Goal: Task Accomplishment & Management: Use online tool/utility

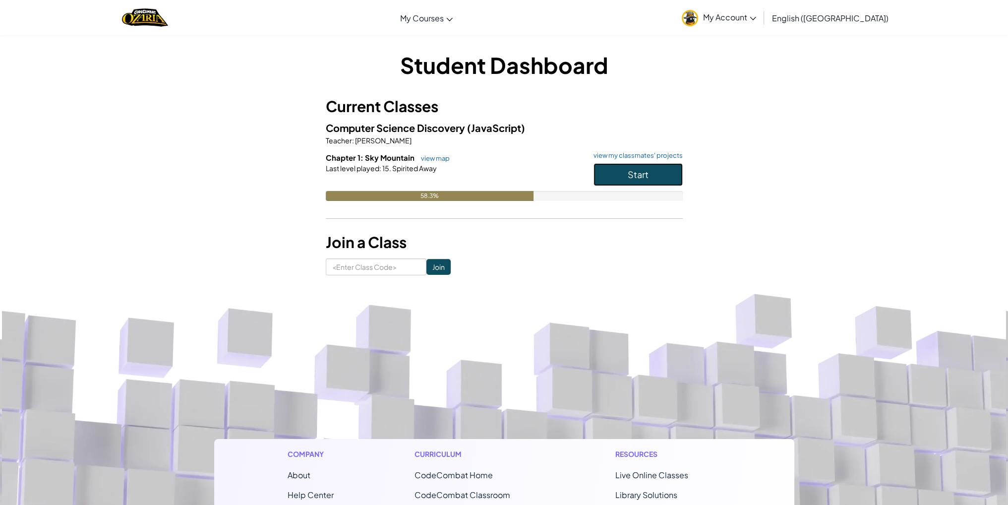
click at [669, 174] on button "Start" at bounding box center [638, 174] width 89 height 23
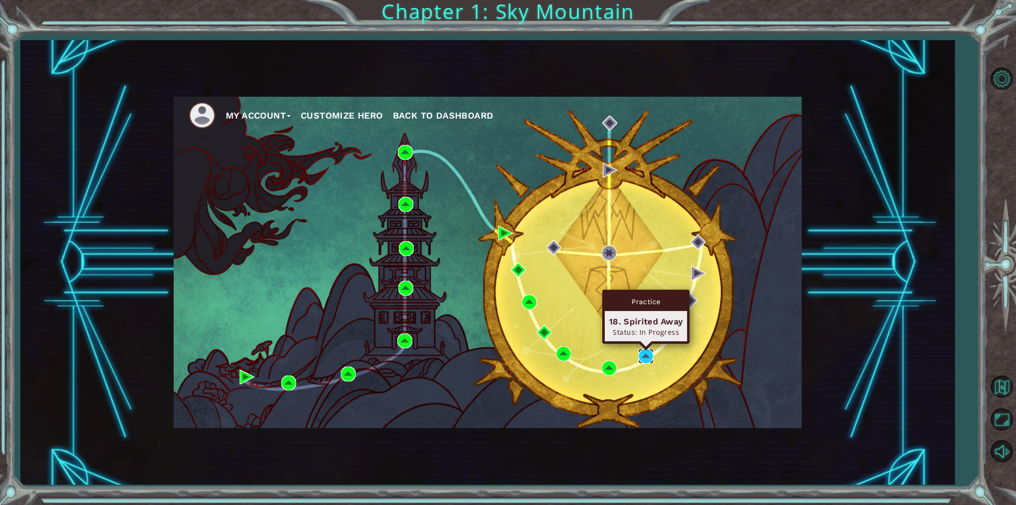
click at [645, 360] on img at bounding box center [645, 356] width 15 height 15
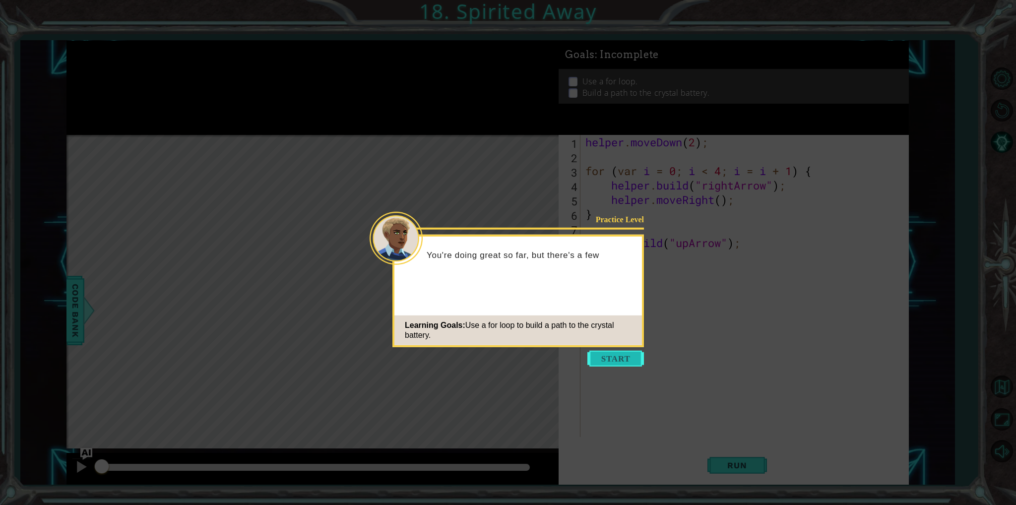
click at [610, 360] on button "Start" at bounding box center [615, 359] width 57 height 16
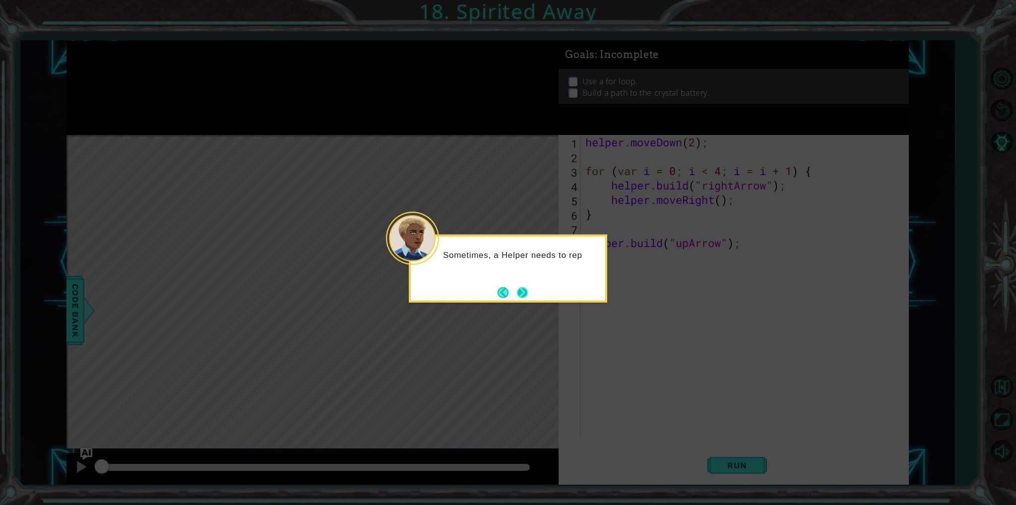
click at [528, 294] on button "Next" at bounding box center [522, 292] width 11 height 11
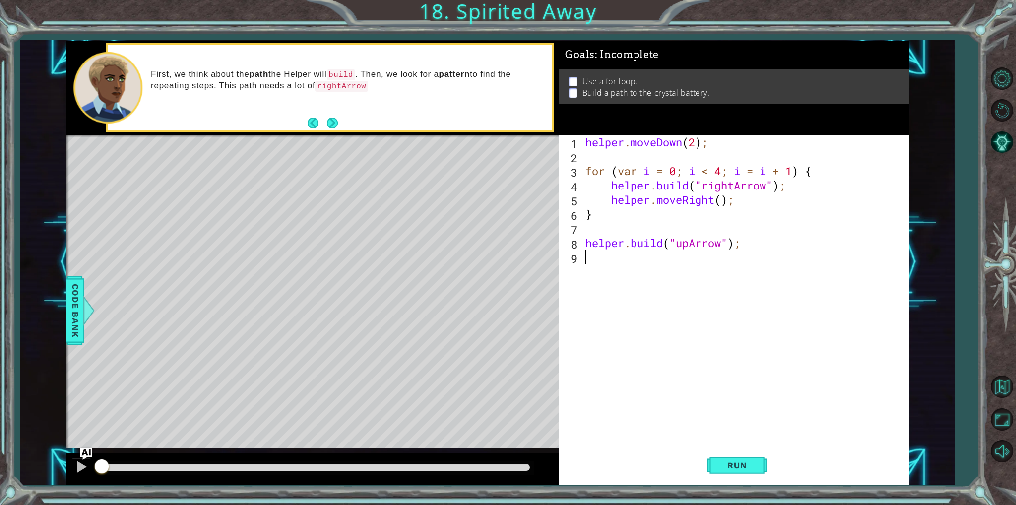
click at [747, 232] on div "helper . moveDown ( 2 ) ; for ( var i = 0 ; i < 4 ; i = i + 1 ) { helper . buil…" at bounding box center [746, 300] width 326 height 331
click at [717, 463] on span "Run" at bounding box center [736, 465] width 39 height 10
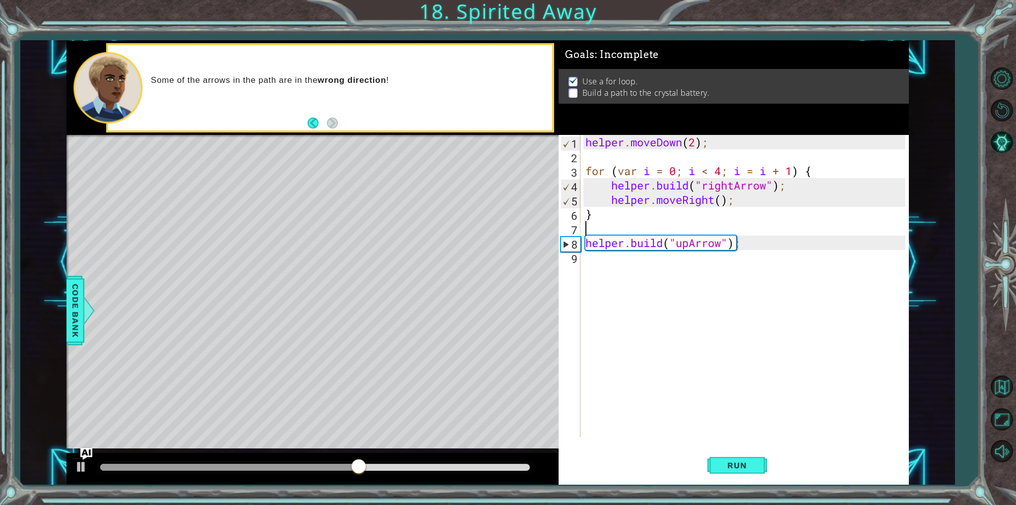
click at [774, 270] on div "helper . moveDown ( 2 ) ; for ( var i = 0 ; i < 4 ; i = i + 1 ) { helper . buil…" at bounding box center [746, 300] width 326 height 331
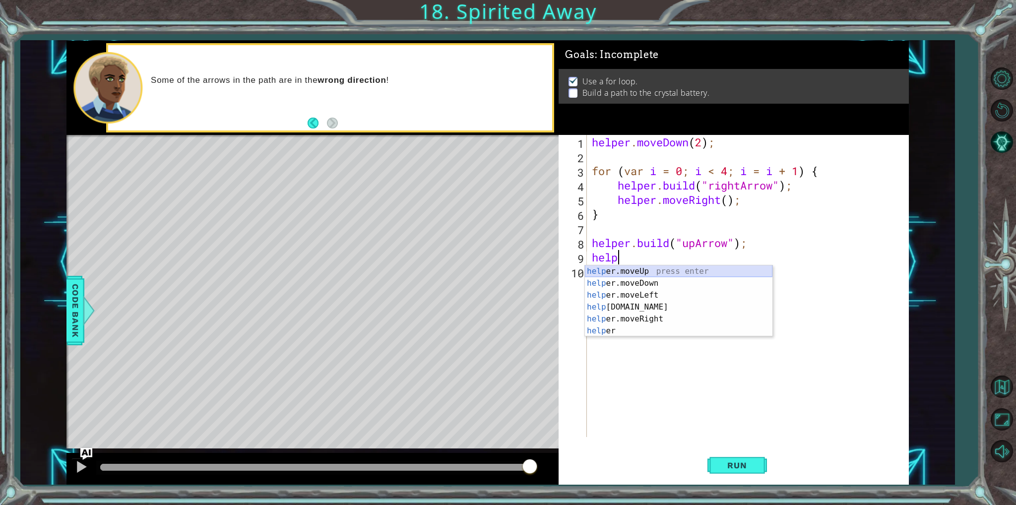
click at [747, 268] on div "help er.moveUp press enter help er.moveDown press enter help er.moveLeft press …" at bounding box center [679, 312] width 188 height 95
type textarea "helper.moveUp(1);"
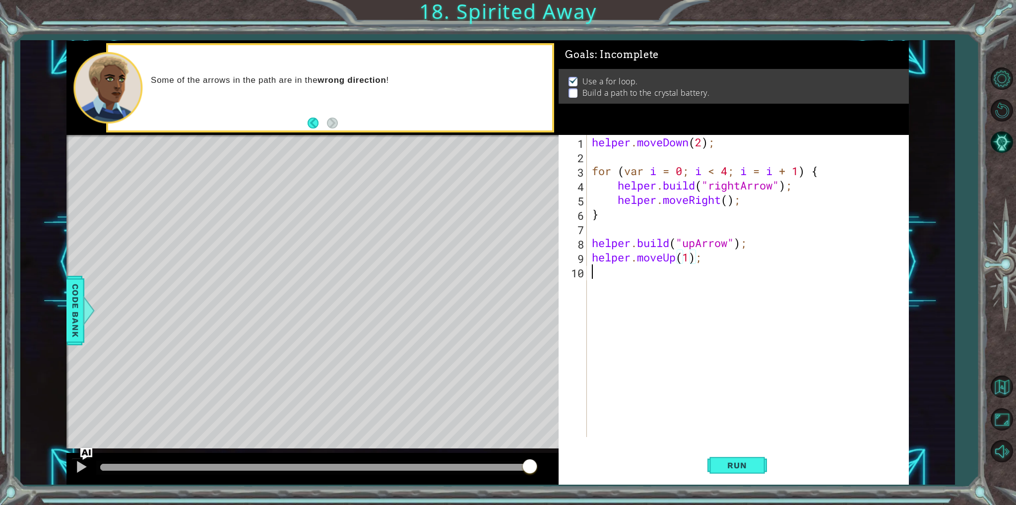
click at [747, 268] on div "helper . moveDown ( 2 ) ; for ( var i = 0 ; i < 4 ; i = i + 1 ) { helper . buil…" at bounding box center [750, 300] width 320 height 331
click at [739, 473] on button "Run" at bounding box center [737, 465] width 60 height 35
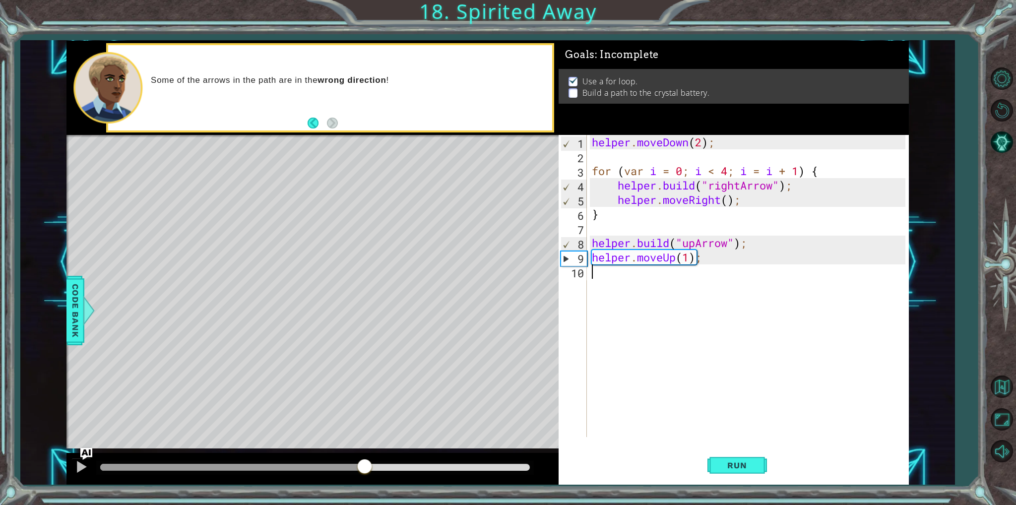
drag, startPoint x: 113, startPoint y: 465, endPoint x: 364, endPoint y: 453, distance: 251.8
click at [364, 453] on div at bounding box center [312, 469] width 492 height 32
click at [661, 287] on div "helper. b uild press enter" at bounding box center [679, 298] width 188 height 36
click at [716, 268] on div "helper . moveDown ( 2 ) ; for ( var i = 0 ; i < 4 ; i = i + 1 ) { helper . buil…" at bounding box center [747, 286] width 315 height 302
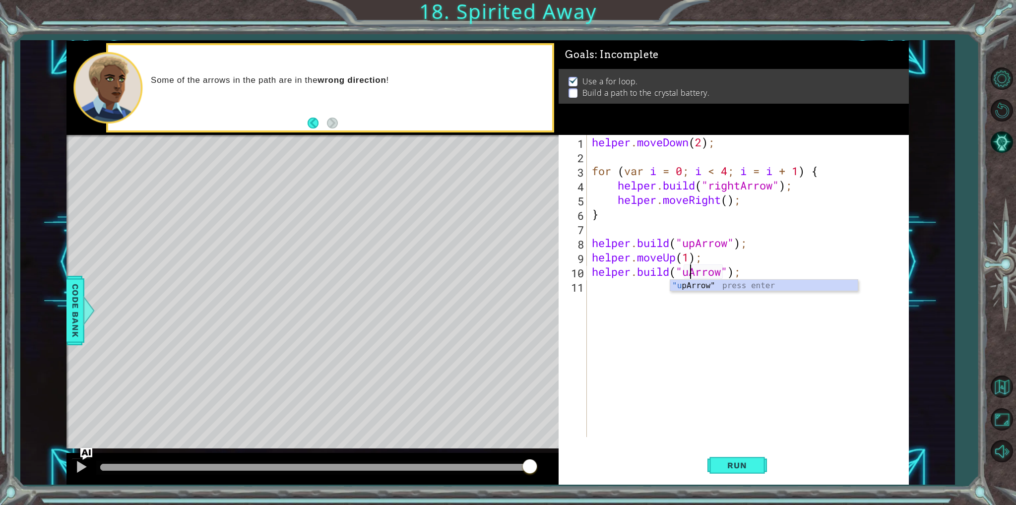
scroll to position [0, 4]
type textarea "[DOMAIN_NAME]("upArrow");"
click at [736, 462] on span "Run" at bounding box center [736, 465] width 39 height 10
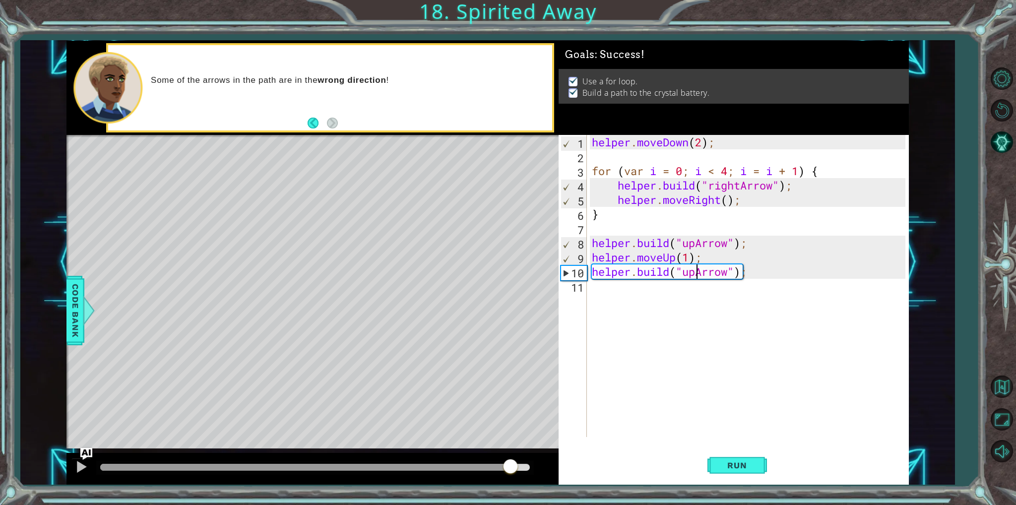
click at [526, 437] on div "methods helper moveUp() moveDown() moveLeft() moveRight() build(item) tools for…" at bounding box center [487, 263] width 842 height 444
drag, startPoint x: 133, startPoint y: 465, endPoint x: 345, endPoint y: 463, distance: 212.3
click at [345, 463] on div at bounding box center [346, 467] width 18 height 18
click at [723, 468] on span "Run" at bounding box center [736, 465] width 39 height 10
click at [626, 298] on div "helper . moveDown ( 2 ) ; for ( var i = 0 ; i < 4 ; i = i + 1 ) { helper . buil…" at bounding box center [750, 300] width 320 height 331
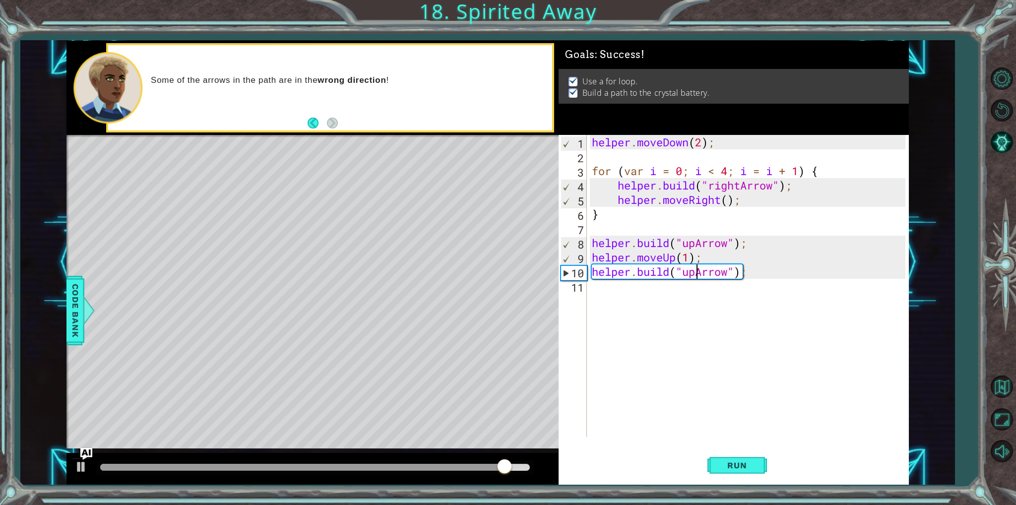
scroll to position [0, 0]
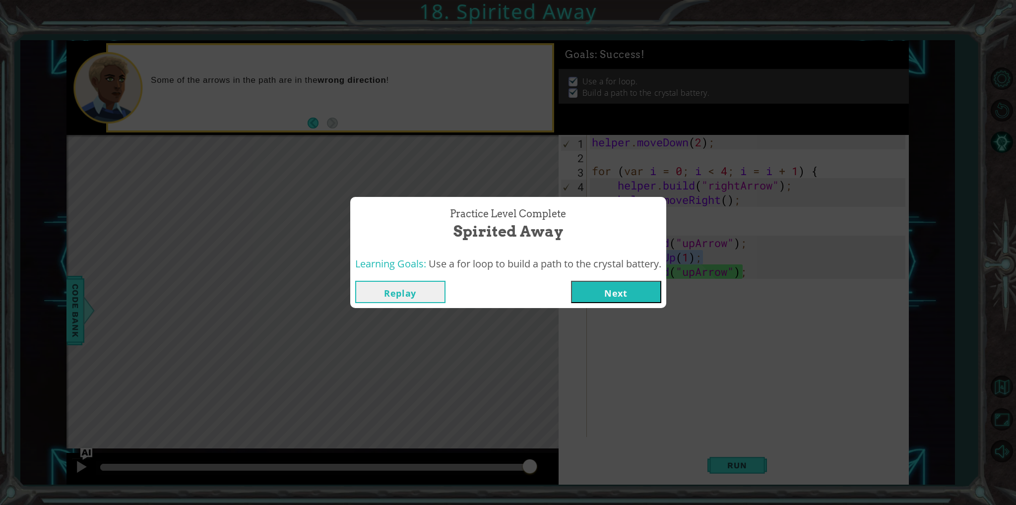
drag, startPoint x: 705, startPoint y: 253, endPoint x: 660, endPoint y: 260, distance: 45.6
click at [660, 260] on body "1 ההההההההההההההההההההההההההההההההההההההההההההההההההההההההההההההההההההההההההההה…" at bounding box center [508, 252] width 1016 height 505
click at [604, 301] on button "Next" at bounding box center [616, 292] width 90 height 22
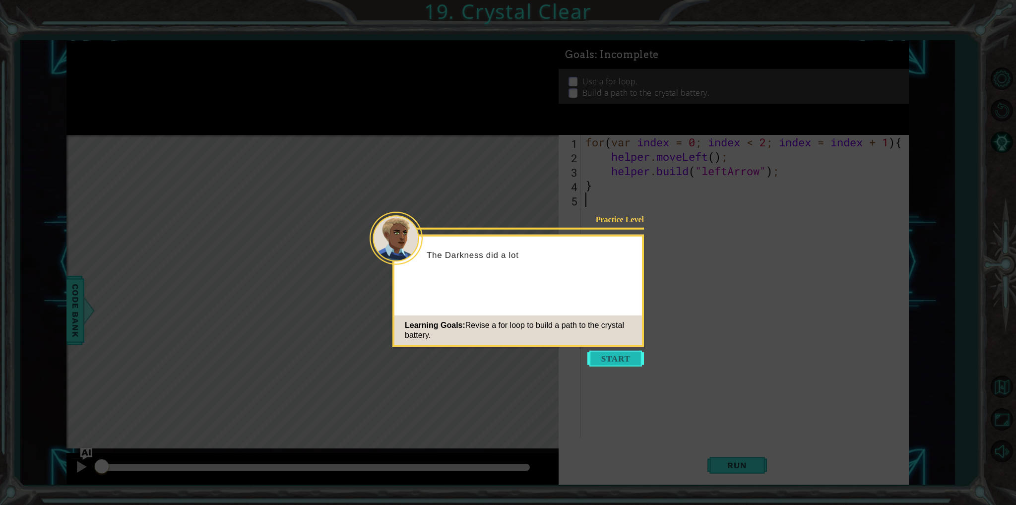
click at [598, 358] on button "Start" at bounding box center [615, 359] width 57 height 16
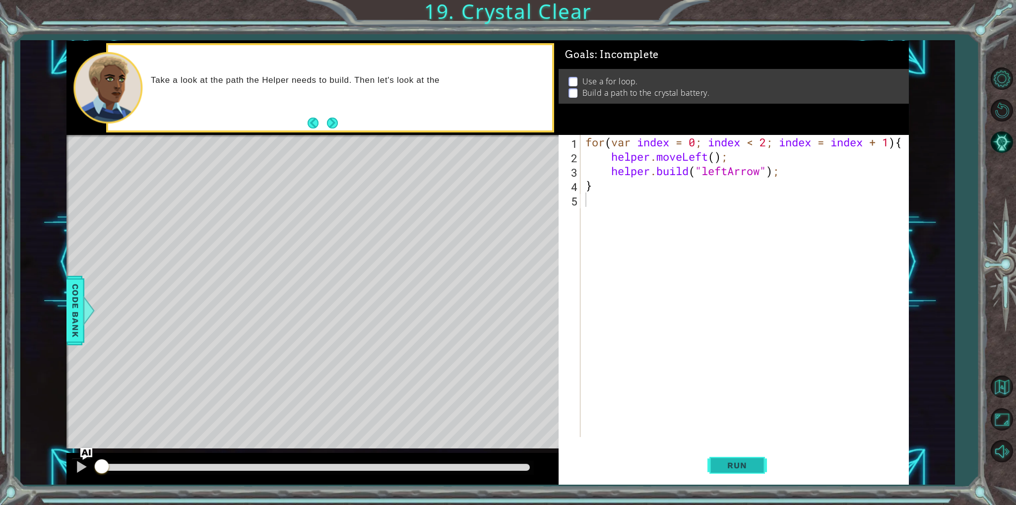
click at [753, 459] on button "Run" at bounding box center [737, 465] width 60 height 35
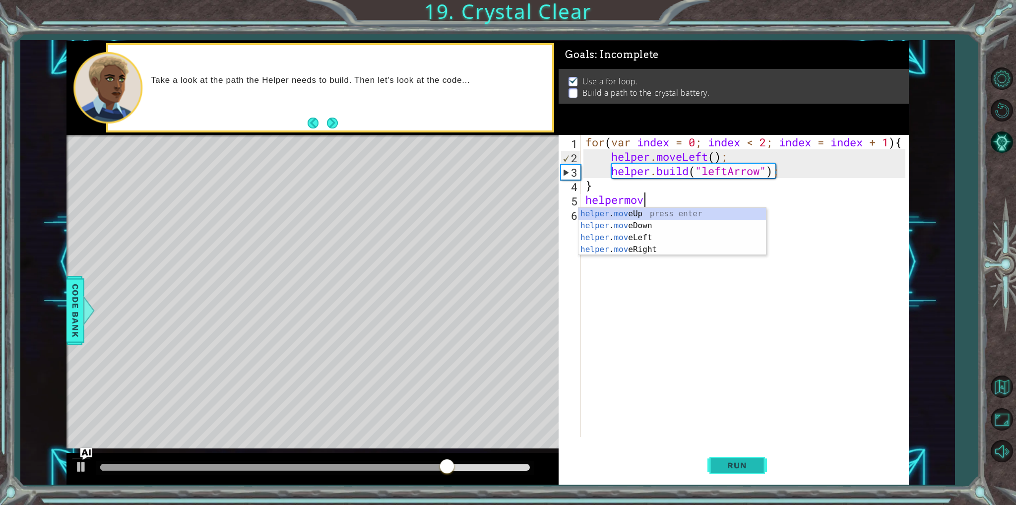
scroll to position [0, 2]
click at [637, 226] on div "helper . move Up press enter helper . move Down press enter helper . move Left …" at bounding box center [672, 243] width 188 height 71
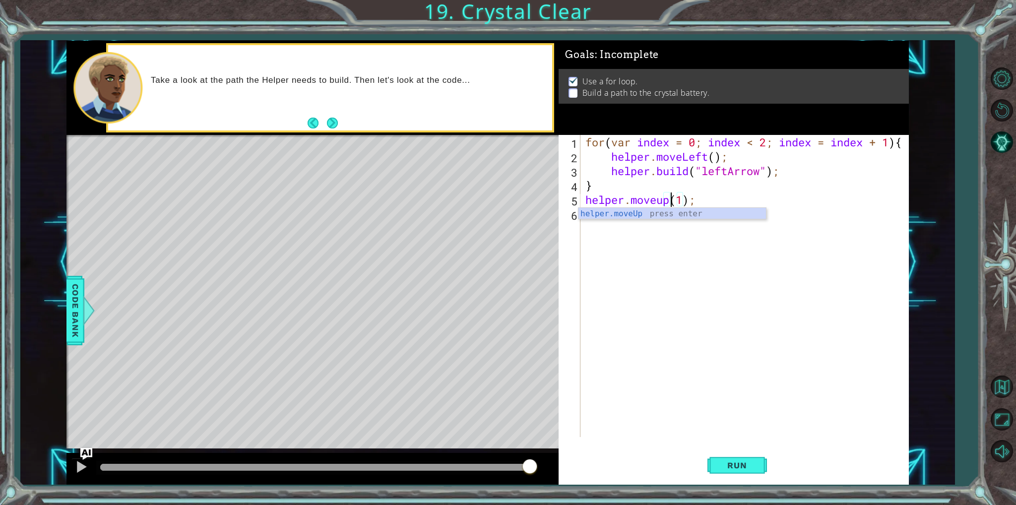
scroll to position [0, 3]
type textarea "helper.moveUp(1);"
click at [637, 226] on div "for ( var index = 0 ; index < 2 ; index = index + 1 ) { helper . moveLeft ( ) ;…" at bounding box center [746, 300] width 326 height 331
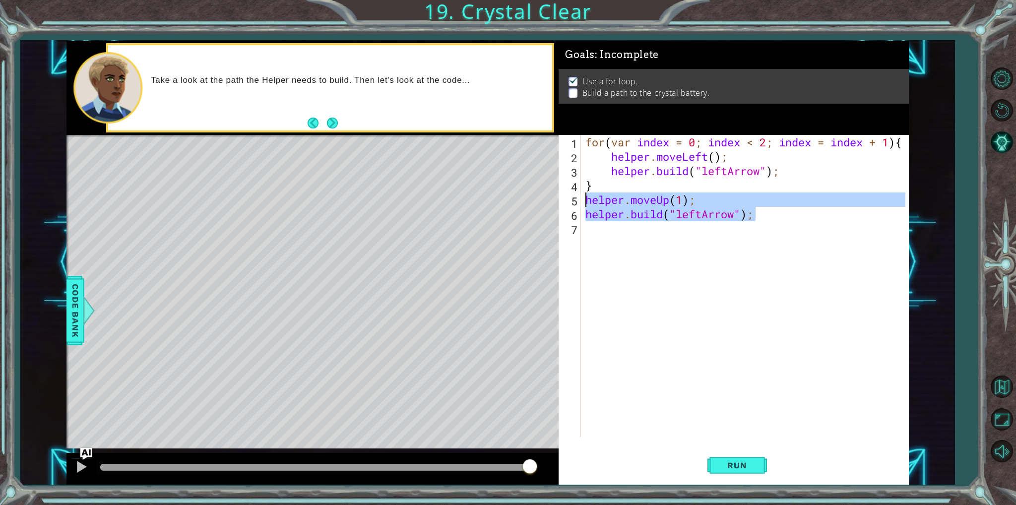
drag, startPoint x: 785, startPoint y: 218, endPoint x: 587, endPoint y: 203, distance: 198.0
click at [587, 203] on div "for ( var index = 0 ; index < 2 ; index = index + 1 ) { helper . moveLeft ( ) ;…" at bounding box center [746, 300] width 326 height 331
type textarea "helper.moveUp(1); [DOMAIN_NAME]("leftArrow");"
click at [604, 239] on div "for ( var index = 0 ; index < 2 ; index = index + 1 ) { helper . moveLeft ( ) ;…" at bounding box center [746, 300] width 326 height 331
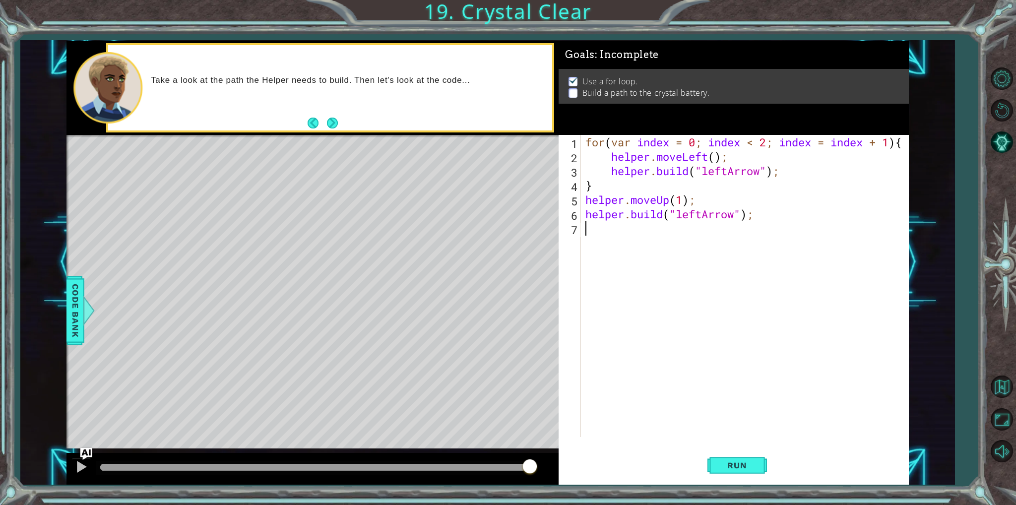
scroll to position [0, 0]
paste textarea "[DOMAIN_NAME]("leftArrow");"
click at [745, 457] on button "Run" at bounding box center [737, 465] width 60 height 35
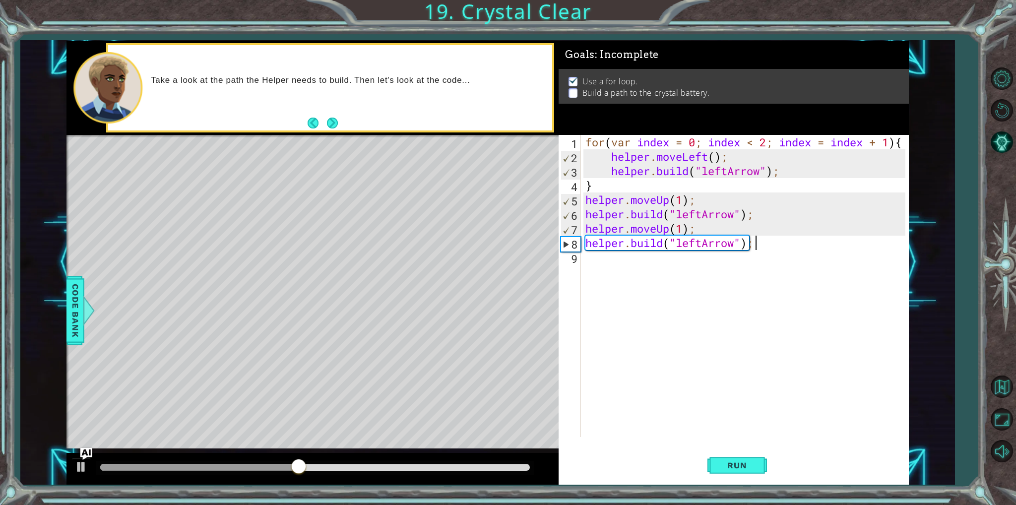
click at [673, 229] on div "for ( var index = 0 ; index < 2 ; index = index + 1 ) { helper . moveLeft ( ) ;…" at bounding box center [746, 300] width 326 height 331
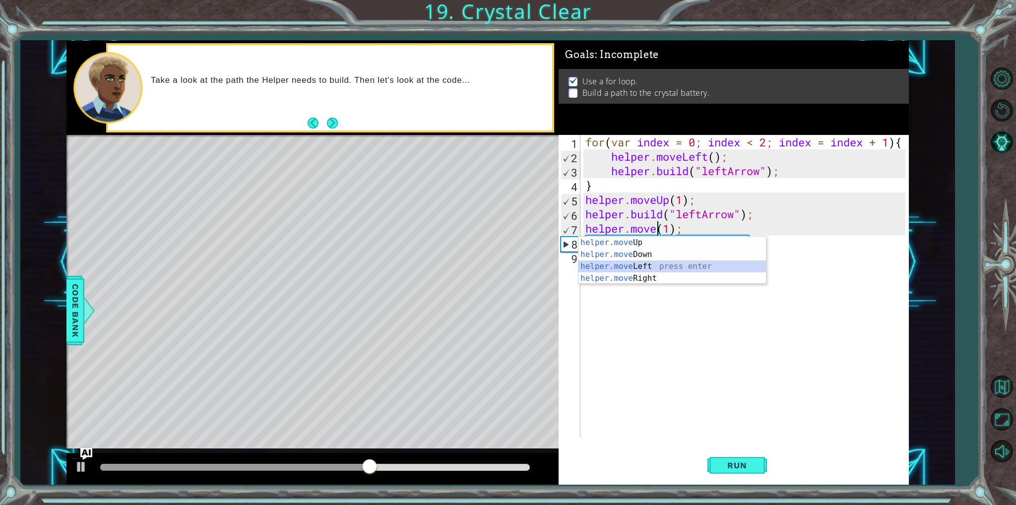
click at [629, 262] on div "helper.move Up press enter helper.move Down press enter helper.move Left press …" at bounding box center [672, 272] width 188 height 71
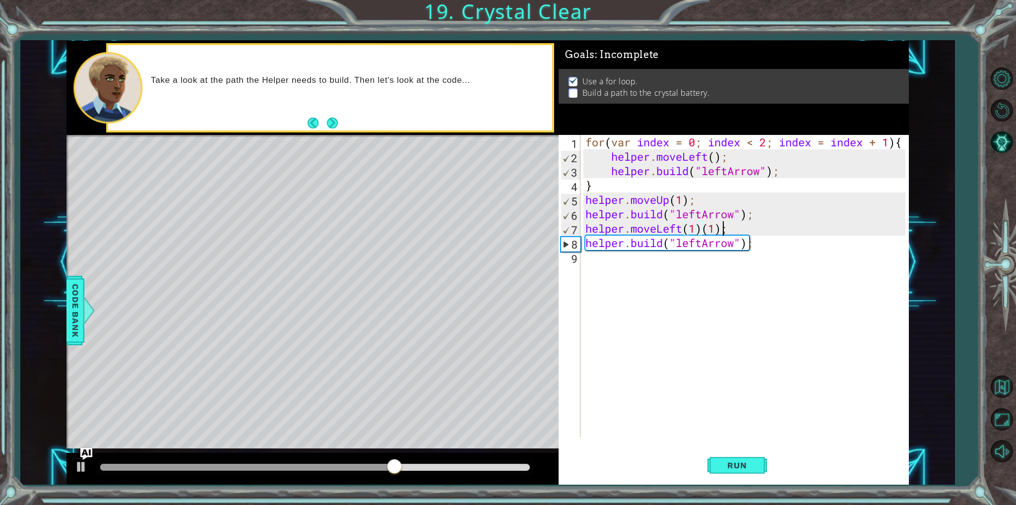
click at [721, 229] on div "for ( var index = 0 ; index < 2 ; index = index + 1 ) { helper . moveLeft ( ) ;…" at bounding box center [746, 300] width 326 height 331
click at [670, 197] on div "for ( var index = 0 ; index < 2 ; index = index + 1 ) { helper . moveLeft ( ) ;…" at bounding box center [746, 300] width 326 height 331
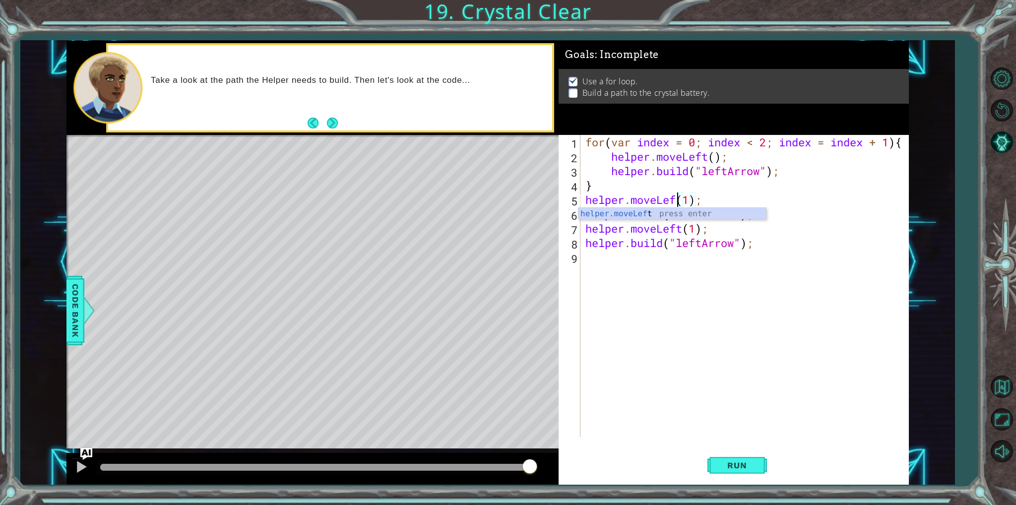
type textarea "helper.moveLeft(1);"
click at [706, 343] on div "for ( var index = 0 ; index < 2 ; index = index + 1 ) { helper . moveLeft ( ) ;…" at bounding box center [746, 300] width 326 height 331
click at [741, 456] on button "Run" at bounding box center [737, 465] width 60 height 35
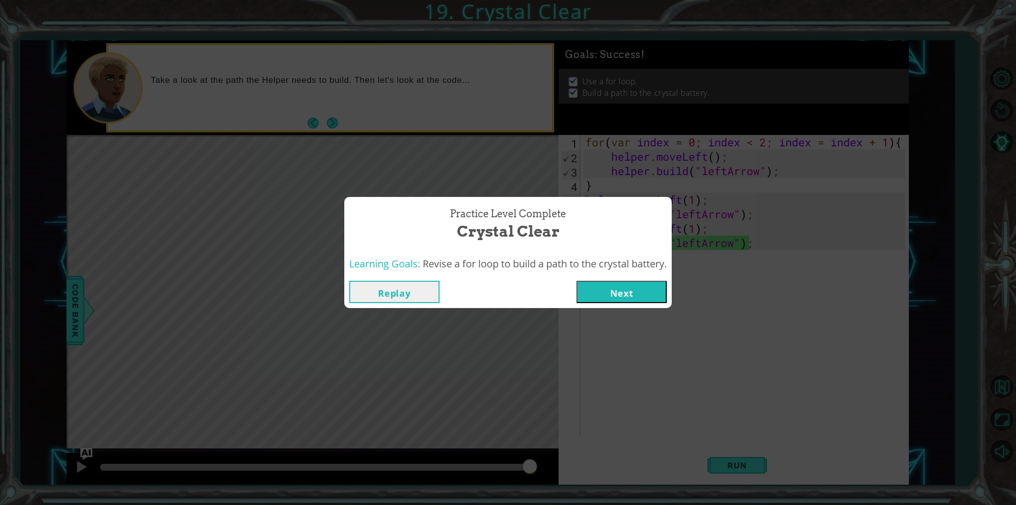
click at [630, 299] on button "Next" at bounding box center [621, 292] width 90 height 22
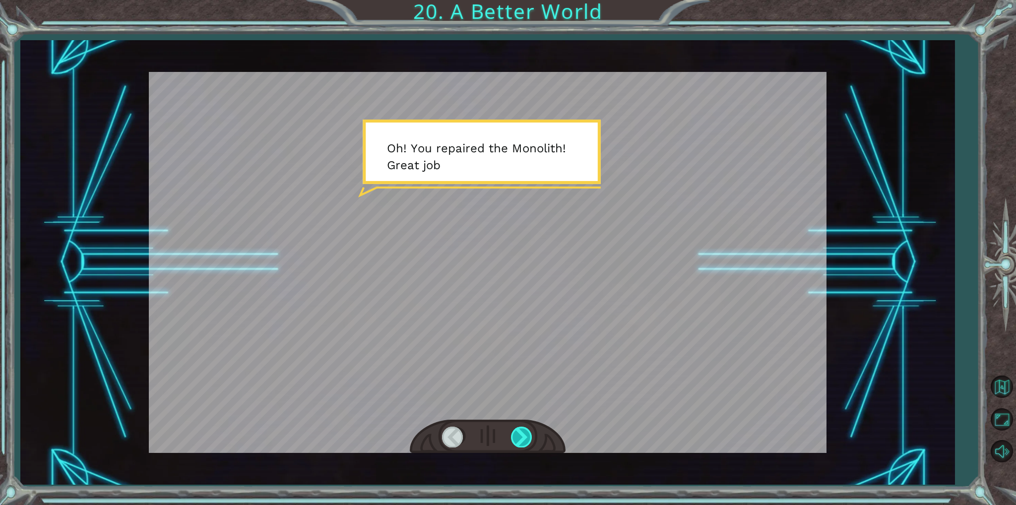
click at [516, 435] on div at bounding box center [522, 437] width 22 height 20
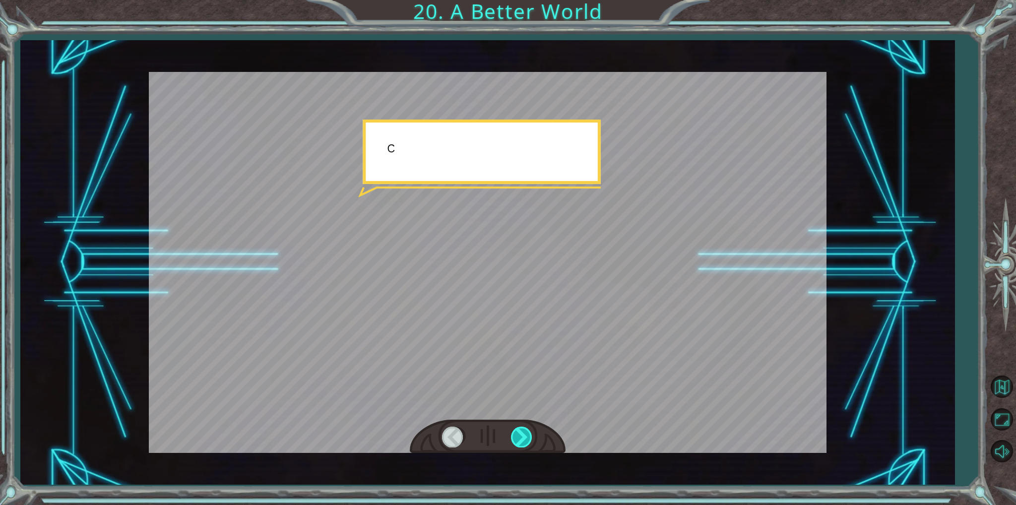
click at [516, 435] on div at bounding box center [522, 437] width 22 height 20
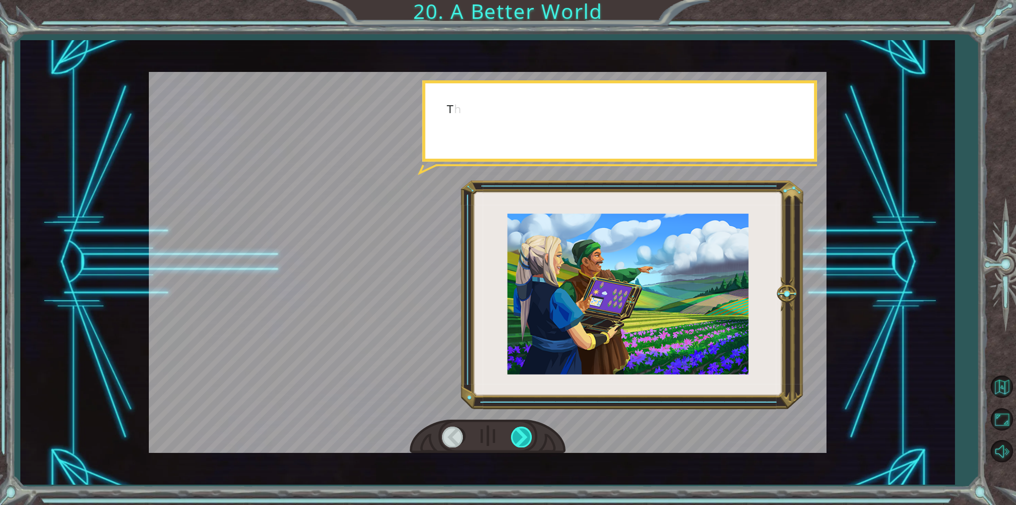
click at [516, 435] on div at bounding box center [522, 437] width 22 height 20
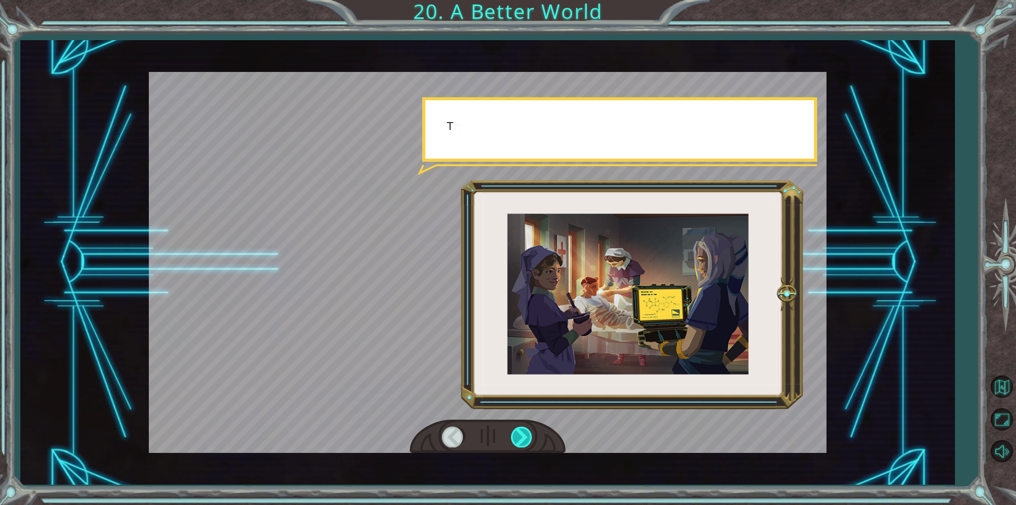
click at [516, 435] on div at bounding box center [522, 437] width 22 height 20
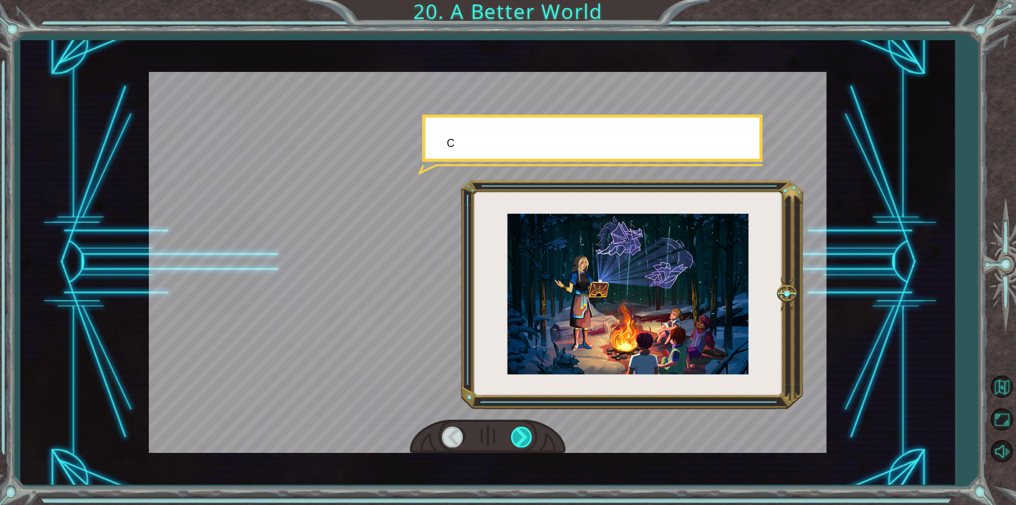
click at [516, 435] on div at bounding box center [522, 437] width 22 height 20
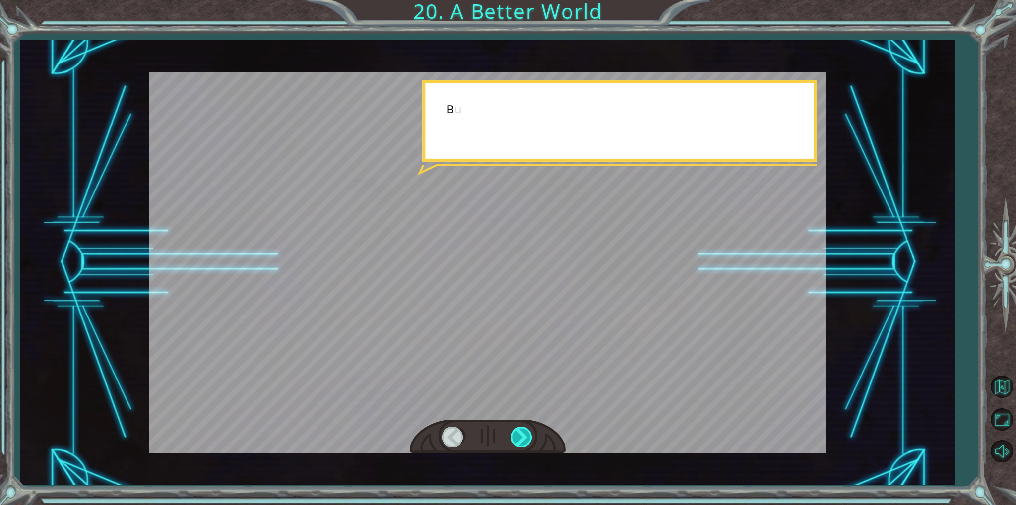
click at [516, 435] on div at bounding box center [522, 437] width 22 height 20
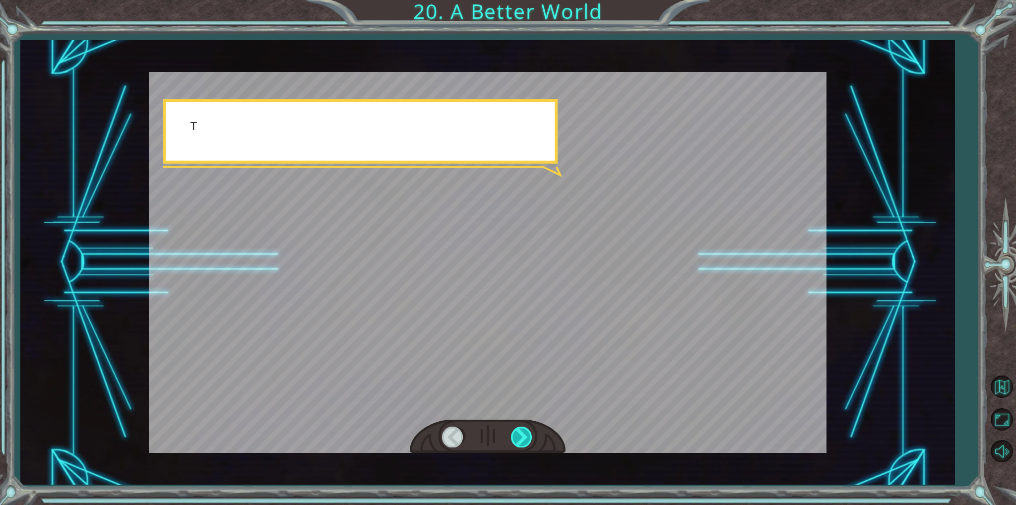
click at [516, 435] on div at bounding box center [522, 437] width 22 height 20
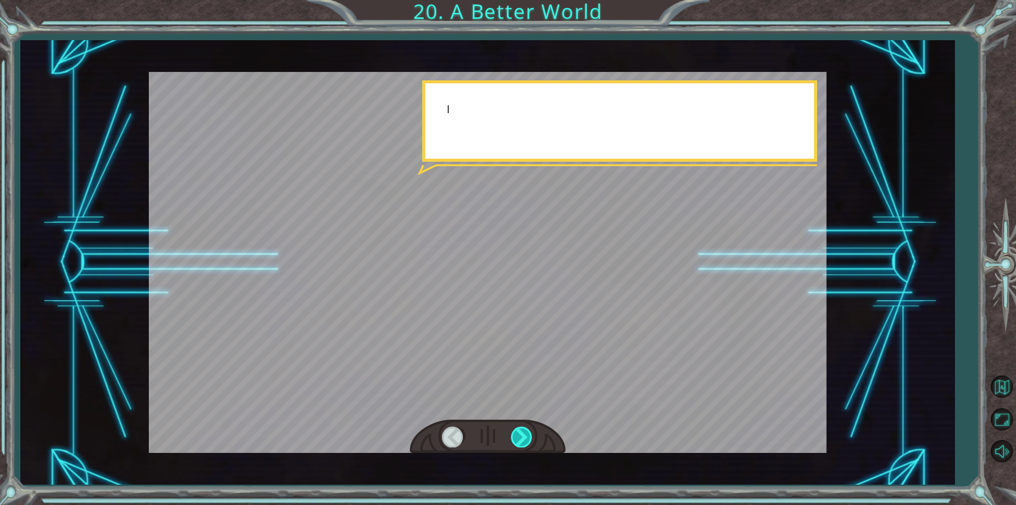
click at [516, 435] on div at bounding box center [522, 437] width 22 height 20
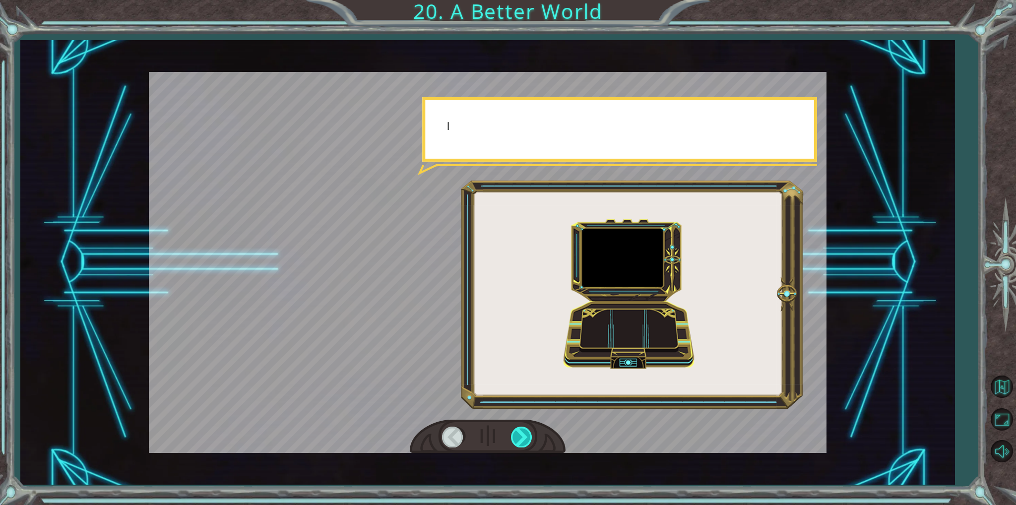
click at [516, 435] on div at bounding box center [522, 437] width 22 height 20
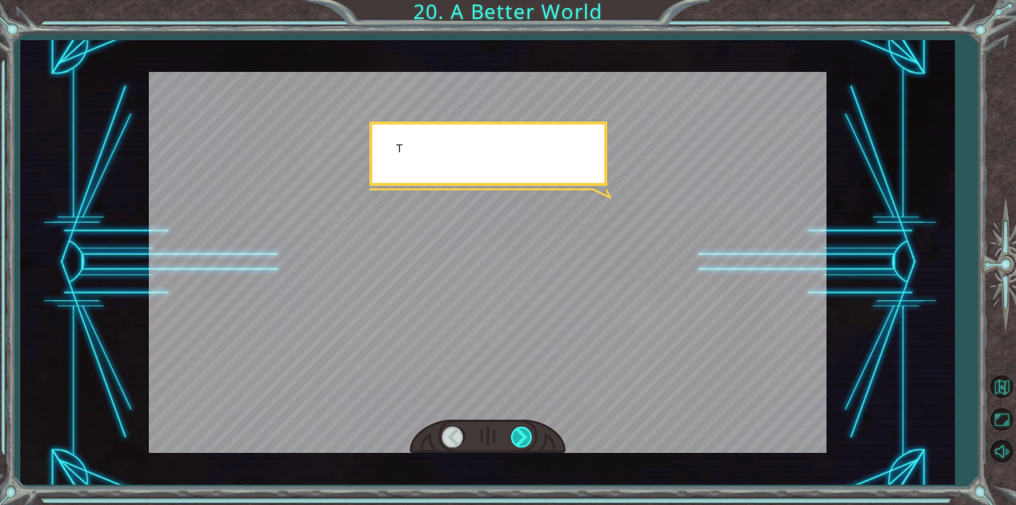
click at [516, 435] on div at bounding box center [522, 437] width 22 height 20
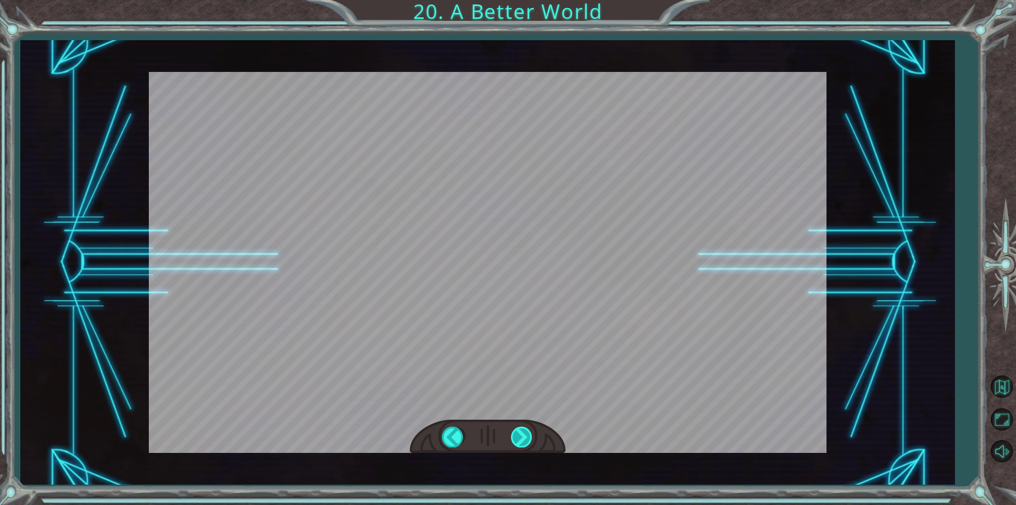
click at [516, 0] on div "O h ! Y o u r e p a i r e d t h e M o n o l i t h ! G r e a t j o b ! A n d i t…" at bounding box center [508, 0] width 1016 height 0
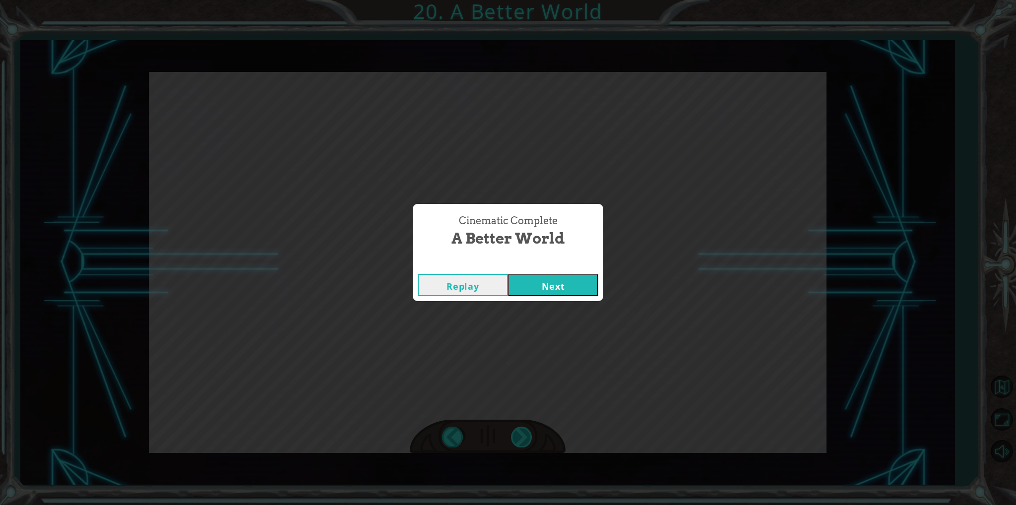
click at [516, 435] on div "Cinematic Complete A Better World Replay Next" at bounding box center [508, 252] width 1016 height 505
click at [564, 291] on button "Next" at bounding box center [553, 285] width 90 height 22
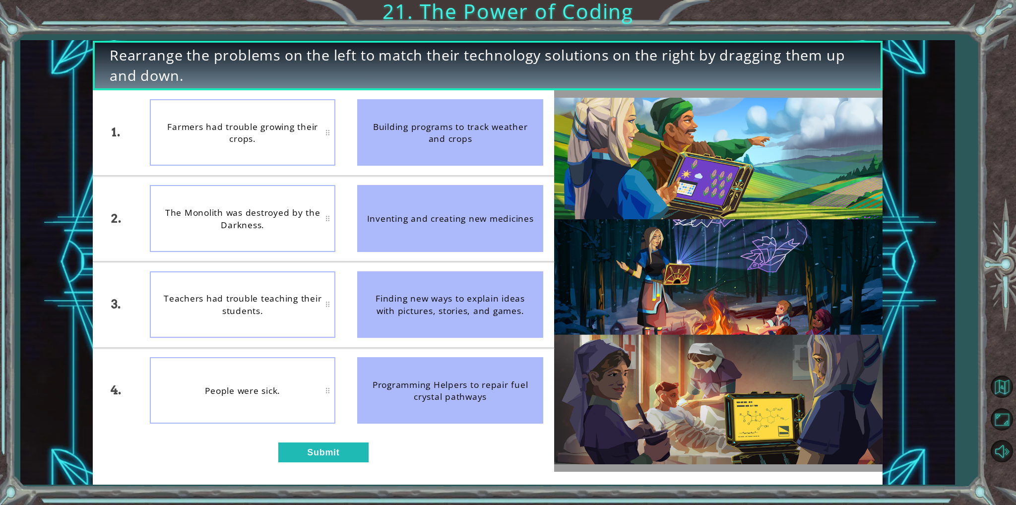
drag, startPoint x: 492, startPoint y: 136, endPoint x: 395, endPoint y: 175, distance: 104.0
click at [395, 175] on ul "Building programs to track weather and crops Inventing and creating new medicin…" at bounding box center [449, 261] width 207 height 343
click at [387, 259] on li "Inventing and creating new medicines" at bounding box center [449, 218] width 207 height 85
click at [387, 348] on li "Programming Helpers to repair fuel crystal pathways" at bounding box center [449, 390] width 207 height 85
click at [400, 400] on div "Programming Helpers to repair fuel crystal pathways" at bounding box center [450, 390] width 186 height 66
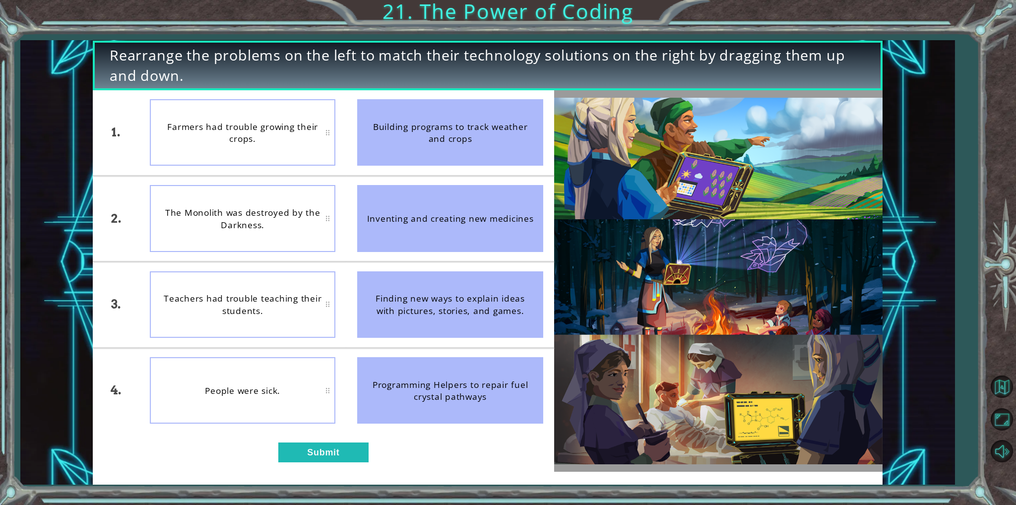
click at [249, 403] on div "People were sick." at bounding box center [243, 390] width 186 height 66
click at [317, 456] on button "Submit" at bounding box center [323, 452] width 90 height 20
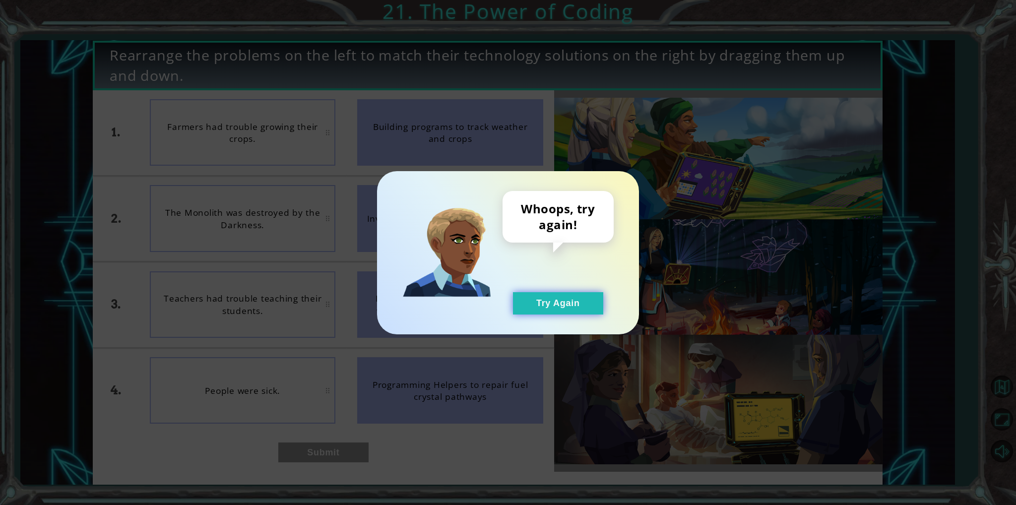
click at [576, 306] on button "Try Again" at bounding box center [558, 303] width 90 height 22
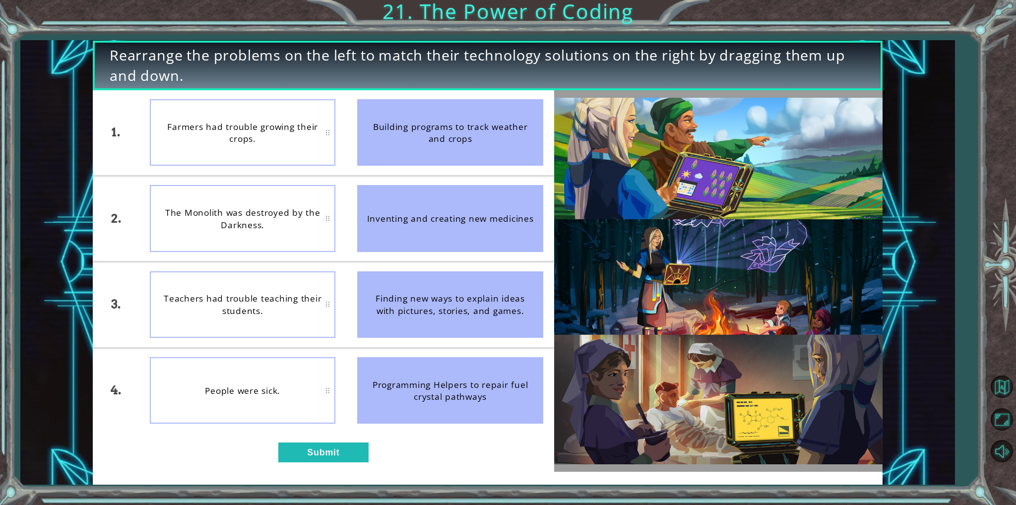
drag, startPoint x: 473, startPoint y: 389, endPoint x: 474, endPoint y: 310, distance: 78.9
click at [474, 310] on ul "Building programs to track weather and crops Inventing and creating new medicin…" at bounding box center [449, 261] width 207 height 343
click at [474, 310] on div "Finding new ways to explain ideas with pictures, stories, and games." at bounding box center [450, 304] width 186 height 66
drag, startPoint x: 291, startPoint y: 443, endPoint x: 296, endPoint y: 449, distance: 8.1
click at [296, 449] on button "Submit" at bounding box center [323, 452] width 90 height 20
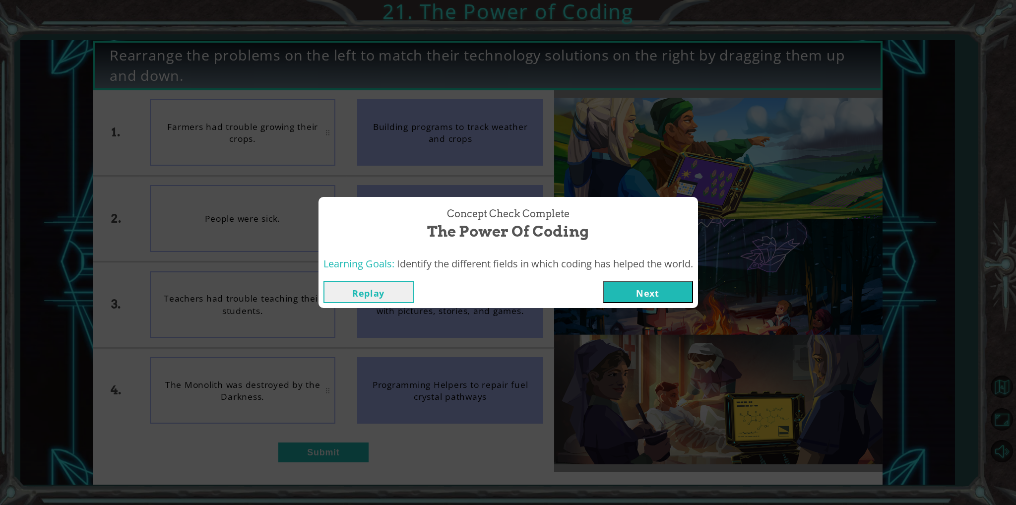
click at [675, 301] on button "Next" at bounding box center [648, 292] width 90 height 22
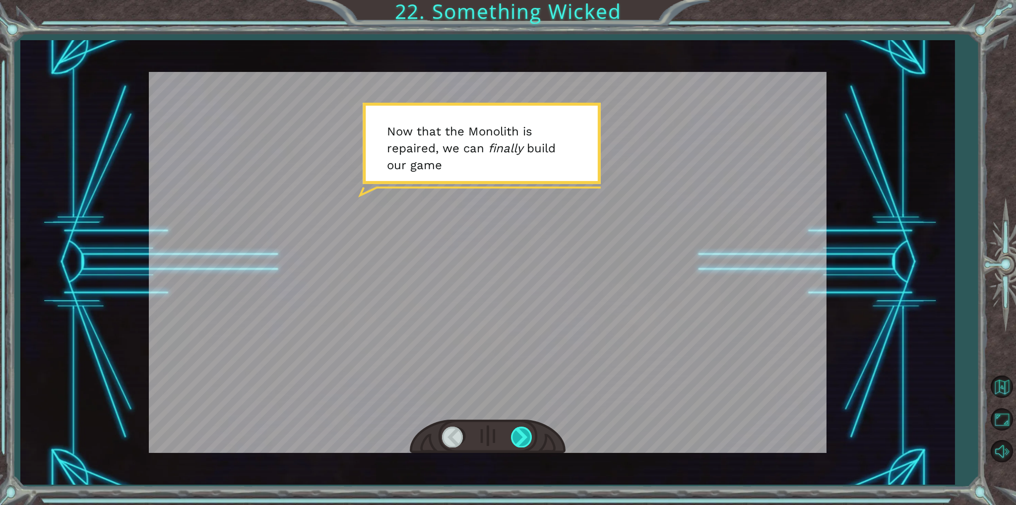
click at [514, 443] on div at bounding box center [522, 437] width 22 height 20
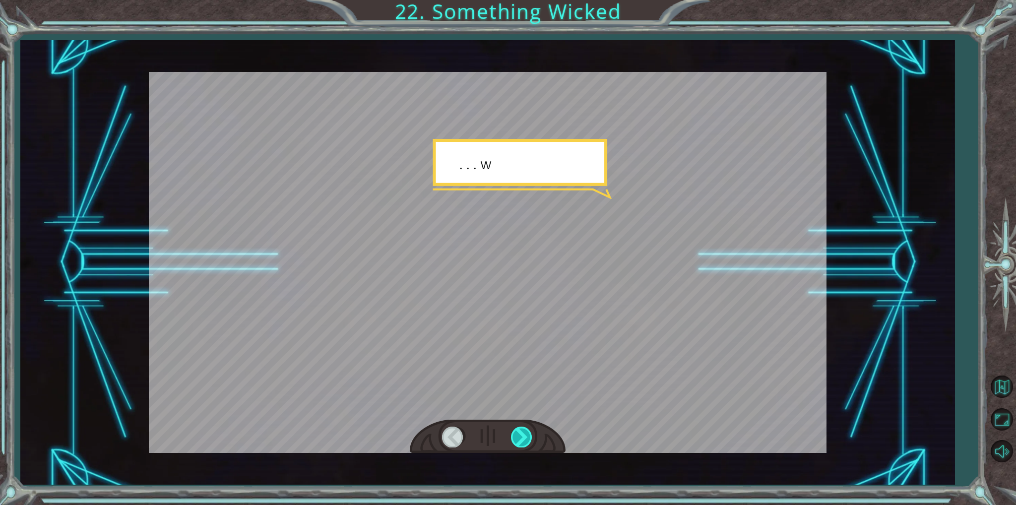
click at [514, 443] on div at bounding box center [522, 437] width 22 height 20
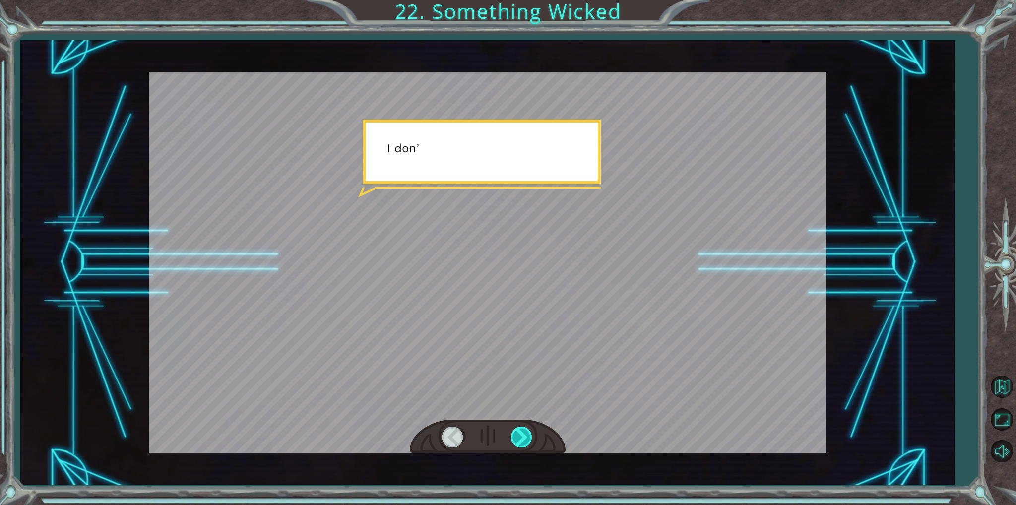
click at [514, 443] on div at bounding box center [522, 437] width 22 height 20
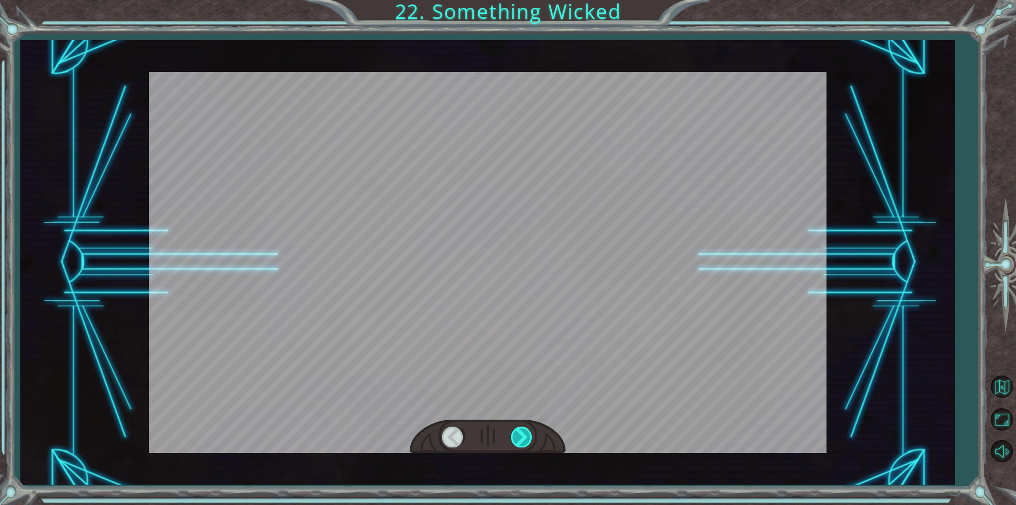
click at [514, 443] on div at bounding box center [522, 437] width 22 height 20
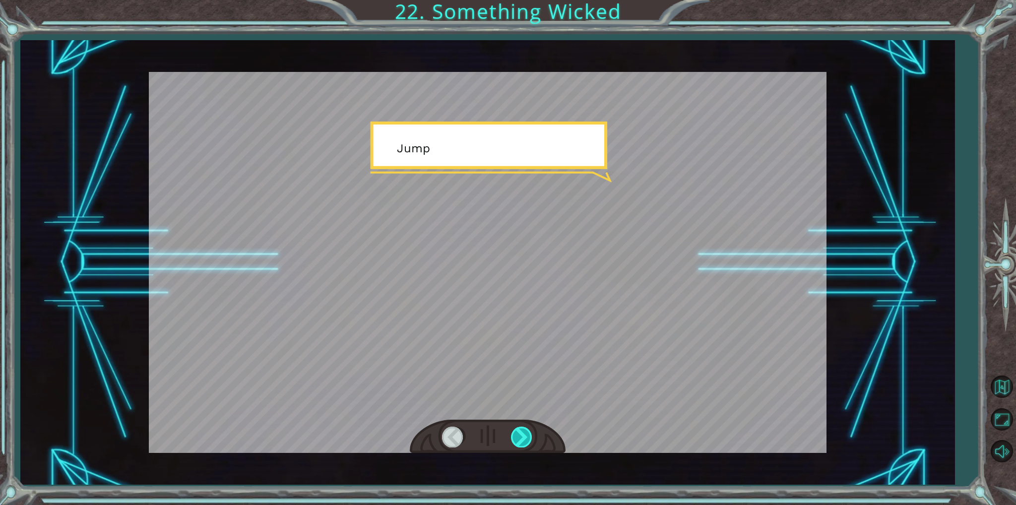
click at [514, 443] on div at bounding box center [522, 437] width 22 height 20
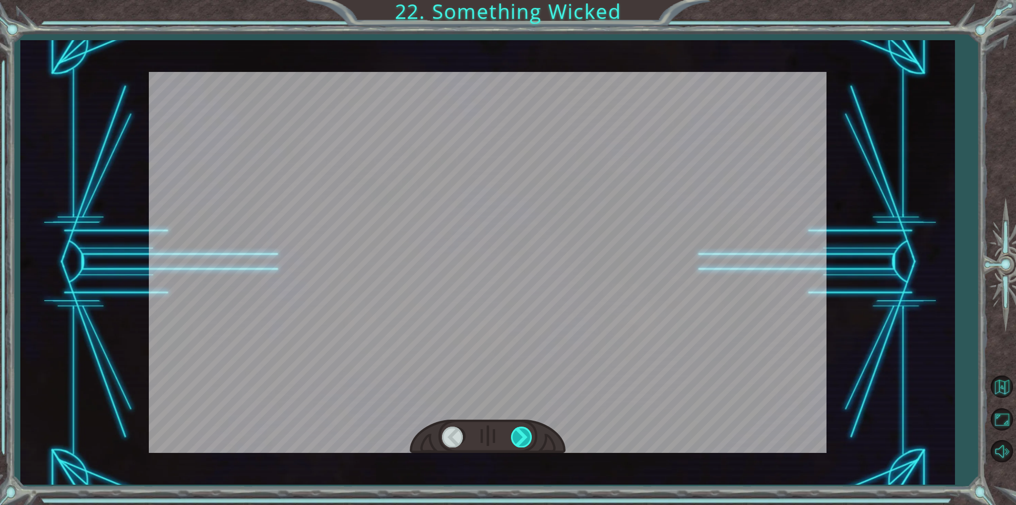
click at [514, 443] on div at bounding box center [522, 437] width 22 height 20
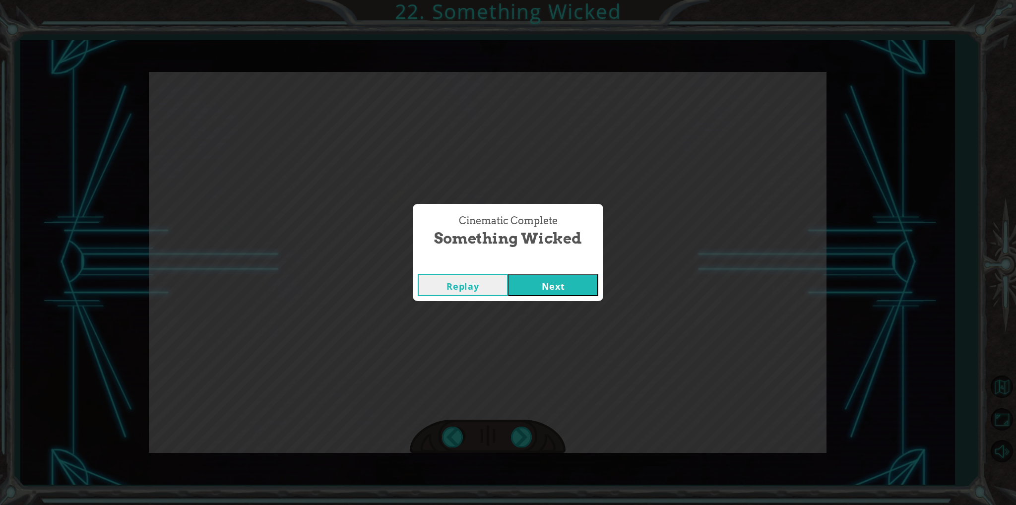
click at [575, 288] on button "Next" at bounding box center [553, 285] width 90 height 22
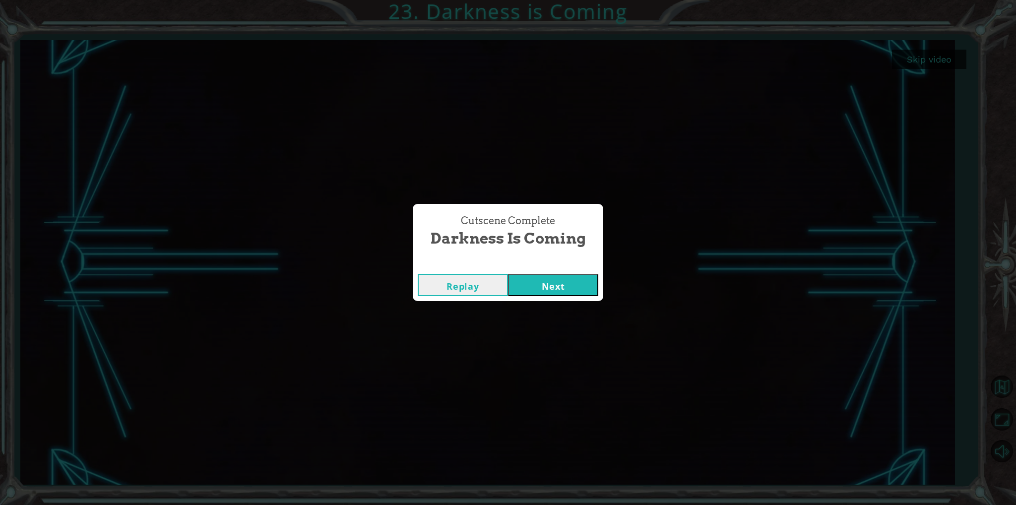
click at [550, 295] on button "Next" at bounding box center [553, 285] width 90 height 22
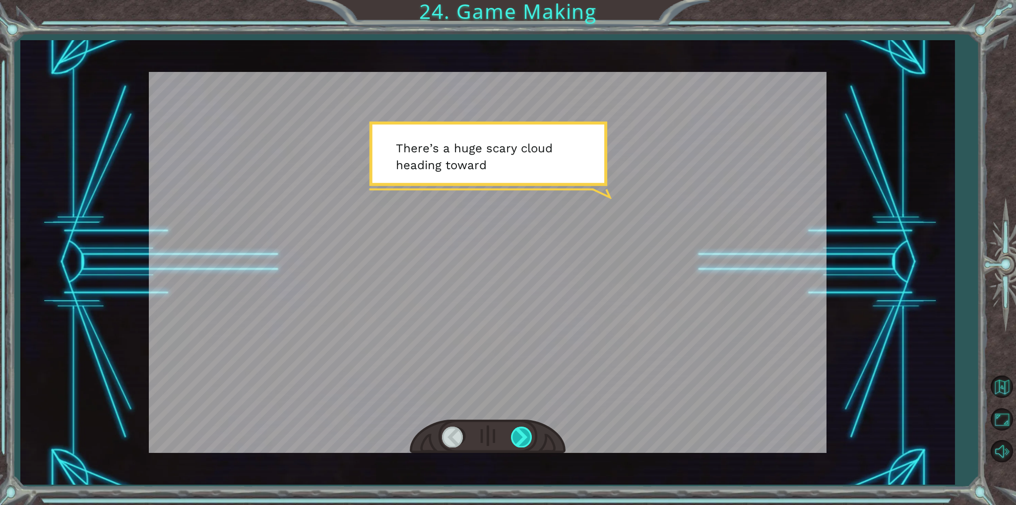
click at [522, 439] on div at bounding box center [522, 437] width 22 height 20
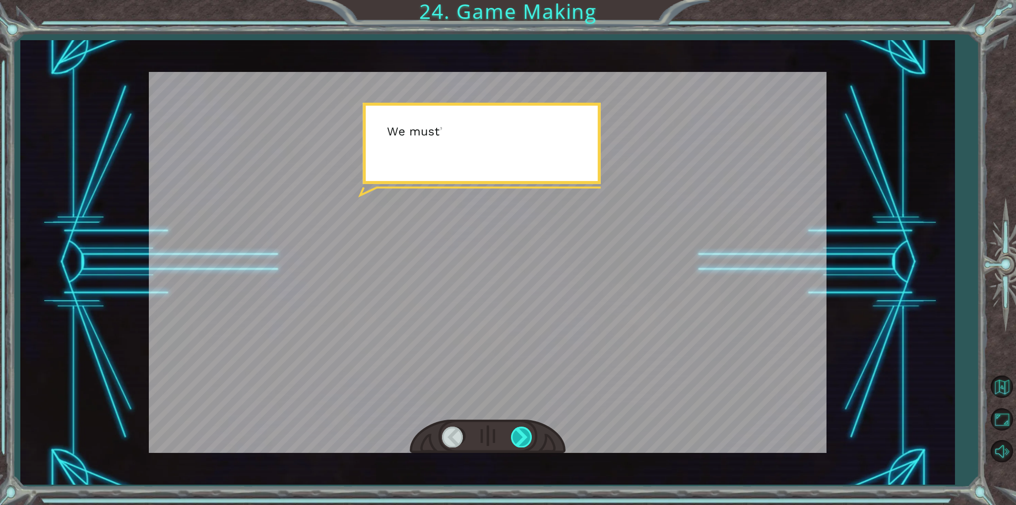
click at [522, 439] on div at bounding box center [522, 437] width 22 height 20
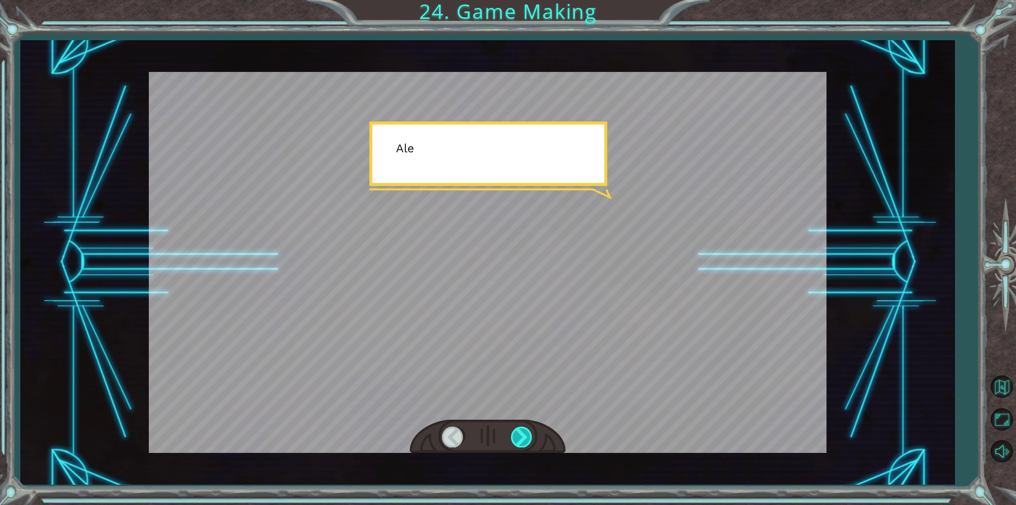
click at [522, 439] on div at bounding box center [522, 437] width 22 height 20
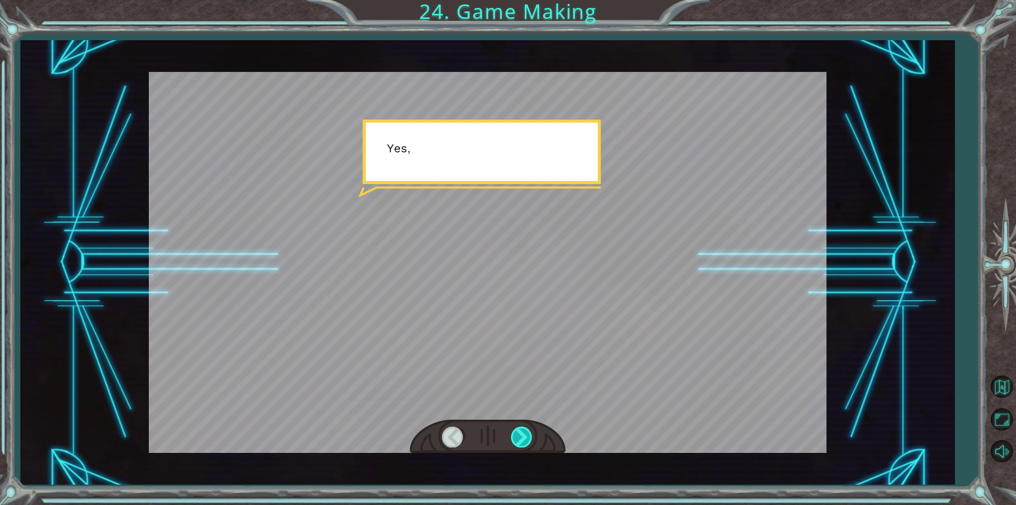
click at [522, 439] on div at bounding box center [522, 437] width 22 height 20
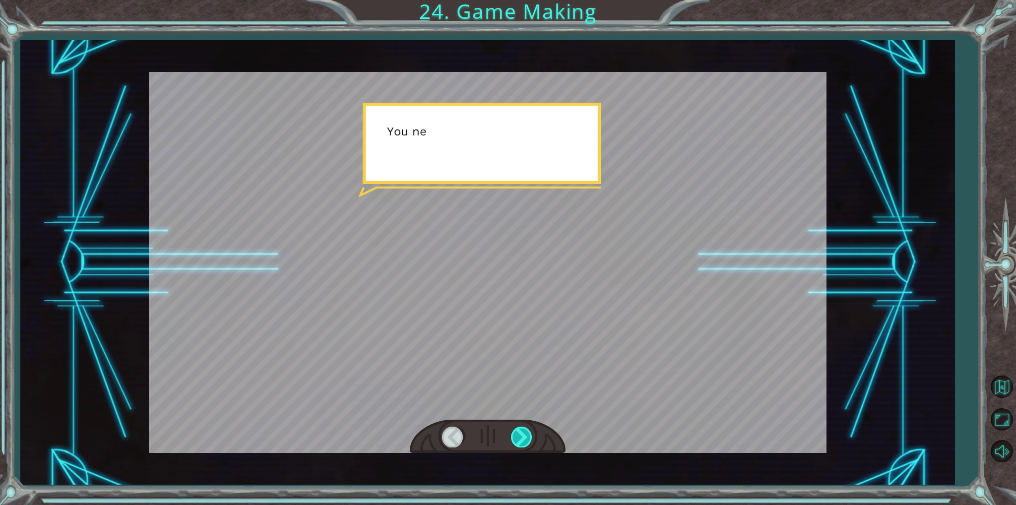
click at [522, 439] on div at bounding box center [522, 437] width 22 height 20
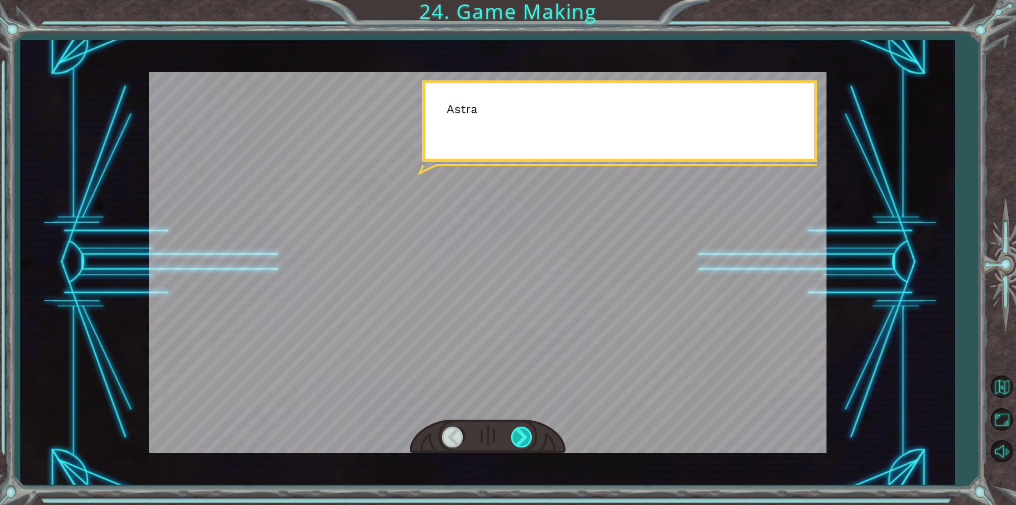
click at [522, 439] on div at bounding box center [522, 437] width 22 height 20
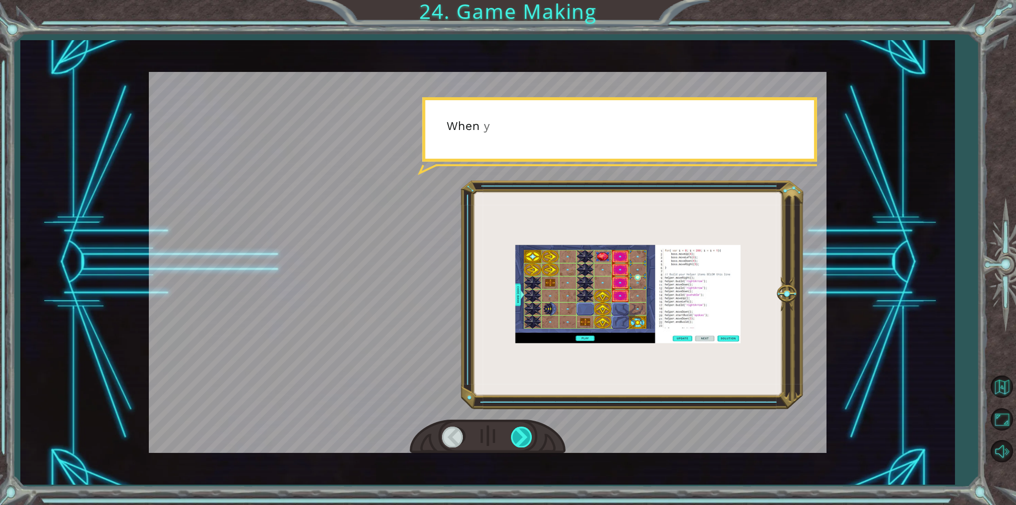
click at [522, 439] on div at bounding box center [522, 437] width 22 height 20
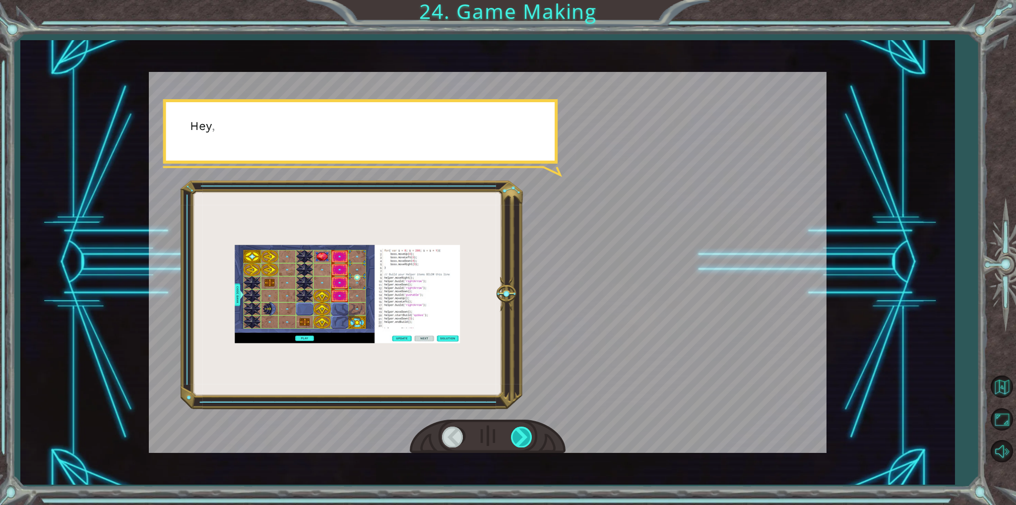
click at [522, 439] on div at bounding box center [522, 437] width 22 height 20
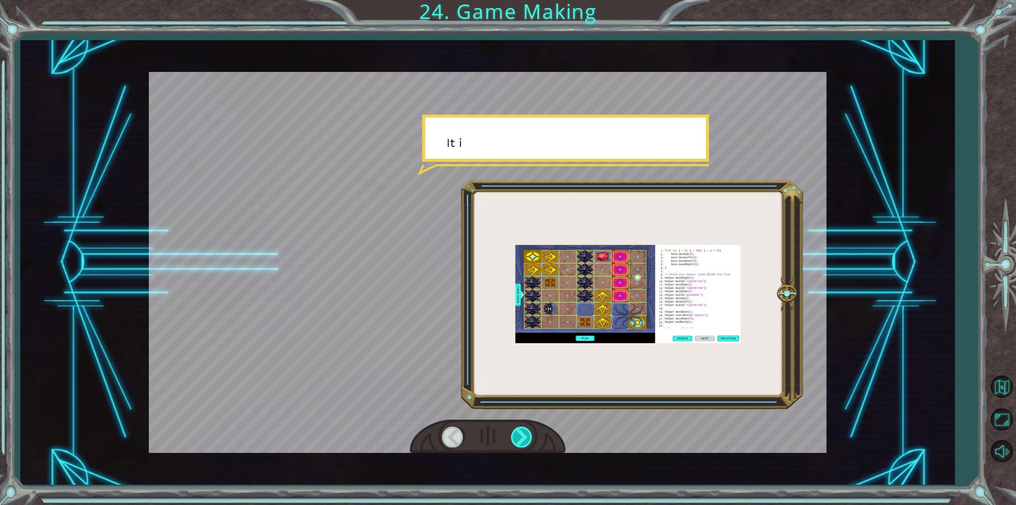
click at [522, 439] on div at bounding box center [522, 437] width 22 height 20
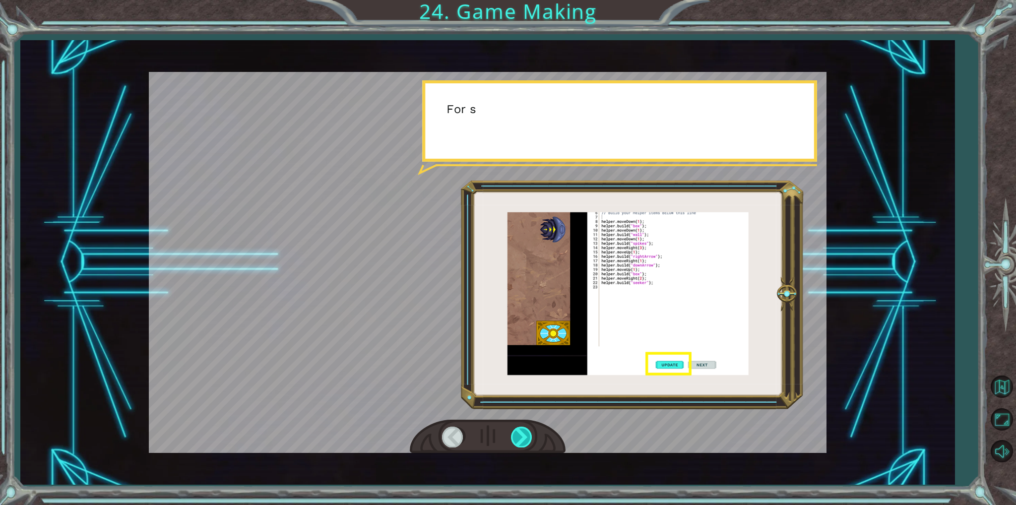
click at [522, 439] on div at bounding box center [522, 437] width 22 height 20
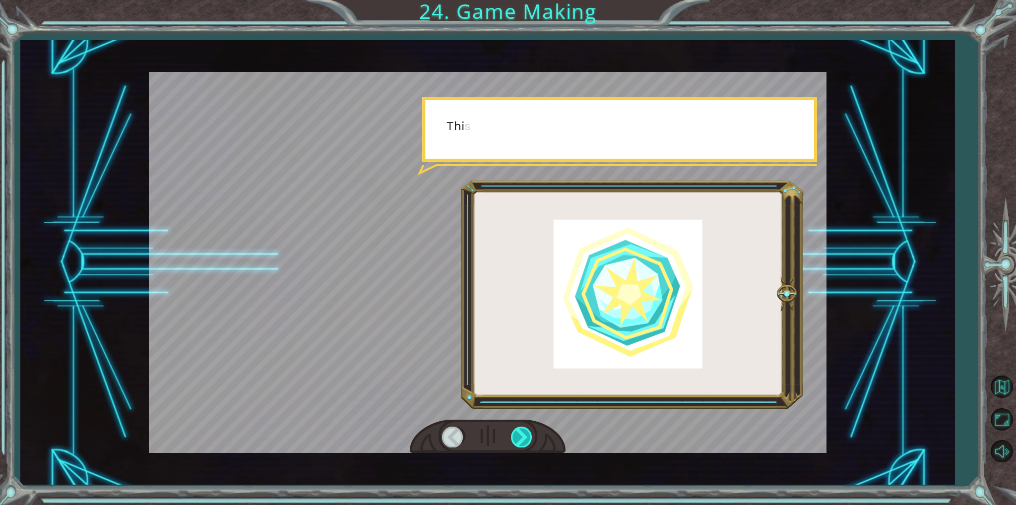
click at [522, 439] on div at bounding box center [522, 437] width 22 height 20
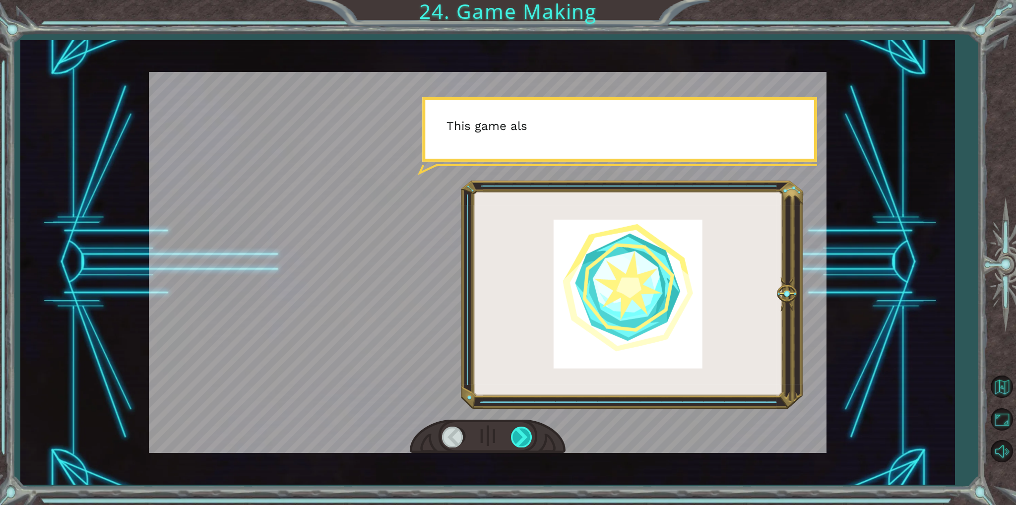
click at [522, 439] on div at bounding box center [522, 437] width 22 height 20
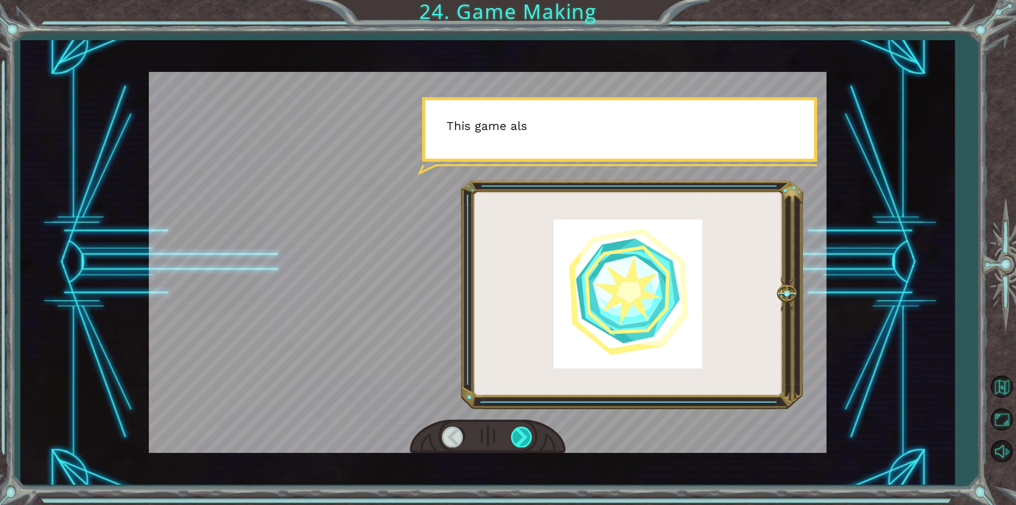
click at [522, 439] on div at bounding box center [522, 437] width 22 height 20
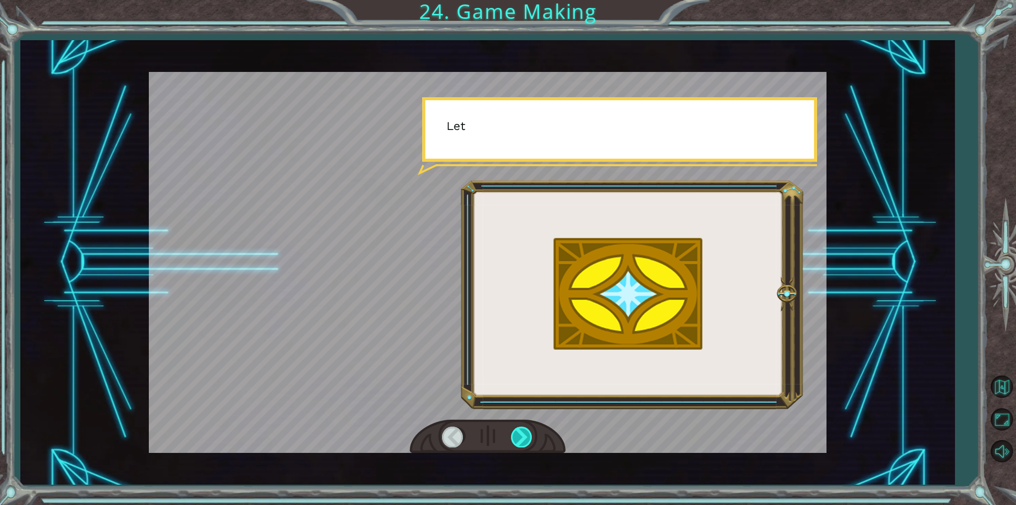
click at [522, 439] on div at bounding box center [522, 437] width 22 height 20
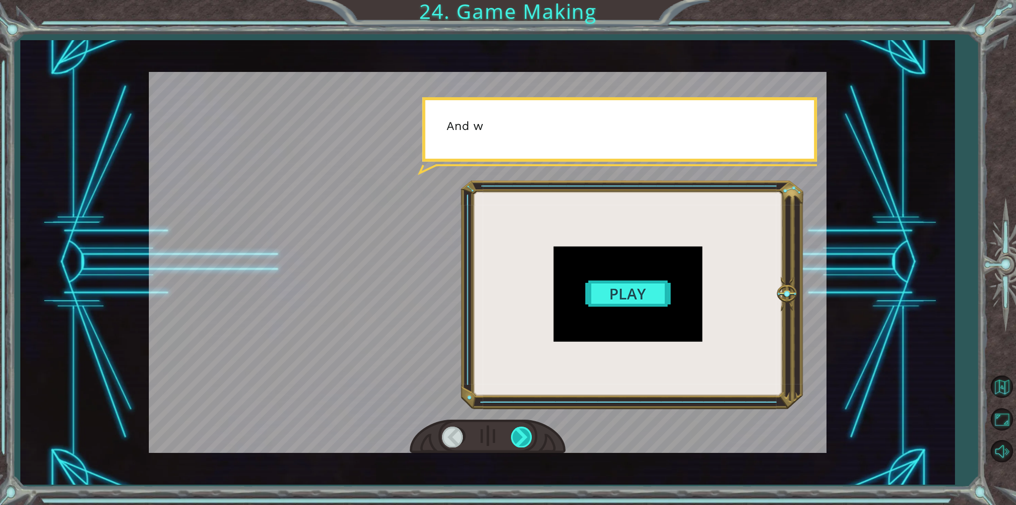
click at [522, 439] on div at bounding box center [522, 437] width 22 height 20
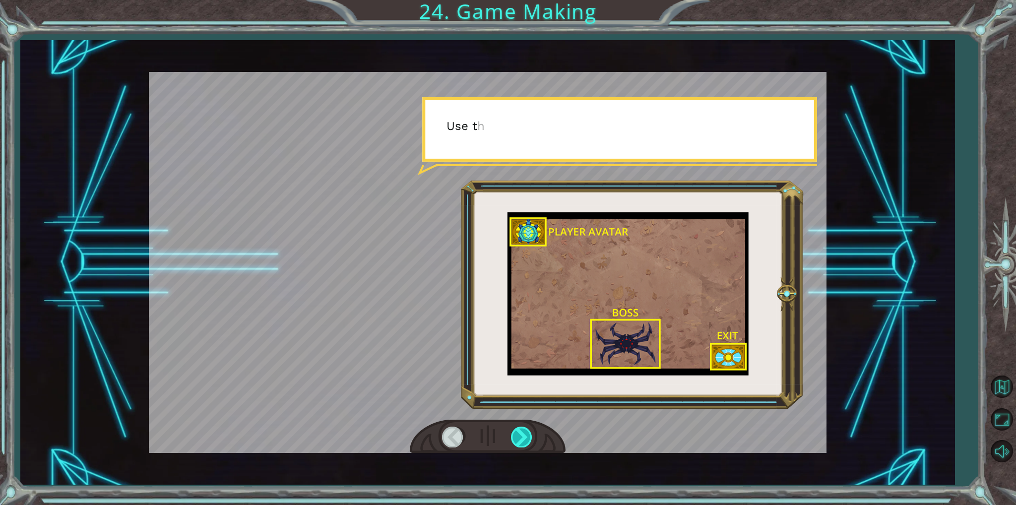
click at [522, 439] on div at bounding box center [522, 437] width 22 height 20
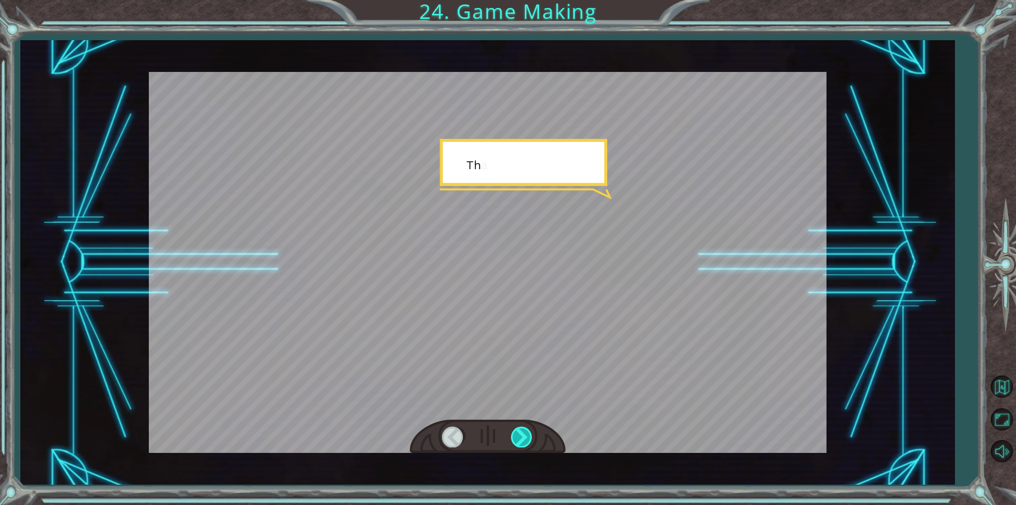
click at [522, 439] on div at bounding box center [522, 437] width 22 height 20
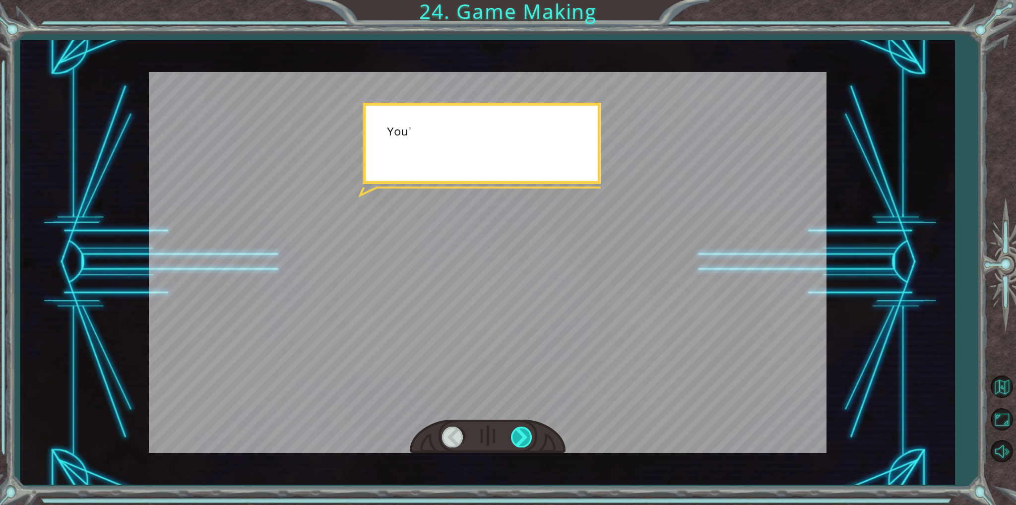
click at [522, 439] on div at bounding box center [522, 437] width 22 height 20
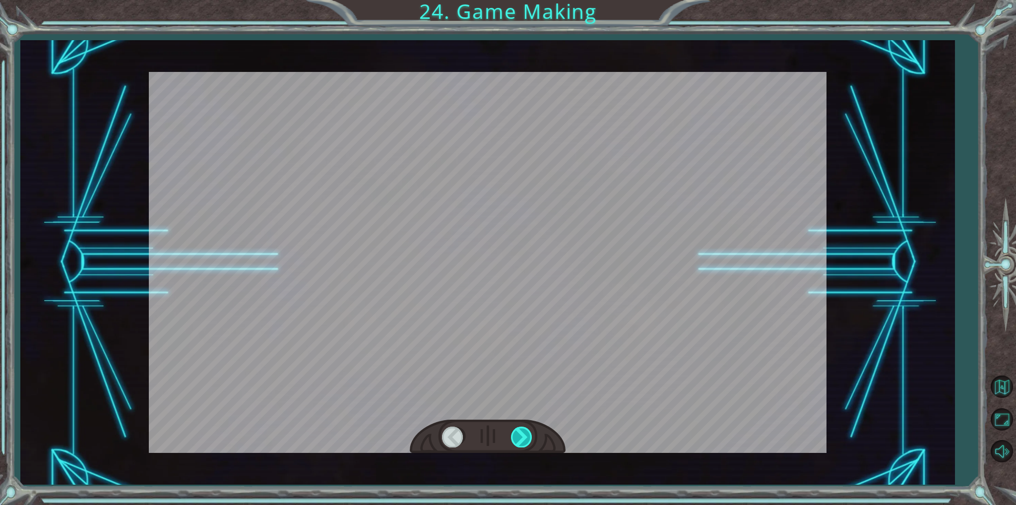
click at [522, 439] on div at bounding box center [522, 437] width 22 height 20
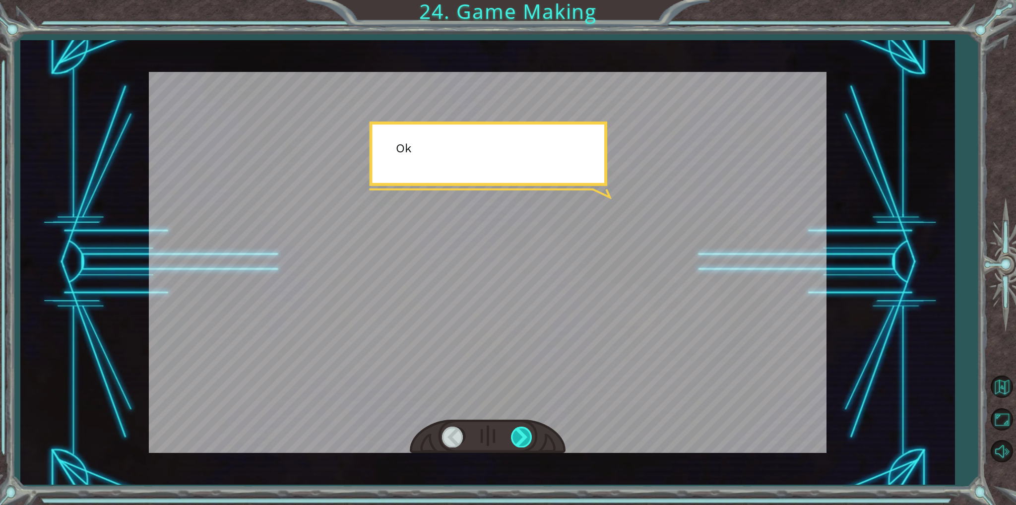
click at [522, 439] on div at bounding box center [522, 437] width 22 height 20
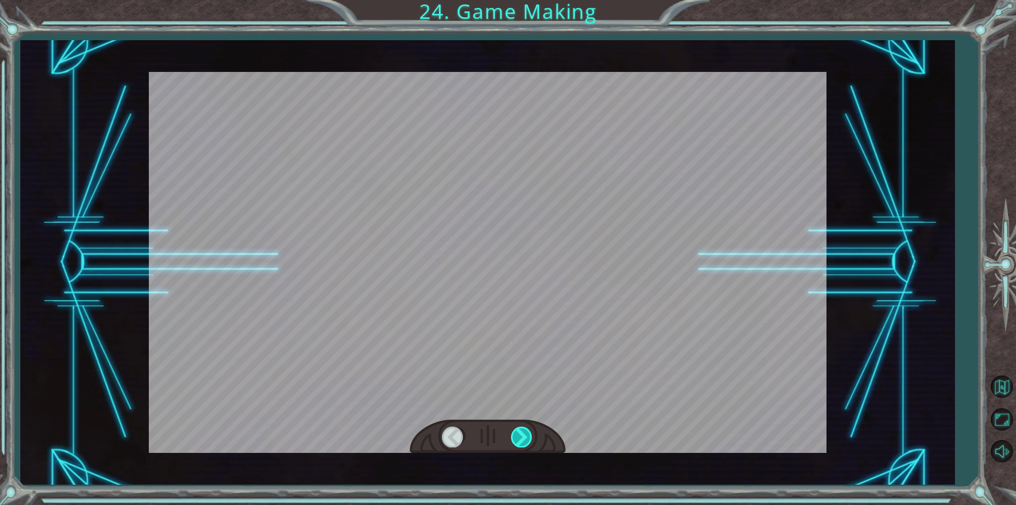
click at [522, 439] on div at bounding box center [522, 437] width 22 height 20
click at [522, 0] on div "T h e r e ’ s a h u g e s c a r y c l o u d h e a d i n g t o w a r d s u s ! W…" at bounding box center [508, 0] width 1016 height 0
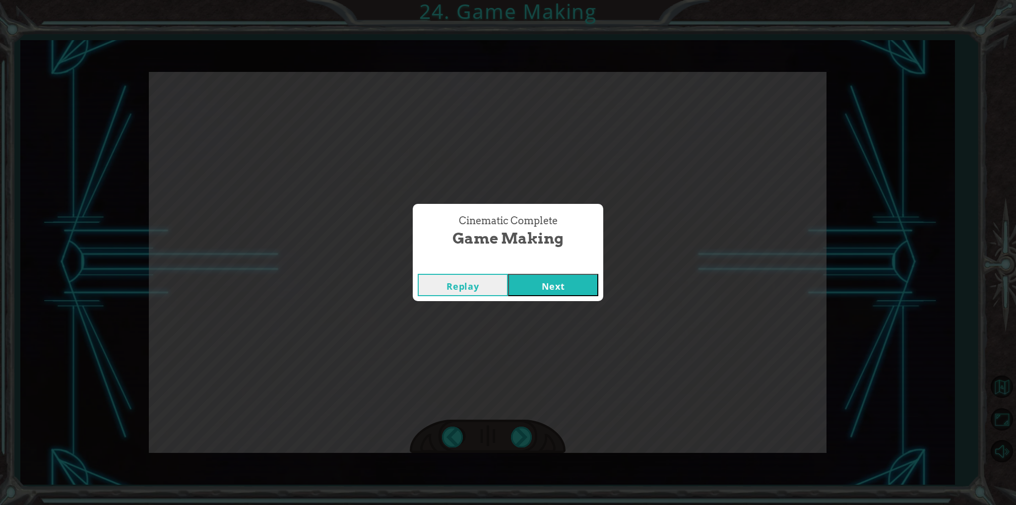
drag, startPoint x: 550, startPoint y: 272, endPoint x: 536, endPoint y: 294, distance: 25.5
click at [550, 273] on div "Replay Next" at bounding box center [508, 285] width 190 height 32
click at [532, 300] on div "Replay Next" at bounding box center [508, 285] width 190 height 32
click at [543, 293] on button "Next" at bounding box center [553, 285] width 90 height 22
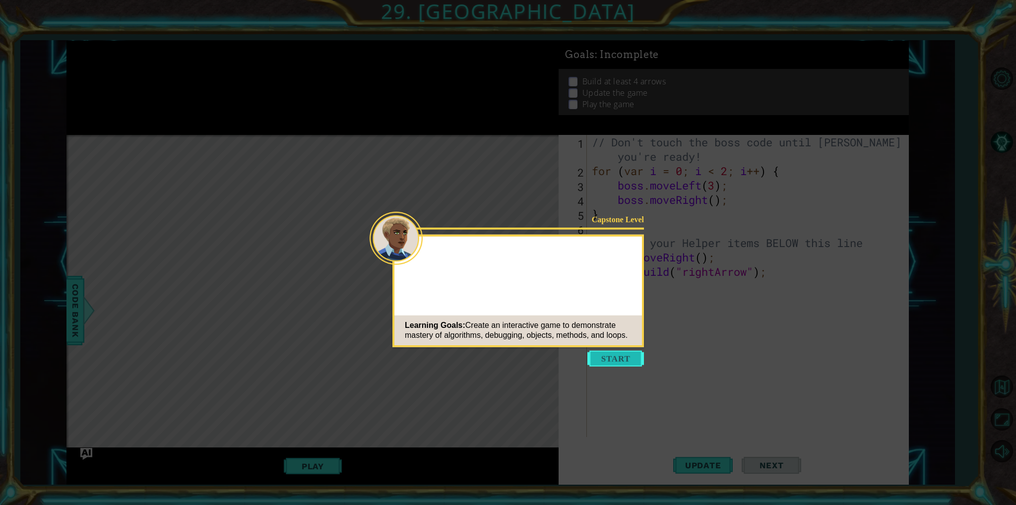
click at [600, 359] on button "Start" at bounding box center [615, 359] width 57 height 16
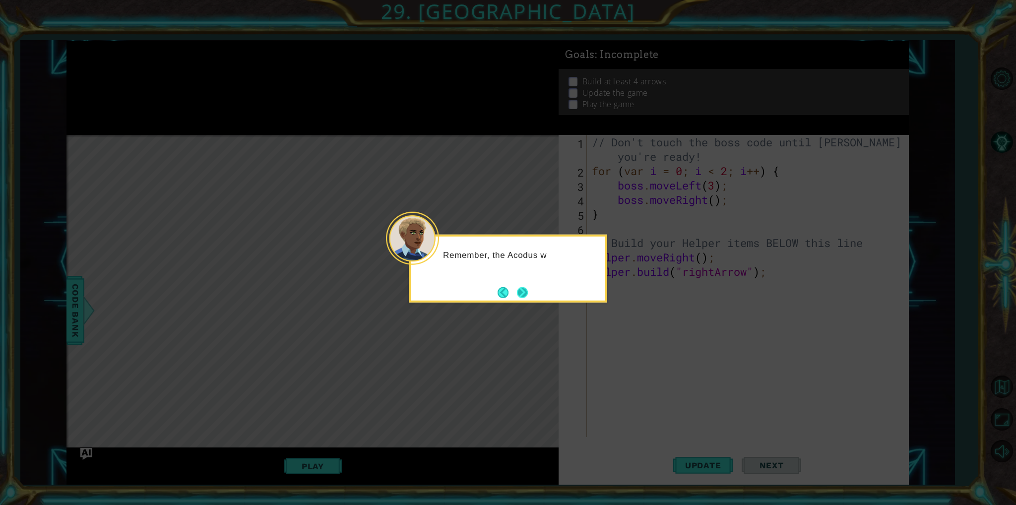
click at [526, 298] on button "Next" at bounding box center [522, 292] width 11 height 11
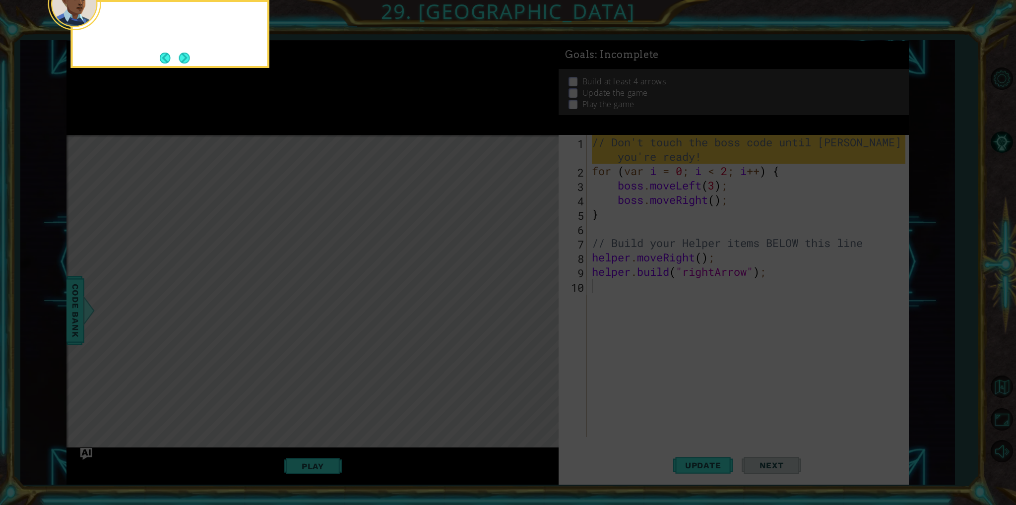
click at [526, 298] on icon at bounding box center [508, 75] width 1016 height 859
click at [554, 290] on icon at bounding box center [508, 75] width 1016 height 859
click at [192, 60] on div "For now, don't change the boss code. We'll work on that" at bounding box center [170, 34] width 198 height 68
click at [192, 60] on div "For now, don't change the boss code. We'll work on that later." at bounding box center [170, 34] width 198 height 68
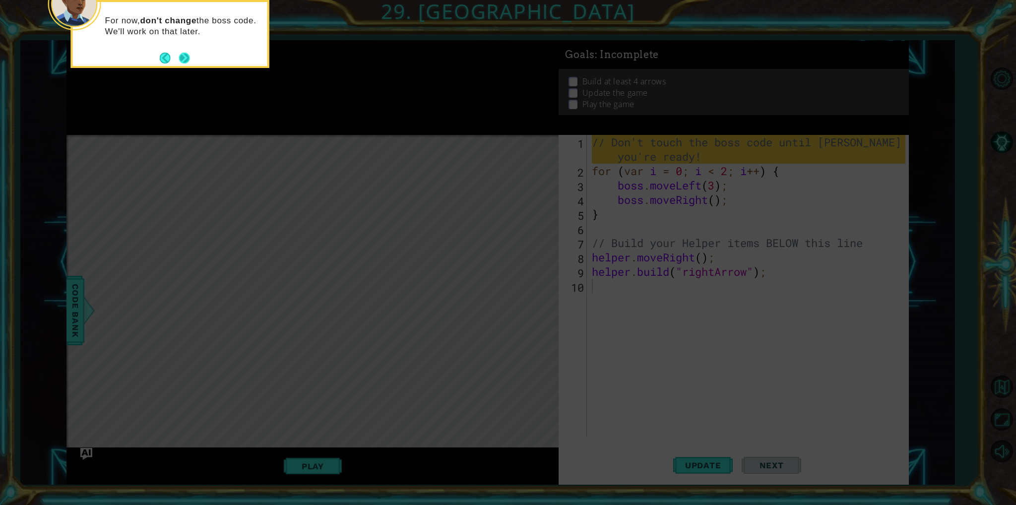
click at [183, 61] on button "Next" at bounding box center [184, 58] width 11 height 11
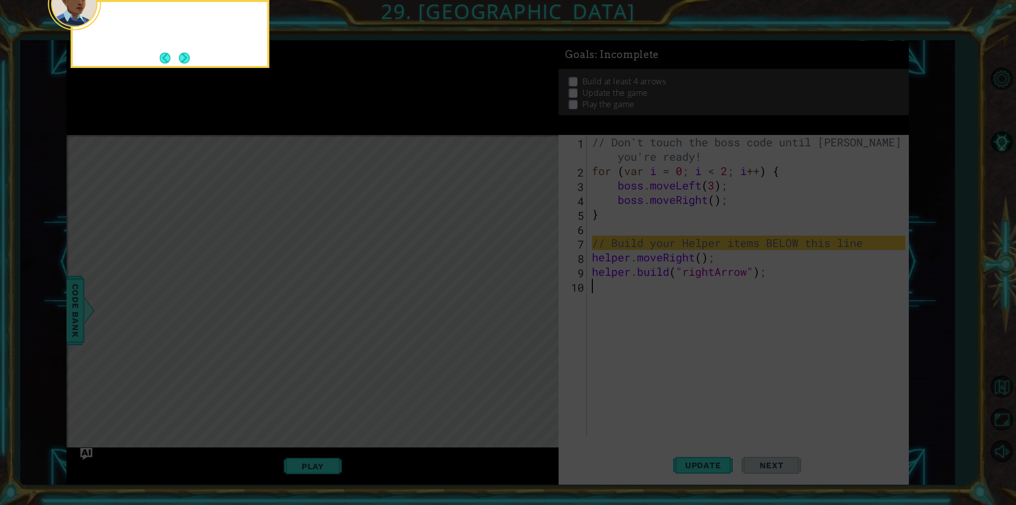
click at [183, 61] on button "Next" at bounding box center [184, 58] width 11 height 11
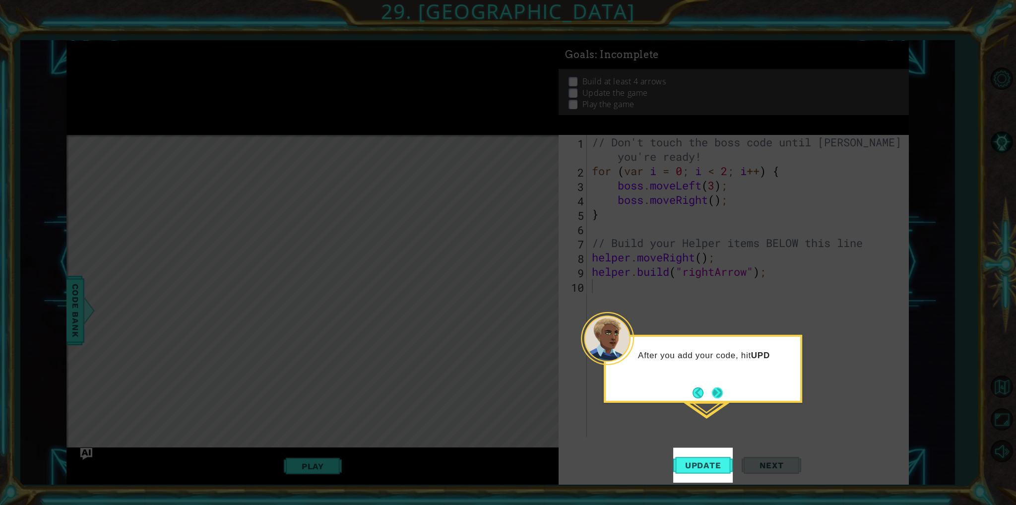
click at [714, 398] on button "Next" at bounding box center [717, 392] width 11 height 11
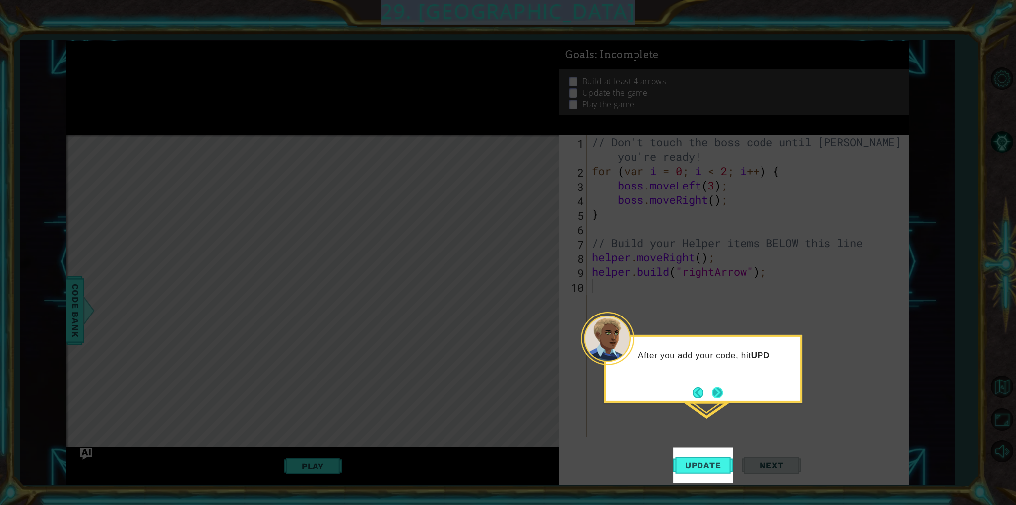
click at [714, 398] on icon at bounding box center [508, 252] width 1016 height 505
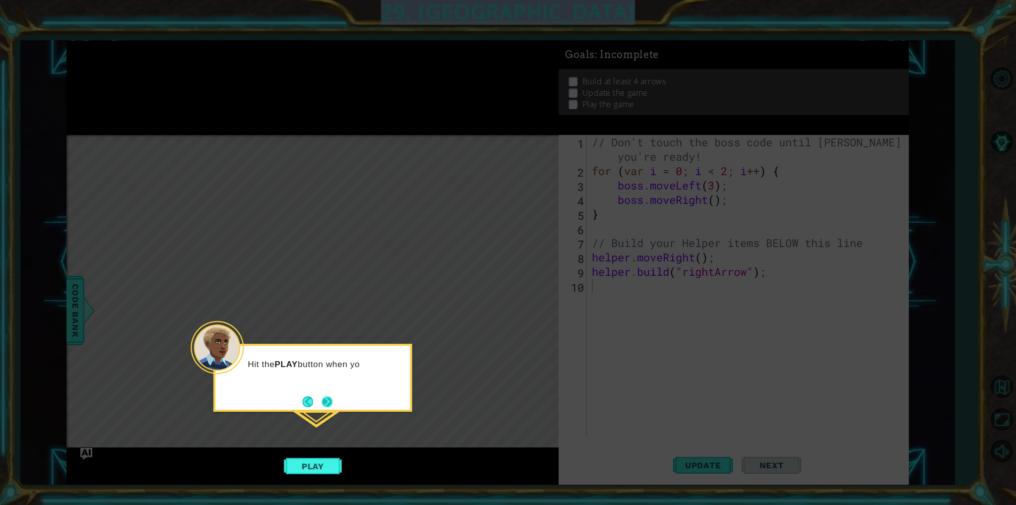
click at [332, 398] on button "Next" at bounding box center [326, 401] width 11 height 11
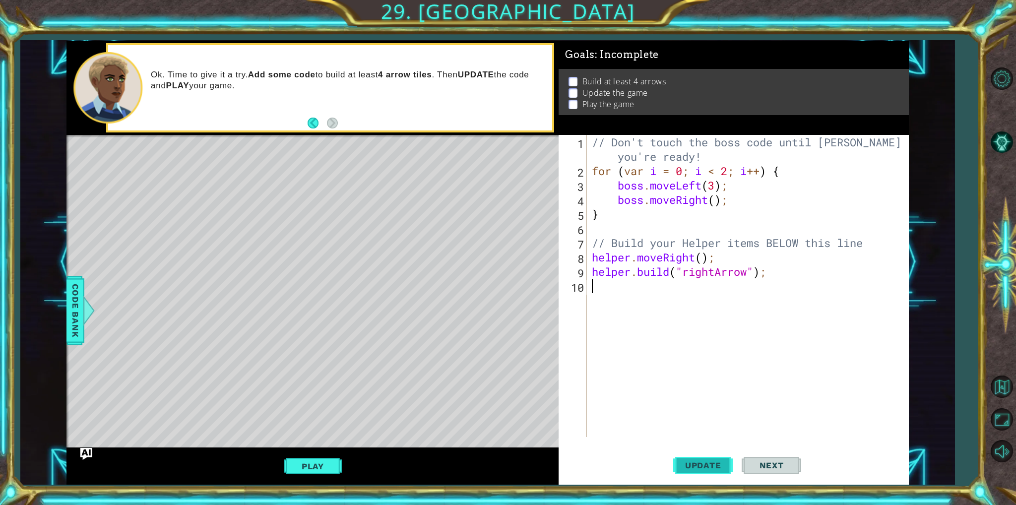
click at [699, 467] on span "Update" at bounding box center [703, 465] width 56 height 10
click at [317, 460] on button "Play" at bounding box center [313, 466] width 58 height 19
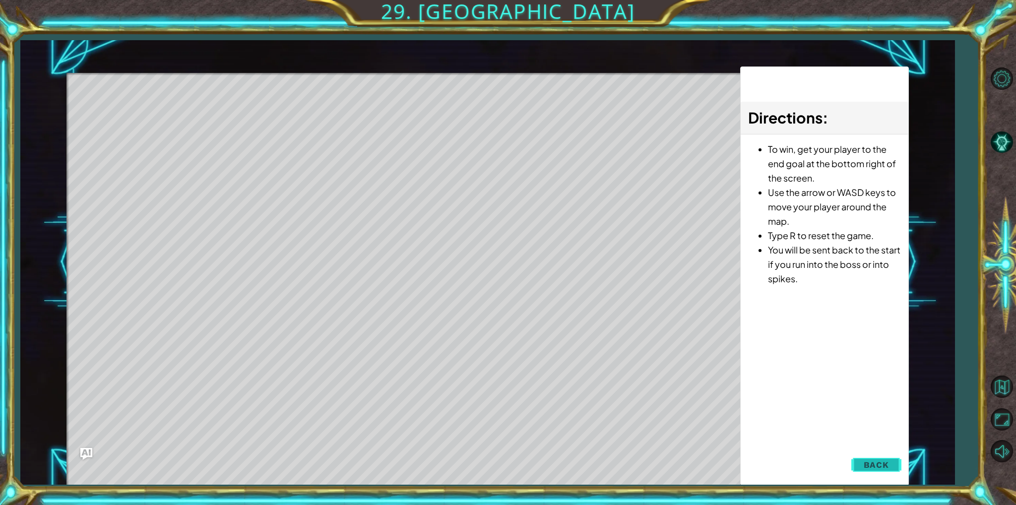
click at [874, 466] on span "Back" at bounding box center [876, 465] width 25 height 10
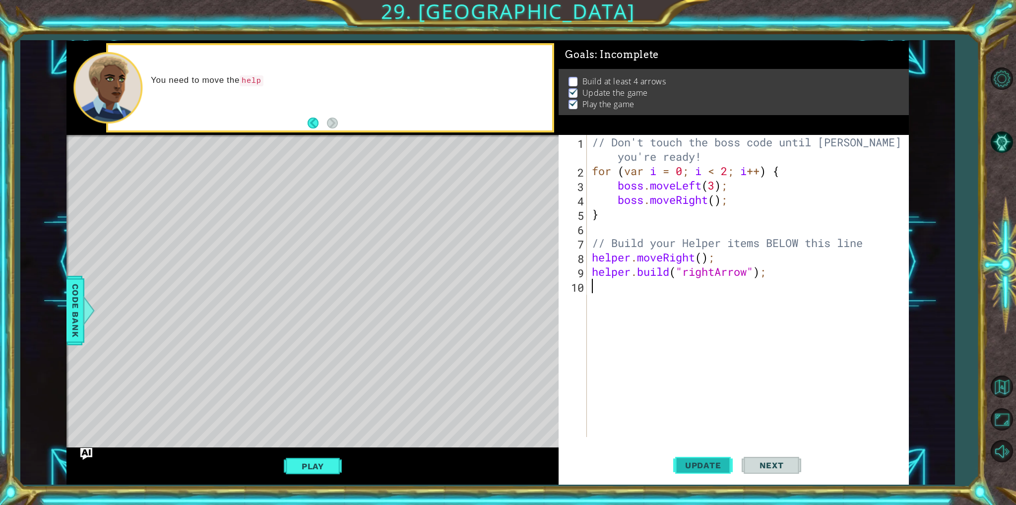
click at [720, 467] on span "Update" at bounding box center [703, 465] width 56 height 10
click at [332, 465] on button "Play" at bounding box center [313, 466] width 58 height 19
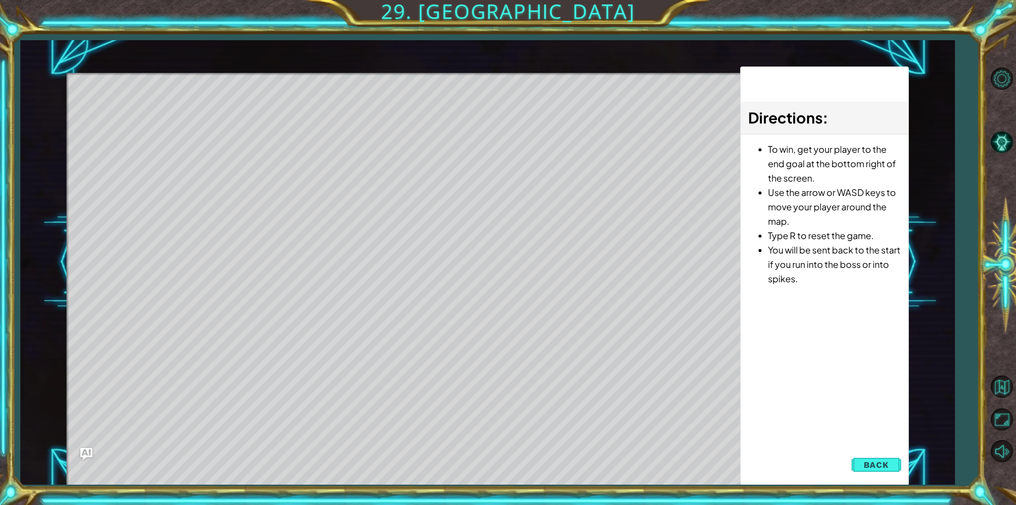
drag, startPoint x: 143, startPoint y: 126, endPoint x: 222, endPoint y: 122, distance: 79.0
click at [222, 122] on div "Level Map" at bounding box center [295, 219] width 458 height 292
click at [269, 152] on div "Level Map" at bounding box center [295, 219] width 458 height 292
click at [893, 466] on button "Back" at bounding box center [876, 465] width 50 height 20
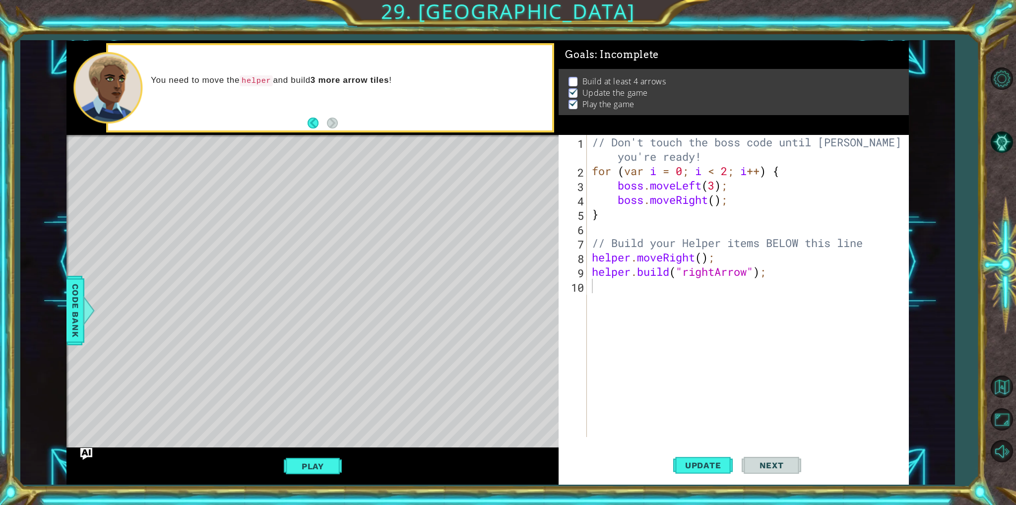
click at [750, 285] on div "// Don't touch the boss code until Vega says you're ready! for ( var i = 0 ; i …" at bounding box center [750, 307] width 320 height 345
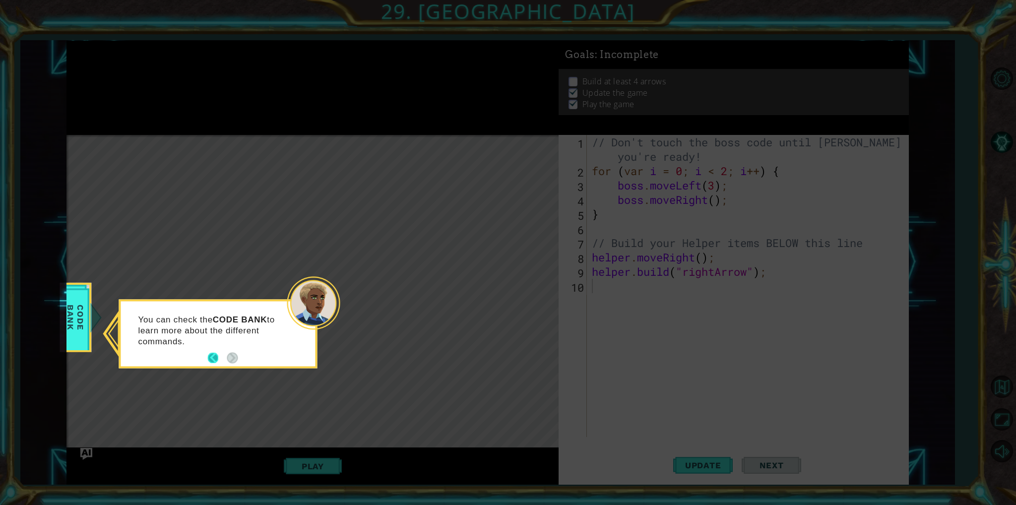
click at [218, 356] on button "Back" at bounding box center [216, 358] width 19 height 11
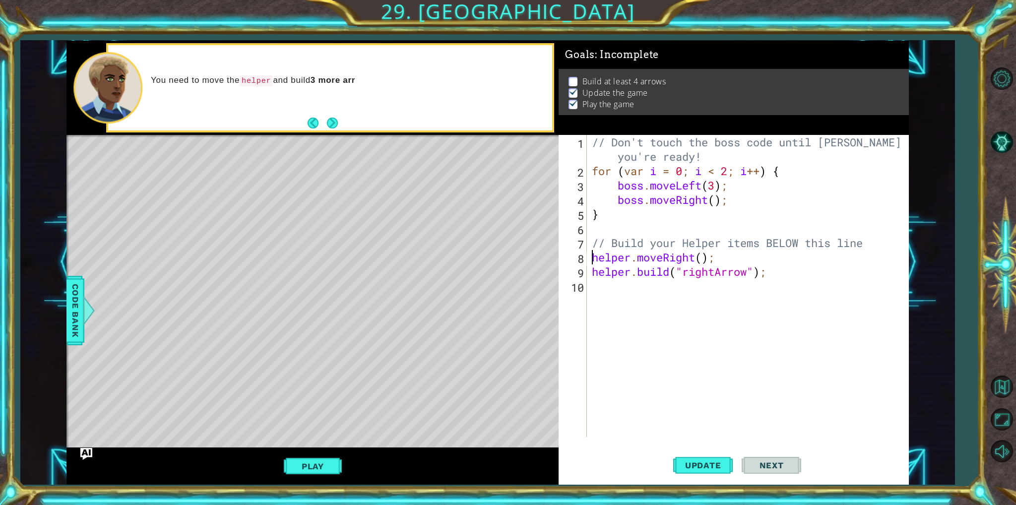
click at [590, 253] on div "// Don't touch the boss code until Vega says you're ready! for ( var i = 0 ; i …" at bounding box center [750, 307] width 320 height 345
type textarea "helper.moveRight();"
click at [591, 272] on div "// Don't touch the boss code until Vega says you're ready! for ( var i = 0 ; i …" at bounding box center [750, 307] width 320 height 345
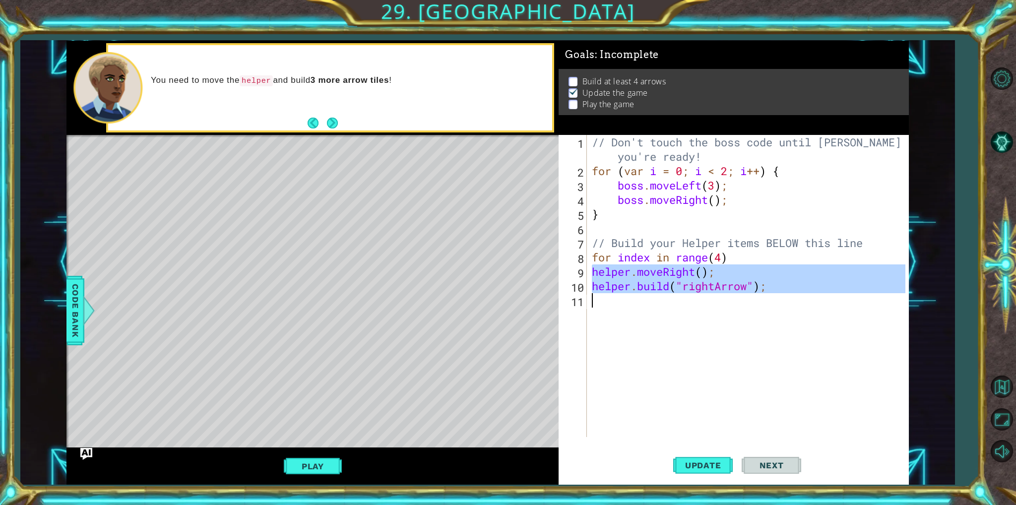
drag, startPoint x: 591, startPoint y: 272, endPoint x: 605, endPoint y: 304, distance: 34.2
click at [605, 304] on div "// Don't touch the boss code until Vega says you're ready! for ( var i = 0 ; i …" at bounding box center [750, 307] width 320 height 345
click at [700, 273] on div "// Don't touch the boss code until Vega says you're ready! for ( var i = 0 ; i …" at bounding box center [747, 286] width 315 height 302
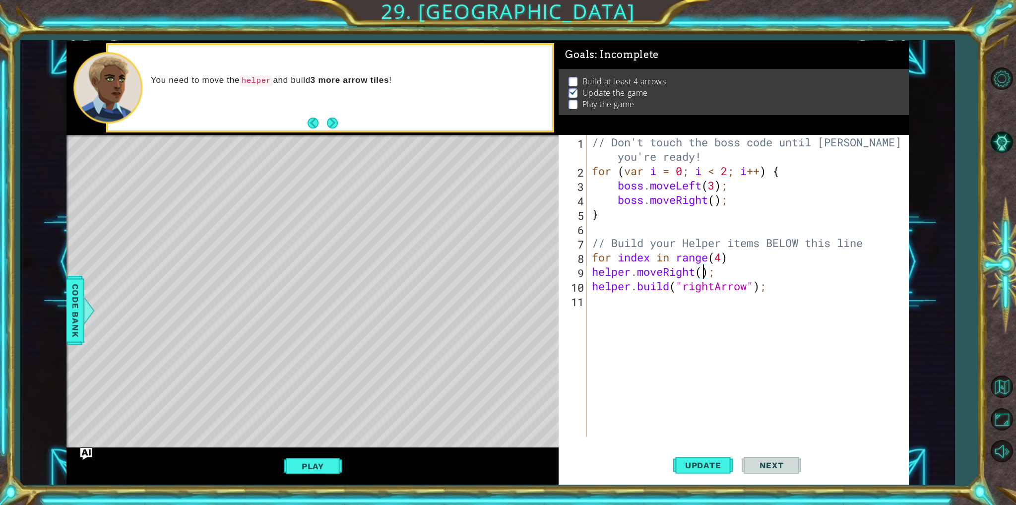
click at [588, 272] on div "helper.moveRight(); 1 2 3 4 5 6 7 8 9 10 11 // Don't touch the boss code until …" at bounding box center [732, 286] width 346 height 302
click at [88, 303] on div at bounding box center [89, 311] width 12 height 30
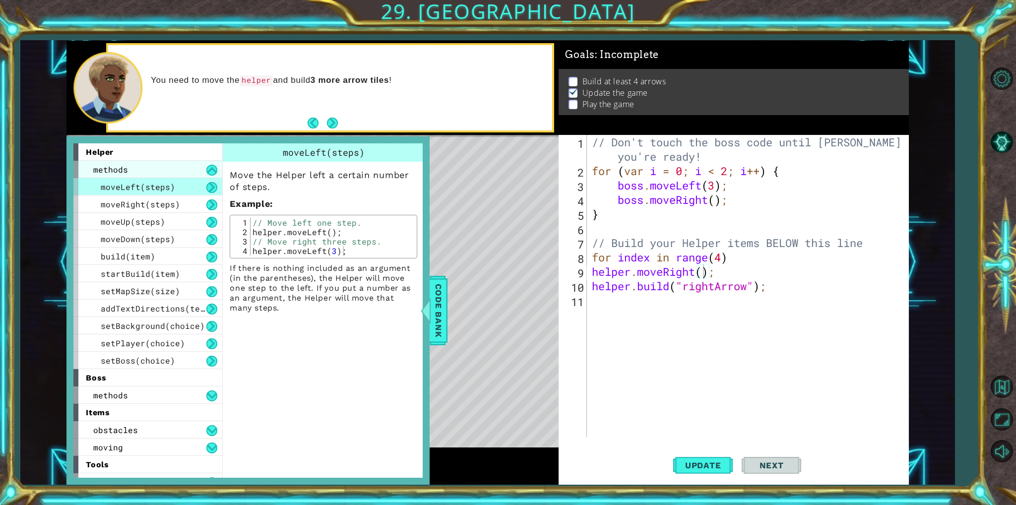
click at [198, 168] on div "methods" at bounding box center [147, 169] width 149 height 17
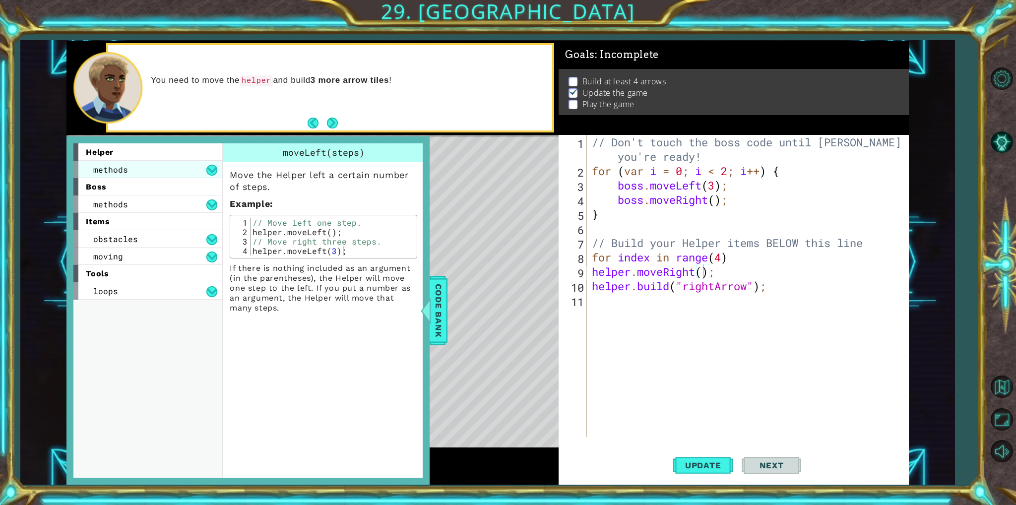
click at [198, 168] on div "methods" at bounding box center [147, 169] width 149 height 17
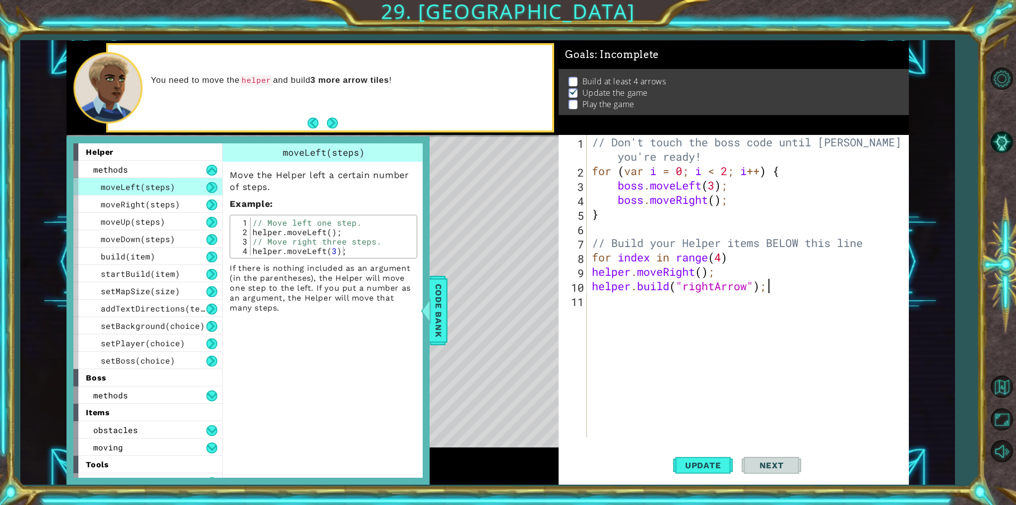
click at [772, 293] on div "// Don't touch the boss code until Vega says you're ready! for ( var i = 0 ; i …" at bounding box center [750, 307] width 320 height 345
drag, startPoint x: 739, startPoint y: 254, endPoint x: 590, endPoint y: 255, distance: 148.8
click at [590, 255] on div "// Don't touch the boss code until Vega says you're ready! for ( var i = 0 ; i …" at bounding box center [750, 307] width 320 height 345
type textarea "for index in range(4)"
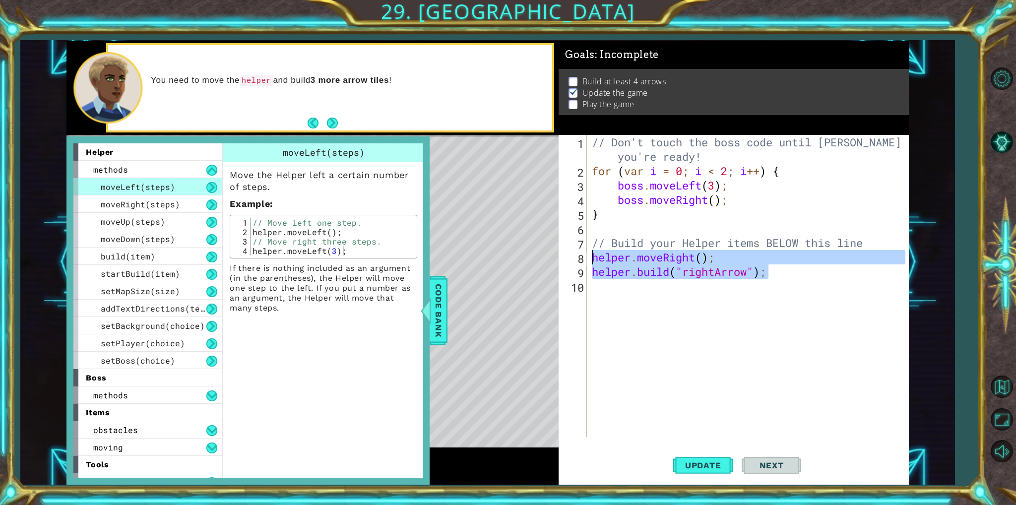
drag, startPoint x: 793, startPoint y: 274, endPoint x: 582, endPoint y: 255, distance: 212.2
click at [582, 255] on div "// Build your Helper items BELOW this line 1 2 3 4 5 6 7 8 9 10 // Don't touch …" at bounding box center [732, 286] width 346 height 302
type textarea "helper.moveRight(); helper.build("rightArrow");"
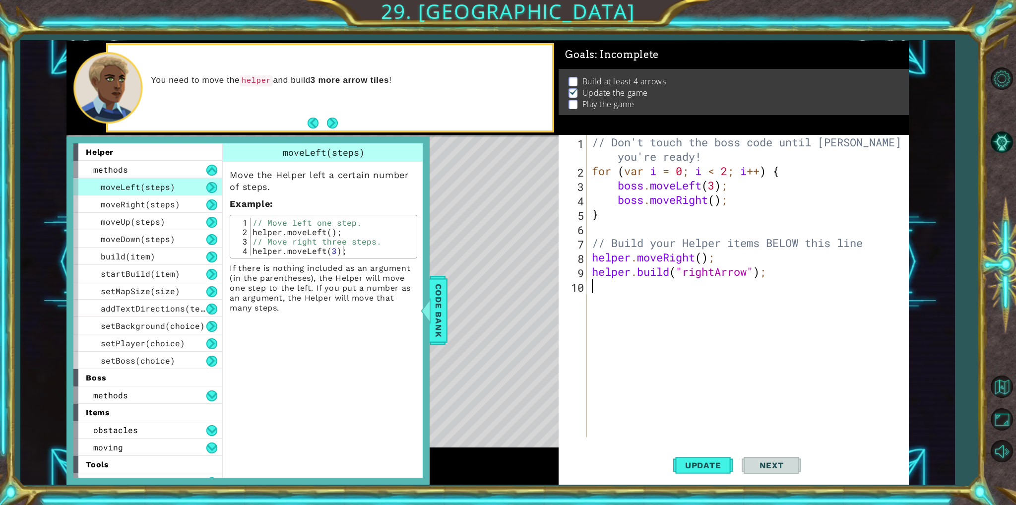
click at [612, 292] on div "// Don't touch the boss code until Vega says you're ready! for ( var i = 0 ; i …" at bounding box center [750, 307] width 320 height 345
paste textarea "helper.build("rightArrow");"
type textarea "helper.build("rightArrow");"
click at [627, 316] on div "// Don't touch the boss code until Vega says you're ready! for ( var i = 0 ; i …" at bounding box center [750, 307] width 320 height 345
paste textarea "helper.build("rightArrow");"
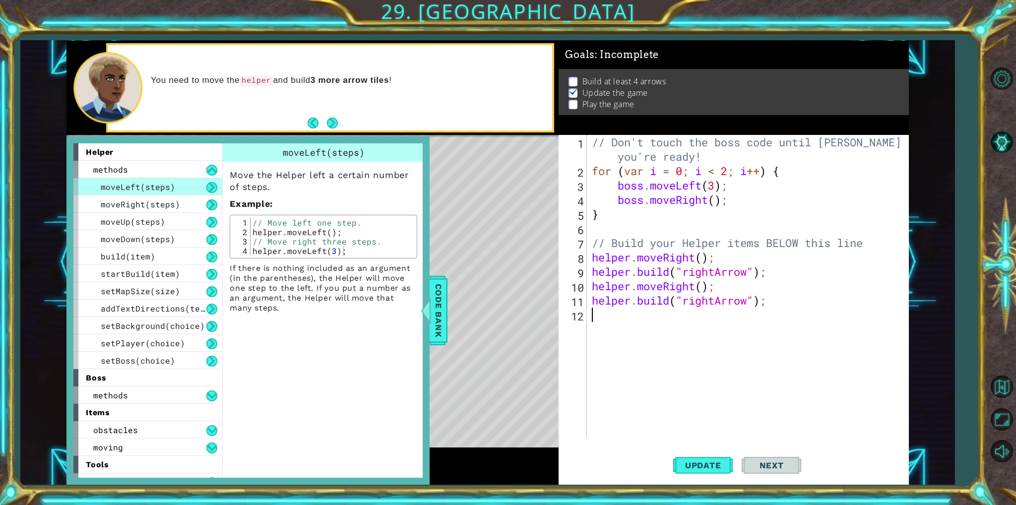
type textarea "helper.build("rightArrow");"
click at [629, 344] on div "// Don't touch the boss code until Vega says you're ready! for ( var i = 0 ; i …" at bounding box center [750, 307] width 320 height 345
paste textarea "helper.build("rightArrow");"
type textarea "helper.build("rightArrow");"
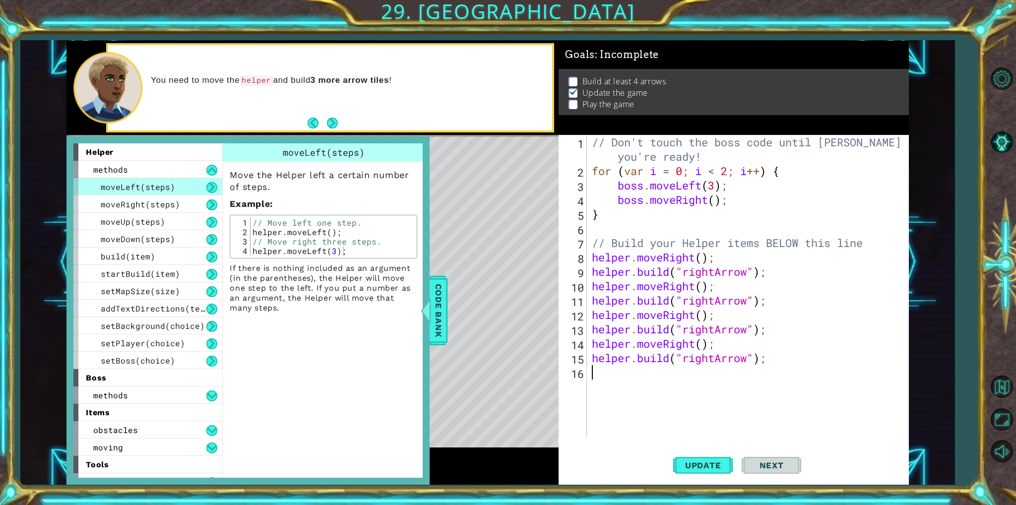
click at [751, 421] on div "// Don't touch the boss code until Vega says you're ready! for ( var i = 0 ; i …" at bounding box center [750, 307] width 320 height 345
click at [437, 300] on span "Code Bank" at bounding box center [439, 310] width 16 height 61
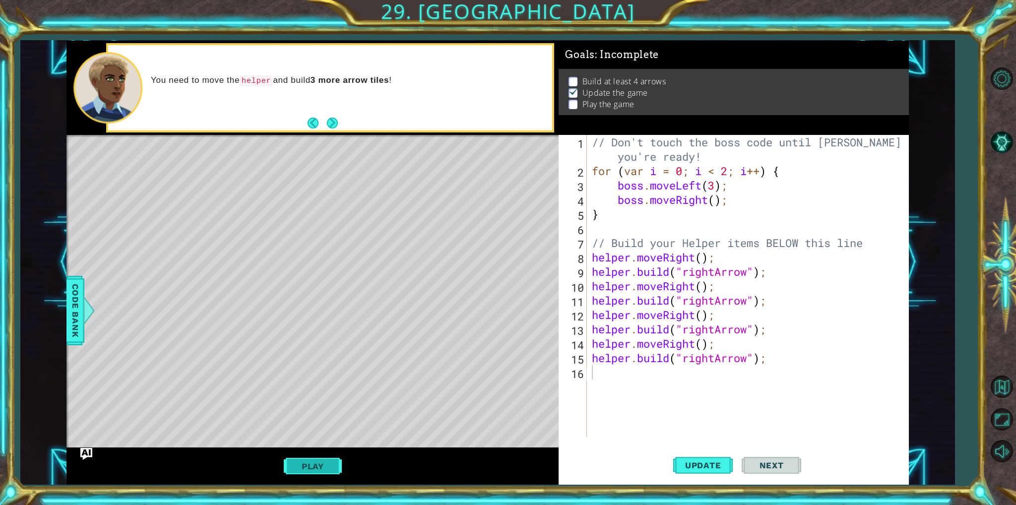
click at [327, 470] on button "Play" at bounding box center [313, 466] width 58 height 19
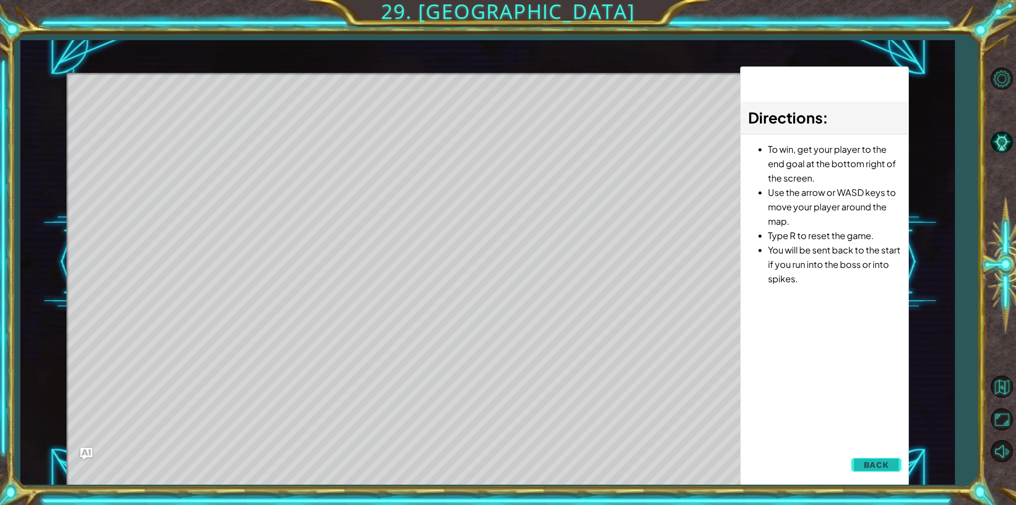
click at [877, 471] on button "Back" at bounding box center [876, 465] width 50 height 20
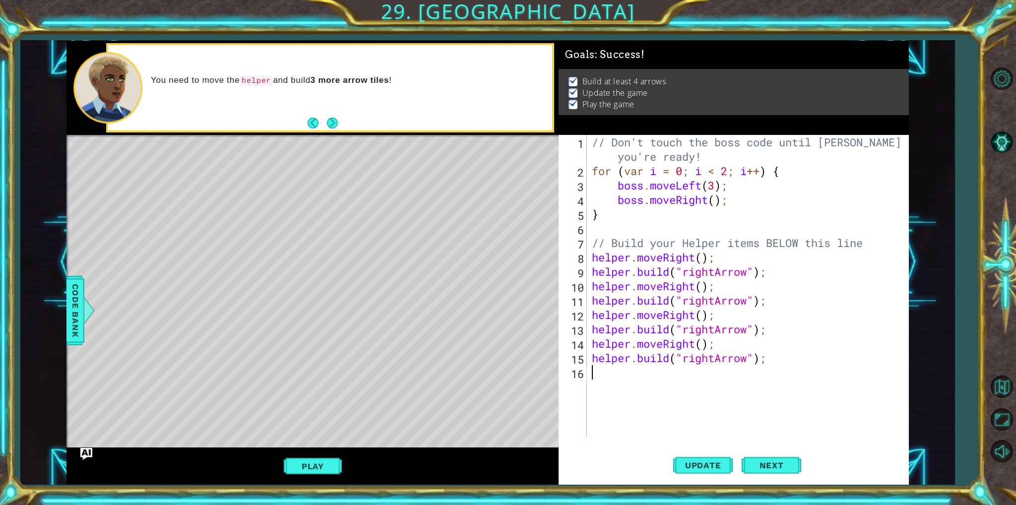
click at [706, 387] on div "// Don't touch the boss code until Vega says you're ready! for ( var i = 0 ; i …" at bounding box center [750, 307] width 320 height 345
click at [125, 179] on div "Level Map" at bounding box center [295, 281] width 458 height 292
click at [71, 332] on span "Code Bank" at bounding box center [75, 310] width 16 height 61
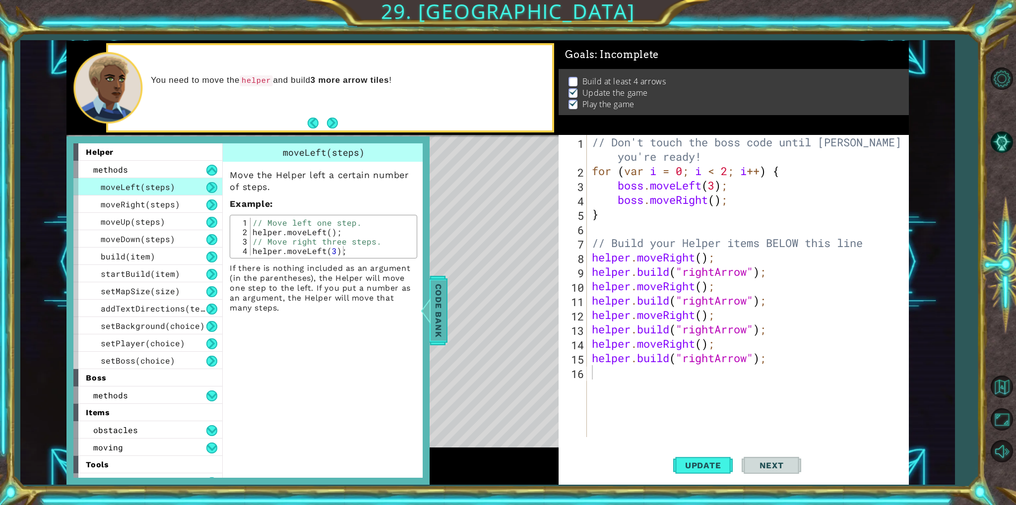
click at [429, 312] on div at bounding box center [426, 311] width 12 height 30
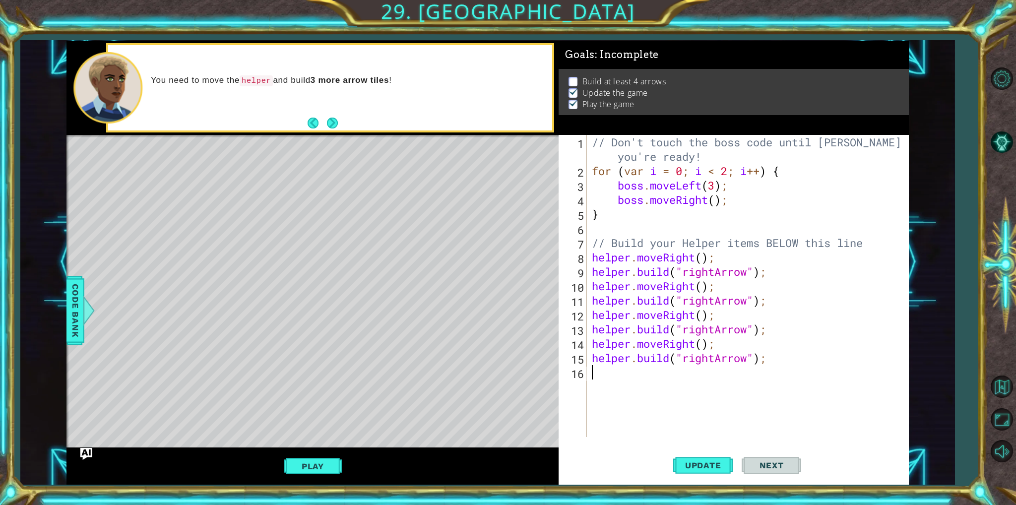
click at [641, 389] on div "// Don't touch the boss code until Vega says you're ready! for ( var i = 0 ; i …" at bounding box center [750, 307] width 320 height 345
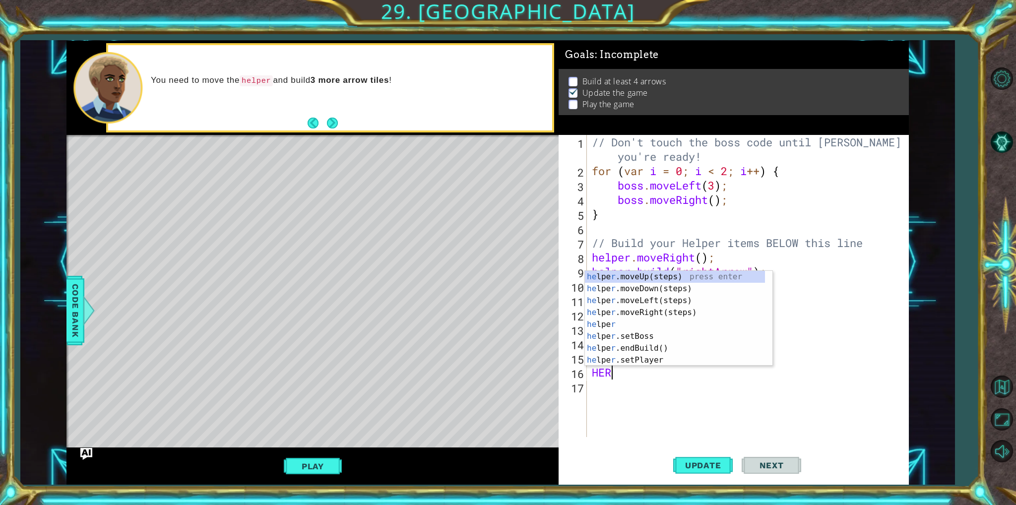
type textarea "H"
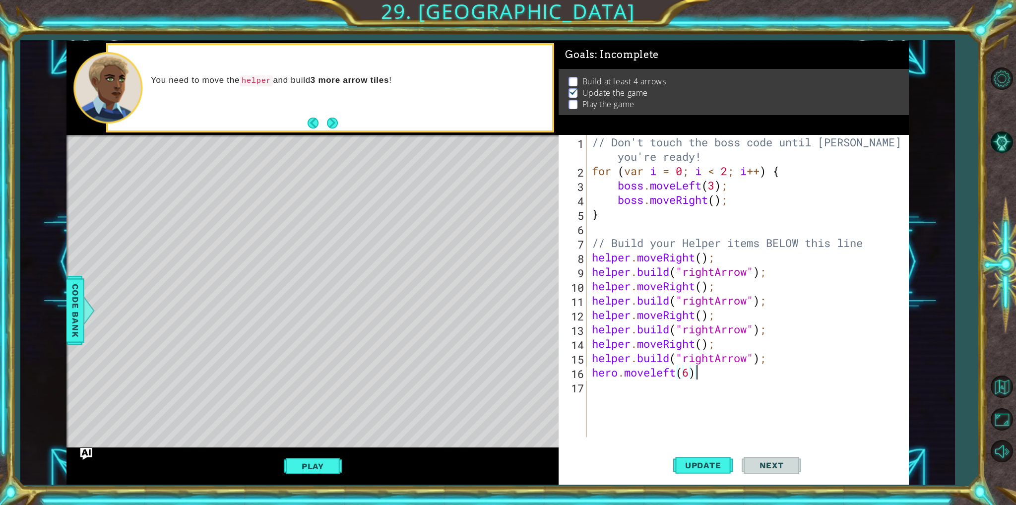
scroll to position [0, 4]
type textarea "hero.moveleft(6);"
click at [301, 465] on button "Play" at bounding box center [313, 466] width 58 height 19
click at [318, 467] on button "Play" at bounding box center [313, 466] width 58 height 19
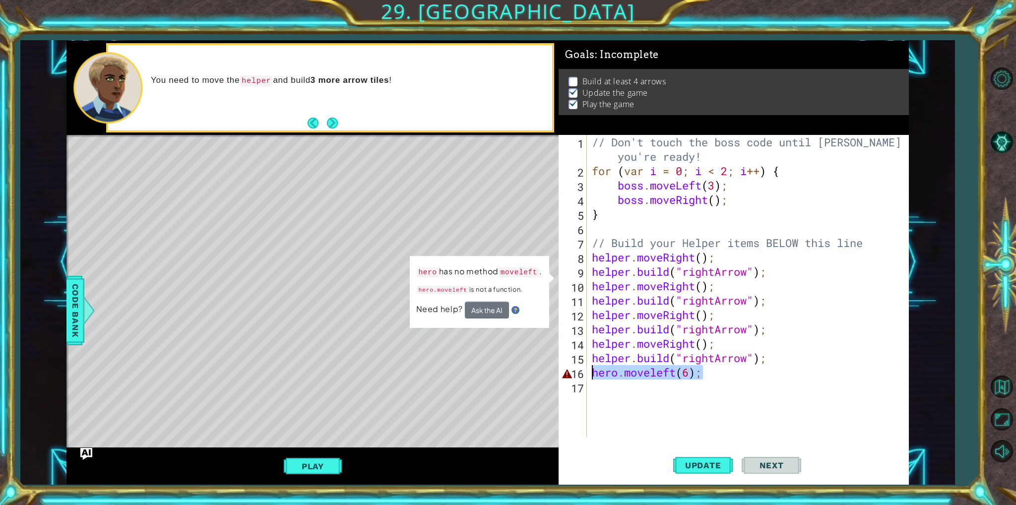
drag, startPoint x: 710, startPoint y: 379, endPoint x: 590, endPoint y: 373, distance: 119.7
click at [590, 373] on div "// Don't touch the boss code until Vega says you're ready! for ( var i = 0 ; i …" at bounding box center [750, 307] width 320 height 345
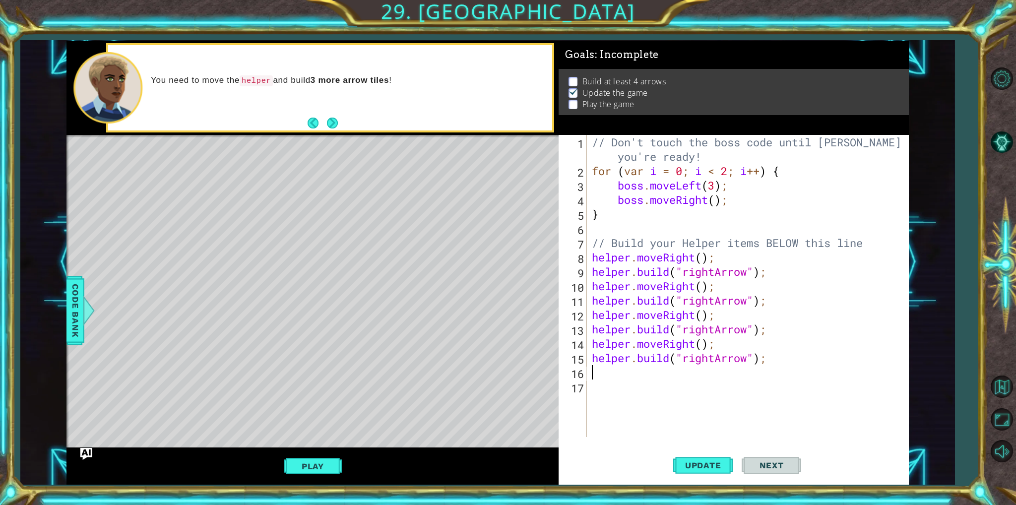
scroll to position [0, 0]
click at [83, 314] on div at bounding box center [89, 311] width 12 height 30
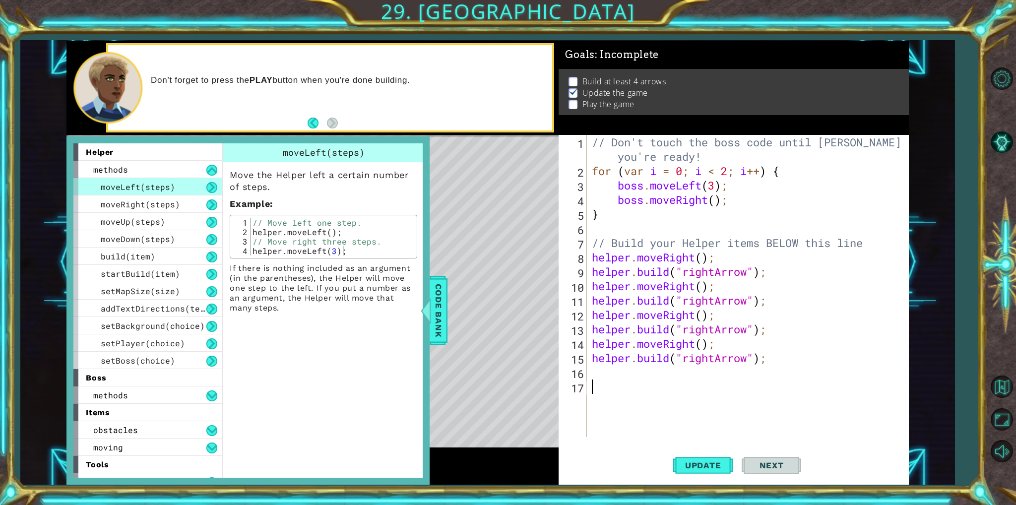
click at [669, 384] on div "// Don't touch the boss code until Vega says you're ready! for ( var i = 0 ; i …" at bounding box center [750, 307] width 320 height 345
click at [657, 378] on div "// Don't touch the boss code until Vega says you're ready! for ( var i = 0 ; i …" at bounding box center [750, 307] width 320 height 345
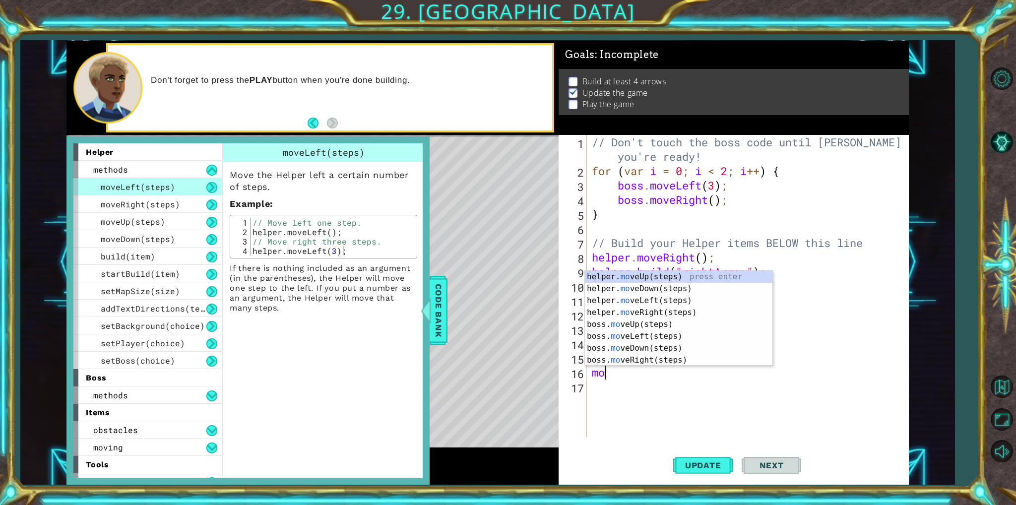
type textarea "m"
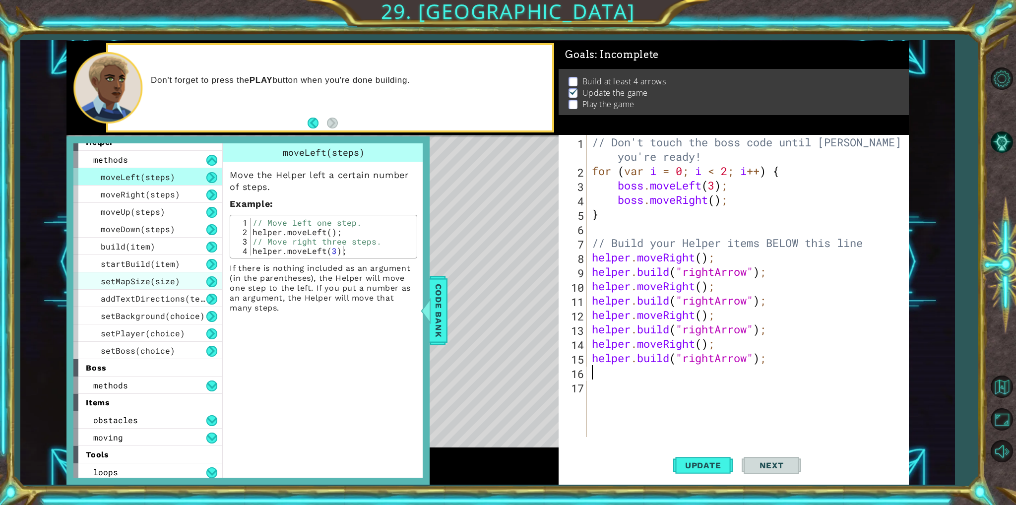
scroll to position [12, 0]
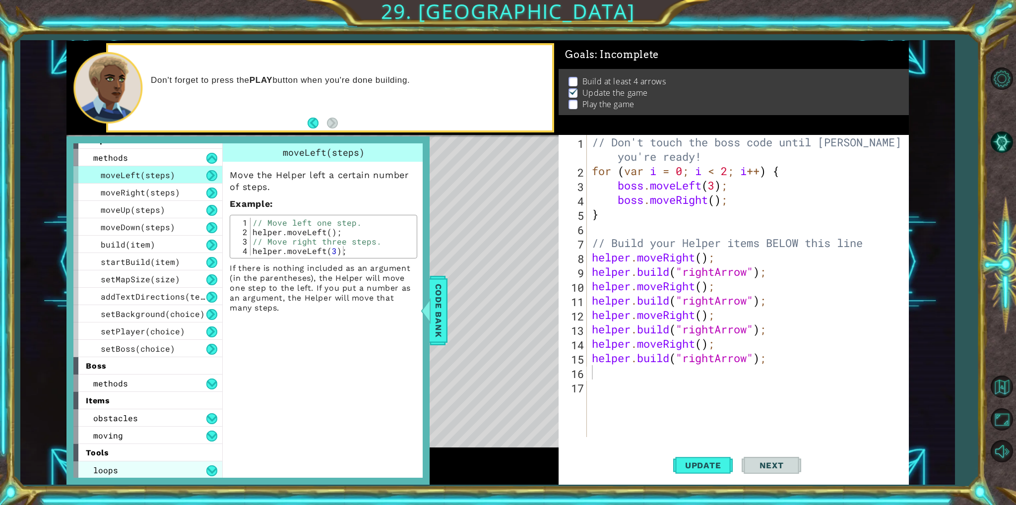
click at [111, 472] on span "loops" at bounding box center [105, 470] width 25 height 10
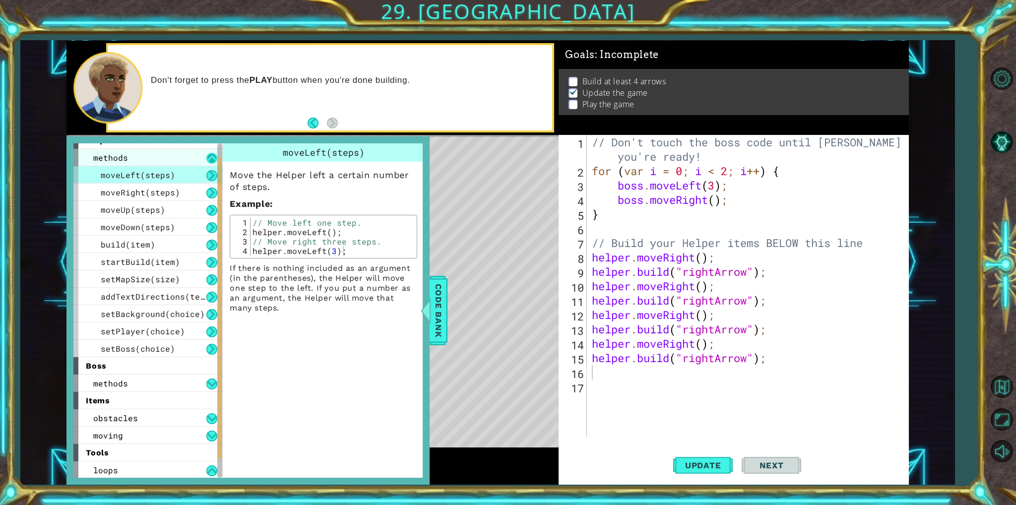
click at [207, 158] on button at bounding box center [211, 158] width 11 height 11
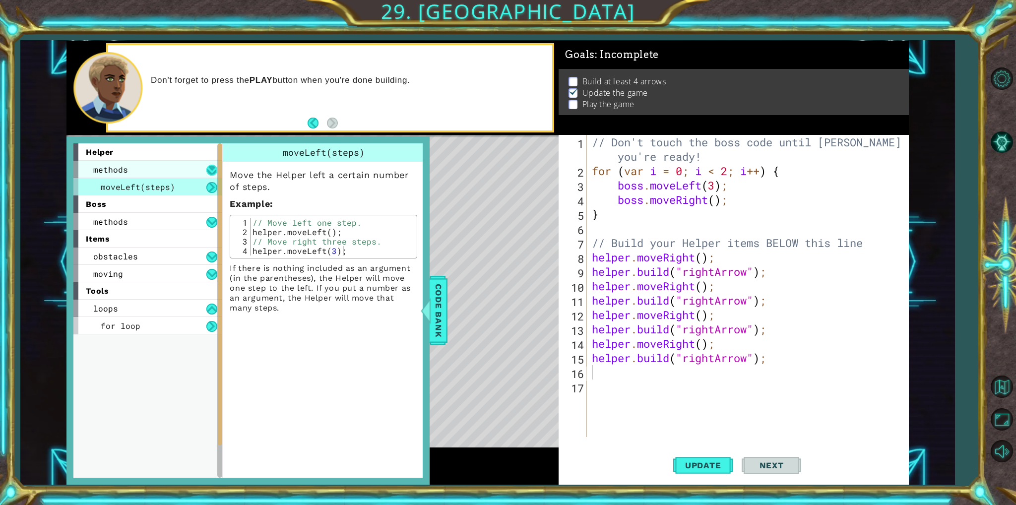
scroll to position [0, 0]
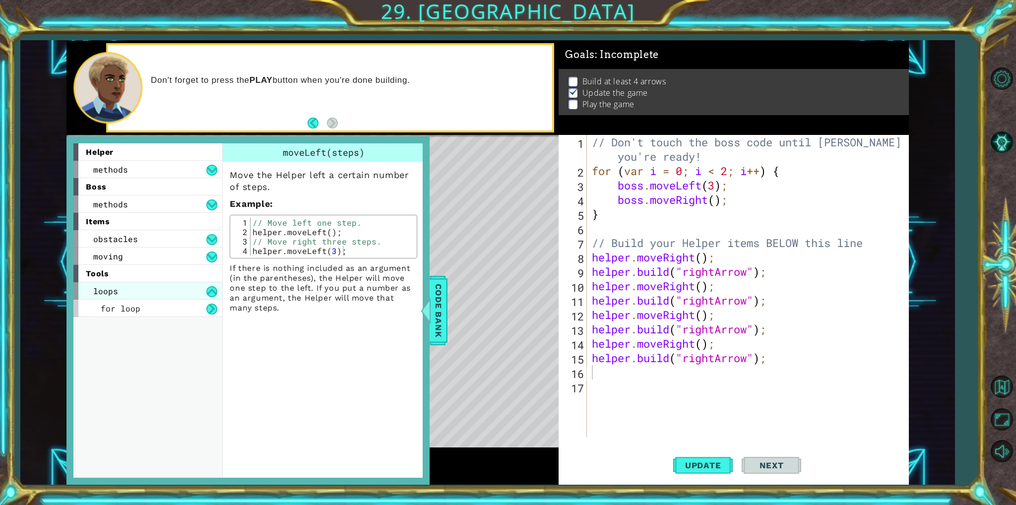
click at [142, 298] on div "loops" at bounding box center [147, 290] width 149 height 17
click at [161, 256] on div "moving" at bounding box center [147, 256] width 149 height 17
click at [109, 306] on span "seeker" at bounding box center [116, 308] width 30 height 10
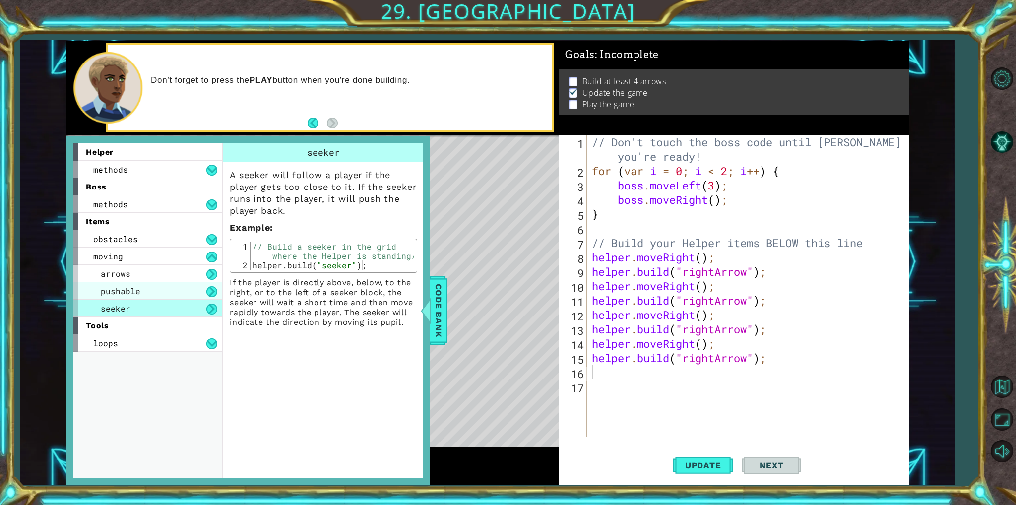
click at [141, 289] on div "pushable" at bounding box center [147, 290] width 149 height 17
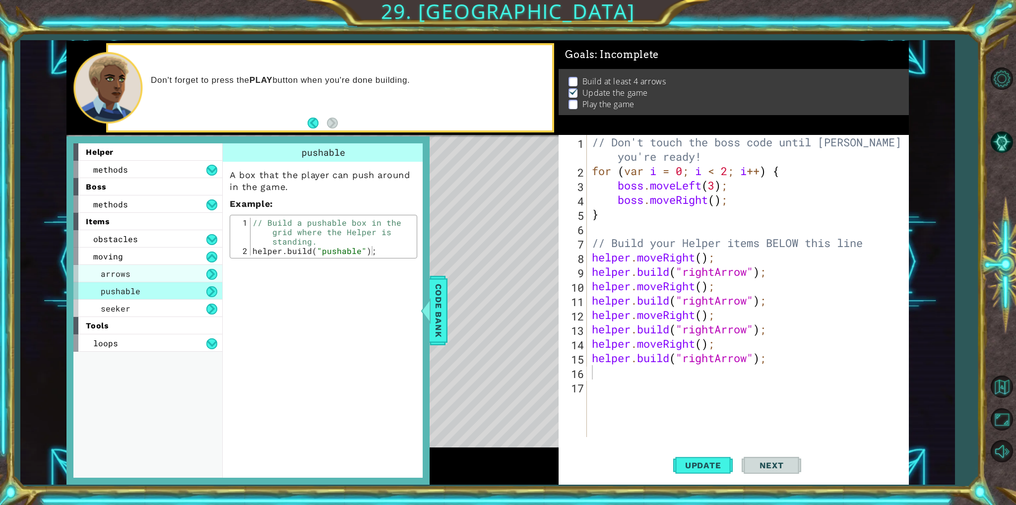
click at [176, 270] on div "arrows" at bounding box center [147, 273] width 149 height 17
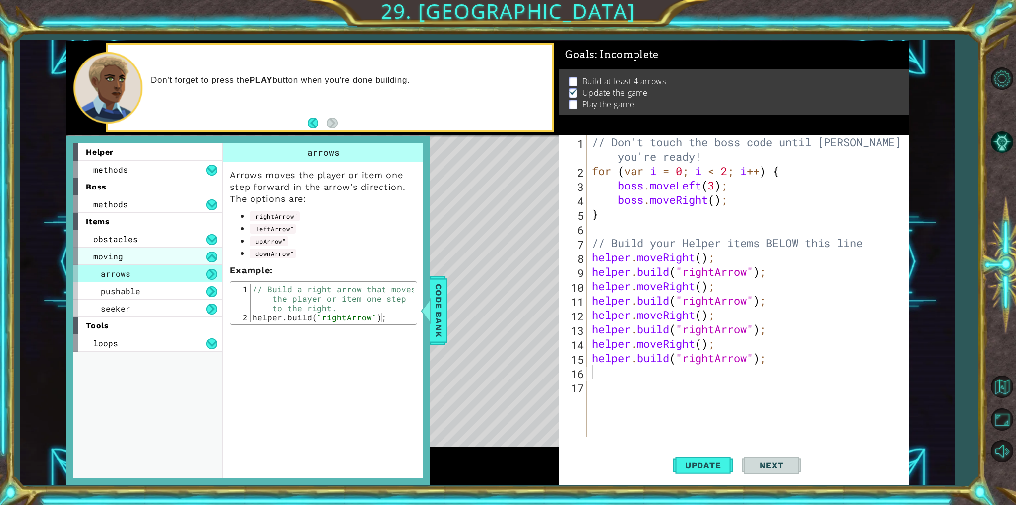
click at [132, 256] on div "moving" at bounding box center [147, 256] width 149 height 17
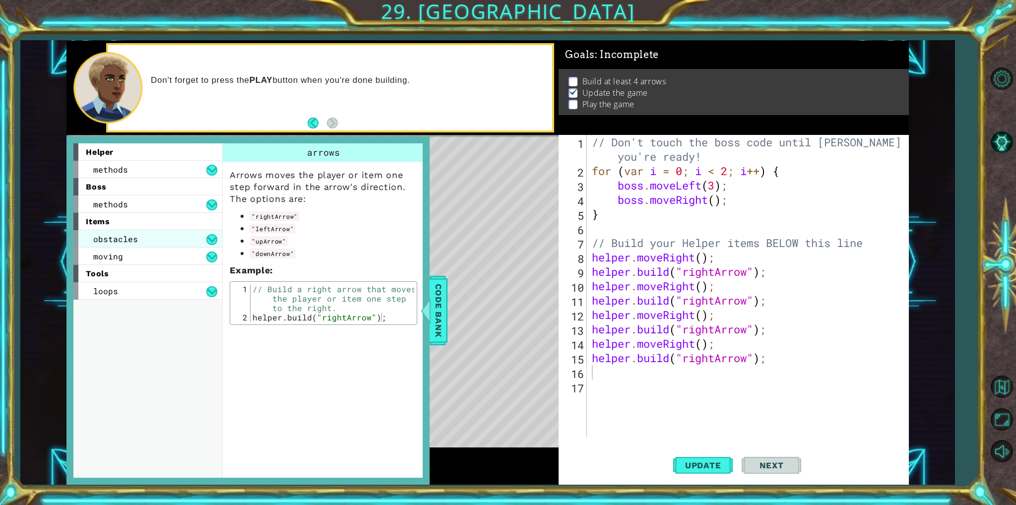
click at [157, 241] on div "obstacles" at bounding box center [147, 238] width 149 height 17
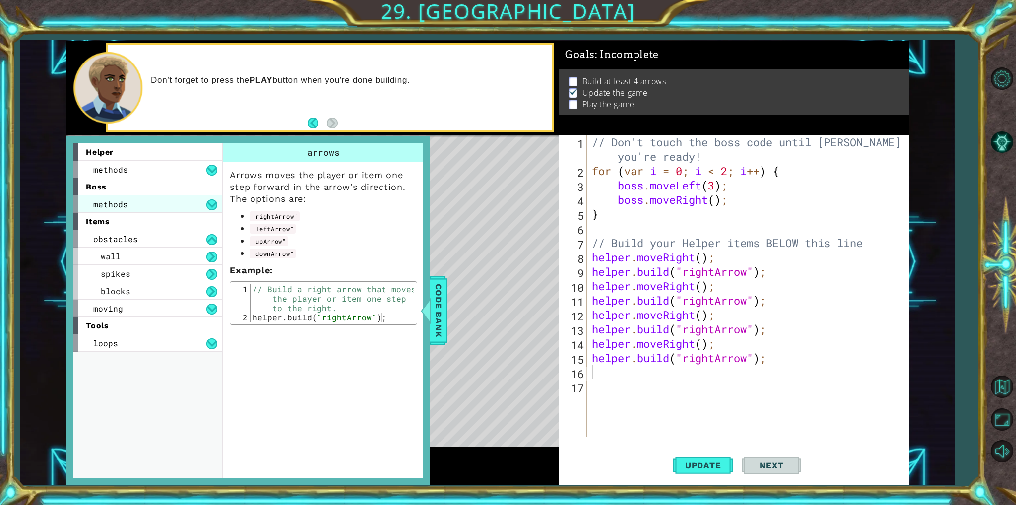
click at [184, 203] on div "methods" at bounding box center [147, 203] width 149 height 17
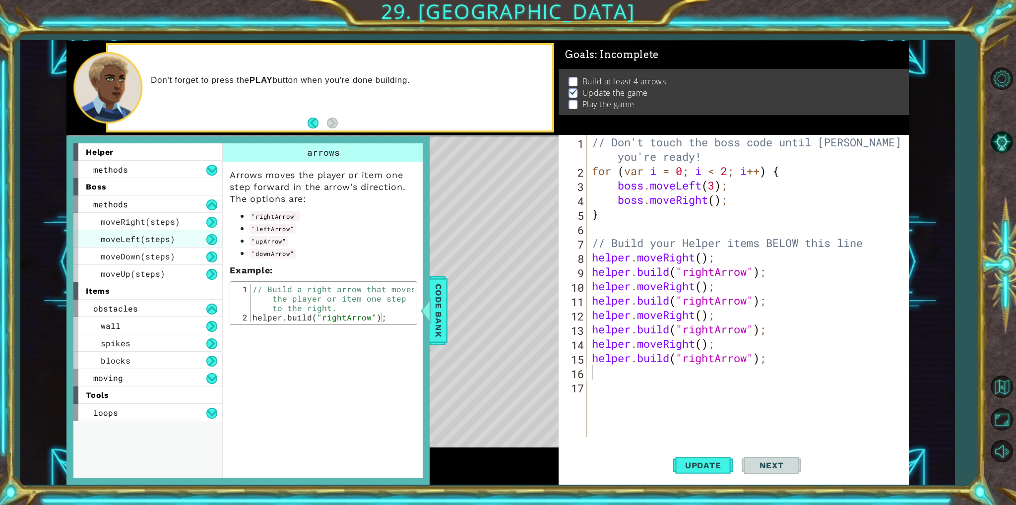
click at [147, 239] on span "moveLeft(steps)" at bounding box center [138, 239] width 74 height 10
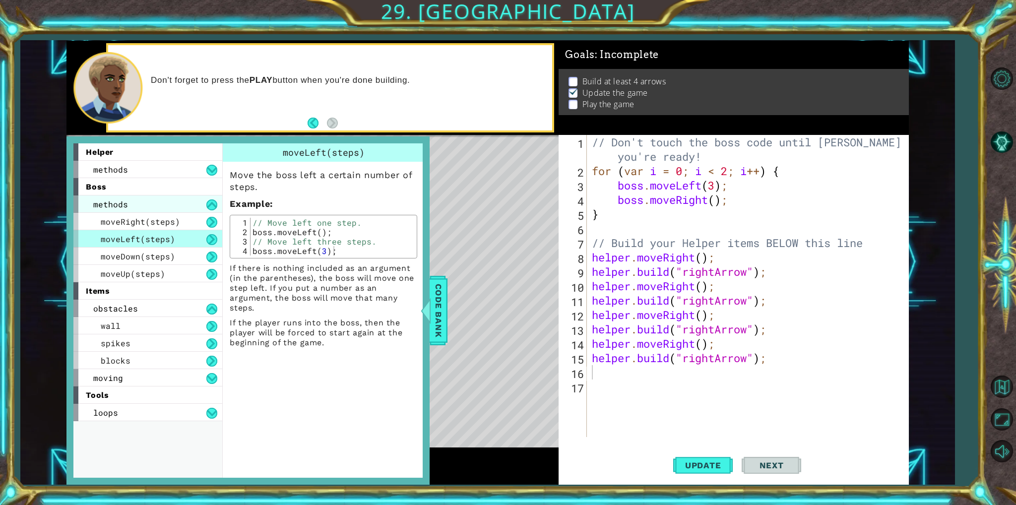
click at [190, 198] on div "methods" at bounding box center [147, 203] width 149 height 17
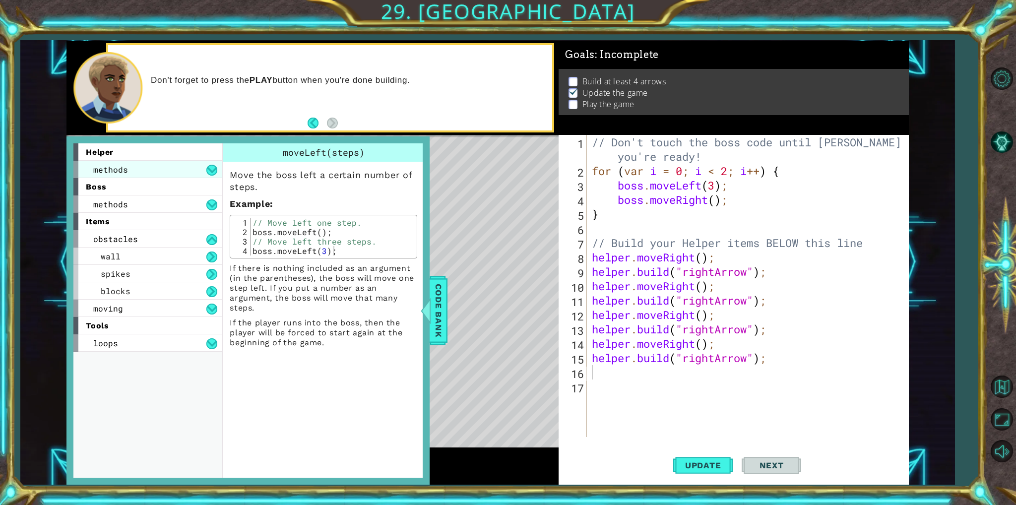
click at [153, 167] on div "methods" at bounding box center [147, 169] width 149 height 17
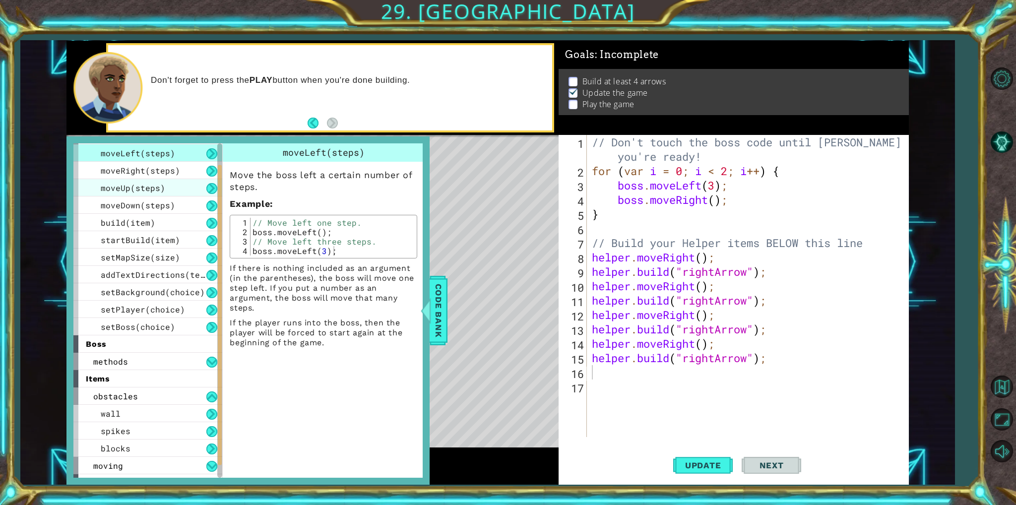
scroll to position [50, 0]
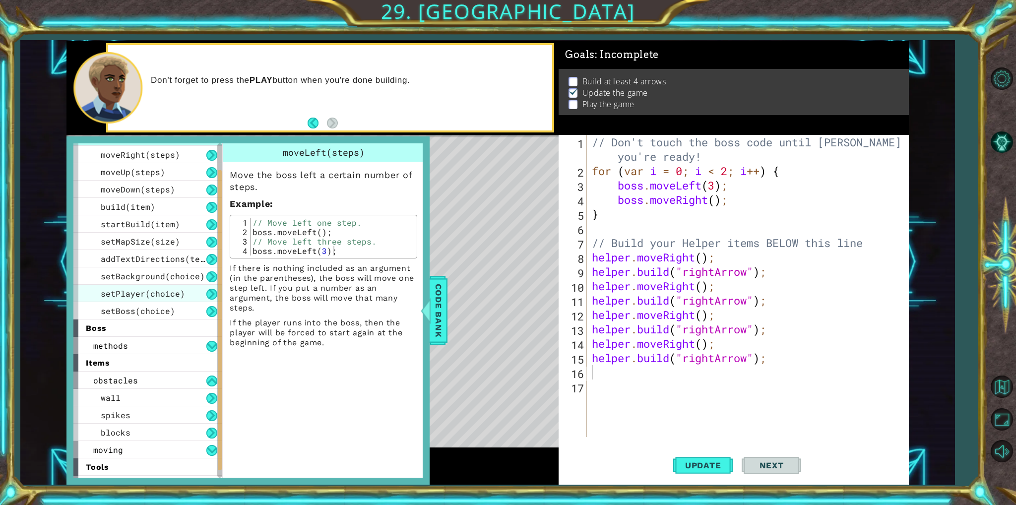
click at [146, 293] on span "setPlayer(choice)" at bounding box center [143, 293] width 84 height 10
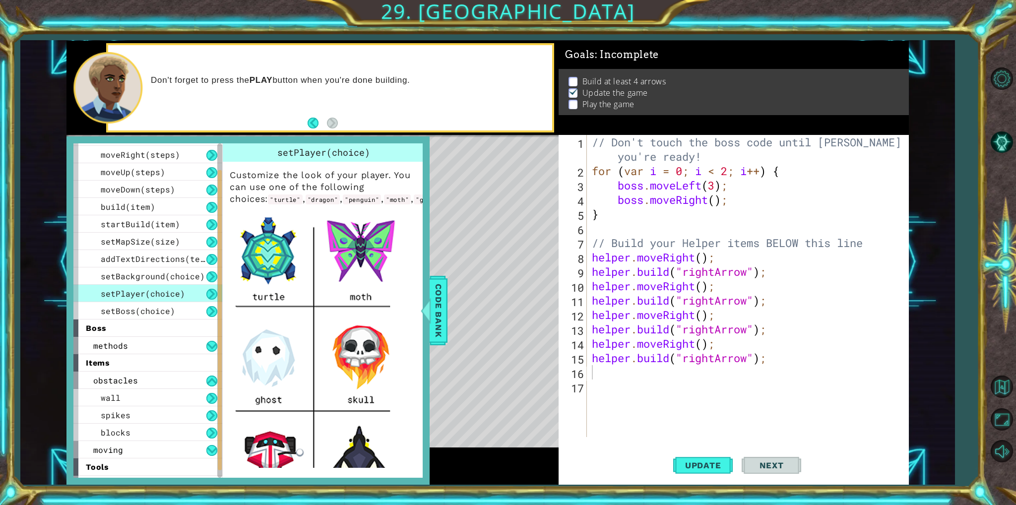
click at [262, 278] on img at bounding box center [317, 417] width 174 height 414
click at [620, 368] on div "// Don't touch the boss code until Vega says you're ready! for ( var i = 0 ; i …" at bounding box center [750, 307] width 320 height 345
click at [360, 288] on img at bounding box center [317, 417] width 174 height 414
click at [637, 382] on div "// Don't touch the boss code until Vega says you're ready! for ( var i = 0 ; i …" at bounding box center [750, 307] width 320 height 345
click at [637, 379] on div "// Don't touch the boss code until Vega says you're ready! for ( var i = 0 ; i …" at bounding box center [750, 307] width 320 height 345
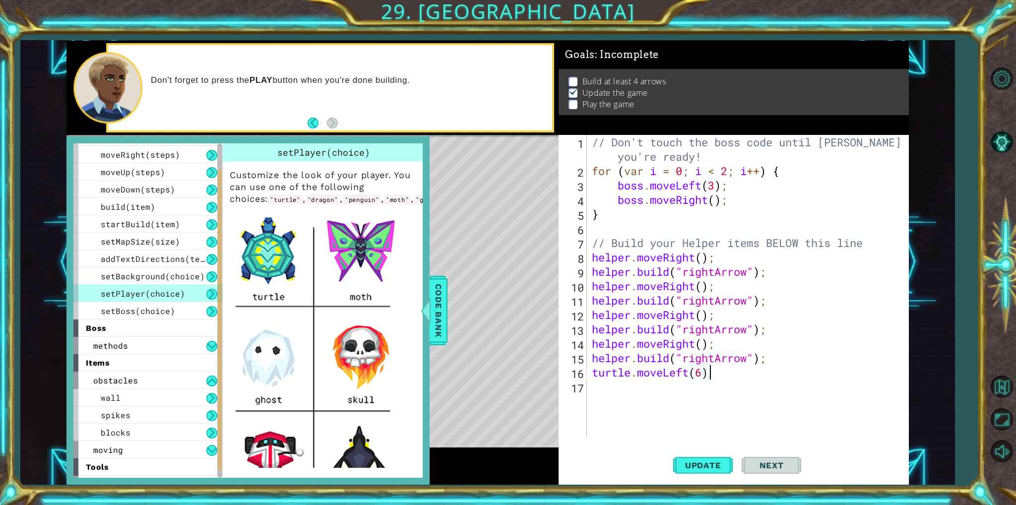
scroll to position [0, 5]
click at [444, 310] on span "Code Bank" at bounding box center [439, 310] width 16 height 61
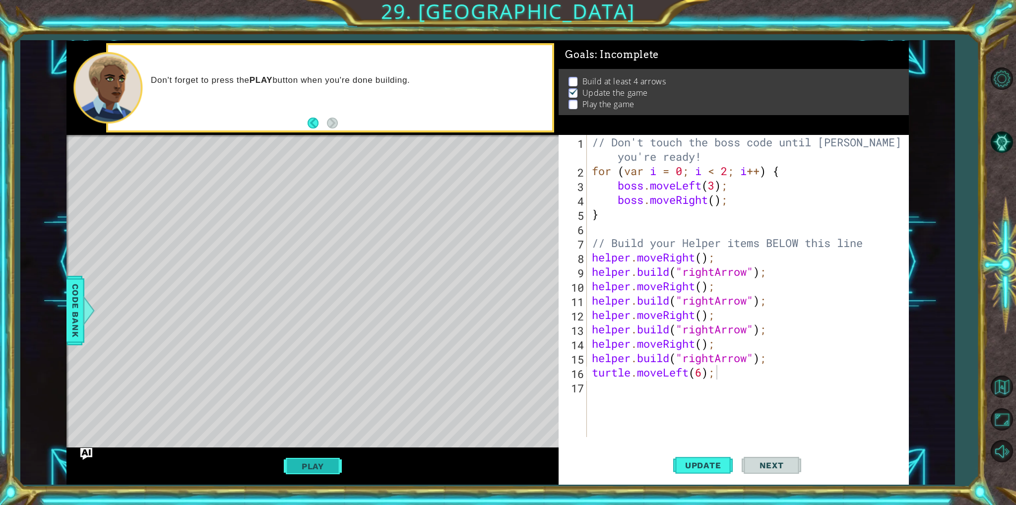
click at [326, 458] on button "Play" at bounding box center [313, 466] width 58 height 19
click at [710, 467] on span "Update" at bounding box center [703, 465] width 56 height 10
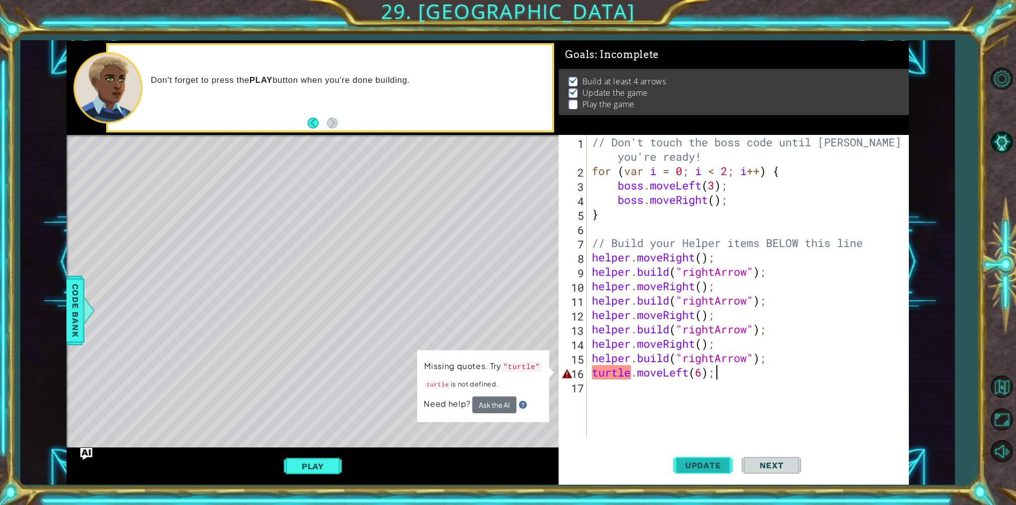
click at [710, 467] on span "Update" at bounding box center [703, 465] width 56 height 10
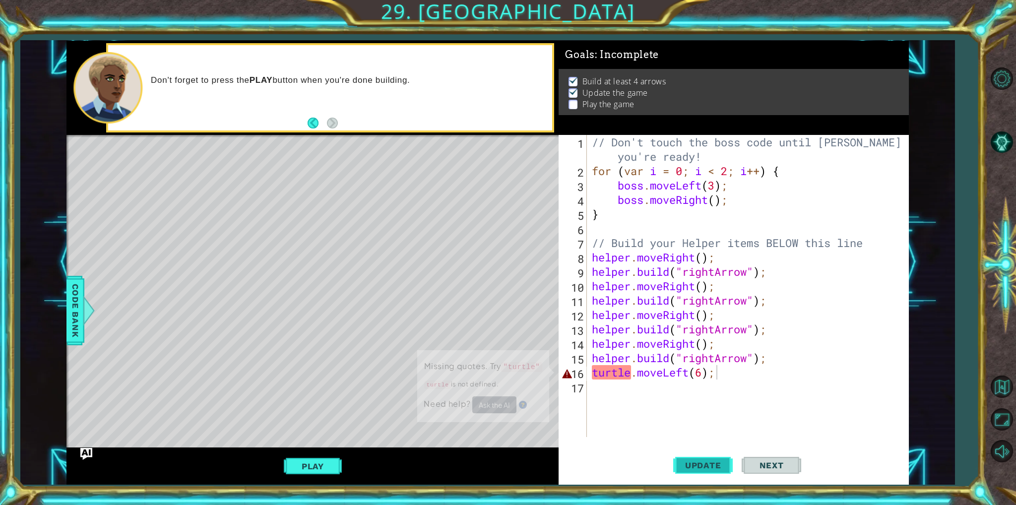
click at [710, 467] on span "Update" at bounding box center [703, 465] width 56 height 10
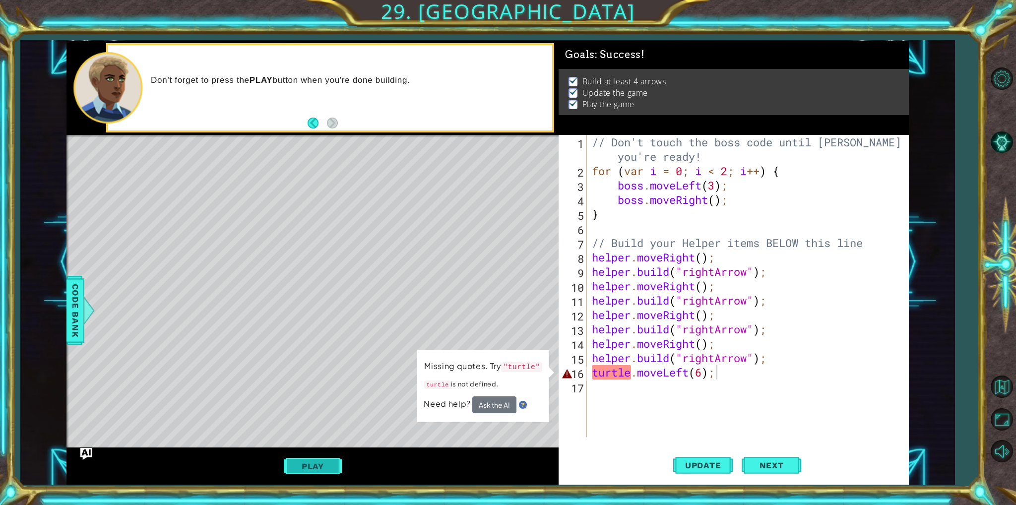
click at [307, 467] on button "Play" at bounding box center [313, 466] width 58 height 19
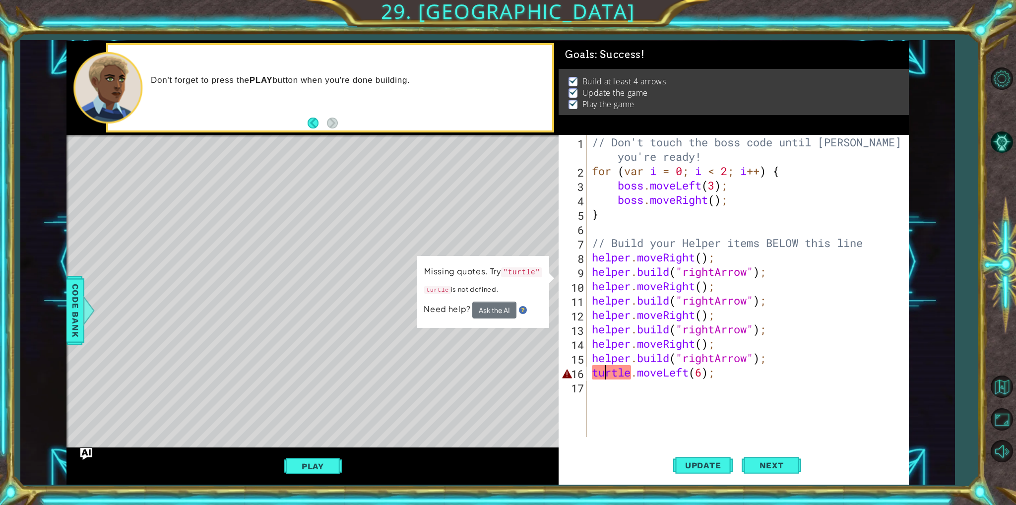
click at [603, 376] on div "// Don't touch the boss code until Vega says you're ready! for ( var i = 0 ; i …" at bounding box center [750, 307] width 320 height 345
click at [571, 376] on div "16" at bounding box center [574, 374] width 26 height 14
click at [68, 310] on span "Code Bank" at bounding box center [75, 310] width 16 height 61
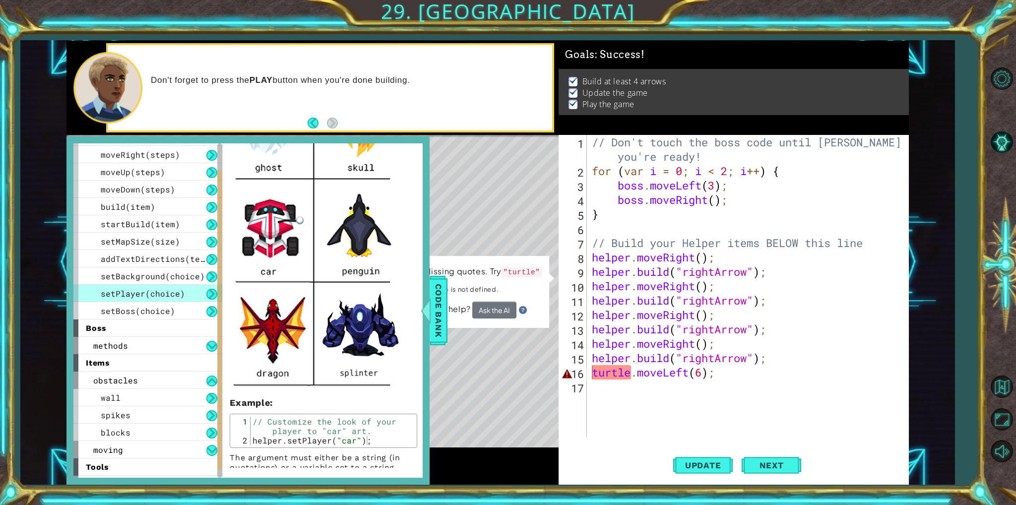
scroll to position [282, 0]
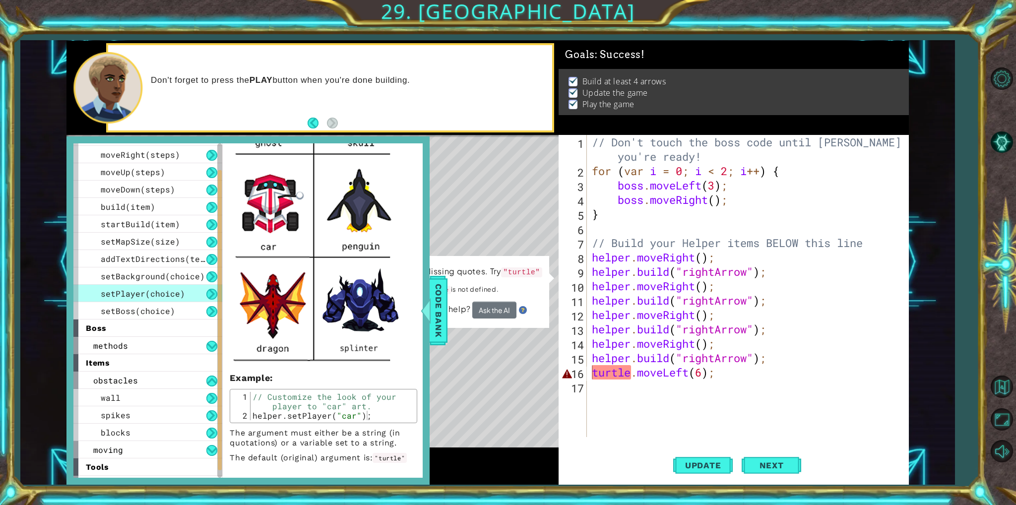
click at [633, 377] on div "// Don't touch the boss code until Vega says you're ready! for ( var i = 0 ; i …" at bounding box center [750, 307] width 320 height 345
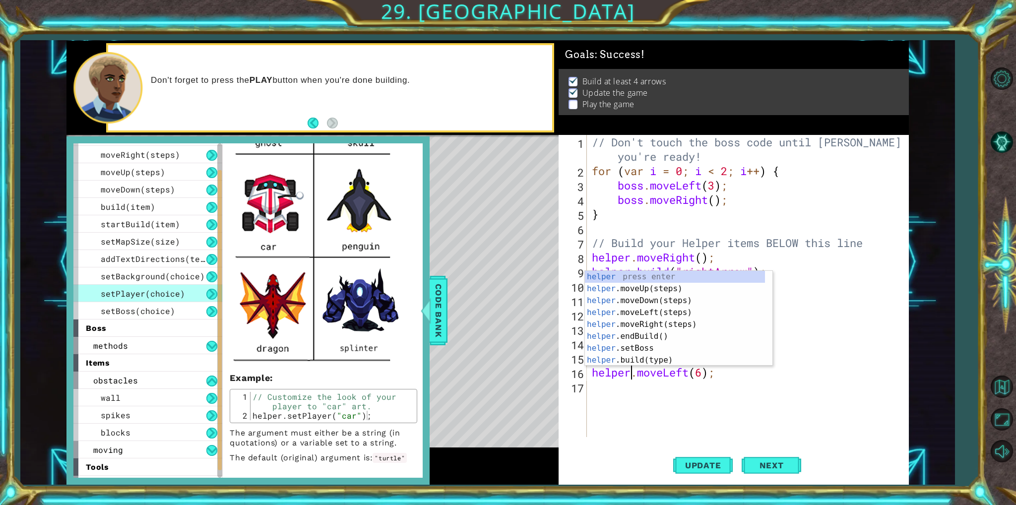
scroll to position [0, 1]
click at [693, 377] on div "// Don't touch the boss code until Vega says you're ready! for ( var i = 0 ; i …" at bounding box center [750, 307] width 320 height 345
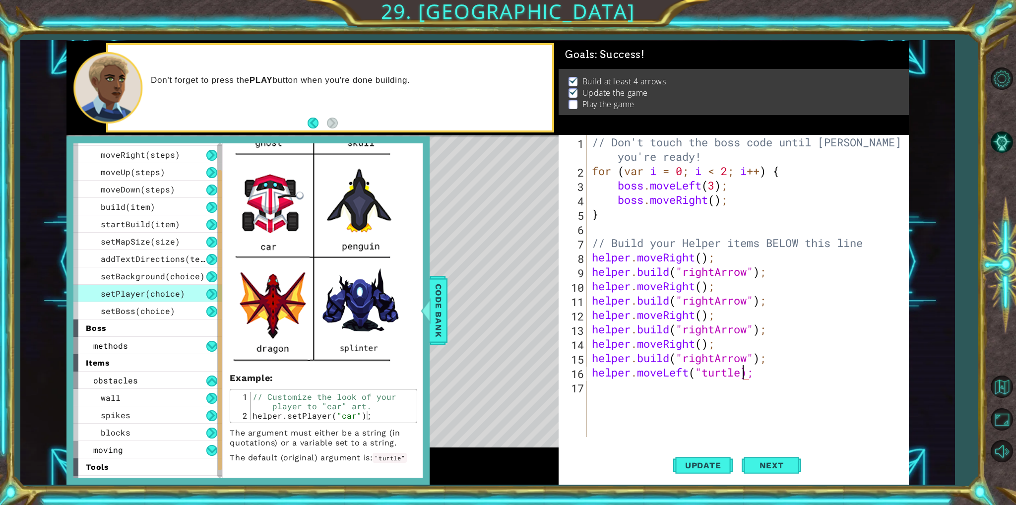
scroll to position [0, 6]
type textarea "helper.moveLeft("turtle");"
click at [722, 473] on button "Update" at bounding box center [703, 465] width 60 height 35
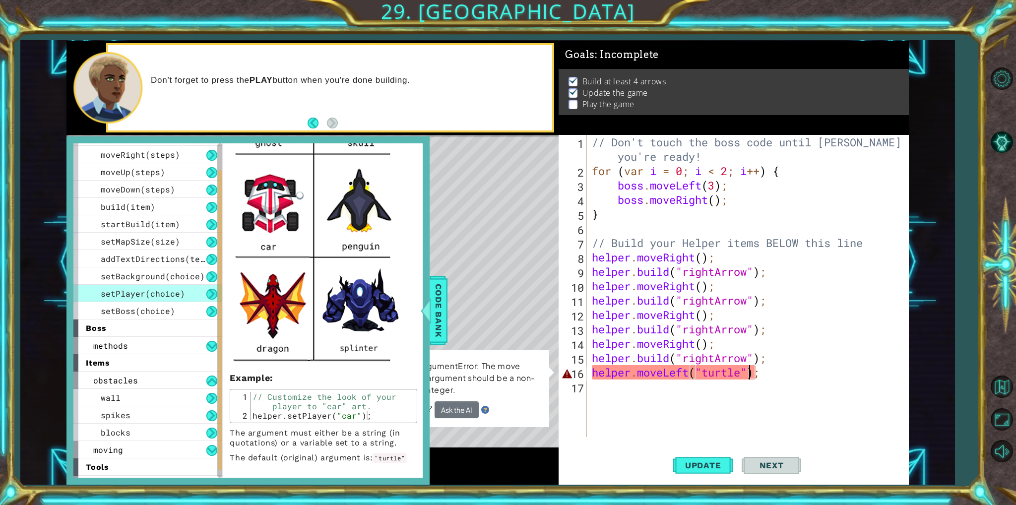
click at [760, 373] on div "// Don't touch the boss code until Vega says you're ready! for ( var i = 0 ; i …" at bounding box center [750, 307] width 320 height 345
drag, startPoint x: 760, startPoint y: 373, endPoint x: 540, endPoint y: 374, distance: 219.8
click at [540, 374] on div "1 ההההההההההההההההההההההההההההההההההההההההההההההההההההההההההההההההההההההההההההה…" at bounding box center [487, 263] width 842 height 444
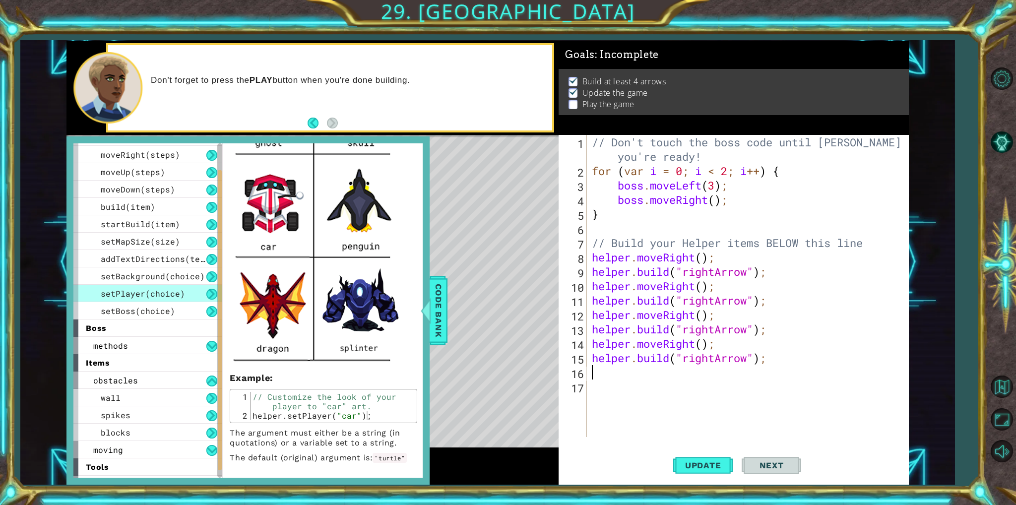
scroll to position [0, 0]
click at [167, 276] on span "setBackground(choice)" at bounding box center [153, 276] width 104 height 10
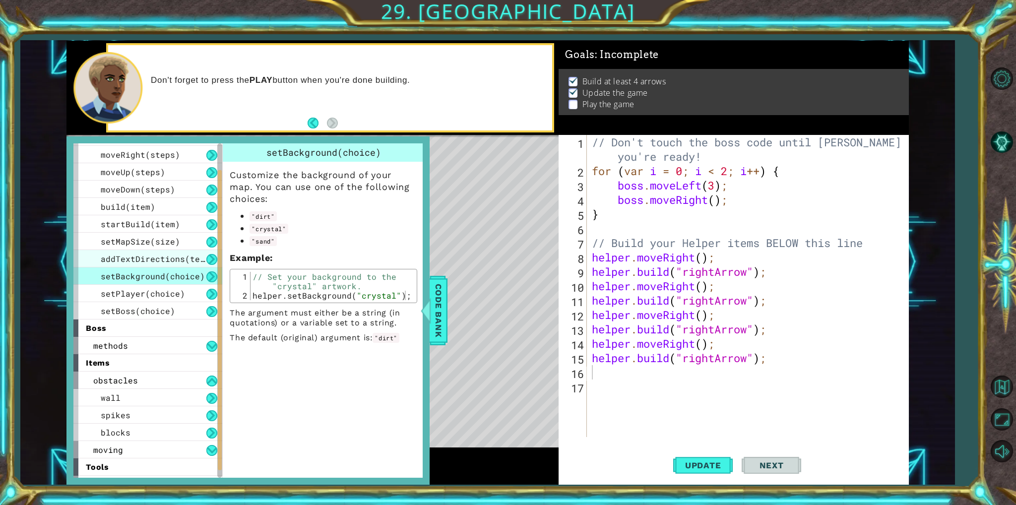
click at [177, 260] on span "addTextDirections(text)" at bounding box center [158, 258] width 114 height 10
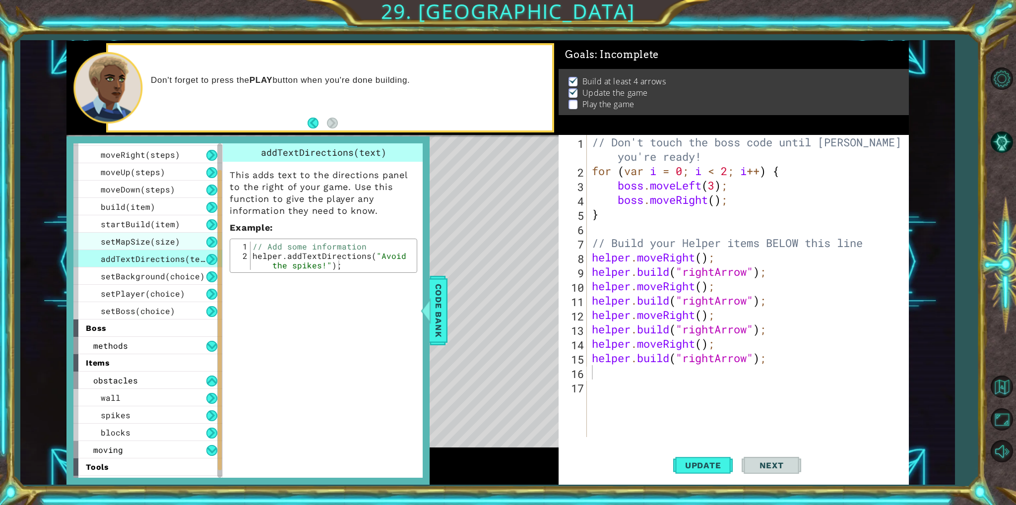
click at [137, 243] on span "setMapSize(size)" at bounding box center [140, 241] width 79 height 10
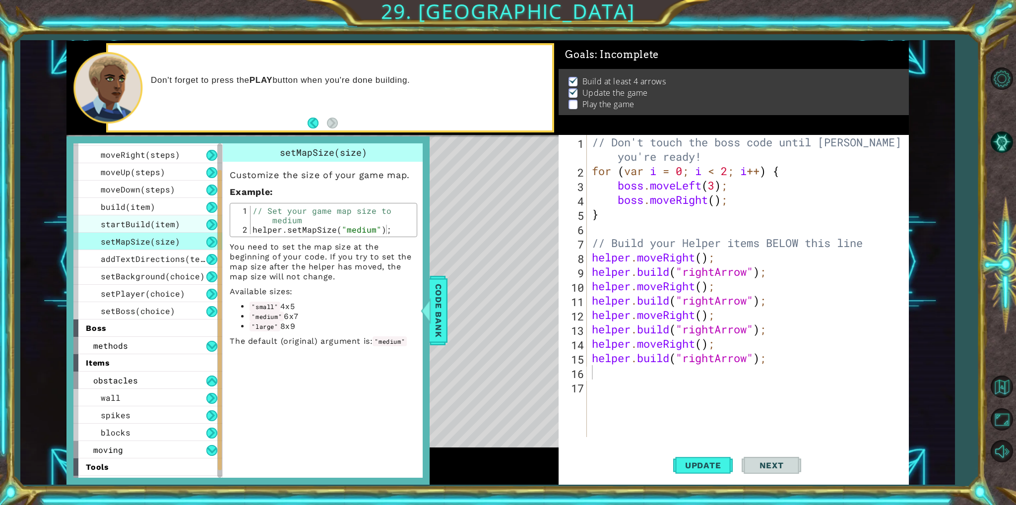
click at [145, 227] on span "startBuild(item)" at bounding box center [140, 224] width 79 height 10
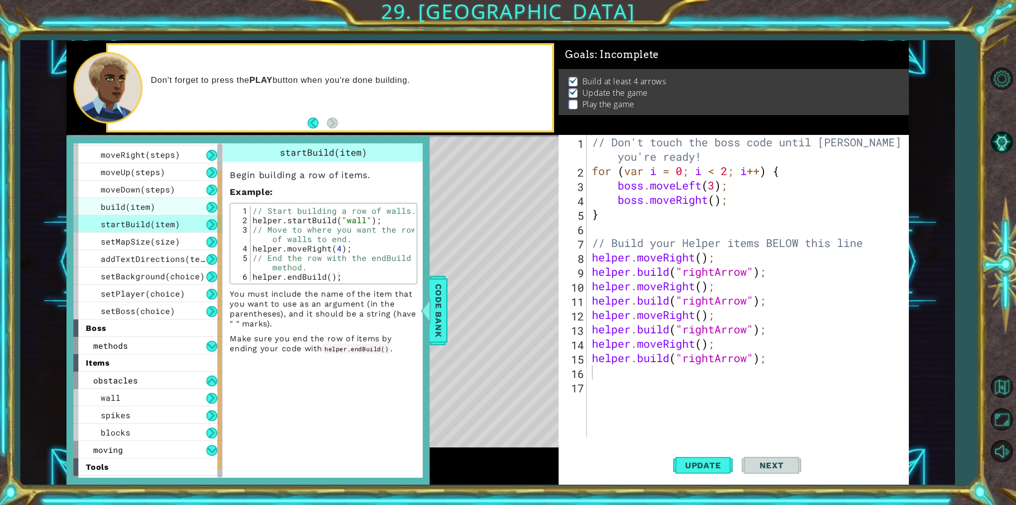
click at [152, 205] on span "build(item)" at bounding box center [128, 206] width 55 height 10
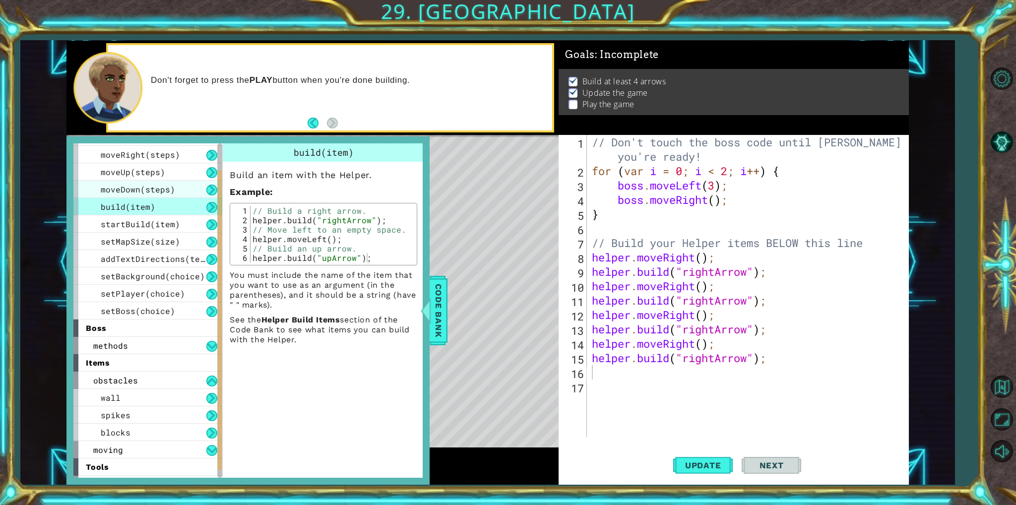
click at [163, 191] on span "moveDown(steps)" at bounding box center [138, 189] width 74 height 10
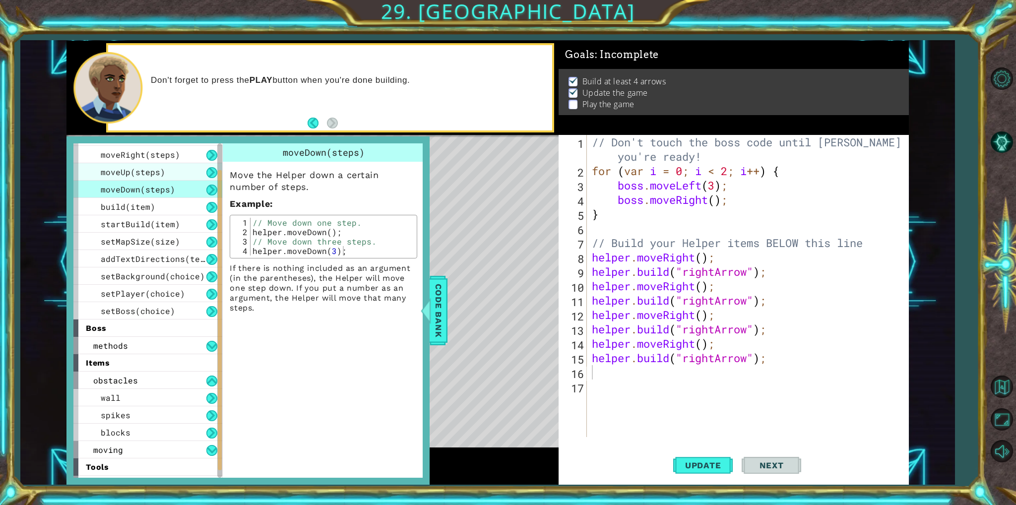
click at [163, 178] on div "moveUp(steps)" at bounding box center [147, 171] width 149 height 17
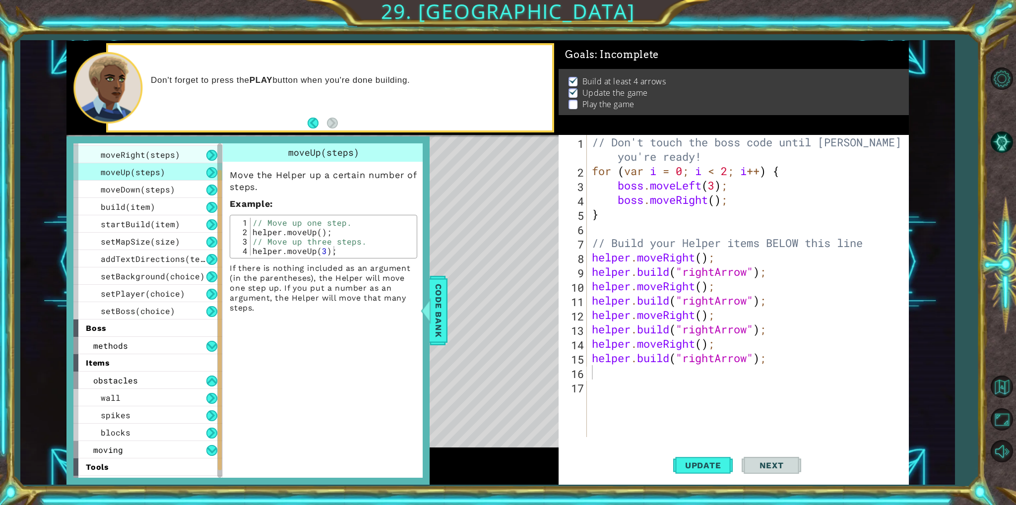
click at [183, 160] on div "moveRight(steps)" at bounding box center [147, 154] width 149 height 17
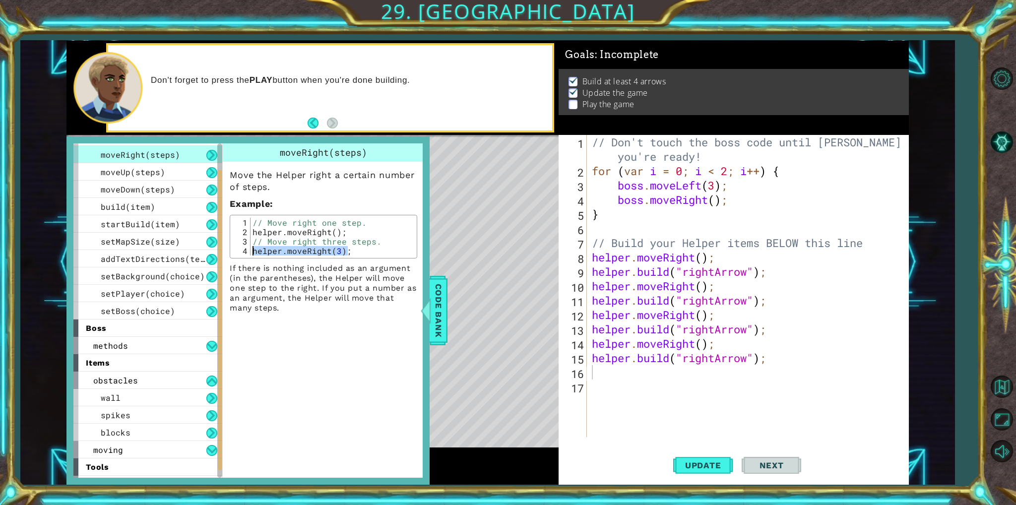
drag, startPoint x: 346, startPoint y: 251, endPoint x: 244, endPoint y: 247, distance: 102.3
click at [244, 247] on div "helper.moveRight(3); 1 2 3 4 // Move right one step. helper . moveRight ( ) ; /…" at bounding box center [324, 237] width 182 height 38
click at [363, 245] on div "// Move right one step. helper . moveRight ( ) ; // Move right three steps. hel…" at bounding box center [333, 246] width 164 height 57
drag, startPoint x: 351, startPoint y: 248, endPoint x: 244, endPoint y: 190, distance: 122.1
click at [244, 190] on div "Move the Helper right a certain number of steps. Example : // Move right three …" at bounding box center [323, 237] width 201 height 151
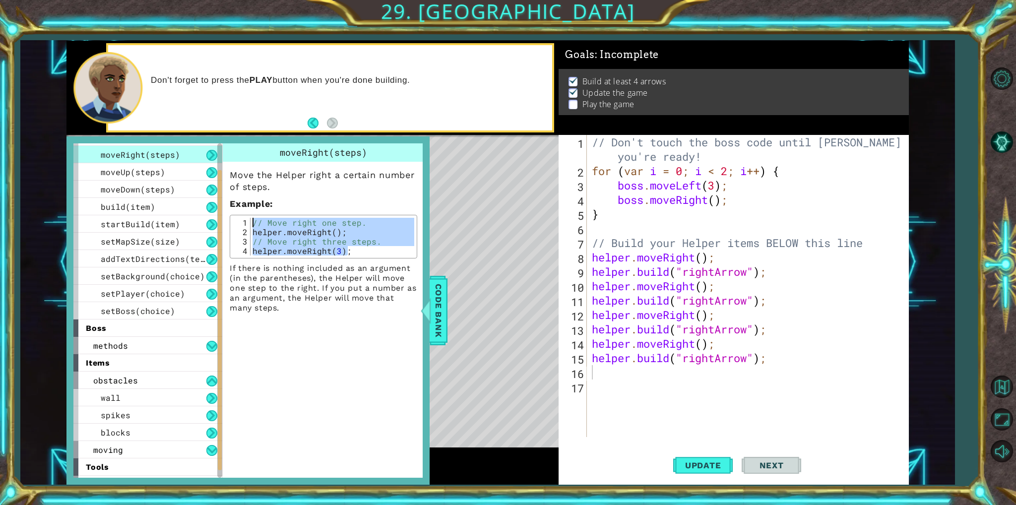
type textarea "// Move right one step. helper.moveRight();"
click at [665, 367] on div "// Don't touch the boss code until Vega says you're ready! for ( var i = 0 ; i …" at bounding box center [750, 307] width 320 height 345
paste textarea "helper.moveRight(3);"
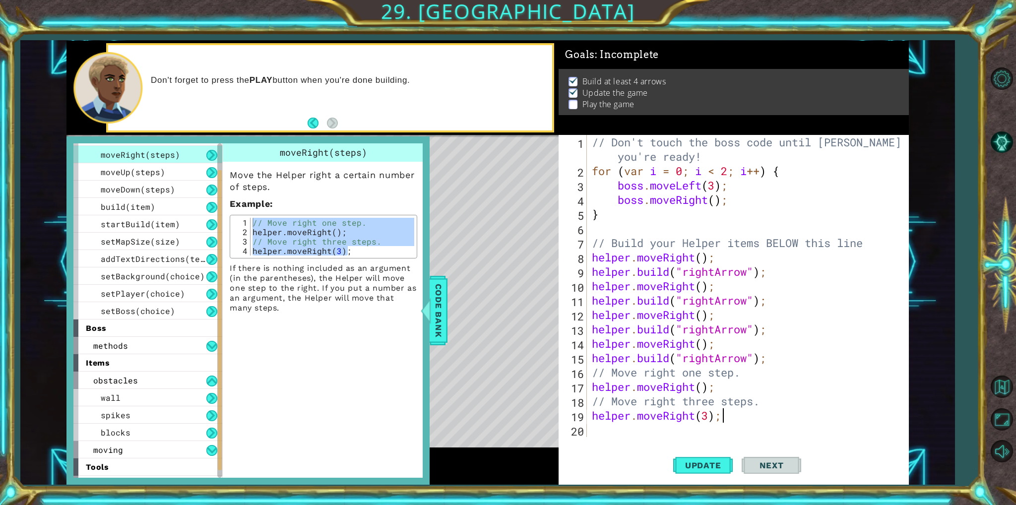
click at [433, 227] on div "Level Map" at bounding box center [295, 281] width 458 height 292
click at [710, 466] on span "Update" at bounding box center [703, 465] width 56 height 10
click at [437, 344] on div "Code Bank" at bounding box center [439, 310] width 18 height 69
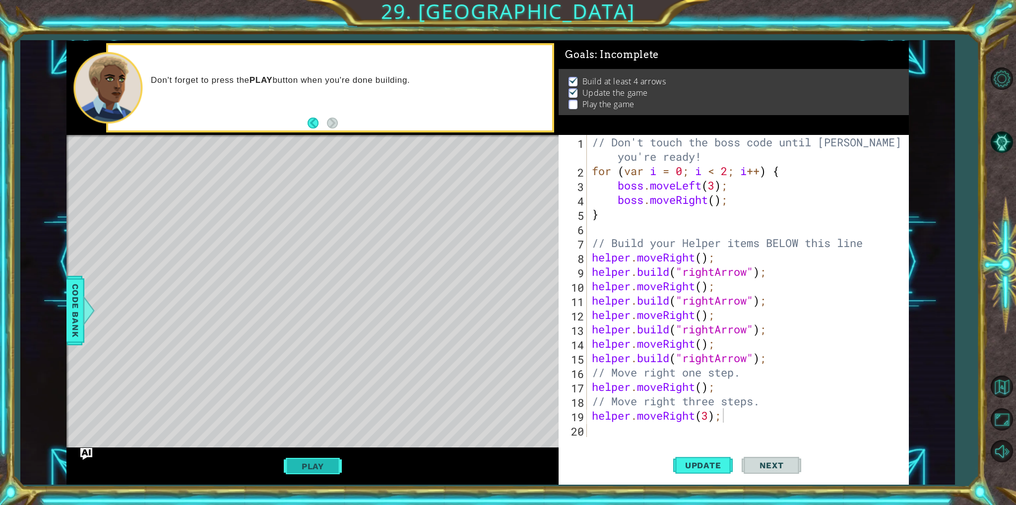
click at [323, 471] on button "Play" at bounding box center [313, 466] width 58 height 19
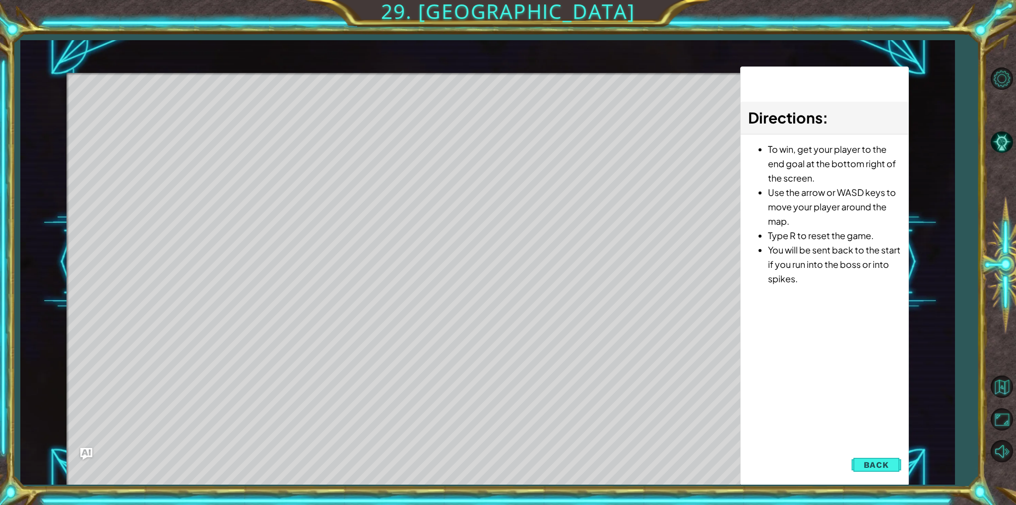
click at [149, 125] on div "Level Map" at bounding box center [295, 219] width 458 height 292
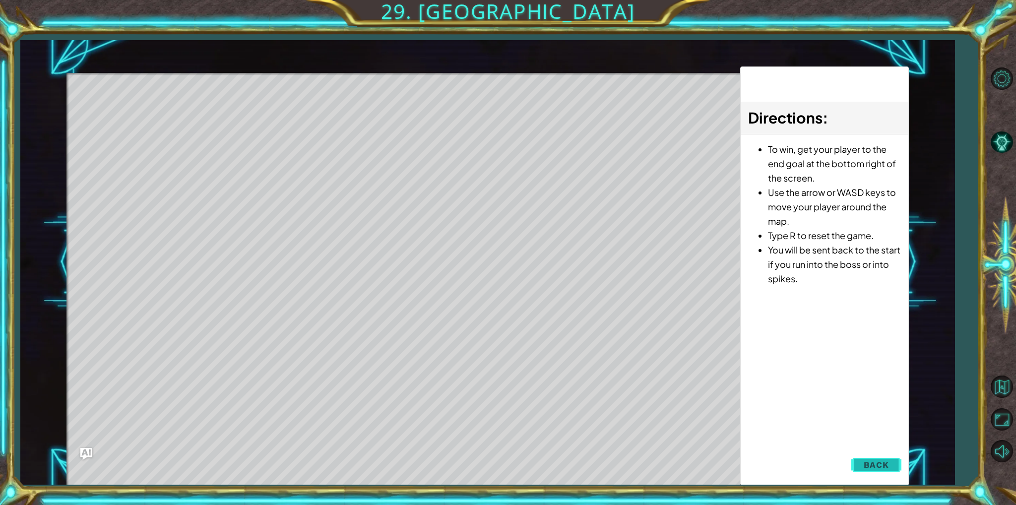
click at [861, 467] on button "Back" at bounding box center [876, 465] width 50 height 20
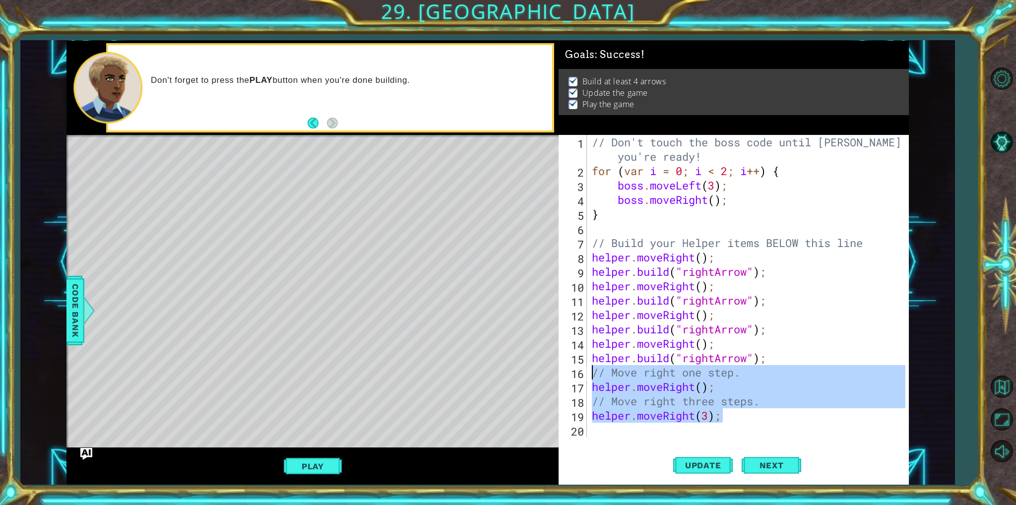
drag, startPoint x: 743, startPoint y: 418, endPoint x: 588, endPoint y: 376, distance: 160.3
click at [588, 376] on div "helper.moveRight(3); 1 2 3 4 5 6 7 8 9 10 11 12 13 14 15 16 17 18 19 20 // Don'…" at bounding box center [732, 286] width 346 height 302
type textarea "// Move right one step. helper.moveRight();"
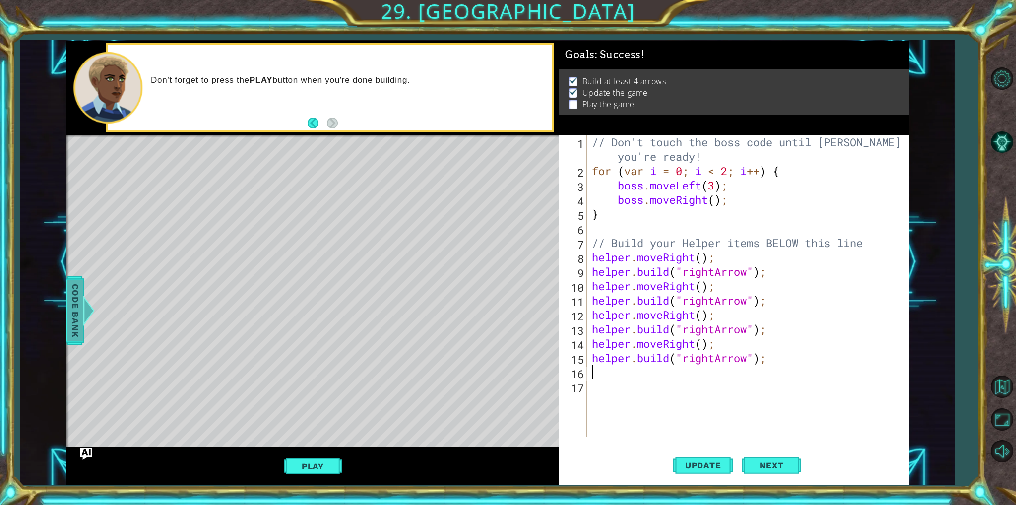
click at [80, 308] on span "Code Bank" at bounding box center [75, 310] width 16 height 61
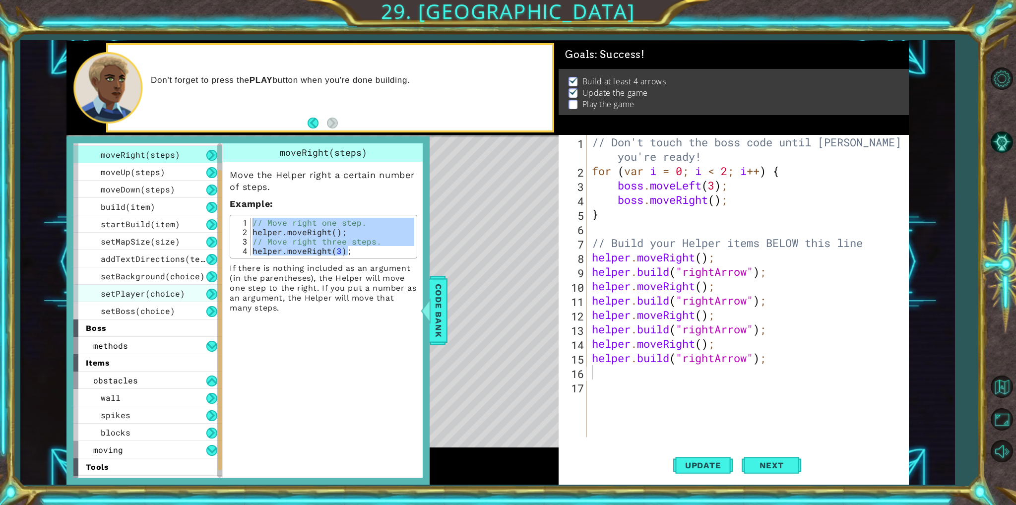
click at [165, 296] on span "setPlayer(choice)" at bounding box center [143, 293] width 84 height 10
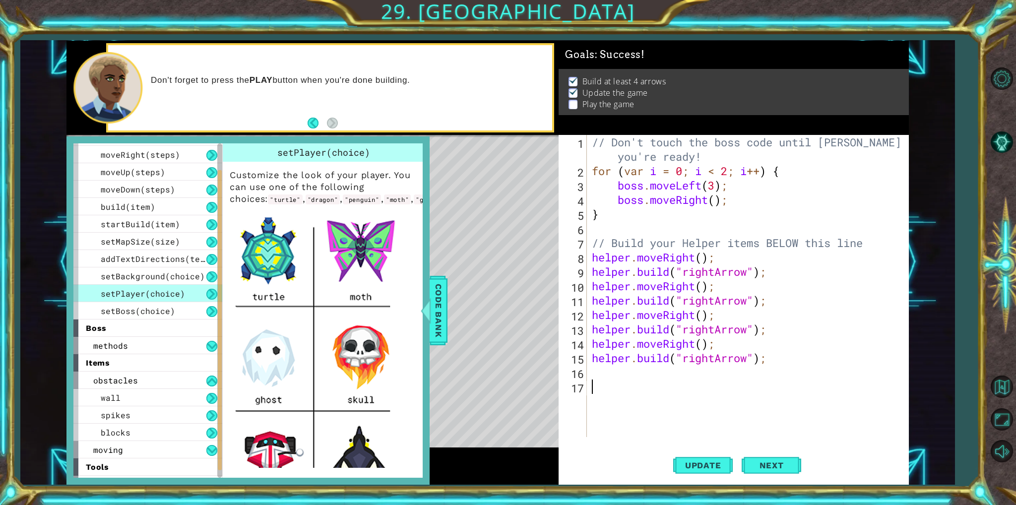
click at [616, 381] on div "// Don't touch the boss code until Vega says you're ready! for ( var i = 0 ; i …" at bounding box center [750, 307] width 320 height 345
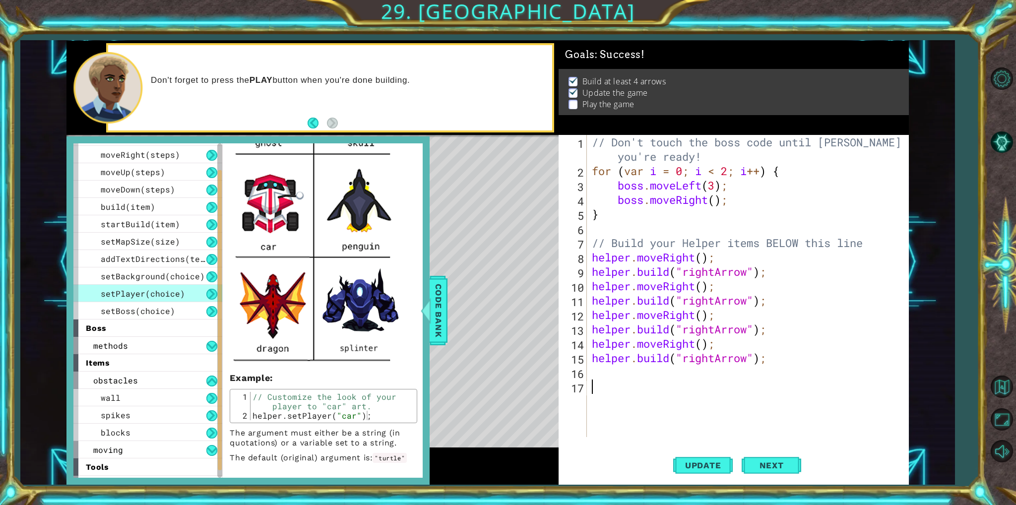
scroll to position [282, 0]
drag, startPoint x: 387, startPoint y: 417, endPoint x: 243, endPoint y: 388, distance: 146.7
click at [243, 389] on div "helper.setPlayer("car"); 1 2 // Customize the look of your player to "car" art.…" at bounding box center [324, 406] width 188 height 34
type textarea "// Customize the look of your player to "car" art. helper.setPlayer("car");"
click at [629, 376] on div "// Don't touch the boss code until Vega says you're ready! for ( var i = 0 ; i …" at bounding box center [750, 307] width 320 height 345
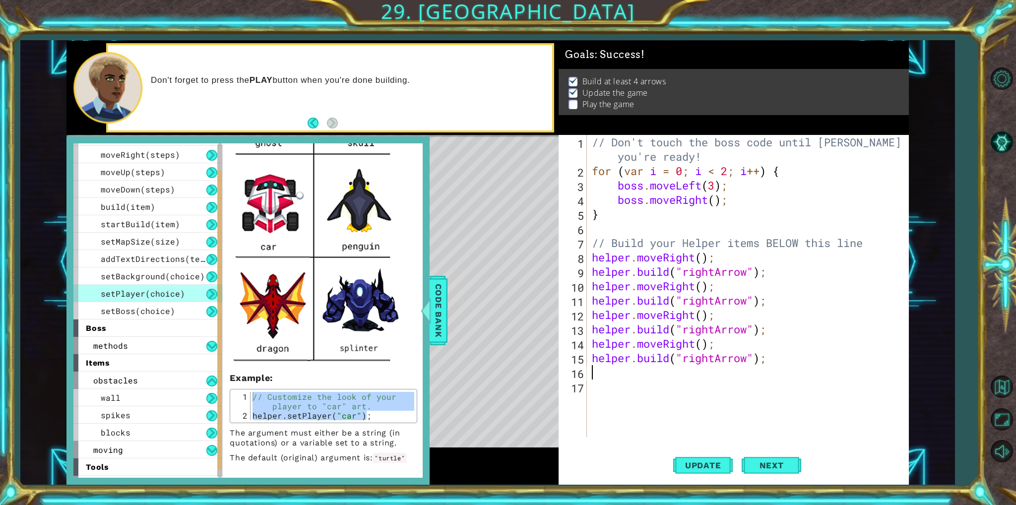
paste textarea "helper.setPlayer("car");"
type textarea "helper.setPlayer("car");"
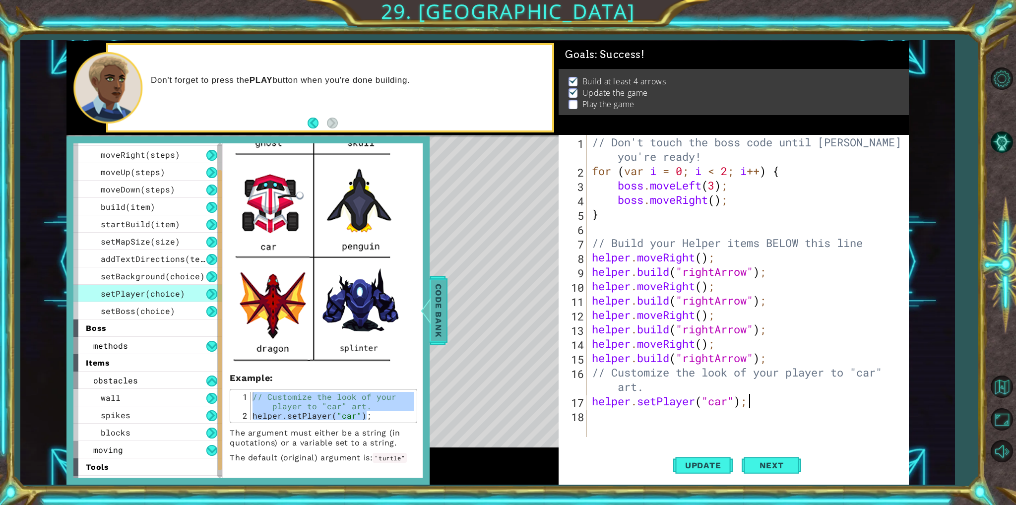
click at [446, 314] on span "Code Bank" at bounding box center [439, 310] width 16 height 61
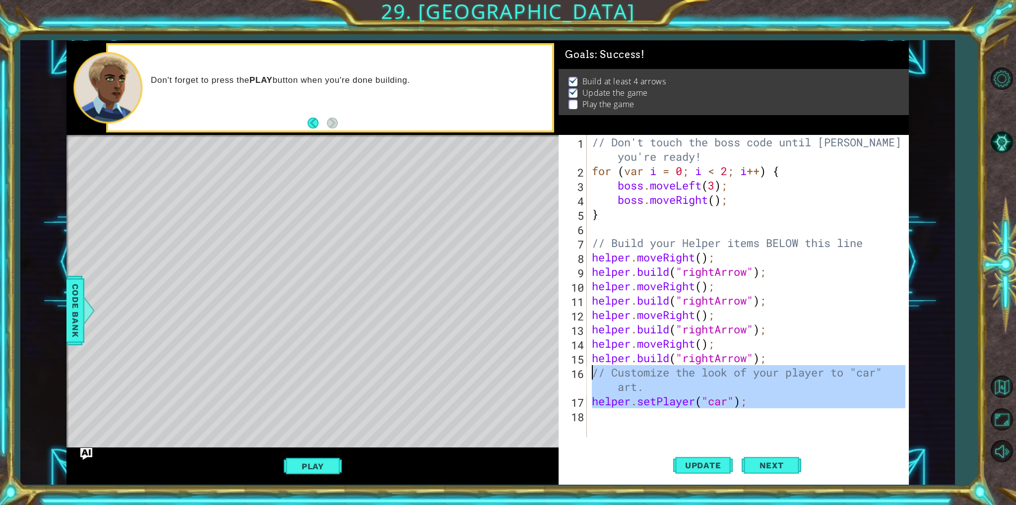
drag, startPoint x: 770, startPoint y: 410, endPoint x: 567, endPoint y: 375, distance: 205.4
click at [567, 375] on div "1 2 3 4 5 6 7 8 9 10 11 12 13 14 15 16 17 18 // Don't touch the boss code until…" at bounding box center [732, 286] width 346 height 302
type textarea "// Customize the look of your player to "car" art. helper.setPlayer("car");"
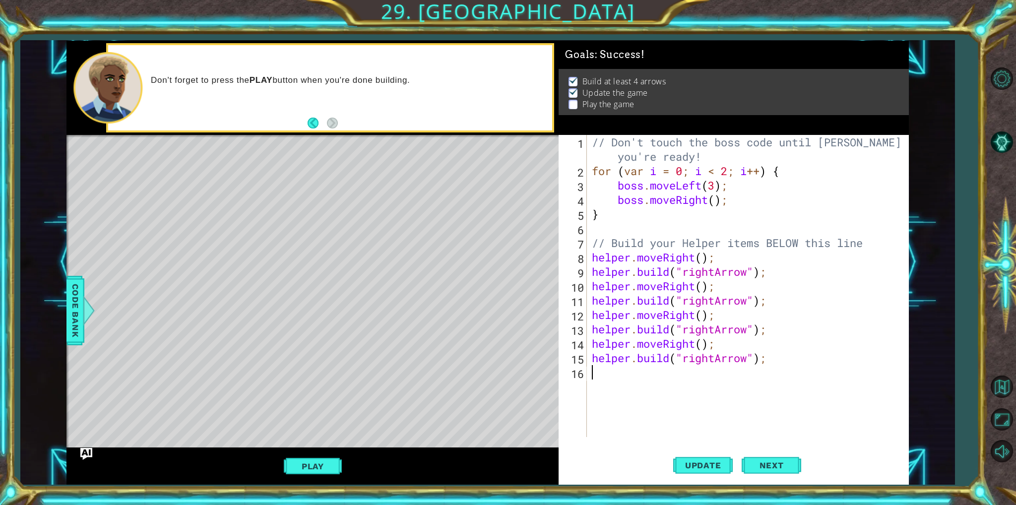
click at [869, 241] on div "// Don't touch the boss code until Vega says you're ready! for ( var i = 0 ; i …" at bounding box center [750, 307] width 320 height 345
type textarea "// Build your Helper items BELOW this line"
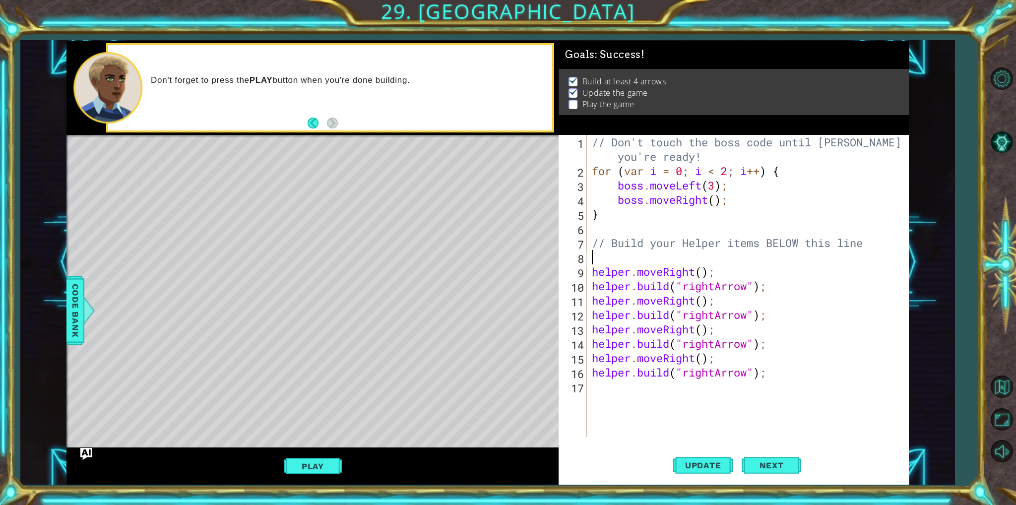
paste textarea "helper.build("rightArrow");"
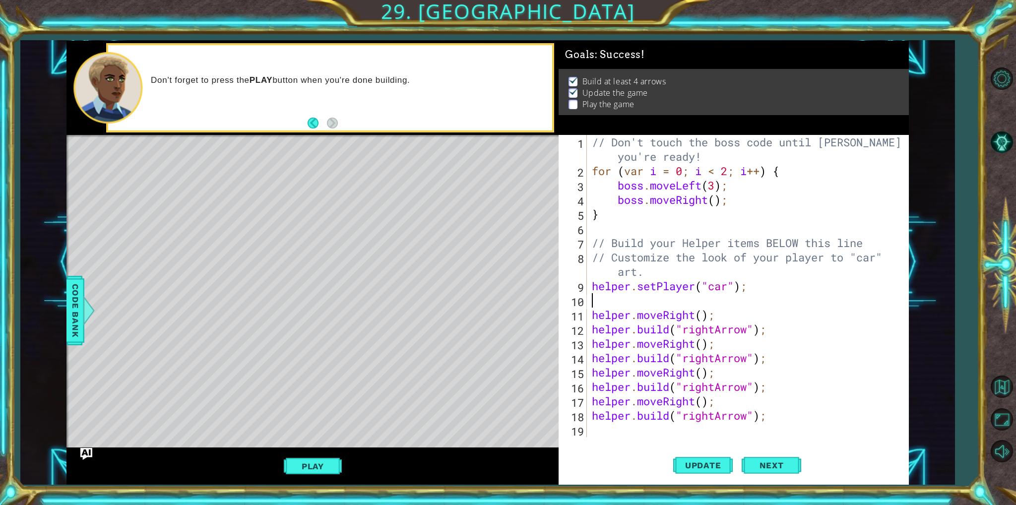
click at [900, 421] on div "// Don't touch the boss code until Vega says you're ready! for ( var i = 0 ; i …" at bounding box center [750, 307] width 320 height 345
click at [727, 470] on button "Update" at bounding box center [703, 465] width 60 height 35
click at [337, 470] on button "Play" at bounding box center [313, 466] width 58 height 19
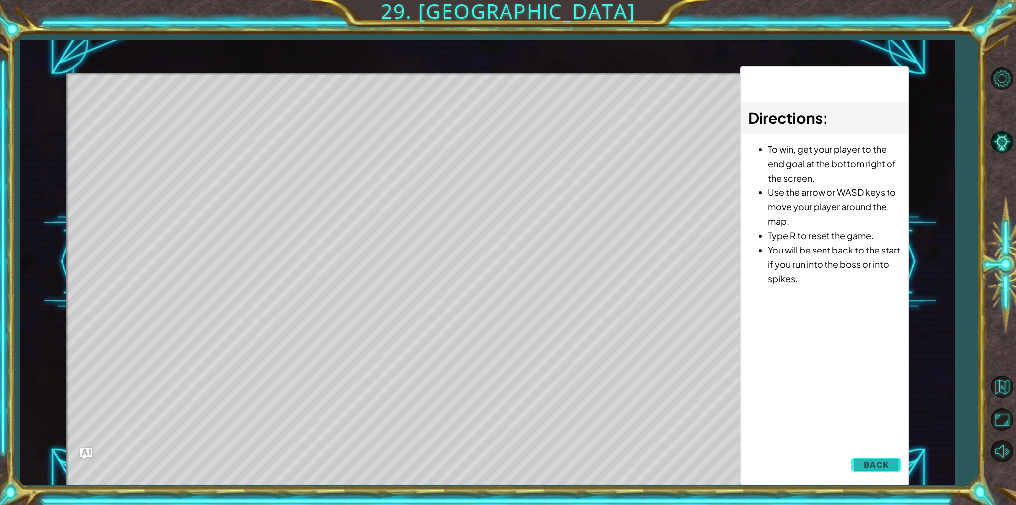
click at [894, 469] on button "Back" at bounding box center [876, 465] width 50 height 20
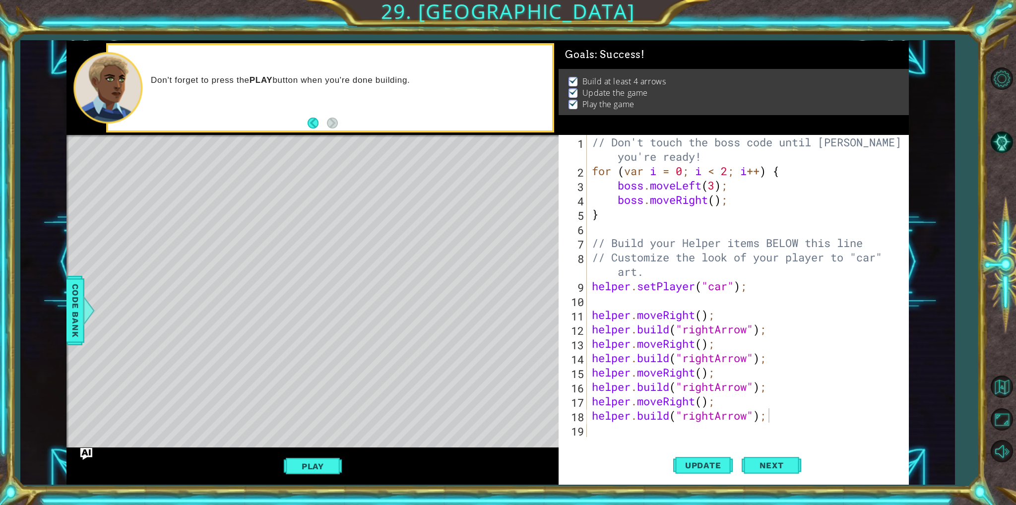
type textarea "helper.moveRight();"
click at [858, 374] on div "// Don't touch the boss code until Vega says you're ready! for ( var i = 0 ; i …" at bounding box center [750, 307] width 320 height 345
click at [79, 310] on span "Code Bank" at bounding box center [75, 310] width 16 height 61
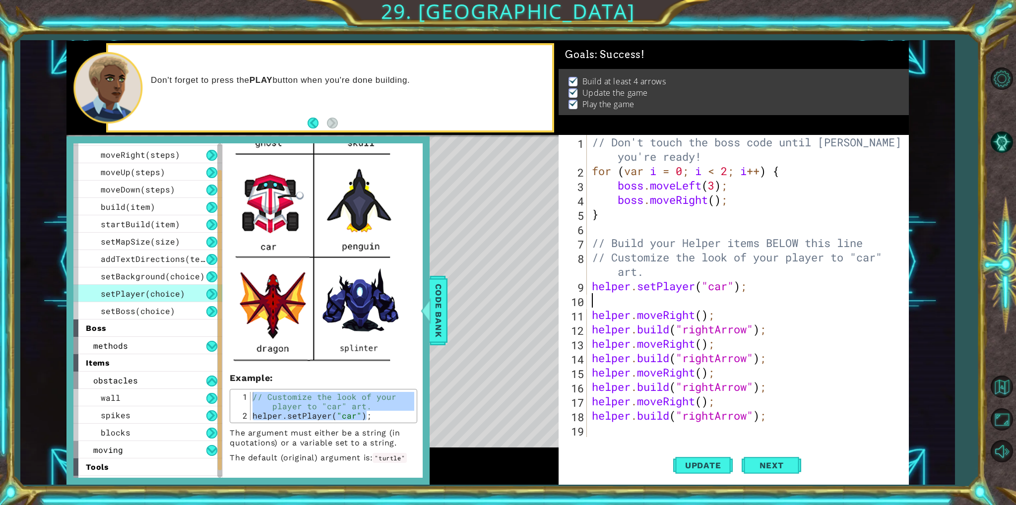
click at [655, 304] on div "// Don't touch the boss code until Vega says you're ready! for ( var i = 0 ; i …" at bounding box center [750, 307] width 320 height 345
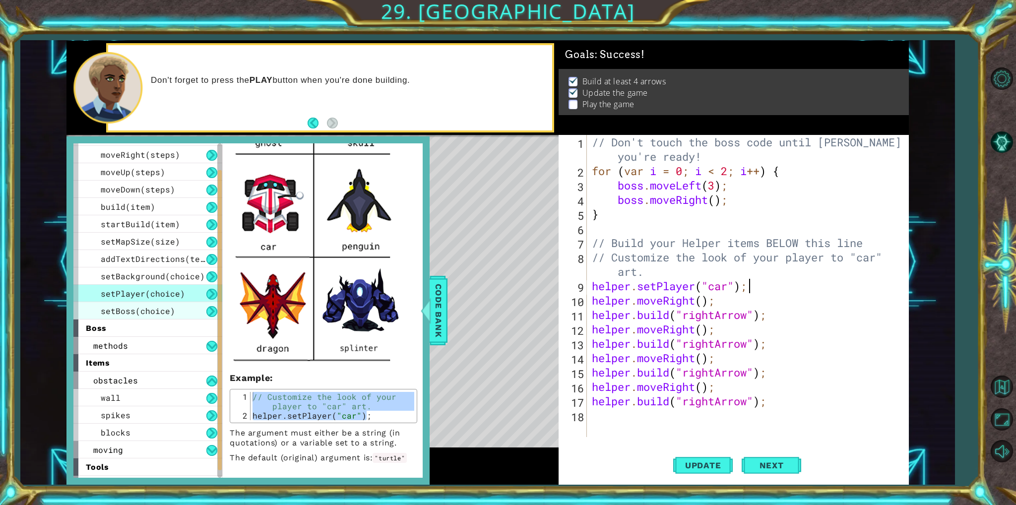
click at [161, 306] on span "setBoss(choice)" at bounding box center [138, 311] width 74 height 10
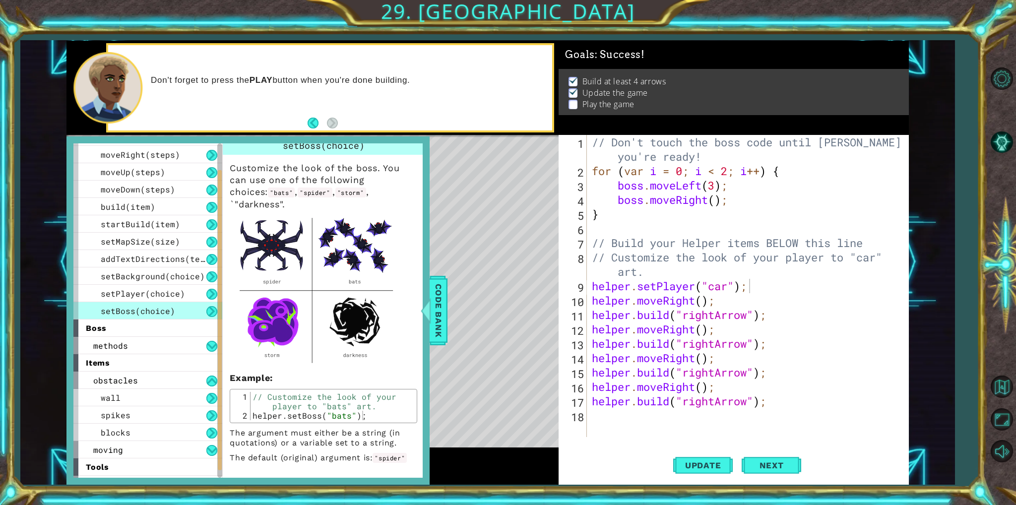
scroll to position [0, 0]
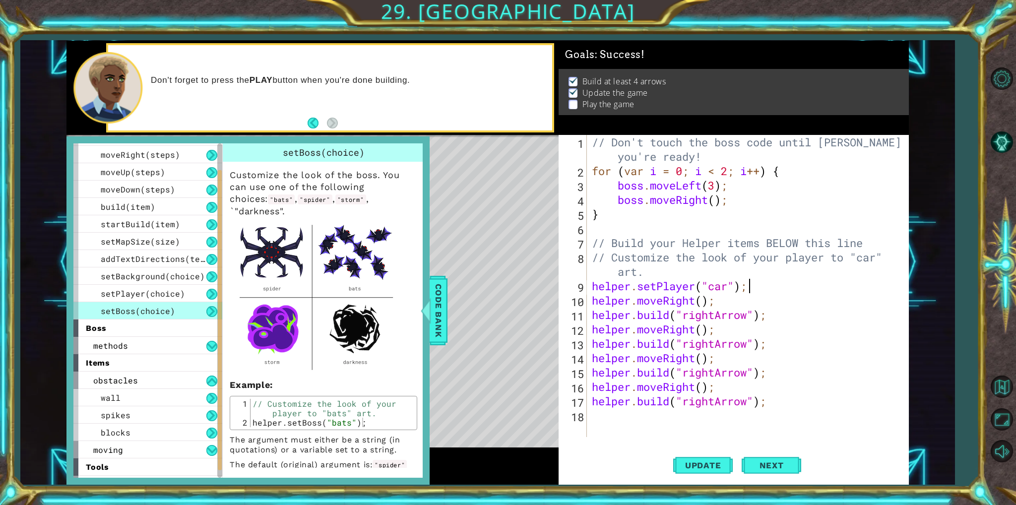
click at [762, 298] on div "// Don't touch the boss code until Vega says you're ready! for ( var i = 0 ; i …" at bounding box center [750, 307] width 320 height 345
click at [765, 292] on div "// Don't touch the boss code until Vega says you're ready! for ( var i = 0 ; i …" at bounding box center [750, 307] width 320 height 345
type textarea "helper.setPlayer("car");"
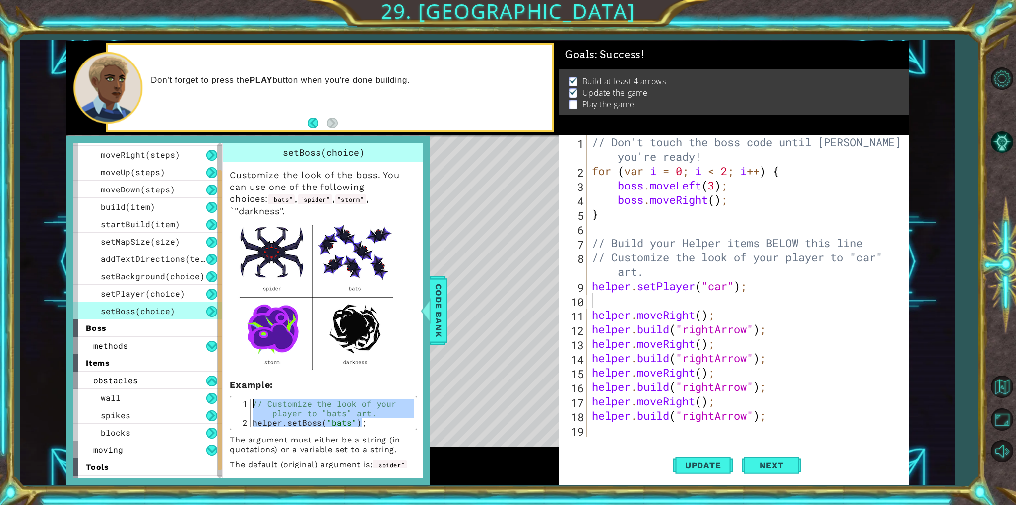
drag, startPoint x: 364, startPoint y: 412, endPoint x: 229, endPoint y: 382, distance: 138.3
click at [229, 382] on div "Customize the look of the boss. You can use one of the following choices: "bats…" at bounding box center [323, 316] width 201 height 308
type textarea "// Customize the look of your player to "bats" art. helper.setBoss("bats");"
click at [713, 303] on div "// Don't touch the boss code until Vega says you're ready! for ( var i = 0 ; i …" at bounding box center [750, 307] width 320 height 345
paste textarea "helper.setBoss("bats");"
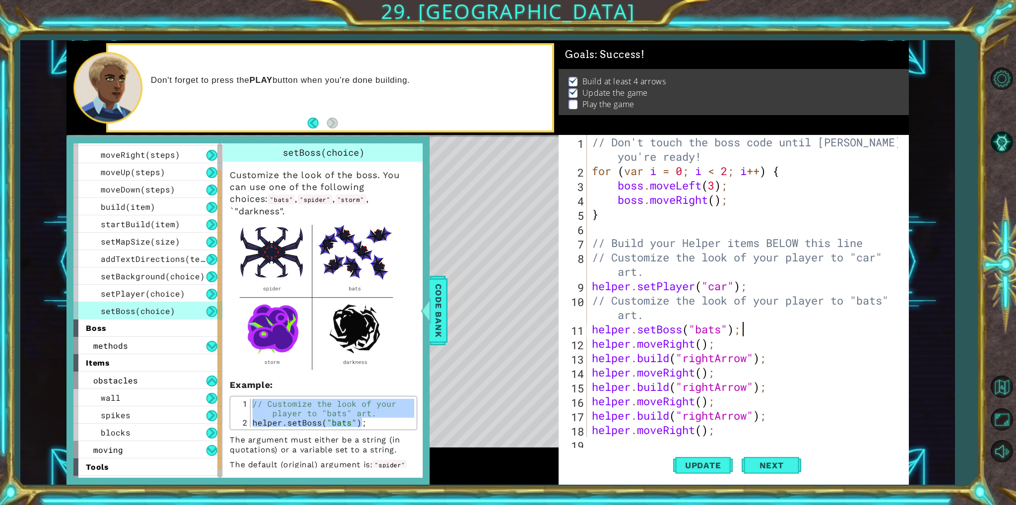
click at [726, 328] on div "// Don't touch the boss code until Vega says you're ready! for ( var i = 0 ; i …" at bounding box center [746, 307] width 313 height 345
click at [784, 372] on div "// Don't touch the boss code until Vega says you're ready! for ( var i = 0 ; i …" at bounding box center [746, 307] width 313 height 345
type textarea "helper.moveRight();"
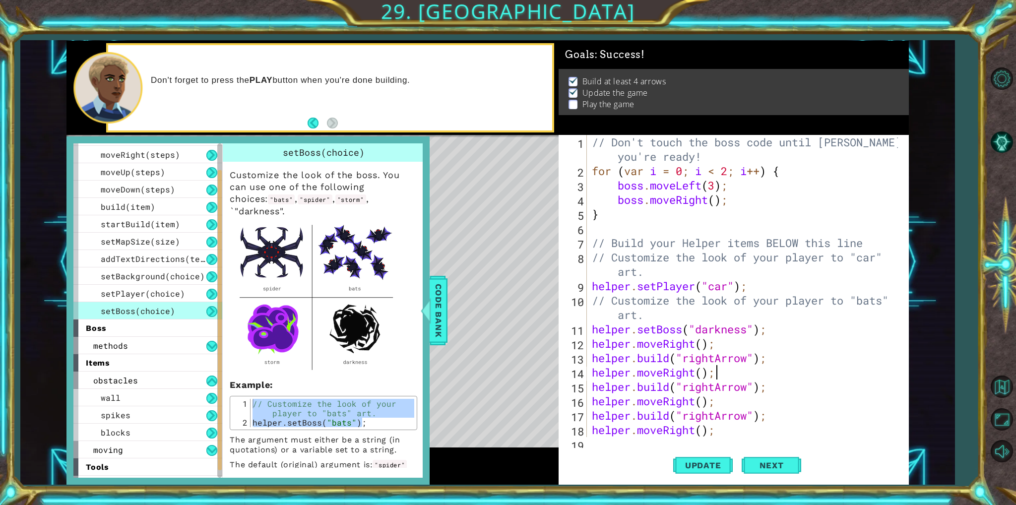
click at [629, 439] on div "helper.moveRight(); 1 2 3 4 5 6 7 8 9 10 11 12 13 14 15 16 17 18 19 // Don't to…" at bounding box center [734, 310] width 350 height 350
click at [604, 440] on div "helper.moveRight(); 1 2 3 4 5 6 7 8 9 10 11 12 13 14 15 16 17 18 19 // Don't to…" at bounding box center [734, 310] width 350 height 350
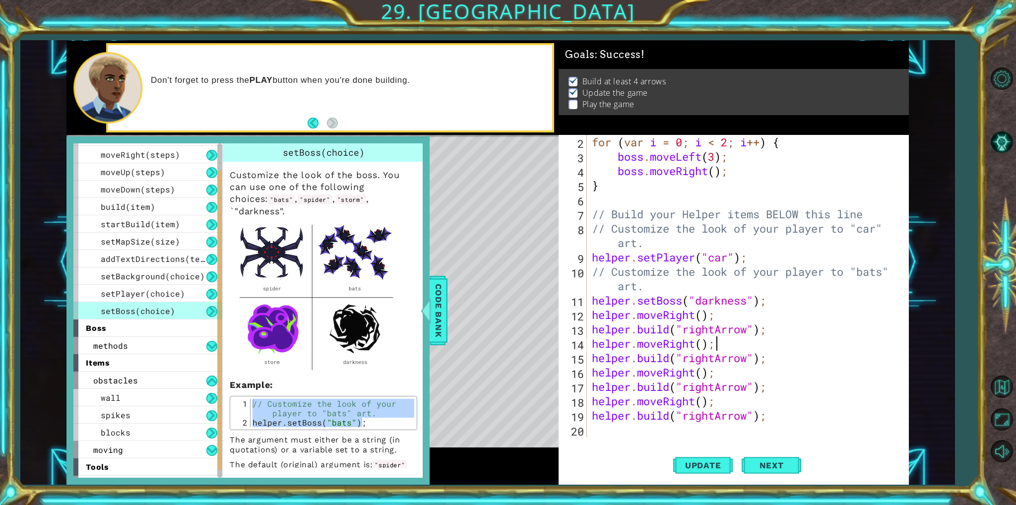
click at [595, 428] on div "for ( var i = 0 ; i < 2 ; i ++ ) { boss . moveLeft ( 3 ) ; boss . moveRight ( )…" at bounding box center [746, 300] width 313 height 331
click at [121, 241] on span "setMapSize(size)" at bounding box center [140, 241] width 79 height 10
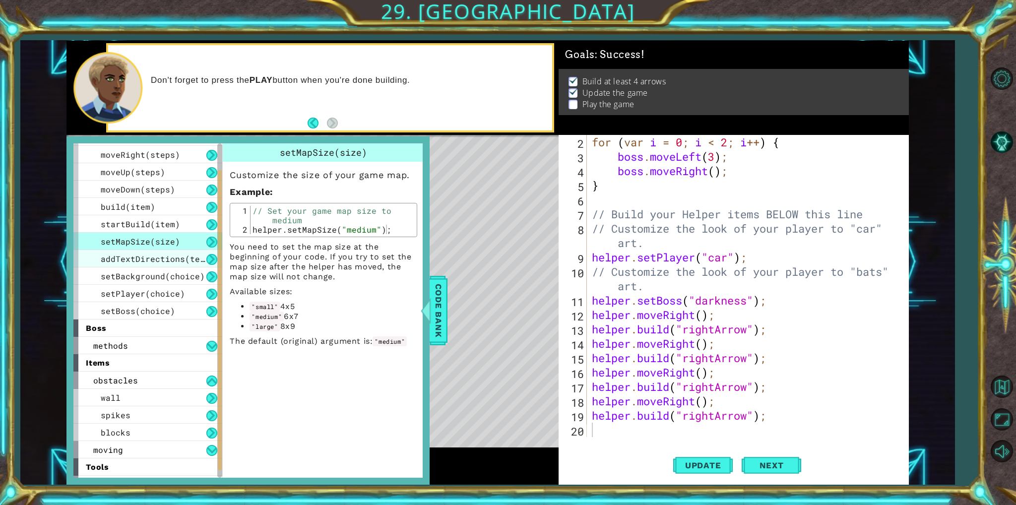
click at [162, 260] on span "addTextDirections(text)" at bounding box center [158, 258] width 114 height 10
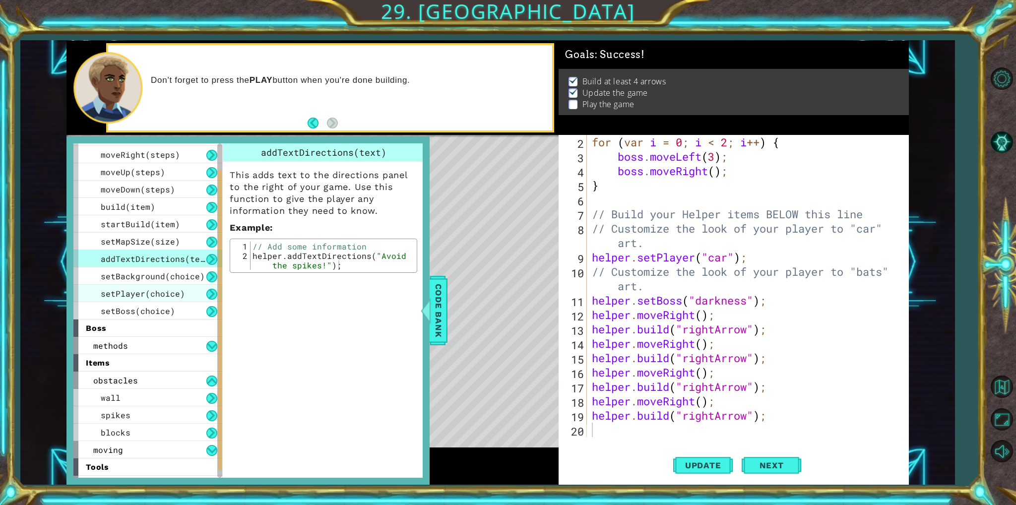
click at [161, 285] on div "setPlayer(choice)" at bounding box center [147, 293] width 149 height 17
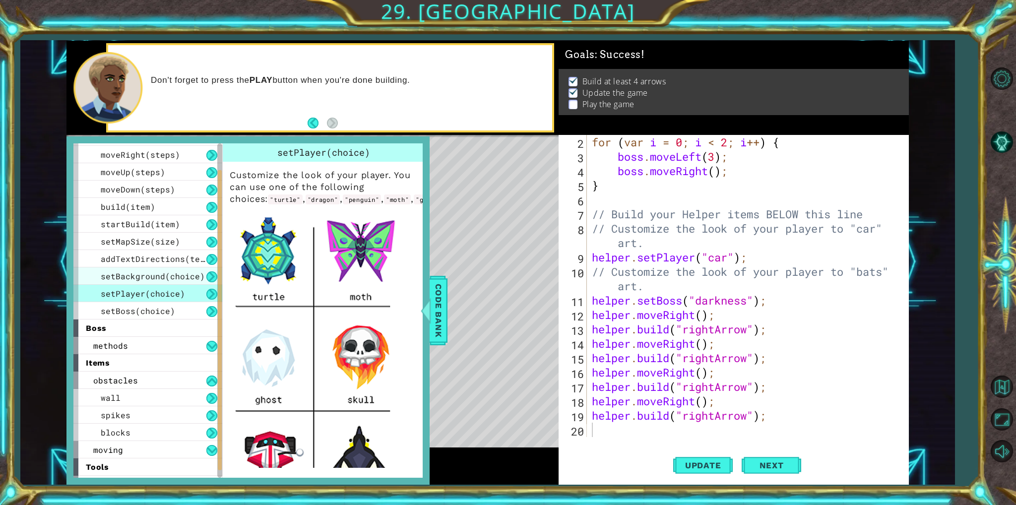
click at [173, 283] on div "setBackground(choice)" at bounding box center [147, 275] width 149 height 17
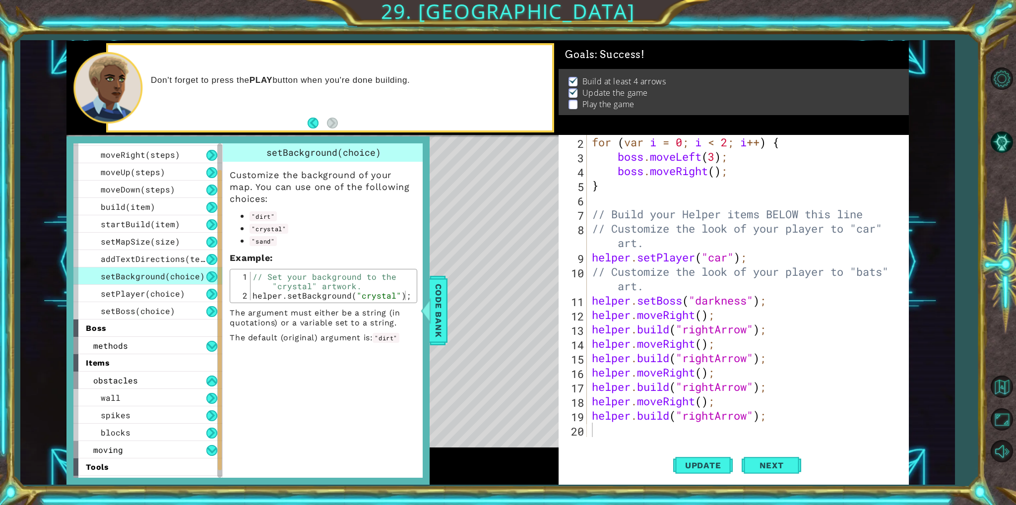
click at [181, 280] on div "setBackground(choice)" at bounding box center [147, 275] width 149 height 17
drag, startPoint x: 403, startPoint y: 299, endPoint x: 212, endPoint y: 271, distance: 193.1
click at [212, 271] on div "helper methods moveLeft(steps) moveRight(steps) moveUp(steps) moveDown(steps) b…" at bounding box center [247, 310] width 349 height 334
type textarea "// Set your background to the "crystal" artwork. helper.setBackground("crystal"…"
type textarea "helper.setBoss("darkness");"
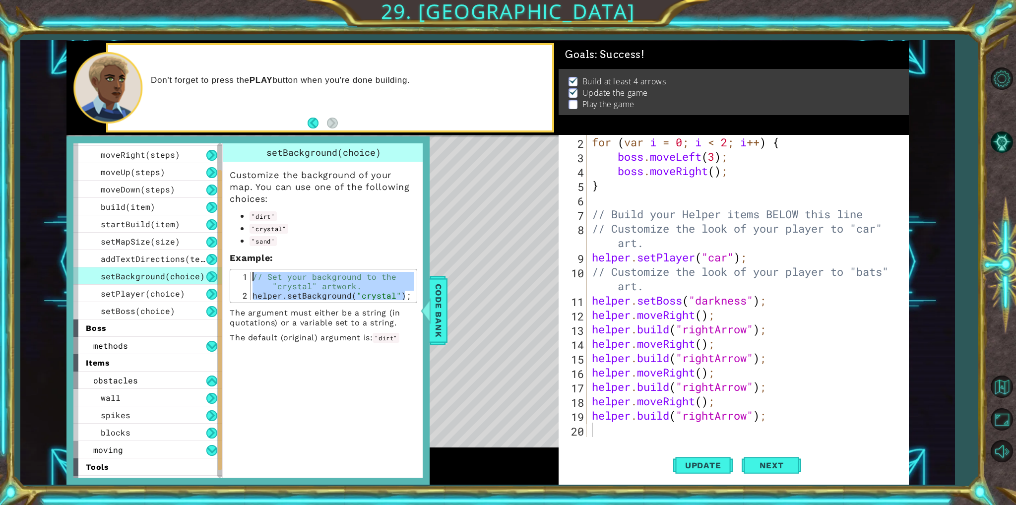
click at [782, 306] on div "for ( var i = 0 ; i < 2 ; i ++ ) { boss . moveLeft ( 3 ) ; boss . moveRight ( )…" at bounding box center [746, 300] width 313 height 331
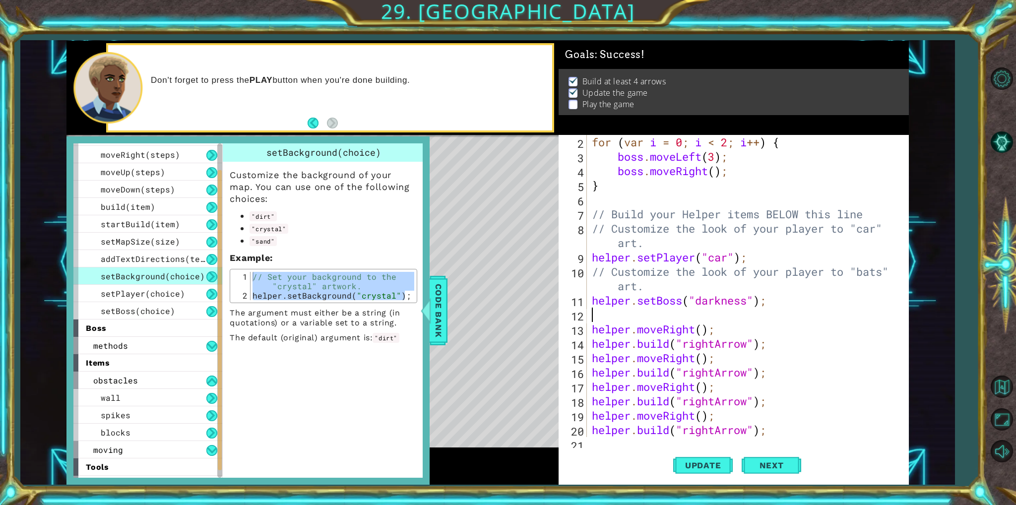
paste textarea "helper.setBackground("crystal");"
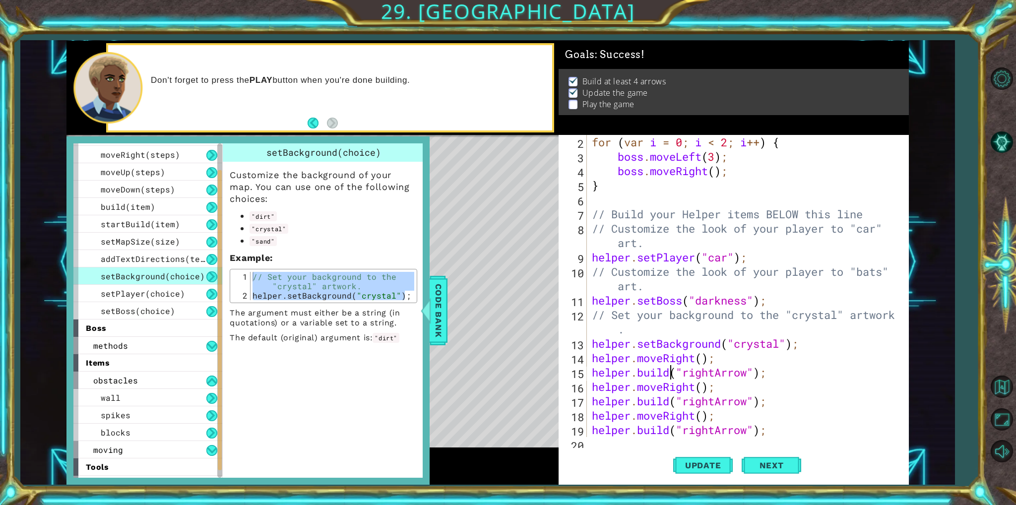
click at [674, 368] on div "for ( var i = 0 ; i < 2 ; i ++ ) { boss . moveLeft ( 3 ) ; boss . moveRight ( )…" at bounding box center [746, 300] width 313 height 331
type textarea "helper.build("rightArrow");"
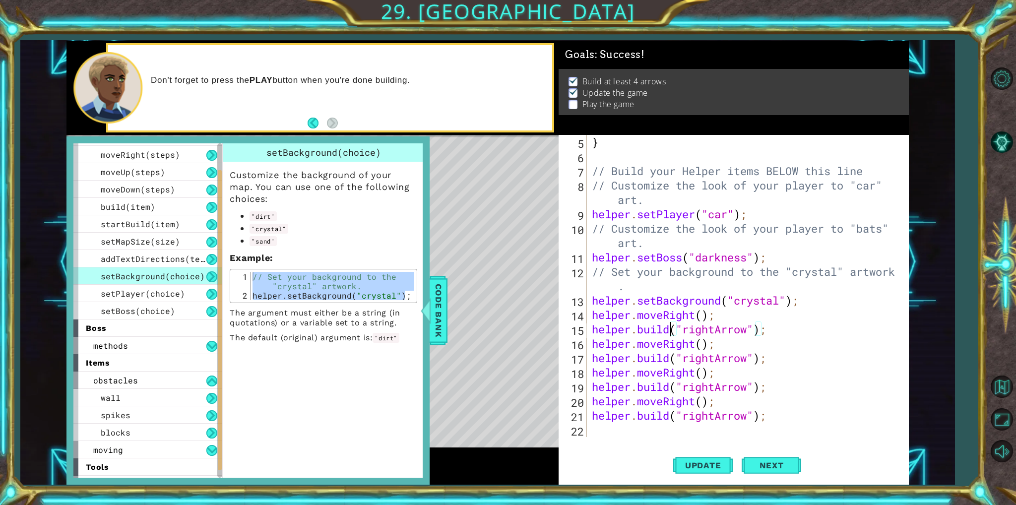
scroll to position [71, 0]
click at [147, 254] on span "addTextDirections(text)" at bounding box center [158, 258] width 114 height 10
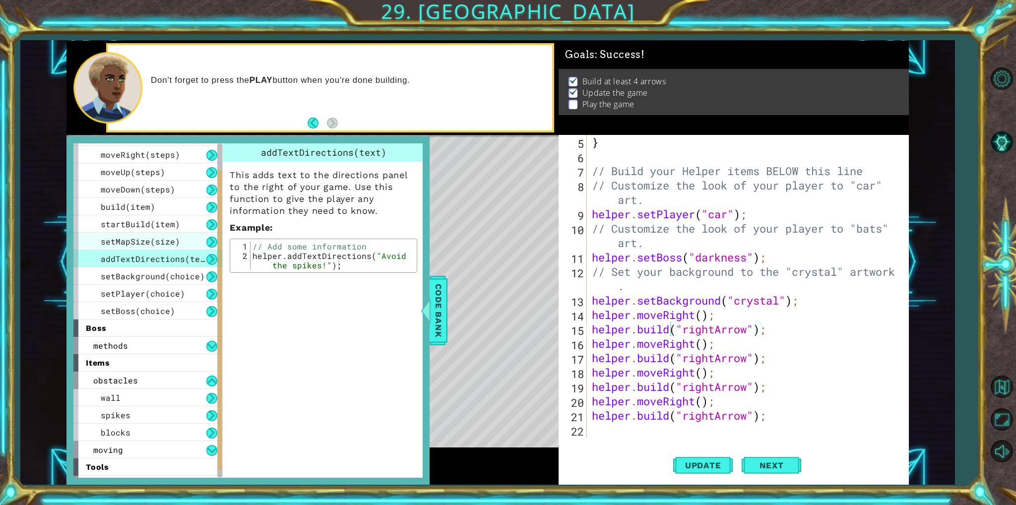
click at [155, 233] on div "setMapSize(size)" at bounding box center [147, 241] width 149 height 17
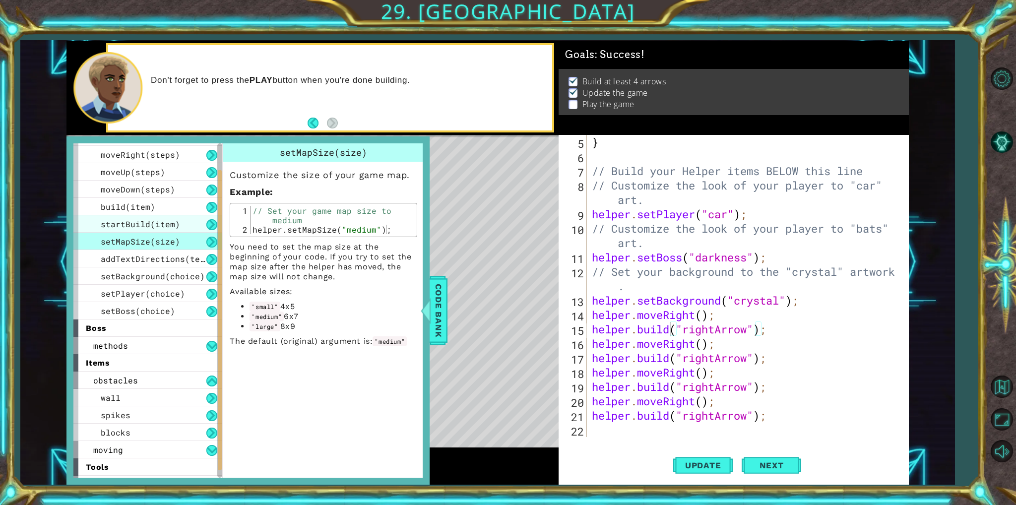
click at [171, 228] on span "startBuild(item)" at bounding box center [140, 224] width 79 height 10
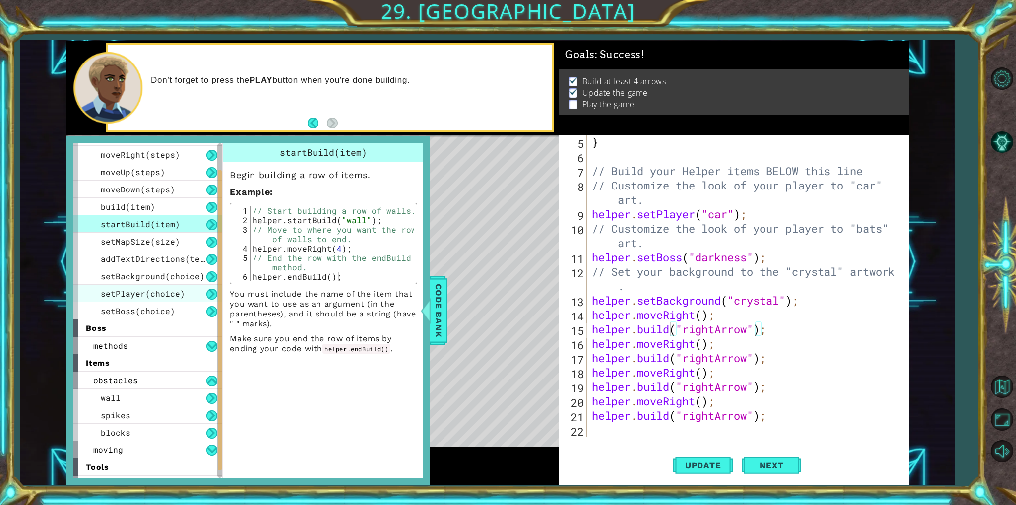
click at [98, 291] on div "setPlayer(choice)" at bounding box center [147, 293] width 149 height 17
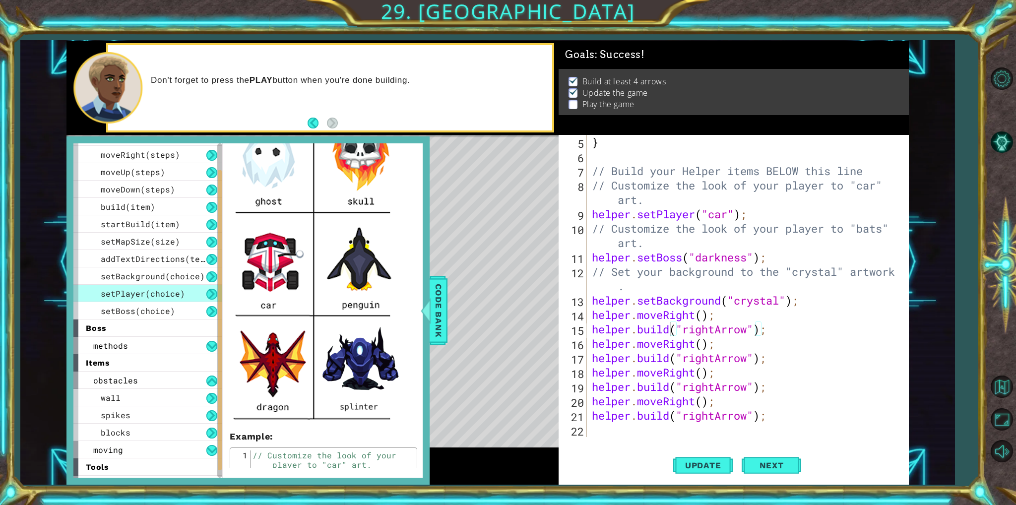
scroll to position [149, 0]
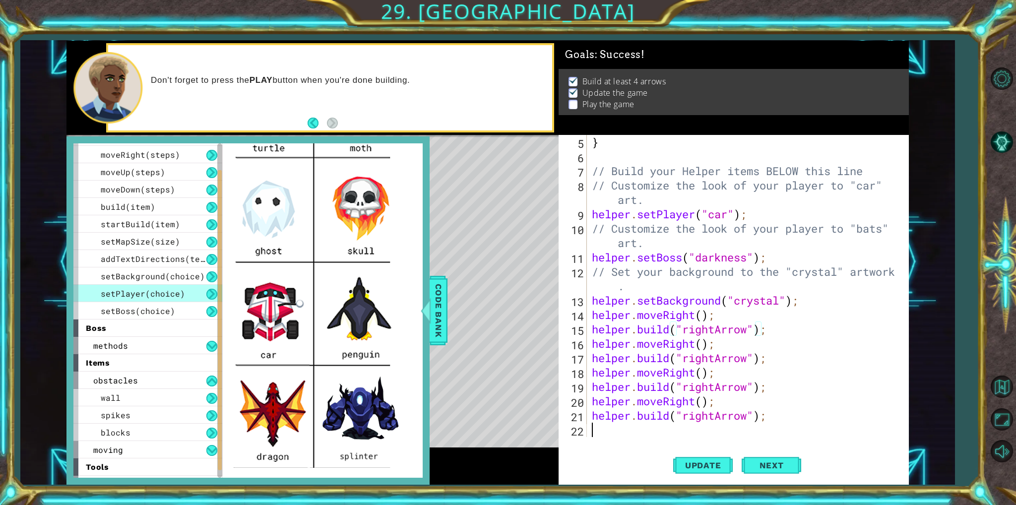
click at [705, 435] on div "} // Build your Helper items BELOW this line // Customize the look of your play…" at bounding box center [746, 300] width 313 height 331
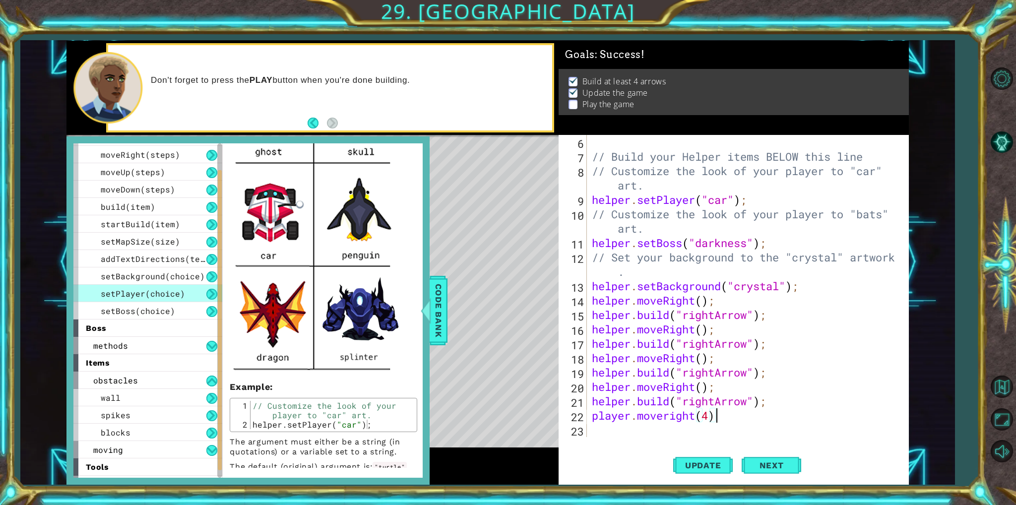
scroll to position [282, 0]
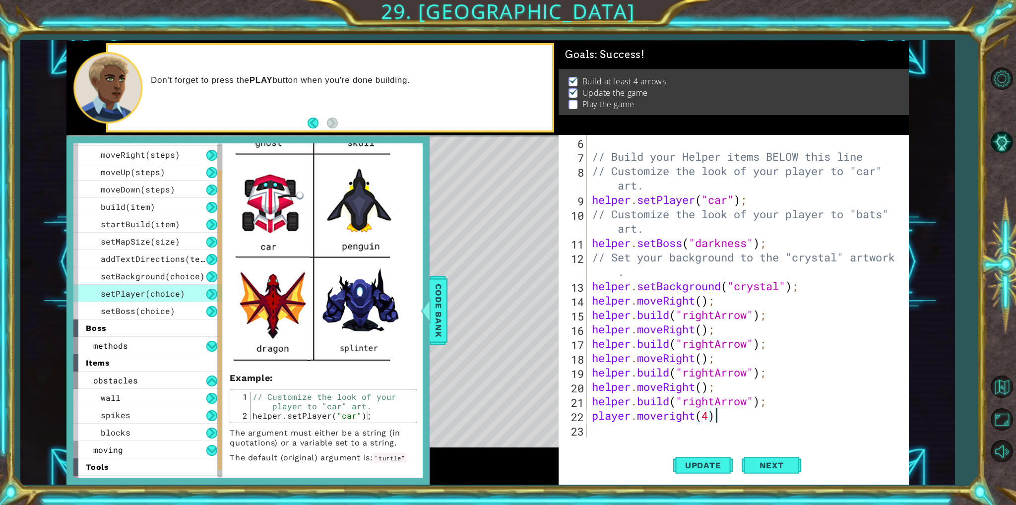
click at [730, 419] on div "// Build your Helper items BELOW this line // Customize the look of your player…" at bounding box center [746, 300] width 313 height 331
type textarea "player.moveright(4)"
click at [724, 464] on span "Update" at bounding box center [703, 465] width 56 height 10
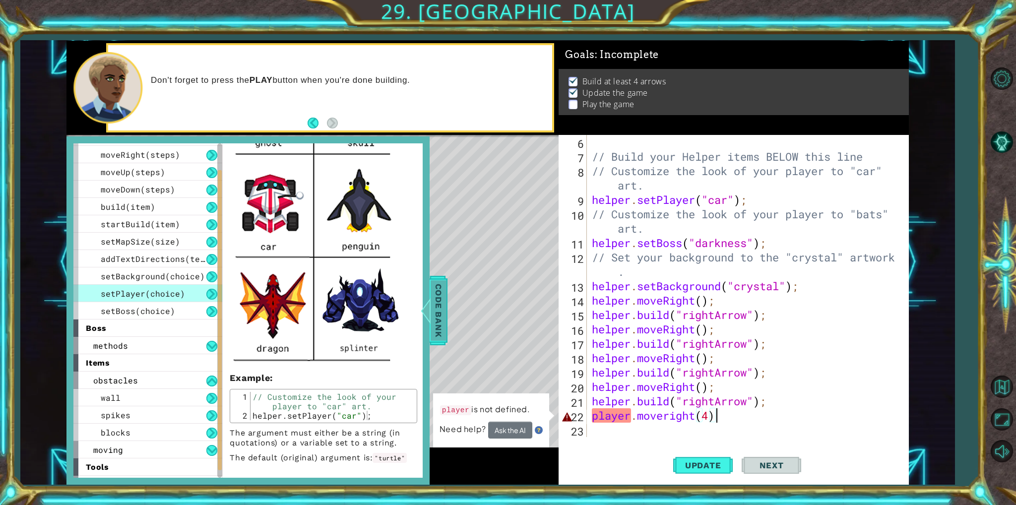
click at [439, 320] on span "Code Bank" at bounding box center [439, 310] width 16 height 61
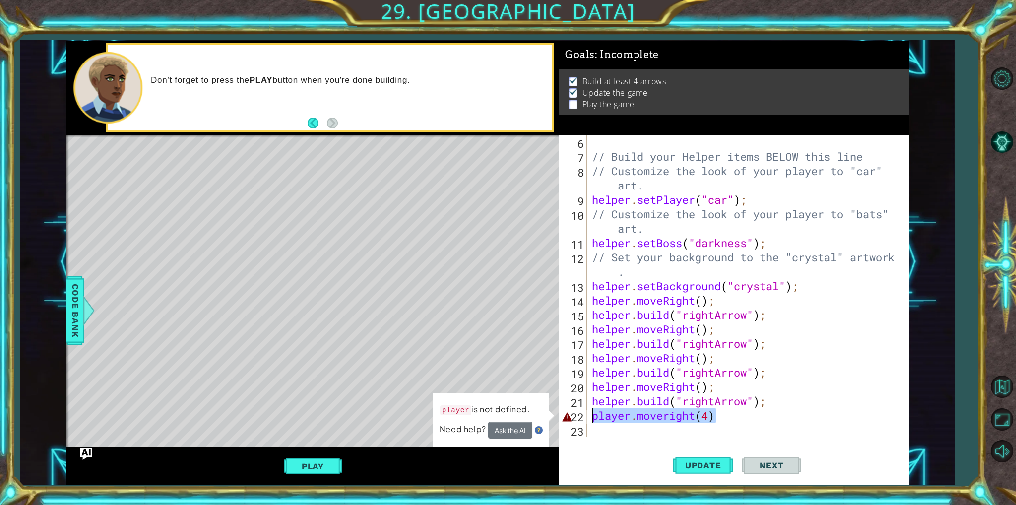
drag, startPoint x: 746, startPoint y: 415, endPoint x: 584, endPoint y: 415, distance: 162.2
click at [584, 415] on div "player.moveright(4) 6 7 8 9 10 11 12 13 14 15 16 17 18 19 20 21 22 23 // Build …" at bounding box center [732, 286] width 346 height 302
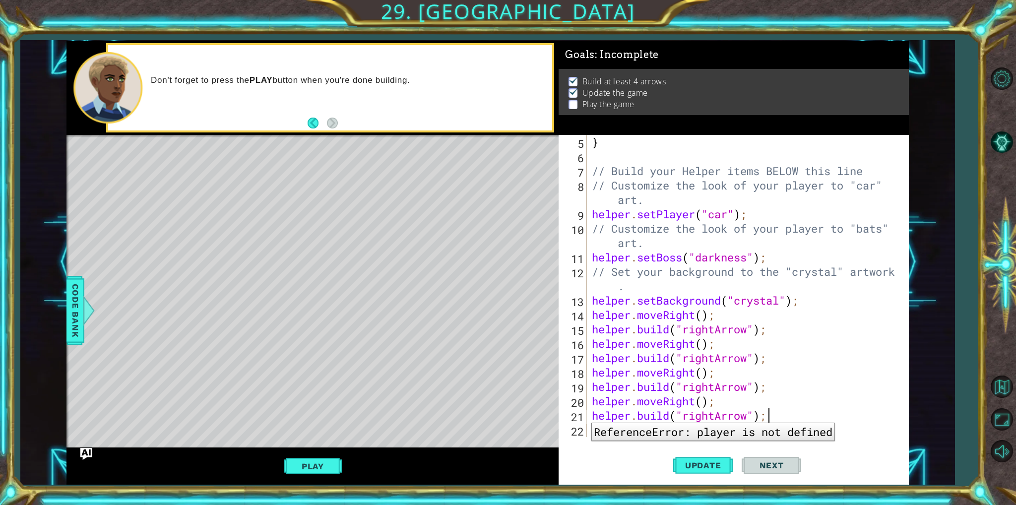
scroll to position [71, 0]
click at [330, 466] on button "Play" at bounding box center [313, 466] width 58 height 19
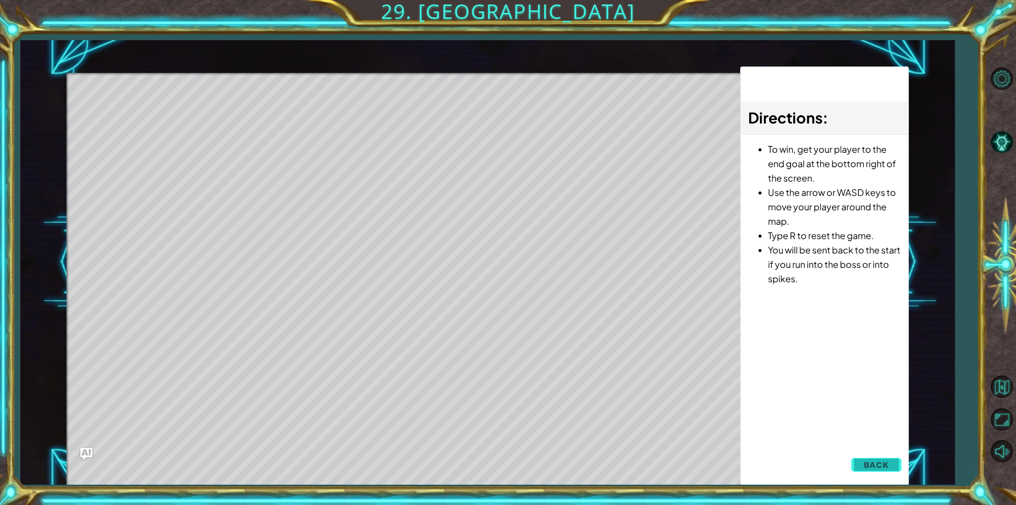
click at [871, 469] on span "Back" at bounding box center [876, 465] width 25 height 10
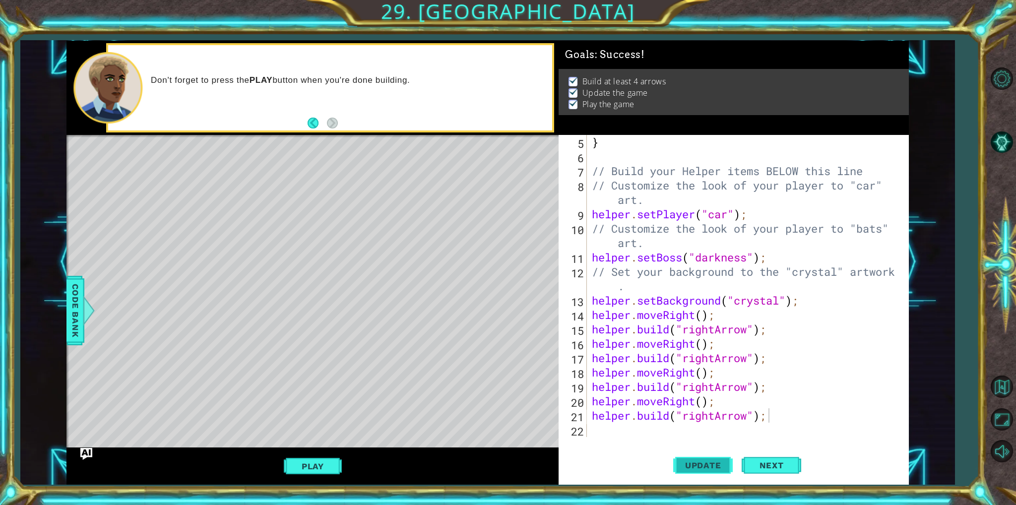
click at [714, 466] on span "Update" at bounding box center [703, 465] width 56 height 10
click at [317, 472] on button "Play" at bounding box center [313, 466] width 58 height 19
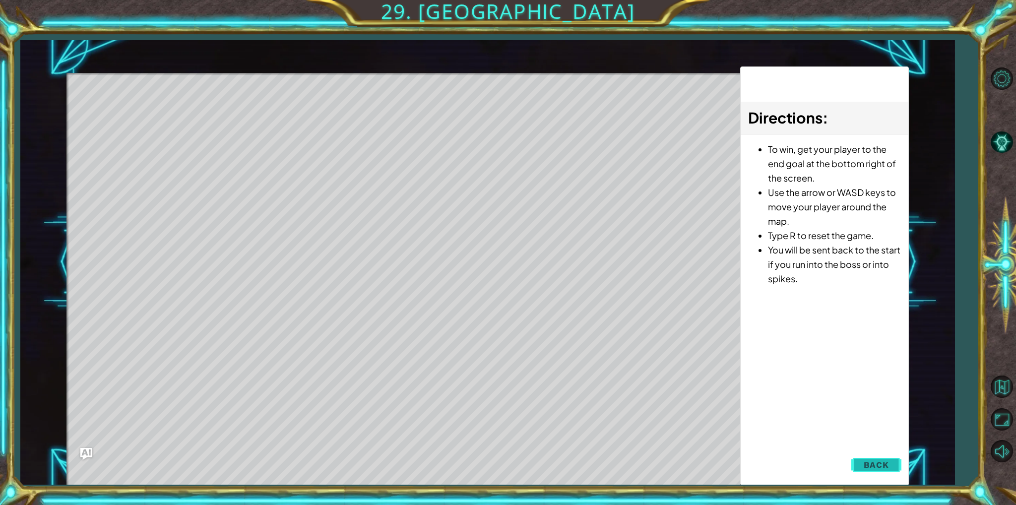
click at [891, 459] on button "Back" at bounding box center [876, 465] width 50 height 20
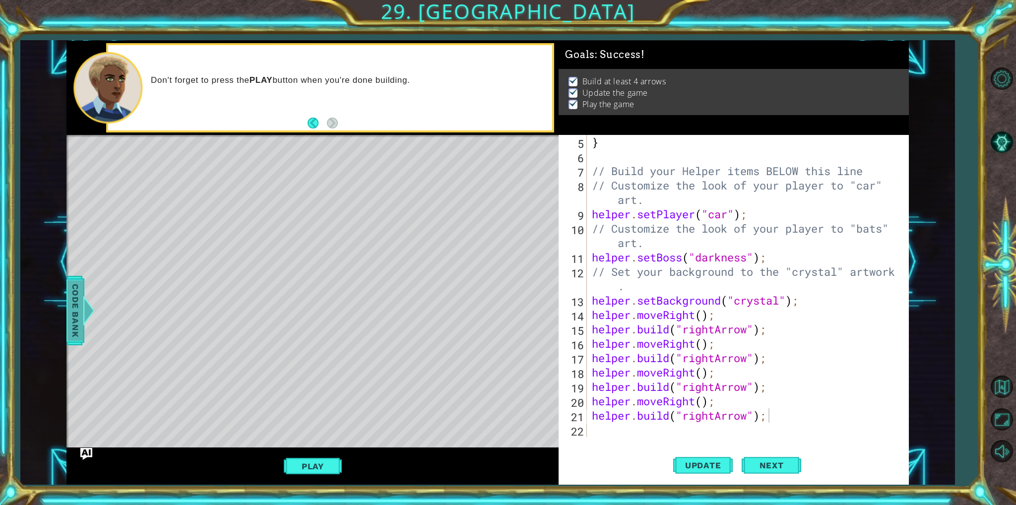
click at [88, 320] on div at bounding box center [89, 311] width 12 height 30
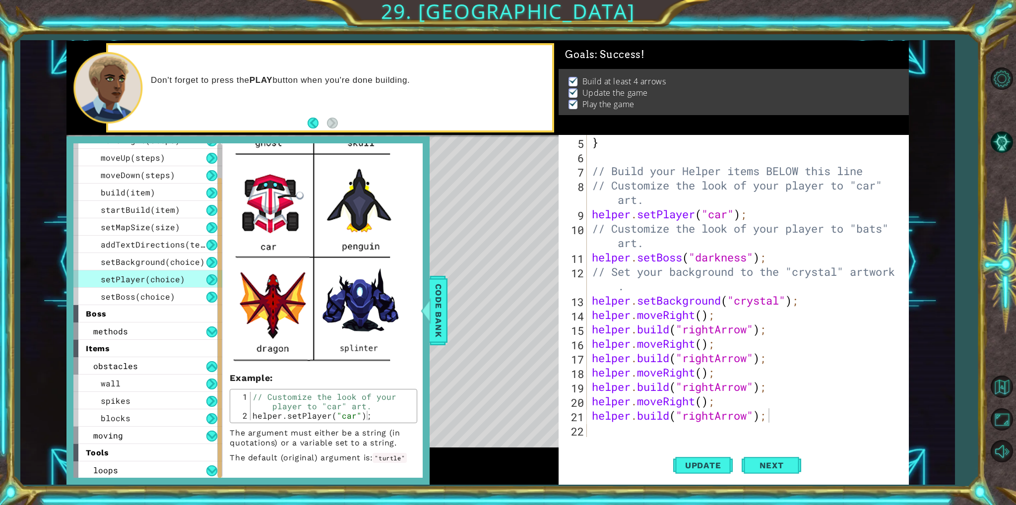
scroll to position [232, 0]
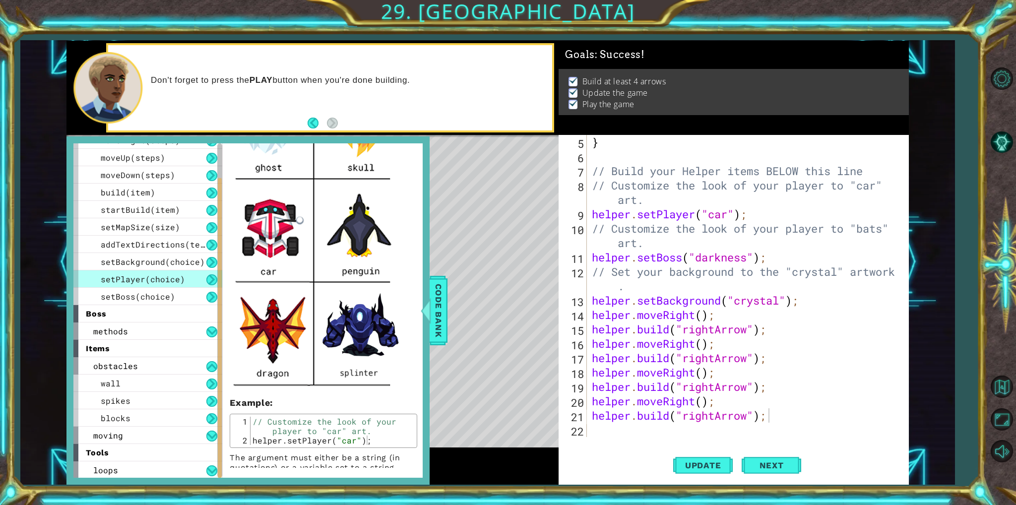
click at [727, 219] on div "} // Build your Helper items BELOW this line // Customize the look of your play…" at bounding box center [746, 300] width 313 height 331
type textarea "helper.setPlayer("dragon");"
click at [694, 465] on span "Update" at bounding box center [703, 465] width 56 height 10
click at [435, 302] on span "Code Bank" at bounding box center [439, 310] width 16 height 61
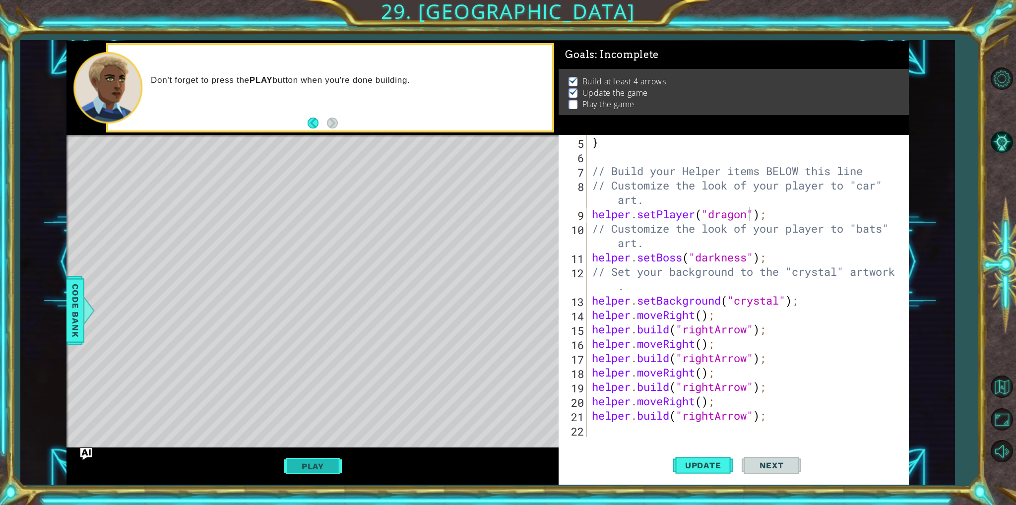
click at [311, 465] on button "Play" at bounding box center [313, 466] width 58 height 19
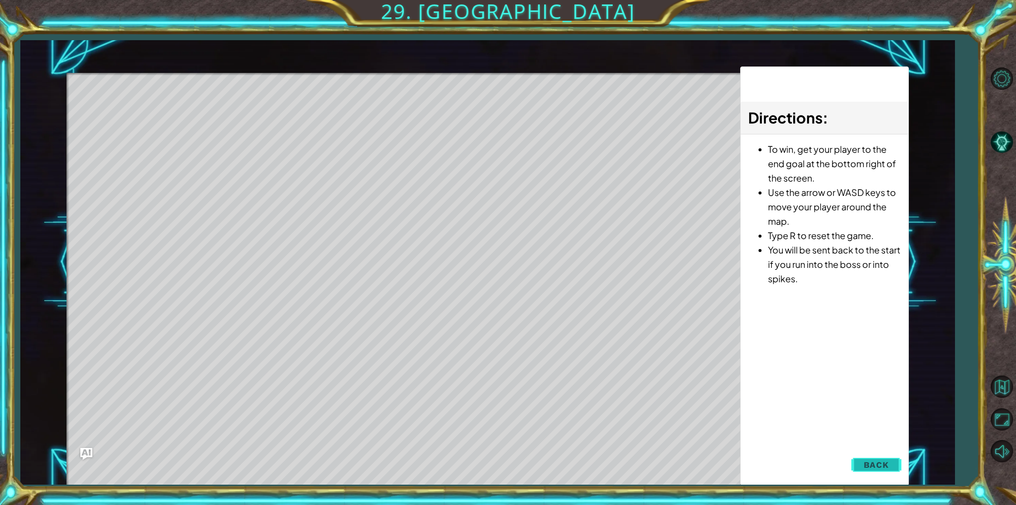
click at [882, 464] on span "Back" at bounding box center [876, 465] width 25 height 10
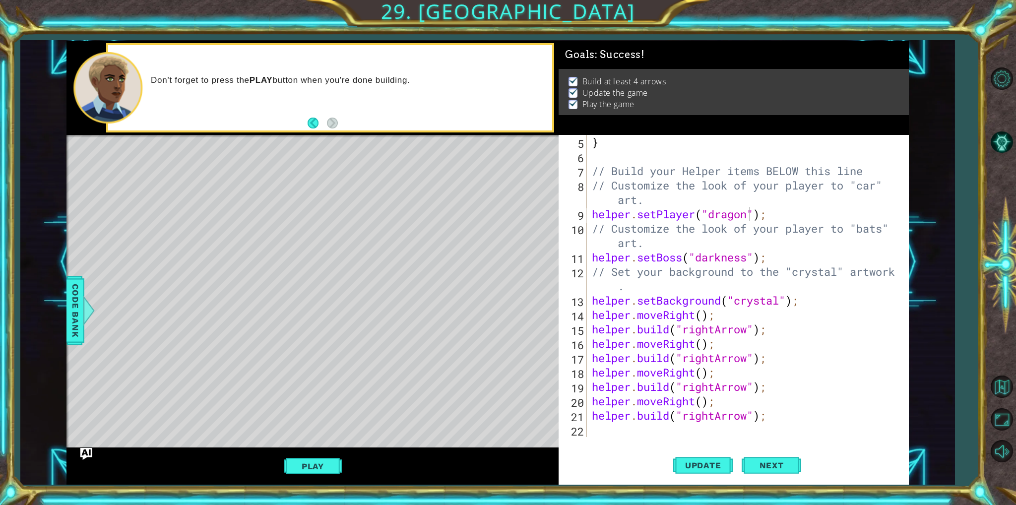
click at [661, 435] on div "} // Build your Helper items BELOW this line // Customize the look of your play…" at bounding box center [746, 300] width 313 height 331
click at [68, 310] on span "Code Bank" at bounding box center [75, 310] width 16 height 61
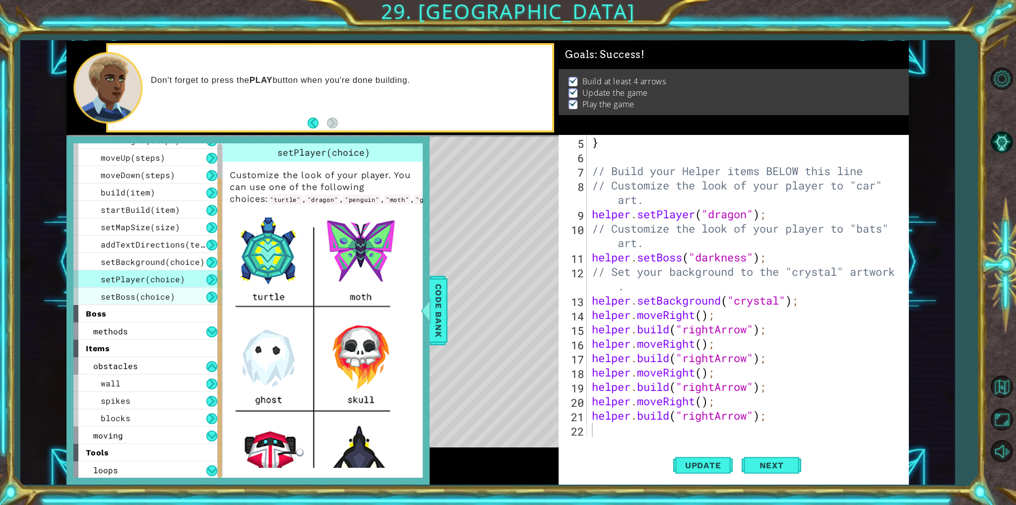
click at [187, 300] on div "setBoss(choice)" at bounding box center [147, 296] width 149 height 17
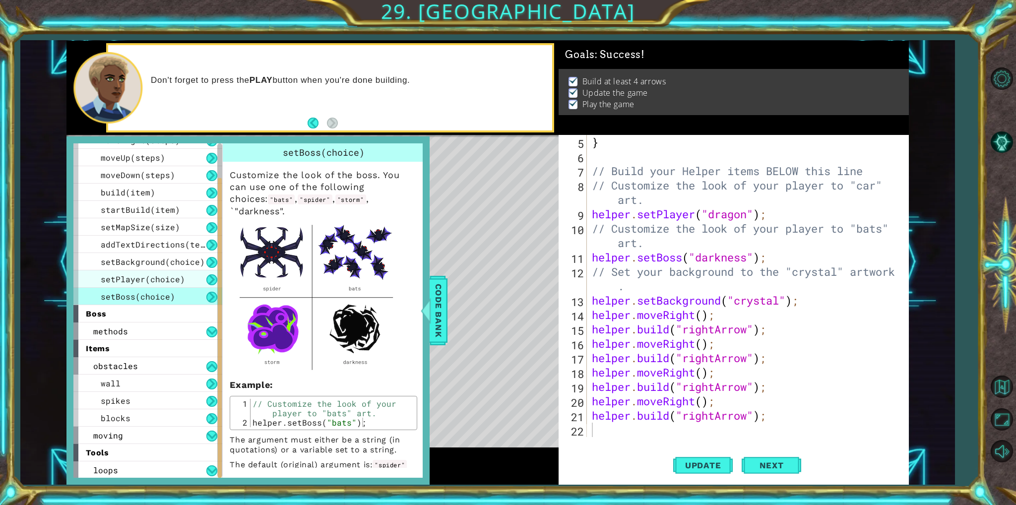
click at [198, 278] on div "setPlayer(choice)" at bounding box center [147, 278] width 149 height 17
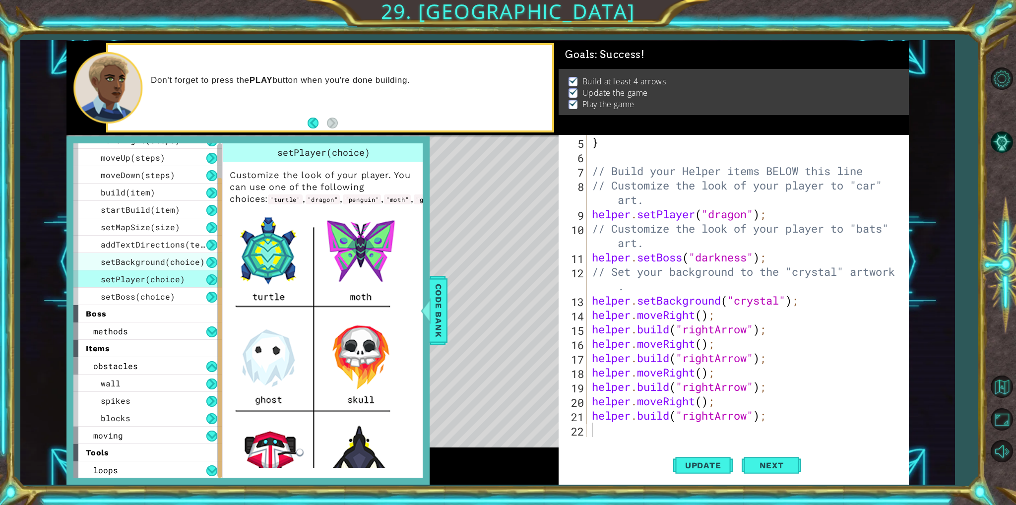
click at [186, 264] on span "setBackground(choice)" at bounding box center [153, 261] width 104 height 10
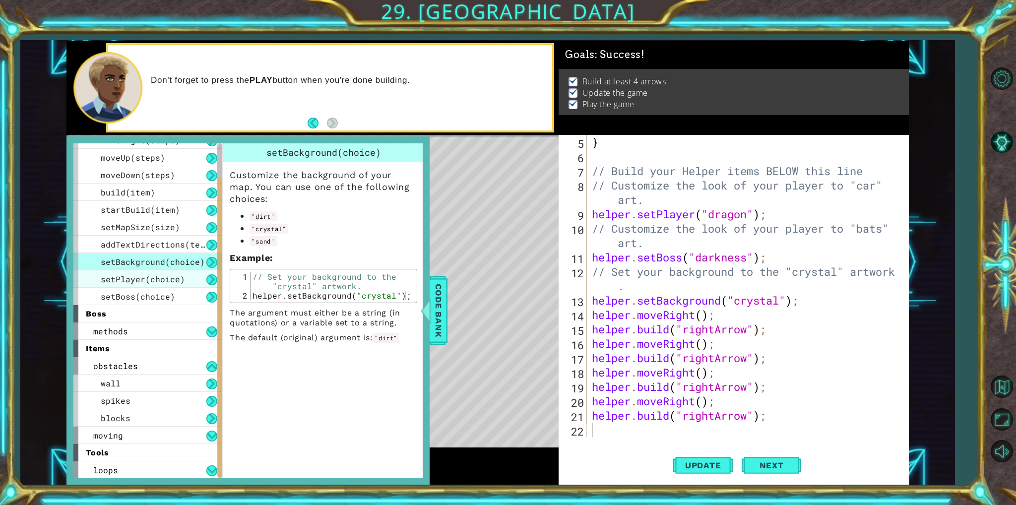
click at [149, 280] on span "setPlayer(choice)" at bounding box center [143, 279] width 84 height 10
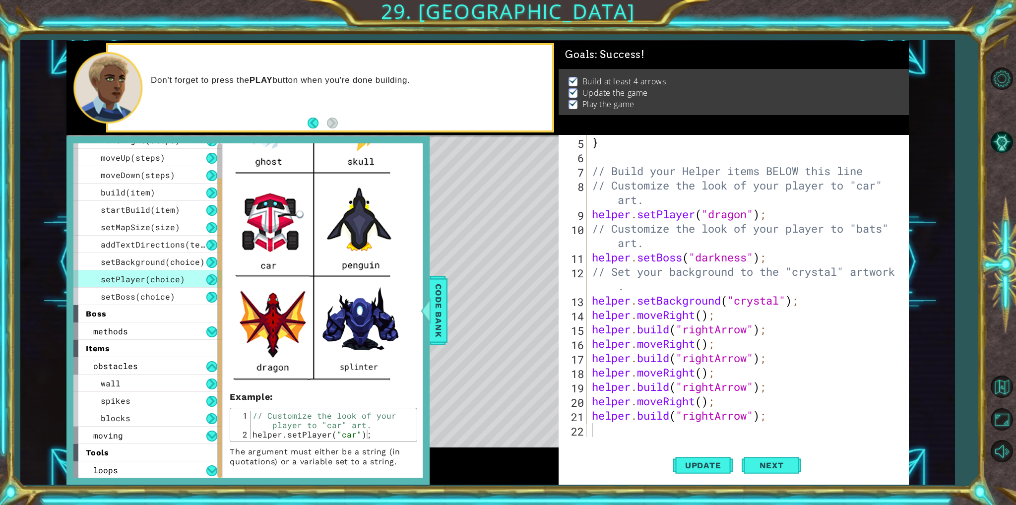
scroll to position [282, 0]
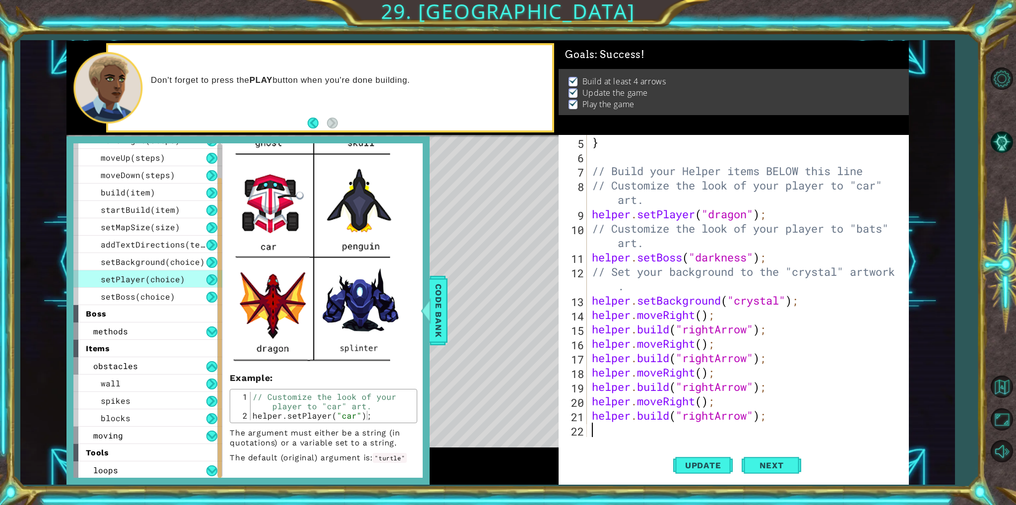
click at [625, 431] on div "} // Build your Helper items BELOW this line // Customize the look of your play…" at bounding box center [746, 300] width 313 height 331
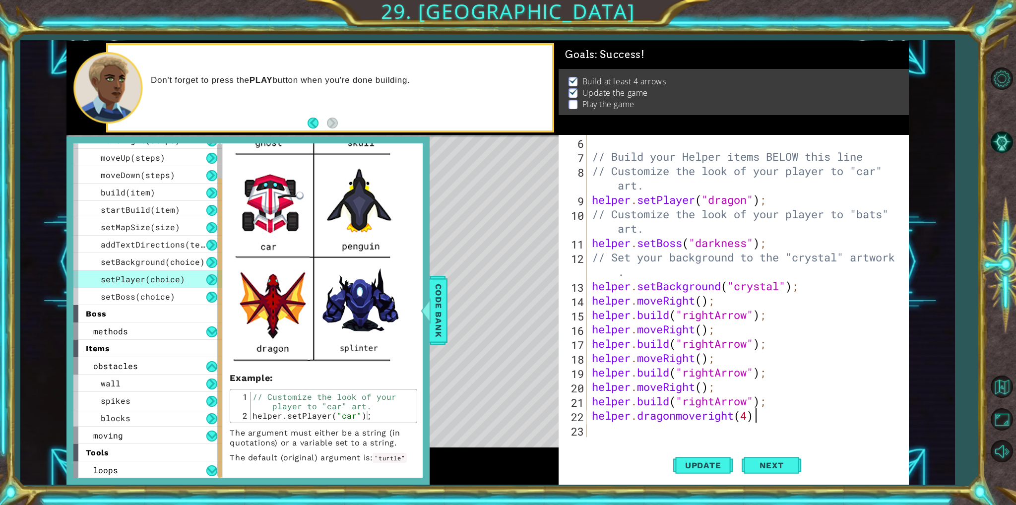
scroll to position [0, 6]
click at [706, 420] on div "// Build your Helper items BELOW this line // Customize the look of your player…" at bounding box center [746, 300] width 313 height 331
click at [718, 462] on span "Update" at bounding box center [703, 465] width 56 height 10
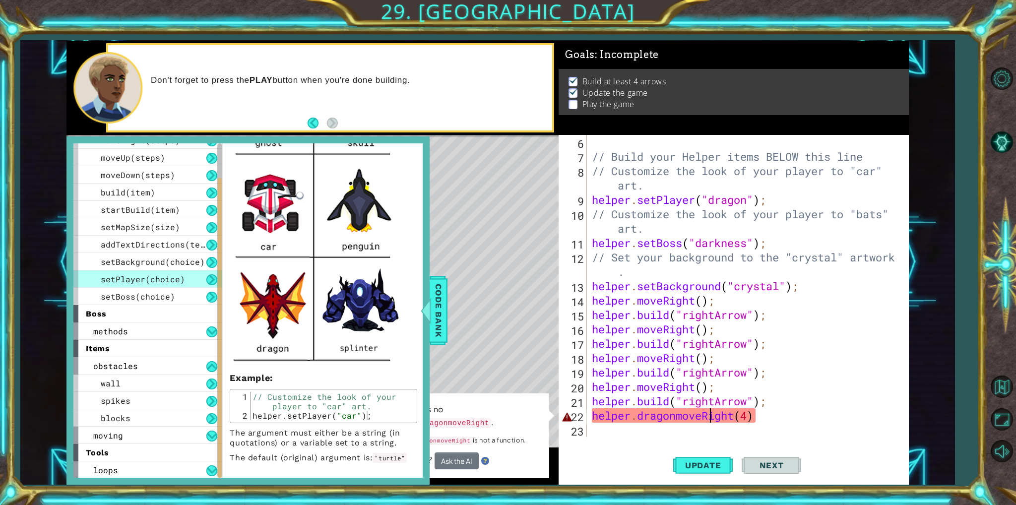
click at [679, 417] on div "// Build your Helper items BELOW this line // Customize the look of your player…" at bounding box center [746, 300] width 313 height 331
drag, startPoint x: 798, startPoint y: 418, endPoint x: 535, endPoint y: 428, distance: 263.1
click at [535, 428] on div "1 ההההההההההההההההההההההההההההההההההההההההההההההההההההההההההההההההההההההההההההה…" at bounding box center [487, 263] width 842 height 444
type textarea "helper.dragonmoveRight(4)"
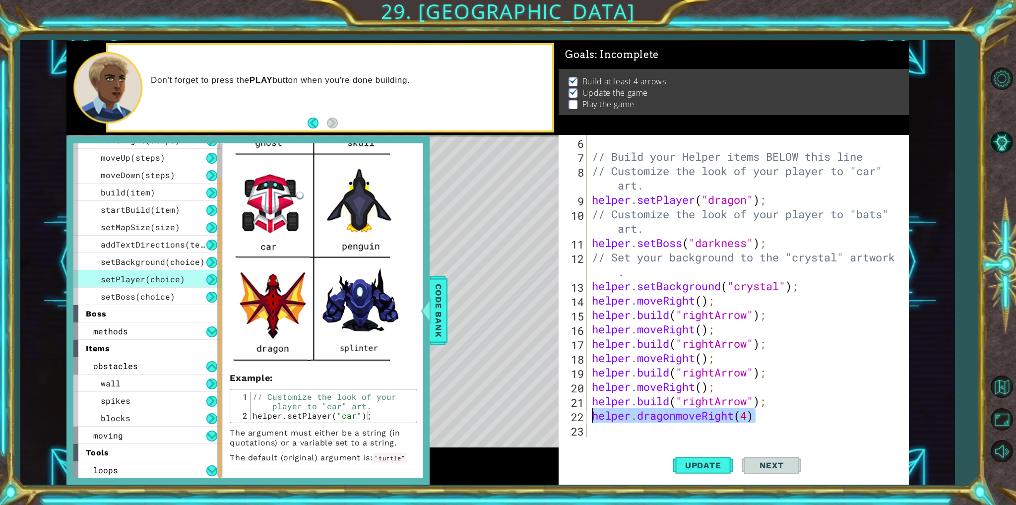
click at [543, 413] on div "1 ההההההההההההההההההההההההההההההההההההההההההההההההההההההההההההההההההההההההההההה…" at bounding box center [487, 263] width 842 height 444
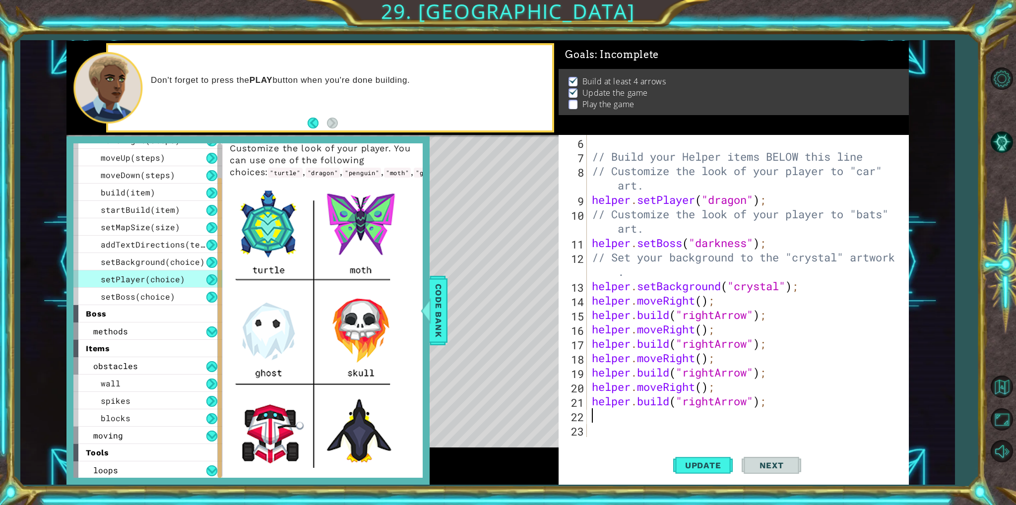
scroll to position [0, 0]
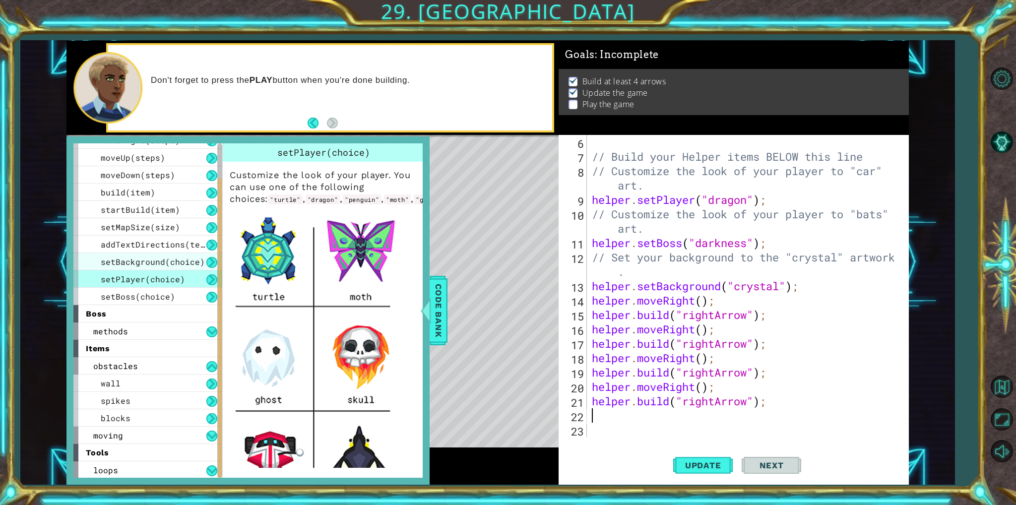
drag, startPoint x: 154, startPoint y: 281, endPoint x: 176, endPoint y: 253, distance: 35.6
click at [154, 280] on span "setPlayer(choice)" at bounding box center [143, 279] width 84 height 10
click at [176, 253] on div "setBackground(choice)" at bounding box center [147, 261] width 149 height 17
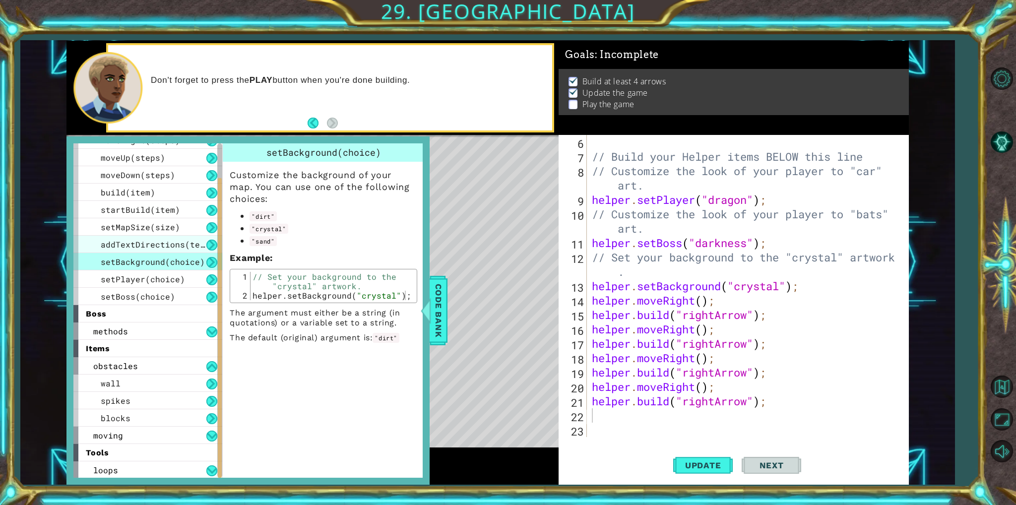
click at [169, 241] on span "addTextDirections(text)" at bounding box center [158, 244] width 114 height 10
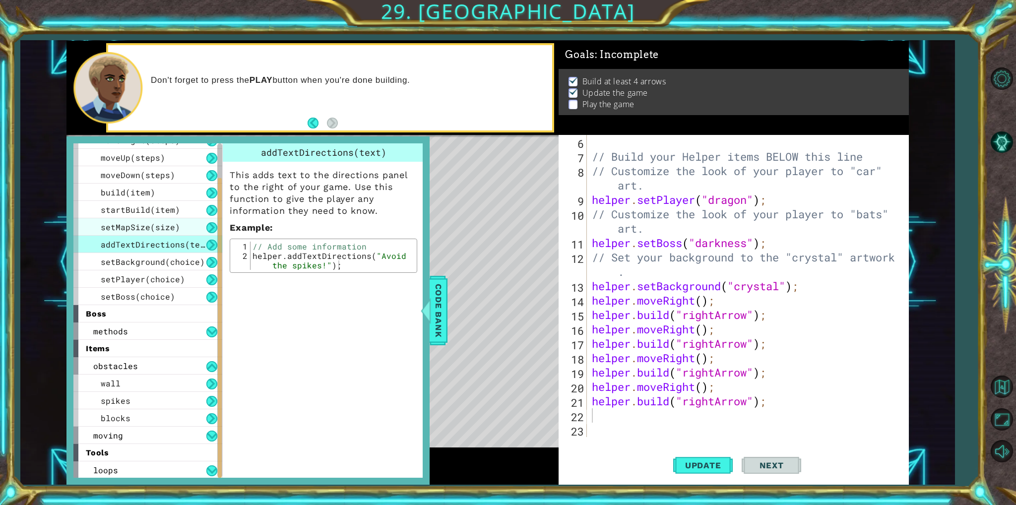
click at [179, 224] on div "setMapSize(size)" at bounding box center [147, 226] width 149 height 17
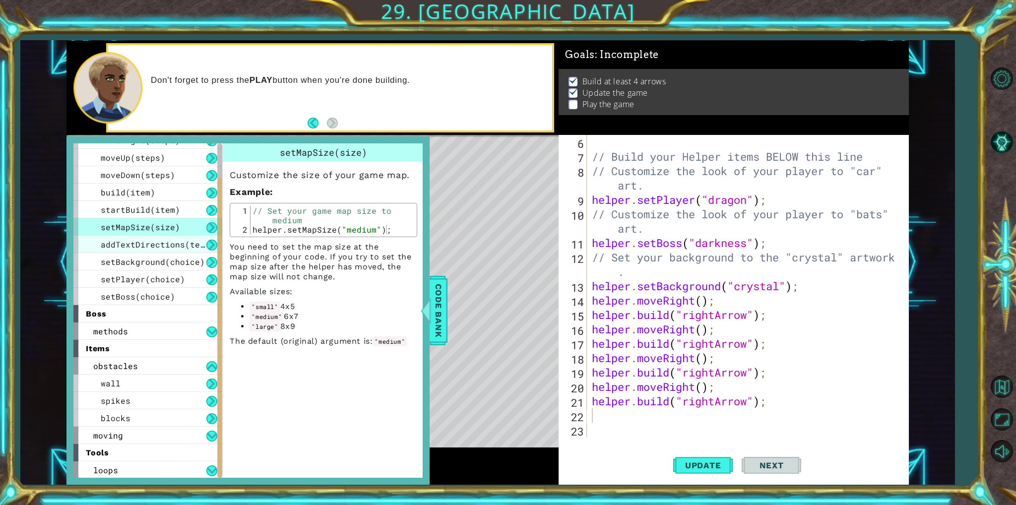
click at [130, 241] on span "addTextDirections(text)" at bounding box center [158, 244] width 114 height 10
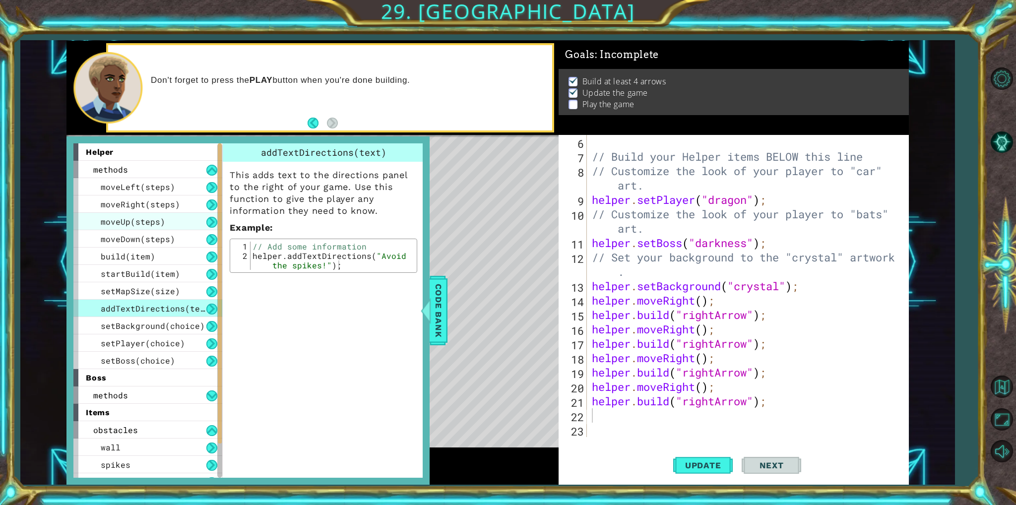
click at [153, 225] on span "moveUp(steps)" at bounding box center [133, 221] width 64 height 10
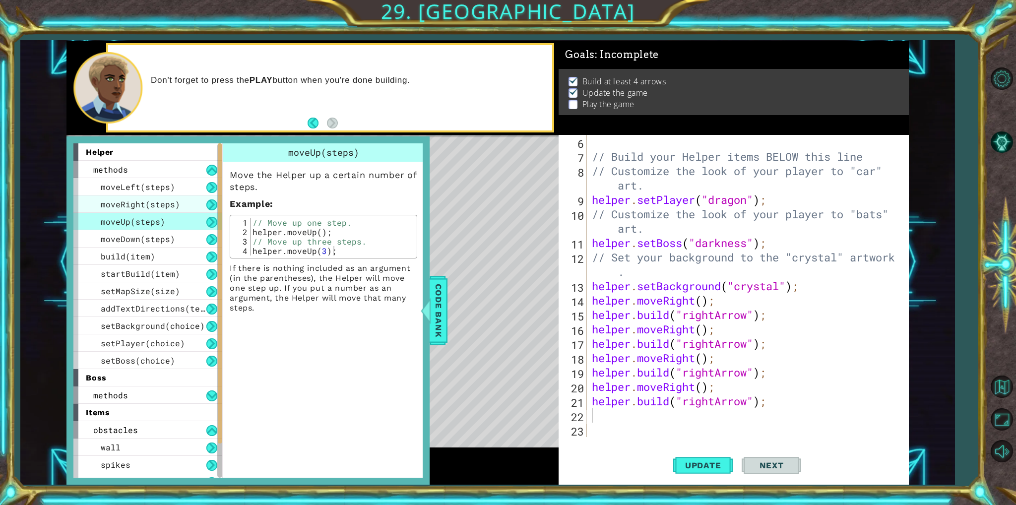
click at [132, 199] on span "moveRight(steps)" at bounding box center [140, 204] width 79 height 10
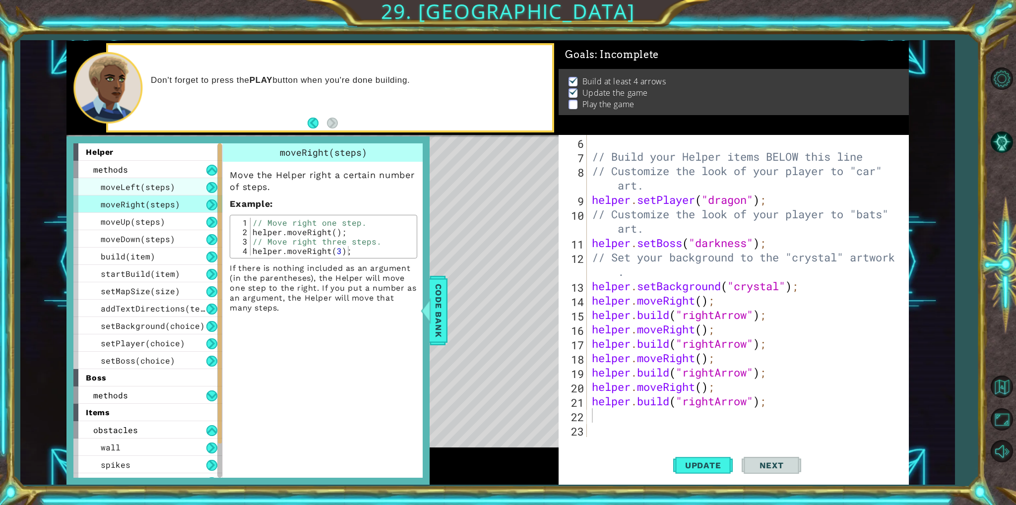
click at [161, 191] on div "moveLeft(steps)" at bounding box center [147, 186] width 149 height 17
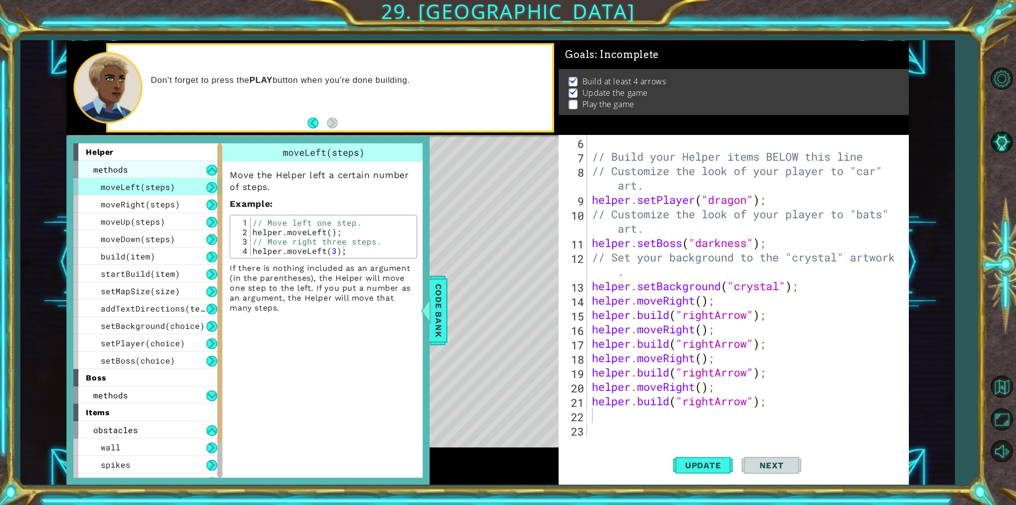
click at [86, 169] on div "methods" at bounding box center [147, 169] width 149 height 17
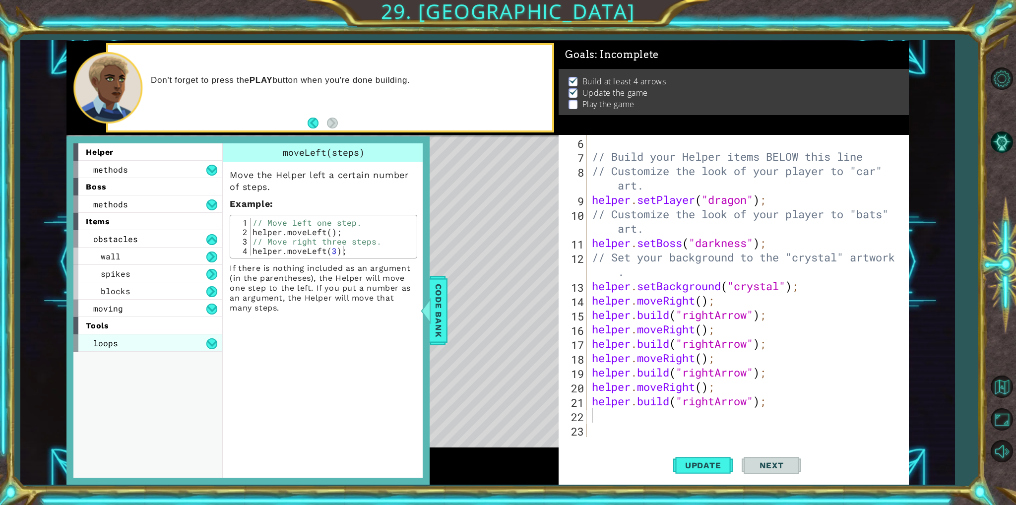
click at [119, 344] on div "loops" at bounding box center [147, 342] width 149 height 17
type textarea "helper.build("rightArrow");"
click at [689, 403] on div "// Build your Helper items BELOW this line // Customize the look of your player…" at bounding box center [746, 300] width 313 height 331
click at [165, 208] on div "methods" at bounding box center [147, 203] width 149 height 17
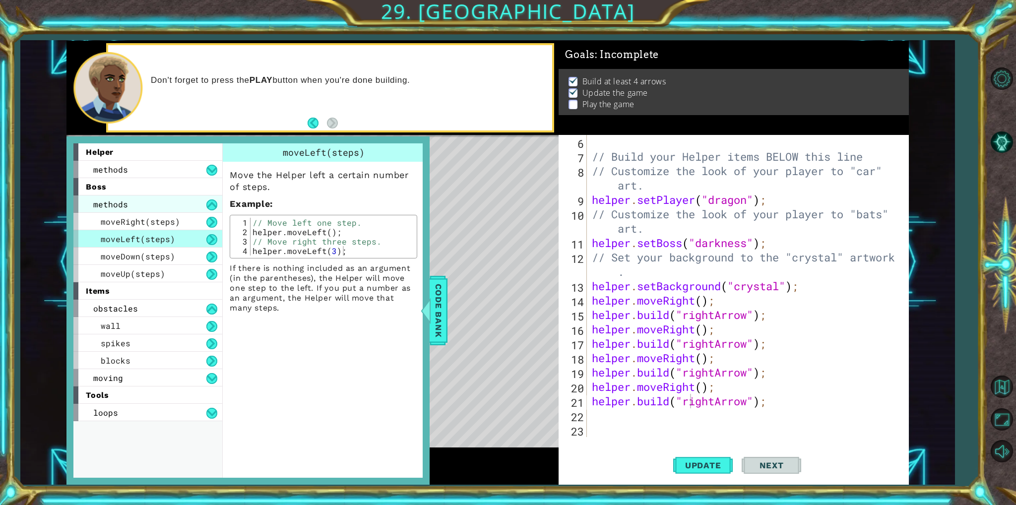
click at [165, 208] on div "methods" at bounding box center [147, 203] width 149 height 17
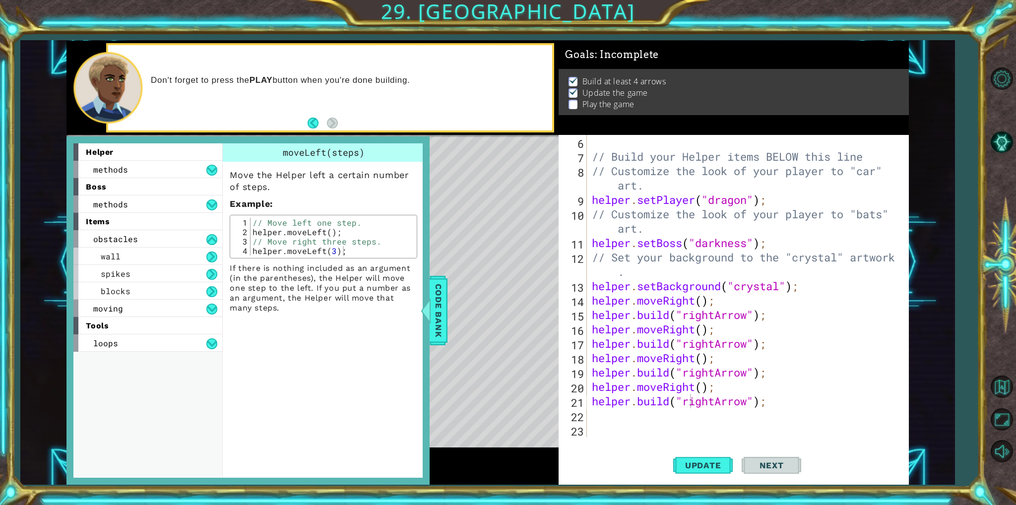
click at [167, 156] on div "helper" at bounding box center [147, 151] width 149 height 17
click at [149, 174] on div "methods" at bounding box center [147, 169] width 149 height 17
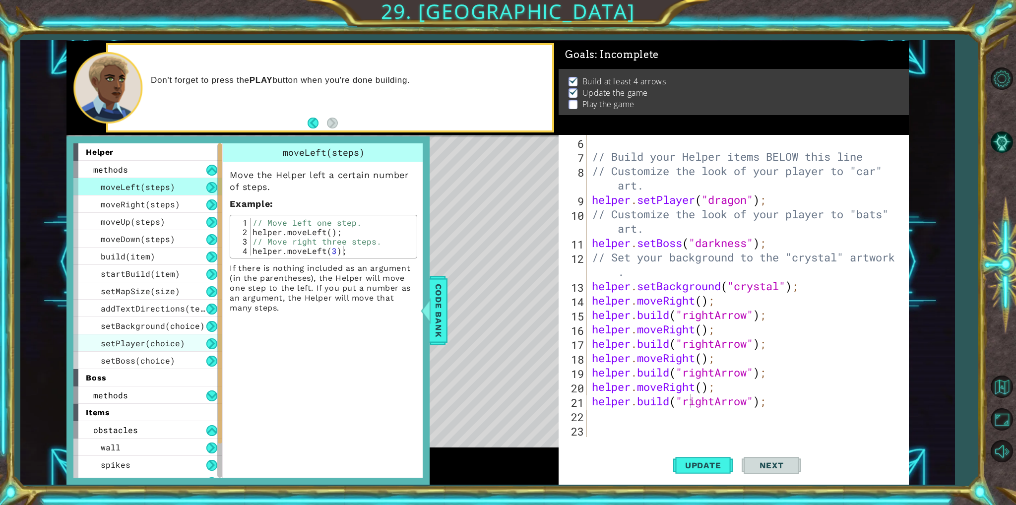
click at [138, 348] on div "setPlayer(choice)" at bounding box center [147, 342] width 149 height 17
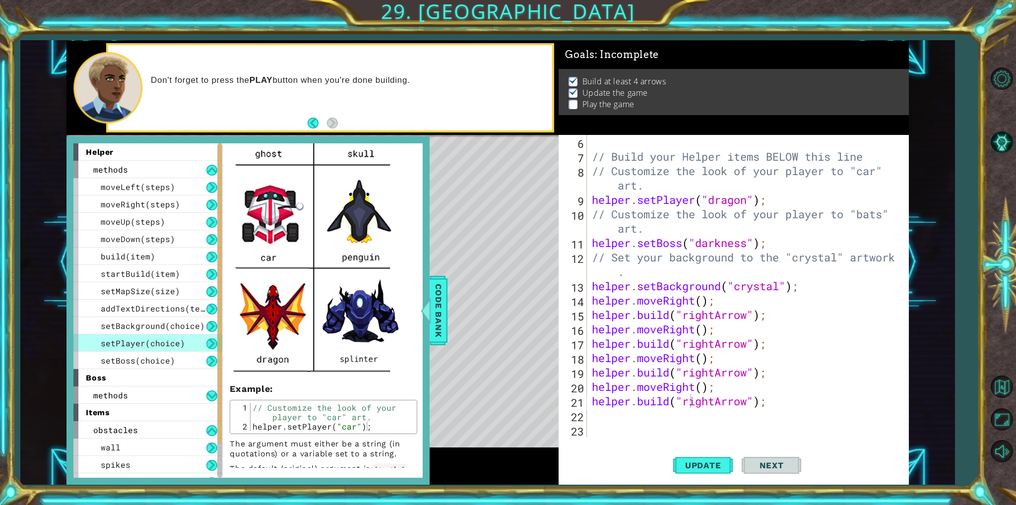
scroll to position [248, 0]
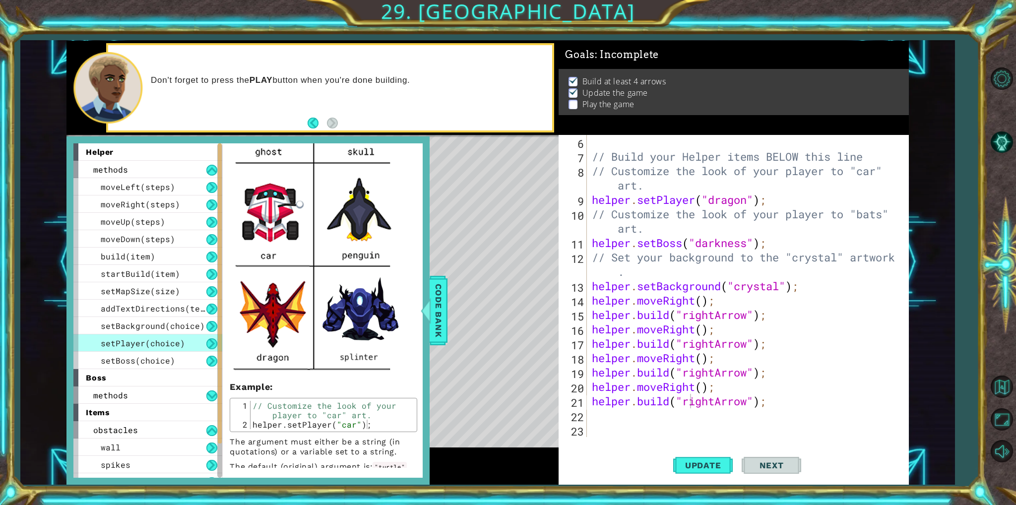
click at [469, 348] on div "Level Map" at bounding box center [295, 281] width 458 height 292
click at [445, 324] on span "Code Bank" at bounding box center [439, 310] width 16 height 61
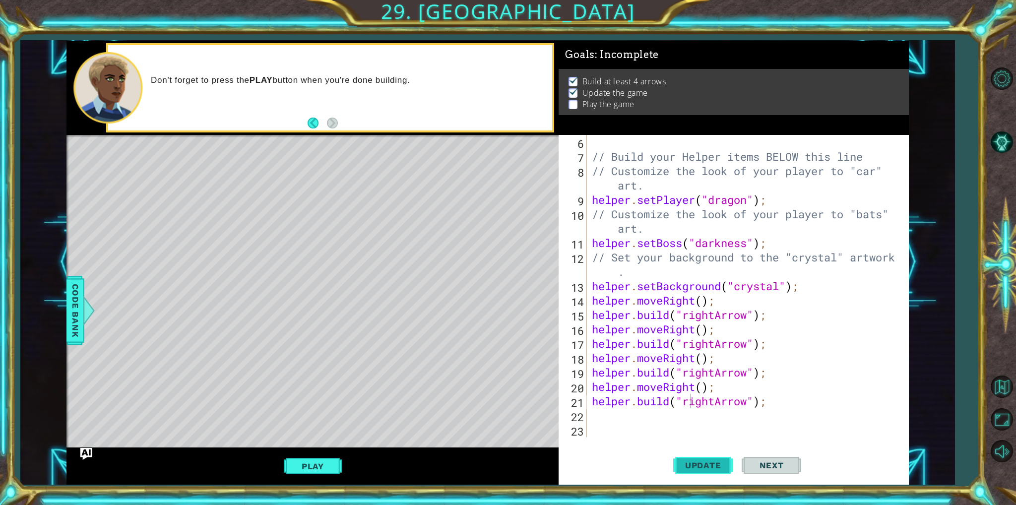
click at [690, 469] on span "Update" at bounding box center [703, 465] width 56 height 10
click at [325, 461] on button "Play" at bounding box center [313, 466] width 58 height 19
click at [776, 465] on span "Next" at bounding box center [772, 465] width 44 height 10
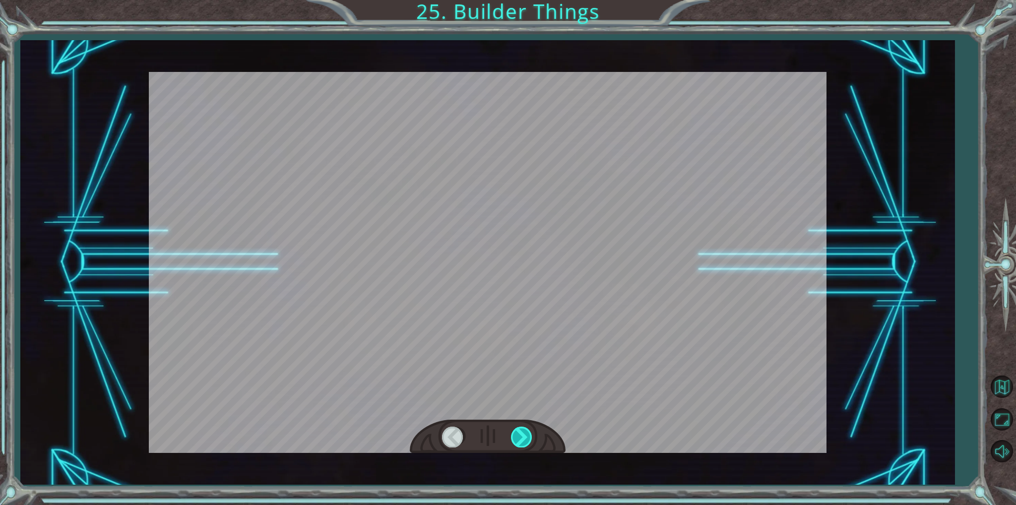
click at [517, 434] on div at bounding box center [522, 437] width 22 height 20
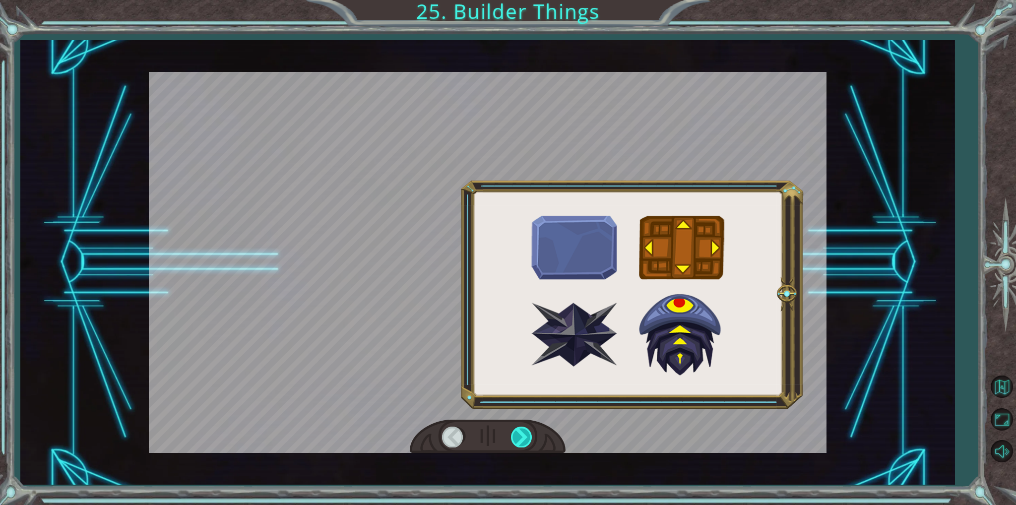
click at [517, 434] on div at bounding box center [522, 437] width 22 height 20
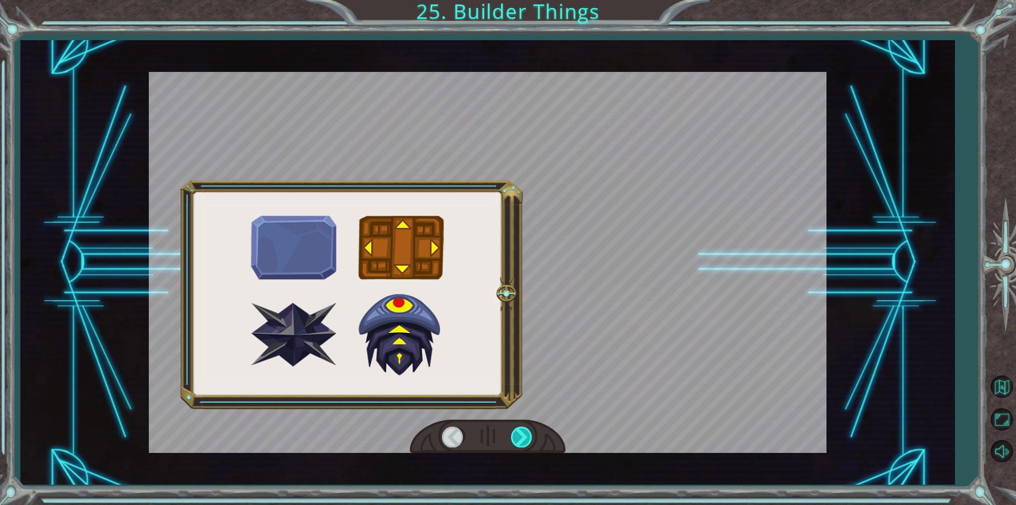
click at [517, 434] on div at bounding box center [522, 437] width 22 height 20
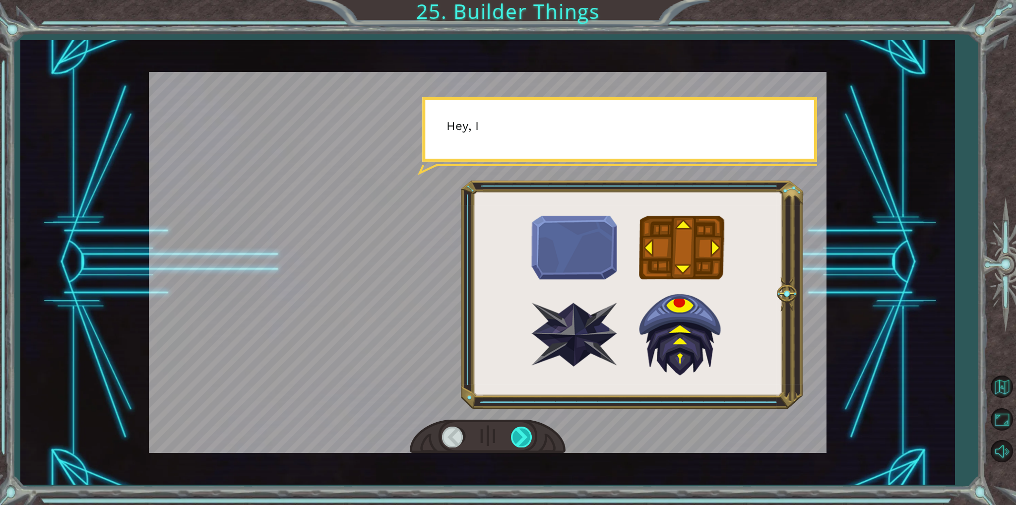
click at [517, 434] on div at bounding box center [522, 437] width 22 height 20
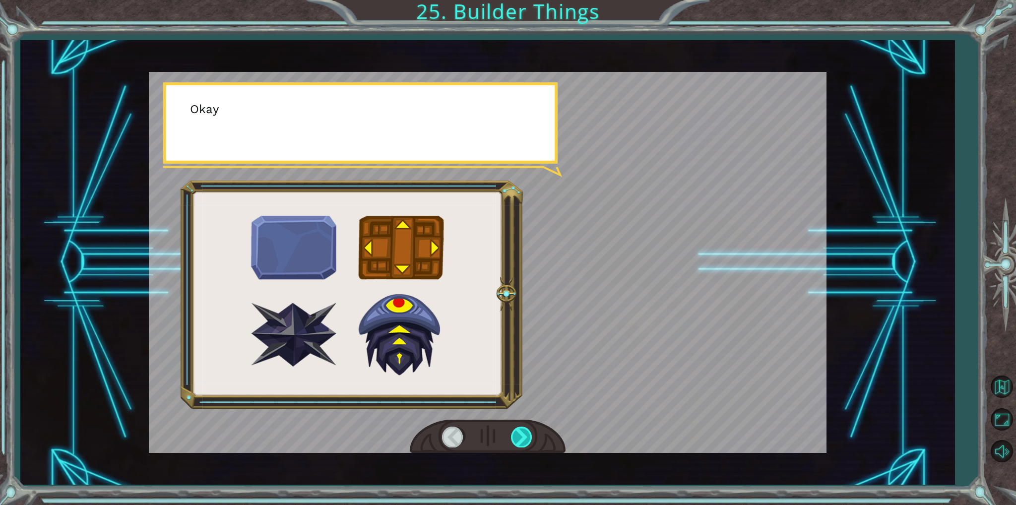
click at [517, 434] on div at bounding box center [522, 437] width 22 height 20
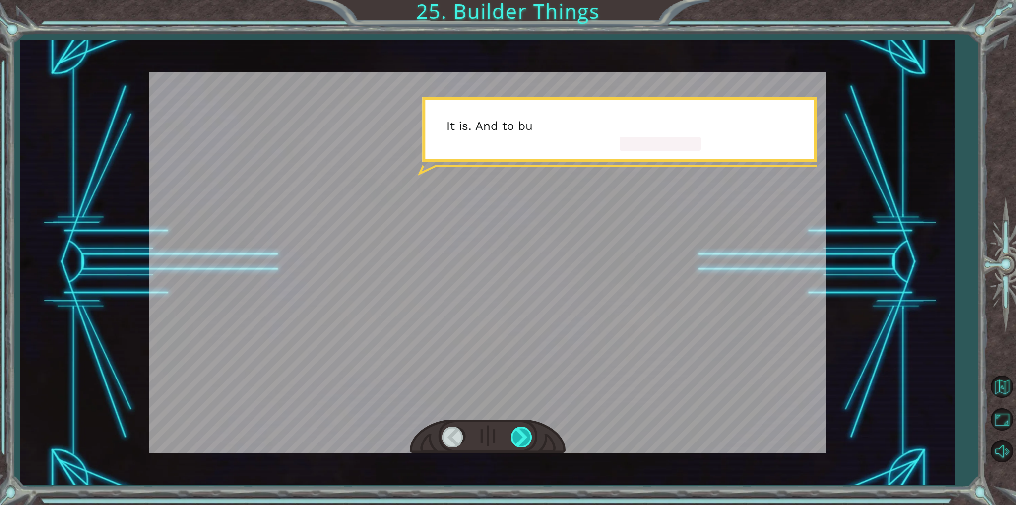
click at [517, 434] on div at bounding box center [522, 437] width 22 height 20
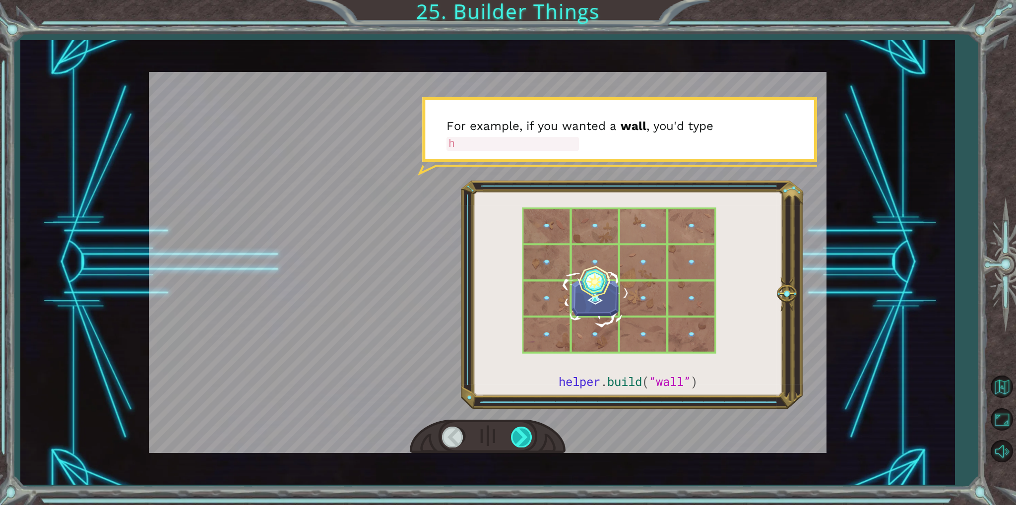
click at [517, 434] on div at bounding box center [522, 437] width 22 height 20
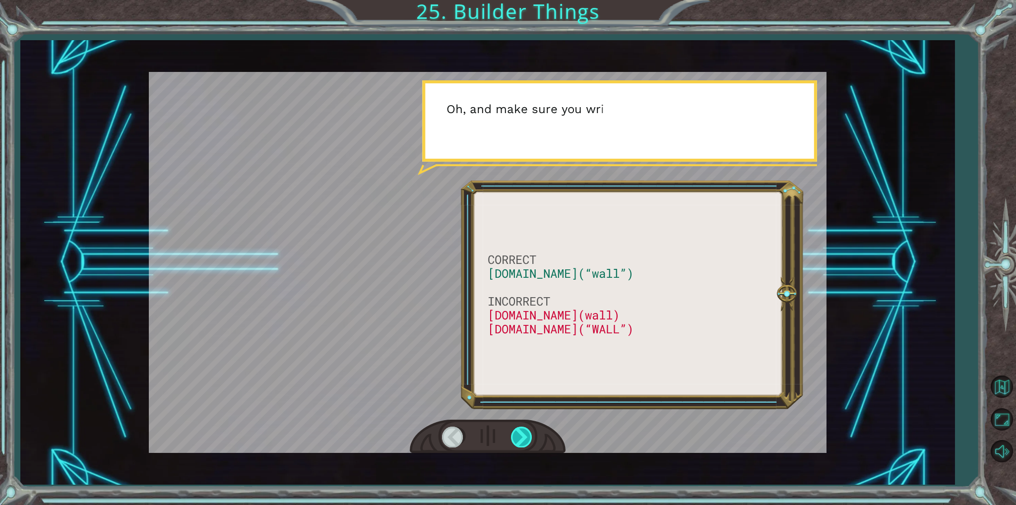
click at [517, 434] on div at bounding box center [522, 437] width 22 height 20
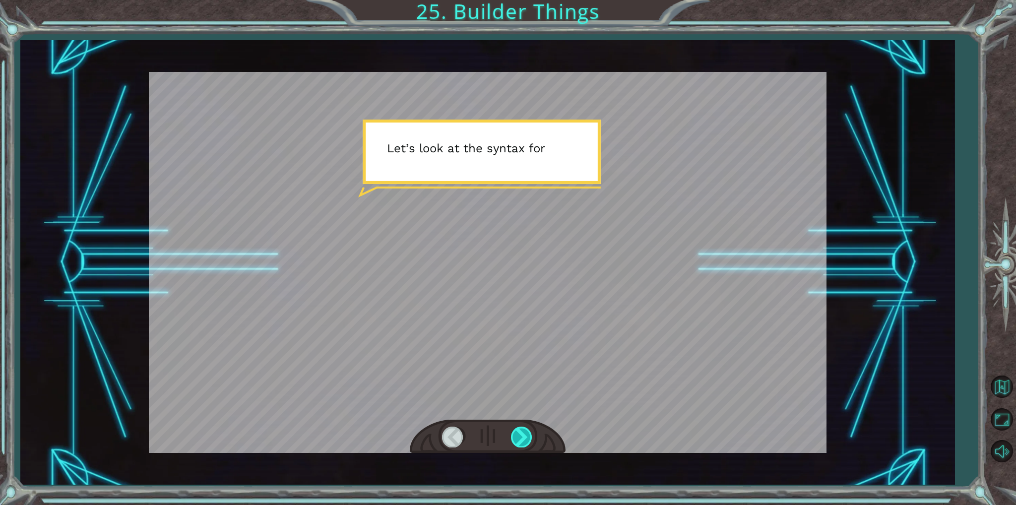
click at [517, 434] on div at bounding box center [522, 437] width 22 height 20
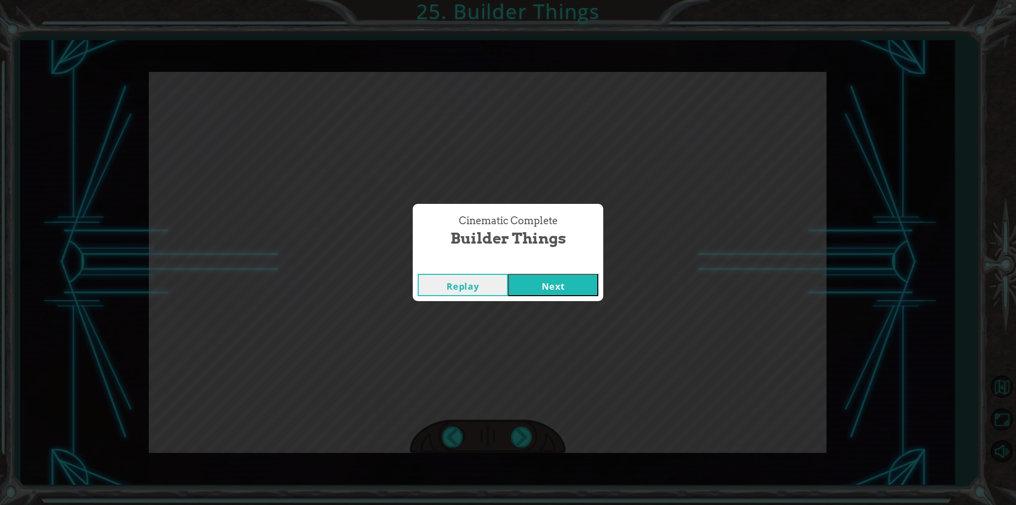
click at [526, 285] on button "Next" at bounding box center [553, 285] width 90 height 22
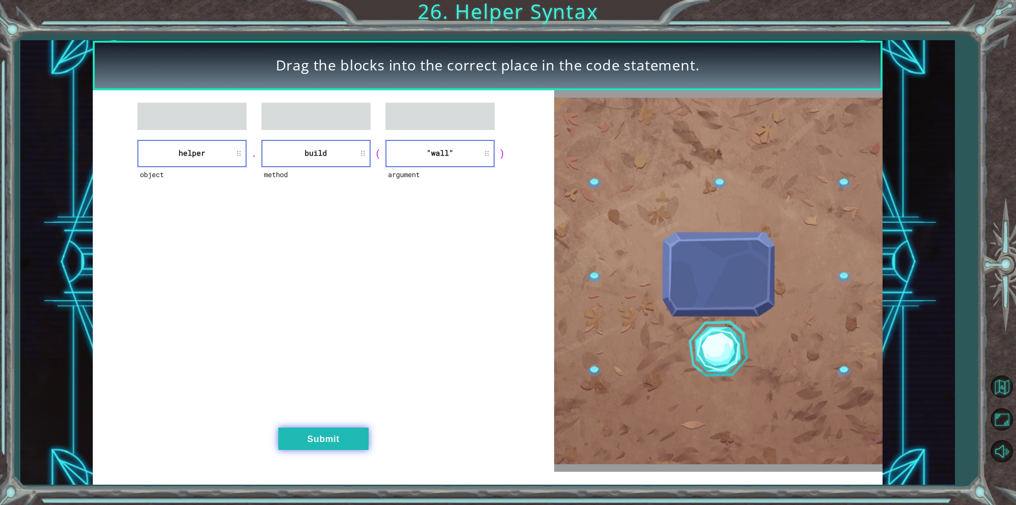
click at [315, 440] on button "Submit" at bounding box center [323, 439] width 90 height 22
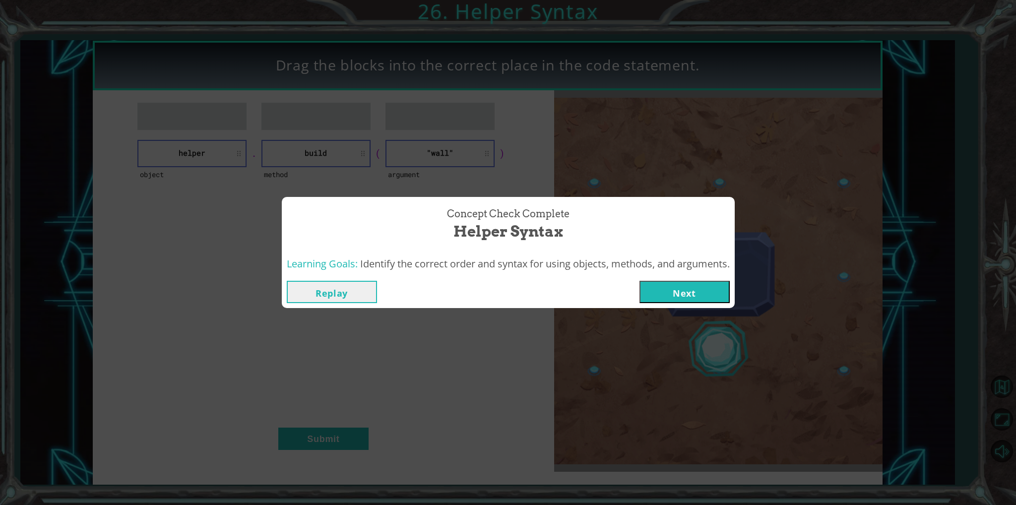
click at [683, 304] on div "Replay Next" at bounding box center [508, 292] width 453 height 32
click at [668, 292] on button "Next" at bounding box center [684, 292] width 90 height 22
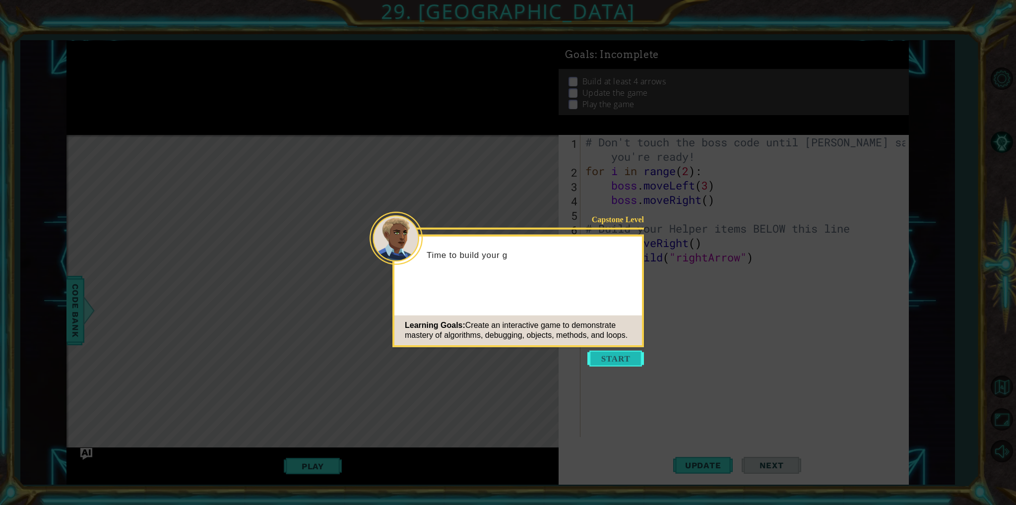
click at [611, 364] on button "Start" at bounding box center [615, 359] width 57 height 16
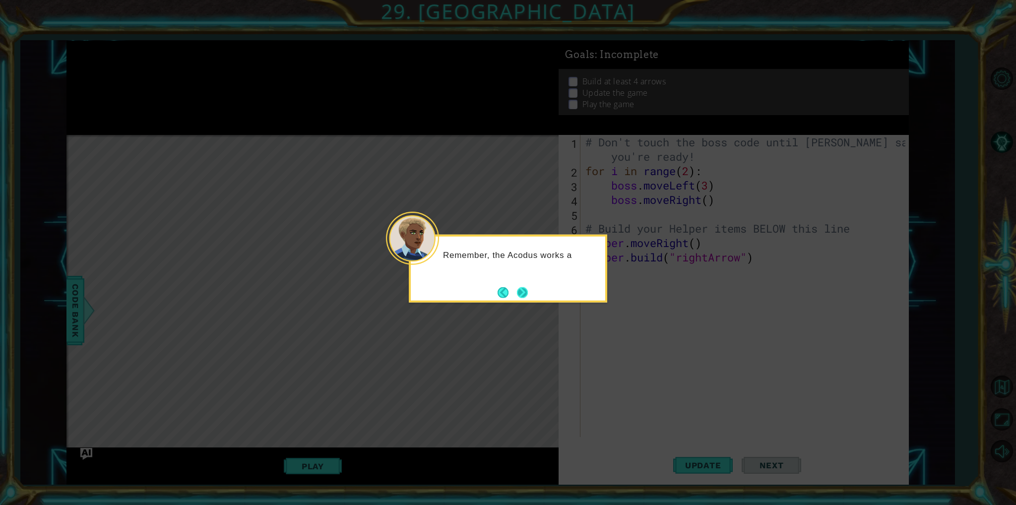
click at [518, 298] on button "Next" at bounding box center [522, 292] width 11 height 11
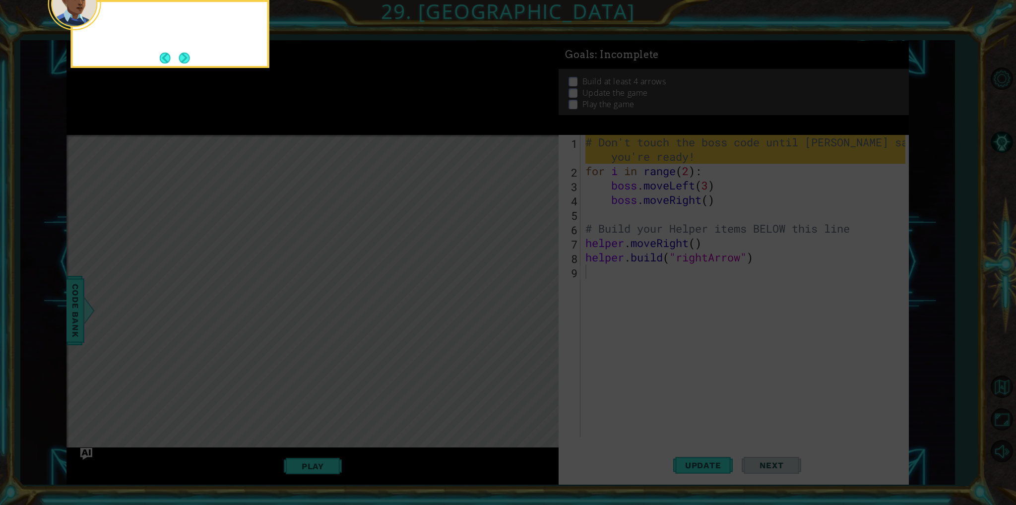
click at [518, 298] on icon at bounding box center [508, 75] width 1016 height 859
click at [190, 56] on button "Next" at bounding box center [184, 58] width 11 height 11
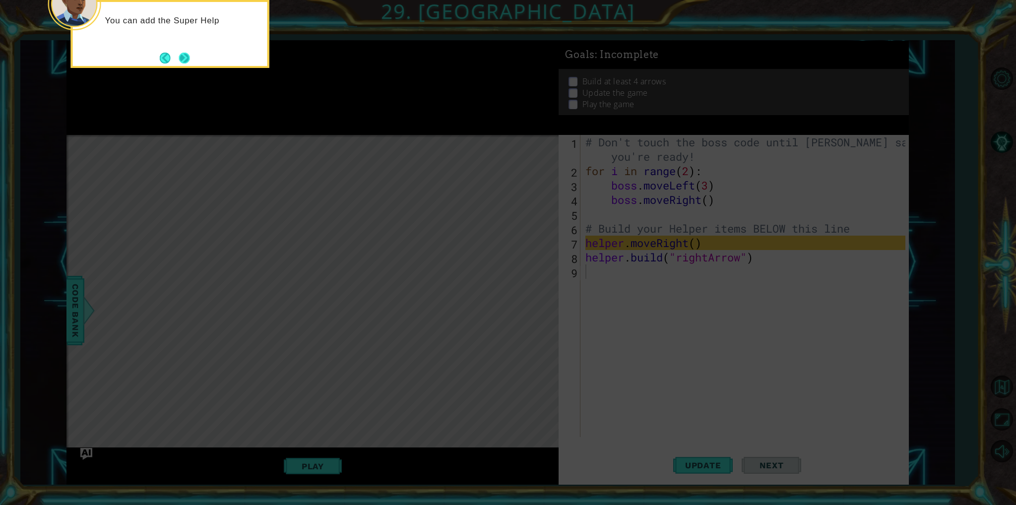
click at [190, 53] on button "Next" at bounding box center [184, 58] width 11 height 11
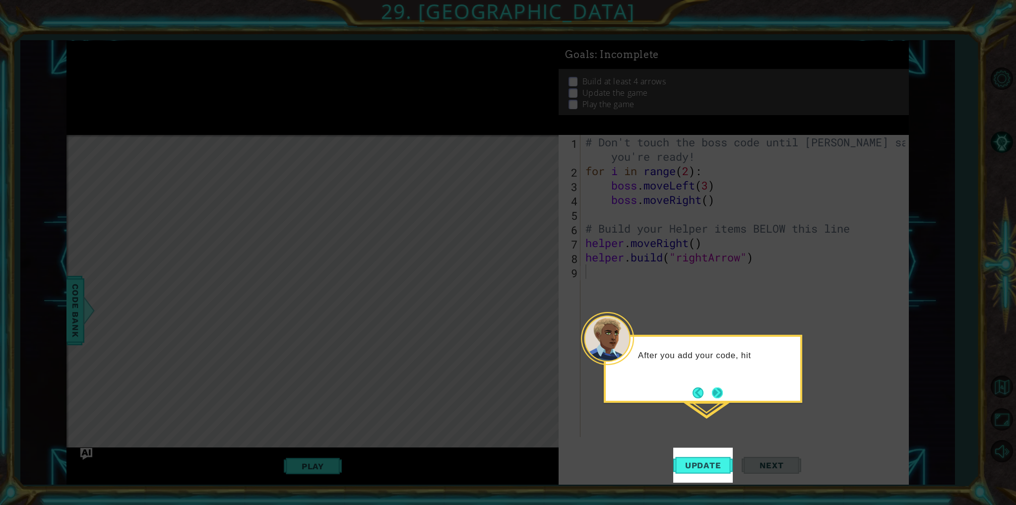
click at [717, 390] on button "Next" at bounding box center [717, 392] width 11 height 11
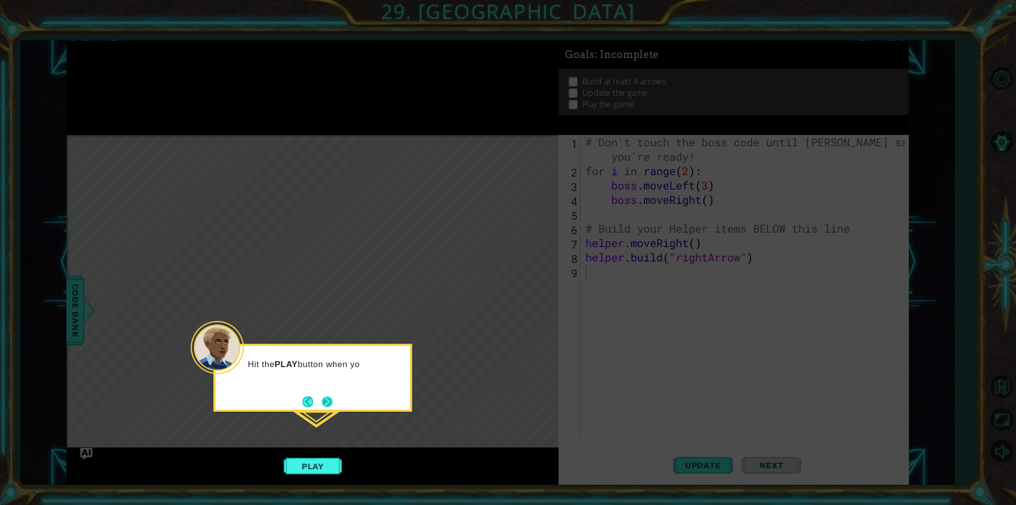
click at [321, 403] on button "Next" at bounding box center [326, 401] width 11 height 11
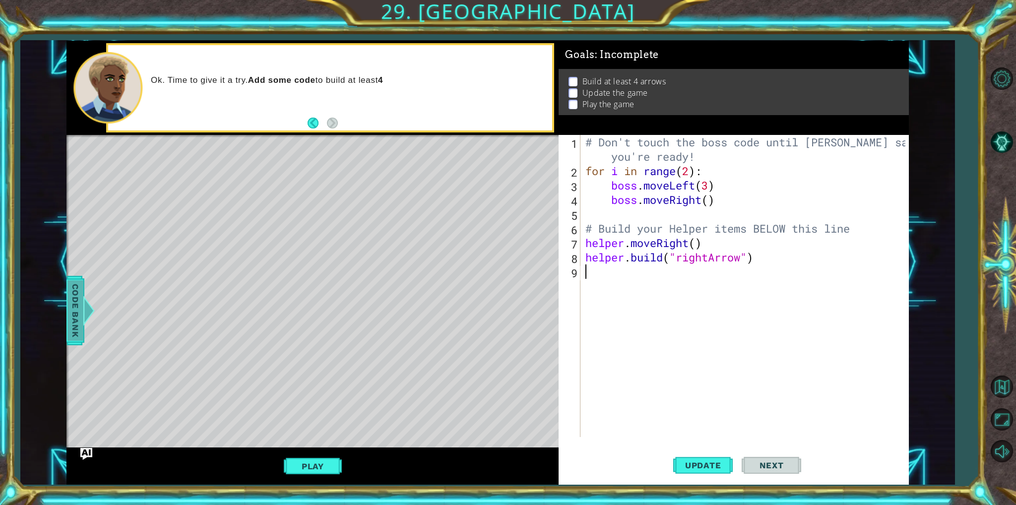
click at [68, 320] on span "Code Bank" at bounding box center [75, 310] width 16 height 61
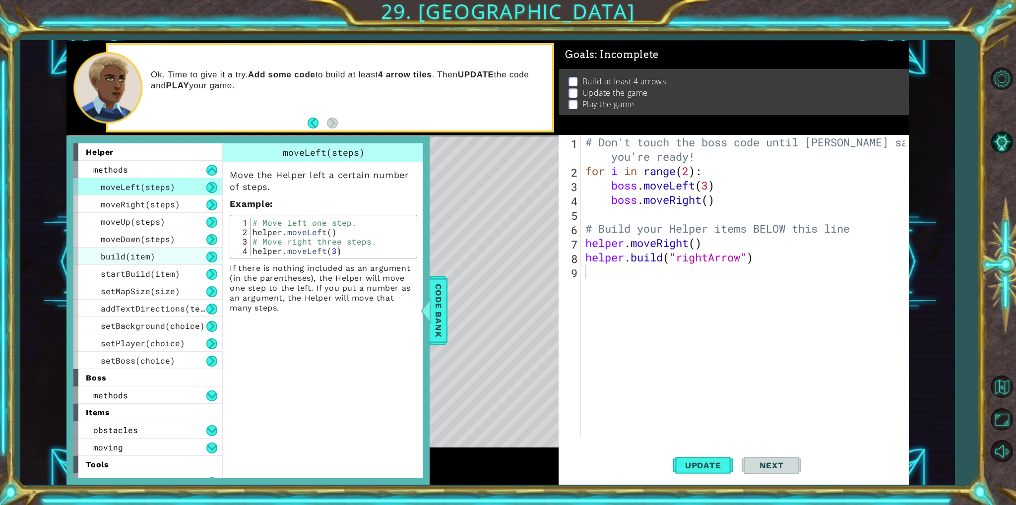
click at [145, 259] on span "build(item)" at bounding box center [128, 256] width 55 height 10
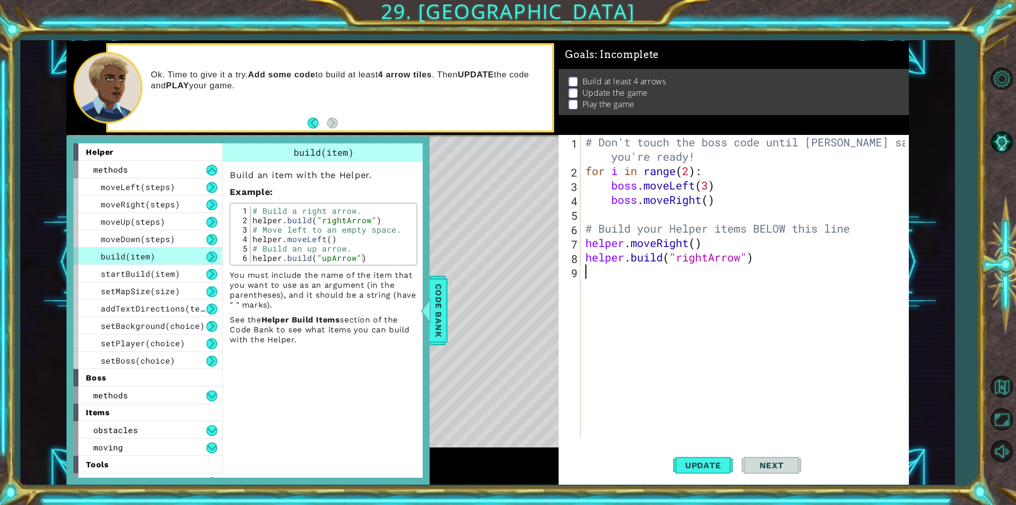
click at [414, 301] on p "You must include the name of the item that you want to use as an argument (in t…" at bounding box center [324, 290] width 188 height 40
click at [427, 316] on div at bounding box center [426, 311] width 12 height 30
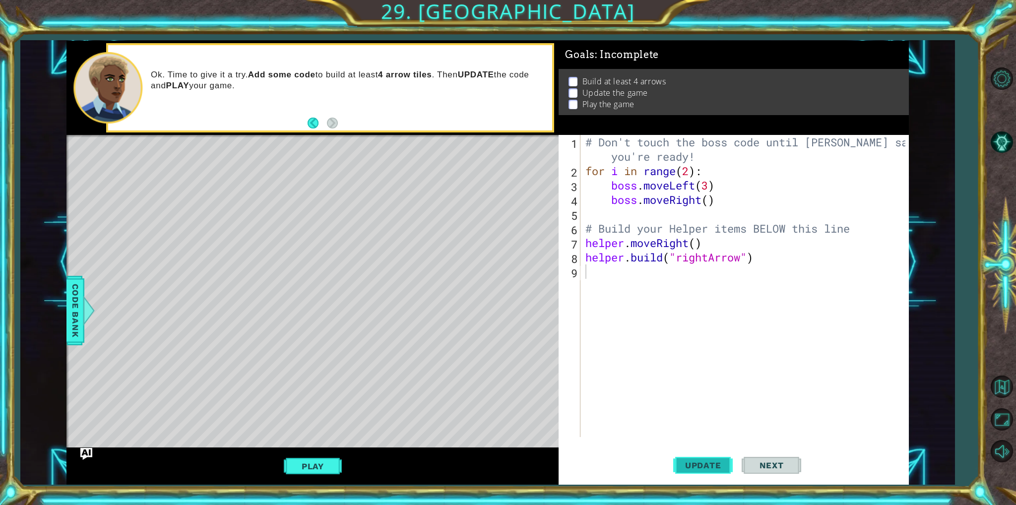
click at [698, 459] on button "Update" at bounding box center [703, 465] width 60 height 35
click at [321, 461] on button "Play" at bounding box center [313, 466] width 58 height 19
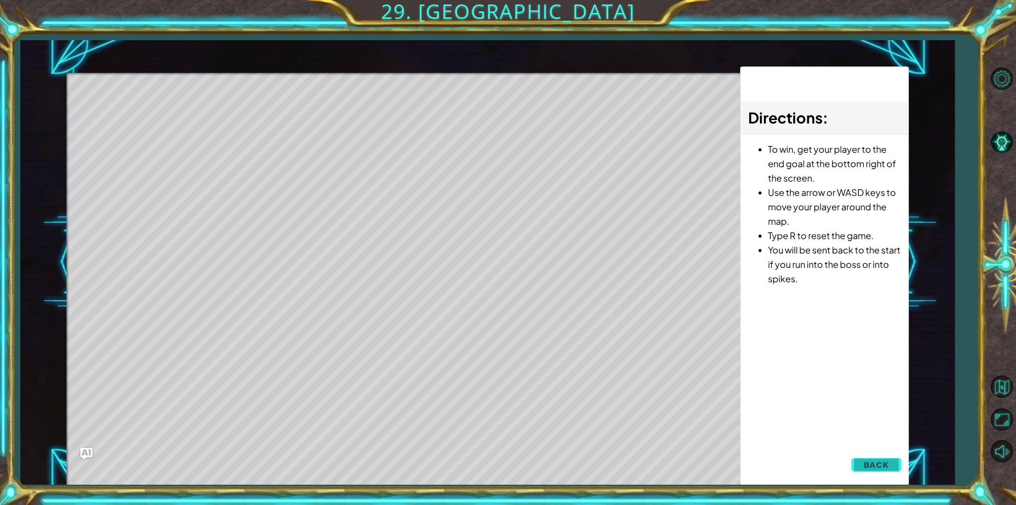
click at [884, 466] on span "Back" at bounding box center [876, 465] width 25 height 10
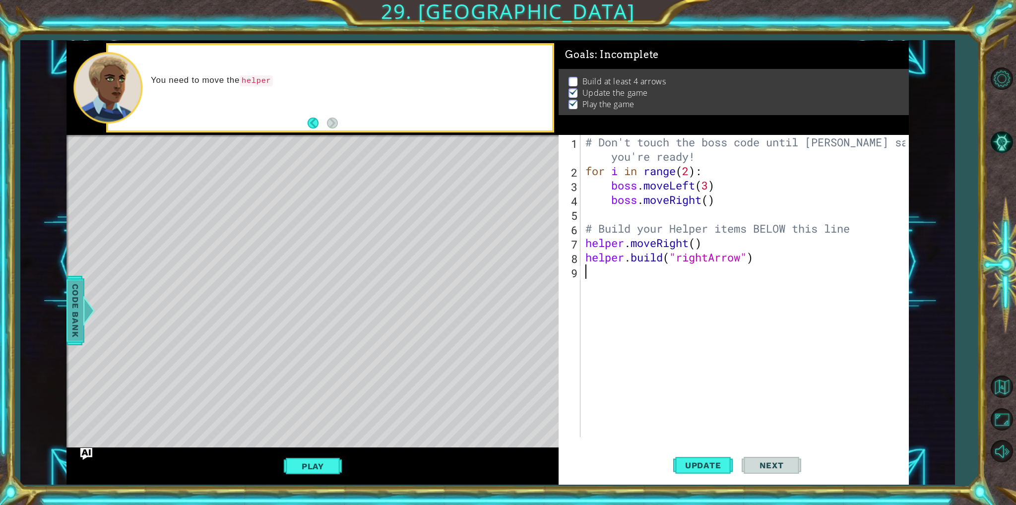
click at [73, 325] on span "Code Bank" at bounding box center [75, 310] width 16 height 61
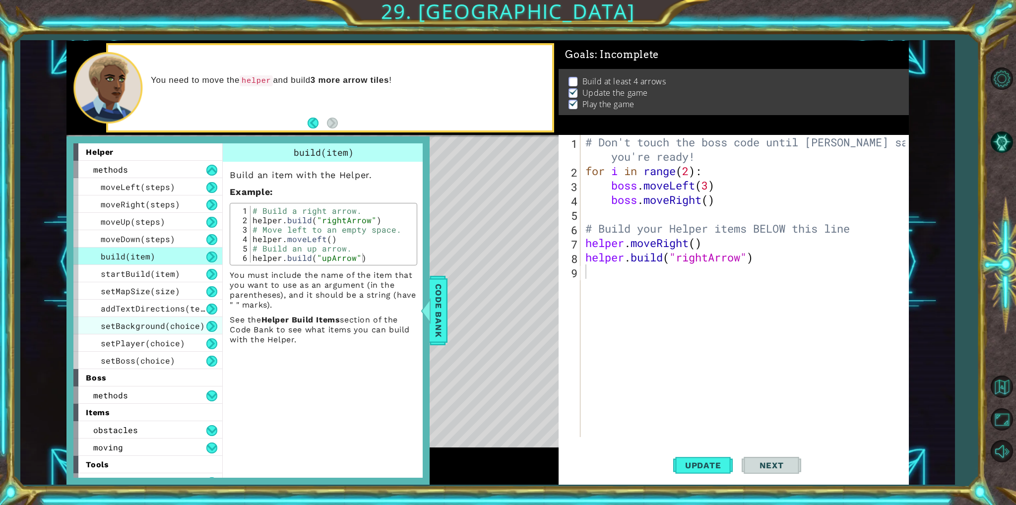
click at [153, 322] on span "setBackground(choice)" at bounding box center [153, 325] width 104 height 10
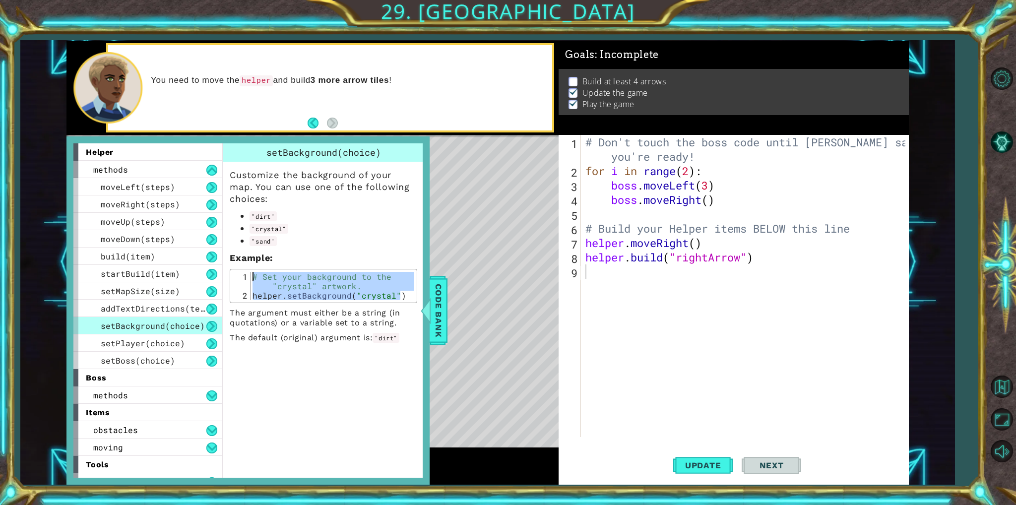
drag, startPoint x: 400, startPoint y: 296, endPoint x: 234, endPoint y: 274, distance: 167.2
click at [234, 274] on div "helper.setBackground("crystal") 1 2 # Set your background to the "crystal" artw…" at bounding box center [324, 286] width 182 height 28
type textarea "# Set your background to the "crystal" artwork. helper.setBackground("crystal")"
type textarea "helper.moveRight()"
click at [585, 245] on div "# Don't touch the boss code until Vega says you're ready! for i in range ( 2 ) …" at bounding box center [746, 307] width 326 height 345
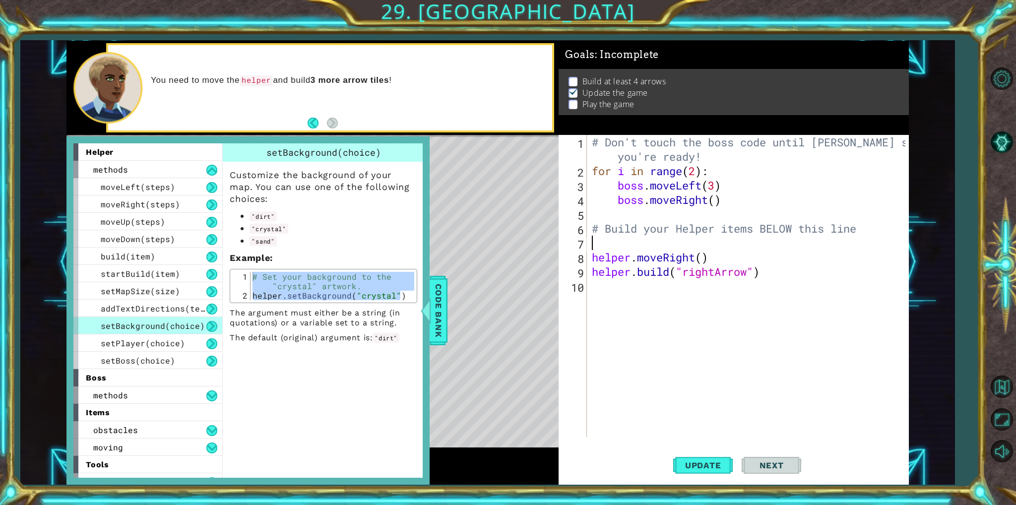
paste textarea "helper.setBackground("crystal")"
type textarea "helper.setBackground("crystal")"
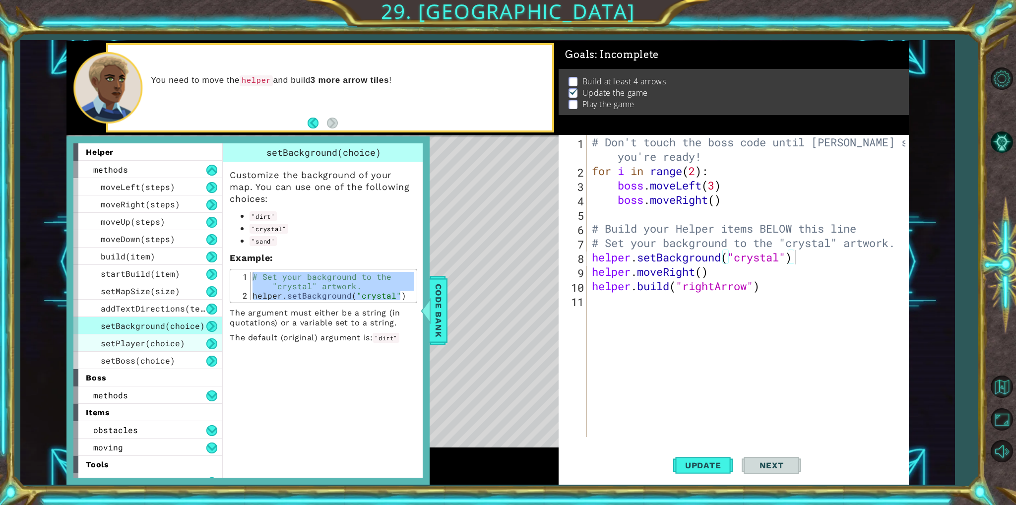
click at [133, 348] on div "setPlayer(choice)" at bounding box center [147, 342] width 149 height 17
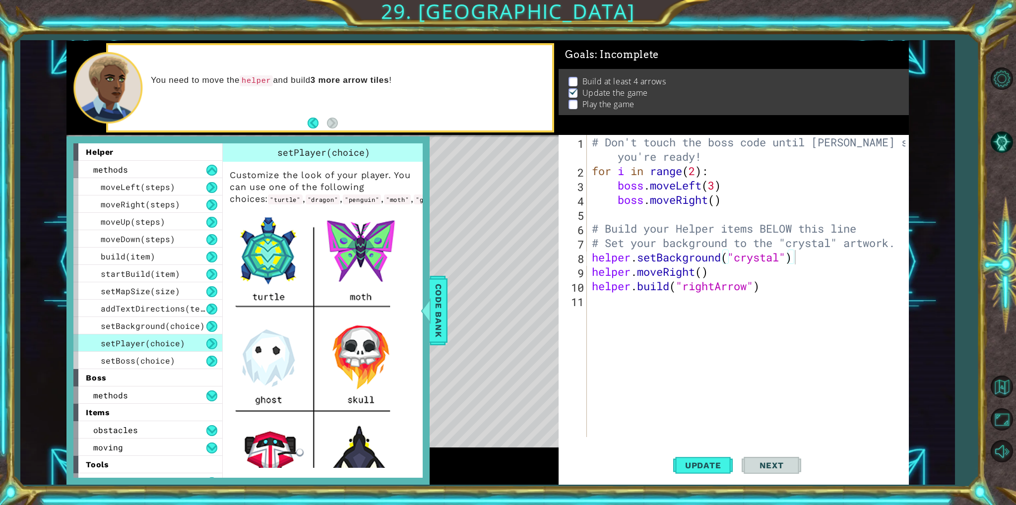
scroll to position [282, 0]
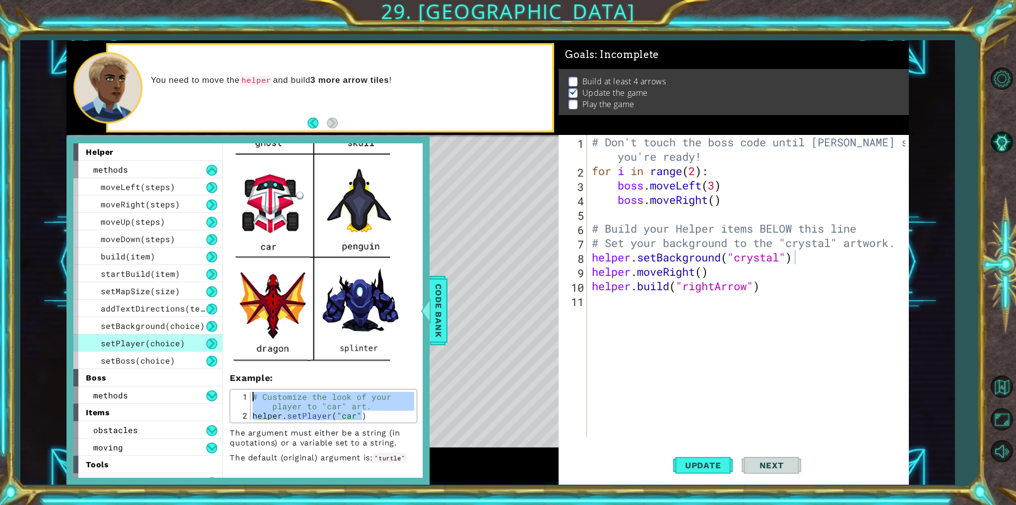
drag, startPoint x: 362, startPoint y: 414, endPoint x: 232, endPoint y: 376, distance: 135.0
click at [232, 376] on div "Customize the look of your player. You can use one of the following choices: "t…" at bounding box center [323, 184] width 201 height 558
type textarea "# Customize the look of your player to "car" art. helper.setPlayer("car")"
click at [594, 262] on div "# Don't touch the boss code until Vega says you're ready! for i in range ( 2 ) …" at bounding box center [750, 307] width 320 height 345
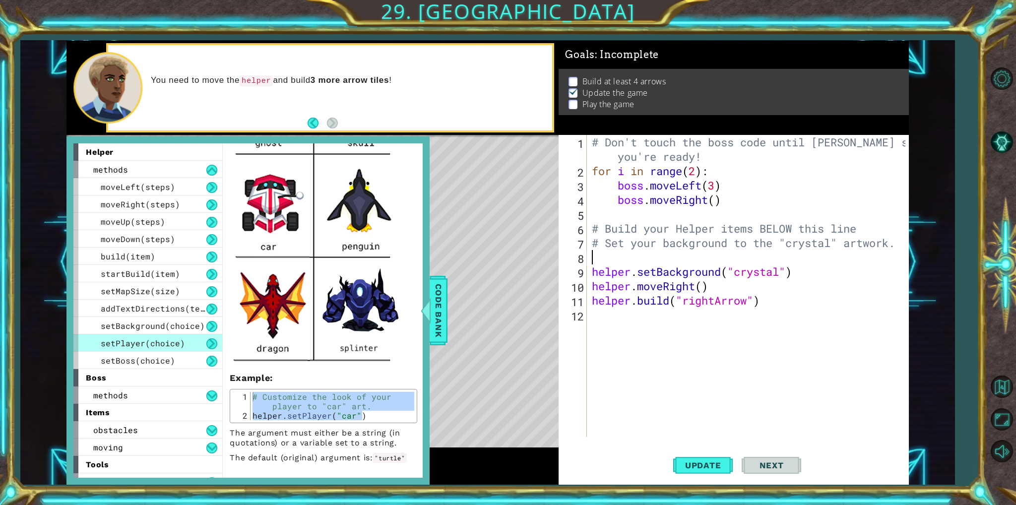
paste textarea "helper.setPlayer("car")"
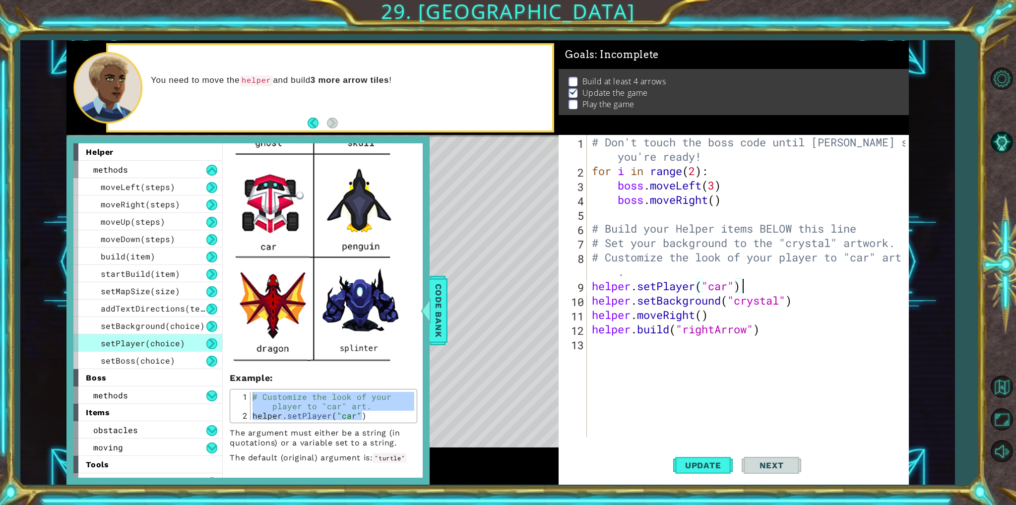
click at [729, 290] on div "# Don't touch the boss code until Vega says you're ready! for i in range ( 2 ) …" at bounding box center [750, 307] width 320 height 345
type textarea "helper.setPlayer("dragon")"
click at [692, 387] on div "# Don't touch the boss code until Vega says you're ready! for i in range ( 2 ) …" at bounding box center [750, 307] width 320 height 345
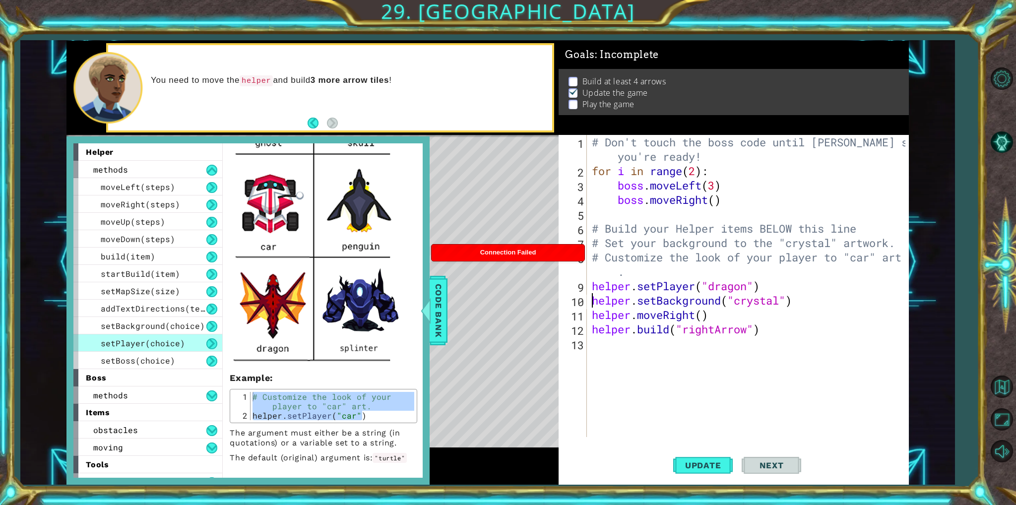
click at [591, 308] on div "# Don't touch the boss code until Vega says you're ready! for i in range ( 2 ) …" at bounding box center [750, 307] width 320 height 345
click at [623, 274] on div "# Don't touch the boss code until Vega says you're ready! for i in range ( 2 ) …" at bounding box center [750, 307] width 320 height 345
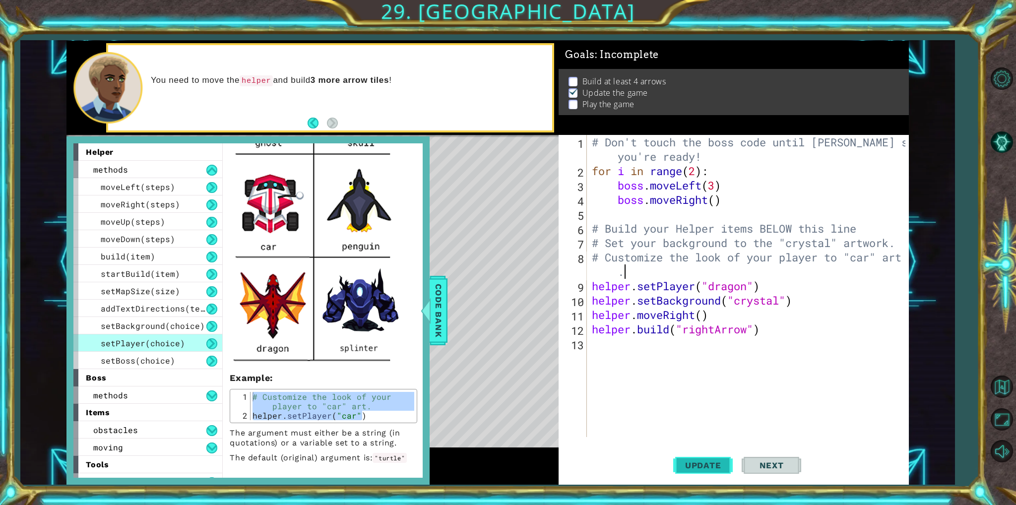
click at [699, 474] on button "Update" at bounding box center [703, 465] width 60 height 35
click at [438, 328] on span "Code Bank" at bounding box center [439, 310] width 16 height 61
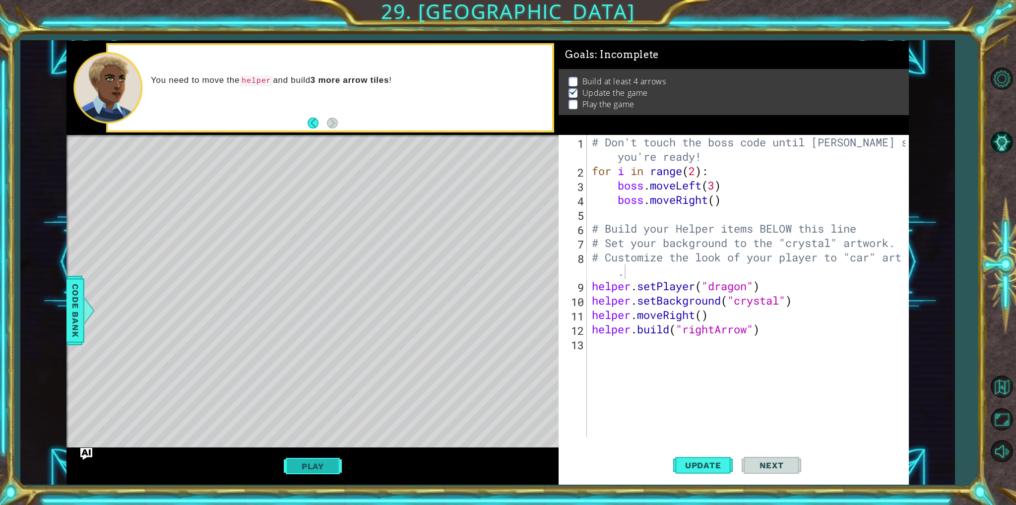
click at [341, 470] on button "Play" at bounding box center [313, 466] width 58 height 19
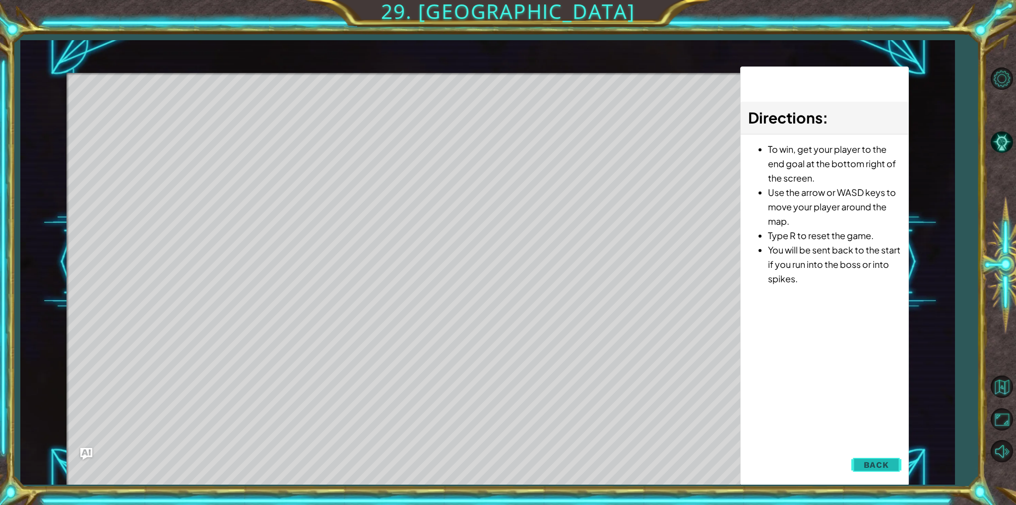
click at [860, 465] on button "Back" at bounding box center [876, 465] width 50 height 20
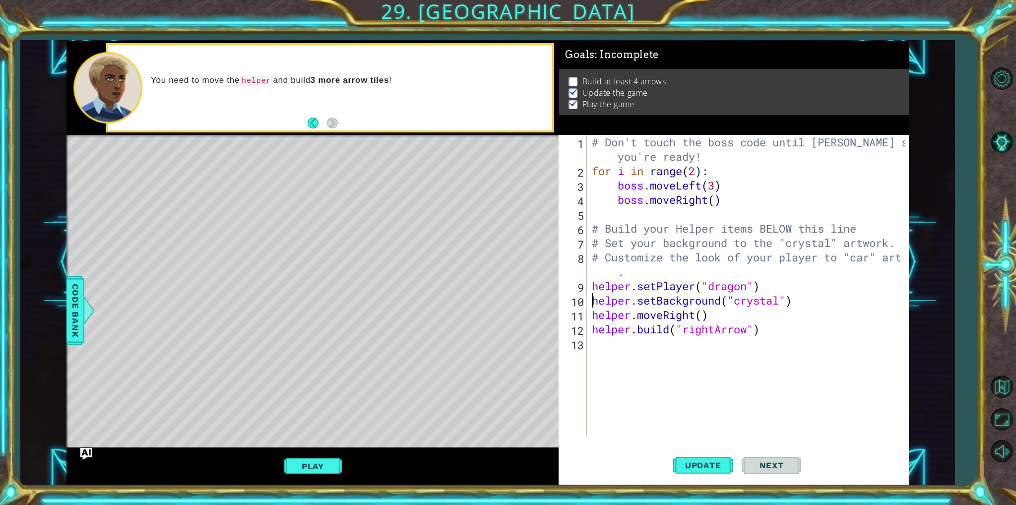
click at [594, 306] on div "# Don't touch the boss code until Vega says you're ready! for i in range ( 2 ) …" at bounding box center [750, 307] width 320 height 345
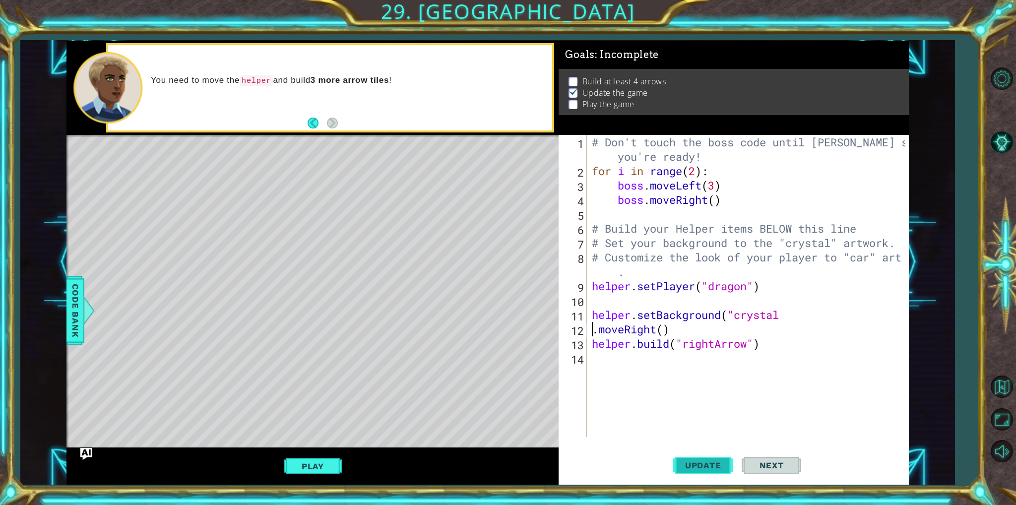
click at [699, 470] on span "Update" at bounding box center [703, 465] width 56 height 10
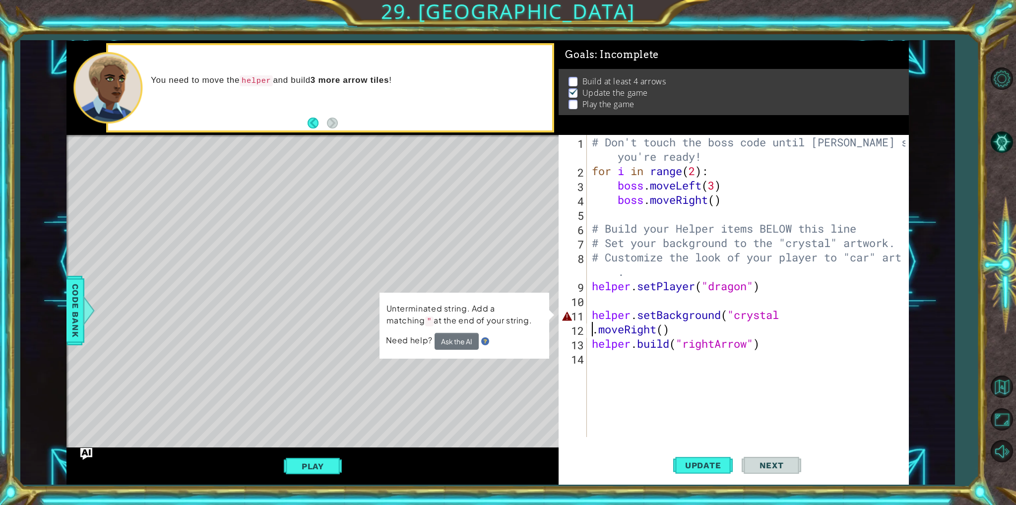
click at [817, 323] on div "# Don't touch the boss code until Vega says you're ready! for i in range ( 2 ) …" at bounding box center [750, 307] width 320 height 345
click at [786, 314] on div "# Don't touch the boss code until Vega says you're ready! for i in range ( 2 ) …" at bounding box center [750, 307] width 320 height 345
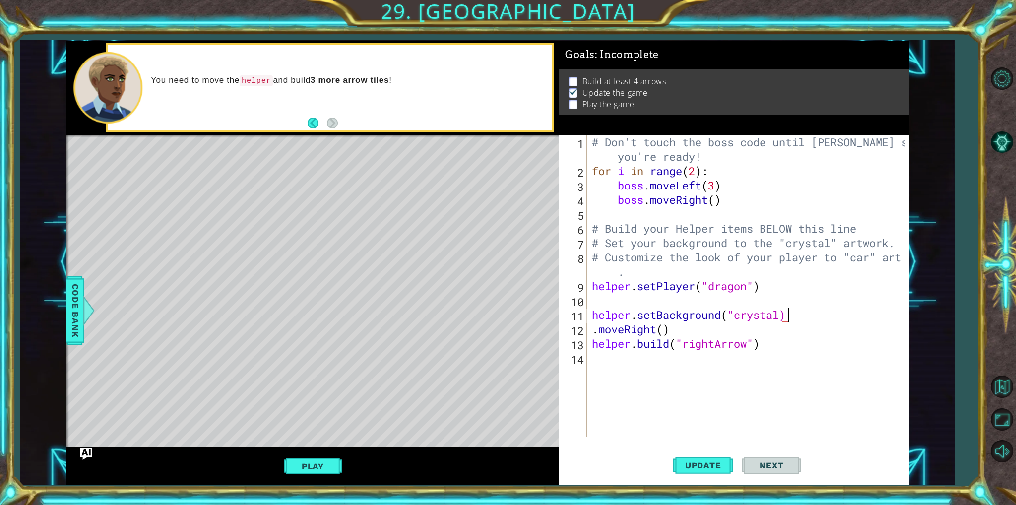
scroll to position [0, 8]
click at [728, 340] on div "# Don't touch the boss code until Vega says you're ready! for i in range ( 2 ) …" at bounding box center [750, 307] width 320 height 345
click at [587, 331] on div "helper.build("rightArrow") 1 2 3 4 5 6 7 8 9 10 11 12 13 14 # Don't touch the b…" at bounding box center [732, 286] width 346 height 302
click at [593, 334] on div "# Don't touch the boss code until Vega says you're ready! for i in range ( 2 ) …" at bounding box center [750, 307] width 320 height 345
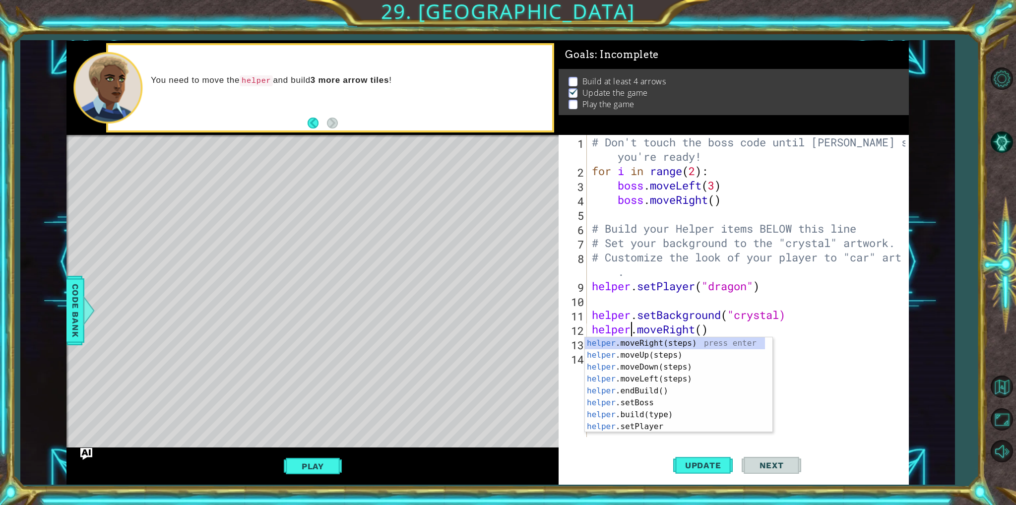
scroll to position [0, 1]
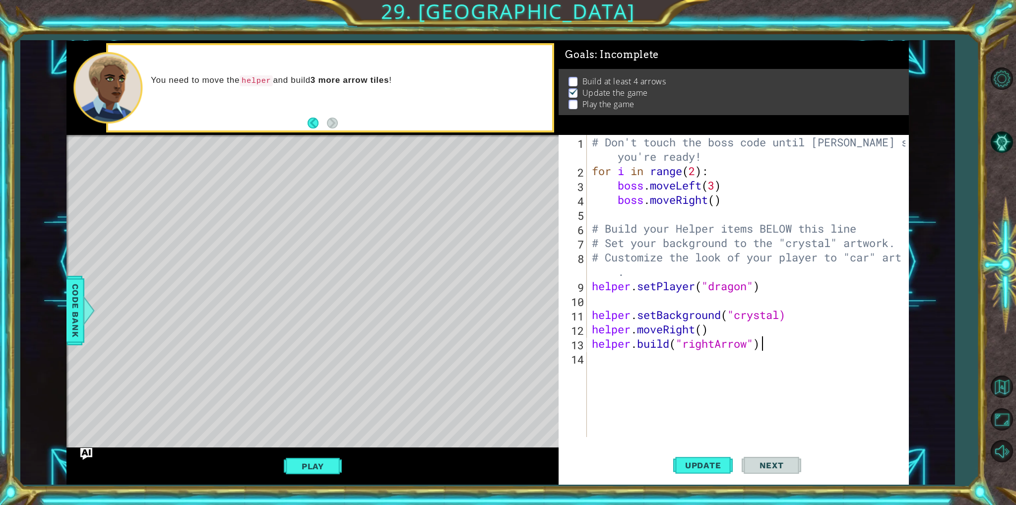
click at [840, 350] on div "# Don't touch the boss code until Vega says you're ready! for i in range ( 2 ) …" at bounding box center [750, 307] width 320 height 345
type textarea "[DOMAIN_NAME]("rightArrow")"
click at [596, 306] on div "# Don't touch the boss code until Vega says you're ready! for i in range ( 2 ) …" at bounding box center [750, 307] width 320 height 345
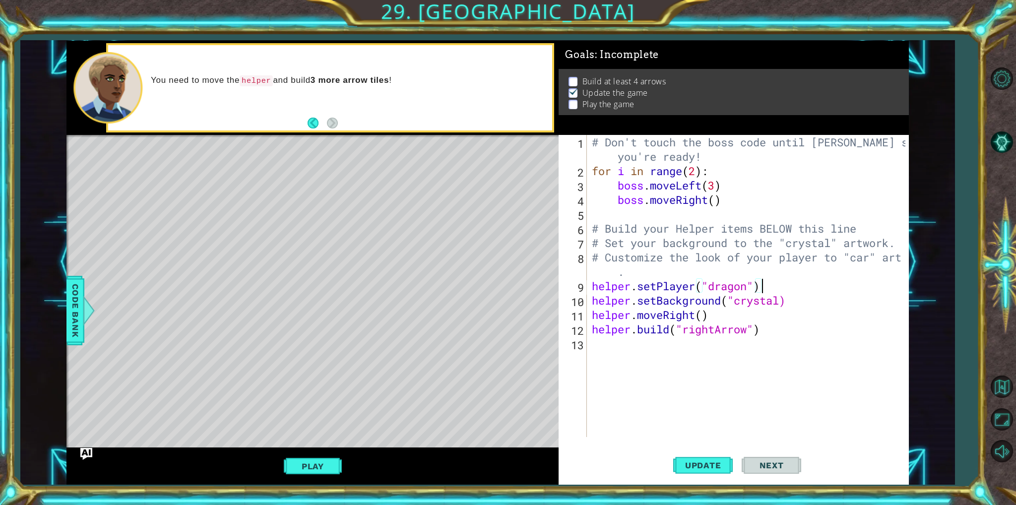
click at [592, 318] on div "# Don't touch the boss code until Vega says you're ready! for i in range ( 2 ) …" at bounding box center [750, 307] width 320 height 345
type textarea "helper.moveRight()"
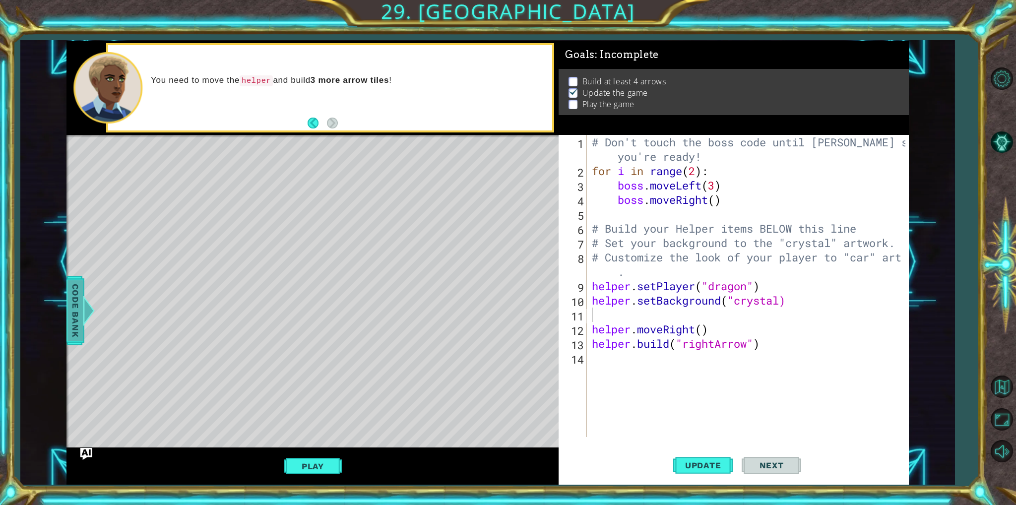
click at [67, 305] on span "Code Bank" at bounding box center [75, 310] width 16 height 61
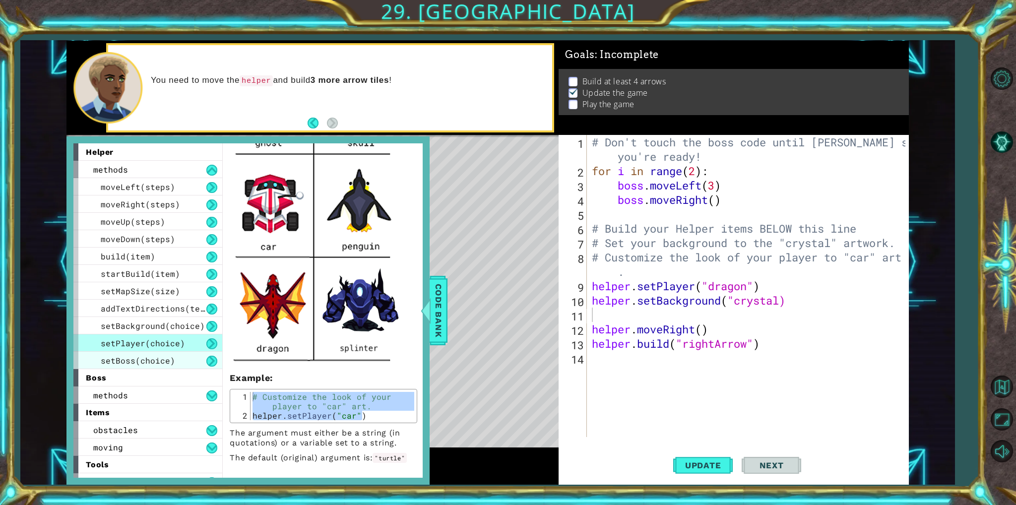
click at [162, 364] on span "setBoss(choice)" at bounding box center [138, 360] width 74 height 10
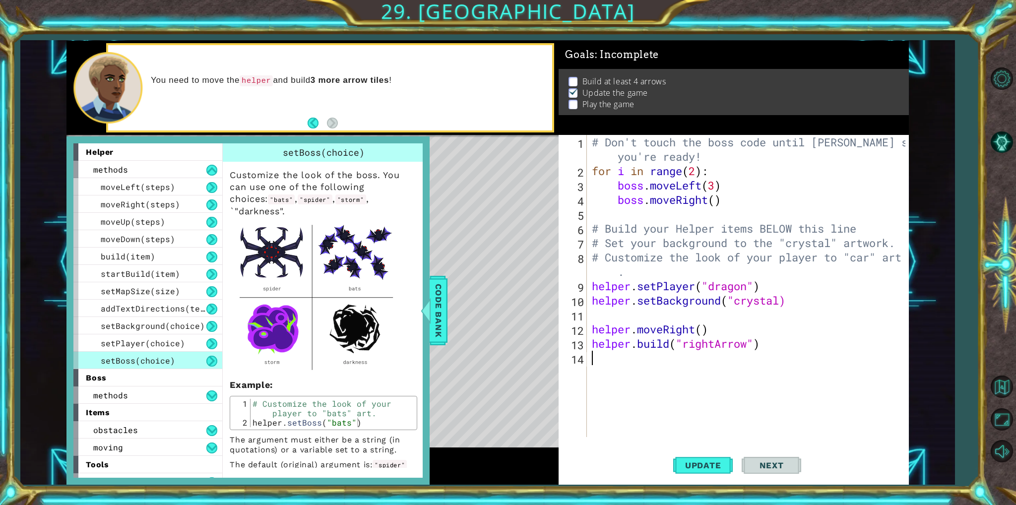
click at [661, 370] on div "# Don't touch the boss code until Vega says you're ready! for i in range ( 2 ) …" at bounding box center [750, 307] width 320 height 345
click at [600, 306] on div "# Don't touch the boss code until Vega says you're ready! for i in range ( 2 ) …" at bounding box center [750, 307] width 320 height 345
type textarea "helper.setBackground("crystal)"
click at [616, 315] on div "# Don't touch the boss code until Vega says you're ready! for i in range ( 2 ) …" at bounding box center [750, 307] width 320 height 345
drag, startPoint x: 368, startPoint y: 411, endPoint x: 227, endPoint y: 382, distance: 143.7
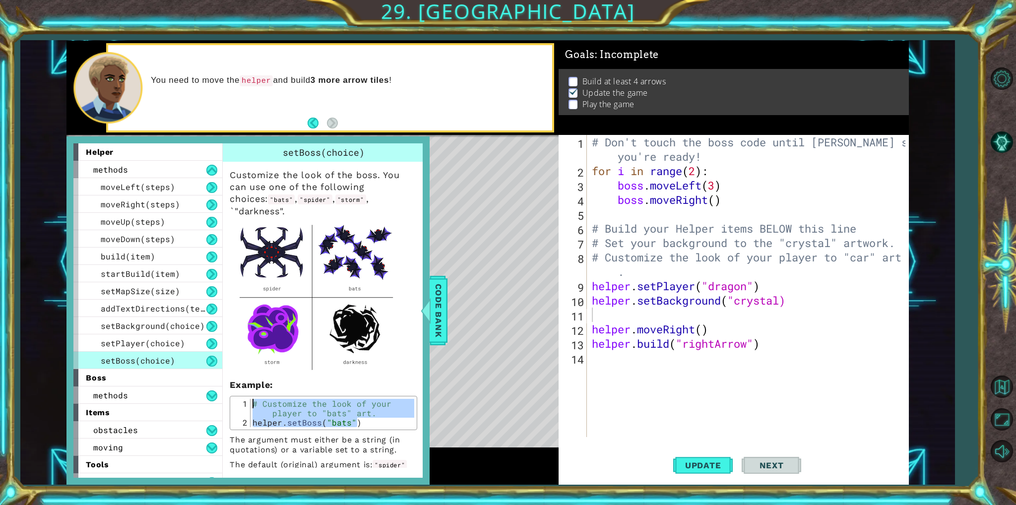
click at [227, 382] on div "Customize the look of the boss. You can use one of the following choices: "bats…" at bounding box center [323, 316] width 201 height 308
type textarea "# Customize the look of your player to "bats" art. helper.setBoss("bats")"
click at [596, 318] on div "# Don't touch the boss code until Vega says you're ready! for i in range ( 2 ) …" at bounding box center [750, 307] width 320 height 345
paste textarea "helper.setBoss("bats")"
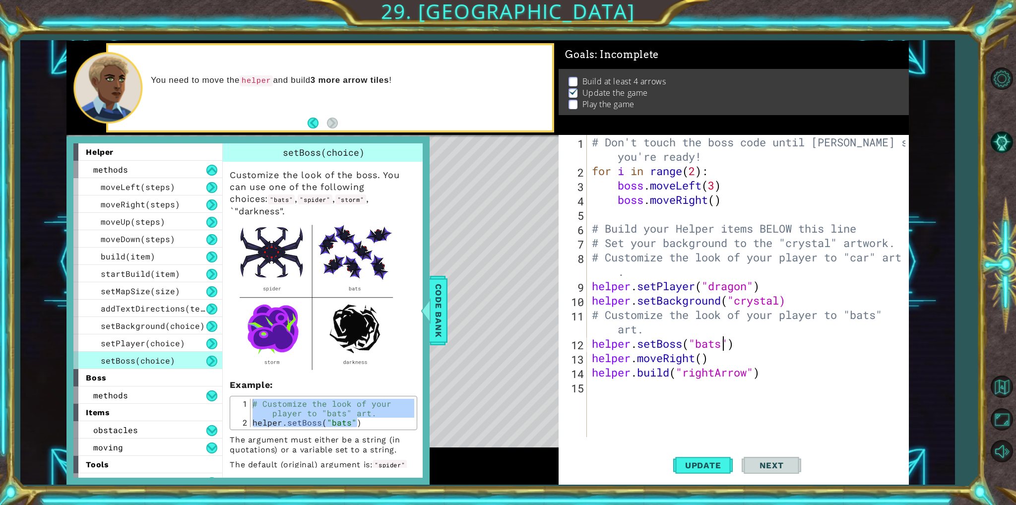
click at [724, 347] on div "# Don't touch the boss code until Vega says you're ready! for i in range ( 2 ) …" at bounding box center [750, 307] width 320 height 345
click at [593, 366] on div "# Don't touch the boss code until Vega says you're ready! for i in range ( 2 ) …" at bounding box center [750, 307] width 320 height 345
type textarea "helper.moveRight()"
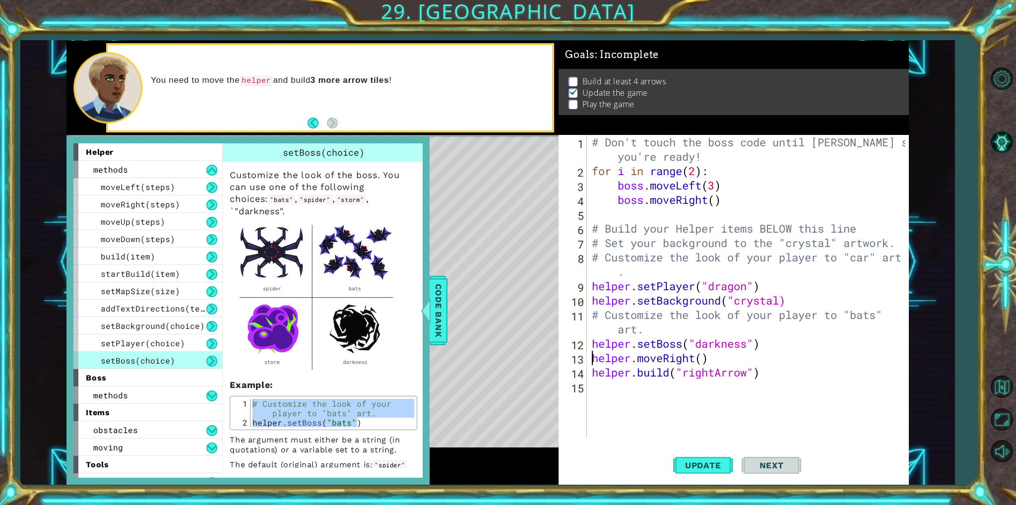
click at [621, 386] on div "# Don't touch the boss code until Vega says you're ready! for i in range ( 2 ) …" at bounding box center [750, 307] width 320 height 345
click at [194, 169] on div "methods" at bounding box center [147, 169] width 149 height 17
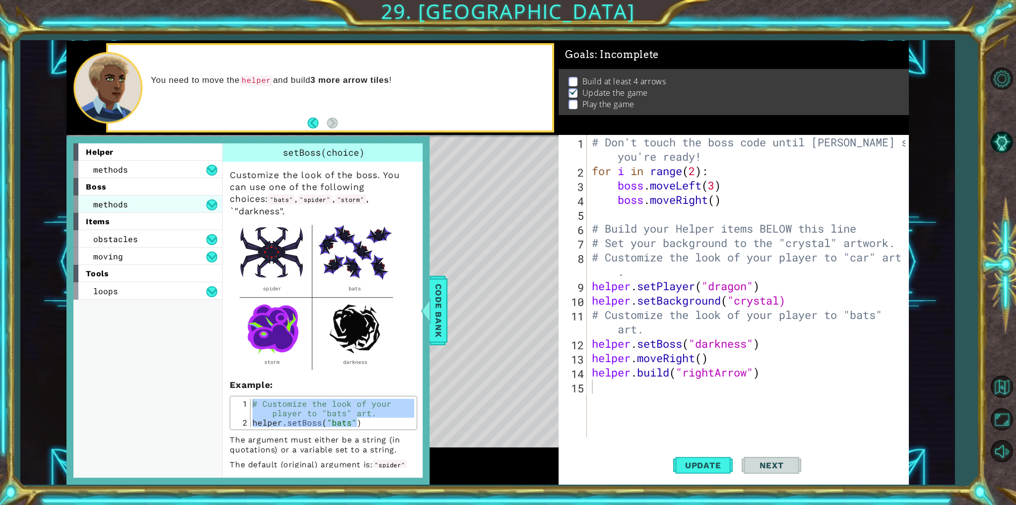
click at [160, 197] on div "methods" at bounding box center [147, 203] width 149 height 17
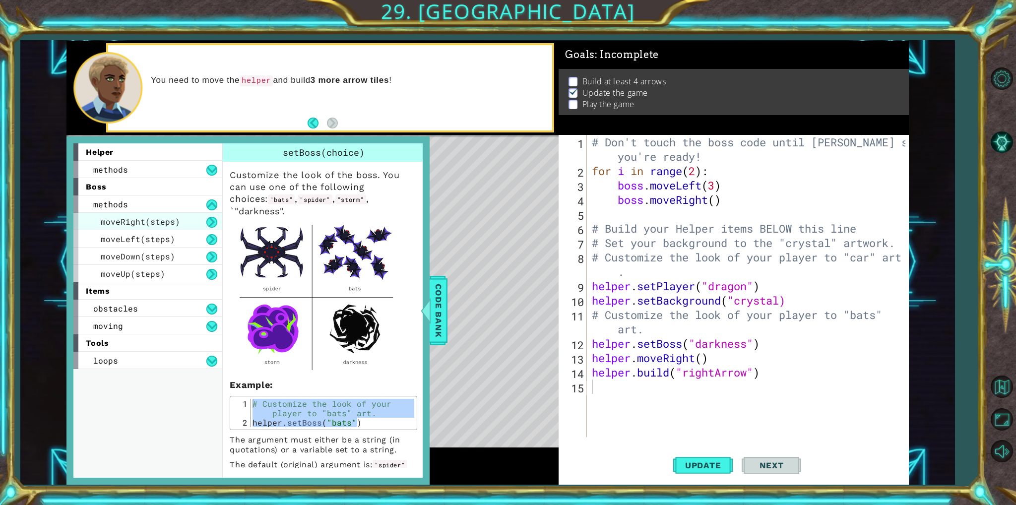
click at [170, 218] on span "moveRight(steps)" at bounding box center [140, 221] width 79 height 10
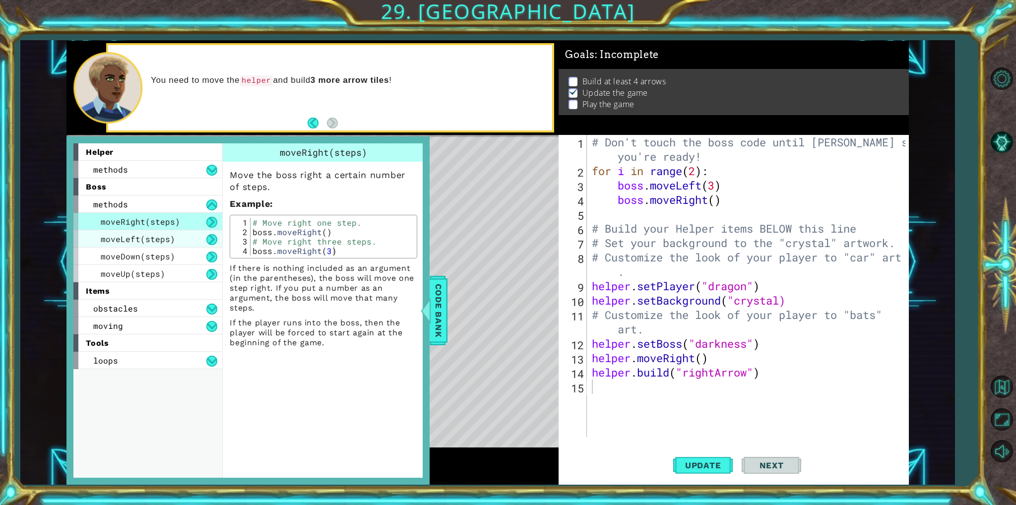
click at [120, 232] on div "moveLeft(steps)" at bounding box center [147, 238] width 149 height 17
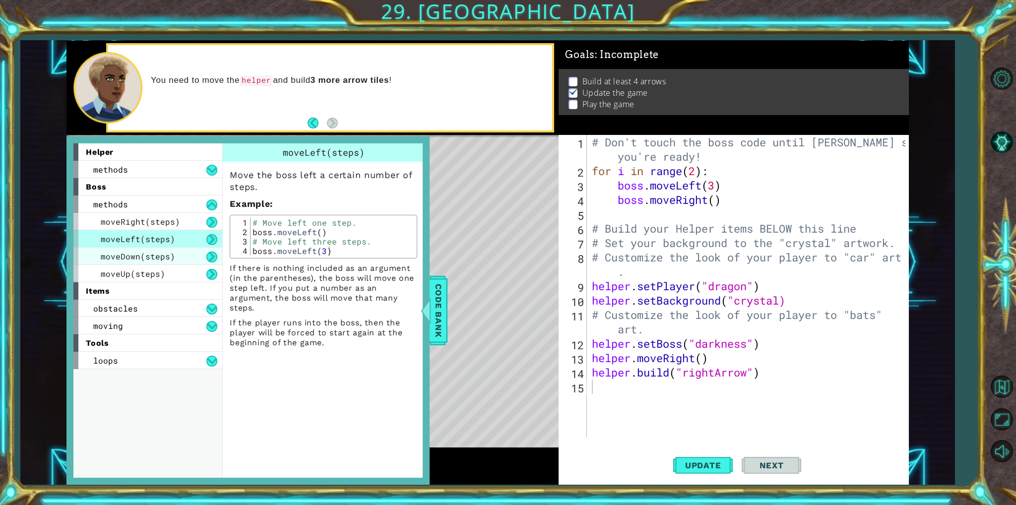
click at [109, 256] on span "moveDown(steps)" at bounding box center [138, 256] width 74 height 10
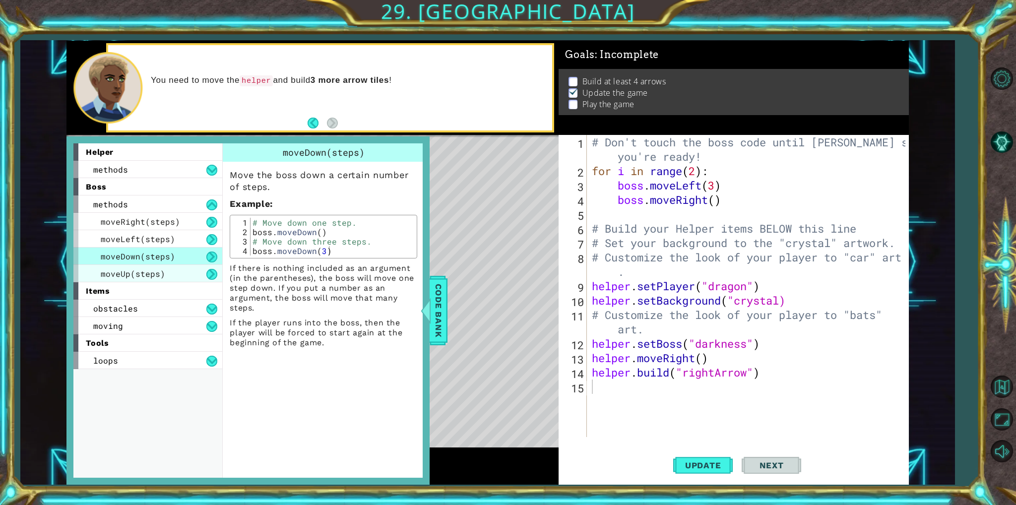
click at [105, 272] on span "moveUp(steps)" at bounding box center [133, 273] width 64 height 10
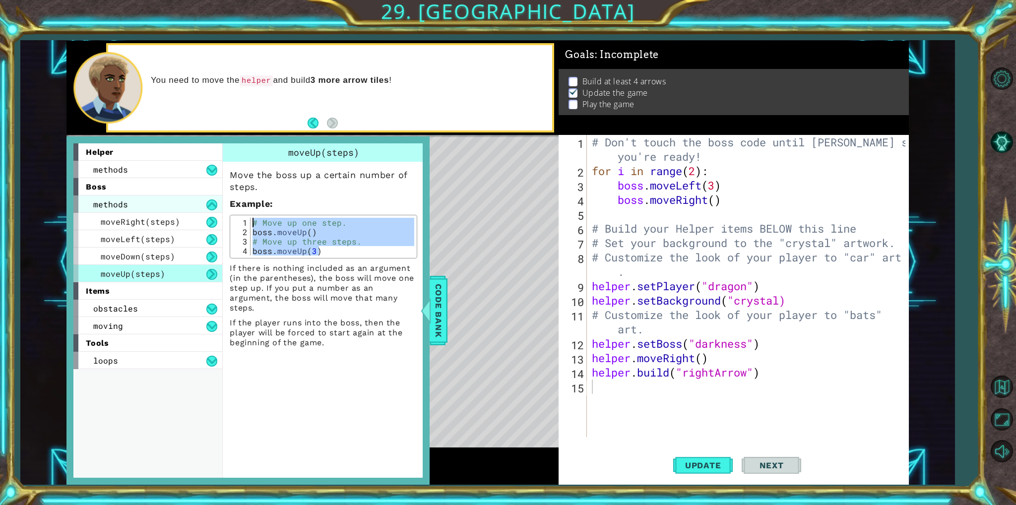
drag, startPoint x: 391, startPoint y: 253, endPoint x: 176, endPoint y: 208, distance: 220.5
click at [176, 208] on div "helper methods moveLeft(steps) moveRight(steps) moveUp(steps) moveDown(steps) b…" at bounding box center [247, 310] width 349 height 334
type textarea "# Move up one step. boss.moveUp()"
click at [716, 398] on div "# Don't touch the boss code until Vega says you're ready! for i in range ( 2 ) …" at bounding box center [750, 307] width 320 height 345
paste textarea "boss.moveUp(3)"
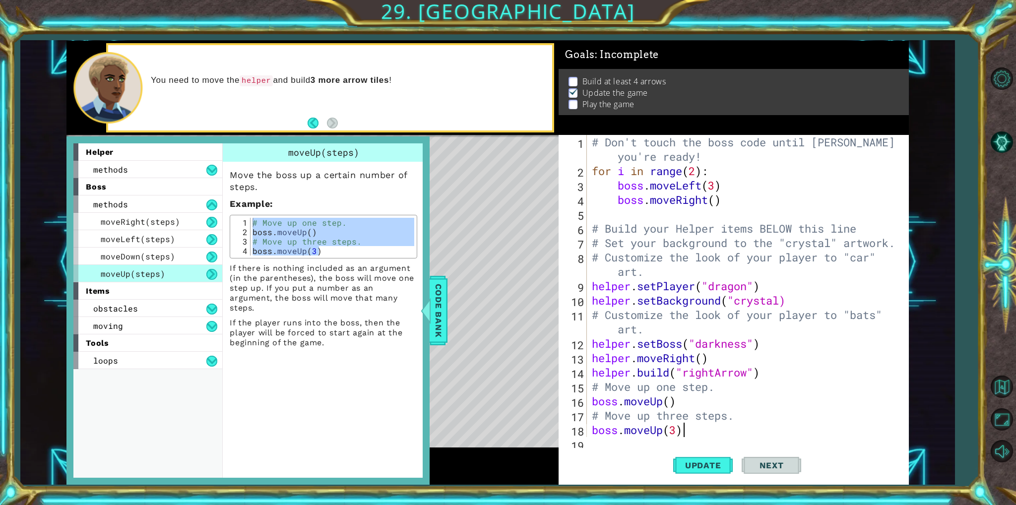
scroll to position [14, 0]
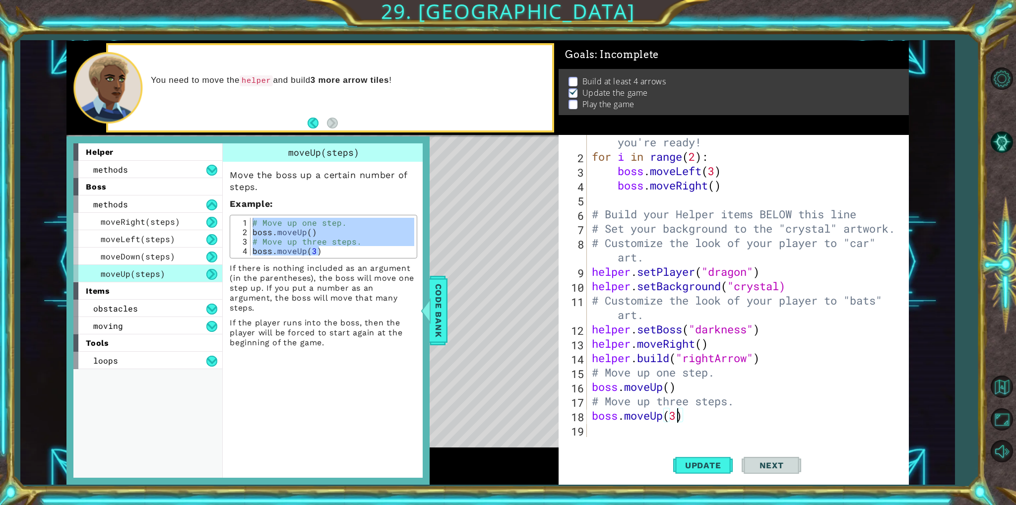
click at [677, 421] on div "# Don't touch the boss code until Vega says you're ready! for i in range ( 2 ) …" at bounding box center [746, 293] width 313 height 345
type textarea "boss.moveUp(2)"
click at [673, 427] on div "# Don't touch the boss code until Vega says you're ready! for i in range ( 2 ) …" at bounding box center [746, 293] width 313 height 345
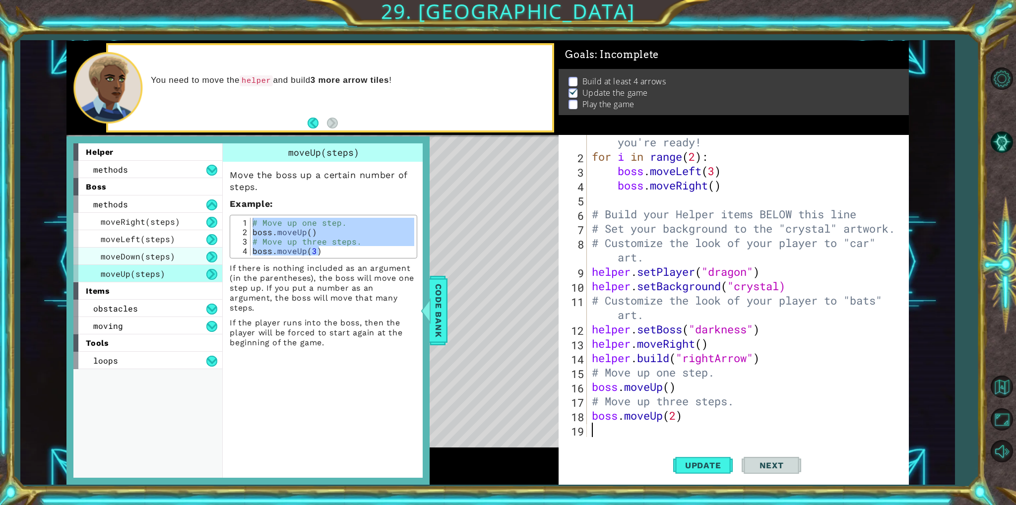
click at [162, 256] on span "moveDown(steps)" at bounding box center [138, 256] width 74 height 10
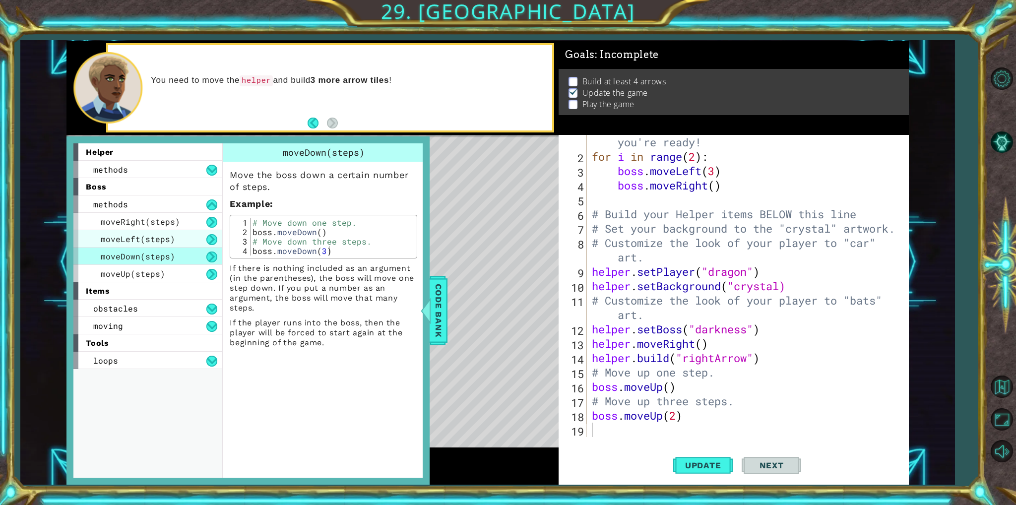
click at [156, 236] on span "moveLeft(steps)" at bounding box center [138, 239] width 74 height 10
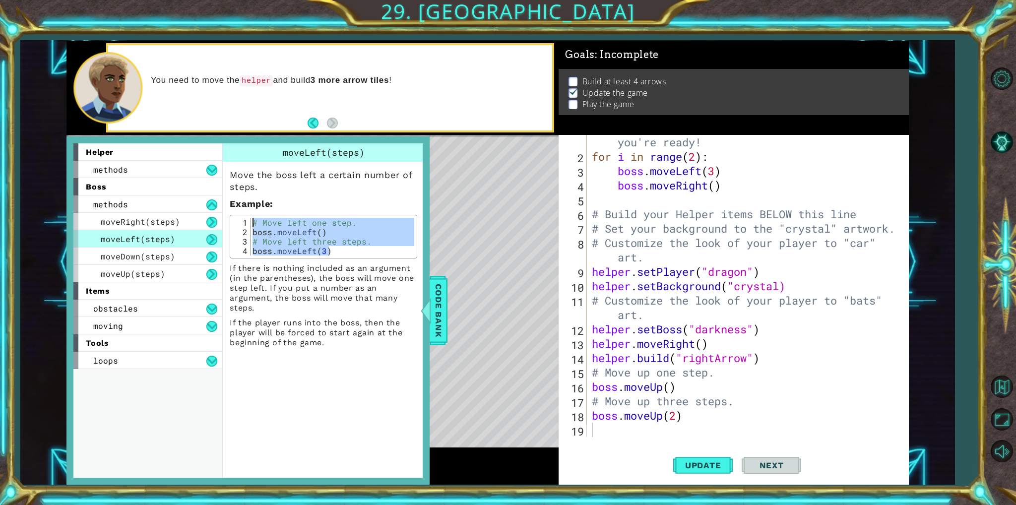
drag, startPoint x: 359, startPoint y: 249, endPoint x: 223, endPoint y: 219, distance: 139.0
click at [223, 219] on div "Move the boss left a certain number of steps. Example : boss.moveLeft(3) 1 2 3 …" at bounding box center [323, 255] width 201 height 186
type textarea "# Move left one step. boss.moveLeft()"
click at [659, 441] on div "1 2 3 4 5 6 7 8 9 10 11 12 13 14 15 16 17 18 19 # Don't touch the boss code unt…" at bounding box center [734, 310] width 350 height 350
paste textarea "boss.moveLeft(3)"
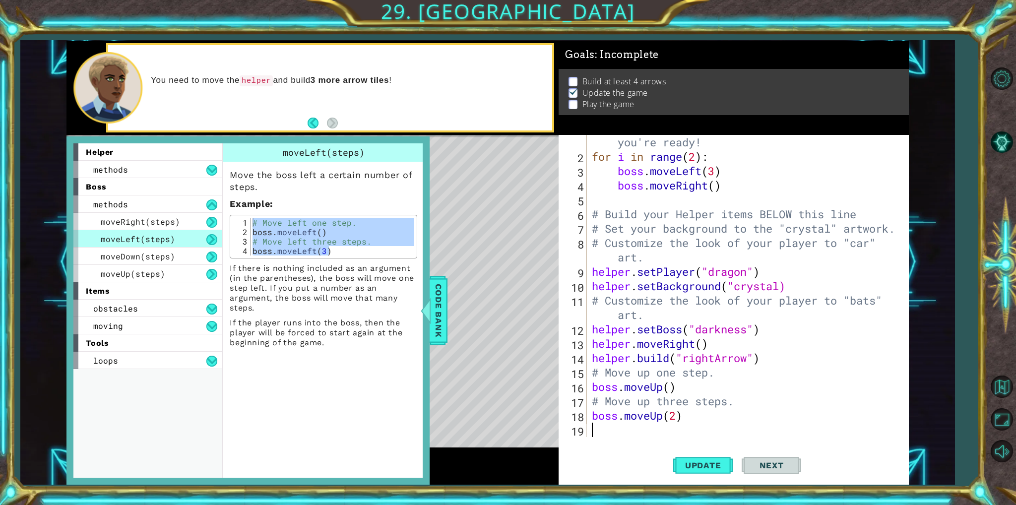
type textarea "boss.moveLeft(3)"
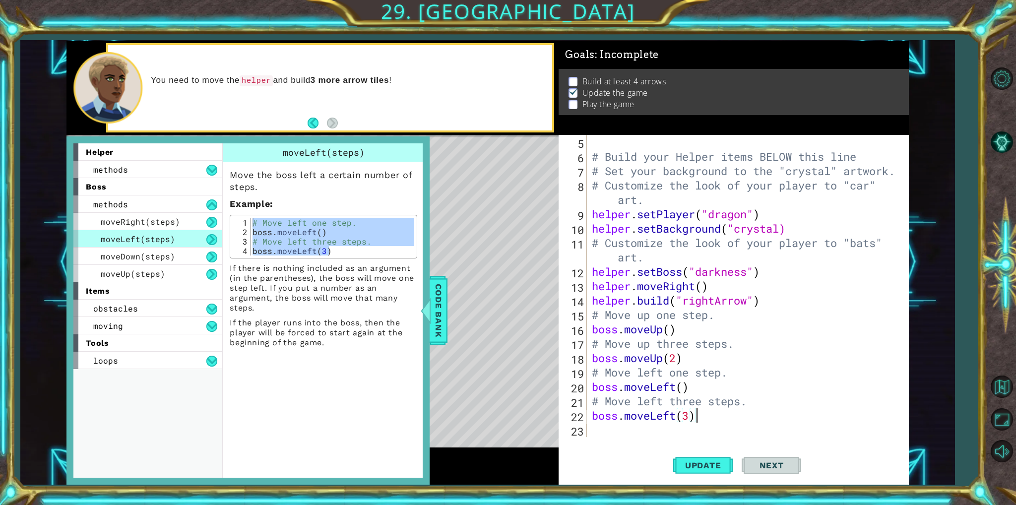
click at [621, 436] on div "# Build your Helper items BELOW this line # Set your background to the "crystal…" at bounding box center [746, 300] width 313 height 331
click at [157, 224] on span "moveRight(steps)" at bounding box center [140, 221] width 79 height 10
drag, startPoint x: 343, startPoint y: 252, endPoint x: 247, endPoint y: 201, distance: 109.2
click at [247, 201] on div "Move the boss right a certain number of steps. Example : boss.moveRight(3) 1 2 …" at bounding box center [323, 255] width 201 height 186
type textarea "# Move right one step. boss.moveRight()"
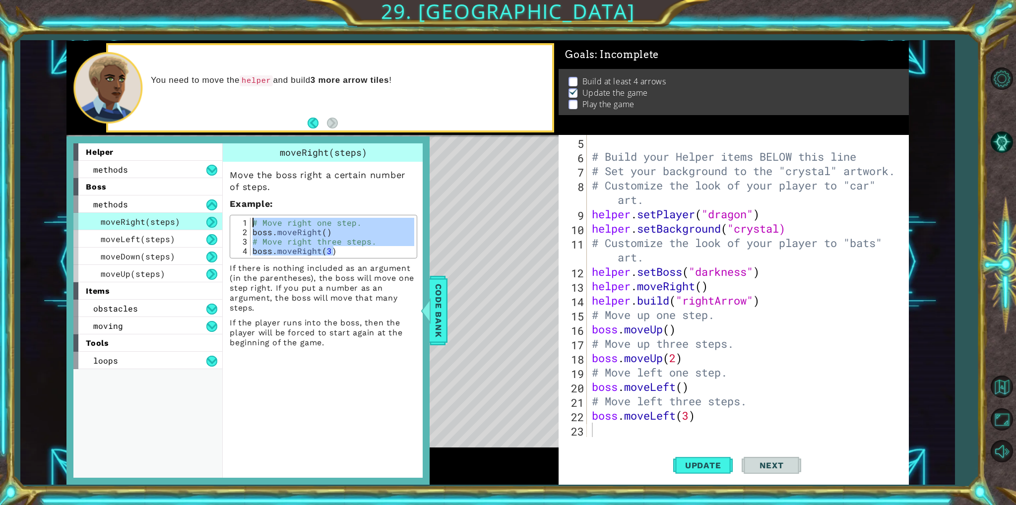
click at [590, 427] on div "# Build your Helper items BELOW this line # Set your background to the "crystal…" at bounding box center [746, 300] width 313 height 331
paste textarea "boss.moveRight(3)"
type textarea "boss.moveRight(3)"
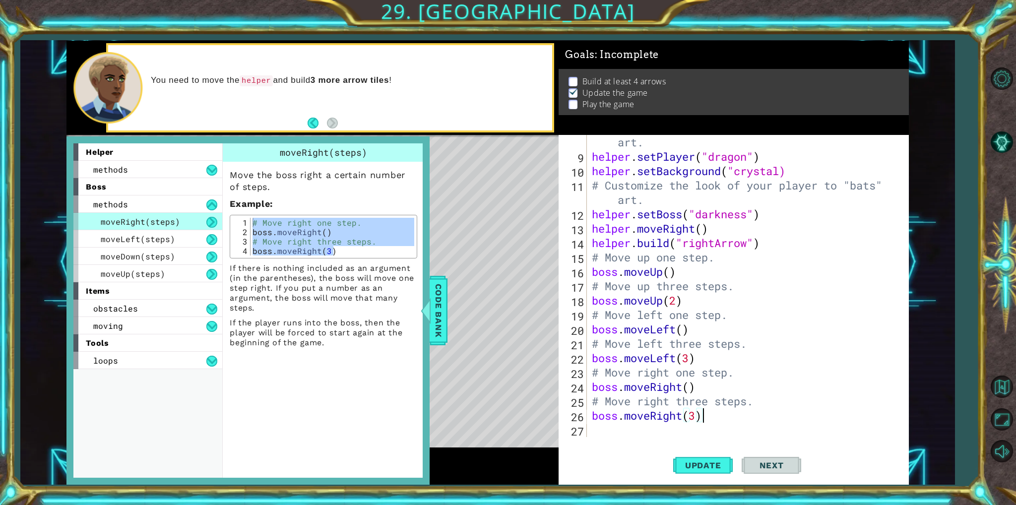
click at [622, 433] on div "# Customize the look of your player to "car" art. helper . setPlayer ( "dragon"…" at bounding box center [746, 293] width 313 height 345
click at [153, 256] on span "moveDown(steps)" at bounding box center [138, 256] width 74 height 10
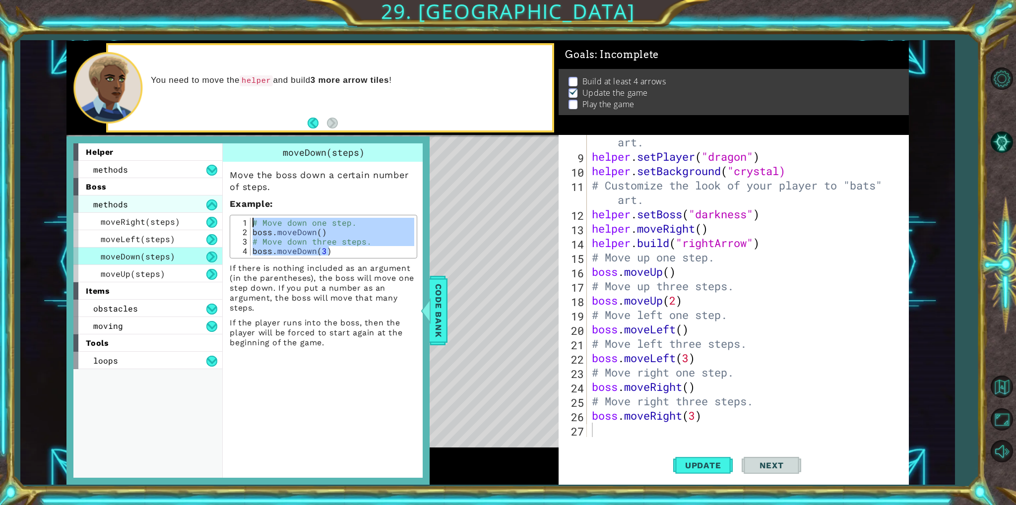
drag, startPoint x: 332, startPoint y: 253, endPoint x: 187, endPoint y: 207, distance: 152.5
click at [187, 207] on div "helper methods moveLeft(steps) moveRight(steps) moveUp(steps) moveDown(steps) b…" at bounding box center [247, 310] width 349 height 334
type textarea "# Move down one step. boss.moveDown()"
click at [644, 429] on div "# Customize the look of your player to "car" art. helper . setPlayer ( "dragon"…" at bounding box center [746, 293] width 313 height 345
paste textarea "boss.moveDown(3)"
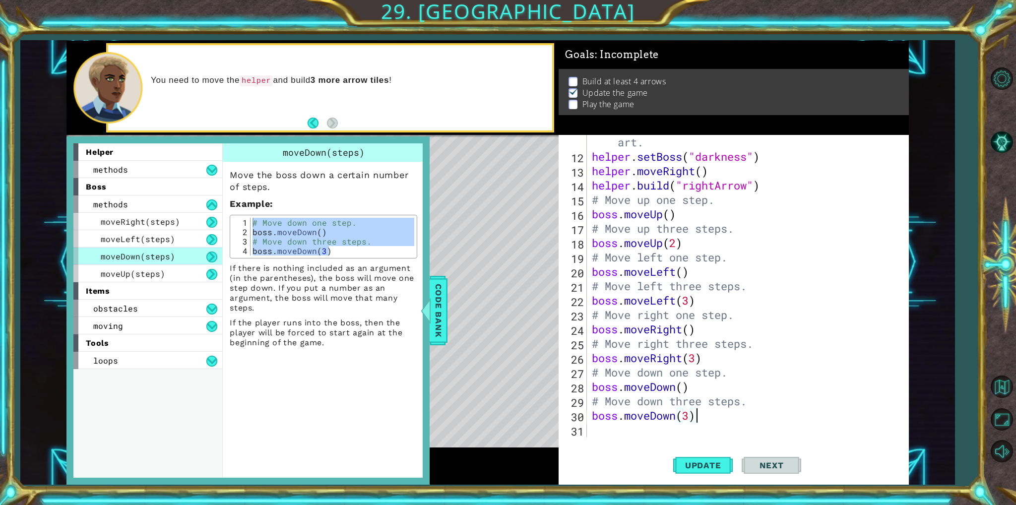
scroll to position [187, 0]
click at [690, 418] on div "# Customize the look of your player to "bats" art. helper . setBoss ( "darkness…" at bounding box center [746, 293] width 313 height 345
click at [832, 401] on div "# Customize the look of your player to "bats" art. helper . setBoss ( "darkness…" at bounding box center [746, 293] width 313 height 345
click at [692, 415] on div "# Customize the look of your player to "bats" art. helper . setBoss ( "darkness…" at bounding box center [746, 293] width 313 height 345
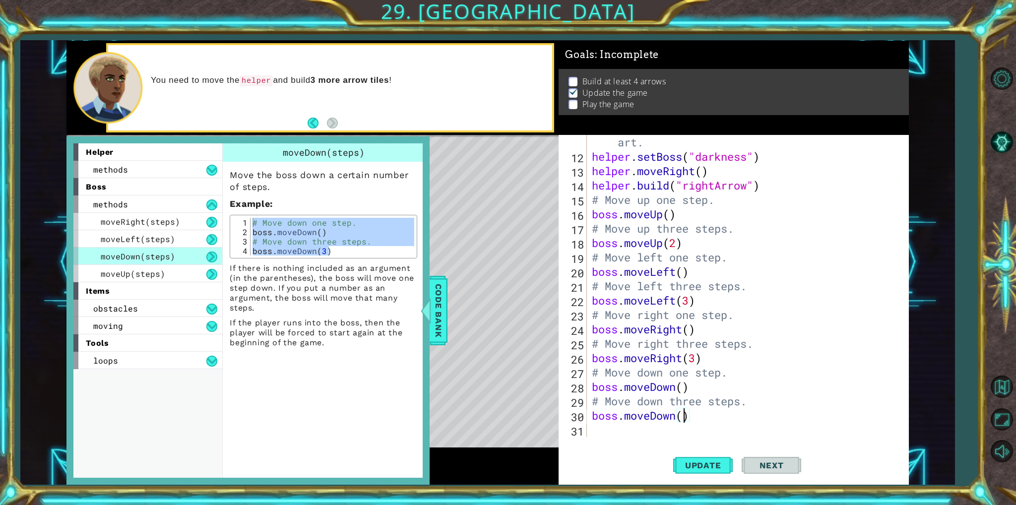
scroll to position [0, 3]
click at [785, 439] on div "boss.moveDown) 11 12 13 14 15 16 17 18 19 20 21 22 23 24 25 26 27 28 29 30 31 #…" at bounding box center [734, 310] width 350 height 350
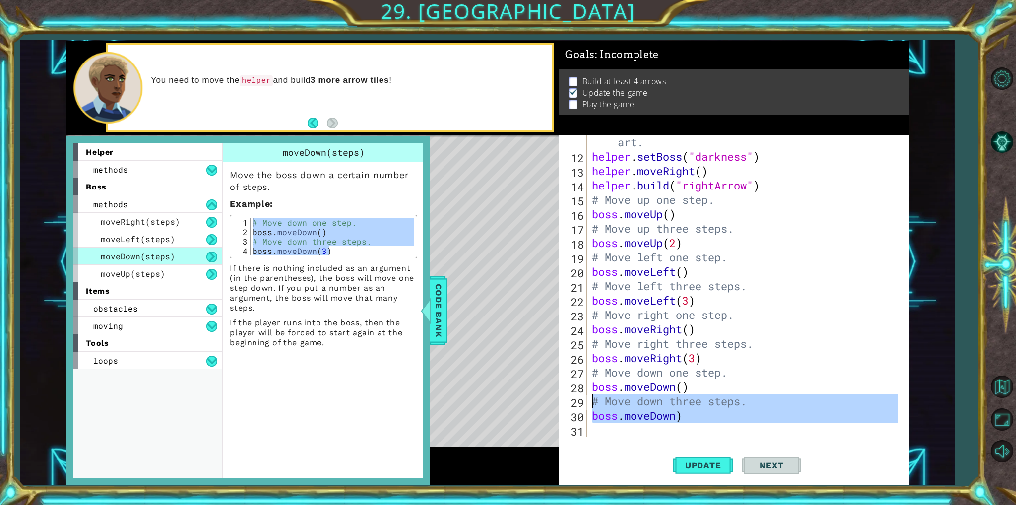
drag, startPoint x: 763, startPoint y: 426, endPoint x: 564, endPoint y: 403, distance: 201.1
click at [564, 403] on div "boss.moveDown) 11 12 13 14 15 16 17 18 19 20 21 22 23 24 25 26 27 28 29 30 31 #…" at bounding box center [732, 286] width 346 height 302
type textarea "# Move down three steps. boss.moveDown)"
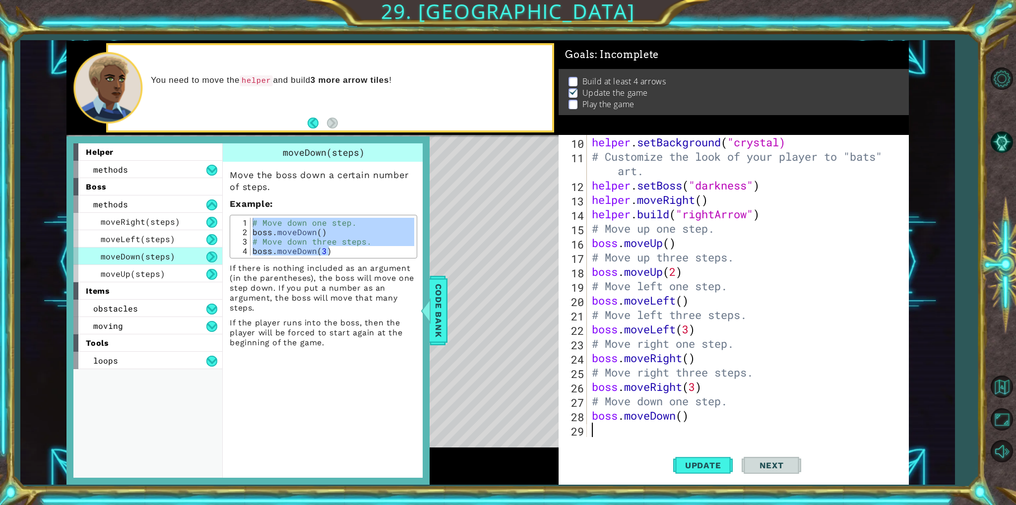
scroll to position [158, 0]
click at [683, 418] on div "helper . setBackground ( "crystal) # Customize the look of your player to "bats…" at bounding box center [746, 300] width 313 height 331
click at [783, 370] on div "helper . setBackground ( "crystal) # Customize the look of your player to "bats…" at bounding box center [746, 300] width 313 height 331
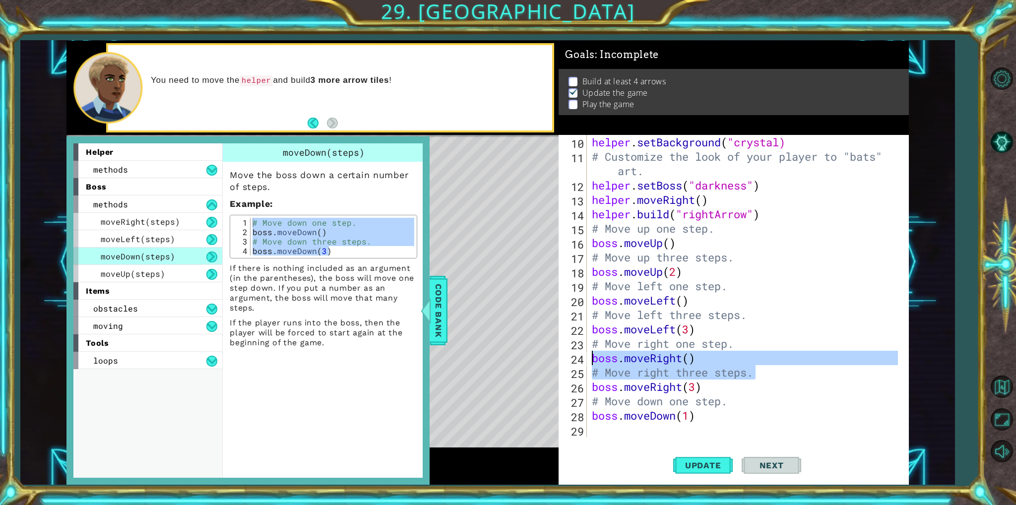
drag, startPoint x: 774, startPoint y: 372, endPoint x: 587, endPoint y: 363, distance: 186.7
click at [587, 363] on div "# Move right three steps. 10 11 12 13 14 15 16 17 18 19 20 21 22 23 24 25 26 27…" at bounding box center [732, 286] width 346 height 302
type textarea "boss.moveRight() # Move right three steps."
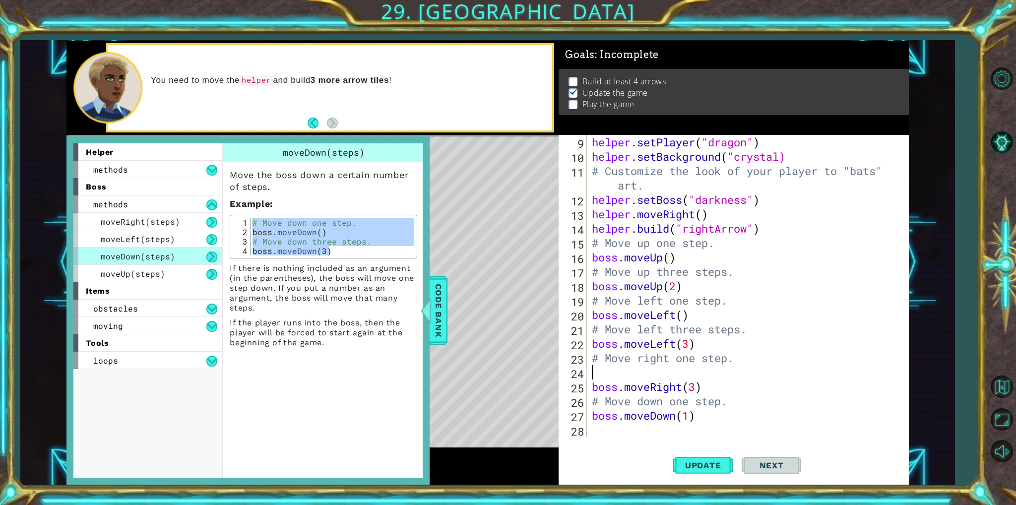
scroll to position [129, 0]
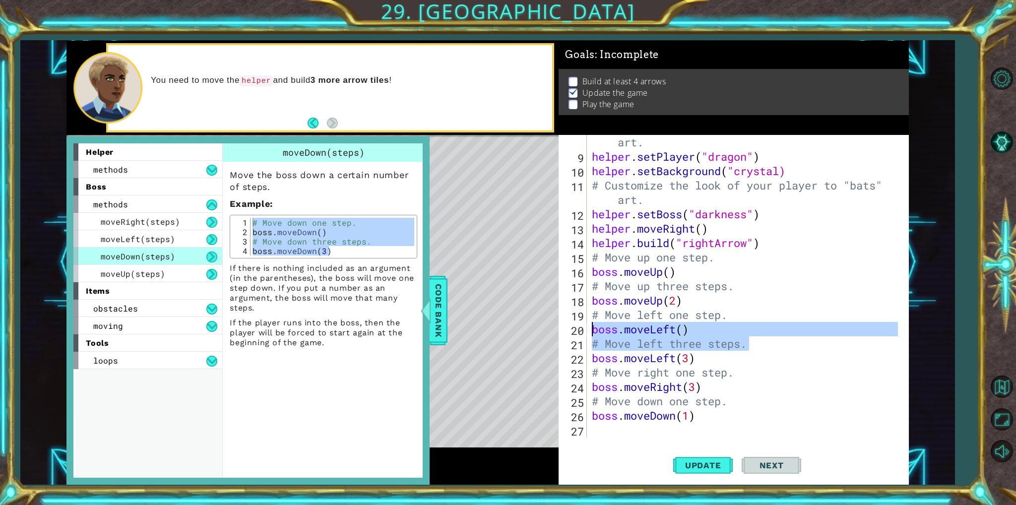
drag, startPoint x: 770, startPoint y: 348, endPoint x: 587, endPoint y: 333, distance: 183.6
click at [587, 333] on div "# Move right one step. 8 9 10 11 12 13 14 15 16 17 18 19 20 21 22 23 24 25 26 2…" at bounding box center [732, 286] width 346 height 302
type textarea "boss.moveLeft() # Move left three steps."
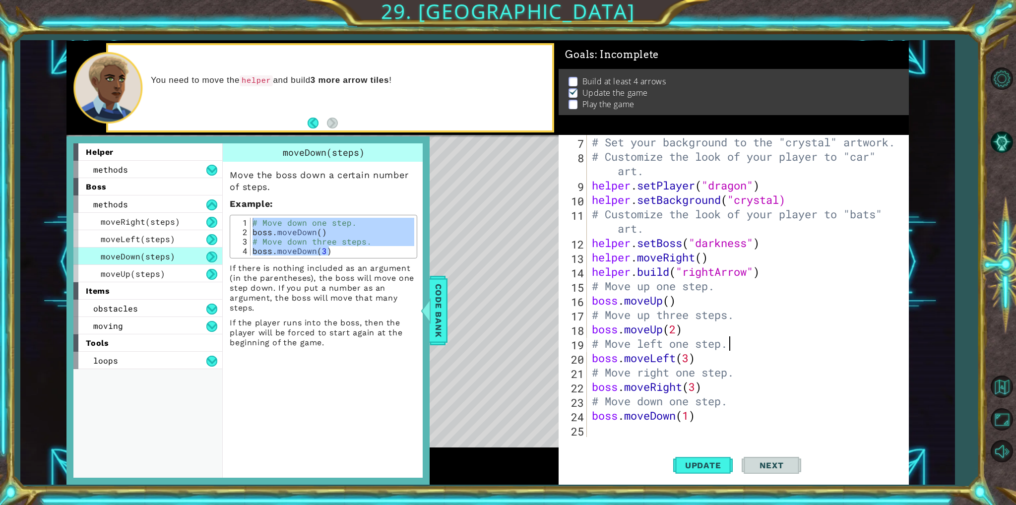
scroll to position [100, 0]
click at [744, 415] on div "# Set your background to the "crystal" artwork. # Customize the look of your pl…" at bounding box center [746, 300] width 313 height 331
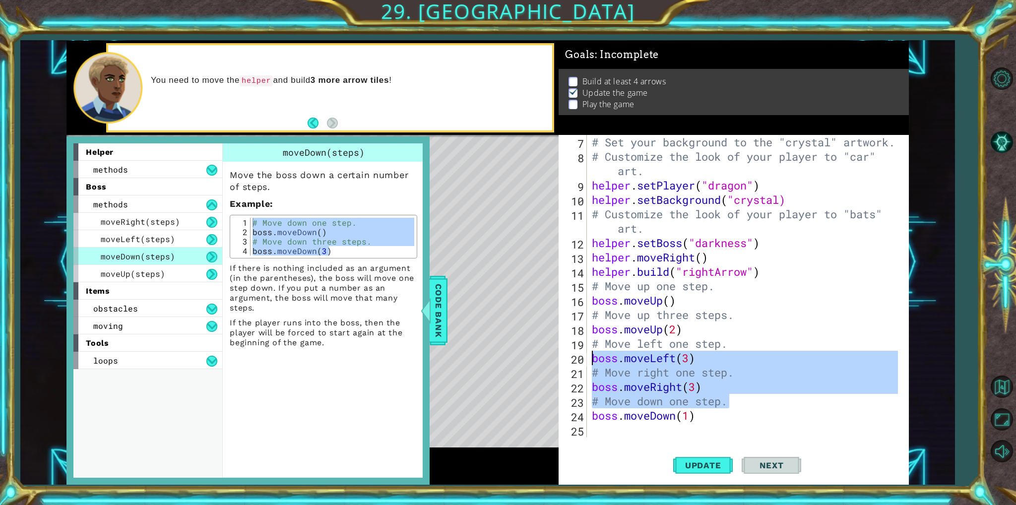
click at [544, 359] on div "1 ההההההההההההההההההההההההההההההההההההההההההההההההההההההההההההההההההההההההההההה…" at bounding box center [487, 263] width 842 height 444
type textarea "boss.moveLeft(3) # Move right one step."
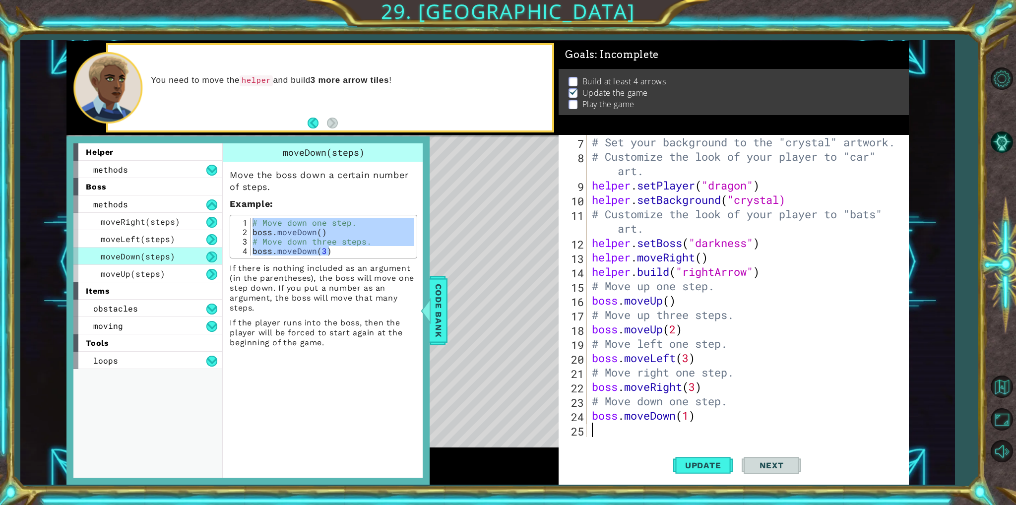
click at [617, 433] on div "# Set your background to the "crystal" artwork. # Customize the look of your pl…" at bounding box center [746, 300] width 313 height 331
paste textarea "# Move down one step."
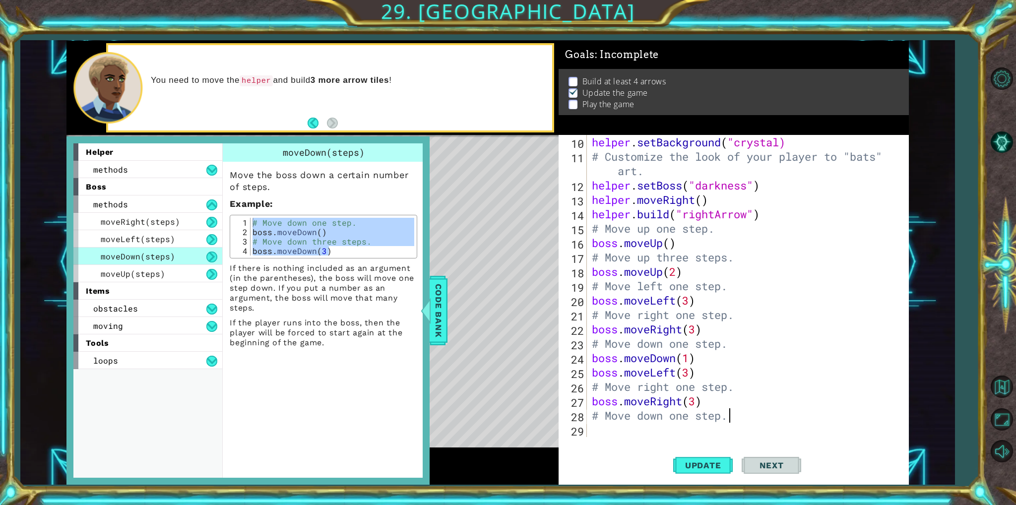
scroll to position [158, 0]
click at [434, 334] on span "Code Bank" at bounding box center [439, 310] width 16 height 61
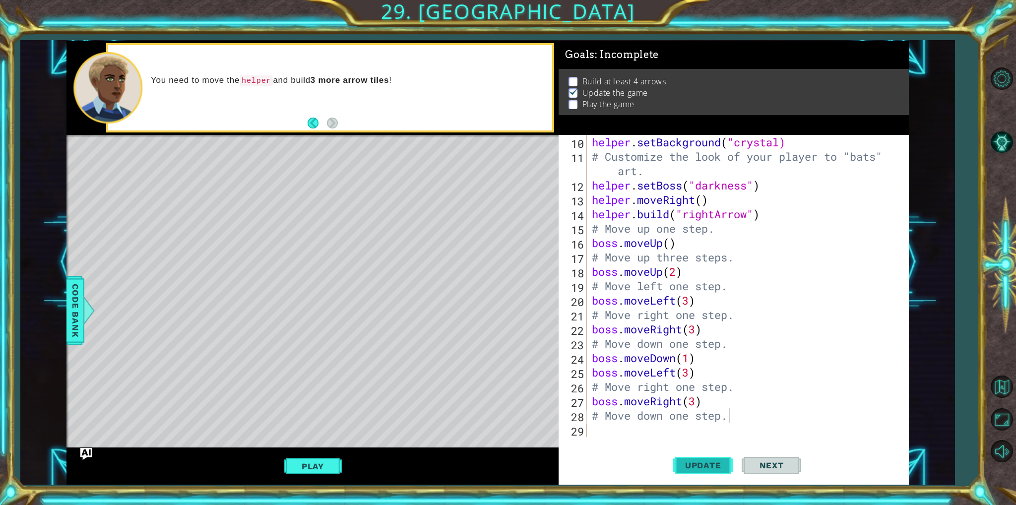
click at [700, 468] on span "Update" at bounding box center [703, 465] width 56 height 10
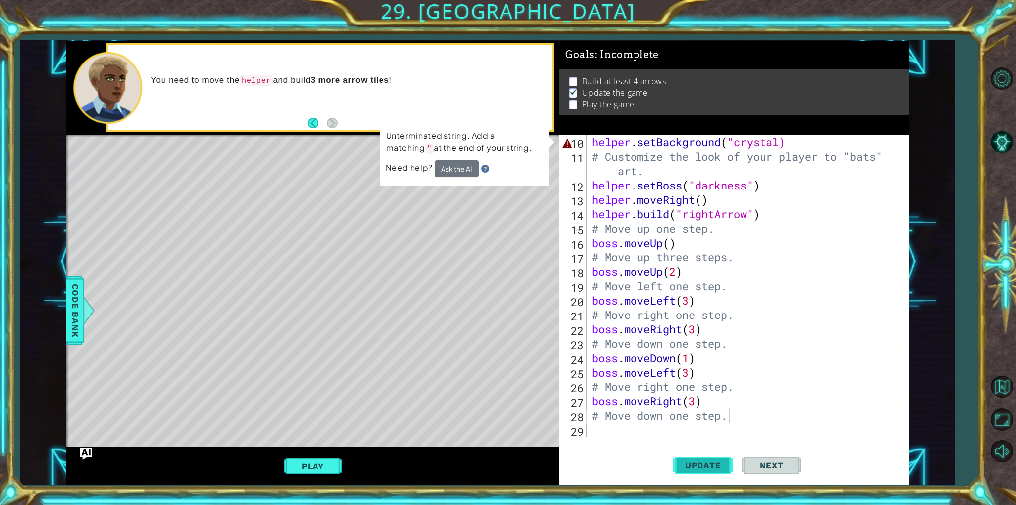
click at [700, 468] on span "Update" at bounding box center [703, 465] width 56 height 10
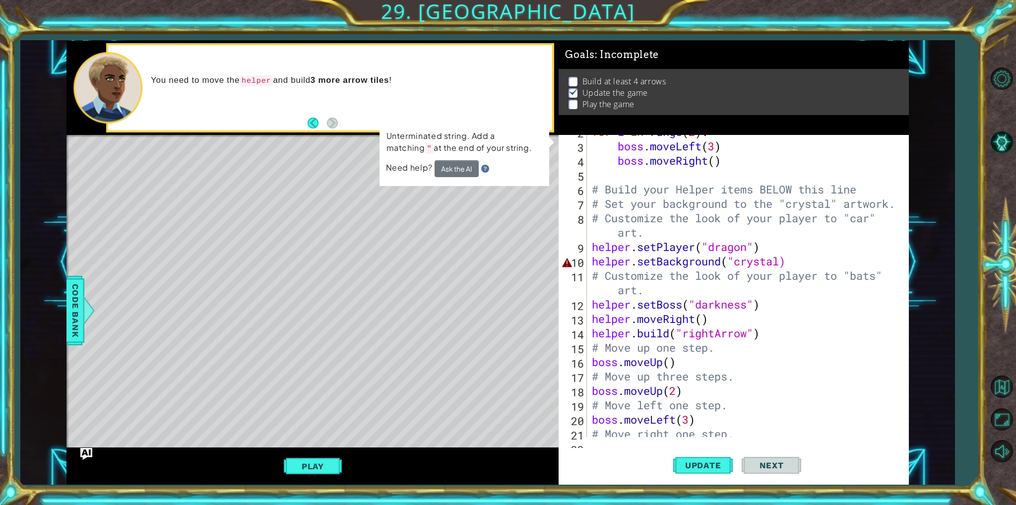
scroll to position [9, 0]
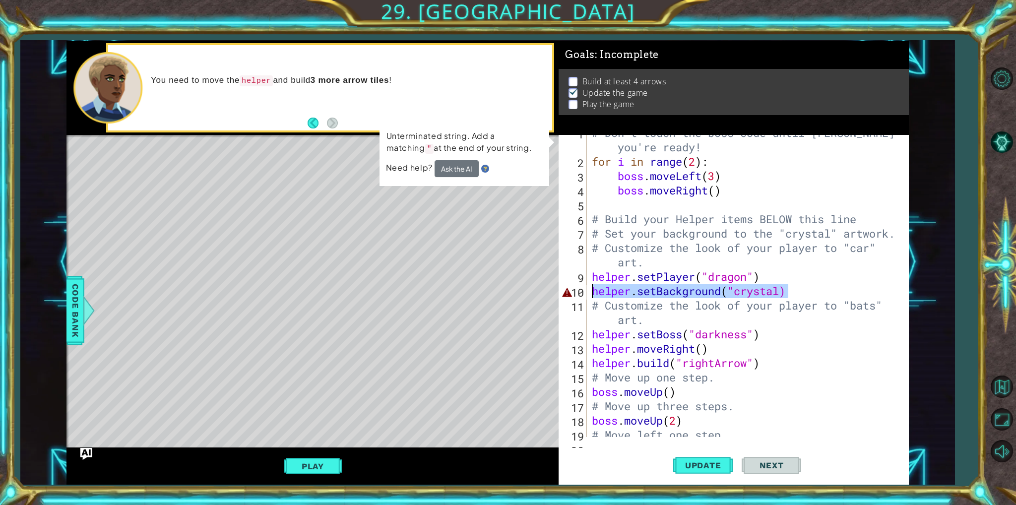
drag, startPoint x: 814, startPoint y: 294, endPoint x: 583, endPoint y: 289, distance: 230.2
click at [583, 289] on div "# Move down one step. 1 2 3 4 5 6 7 8 9 10 11 12 13 14 15 16 17 18 19 20 # Don'…" at bounding box center [732, 286] width 346 height 302
type textarea "helper.setBackground("crystal)"
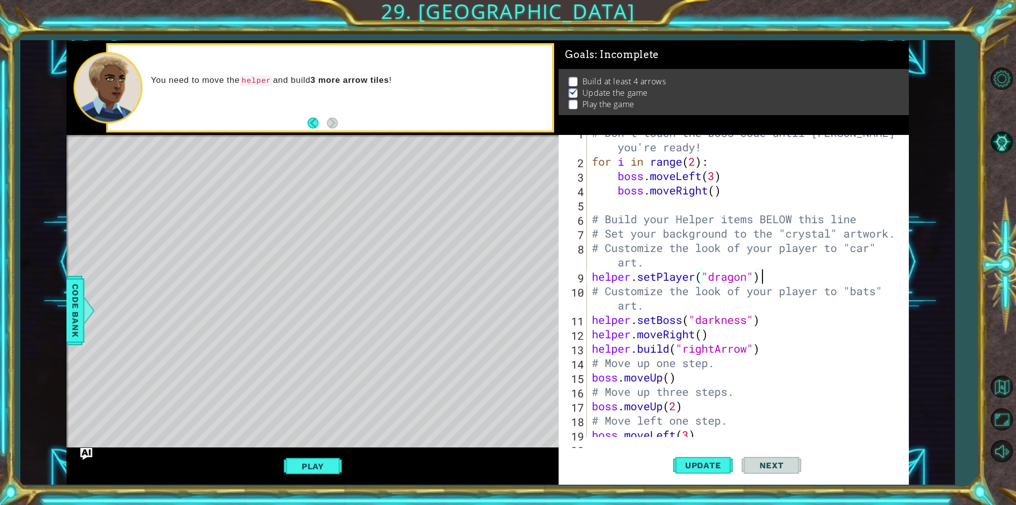
click at [658, 264] on div "# Don't touch the boss code until Vega says you're ready! for i in range ( 2 ) …" at bounding box center [746, 297] width 313 height 345
click at [587, 235] on div "# Customize the look of your player to "car" art. 1 2 3 4 5 6 7 8 9 10 11 12 13…" at bounding box center [732, 286] width 346 height 302
drag, startPoint x: 591, startPoint y: 235, endPoint x: 905, endPoint y: 227, distance: 313.6
click at [905, 227] on div "# Customize the look of your player to "car" art. 1 2 3 4 5 6 7 8 9 10 11 12 13…" at bounding box center [734, 310] width 350 height 350
type textarea "# Set your background to the "crystal" artwork."
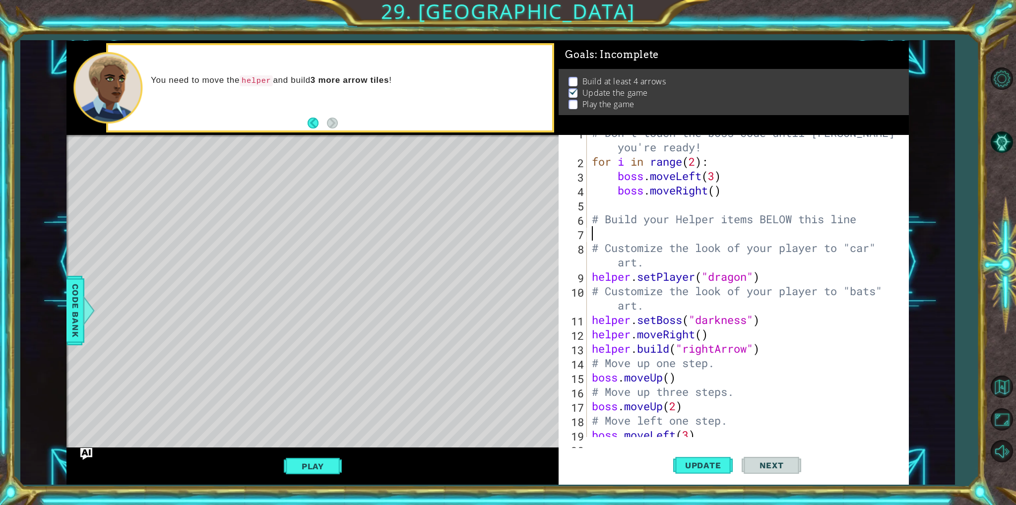
type textarea "# Build your Helper items BELOW this line"
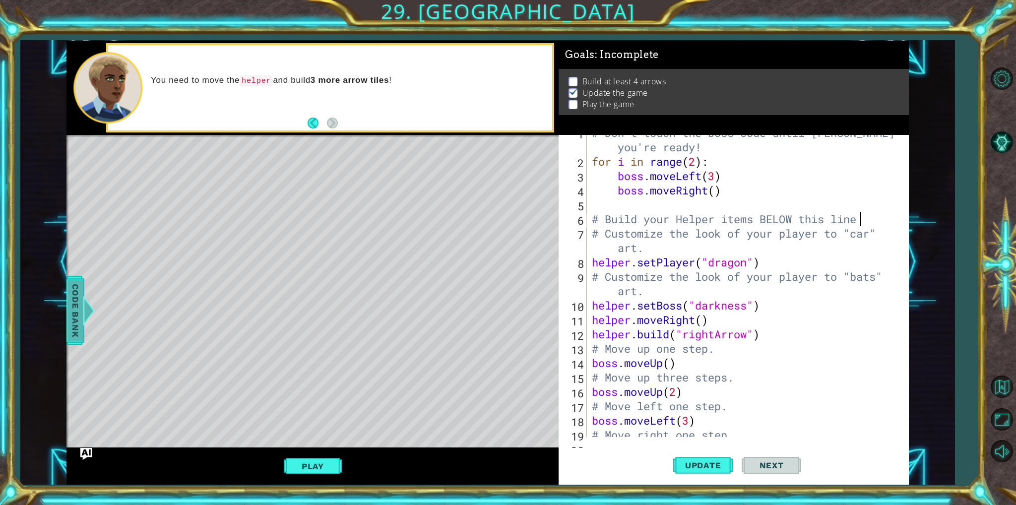
click at [83, 312] on div at bounding box center [89, 311] width 12 height 30
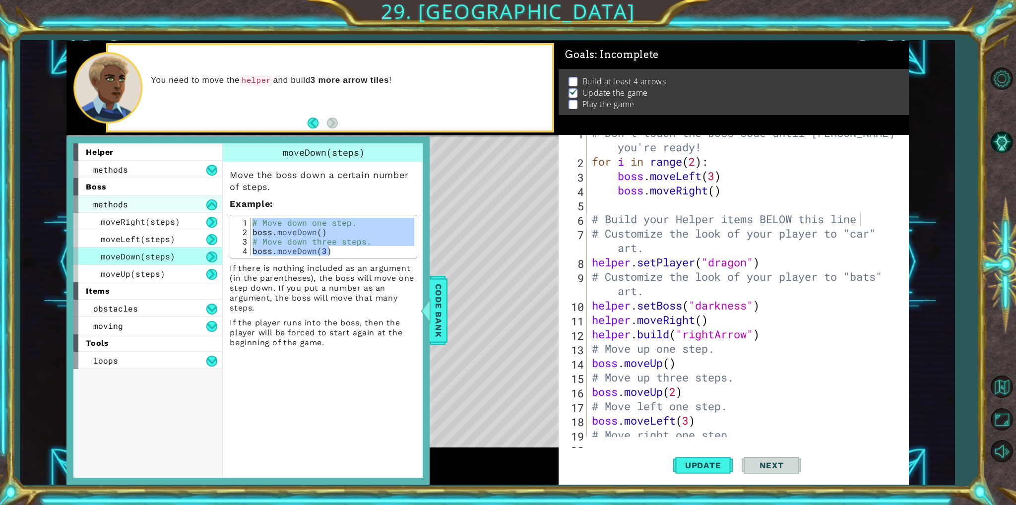
click at [198, 200] on div "methods" at bounding box center [147, 203] width 149 height 17
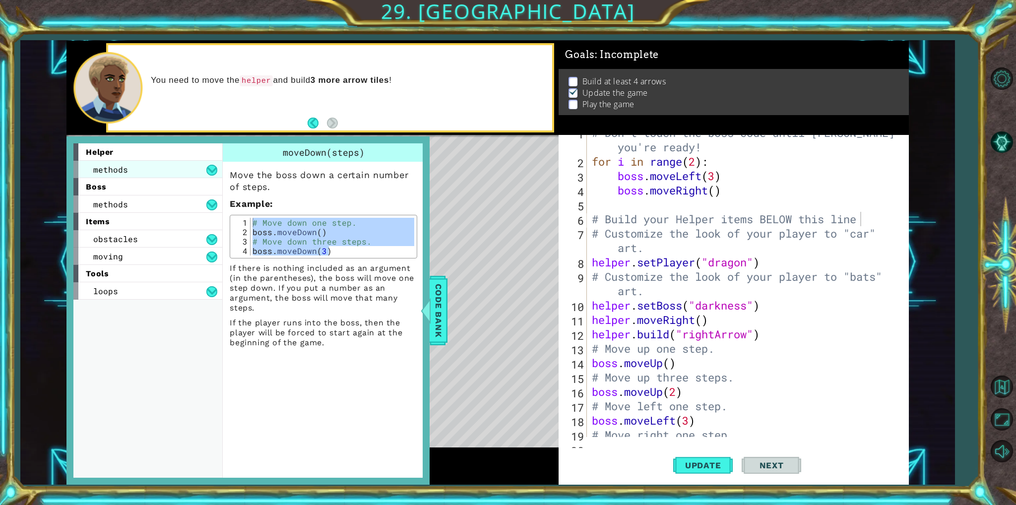
click at [160, 171] on div "methods" at bounding box center [147, 169] width 149 height 17
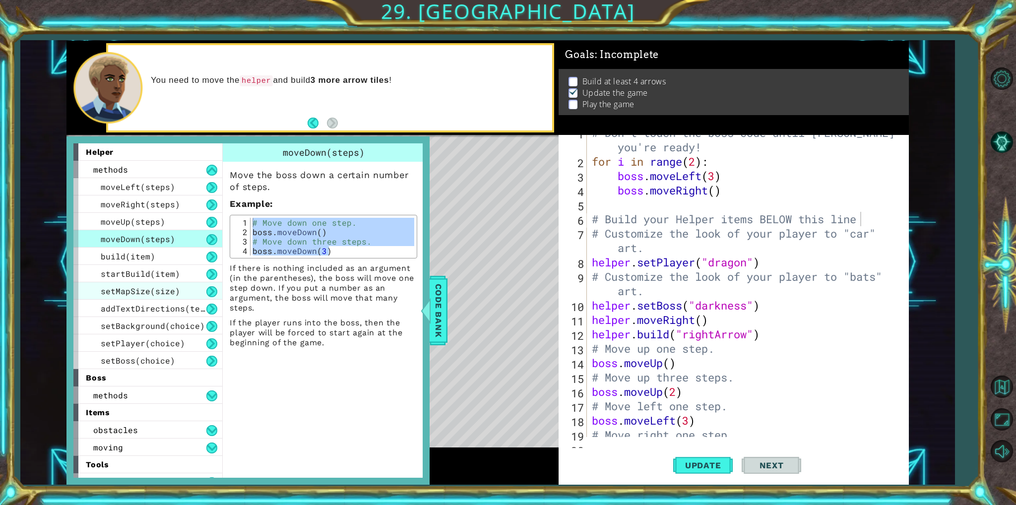
click at [123, 289] on span "setMapSize(size)" at bounding box center [140, 291] width 79 height 10
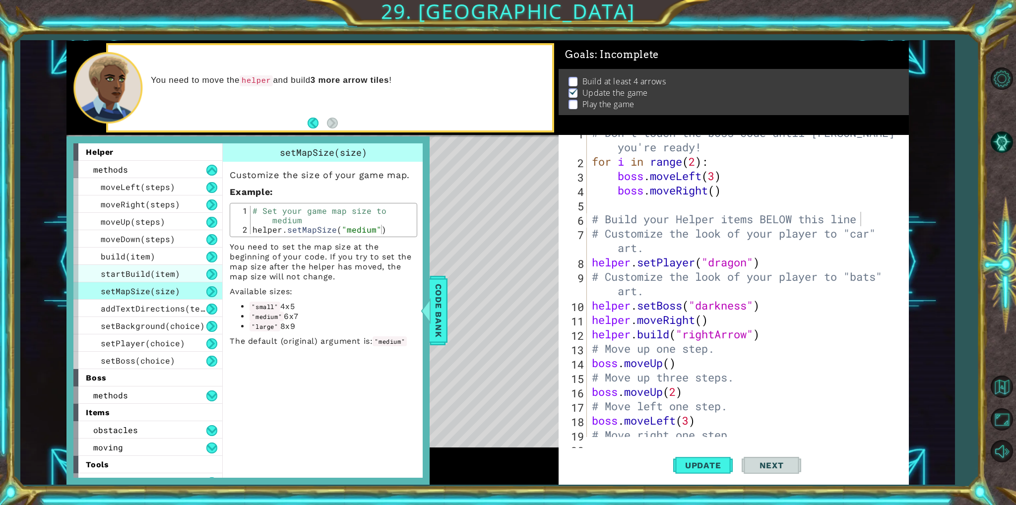
click at [135, 273] on span "startBuild(item)" at bounding box center [140, 273] width 79 height 10
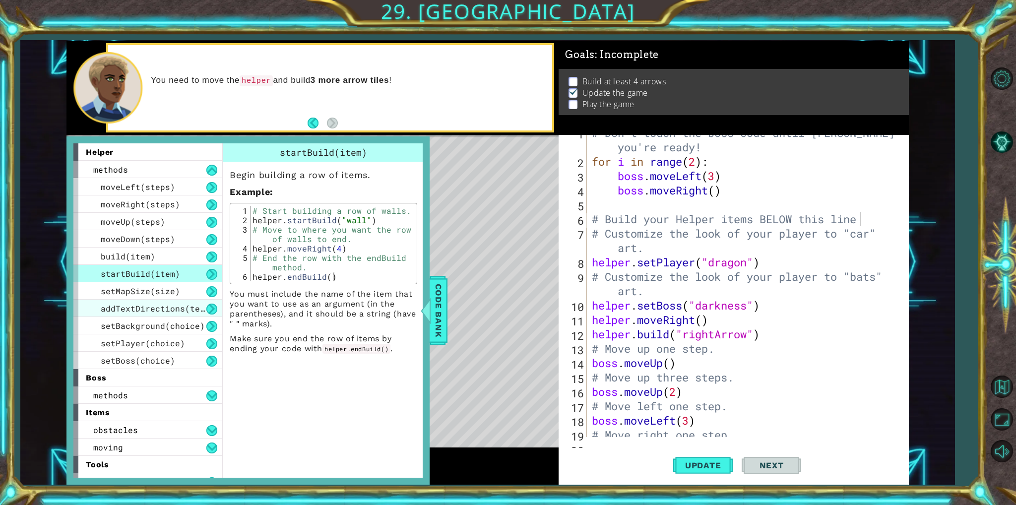
click at [133, 311] on span "addTextDirections(text)" at bounding box center [158, 308] width 114 height 10
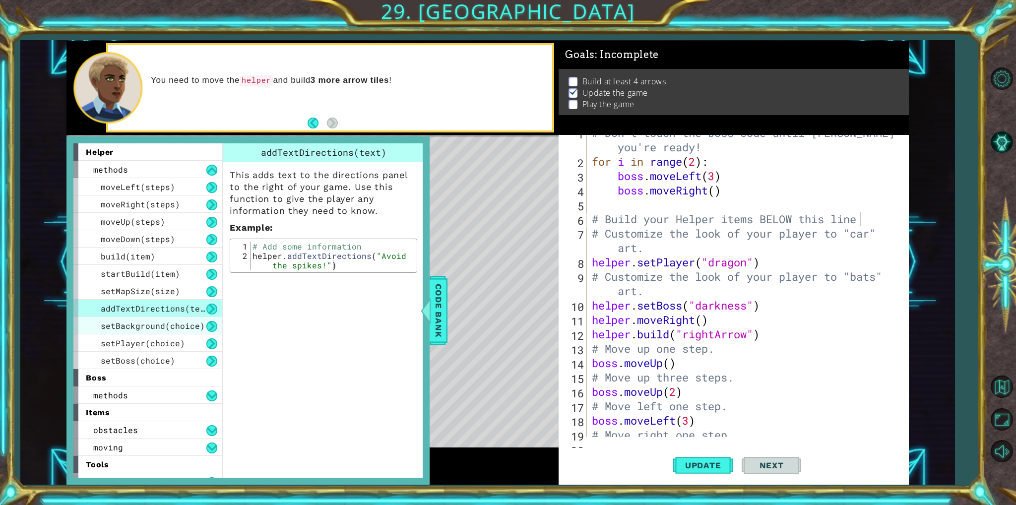
click at [127, 328] on span "setBackground(choice)" at bounding box center [153, 325] width 104 height 10
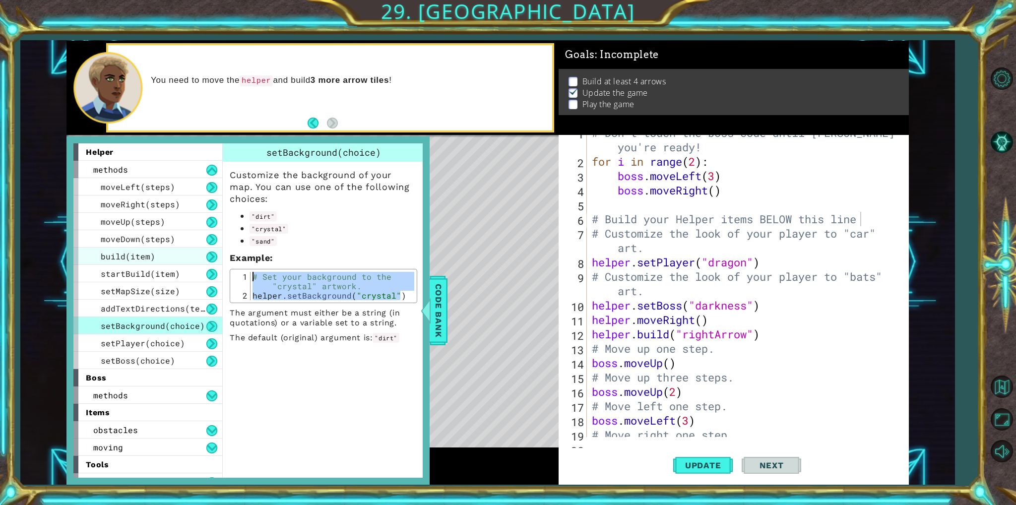
drag, startPoint x: 403, startPoint y: 298, endPoint x: 114, endPoint y: 262, distance: 291.5
click at [114, 262] on div "helper methods moveLeft(steps) moveRight(steps) moveUp(steps) moveDown(steps) b…" at bounding box center [247, 310] width 349 height 334
type textarea "# Set your background to the "crystal" artwork. helper.setBackground("crystal")"
type textarea "helper.setBoss("darkness")"
click at [590, 310] on div "# Don't touch the boss code until Vega says you're ready! for i in range ( 2 ) …" at bounding box center [746, 297] width 313 height 345
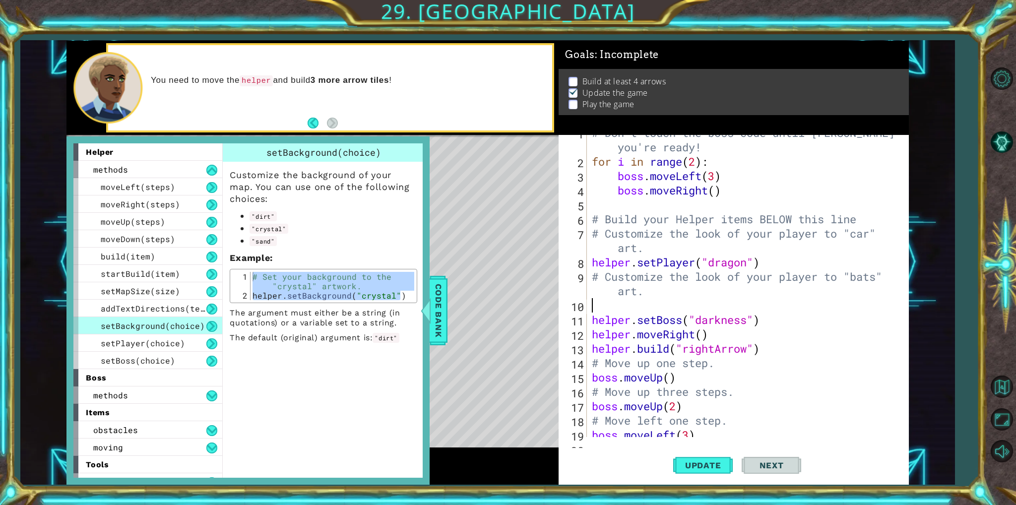
paste textarea "helper.setBackground("crystal")"
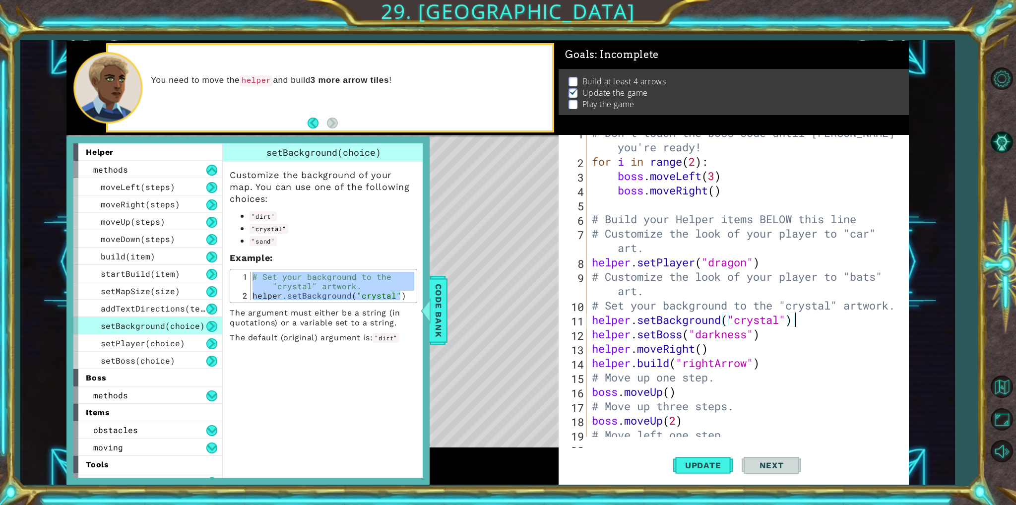
click at [840, 401] on div "# Don't touch the boss code until Vega says you're ready! for i in range ( 2 ) …" at bounding box center [746, 297] width 313 height 345
type textarea "# Move up three steps."
click at [688, 473] on button "Update" at bounding box center [703, 465] width 60 height 35
click at [431, 311] on div at bounding box center [426, 311] width 12 height 30
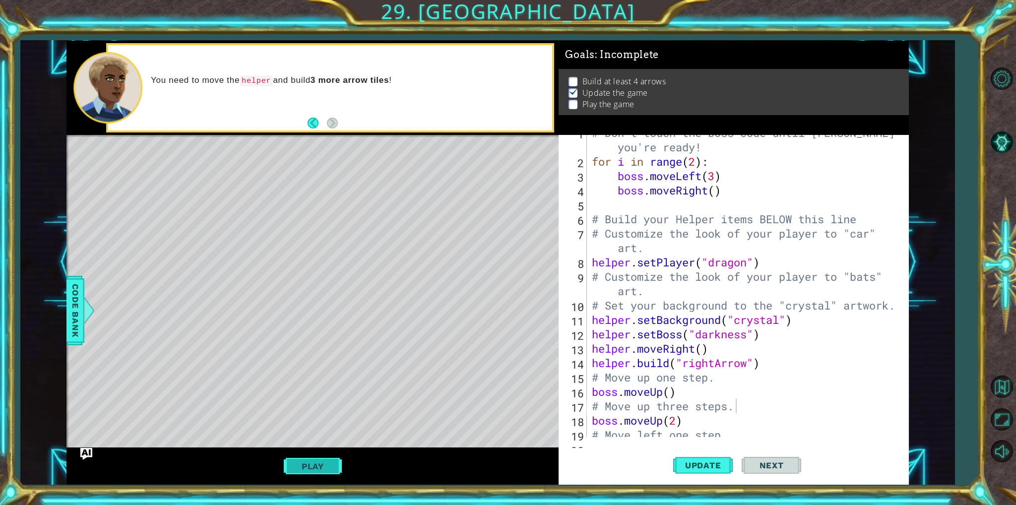
click at [298, 466] on button "Play" at bounding box center [313, 466] width 58 height 19
click at [63, 302] on div "1 ההההההההההההההההההההההההההההההההההההההההההההההההההההההההההההההההההההההההההההה…" at bounding box center [487, 262] width 935 height 444
click at [75, 311] on span "Code Bank" at bounding box center [75, 310] width 16 height 61
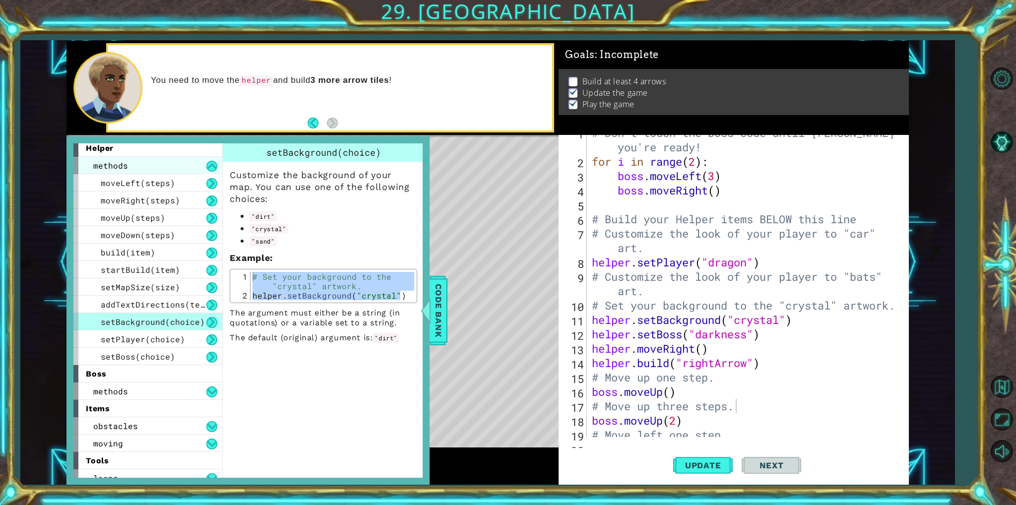
scroll to position [0, 0]
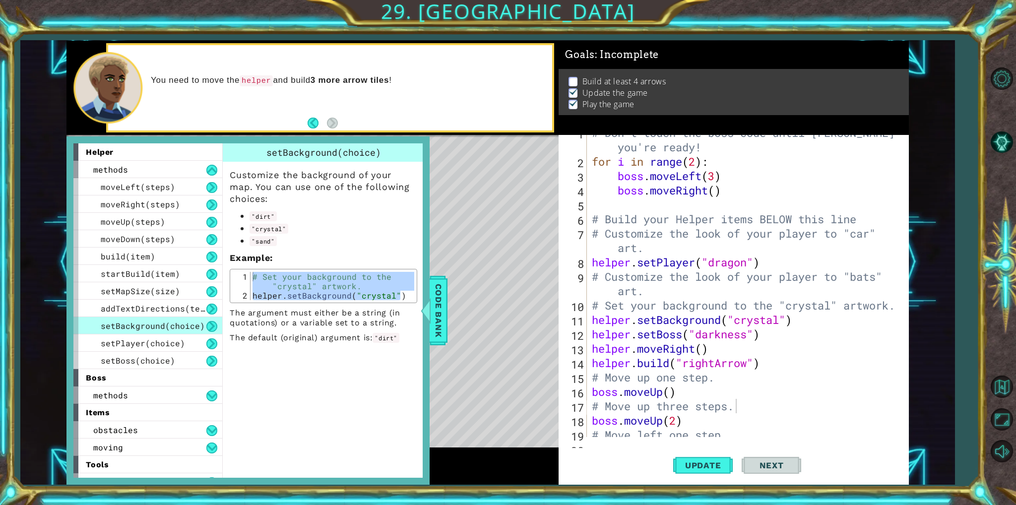
click at [152, 151] on div "helper" at bounding box center [147, 151] width 149 height 17
click at [154, 170] on div "methods" at bounding box center [147, 169] width 149 height 17
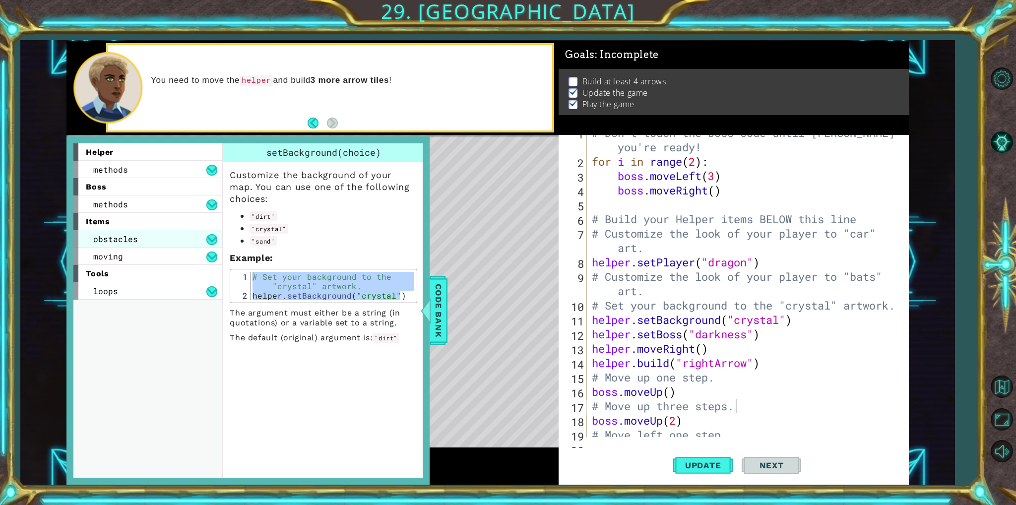
click at [134, 245] on div "obstacles" at bounding box center [147, 238] width 149 height 17
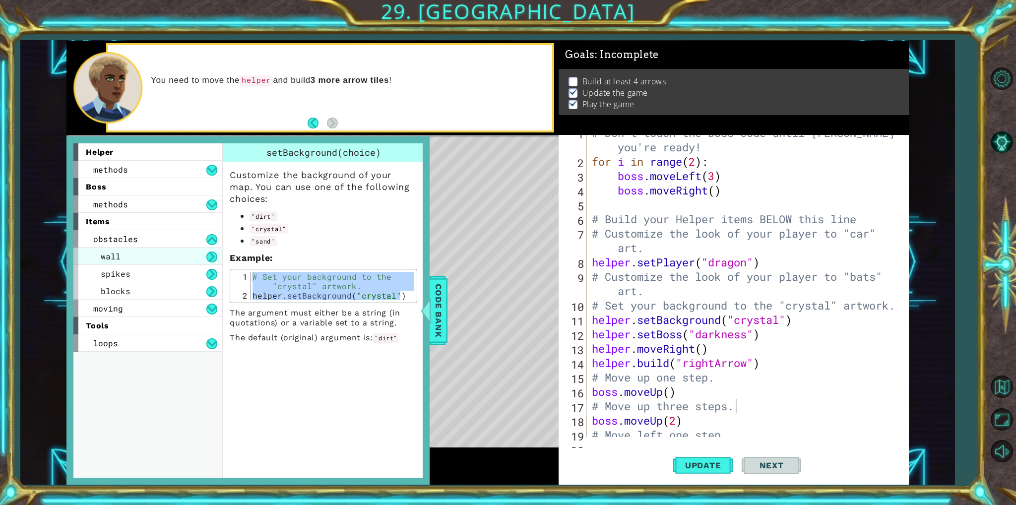
click at [134, 262] on div "wall" at bounding box center [147, 256] width 149 height 17
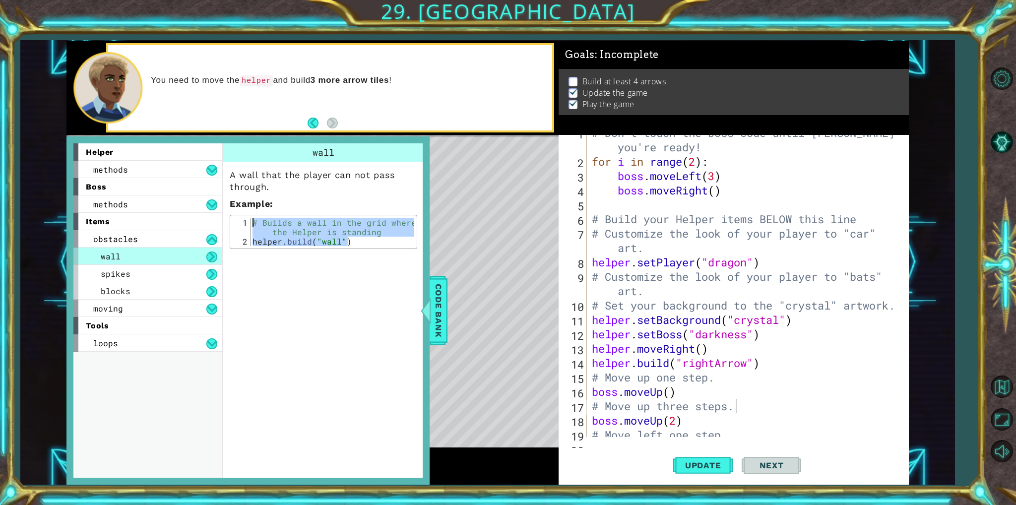
drag, startPoint x: 355, startPoint y: 243, endPoint x: 115, endPoint y: 213, distance: 241.9
click at [115, 213] on div "helper methods moveLeft(steps) moveRight(steps) moveUp(steps) moveDown(steps) b…" at bounding box center [247, 310] width 349 height 334
type textarea "# Builds a wall in the grid where the Helper is standing helper.build("wall")"
click at [417, 321] on div "wall A wall that the player can not pass through. Example : # Builds a wall in …" at bounding box center [324, 310] width 204 height 334
click at [441, 317] on span "Code Bank" at bounding box center [439, 310] width 16 height 61
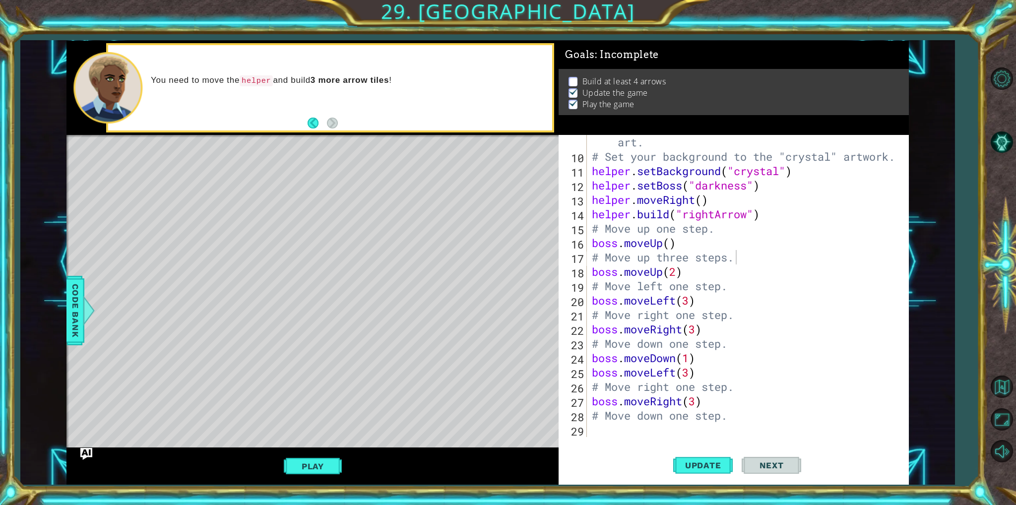
scroll to position [158, 0]
click at [682, 428] on div "# Customize the look of your player to "bats" art. # Set your background to the…" at bounding box center [746, 293] width 313 height 345
paste textarea "helper.build("wall")"
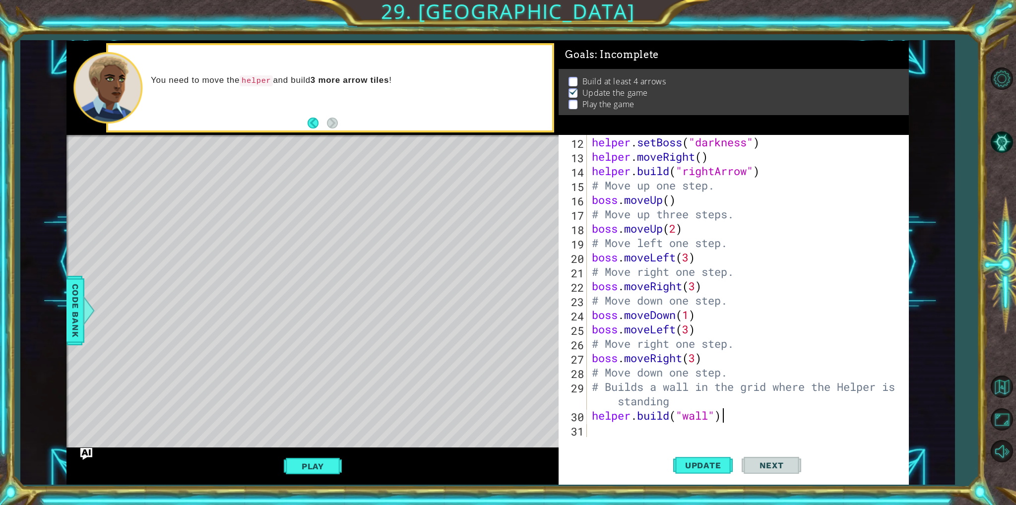
scroll to position [201, 0]
click at [642, 452] on div "Update Next" at bounding box center [738, 465] width 350 height 35
click at [714, 476] on button "Update" at bounding box center [703, 465] width 60 height 35
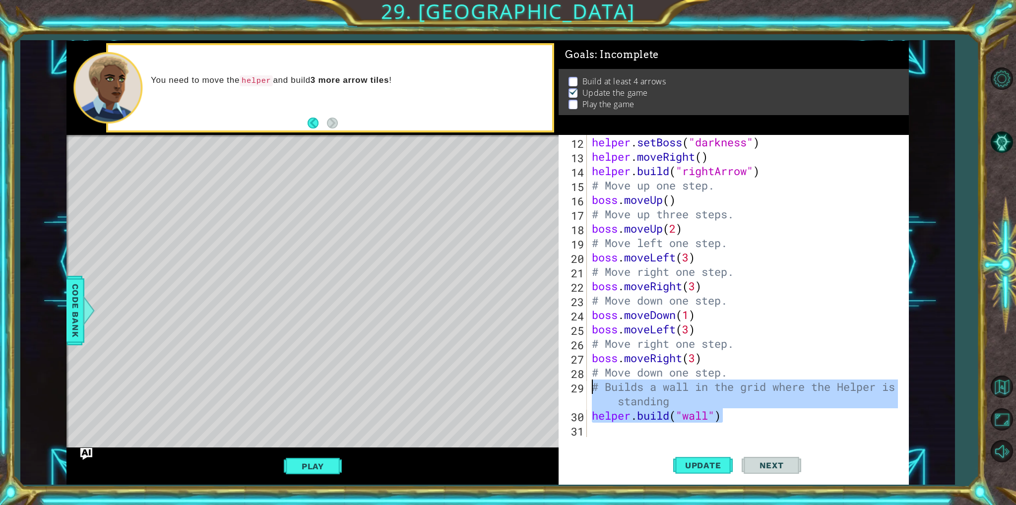
drag, startPoint x: 740, startPoint y: 421, endPoint x: 584, endPoint y: 392, distance: 158.9
click at [584, 392] on div "helper.build("wall") 12 13 14 15 16 17 18 19 20 21 22 23 24 25 26 27 28 29 30 3…" at bounding box center [732, 286] width 346 height 302
type textarea "# Builds a wall in the grid where the Helper is standing helper.build("wall")"
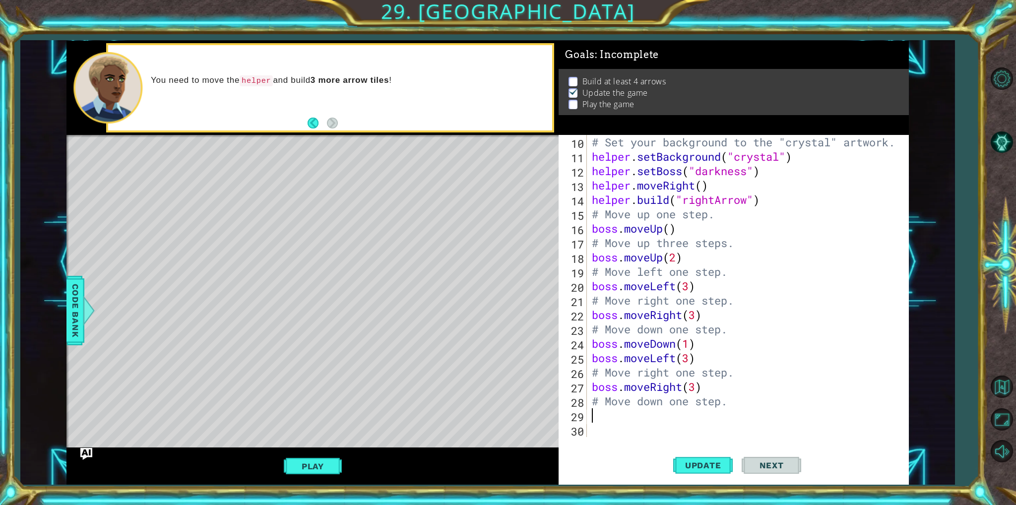
scroll to position [173, 0]
click at [74, 282] on span "Code Bank" at bounding box center [75, 310] width 16 height 61
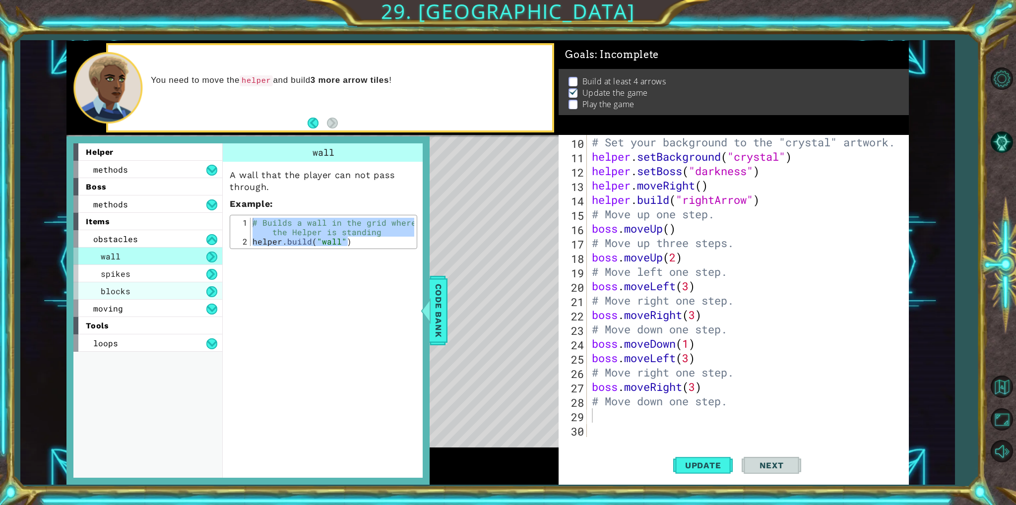
click at [143, 294] on div "blocks" at bounding box center [147, 290] width 149 height 17
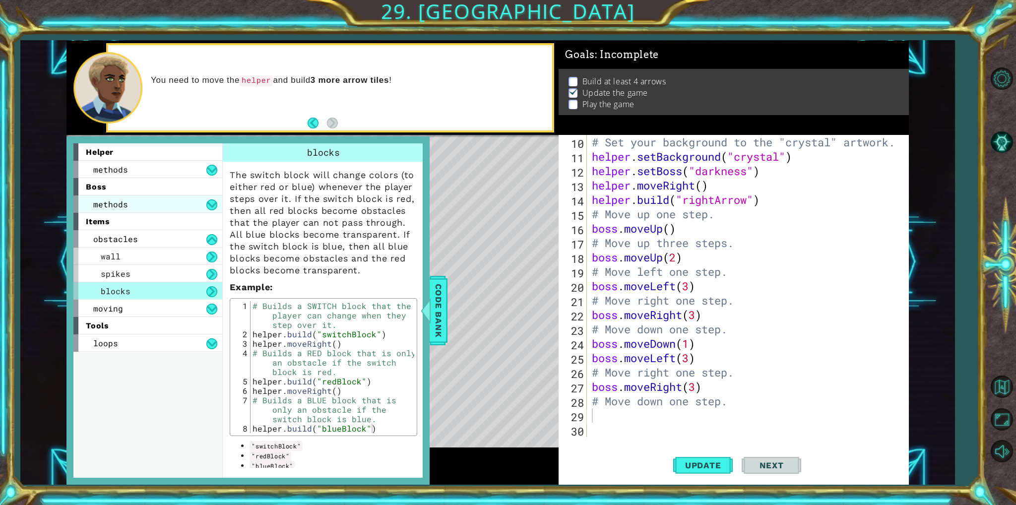
click at [187, 210] on div "methods" at bounding box center [147, 203] width 149 height 17
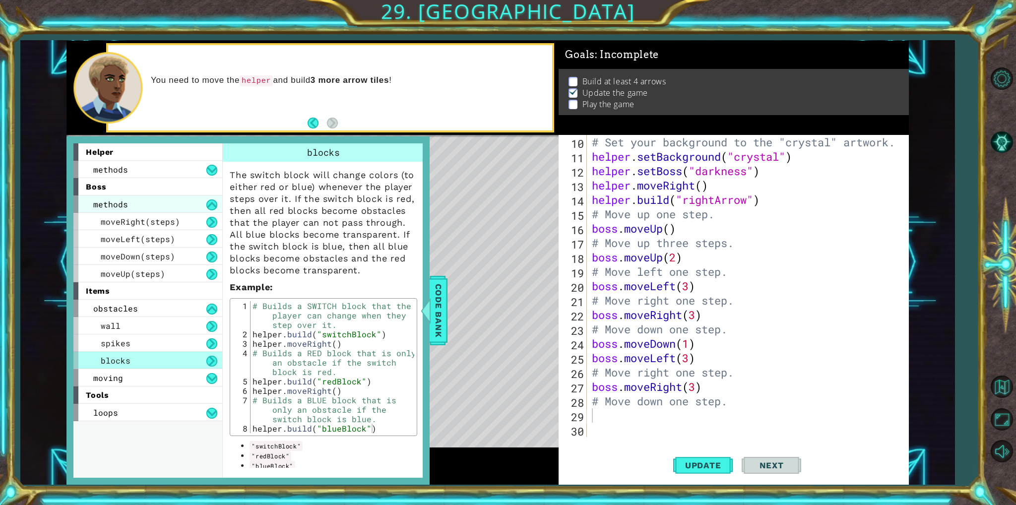
click at [196, 204] on div "methods" at bounding box center [147, 203] width 149 height 17
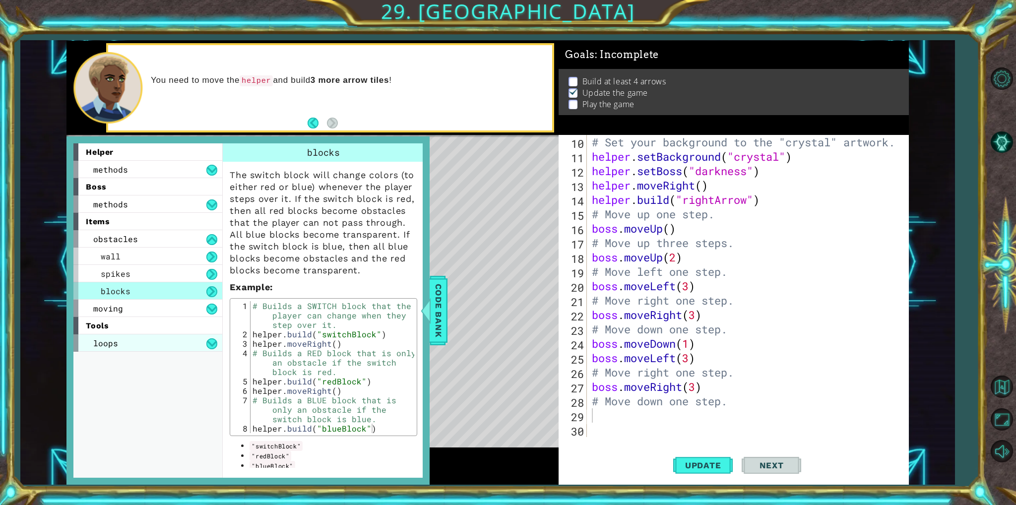
click at [128, 339] on div "loops" at bounding box center [147, 342] width 149 height 17
click at [137, 364] on span "for loop" at bounding box center [121, 360] width 40 height 10
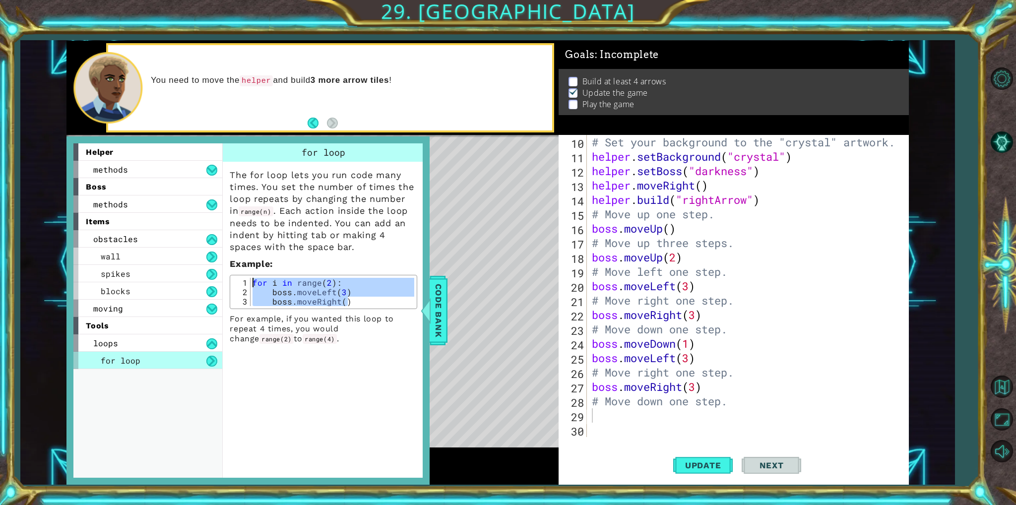
drag, startPoint x: 357, startPoint y: 298, endPoint x: 236, endPoint y: 280, distance: 122.3
click at [236, 280] on div "boss.moveRight() 1 2 3 for i in range ( 2 ) : boss . moveLeft ( 3 ) boss . move…" at bounding box center [324, 292] width 182 height 28
type textarea "for i in range(2): boss.moveLeft(3)"
click at [657, 423] on div "# Set your background to the "crystal" artwork. helper . setBackground ( "cryst…" at bounding box center [746, 300] width 313 height 331
paste textarea "boss.moveRight()"
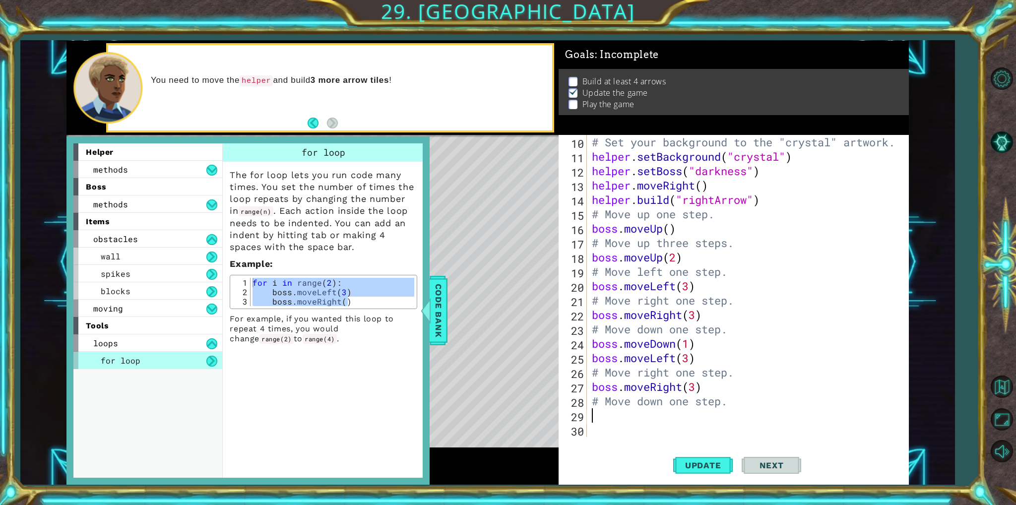
scroll to position [201, 0]
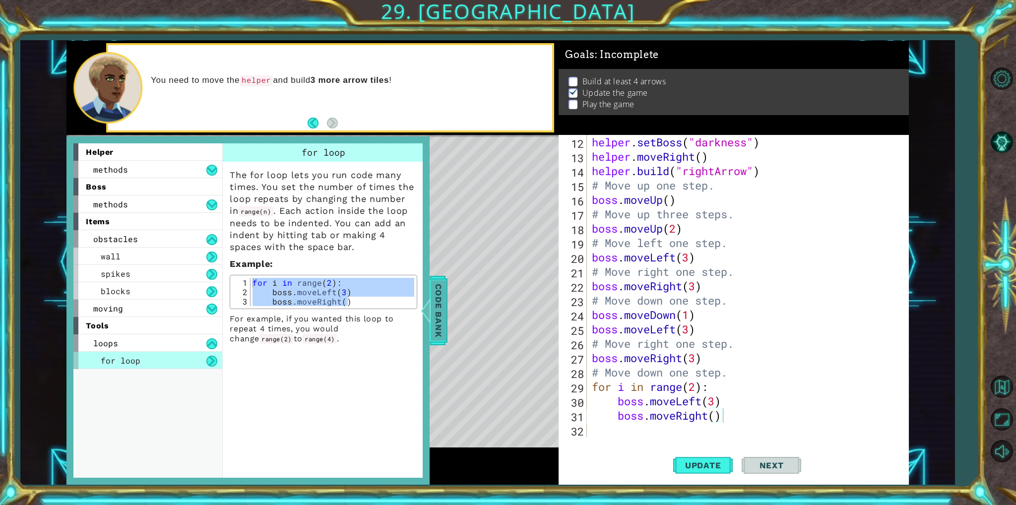
click at [436, 316] on span "Code Bank" at bounding box center [439, 310] width 16 height 61
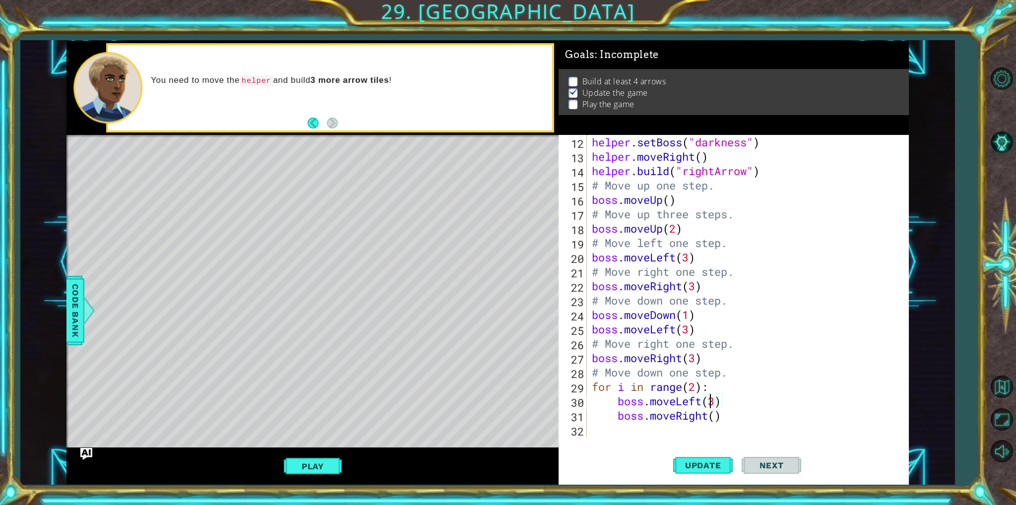
click at [710, 401] on div "helper . setBoss ( "darkness" ) helper . moveRight ( ) helper . build ( "rightA…" at bounding box center [746, 300] width 313 height 331
click at [623, 392] on div "helper . setBoss ( "darkness" ) helper . moveRight ( ) helper . build ( "rightA…" at bounding box center [746, 300] width 313 height 331
click at [716, 405] on div "helper . setBoss ( "darkness" ) helper . moveRight ( ) helper . build ( "rightA…" at bounding box center [746, 300] width 313 height 331
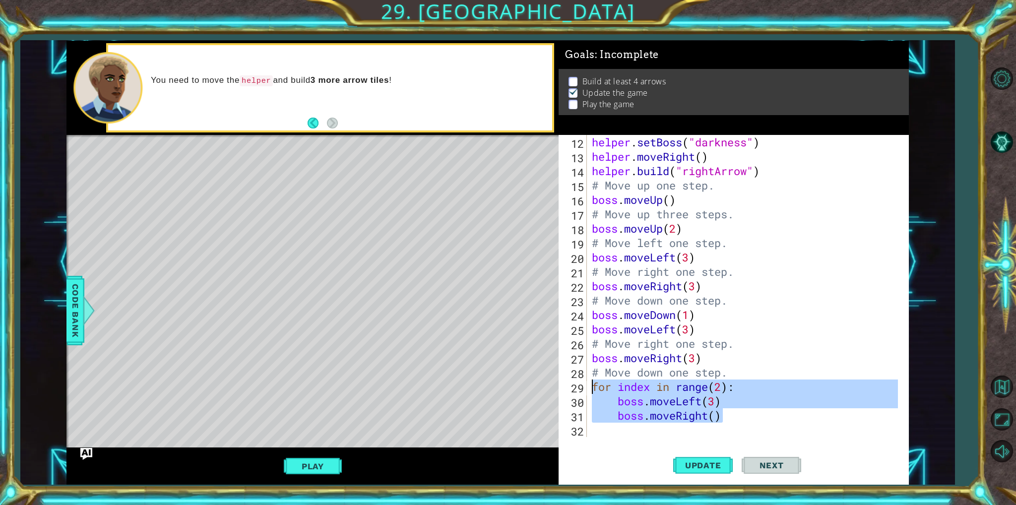
drag, startPoint x: 767, startPoint y: 417, endPoint x: 595, endPoint y: 389, distance: 174.4
click at [595, 389] on div "helper . setBoss ( "darkness" ) helper . moveRight ( ) helper . build ( "rightA…" at bounding box center [746, 300] width 313 height 331
type textarea "for index in range(2): boss.moveLeft(3)"
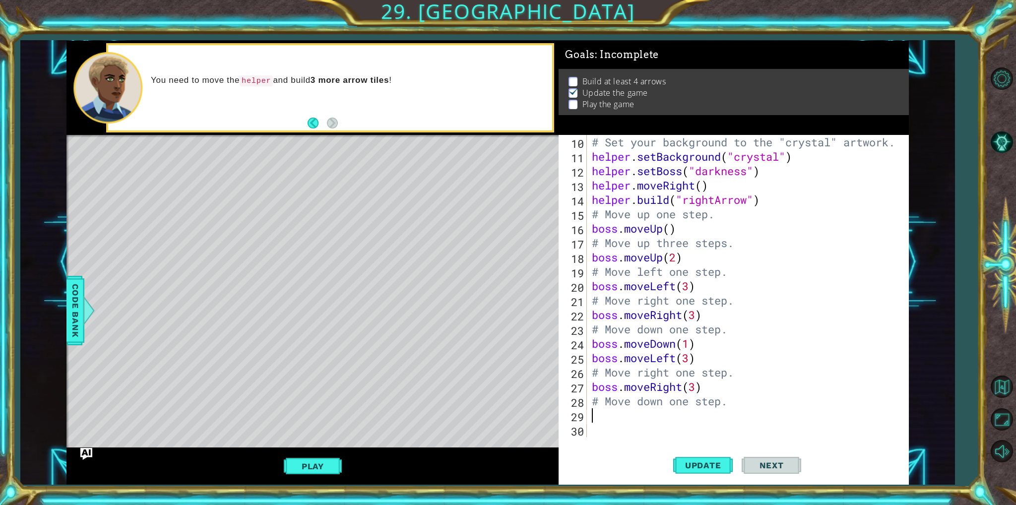
scroll to position [158, 0]
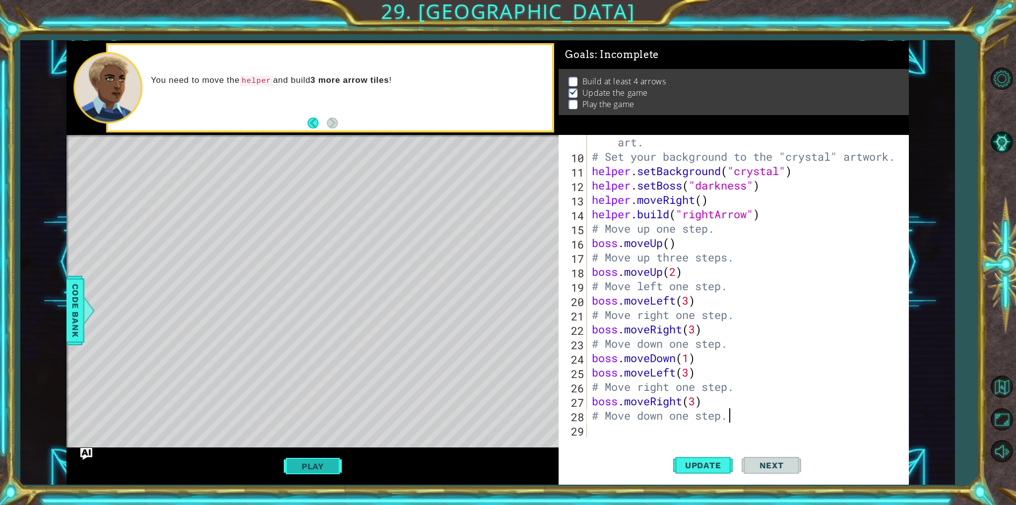
type textarea "# Move down one step."
click at [309, 465] on button "Play" at bounding box center [313, 466] width 58 height 19
click at [87, 322] on div at bounding box center [89, 311] width 12 height 30
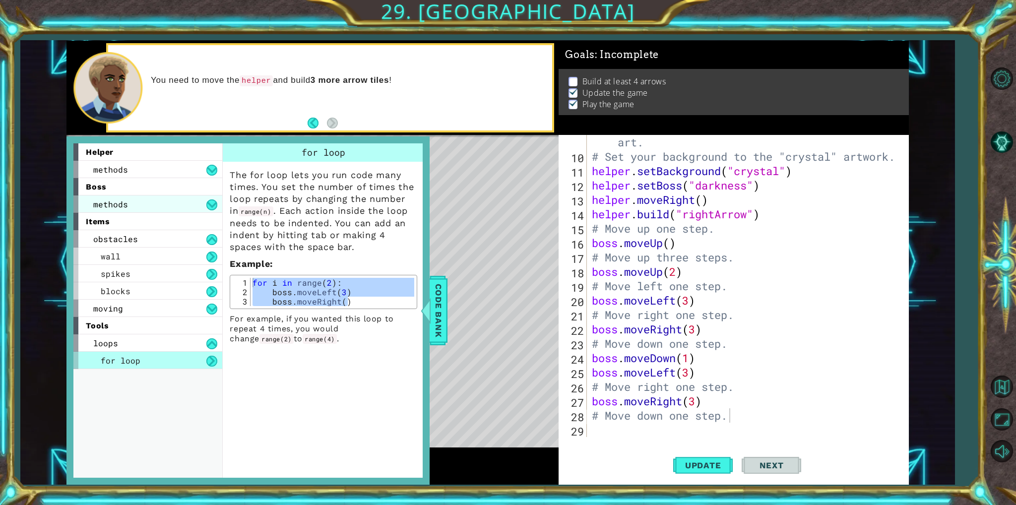
click at [149, 204] on div "methods" at bounding box center [147, 203] width 149 height 17
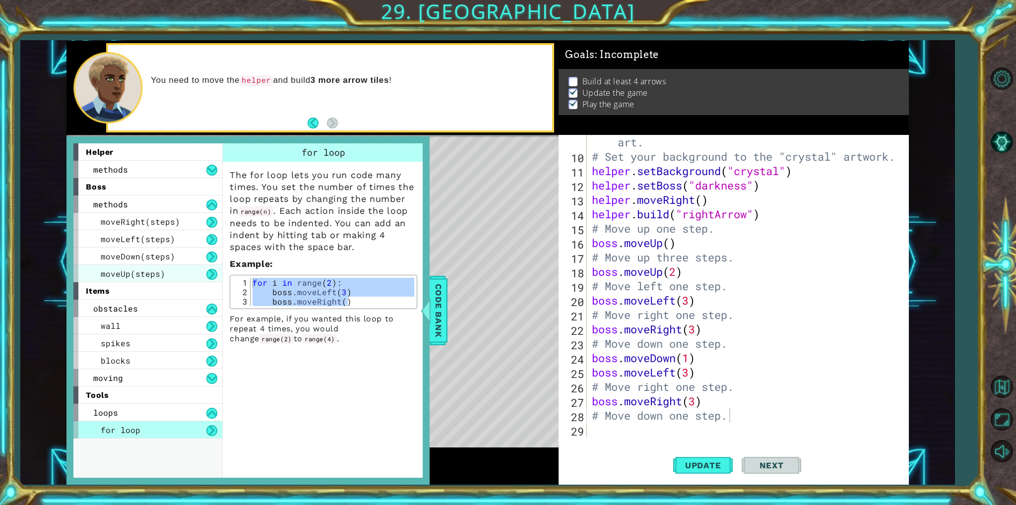
click at [149, 271] on span "moveUp(steps)" at bounding box center [133, 273] width 64 height 10
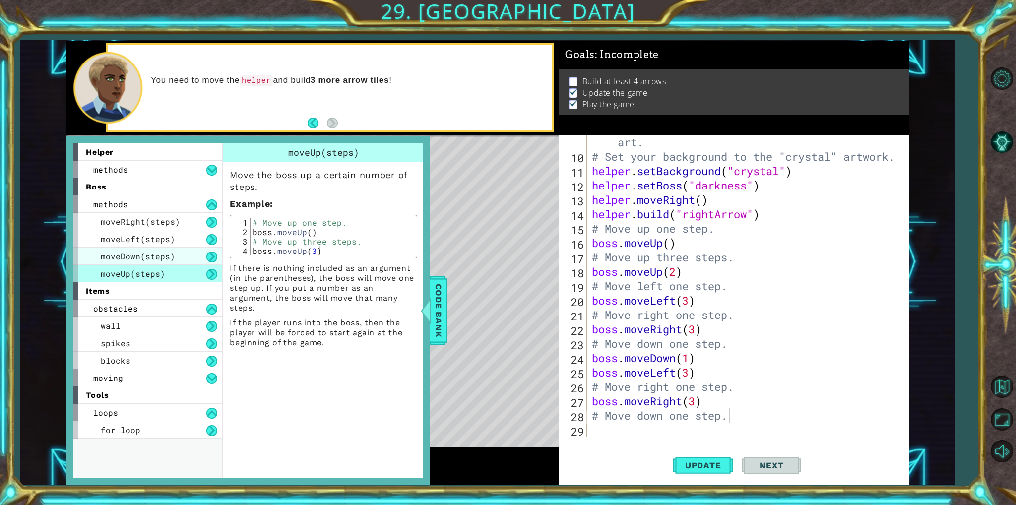
click at [172, 259] on span "moveDown(steps)" at bounding box center [138, 256] width 74 height 10
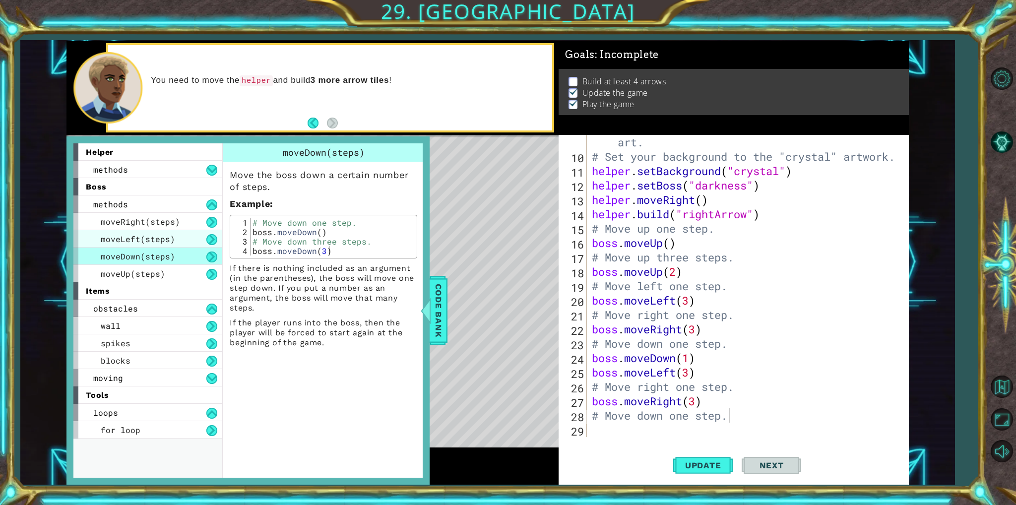
click at [178, 243] on div "moveLeft(steps)" at bounding box center [147, 238] width 149 height 17
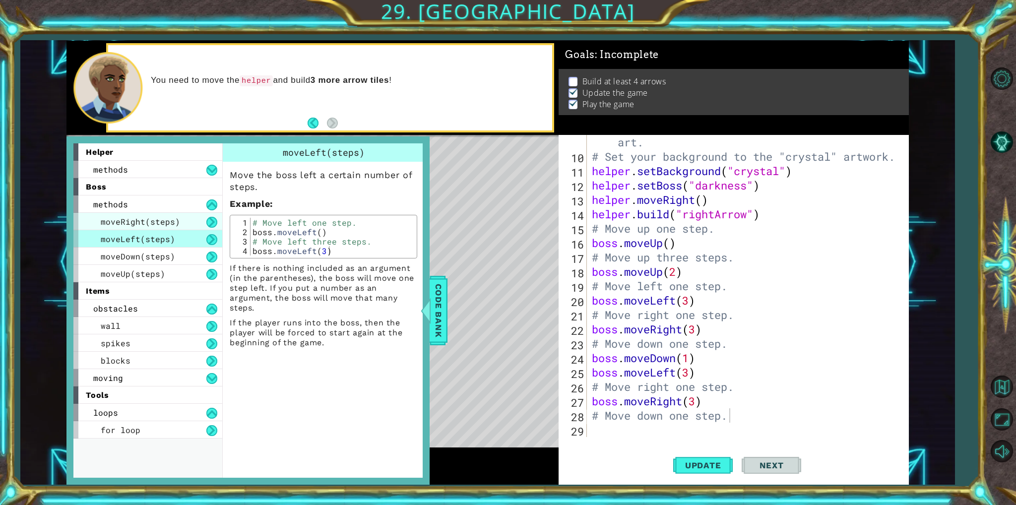
click at [173, 213] on div "moveRight(steps)" at bounding box center [147, 221] width 149 height 17
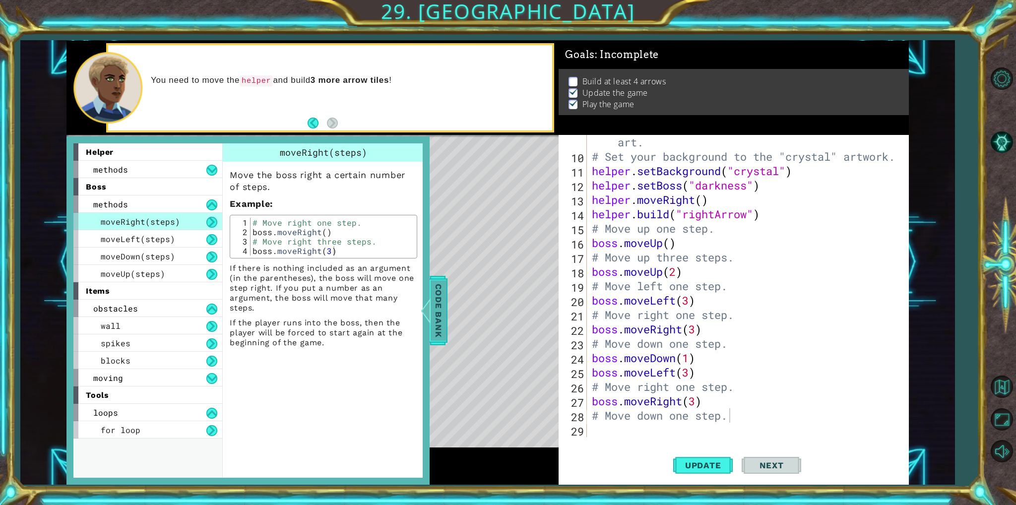
click at [439, 308] on span "Code Bank" at bounding box center [439, 310] width 16 height 61
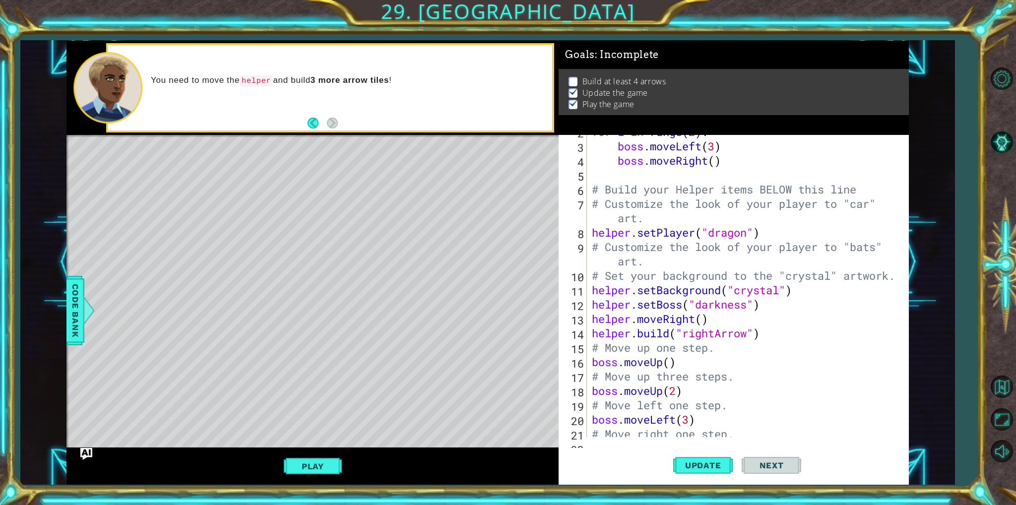
scroll to position [119, 0]
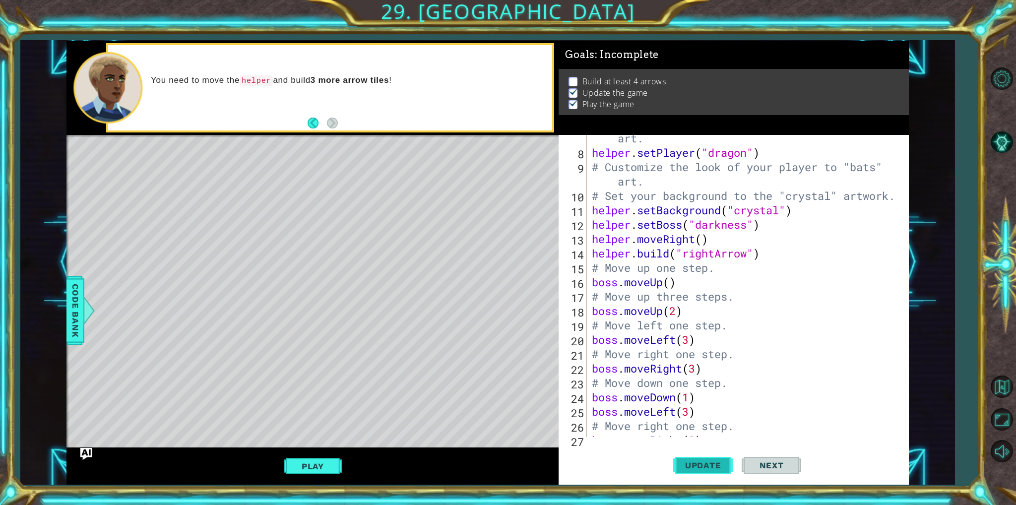
click at [695, 464] on span "Update" at bounding box center [703, 465] width 56 height 10
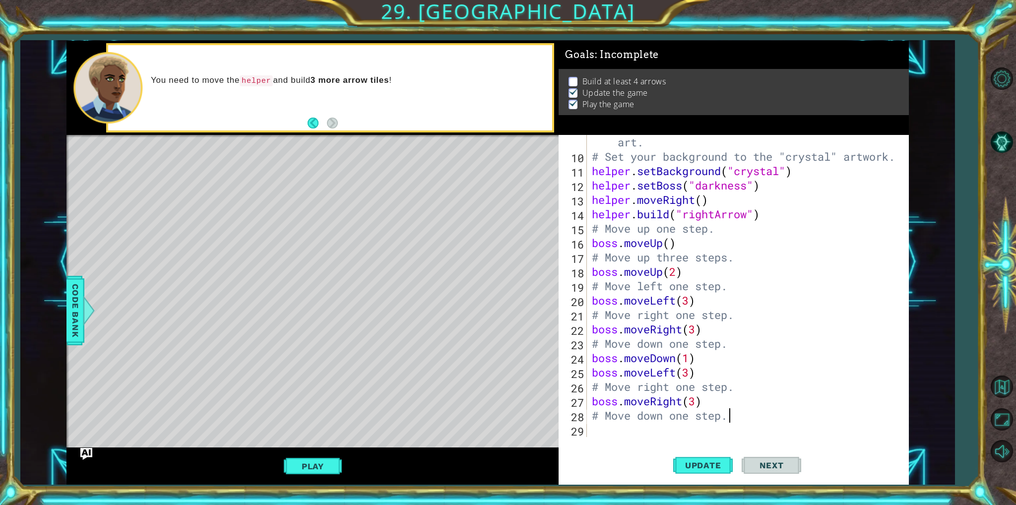
scroll to position [158, 0]
click at [602, 429] on div "# Customize the look of your player to "bats" art. # Set your background to the…" at bounding box center [746, 293] width 313 height 345
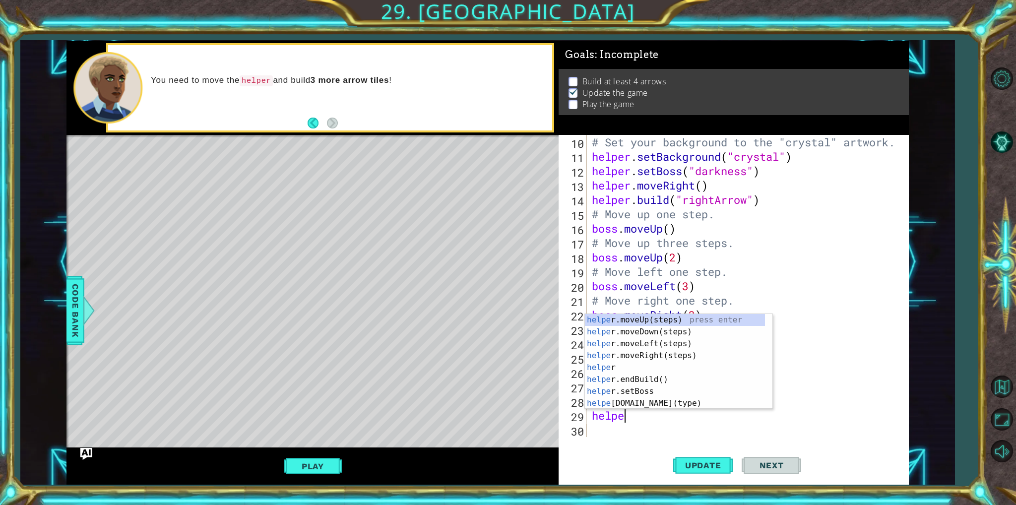
scroll to position [0, 0]
type textarea "h"
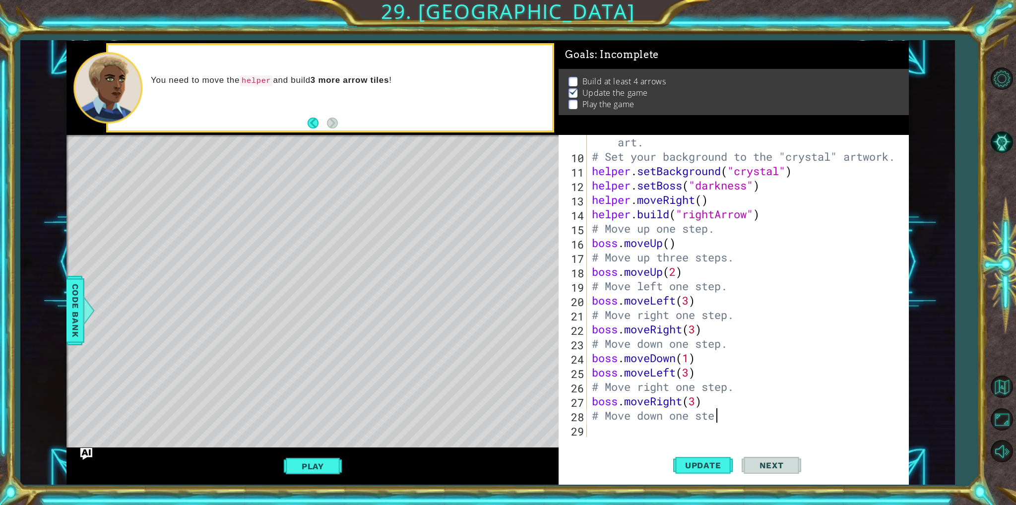
type textarea "# Move down one st"
drag, startPoint x: 741, startPoint y: 419, endPoint x: 586, endPoint y: 417, distance: 154.3
click at [586, 417] on div "# Move down one st 9 10 11 12 13 14 15 16 17 18 19 20 21 22 23 24 25 26 27 28 2…" at bounding box center [732, 286] width 346 height 302
click at [685, 457] on button "Update" at bounding box center [703, 465] width 60 height 35
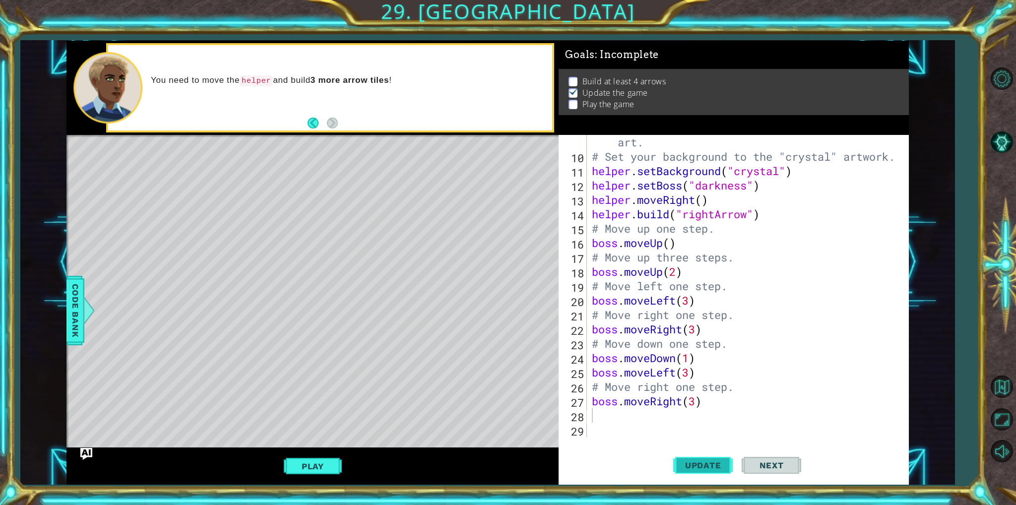
click at [683, 470] on span "Update" at bounding box center [703, 465] width 56 height 10
click at [76, 300] on span "Code Bank" at bounding box center [75, 310] width 16 height 61
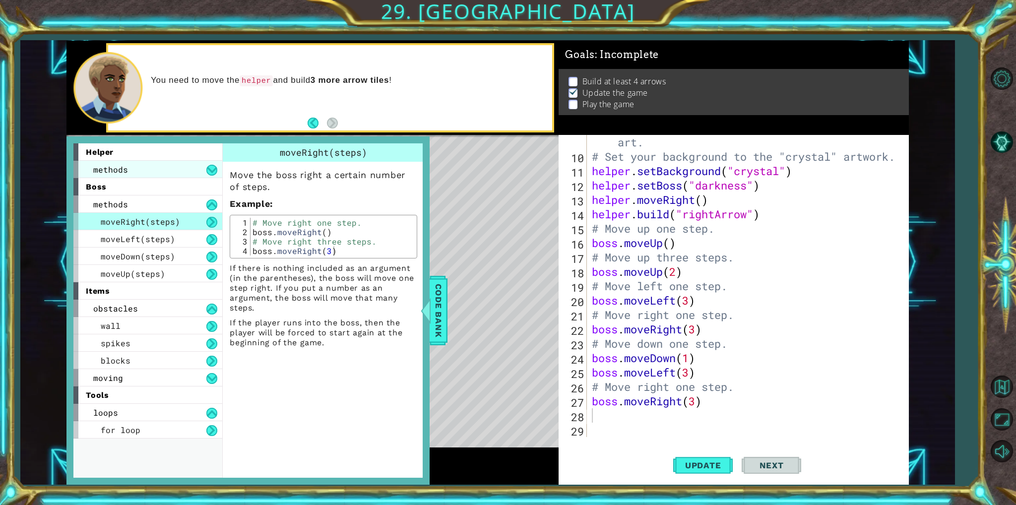
click at [147, 167] on div "methods" at bounding box center [147, 169] width 149 height 17
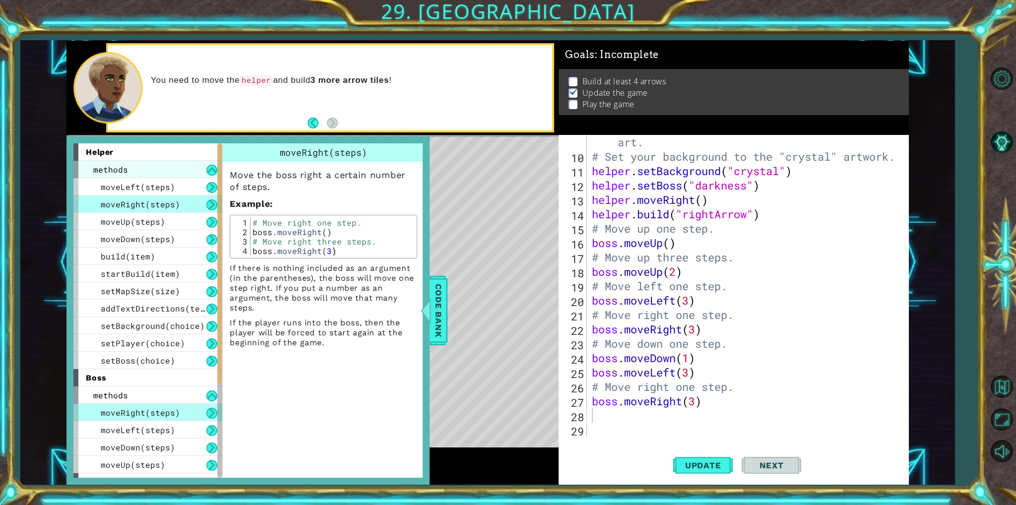
click at [163, 161] on div "methods" at bounding box center [147, 169] width 149 height 17
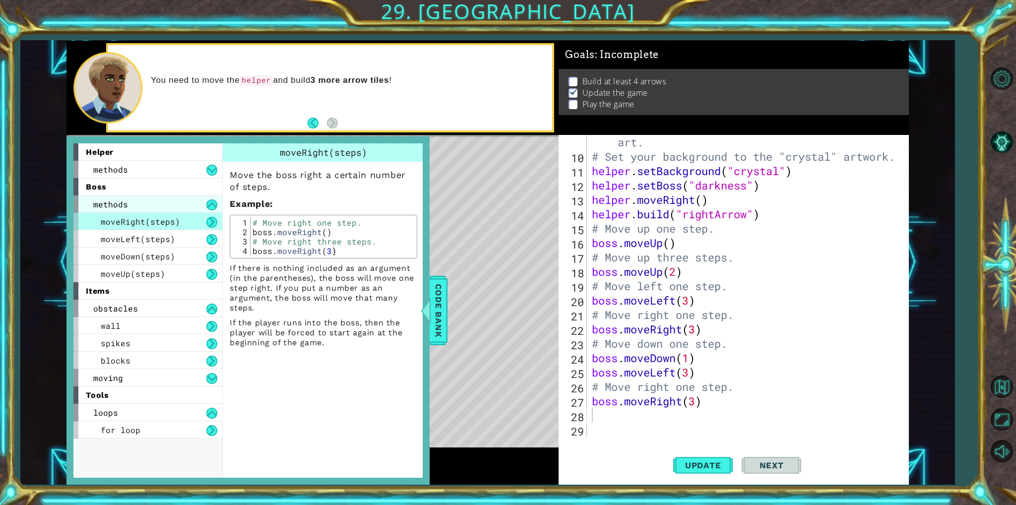
click at [177, 203] on div "methods" at bounding box center [147, 203] width 149 height 17
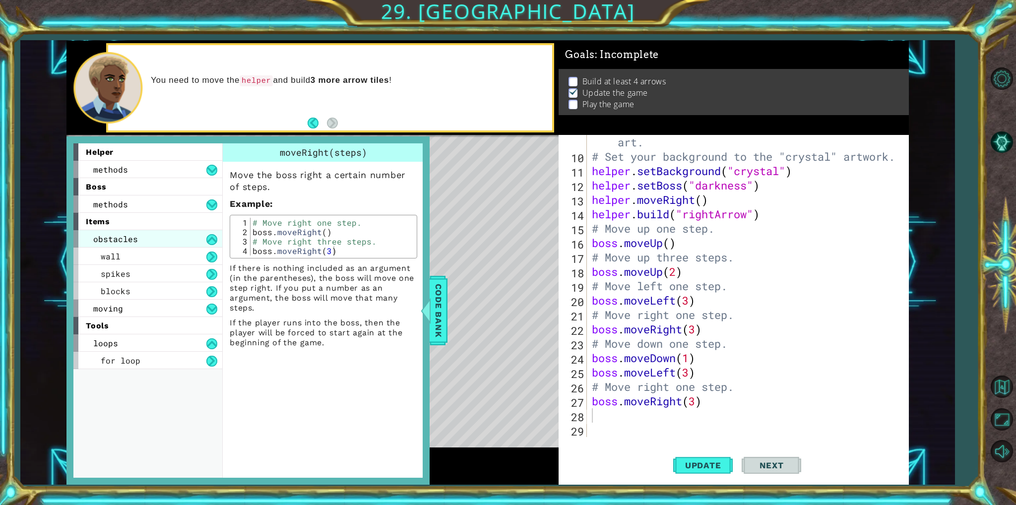
click at [170, 234] on div "obstacles" at bounding box center [147, 238] width 149 height 17
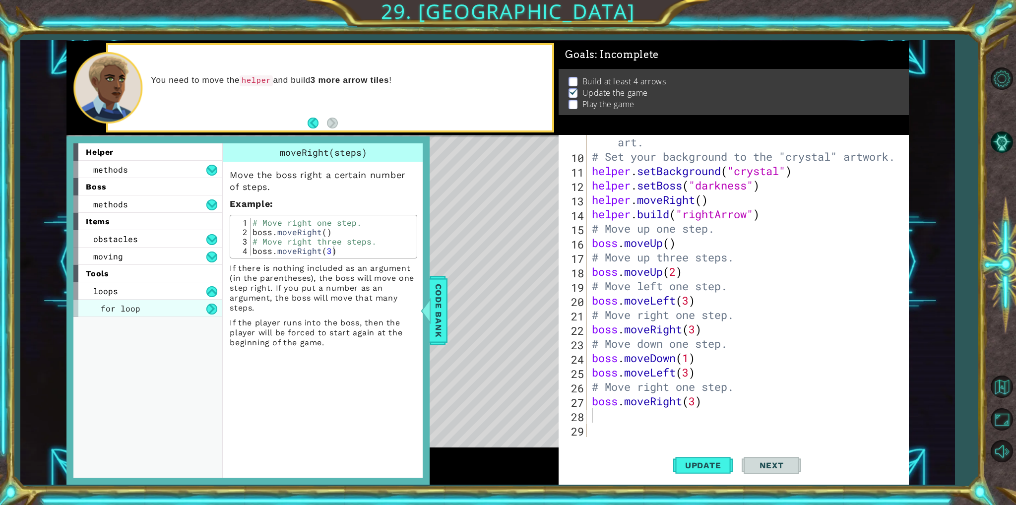
click at [132, 314] on div "for loop" at bounding box center [147, 308] width 149 height 17
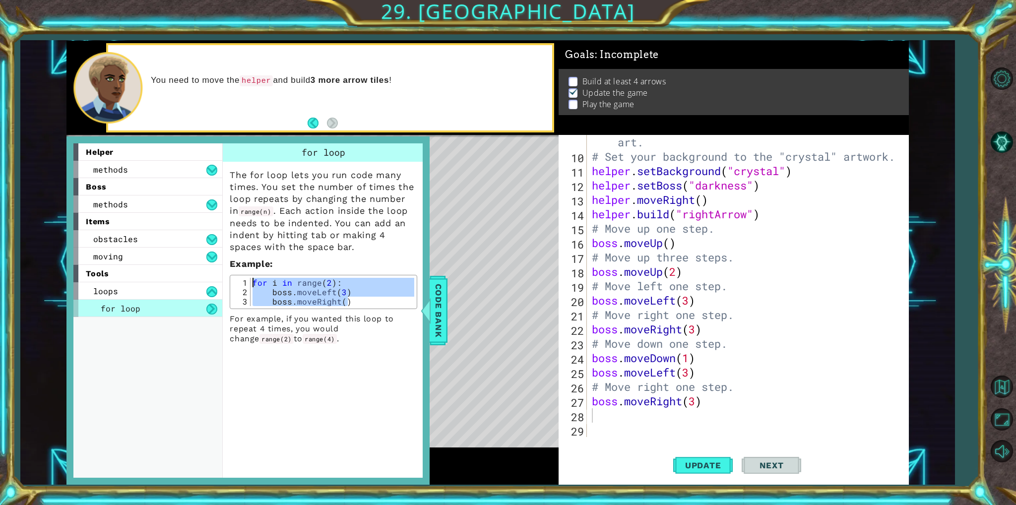
drag, startPoint x: 387, startPoint y: 299, endPoint x: 239, endPoint y: 266, distance: 152.0
click at [239, 266] on div "The for loop lets you run code many times. You set the number of times the loop…" at bounding box center [323, 253] width 201 height 182
type textarea "for i in range(2): boss.moveLeft(3)"
click at [714, 434] on div "# Customize the look of your player to "bats" art. # Set your background to the…" at bounding box center [746, 293] width 313 height 345
paste textarea "boss.moveRight()"
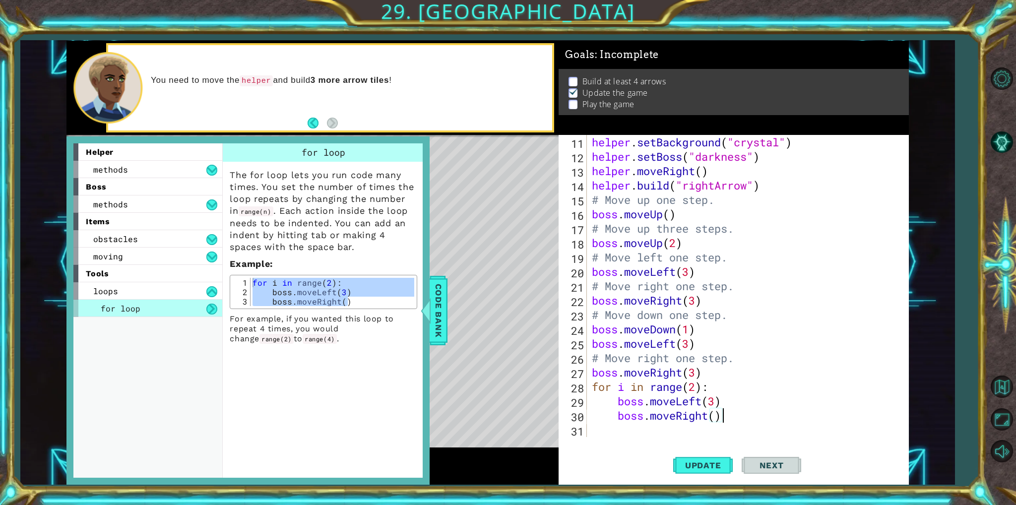
scroll to position [187, 0]
click at [645, 406] on div "helper . setBackground ( "crystal" ) helper . setBoss ( "darkness" ) helper . m…" at bounding box center [746, 300] width 313 height 331
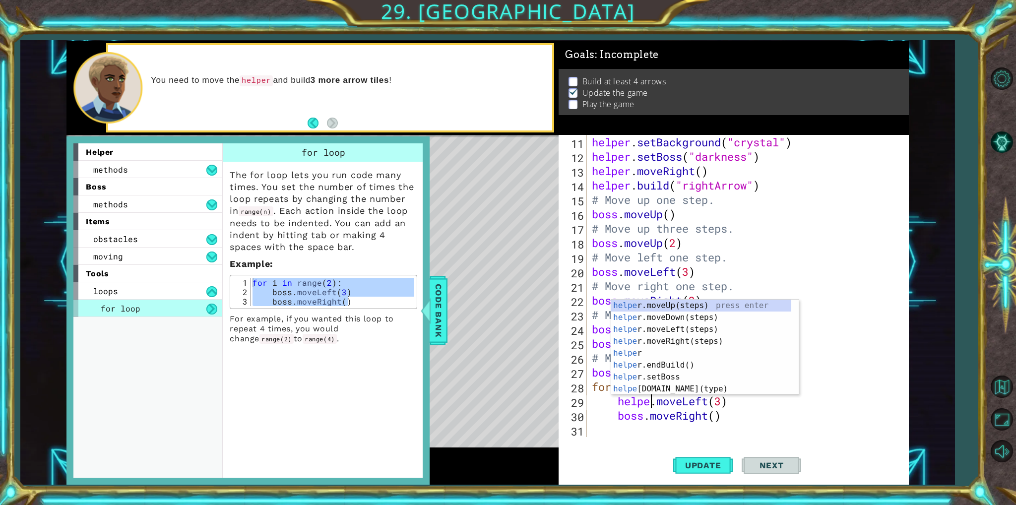
scroll to position [0, 3]
click at [649, 420] on div "helper . setBackground ( "crystal" ) helper . setBoss ( "darkness" ) helper . m…" at bounding box center [746, 300] width 313 height 331
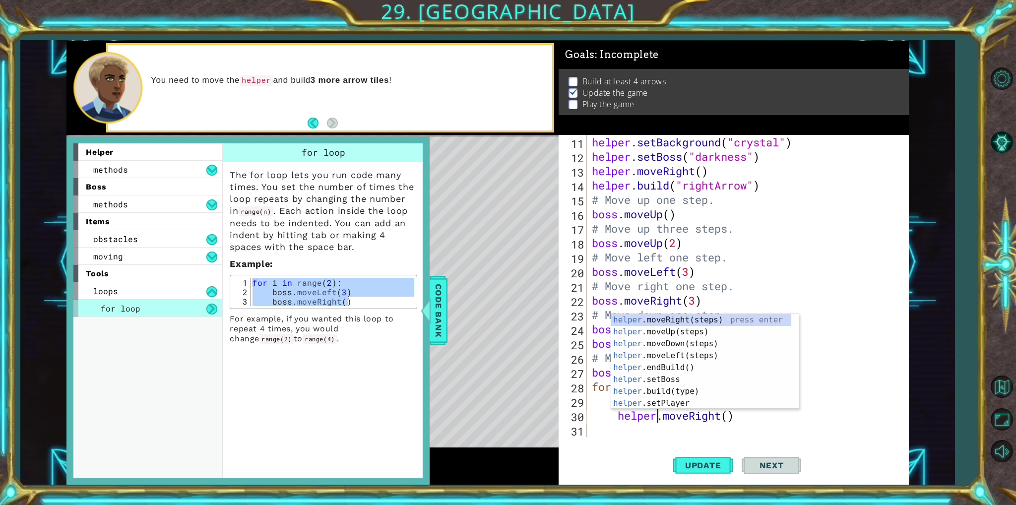
click at [774, 421] on div "helper . setBackground ( "crystal" ) helper . setBoss ( "darkness" ) helper . m…" at bounding box center [746, 300] width 313 height 331
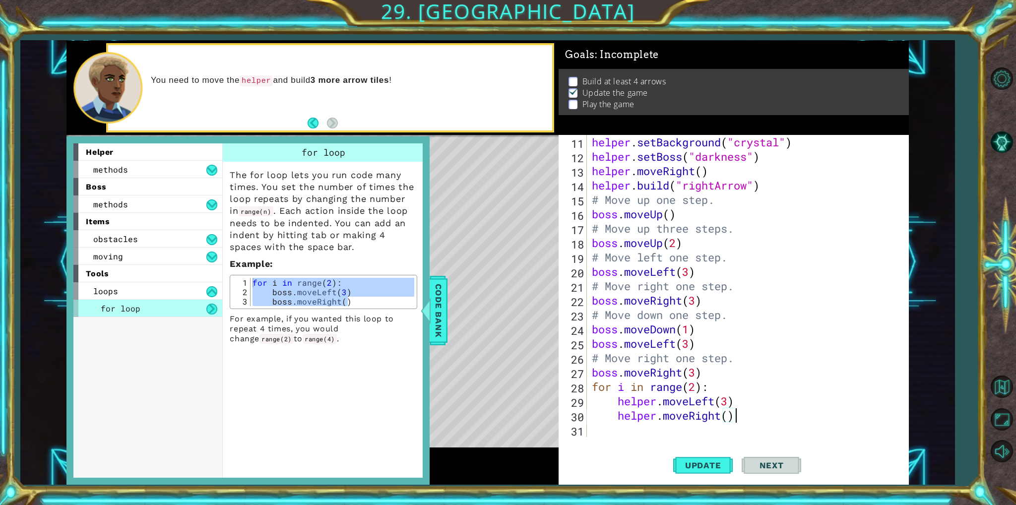
click at [696, 393] on div "helper . setBackground ( "crystal" ) helper . setBoss ( "darkness" ) helper . m…" at bounding box center [746, 300] width 313 height 331
click at [436, 305] on span "Code Bank" at bounding box center [439, 310] width 16 height 61
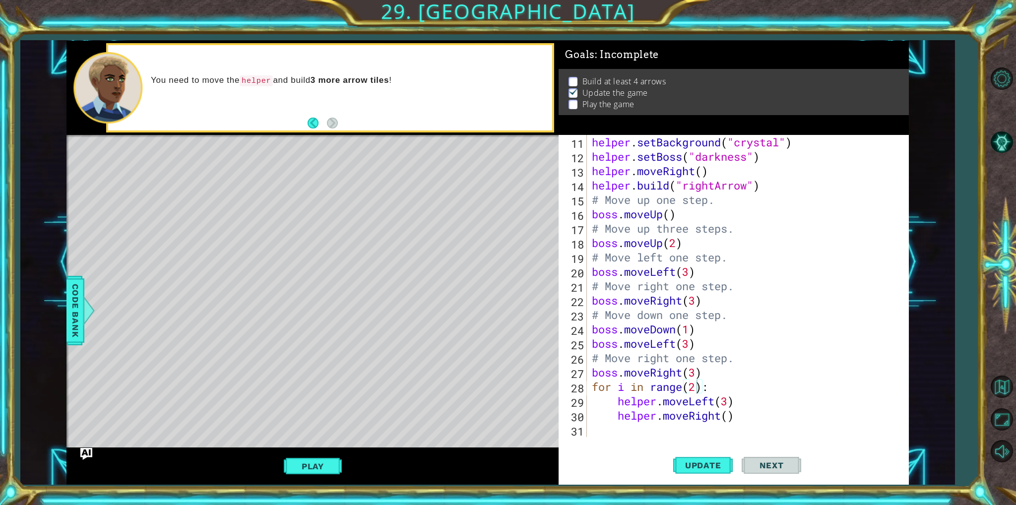
click at [730, 400] on div "helper . setBackground ( "crystal" ) helper . setBoss ( "darkness" ) helper . m…" at bounding box center [746, 300] width 313 height 331
click at [720, 418] on div "helper . setBackground ( "crystal" ) helper . setBoss ( "darkness" ) helper . m…" at bounding box center [746, 300] width 313 height 331
click at [708, 403] on div "" dragon" press enter " darkness" press enter " rightArrow" press enter" at bounding box center [790, 404] width 188 height 60
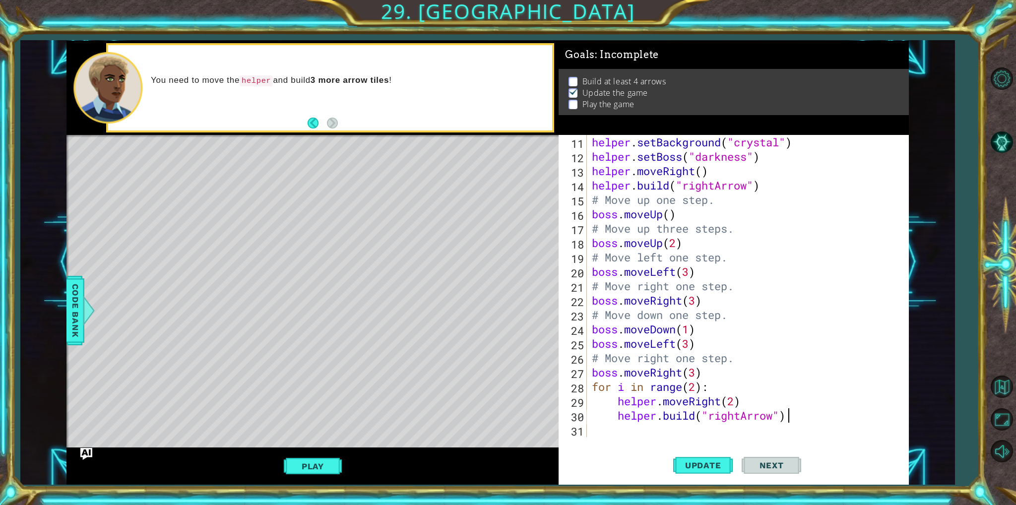
scroll to position [0, 8]
click at [721, 463] on span "Update" at bounding box center [703, 465] width 56 height 10
click at [314, 467] on button "Play" at bounding box center [313, 466] width 58 height 19
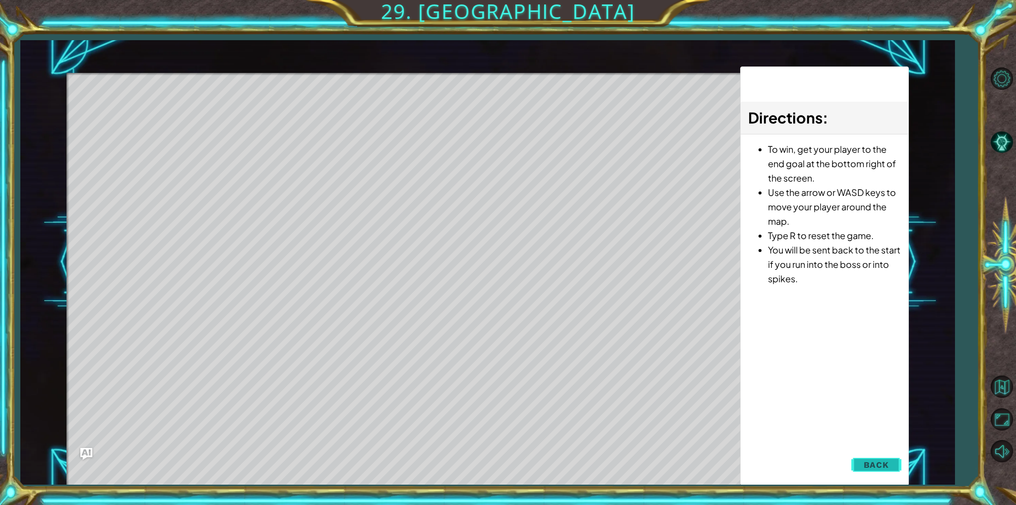
click at [883, 463] on span "Back" at bounding box center [876, 465] width 25 height 10
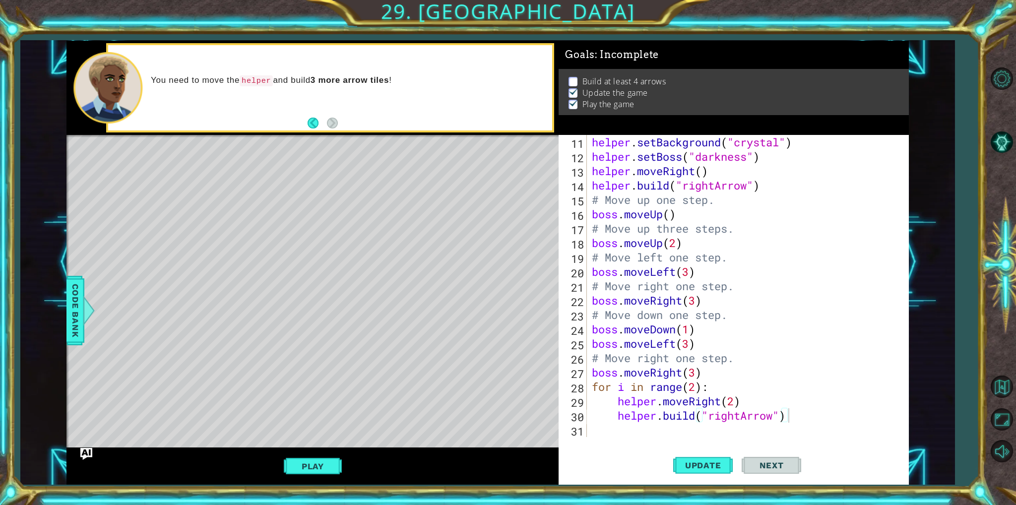
click at [797, 422] on div "helper . setBackground ( "crystal" ) helper . setBoss ( "darkness" ) helper . m…" at bounding box center [746, 300] width 313 height 331
click at [730, 405] on div "helper . setBackground ( "crystal" ) helper . setBoss ( "darkness" ) helper . m…" at bounding box center [746, 300] width 313 height 331
click at [819, 382] on div "helper . setBackground ( "crystal" ) helper . setBoss ( "darkness" ) helper . m…" at bounding box center [746, 300] width 313 height 331
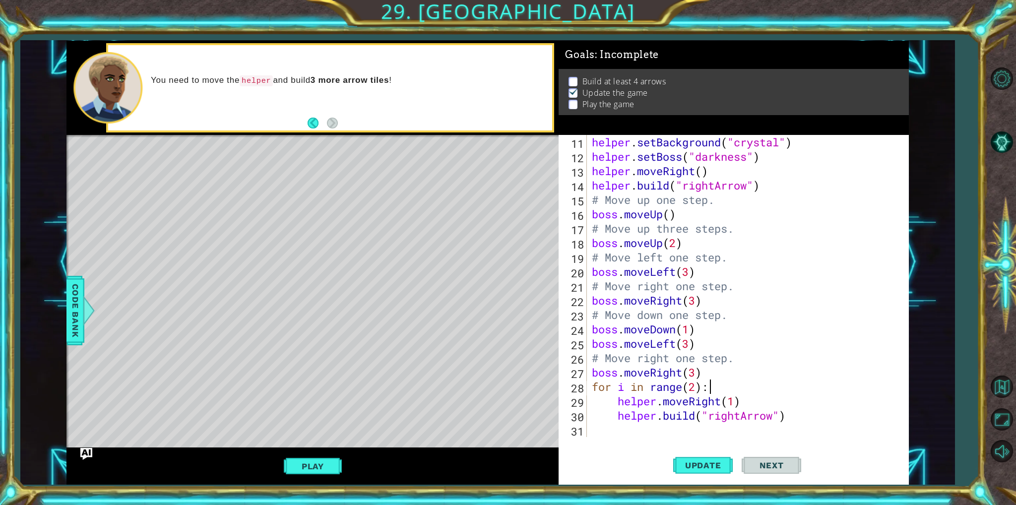
click at [695, 376] on div "helper . setBackground ( "crystal" ) helper . setBoss ( "darkness" ) helper . m…" at bounding box center [746, 300] width 313 height 331
click at [722, 465] on span "Update" at bounding box center [703, 465] width 56 height 10
type textarea "boss.moveRight(4)"
click at [633, 429] on div "helper . setBackground ( "crystal" ) helper . setBoss ( "darkness" ) helper . m…" at bounding box center [746, 300] width 313 height 331
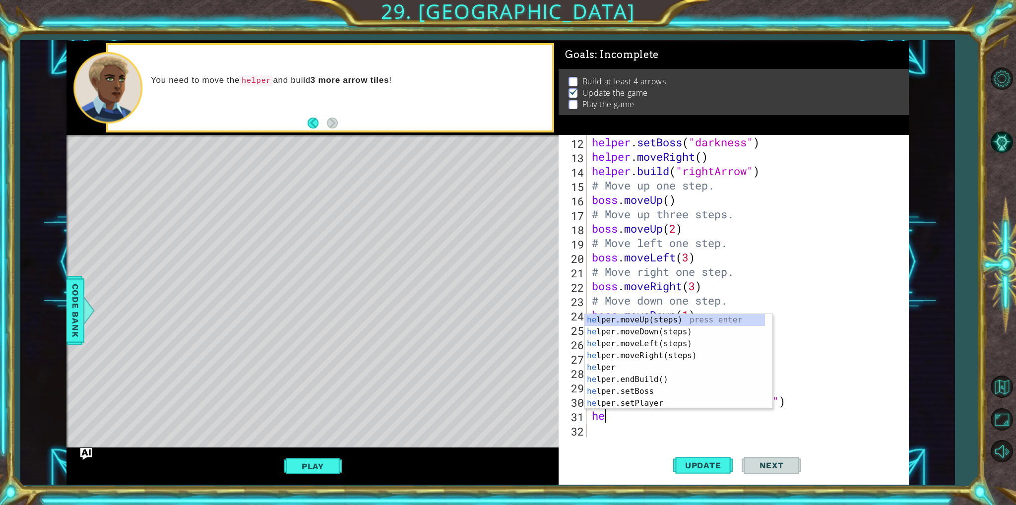
scroll to position [0, 0]
type textarea "helper"
click at [721, 346] on div "helper press enter helper .moveUp(steps) press enter helper .moveDown(steps) pr…" at bounding box center [675, 373] width 180 height 119
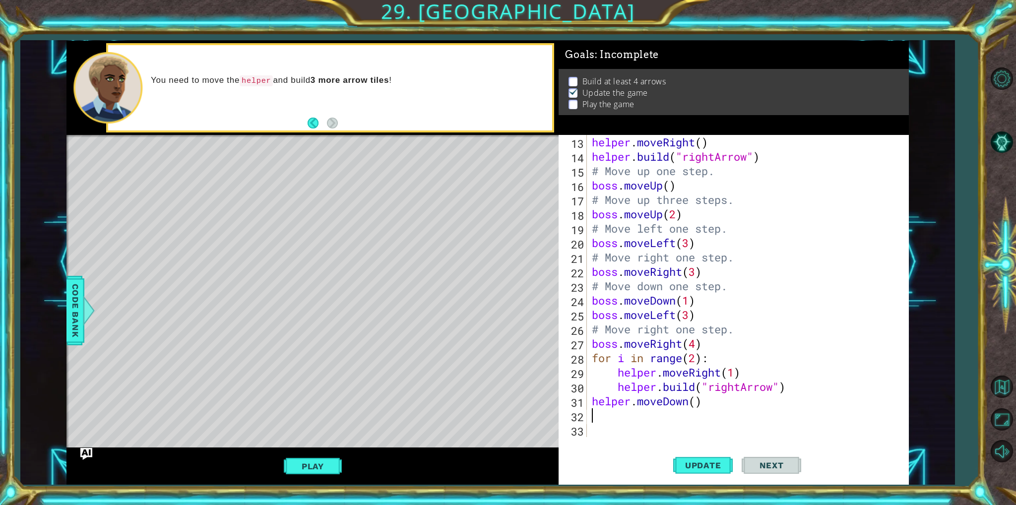
scroll to position [215, 0]
click at [697, 407] on div "helper . moveRight ( ) helper . build ( "rightArrow" ) # Move up one step. boss…" at bounding box center [746, 300] width 313 height 331
type textarea "helper.moveDown(1)"
click at [650, 415] on div "helper . moveRight ( ) helper . build ( "rightArrow" ) # Move up one step. boss…" at bounding box center [746, 300] width 313 height 331
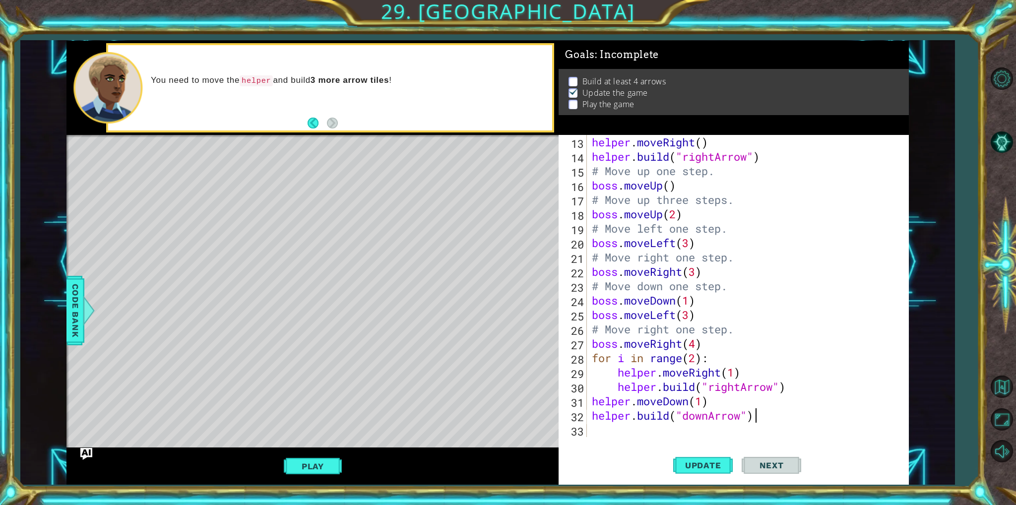
scroll to position [0, 6]
type textarea "[DOMAIN_NAME]("downArrow")"
click at [649, 440] on div "helper.build("downArrow") 13 14 15 16 17 18 19 20 21 22 23 24 25 26 27 28 29 30…" at bounding box center [734, 310] width 350 height 350
click at [649, 433] on div "helper . moveRight ( ) helper . build ( "rightArrow" ) # Move up one step. boss…" at bounding box center [746, 300] width 313 height 331
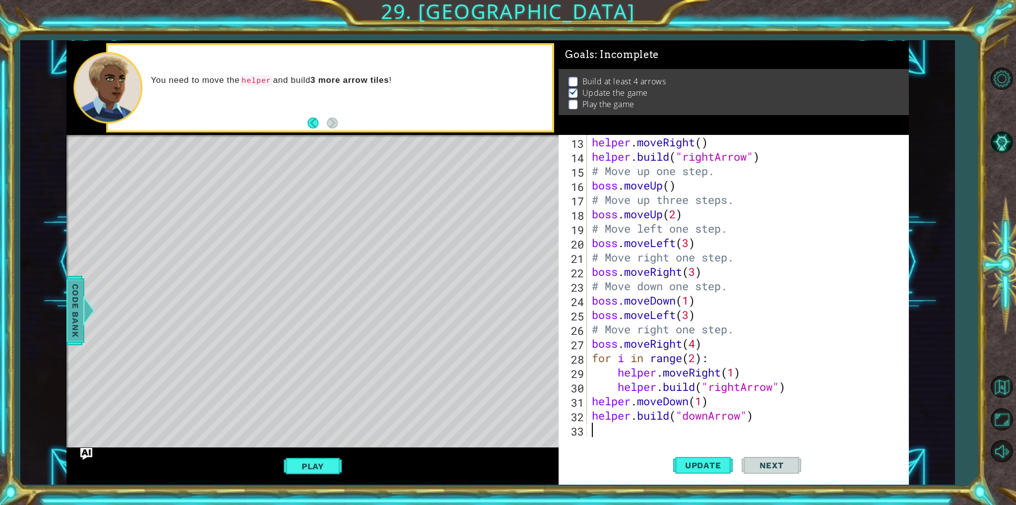
click at [67, 324] on div "Code Bank" at bounding box center [75, 310] width 18 height 69
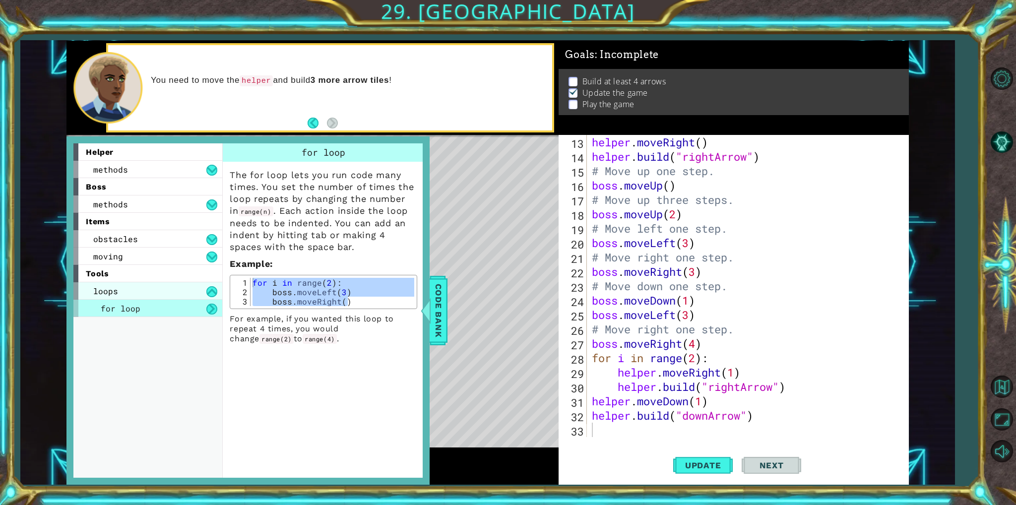
click at [187, 295] on div "loops" at bounding box center [147, 290] width 149 height 17
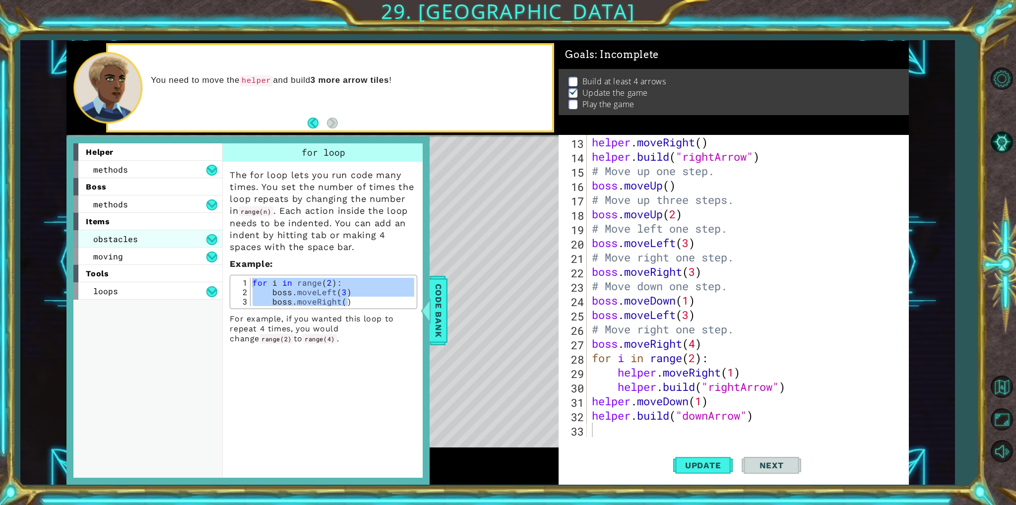
click at [133, 235] on span "obstacles" at bounding box center [115, 239] width 45 height 10
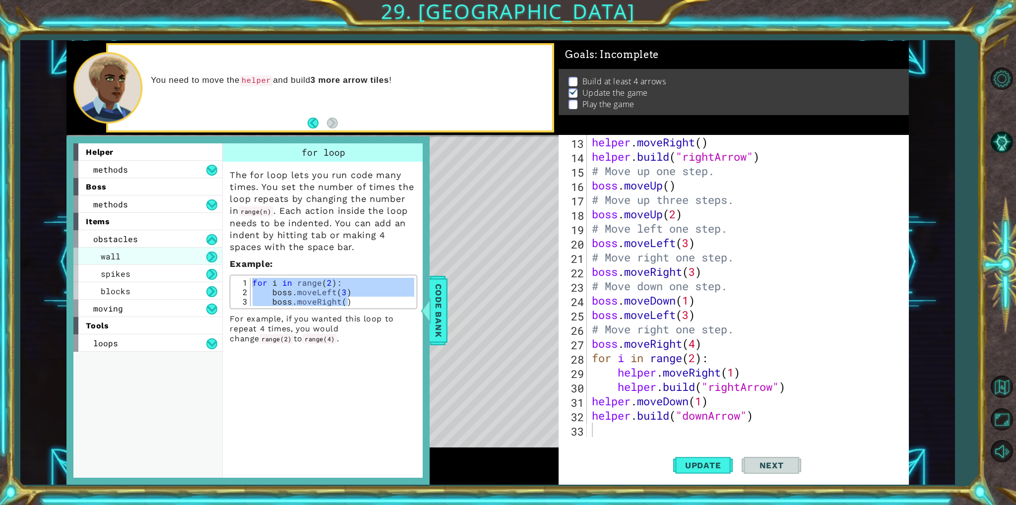
click at [128, 261] on div "wall" at bounding box center [147, 256] width 149 height 17
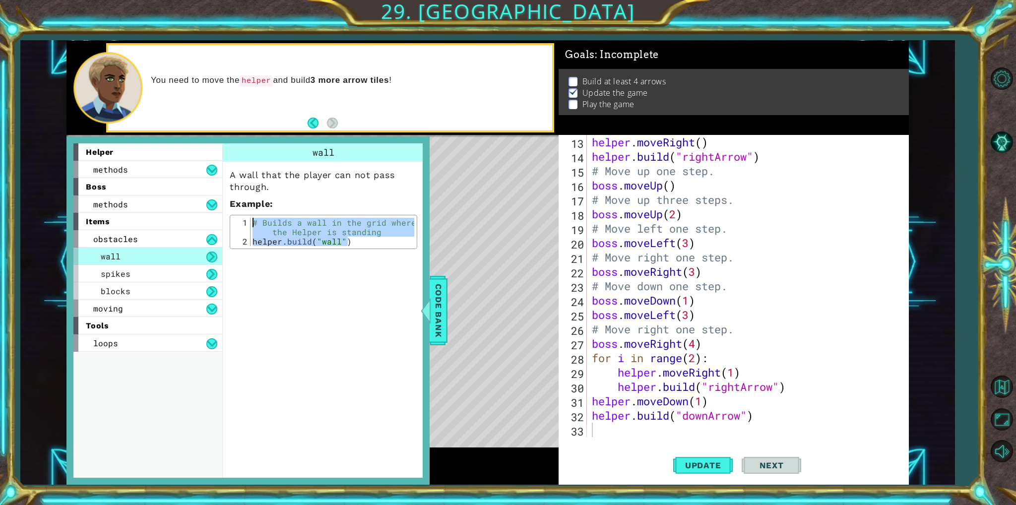
drag, startPoint x: 354, startPoint y: 241, endPoint x: 228, endPoint y: 207, distance: 130.4
click at [228, 207] on div "A wall that the player can not pass through. Example : helper.build("wall") 1 2…" at bounding box center [323, 205] width 201 height 87
type textarea "# Builds a wall in the grid where the Helper is standing helper.build("wall")"
click at [625, 431] on div "helper . moveRight ( ) helper . build ( "rightArrow" ) # Move up one step. boss…" at bounding box center [746, 300] width 313 height 331
paste textarea "helper.build("wall")"
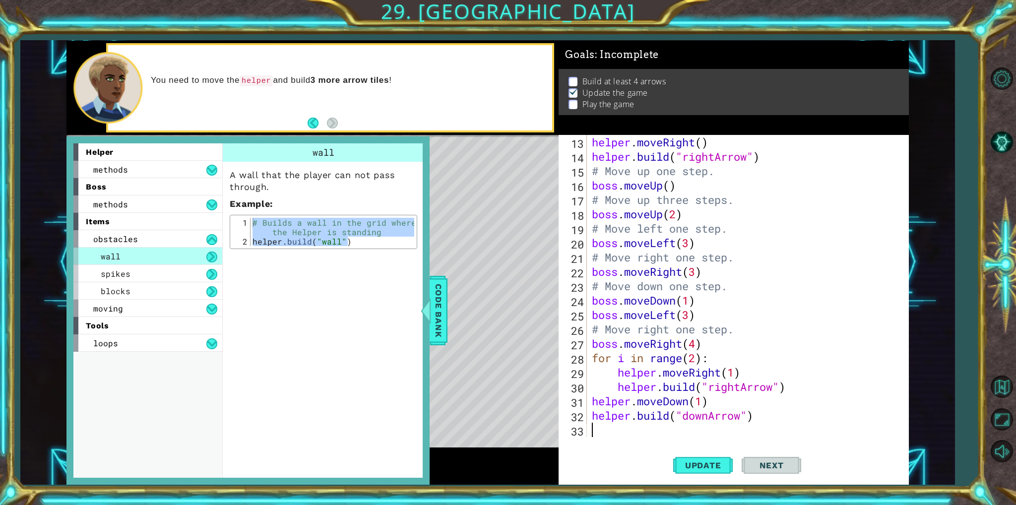
scroll to position [258, 0]
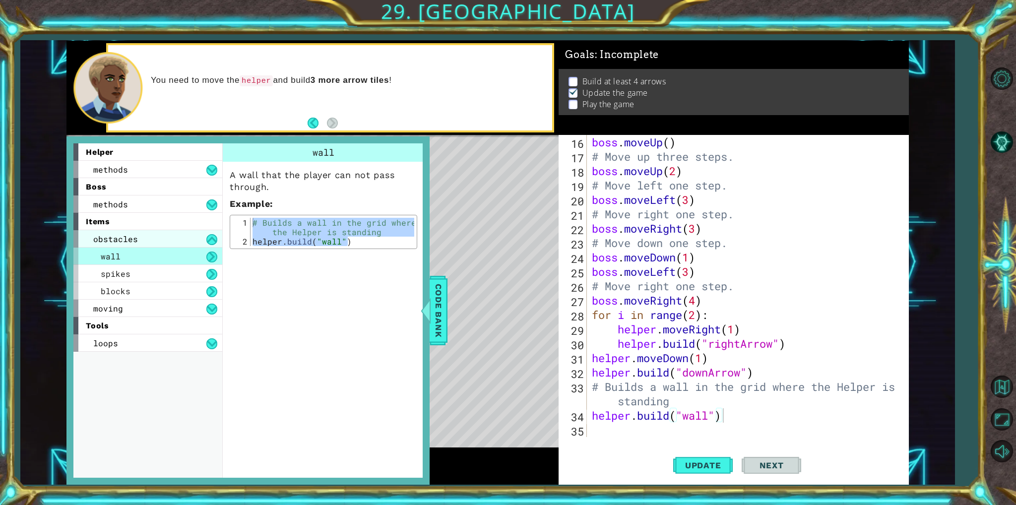
click at [165, 239] on div "obstacles" at bounding box center [147, 238] width 149 height 17
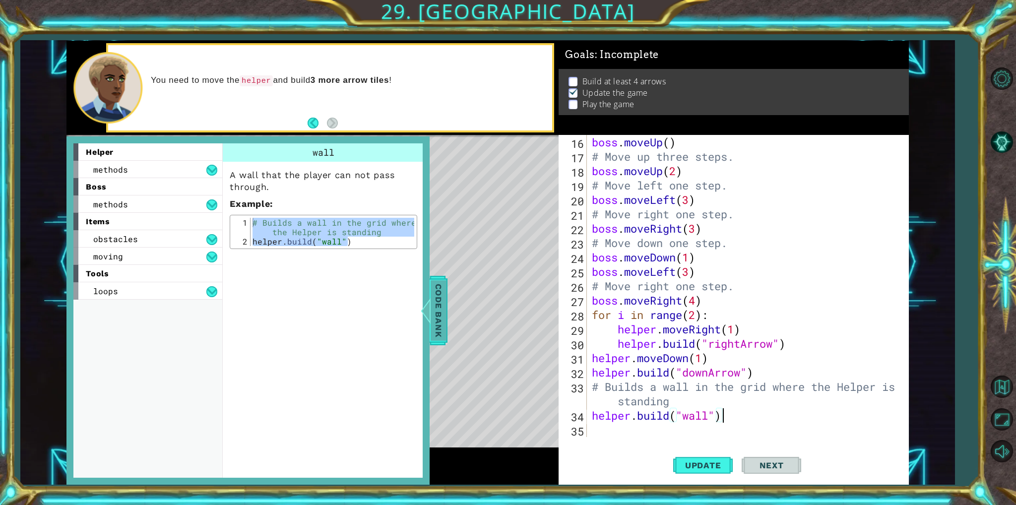
click at [444, 314] on span "Code Bank" at bounding box center [439, 310] width 16 height 61
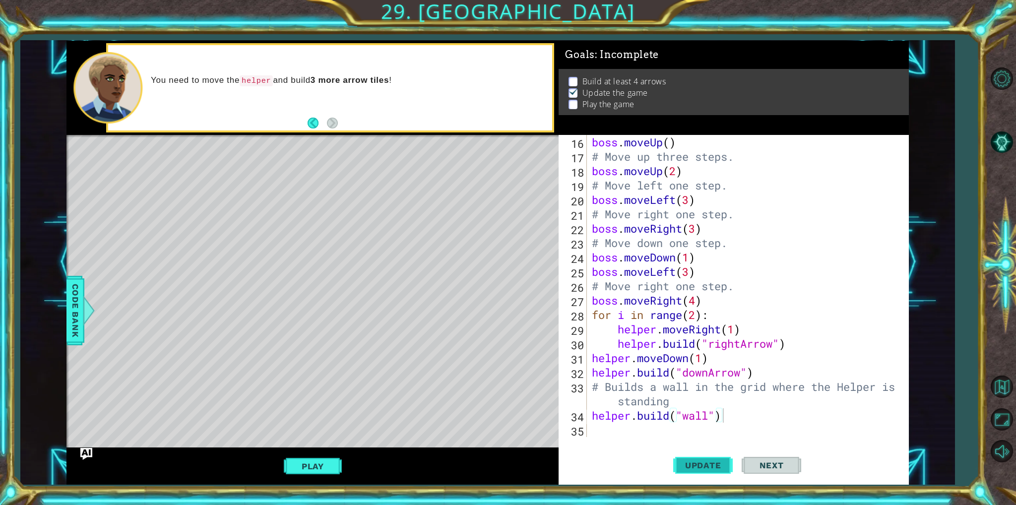
click at [690, 469] on span "Update" at bounding box center [703, 465] width 56 height 10
click at [708, 461] on span "Update" at bounding box center [703, 465] width 56 height 10
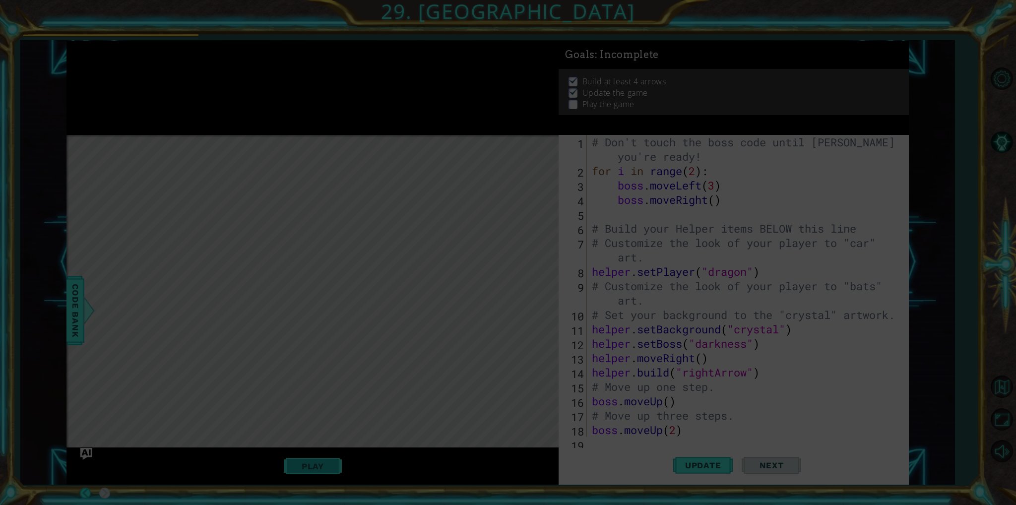
scroll to position [0, 0]
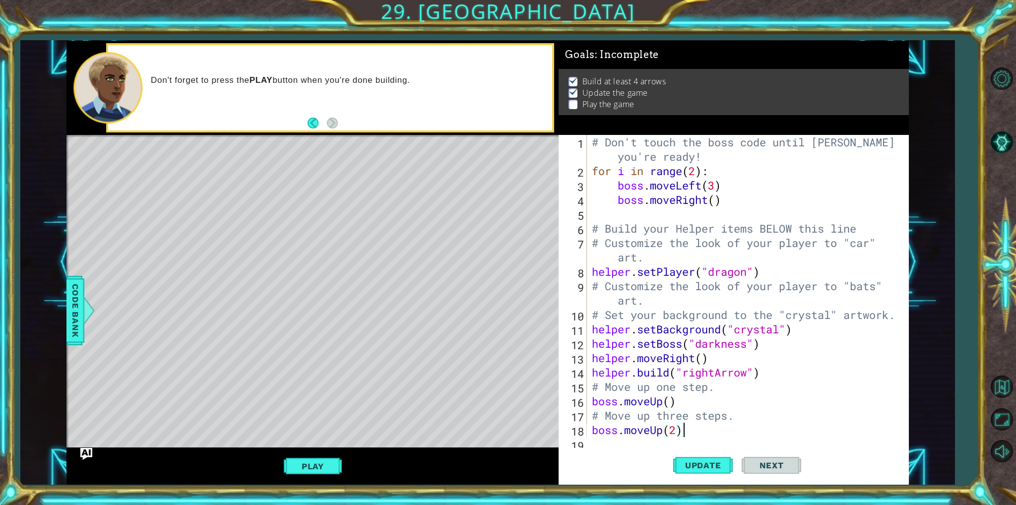
click at [712, 432] on div "# Don't touch the boss code until Vega says you're ready! for i in range ( 2 ) …" at bounding box center [746, 307] width 313 height 345
type textarea "boss.moveUp(2)"
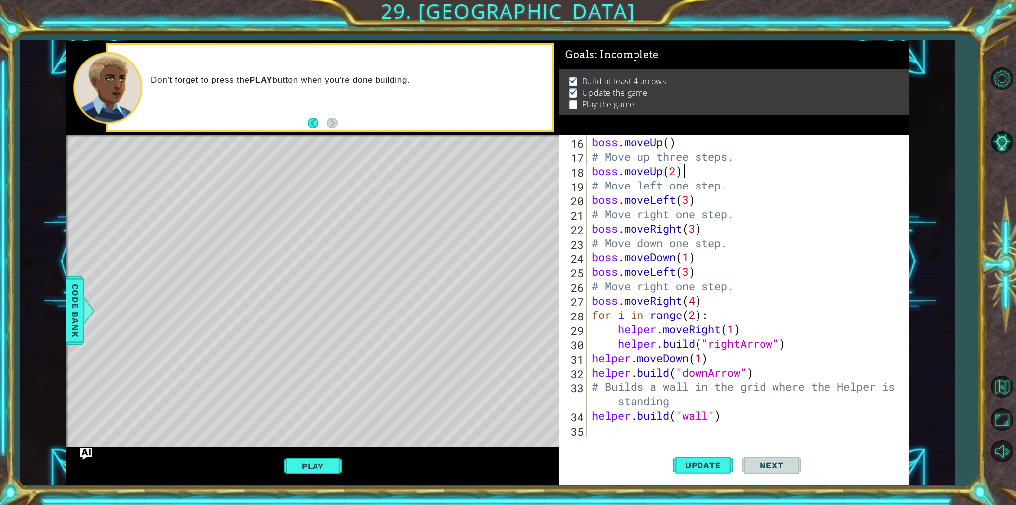
scroll to position [258, 0]
click at [647, 424] on div "boss . moveUp ( ) # Move up three steps. boss . moveUp ( 2 ) # Move left one st…" at bounding box center [746, 300] width 313 height 331
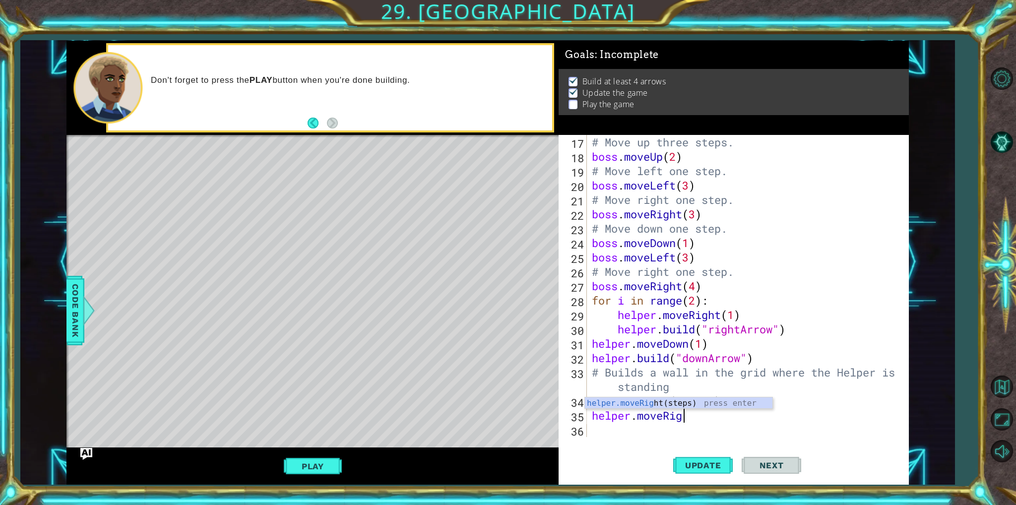
scroll to position [0, 4]
type textarea "helper.moveRight"
click at [705, 403] on div "helper.moveRight (steps) press enter" at bounding box center [679, 415] width 188 height 36
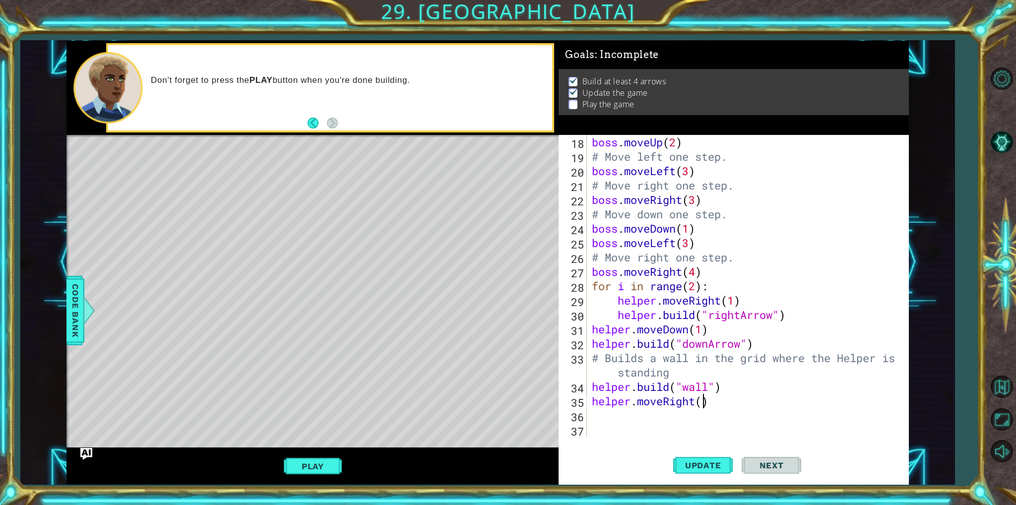
click at [705, 403] on div "boss . moveUp ( 2 ) # Move left one step. boss . moveLeft ( 3 ) # Move right on…" at bounding box center [746, 300] width 313 height 331
type textarea "helper.moveRight(2)"
click at [679, 417] on div "boss . moveUp ( 2 ) # Move left one step. boss . moveLeft ( 3 ) # Move right on…" at bounding box center [746, 300] width 313 height 331
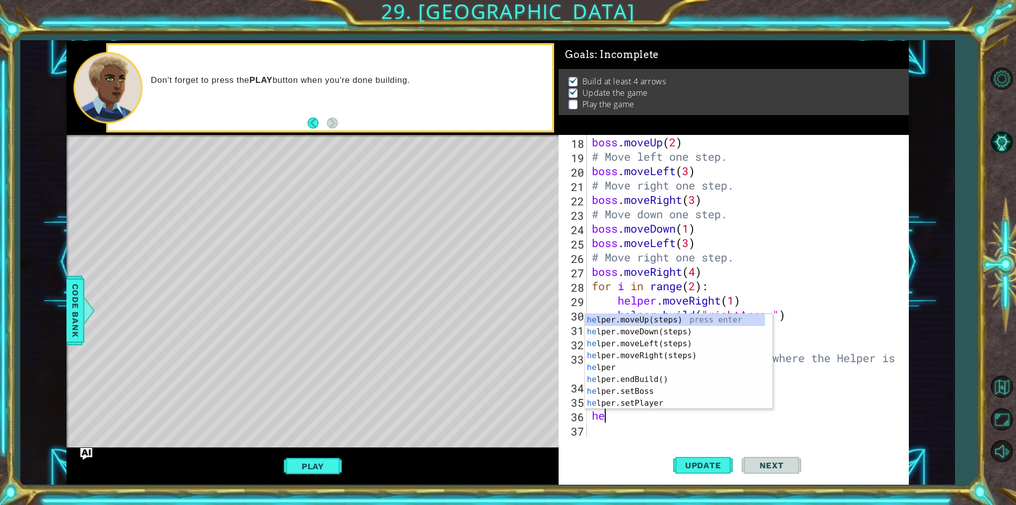
scroll to position [0, 0]
type textarea "helper"
click at [657, 347] on div "helper press enter helper .moveUp(steps) press enter helper .moveDown(steps) pr…" at bounding box center [675, 373] width 180 height 119
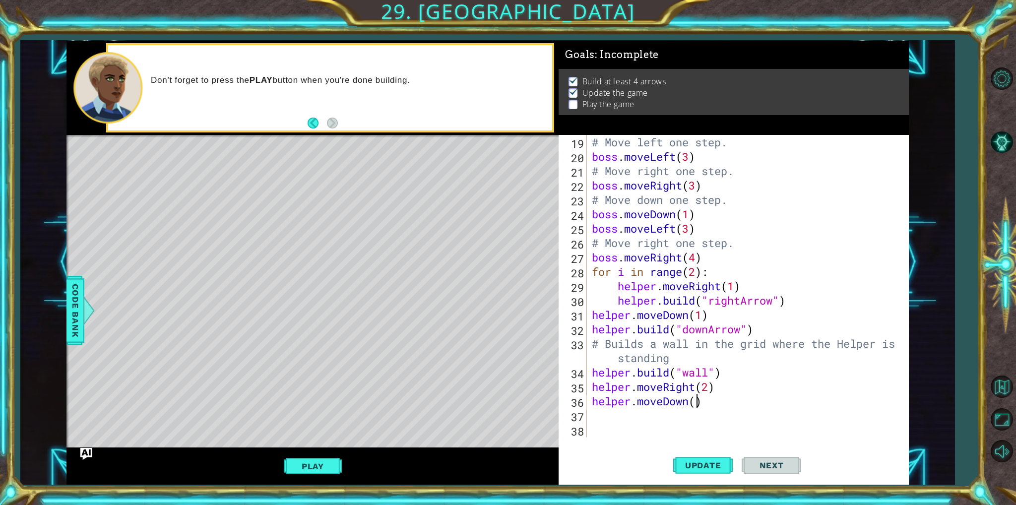
click at [697, 405] on div "# Move left one step. boss . moveLeft ( 3 ) # Move right one step. boss . moveR…" at bounding box center [746, 300] width 313 height 331
type textarea "helper.moveDown(3)"
click at [659, 409] on div "# Move left one step. boss . moveLeft ( 3 ) # Move right one step. boss . moveR…" at bounding box center [746, 300] width 313 height 331
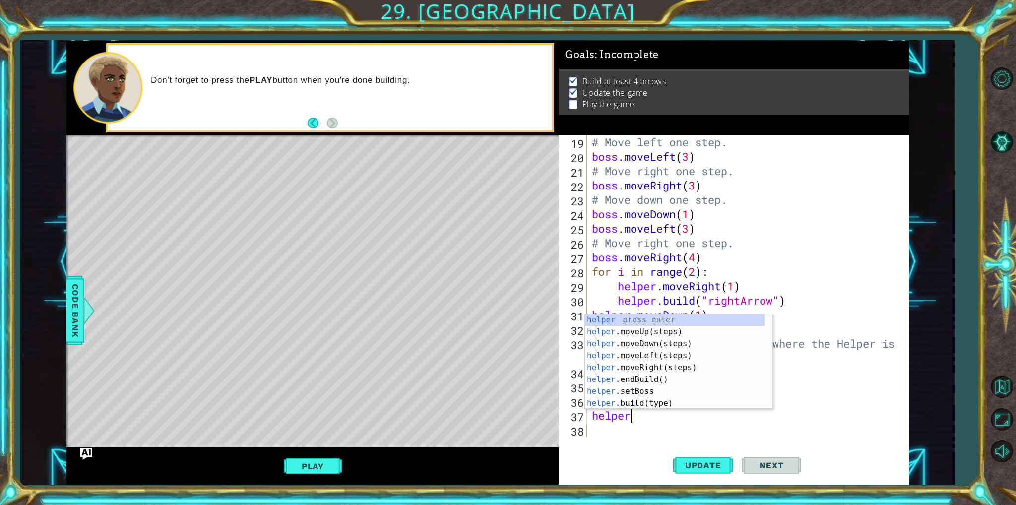
scroll to position [0, 1]
click at [637, 391] on div "helper. moveUp(steps) press enter helper. moveDown(steps) press enter helper. m…" at bounding box center [675, 373] width 180 height 119
type textarea "helper.build("wall")"
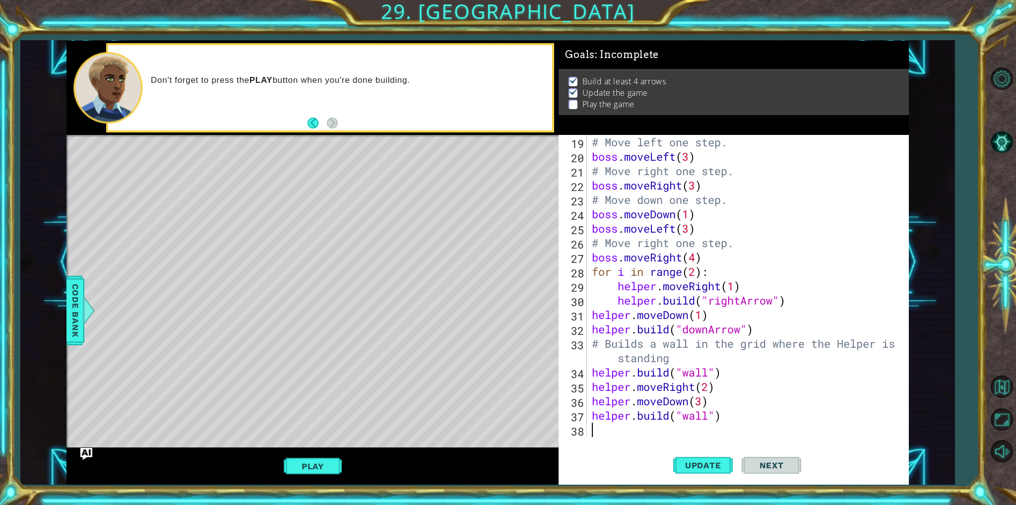
click at [708, 426] on div "# Move left one step. boss . moveLeft ( 3 ) # Move right one step. boss . moveR…" at bounding box center [746, 300] width 313 height 331
click at [693, 461] on span "Update" at bounding box center [703, 465] width 56 height 10
click at [652, 431] on div "# Move left one step. boss . moveLeft ( 3 ) # Move right one step. boss . moveR…" at bounding box center [746, 300] width 313 height 331
click at [590, 405] on div "# Move left one step. boss . moveLeft ( 3 ) # Move right one step. boss . moveR…" at bounding box center [744, 286] width 308 height 302
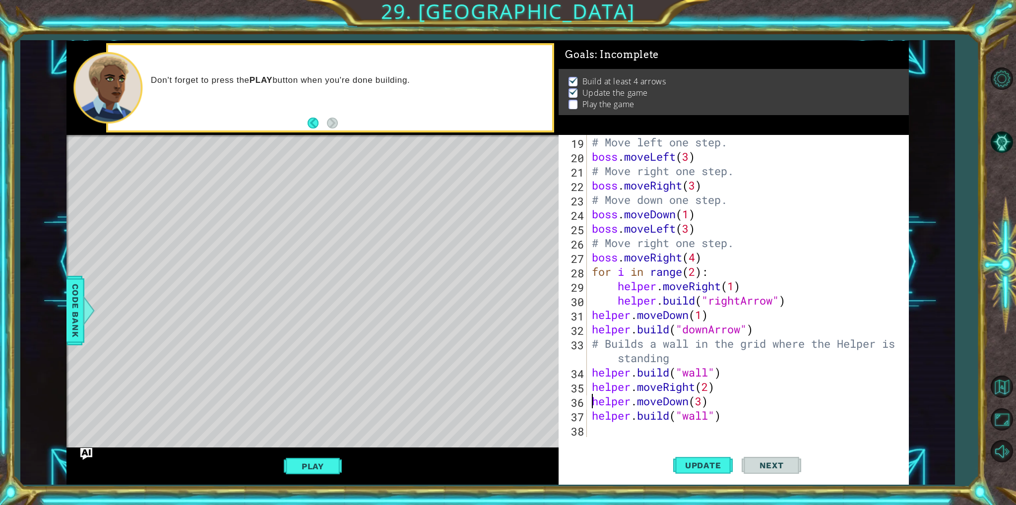
type textarea "helper.moveDown(3)"
type textarea "helper.moveRight(2)"
click at [610, 430] on div "# Move left one step. boss . moveLeft ( 3 ) # Move right one step. boss . moveR…" at bounding box center [746, 300] width 313 height 331
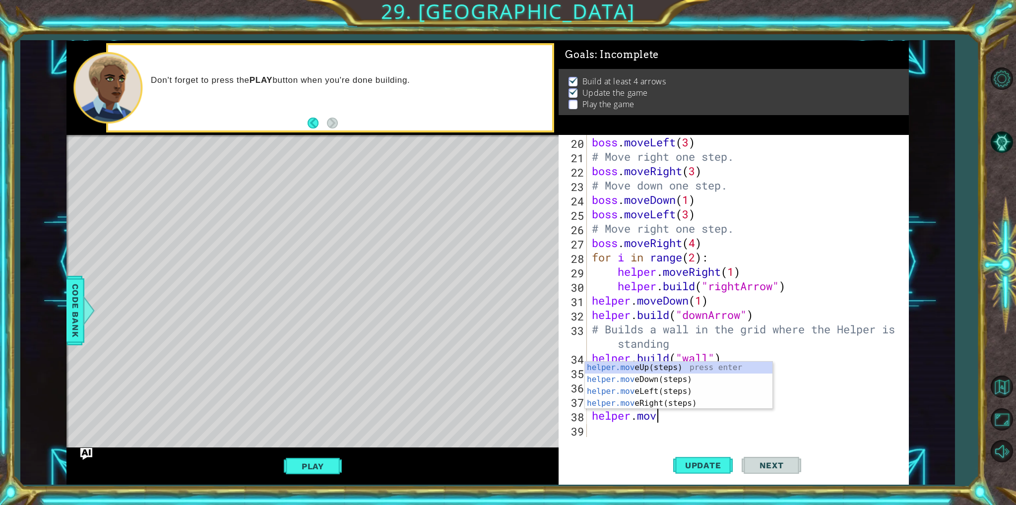
scroll to position [0, 2]
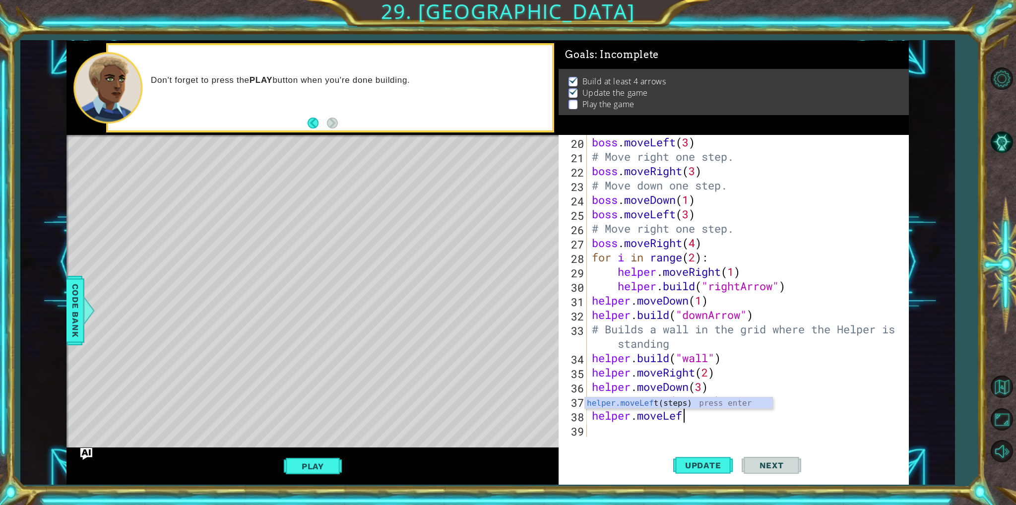
type textarea "helper.moveLeft"
click at [645, 397] on div "helper.moveLeft (steps) press enter" at bounding box center [679, 415] width 188 height 36
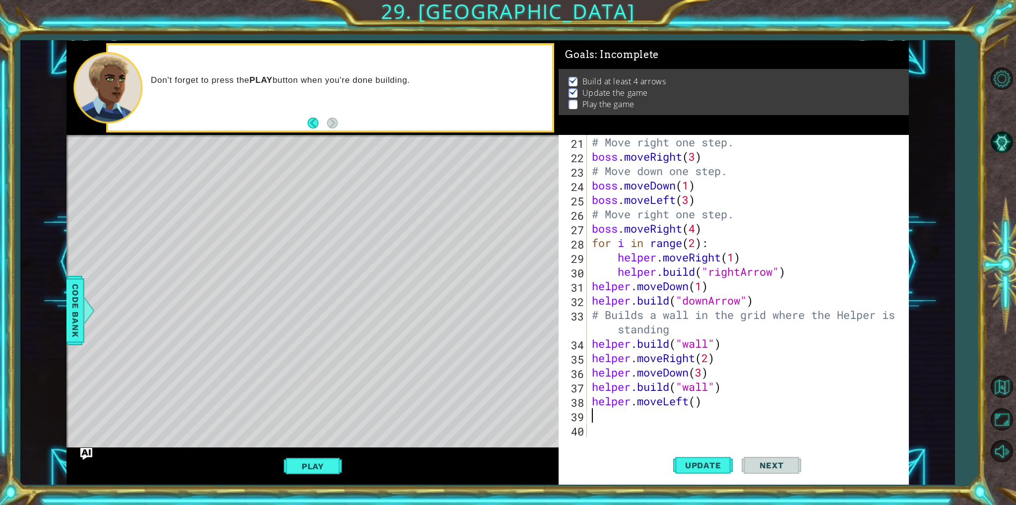
click at [698, 404] on div "# Move right one step. boss . moveRight ( 3 ) # Move down one step. boss . move…" at bounding box center [746, 300] width 313 height 331
type textarea "helper.moveLeft(4)"
click at [640, 419] on div "# Move right one step. boss . moveRight ( 3 ) # Move down one step. boss . move…" at bounding box center [746, 300] width 313 height 331
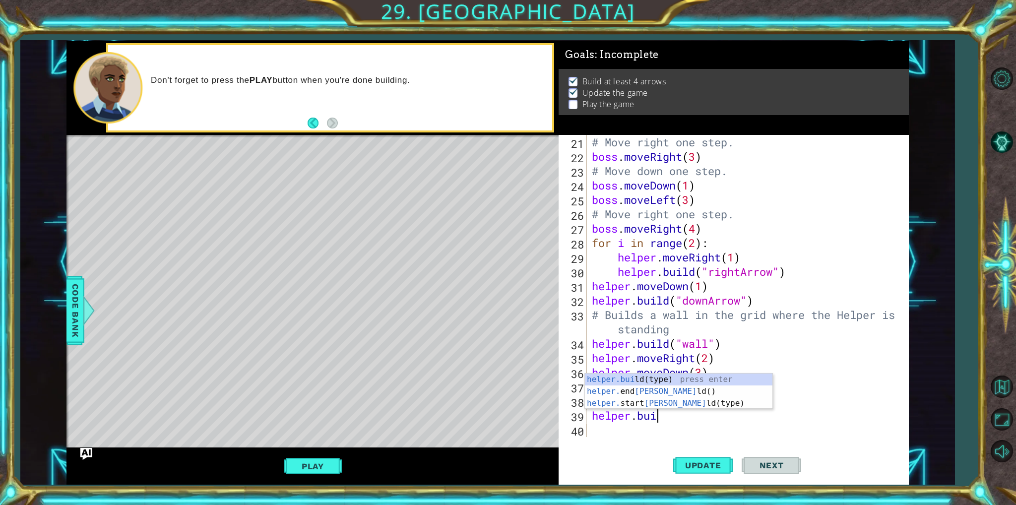
scroll to position [0, 2]
click at [645, 379] on div "helper.build (type) press enter helper. end Build () press enter helper. start …" at bounding box center [679, 404] width 188 height 60
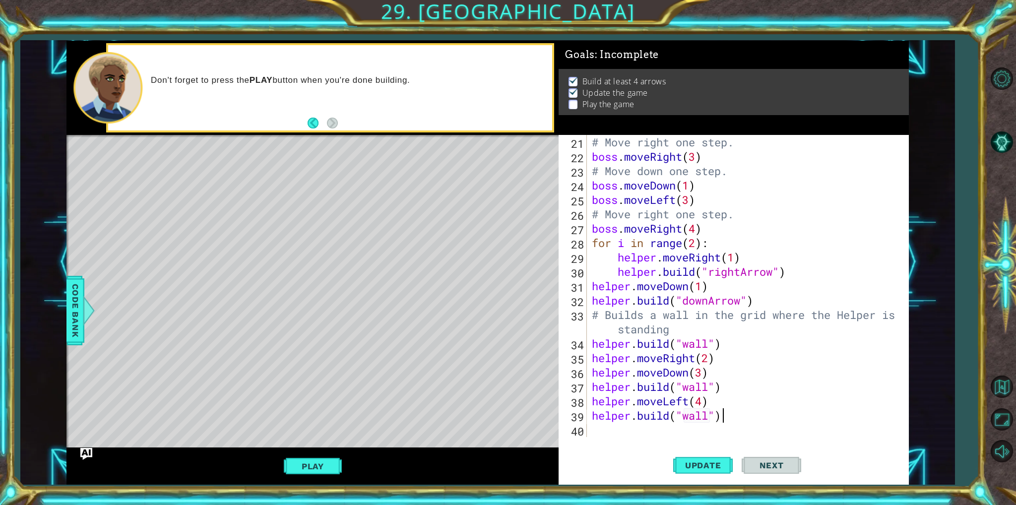
click at [738, 419] on div "# Move right one step. boss . moveRight ( 3 ) # Move down one step. boss . move…" at bounding box center [746, 300] width 313 height 331
click at [707, 461] on span "Update" at bounding box center [703, 465] width 56 height 10
click at [300, 465] on button "Play" at bounding box center [313, 466] width 58 height 19
click at [289, 469] on button "Play" at bounding box center [313, 466] width 58 height 19
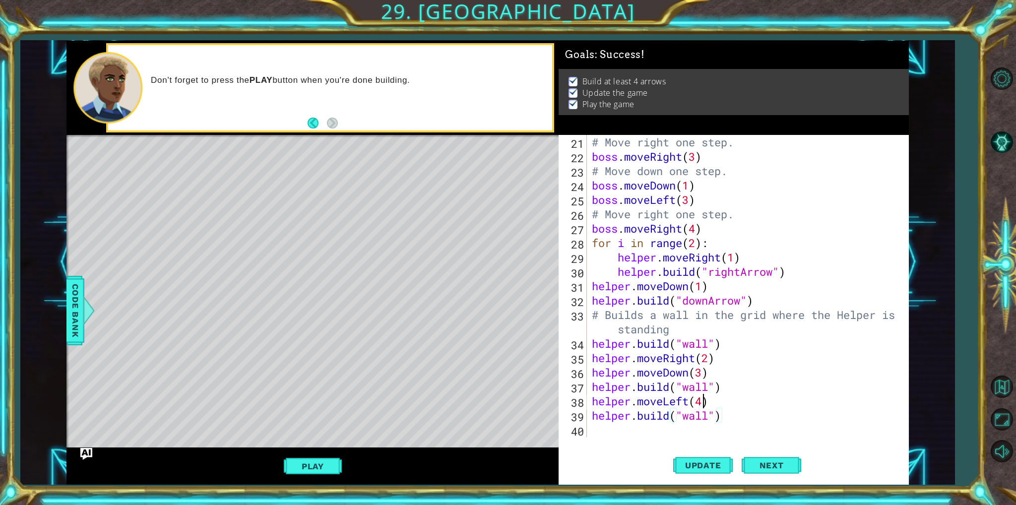
click at [700, 405] on div "# Move right one step. boss . moveRight ( 3 ) # Move down one step. boss . move…" at bounding box center [746, 300] width 313 height 331
type textarea "helper.moveLeft(3)"
click at [698, 459] on button "Update" at bounding box center [703, 465] width 60 height 35
click at [651, 429] on div "# Move right one step. boss . moveRight ( 3 ) # Move down one step. boss . move…" at bounding box center [746, 300] width 313 height 331
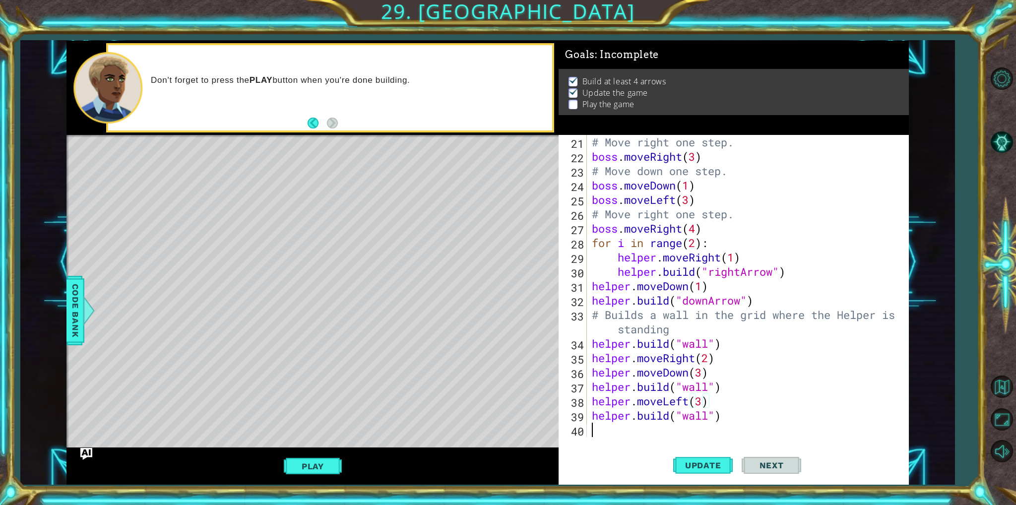
scroll to position [0, 0]
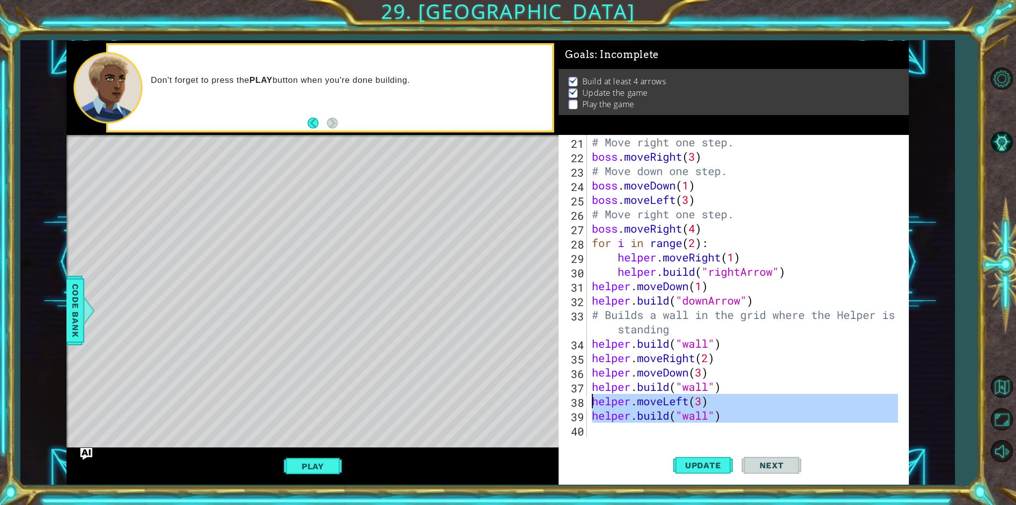
drag, startPoint x: 651, startPoint y: 429, endPoint x: 578, endPoint y: 404, distance: 77.5
click at [578, 404] on div "21 22 23 24 25 26 27 28 29 30 31 32 33 34 35 36 37 38 39 40 # Move right one st…" at bounding box center [732, 286] width 346 height 302
type textarea "helper.moveLeft(3) helper.build("wall")"
click at [621, 430] on div "# Move right one step. boss . moveRight ( 3 ) # Move down one step. boss . move…" at bounding box center [744, 286] width 308 height 302
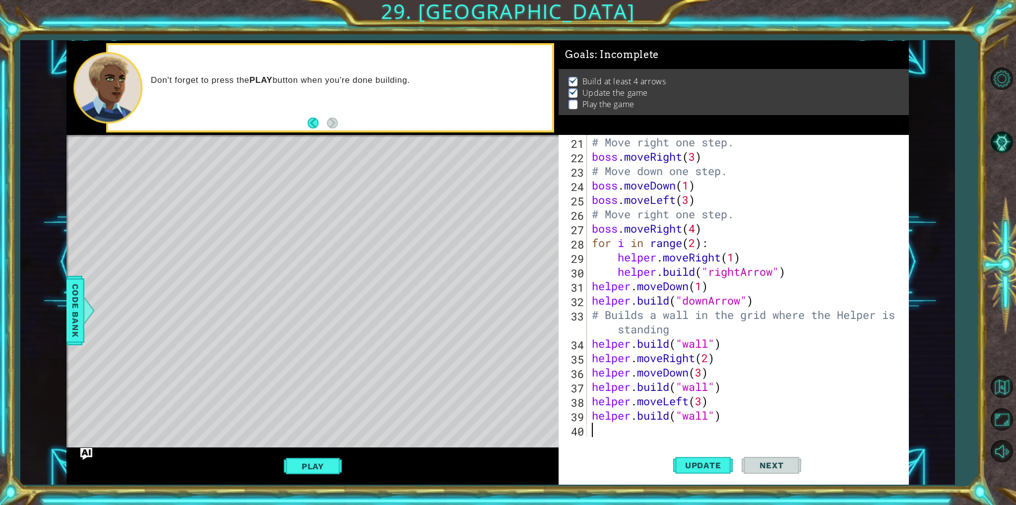
paste textarea "helper.moveLeft(3)"
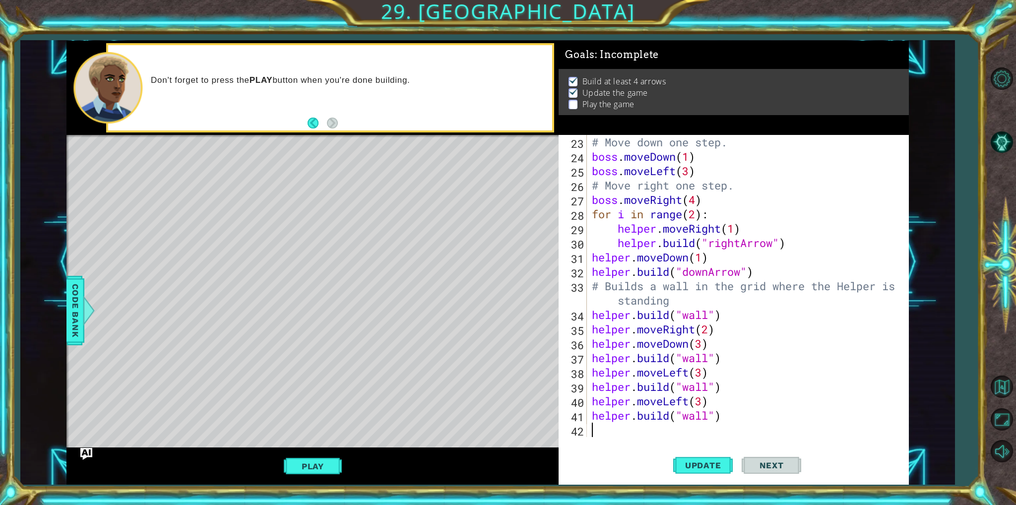
scroll to position [359, 0]
click at [704, 397] on div "# Move down one step. boss . moveDown ( 1 ) boss . moveLeft ( 3 ) # Move right …" at bounding box center [746, 300] width 313 height 331
type textarea "helper.moveLeft(2)"
click at [713, 461] on span "Update" at bounding box center [703, 465] width 56 height 10
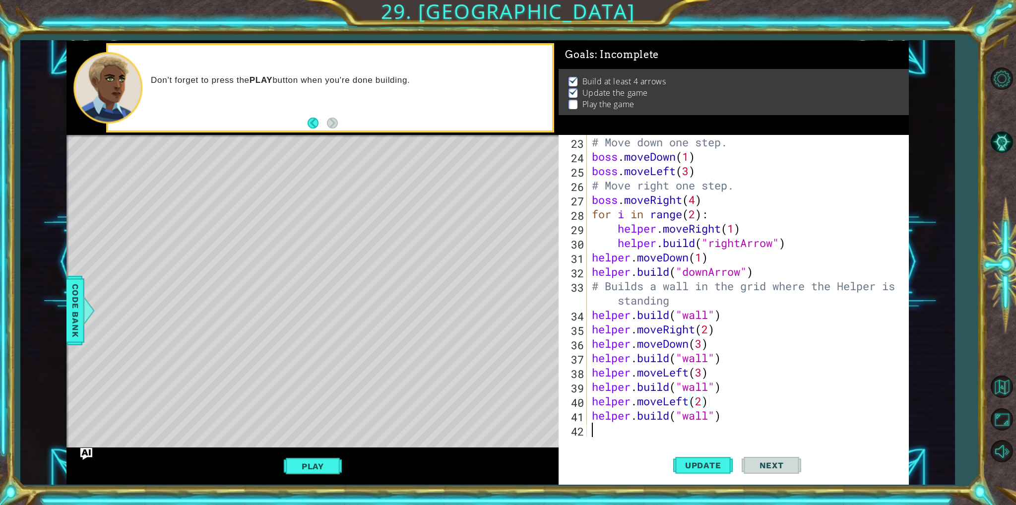
click at [611, 428] on div "# Move down one step. boss . moveDown ( 1 ) boss . moveLeft ( 3 ) # Move right …" at bounding box center [746, 300] width 313 height 331
click at [727, 457] on button "Update" at bounding box center [703, 465] width 60 height 35
click at [309, 461] on button "Play" at bounding box center [313, 466] width 58 height 19
click at [762, 453] on button "Next" at bounding box center [772, 465] width 60 height 35
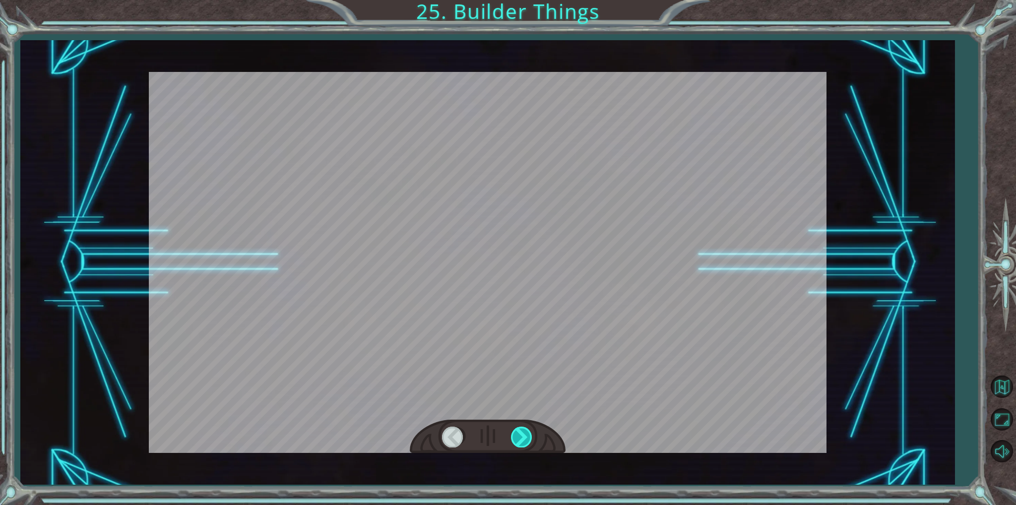
click at [533, 440] on div at bounding box center [522, 437] width 22 height 20
click at [516, 443] on div at bounding box center [522, 437] width 22 height 20
click at [516, 433] on div at bounding box center [522, 437] width 22 height 20
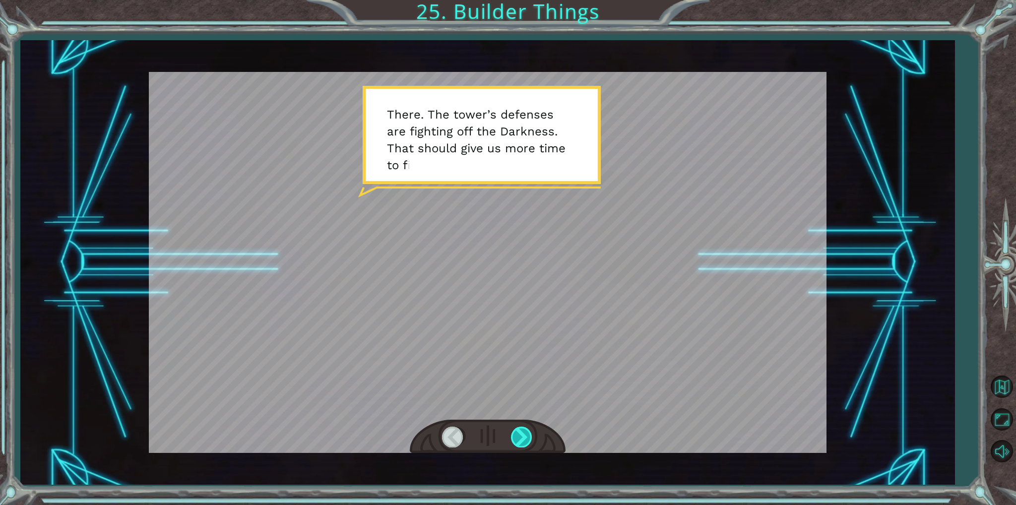
click at [516, 433] on div at bounding box center [522, 437] width 22 height 20
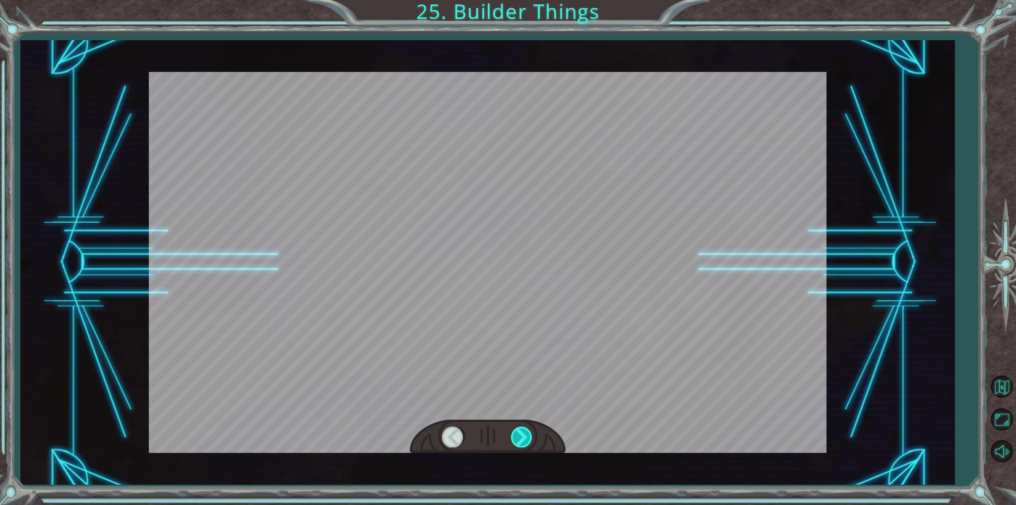
click at [516, 433] on div at bounding box center [522, 437] width 22 height 20
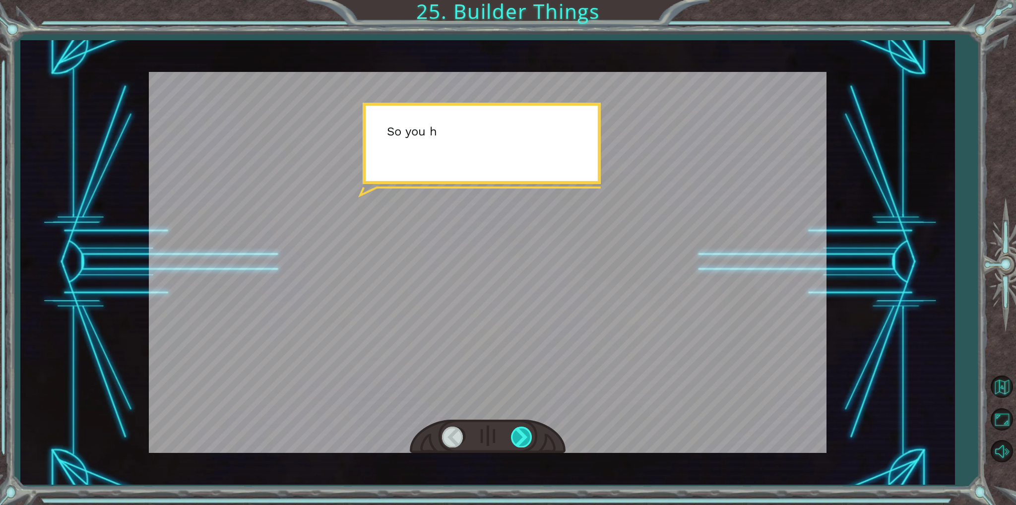
click at [516, 433] on div at bounding box center [522, 437] width 22 height 20
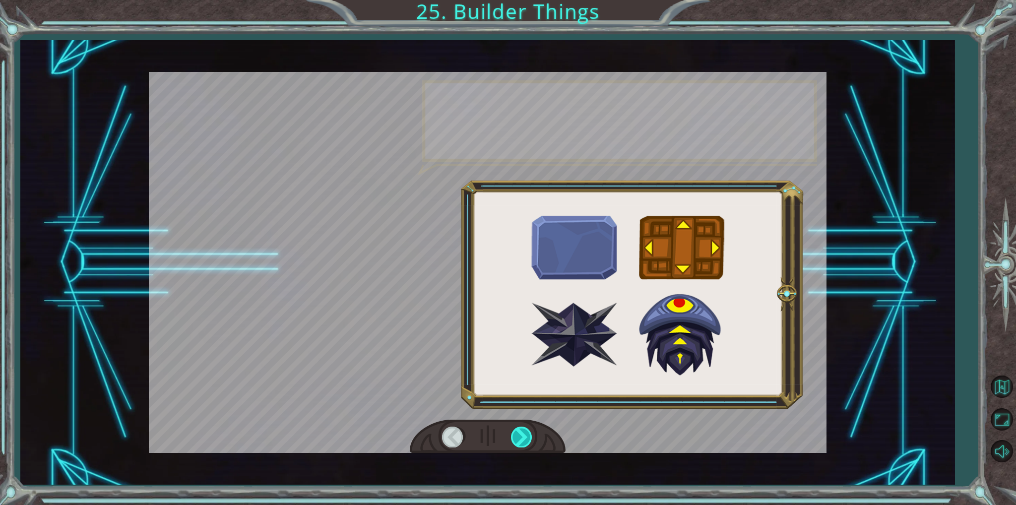
click at [516, 433] on div at bounding box center [522, 437] width 22 height 20
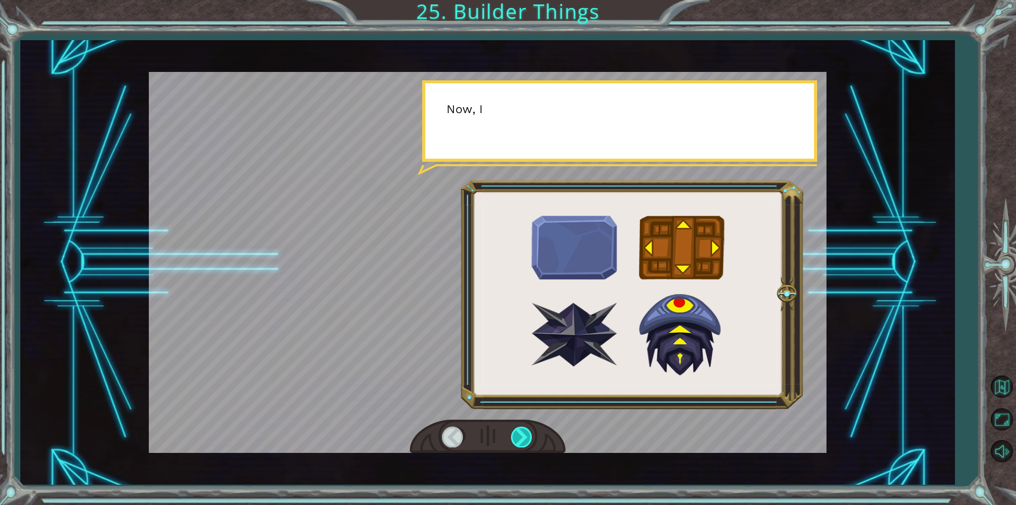
click at [516, 433] on div at bounding box center [522, 437] width 22 height 20
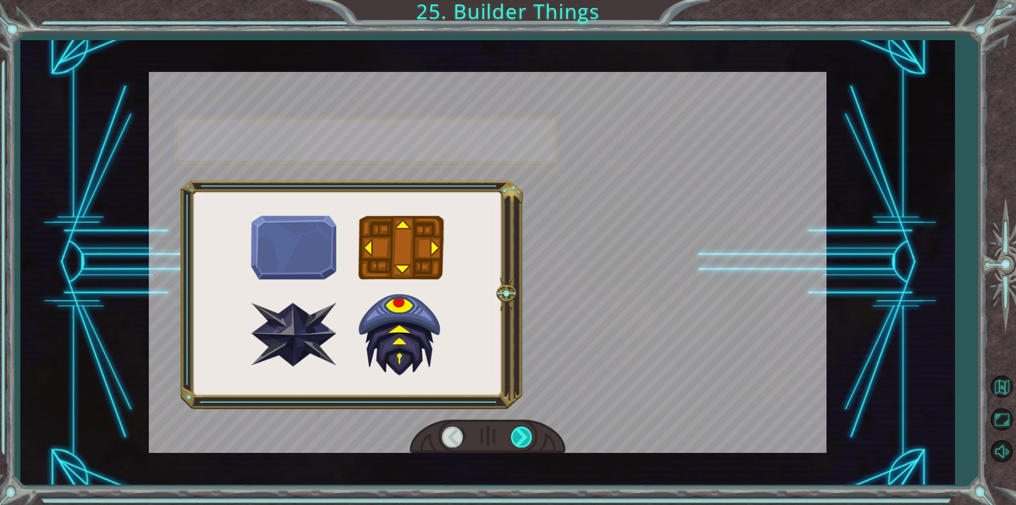
click at [516, 433] on div at bounding box center [522, 437] width 22 height 20
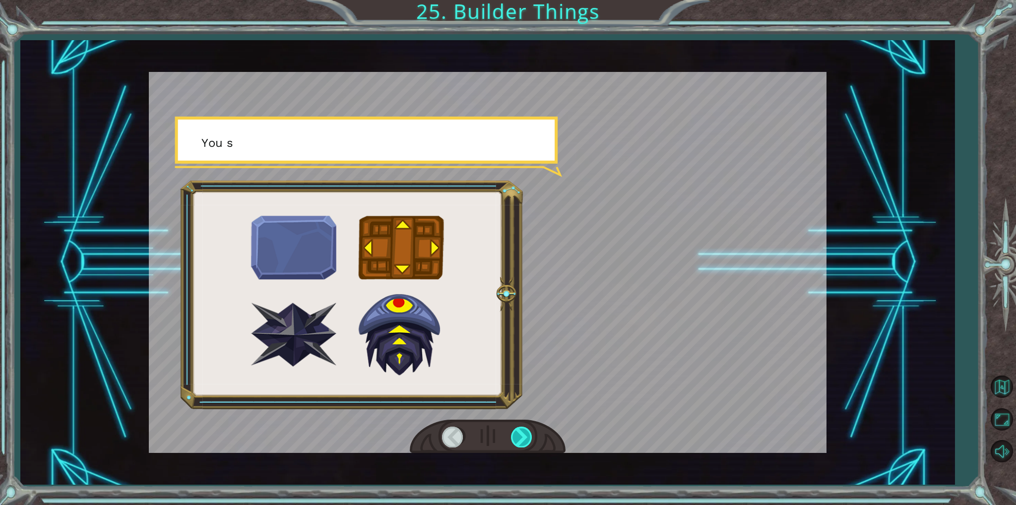
click at [516, 433] on div at bounding box center [522, 437] width 22 height 20
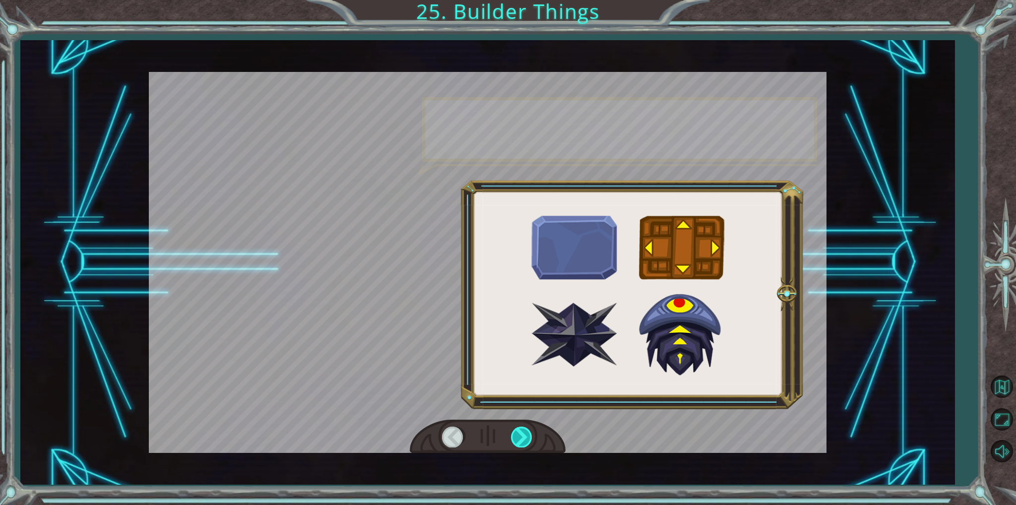
click at [516, 433] on div at bounding box center [522, 437] width 22 height 20
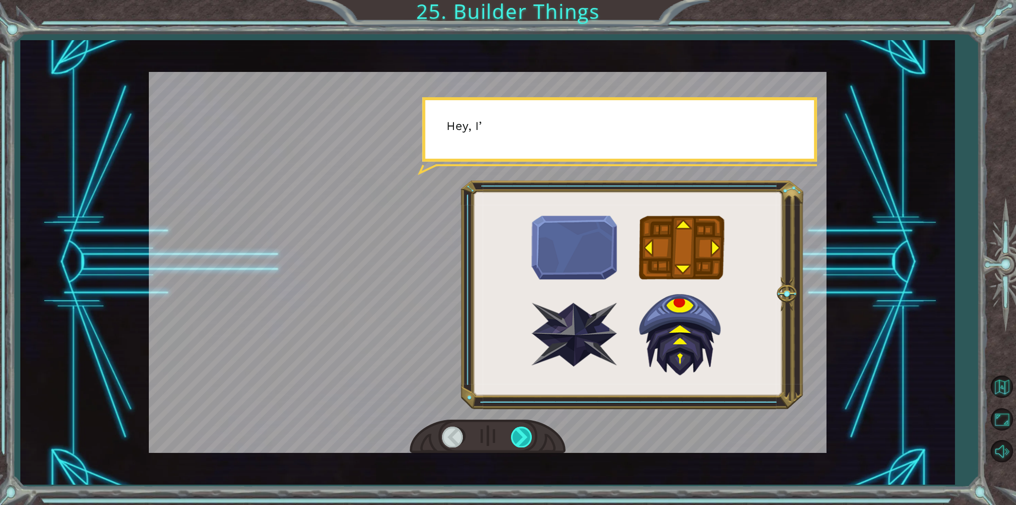
click at [516, 433] on div at bounding box center [522, 437] width 22 height 20
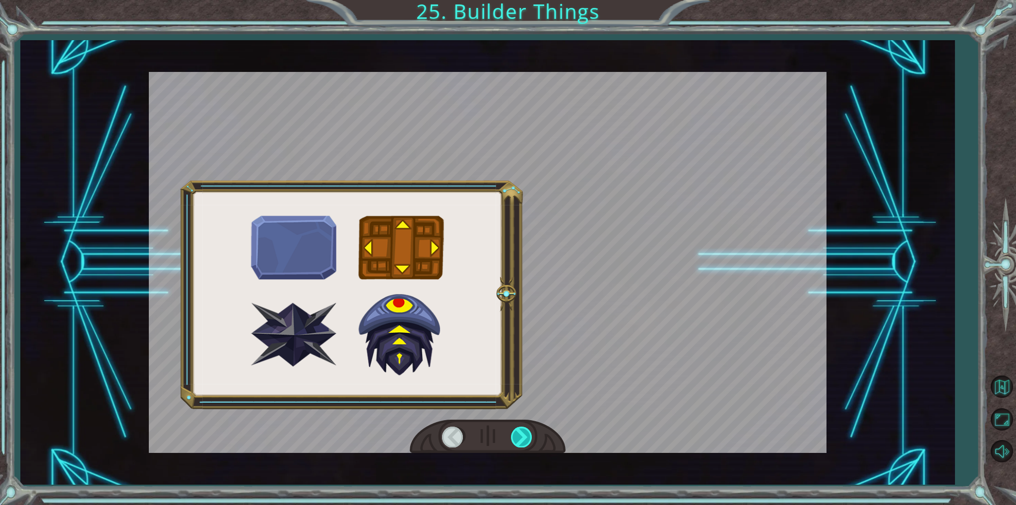
click at [516, 433] on div at bounding box center [522, 437] width 22 height 20
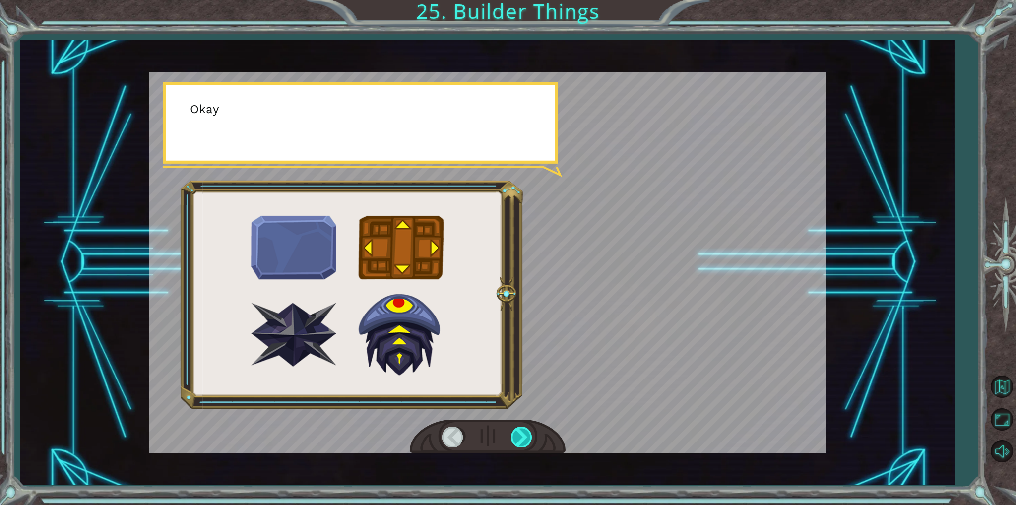
click at [516, 433] on div at bounding box center [522, 437] width 22 height 20
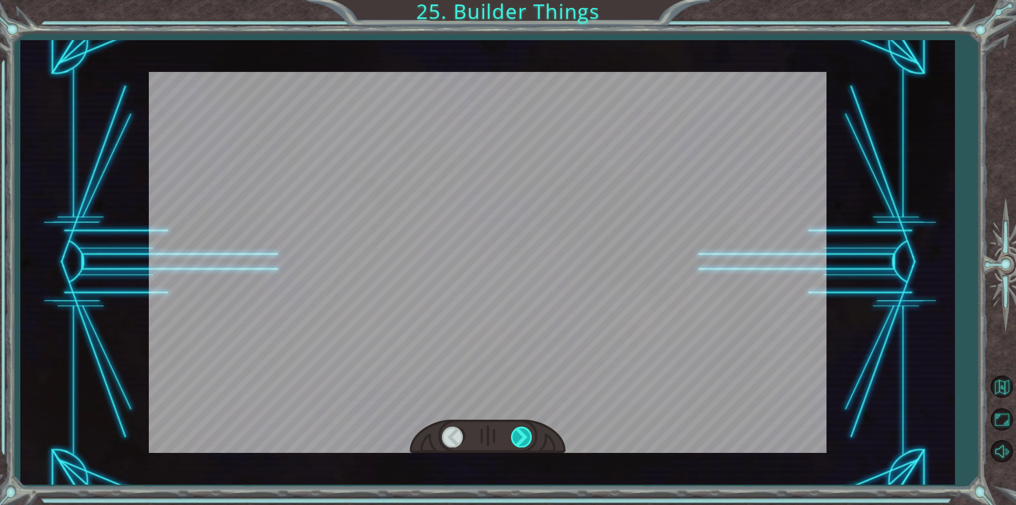
click at [516, 433] on div at bounding box center [522, 437] width 22 height 20
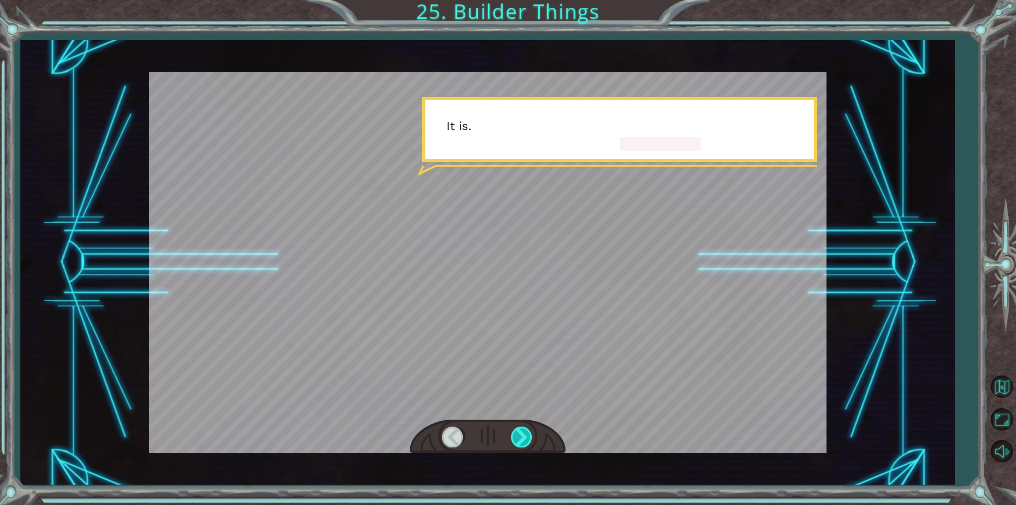
click at [516, 433] on div at bounding box center [522, 437] width 22 height 20
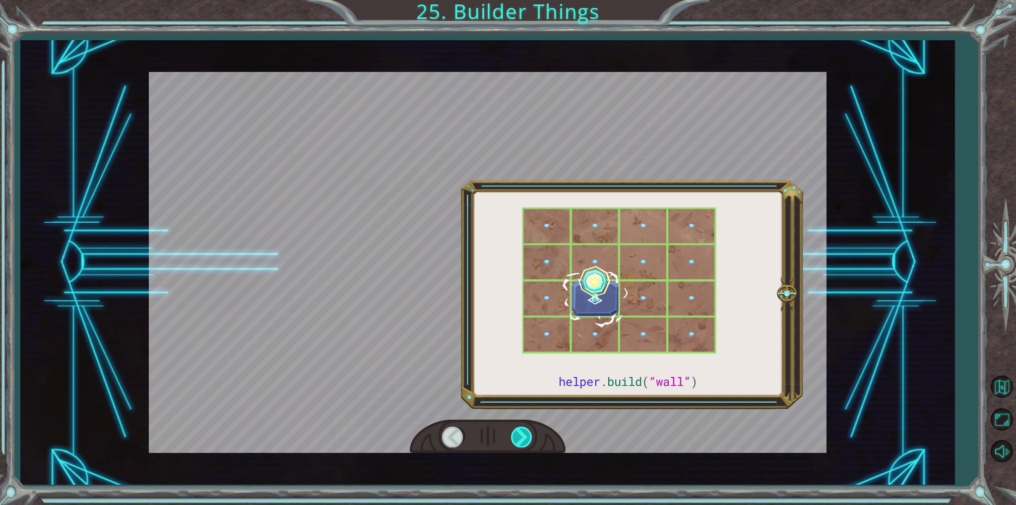
click at [516, 433] on div at bounding box center [522, 437] width 22 height 20
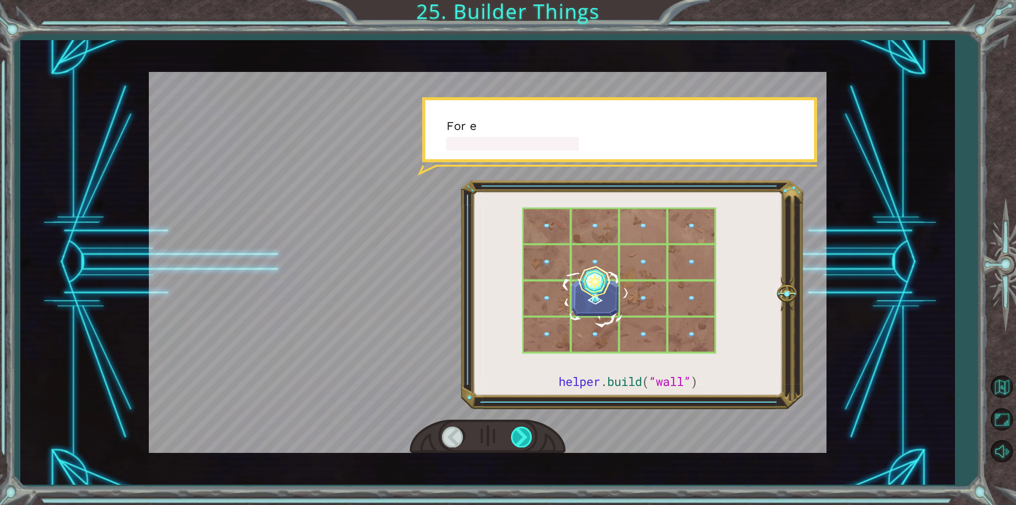
click at [516, 433] on div at bounding box center [522, 437] width 22 height 20
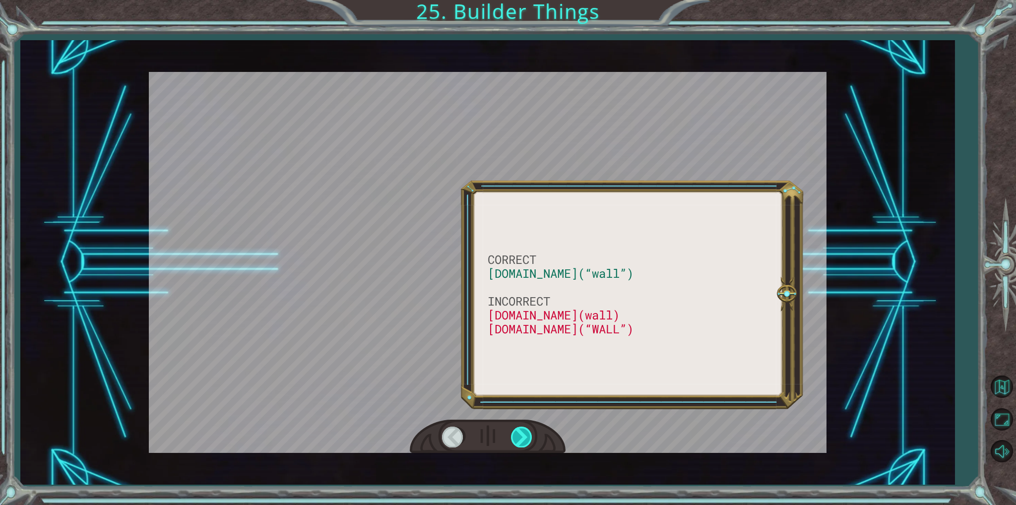
click at [516, 433] on div at bounding box center [522, 437] width 22 height 20
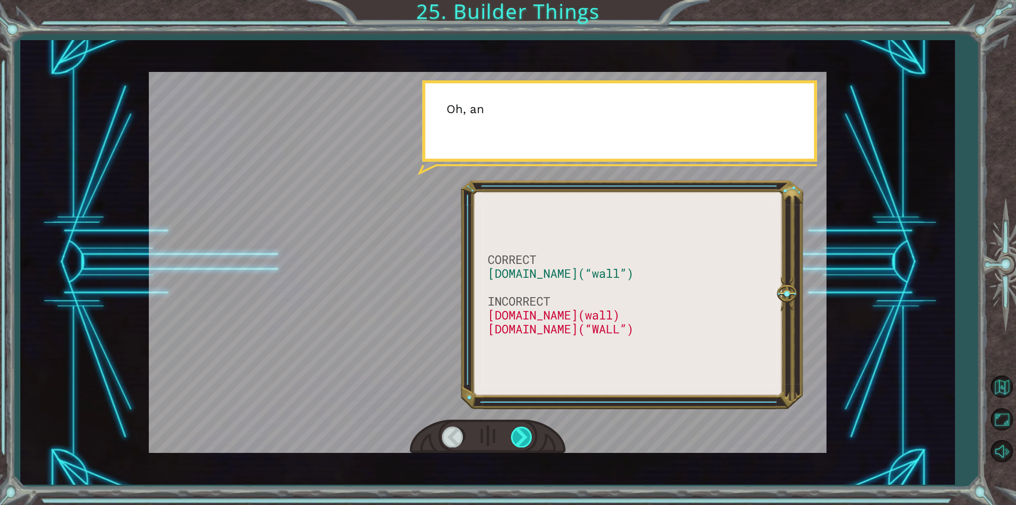
click at [516, 433] on div at bounding box center [522, 437] width 22 height 20
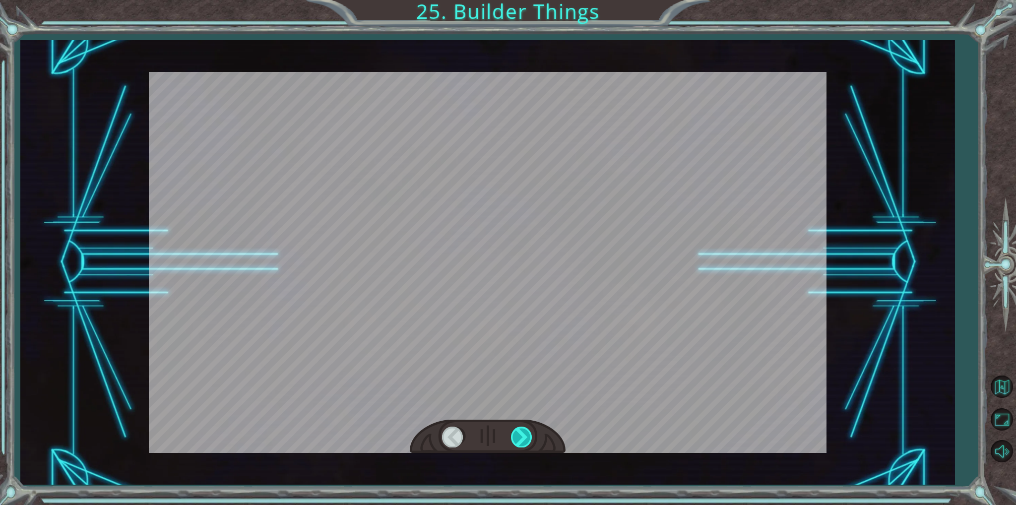
click at [516, 433] on div at bounding box center [522, 437] width 22 height 20
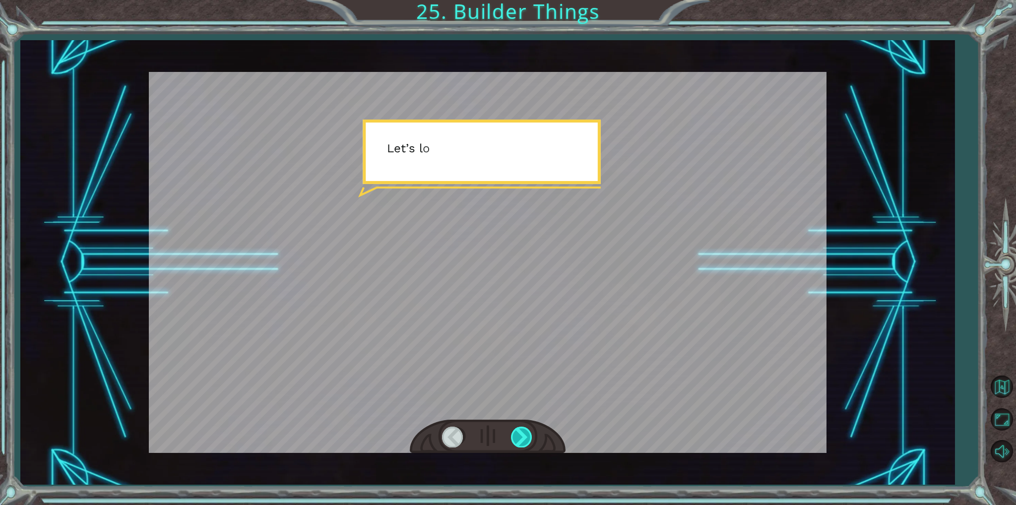
click at [516, 433] on div at bounding box center [522, 437] width 22 height 20
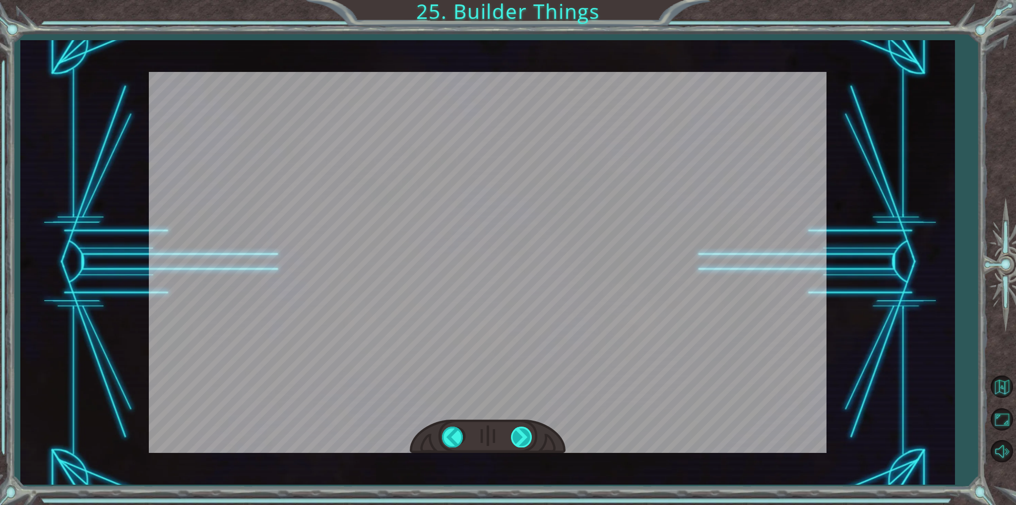
click at [516, 433] on div at bounding box center [522, 437] width 22 height 20
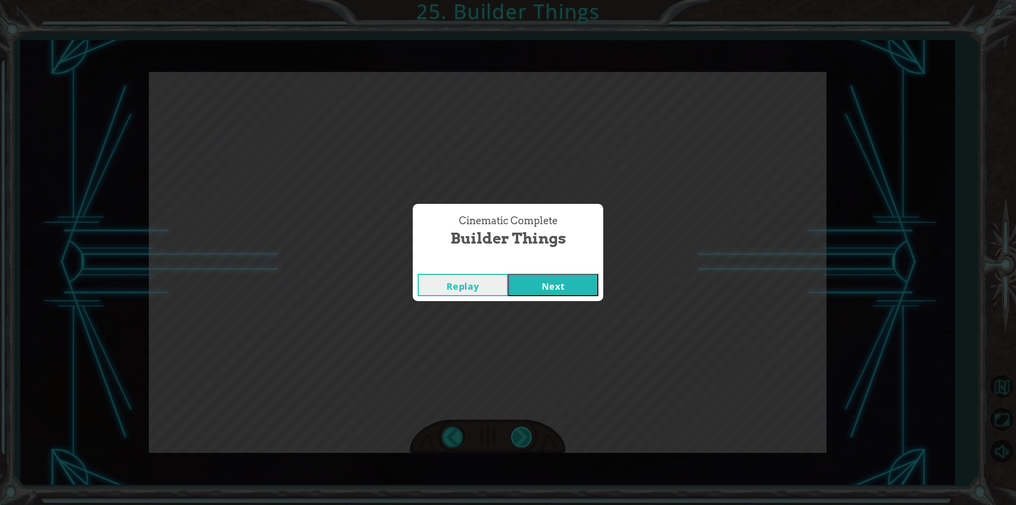
click at [516, 433] on div "Cinematic Complete Builder Things Replay Next" at bounding box center [508, 252] width 1016 height 505
click at [566, 290] on button "Next" at bounding box center [553, 285] width 90 height 22
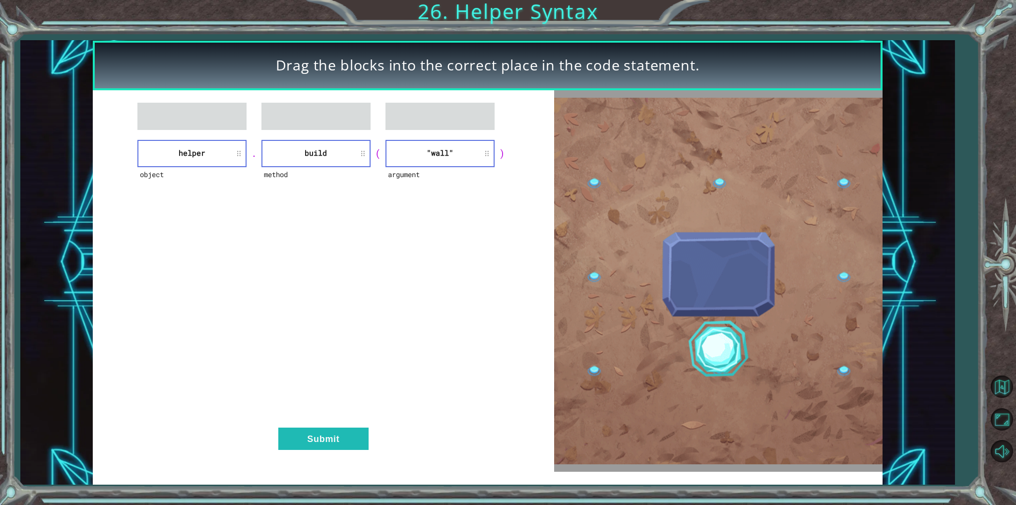
click at [321, 109] on ul at bounding box center [315, 116] width 109 height 27
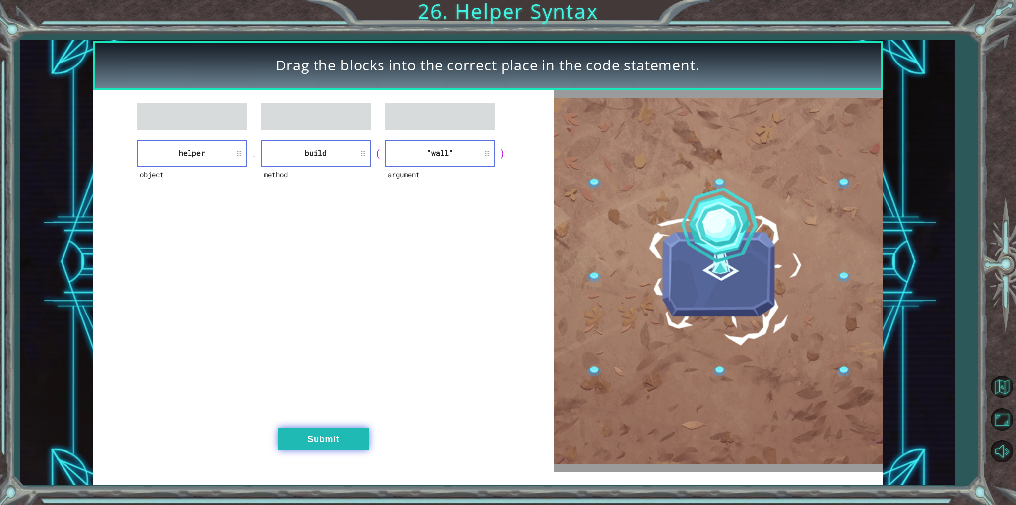
click at [335, 449] on button "Submit" at bounding box center [323, 439] width 90 height 22
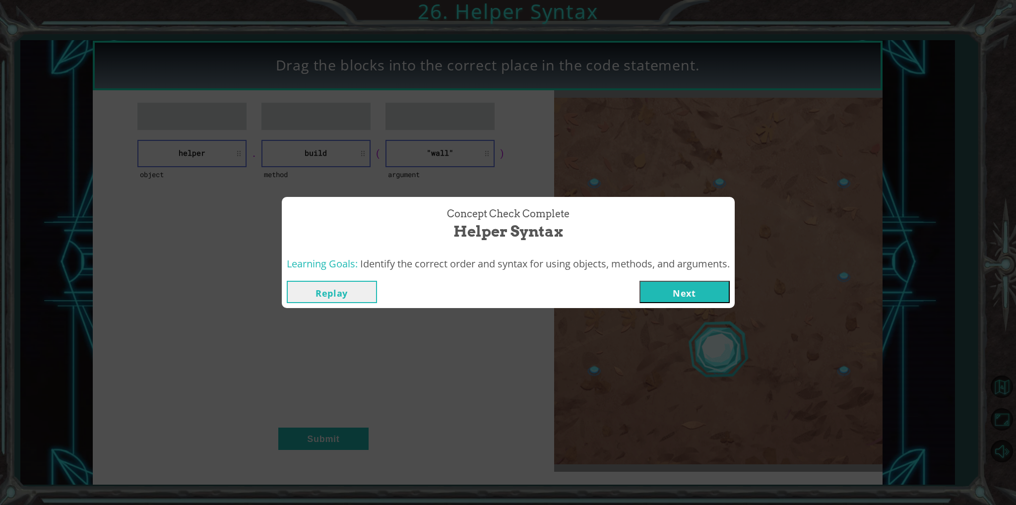
click at [691, 286] on button "Next" at bounding box center [684, 292] width 90 height 22
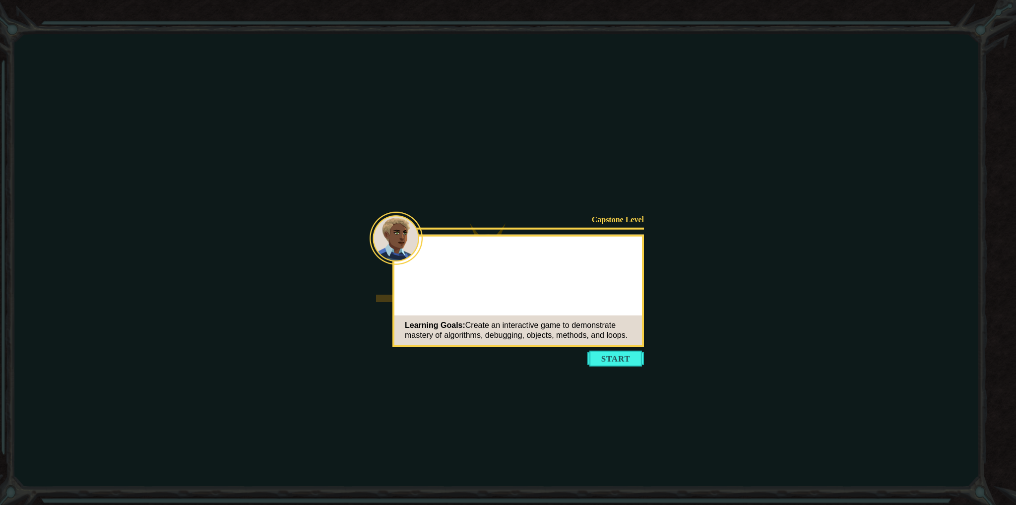
click at [599, 367] on icon at bounding box center [508, 252] width 1016 height 505
click at [599, 358] on button "Start" at bounding box center [615, 359] width 57 height 16
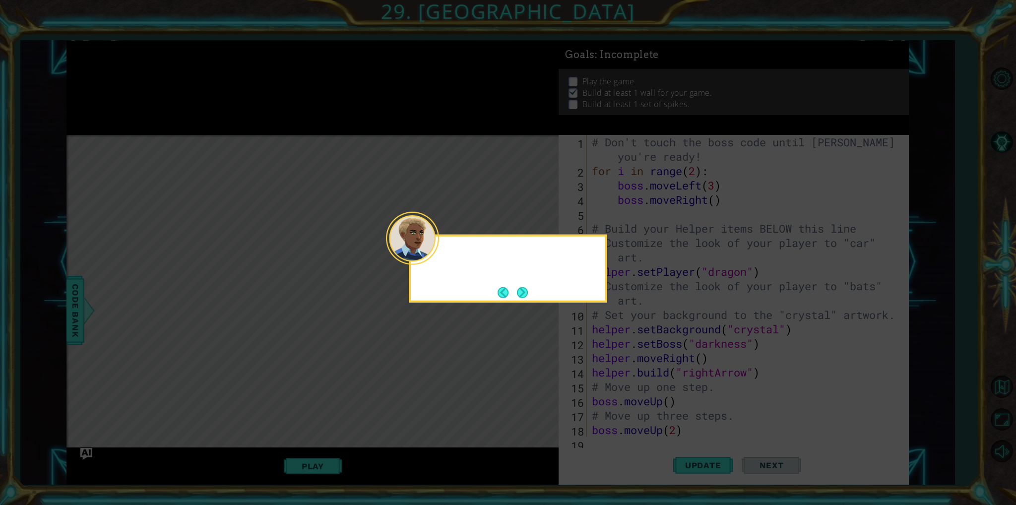
scroll to position [359, 0]
click at [524, 288] on button "Next" at bounding box center [522, 292] width 11 height 11
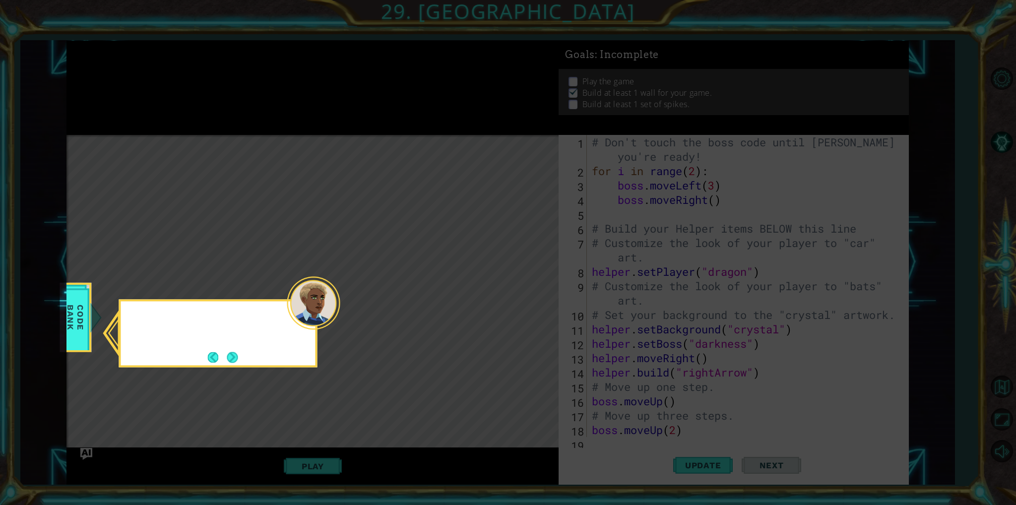
click at [524, 288] on icon at bounding box center [508, 252] width 1016 height 505
click at [237, 355] on button "Next" at bounding box center [232, 357] width 11 height 11
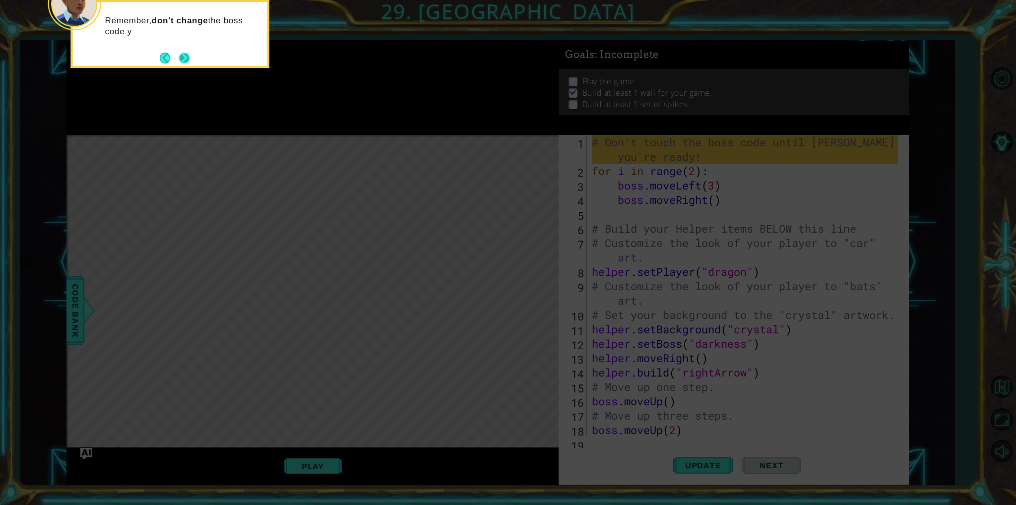
click at [179, 56] on button "Next" at bounding box center [184, 58] width 11 height 11
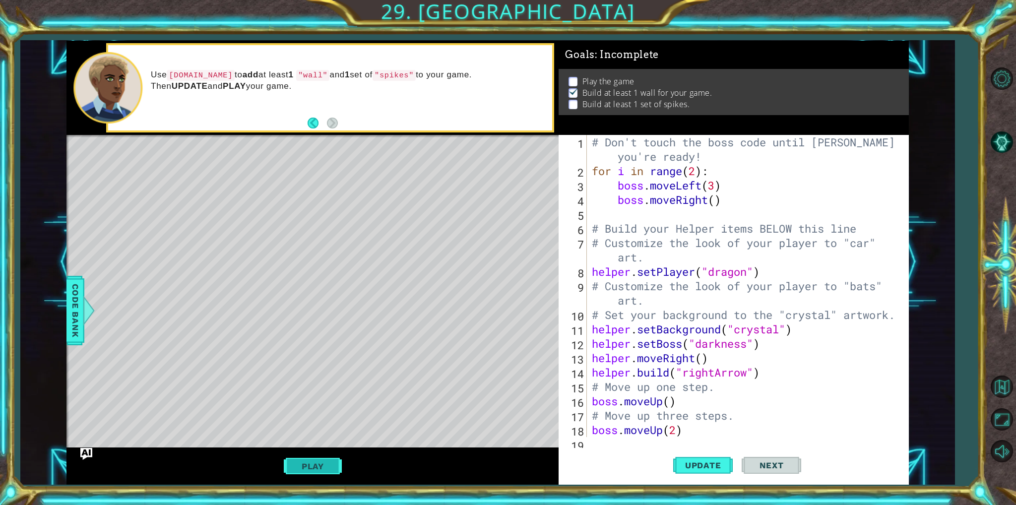
click at [315, 473] on button "Play" at bounding box center [313, 466] width 58 height 19
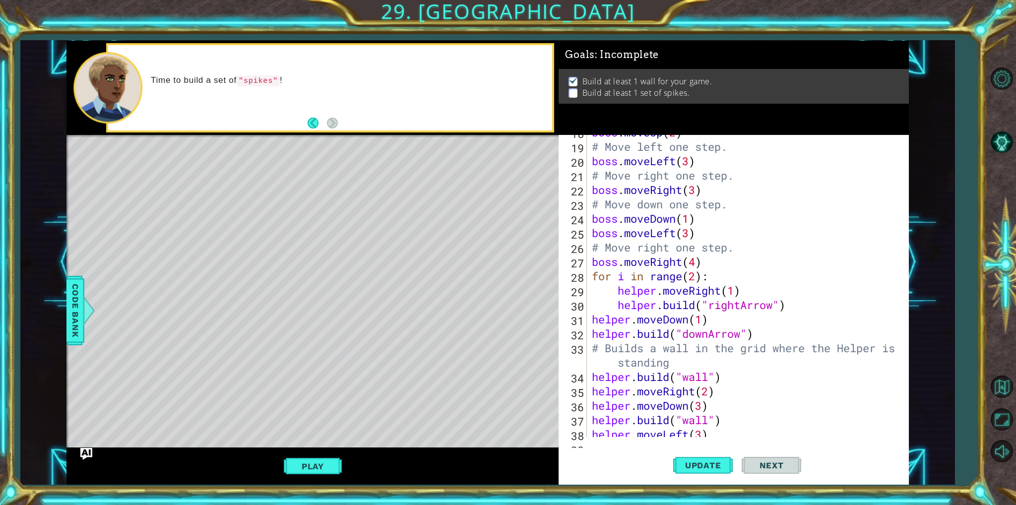
scroll to position [357, 0]
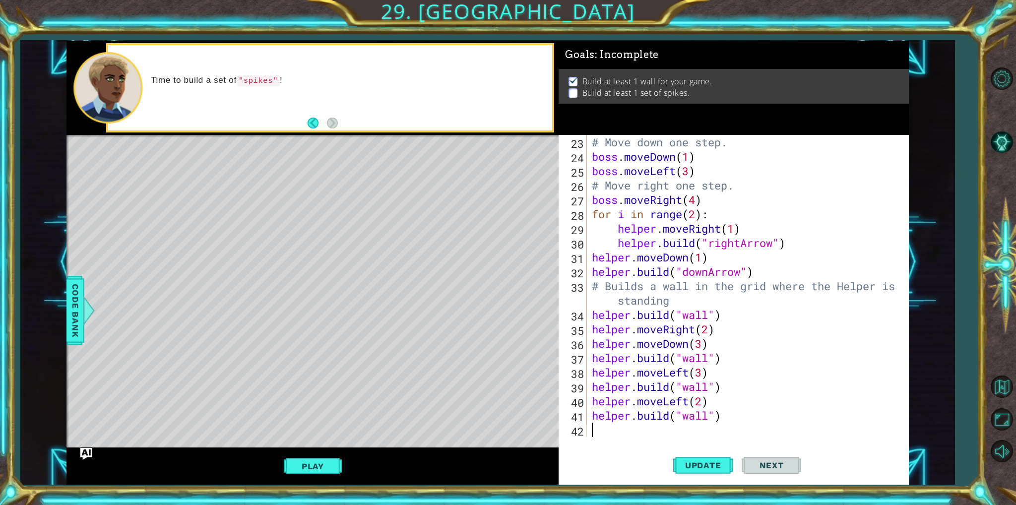
click at [623, 435] on div "# Move down one step. boss . moveDown ( 1 ) boss . moveLeft ( 3 ) # Move right …" at bounding box center [746, 300] width 313 height 331
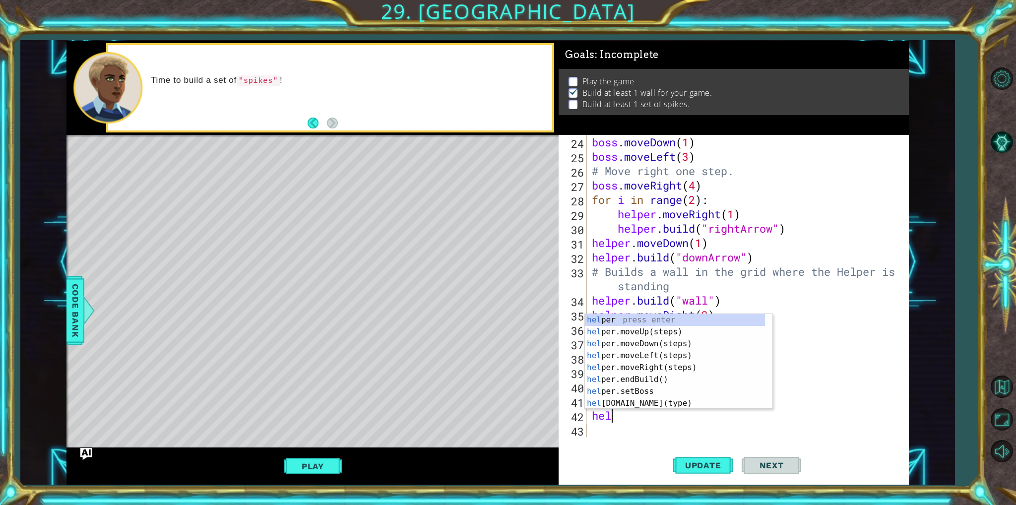
scroll to position [0, 0]
type textarea "helper."
click at [727, 319] on div "helper. moveUp(steps) press enter helper. moveDown(steps) press enter helper. m…" at bounding box center [675, 373] width 180 height 119
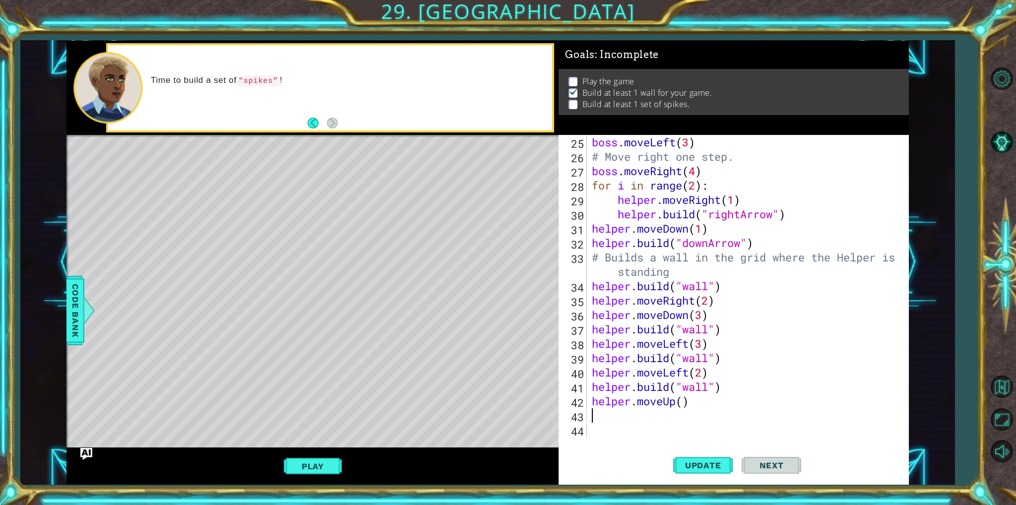
click at [683, 403] on div "boss . moveLeft ( 3 ) # Move right one step. boss . moveRight ( 4 ) for i in ra…" at bounding box center [746, 300] width 313 height 331
type textarea "helper.moveUp(2)"
click at [617, 413] on div "boss . moveLeft ( 3 ) # Move right one step. boss . moveRight ( 4 ) for i in ra…" at bounding box center [746, 300] width 313 height 331
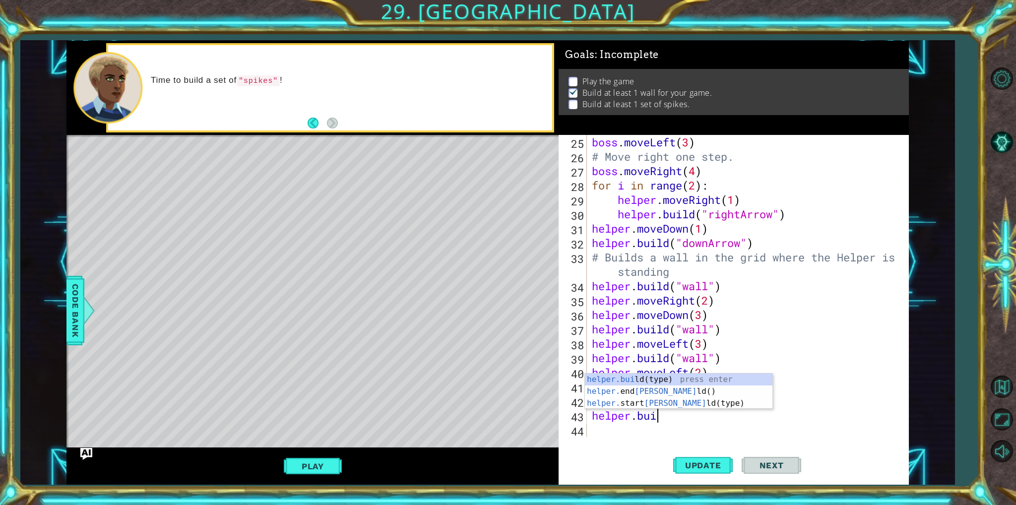
scroll to position [0, 2]
click at [721, 311] on div "boss . moveLeft ( 3 ) # Move right one step. boss . moveRight ( 4 ) for i in ra…" at bounding box center [746, 300] width 313 height 331
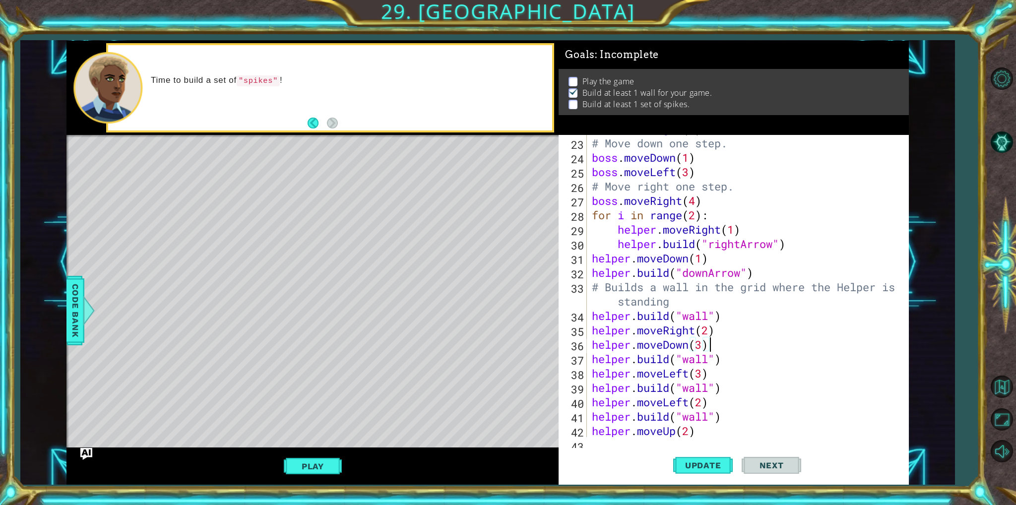
scroll to position [388, 0]
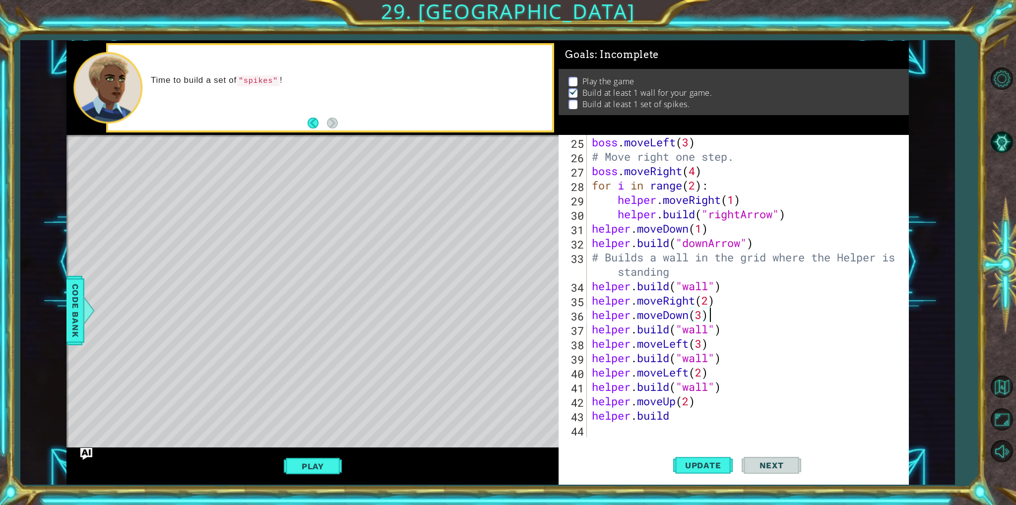
click at [674, 413] on div "boss . moveLeft ( 3 ) # Move right one step. boss . moveRight ( 4 ) for i in ra…" at bounding box center [746, 300] width 313 height 331
type textarea "[DOMAIN_NAME]("spikes")"
click at [594, 420] on div "boss . moveLeft ( 3 ) # Move right one step. boss . moveRight ( 4 ) for i in ra…" at bounding box center [746, 300] width 313 height 331
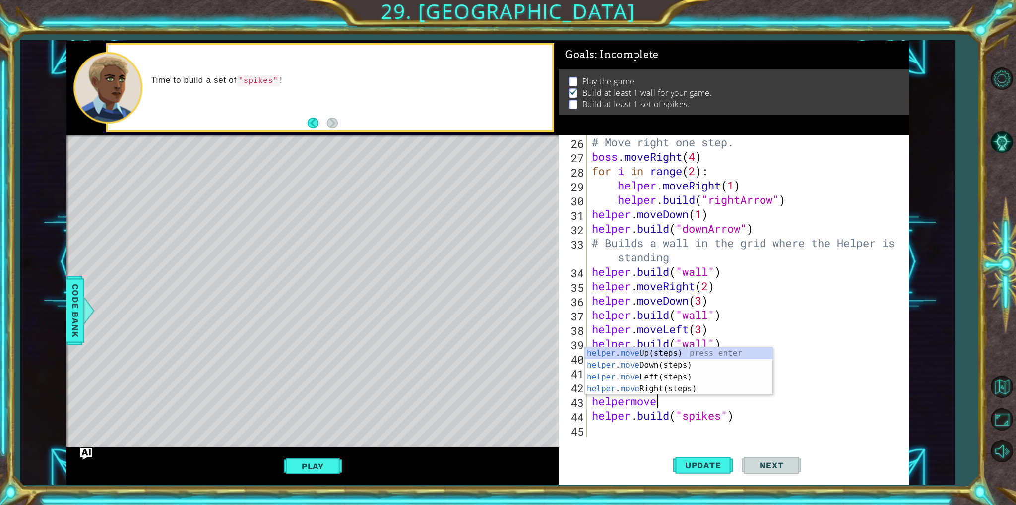
scroll to position [0, 2]
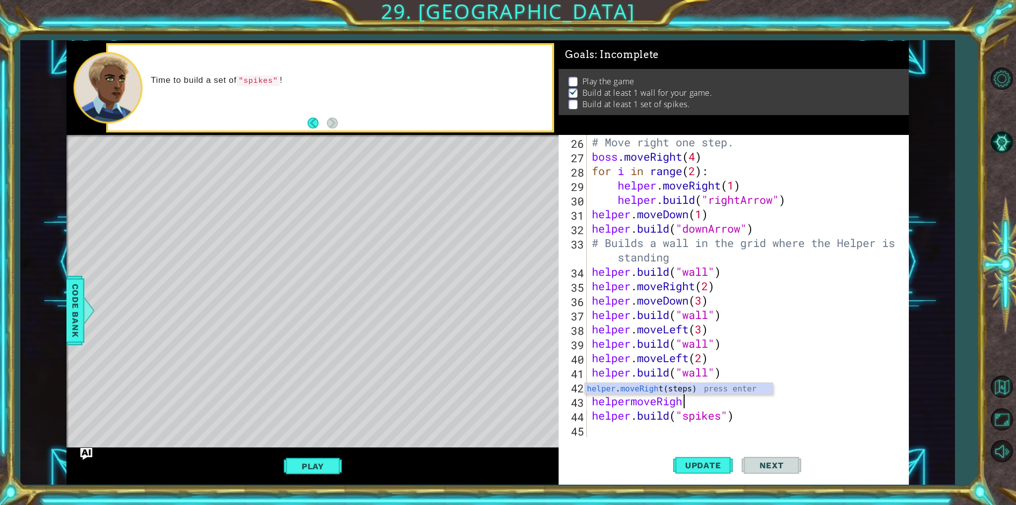
type textarea "helpermoveRight"
click at [633, 390] on div "helper . moveRight (steps) press enter" at bounding box center [679, 401] width 188 height 36
click at [698, 399] on div "# Move right one step. boss . moveRight ( 4 ) for i in range ( 2 ) : helper . m…" at bounding box center [746, 300] width 313 height 331
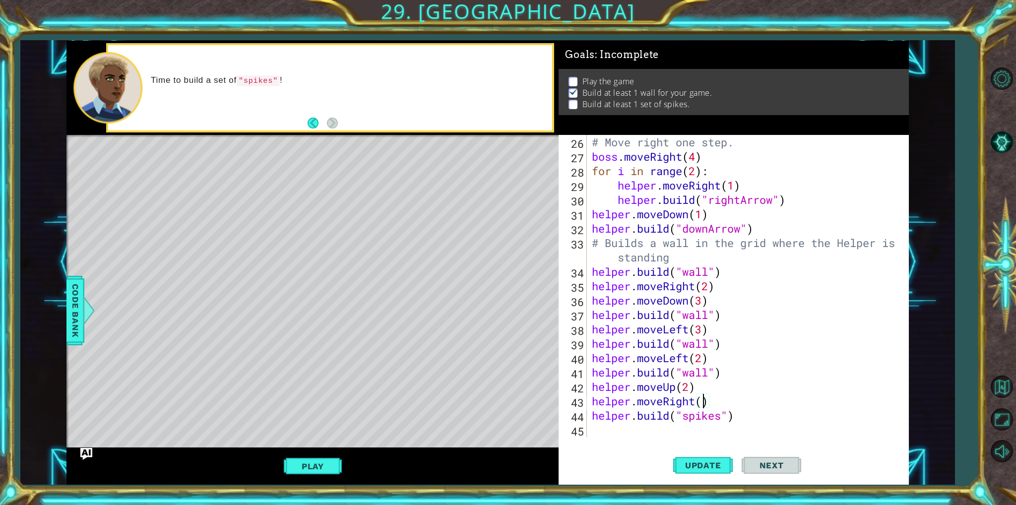
click at [701, 402] on div "# Move right one step. boss . moveRight ( 4 ) for i in range ( 2 ) : helper . m…" at bounding box center [746, 300] width 313 height 331
click at [741, 413] on div "# Move right one step. boss . moveRight ( 4 ) for i in range ( 2 ) : helper . m…" at bounding box center [746, 300] width 313 height 331
type textarea "[DOMAIN_NAME]("spikes")"
click at [719, 461] on span "Update" at bounding box center [703, 465] width 56 height 10
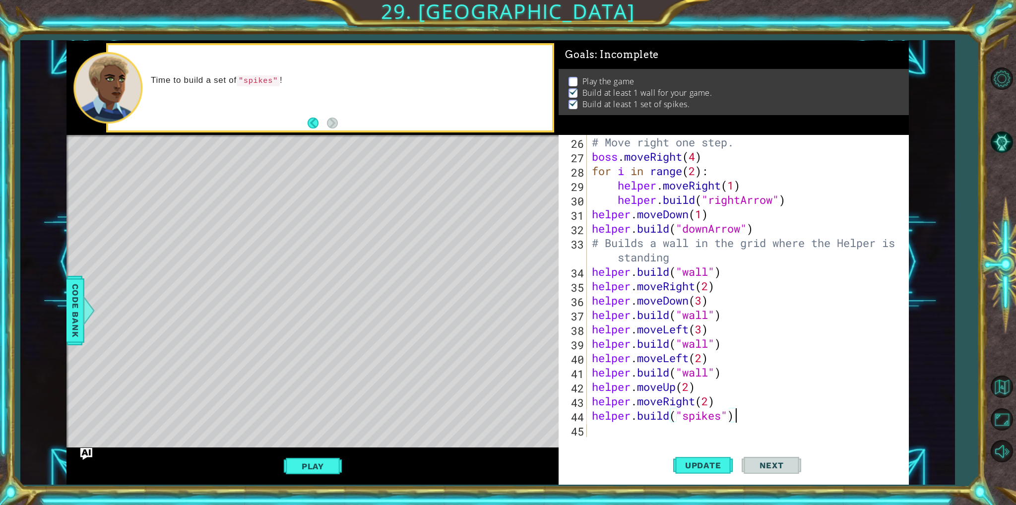
click at [613, 424] on div "# Move right one step. boss . moveRight ( 4 ) for i in range ( 2 ) : helper . m…" at bounding box center [746, 300] width 313 height 331
drag, startPoint x: 727, startPoint y: 405, endPoint x: 622, endPoint y: 407, distance: 105.2
click at [622, 407] on div "# Move right one step. boss . moveRight ( 4 ) for i in range ( 2 ) : helper . m…" at bounding box center [746, 300] width 313 height 331
click at [591, 409] on div "# Move right one step. boss . moveRight ( 4 ) for i in range ( 2 ) : helper . m…" at bounding box center [746, 300] width 313 height 331
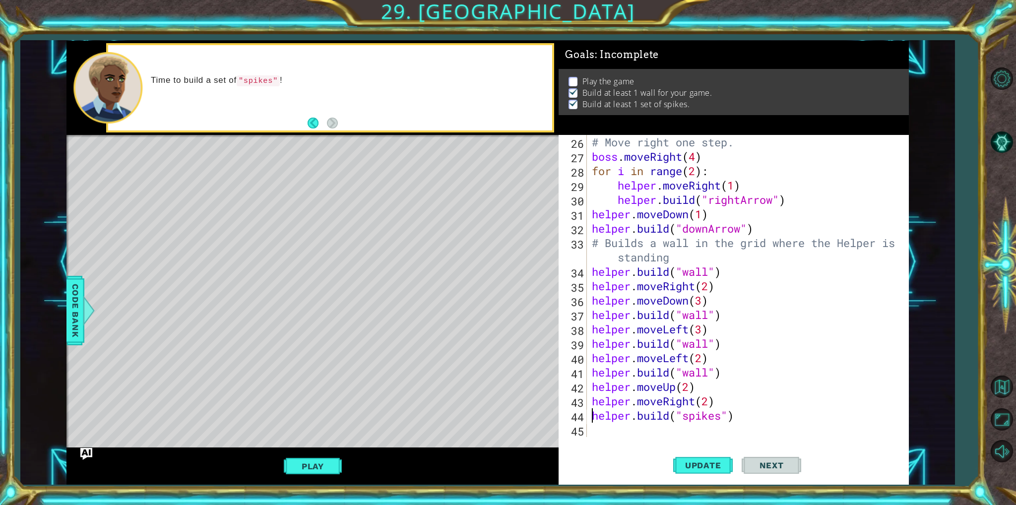
click at [590, 404] on div "# Move right one step. boss . moveRight ( 4 ) for i in range ( 2 ) : helper . m…" at bounding box center [746, 300] width 313 height 331
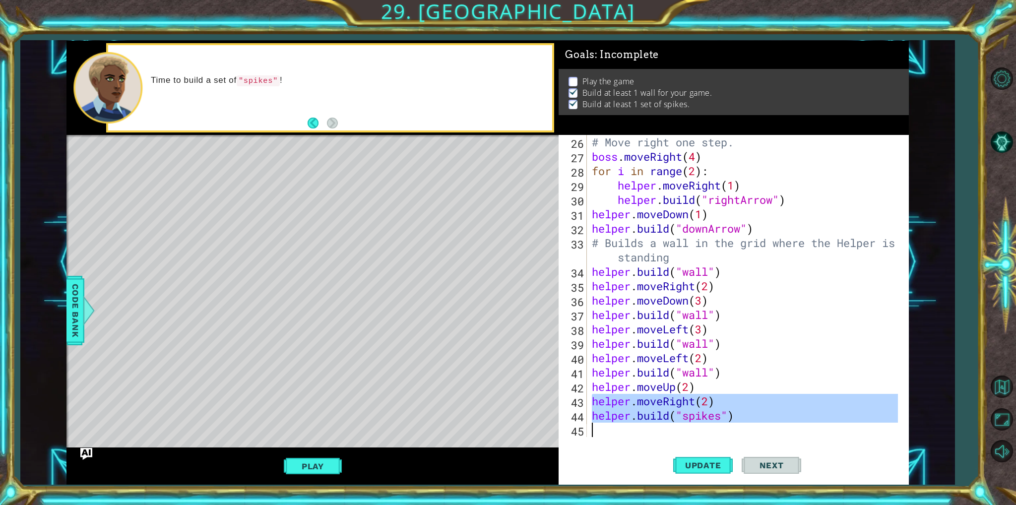
drag, startPoint x: 590, startPoint y: 404, endPoint x: 762, endPoint y: 434, distance: 174.8
click at [762, 434] on div "# Move right one step. boss . moveRight ( 4 ) for i in range ( 2 ) : helper . m…" at bounding box center [746, 300] width 313 height 331
type textarea "[DOMAIN_NAME]("spikes")"
click at [710, 435] on div "# Move right one step. boss . moveRight ( 4 ) for i in range ( 2 ) : helper . m…" at bounding box center [744, 286] width 308 height 302
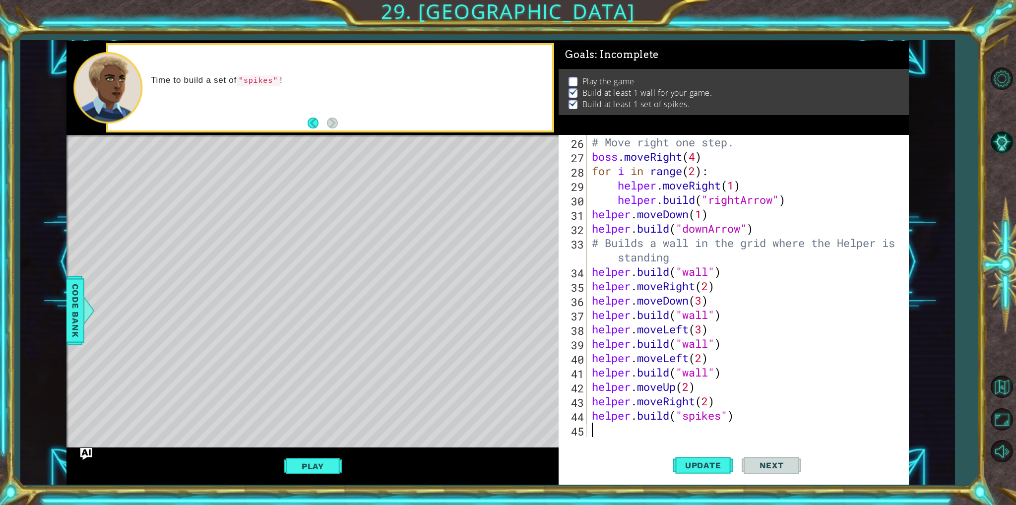
paste textarea "helper.moveRight(2)"
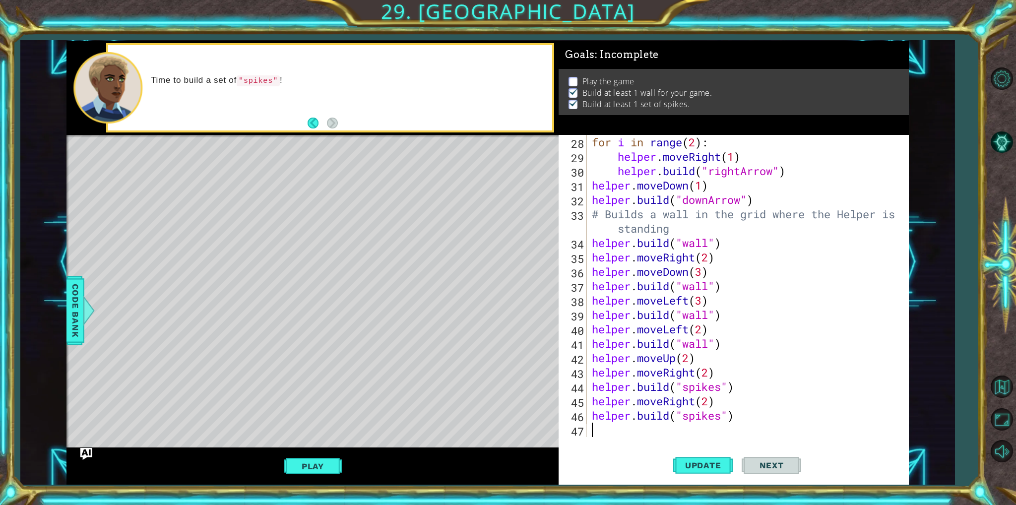
click at [708, 403] on div "for i in range ( 2 ) : helper . moveRight ( 1 ) helper . build ( "rightArrow" )…" at bounding box center [746, 300] width 313 height 331
click at [715, 467] on span "Update" at bounding box center [703, 465] width 56 height 10
click at [363, 335] on div "Level Map" at bounding box center [295, 281] width 458 height 292
click at [307, 469] on button "Play" at bounding box center [313, 466] width 58 height 19
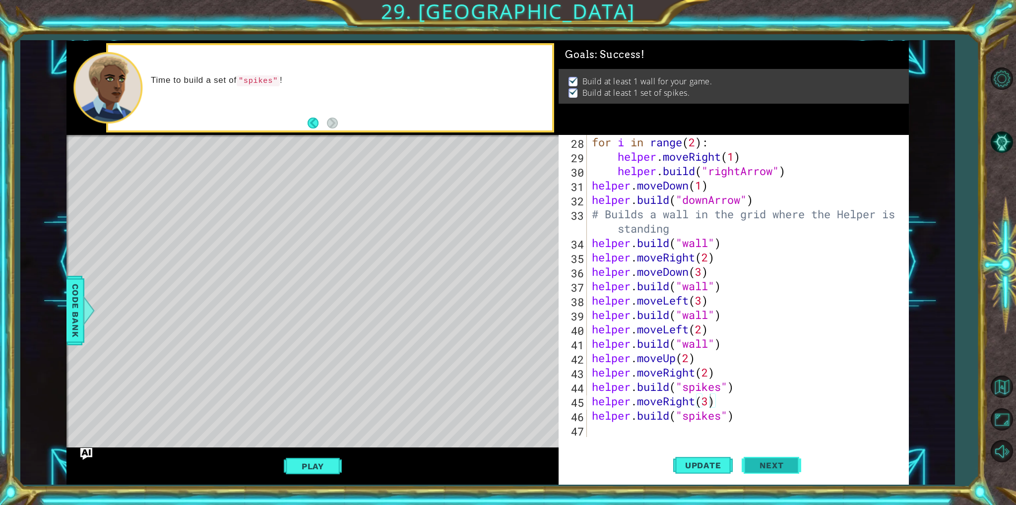
click at [773, 460] on button "Next" at bounding box center [772, 465] width 60 height 35
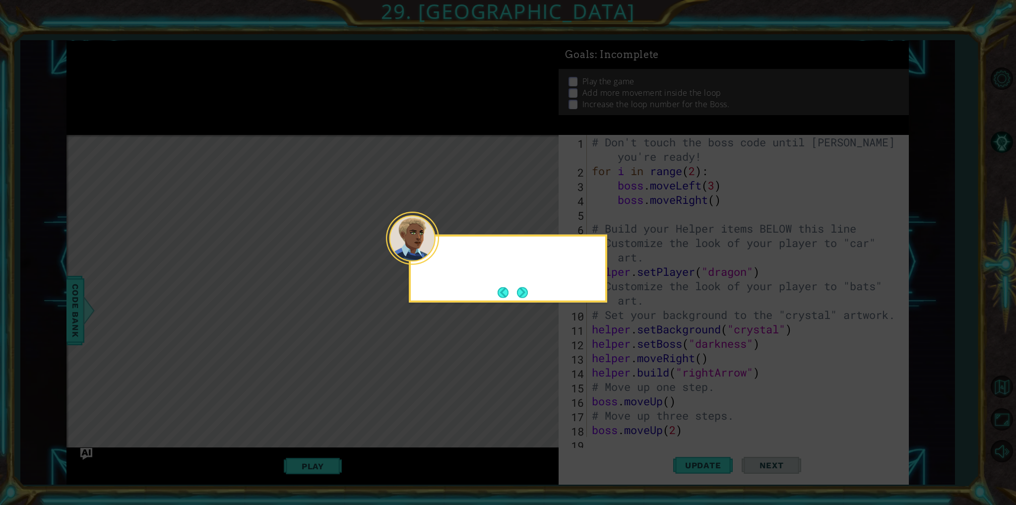
scroll to position [0, 0]
click at [521, 288] on button "Next" at bounding box center [522, 292] width 11 height 11
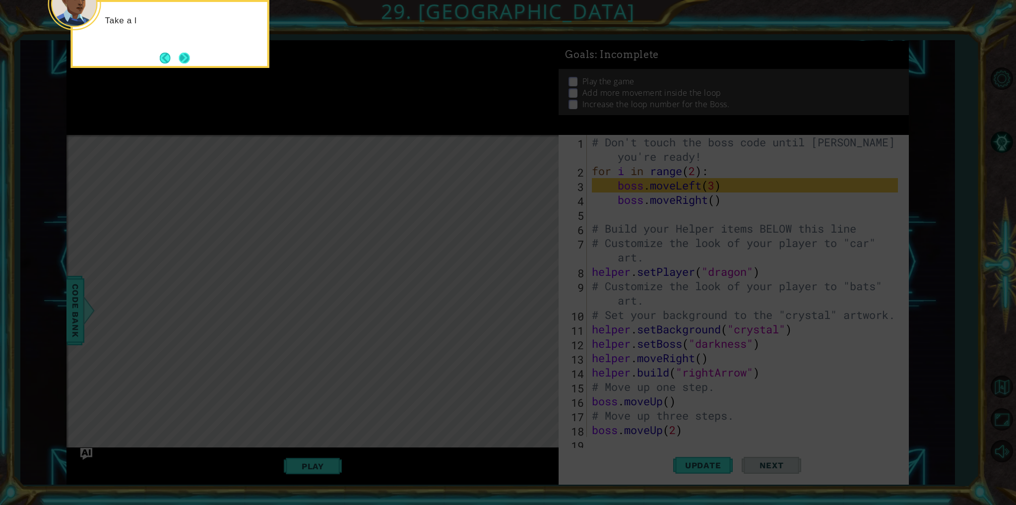
click at [186, 62] on button "Next" at bounding box center [184, 58] width 11 height 11
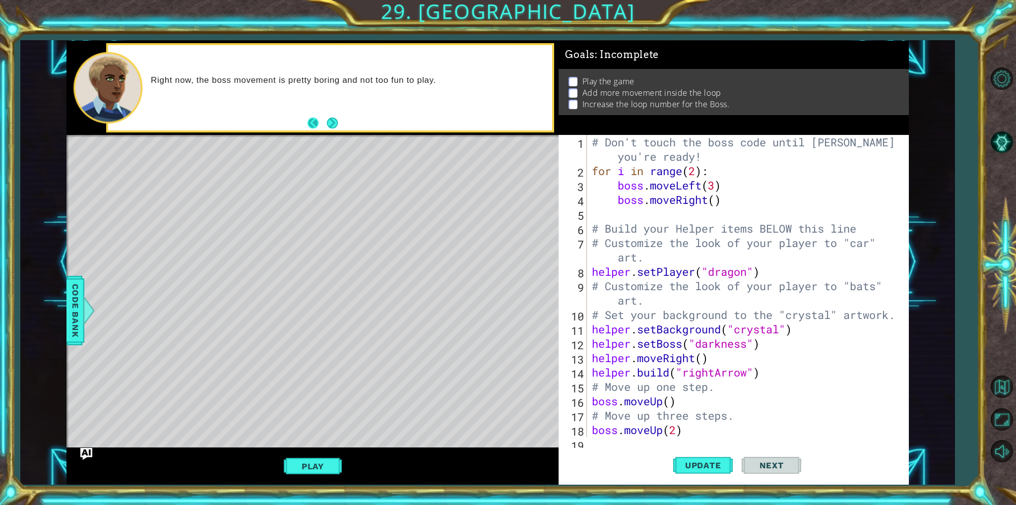
click at [325, 122] on button "Back" at bounding box center [317, 123] width 19 height 11
click at [341, 121] on div "Right now, the boss movement is pretty boring and not too fun to play." at bounding box center [312, 88] width 492 height 95
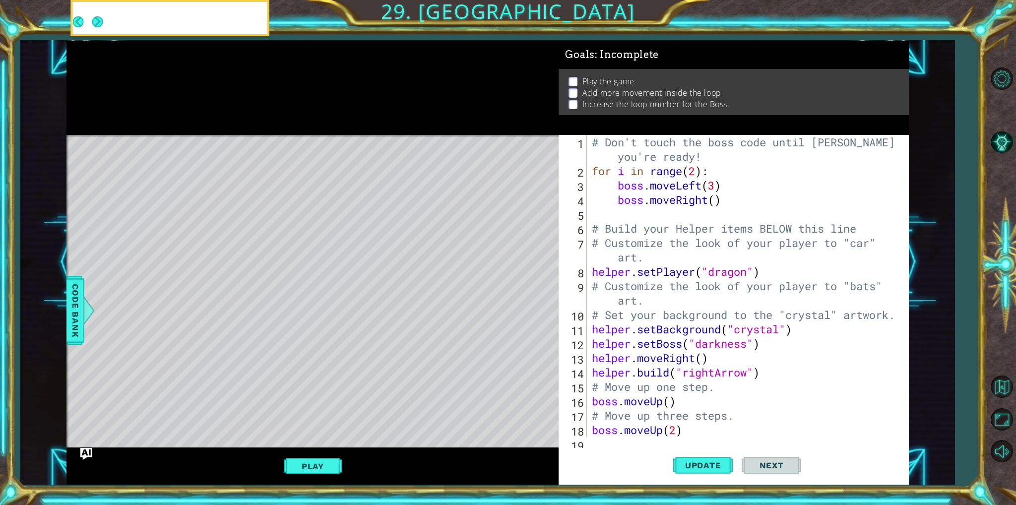
click at [339, 123] on div at bounding box center [312, 88] width 492 height 95
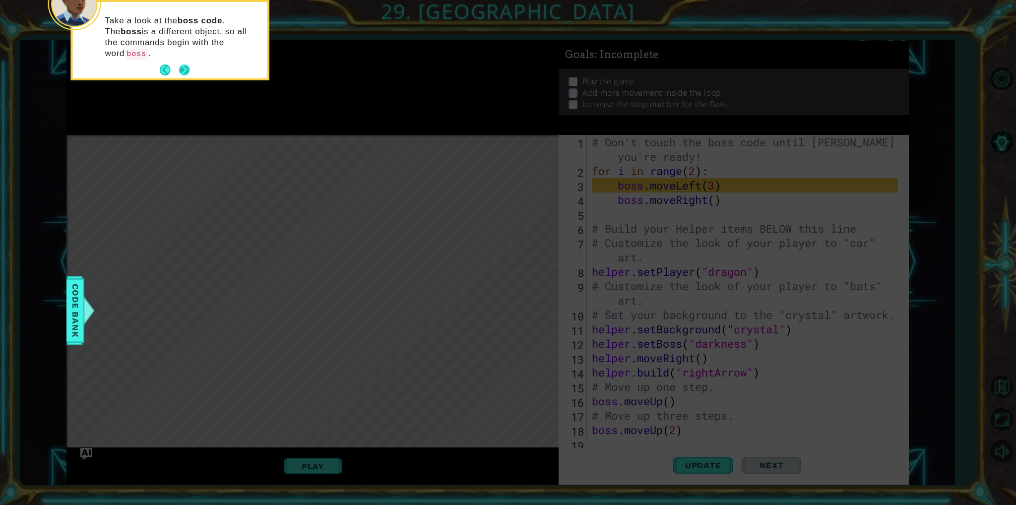
click at [186, 64] on button "Next" at bounding box center [184, 69] width 11 height 11
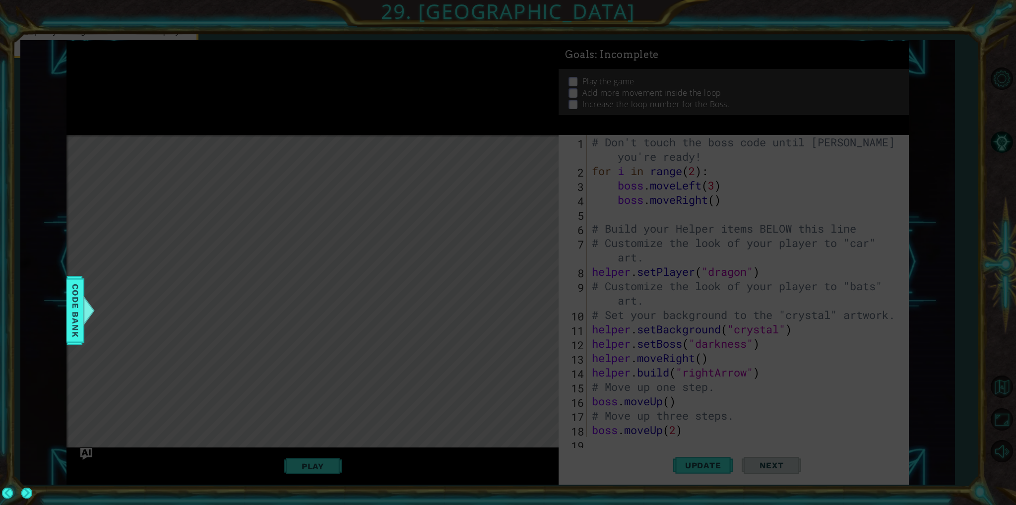
click at [501, 164] on icon at bounding box center [508, 252] width 1016 height 505
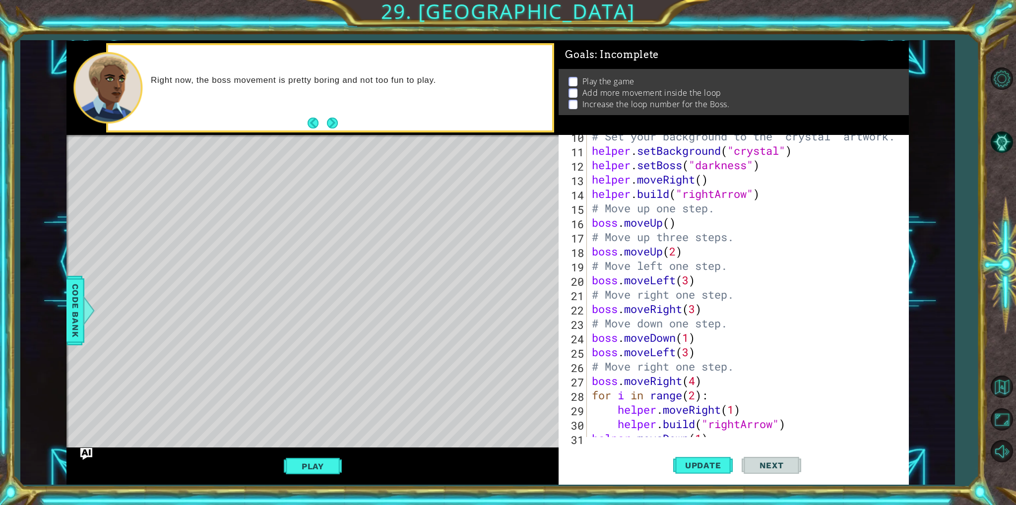
scroll to position [179, 0]
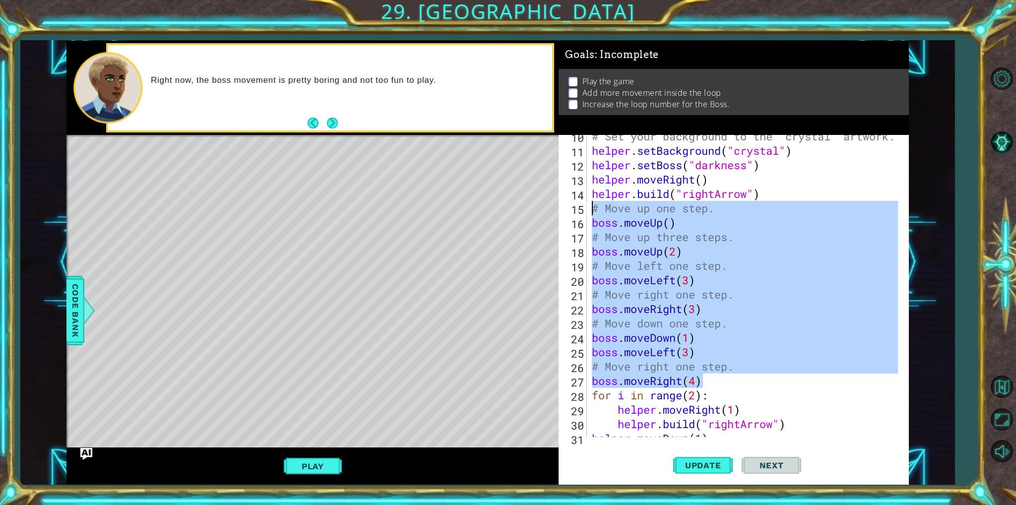
drag, startPoint x: 728, startPoint y: 380, endPoint x: 590, endPoint y: 209, distance: 219.8
click at [590, 209] on div "# Set your background to the "crystal" artwork. helper . setBackground ( "cryst…" at bounding box center [746, 294] width 313 height 331
type textarea "# Move up one step. boss.moveUp()"
paste textarea "Code Area"
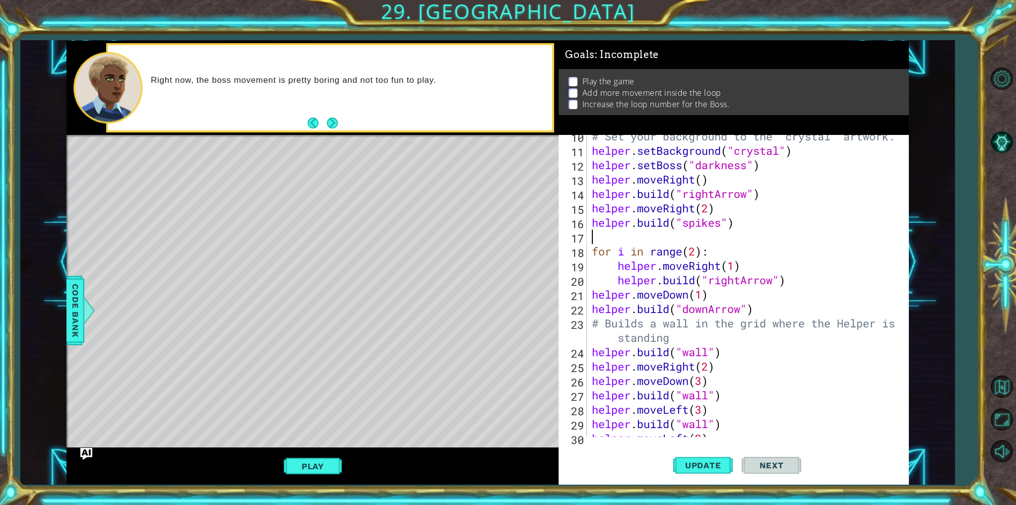
scroll to position [0, 0]
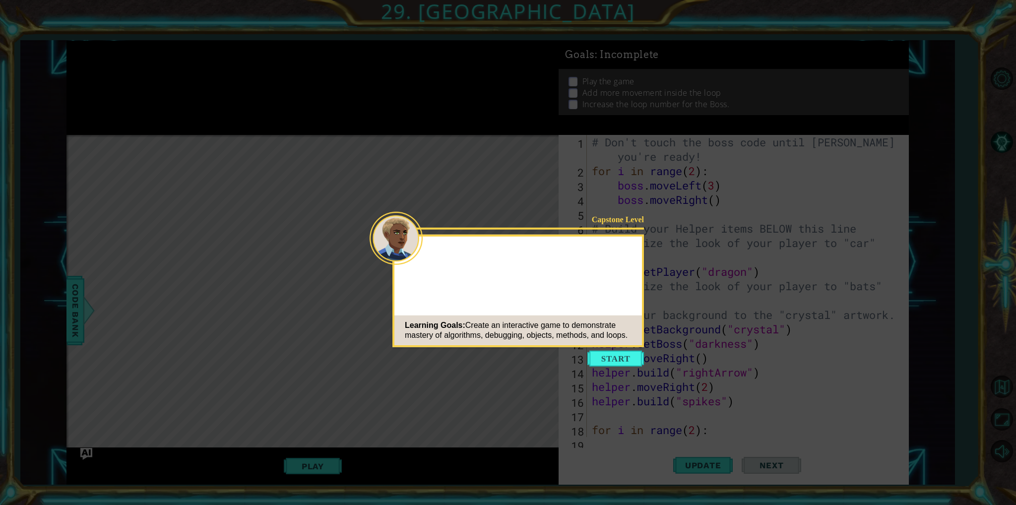
click at [600, 357] on button "Start" at bounding box center [615, 359] width 57 height 16
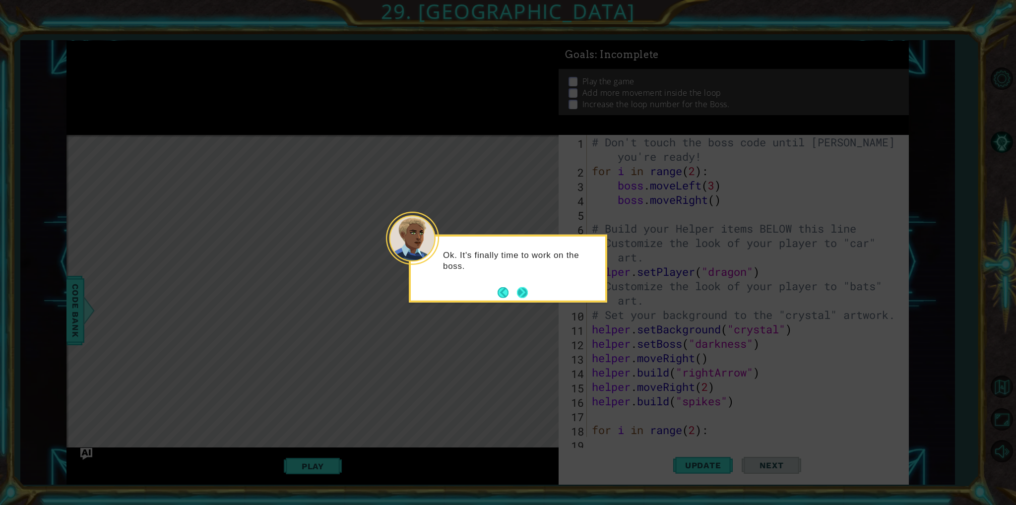
click at [519, 292] on button "Next" at bounding box center [522, 292] width 18 height 18
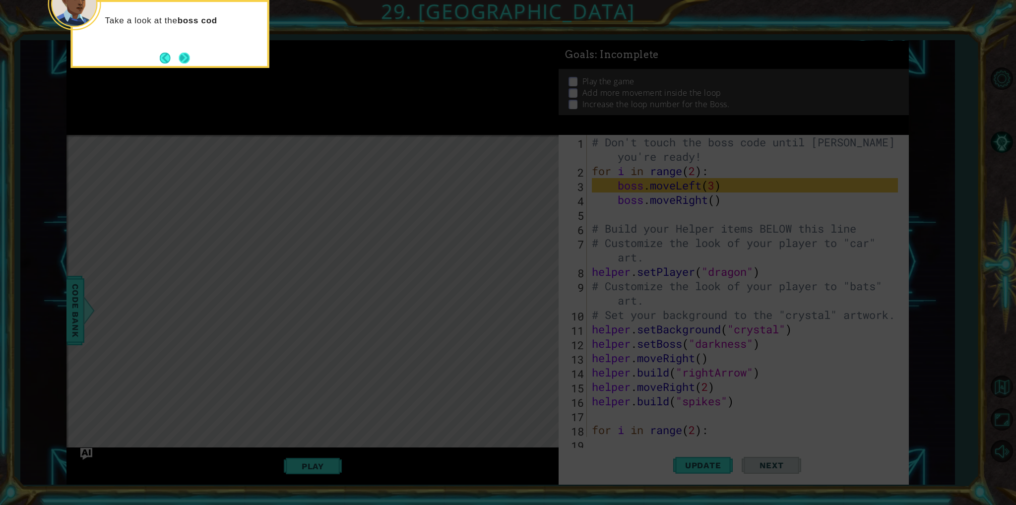
click at [185, 62] on button "Next" at bounding box center [184, 57] width 13 height 13
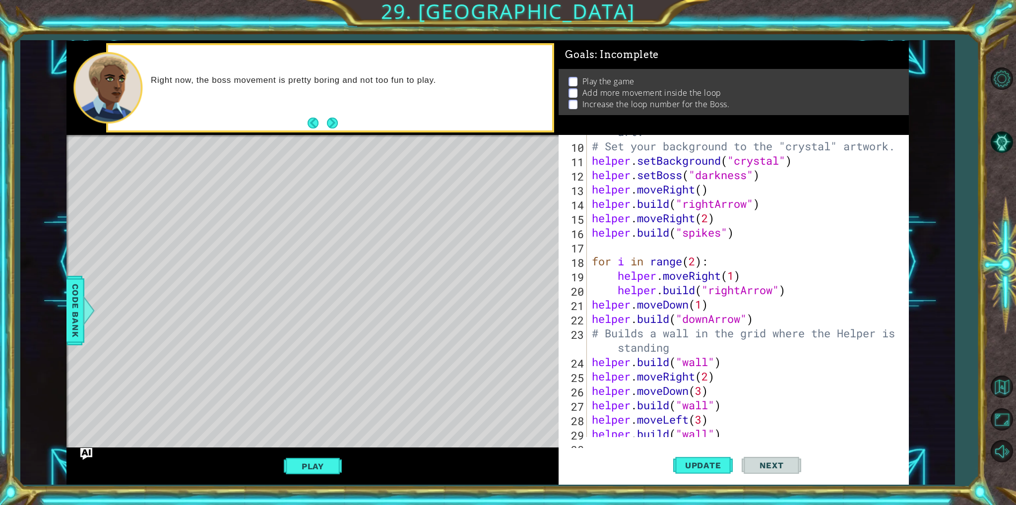
scroll to position [139, 0]
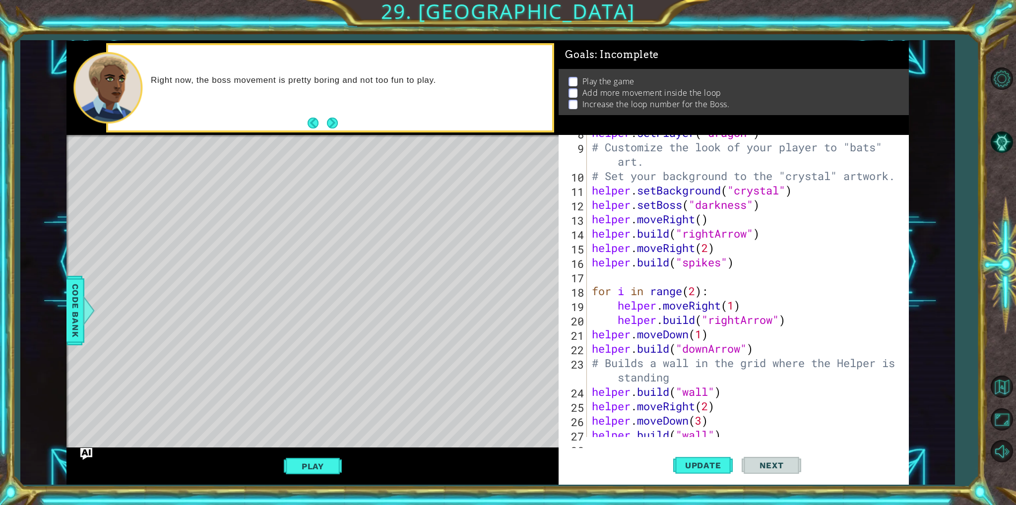
click at [654, 279] on div "helper . setPlayer ( "dragon" ) # Customize the look of your player to "bats" a…" at bounding box center [746, 290] width 313 height 331
click at [82, 327] on span "Code Bank" at bounding box center [75, 310] width 16 height 61
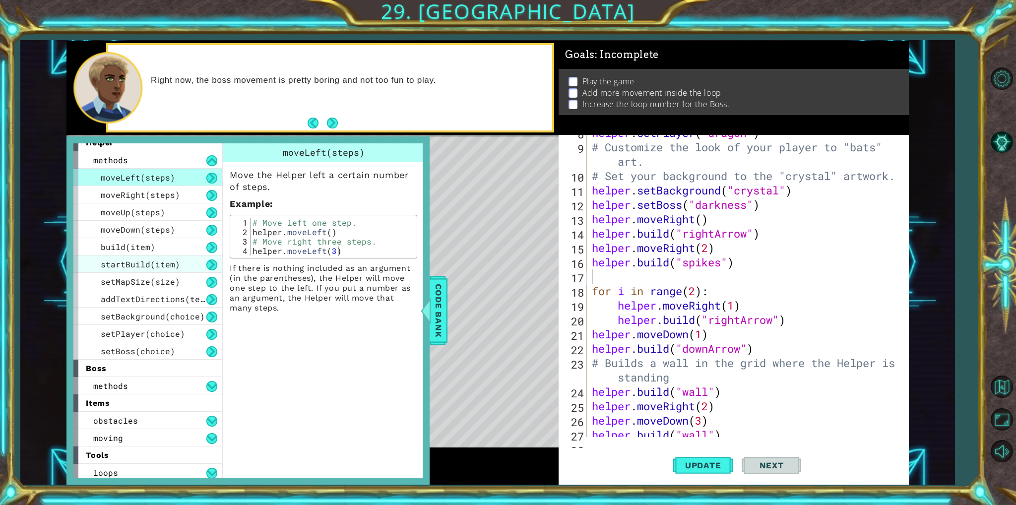
scroll to position [12, 0]
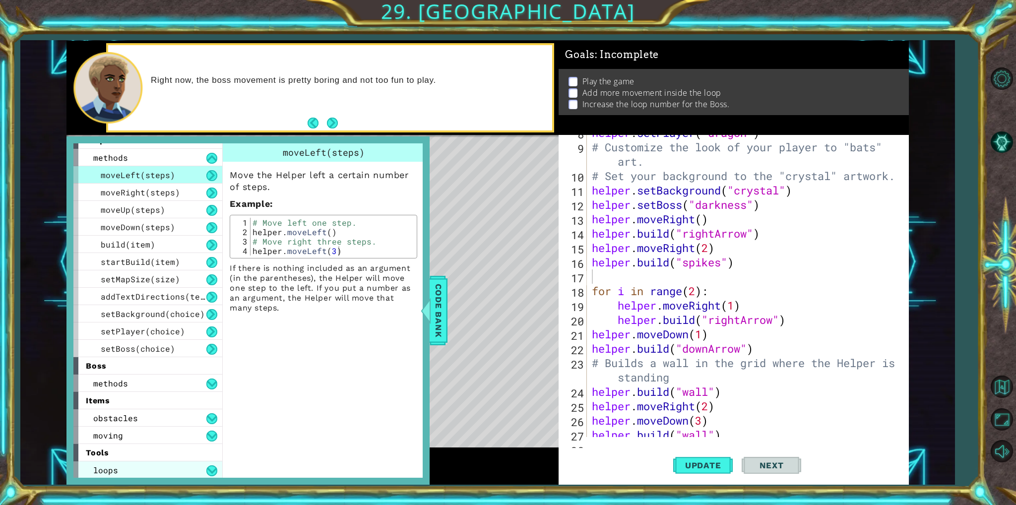
click at [138, 476] on div "loops" at bounding box center [147, 469] width 149 height 17
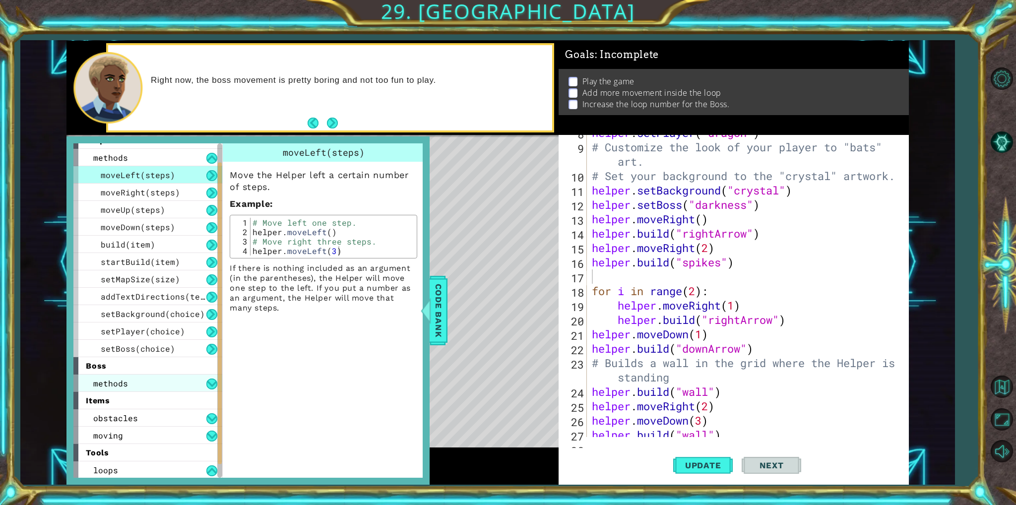
scroll to position [30, 0]
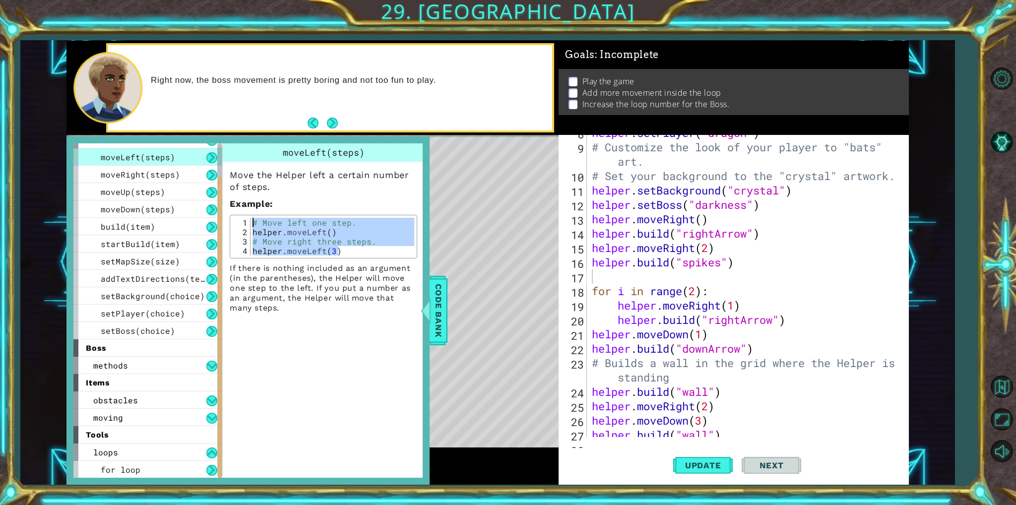
drag, startPoint x: 359, startPoint y: 252, endPoint x: 239, endPoint y: 211, distance: 127.4
click at [239, 211] on div "Move the Helper left a certain number of steps. Example : helper.moveLeft(3) 1 …" at bounding box center [323, 237] width 201 height 151
type textarea "# Move left one step. helper.moveLeft()"
click at [599, 283] on div "helper . setPlayer ( "dragon" ) # Customize the look of your player to "bats" a…" at bounding box center [746, 290] width 313 height 331
paste textarea "helper.moveLeft(3)"
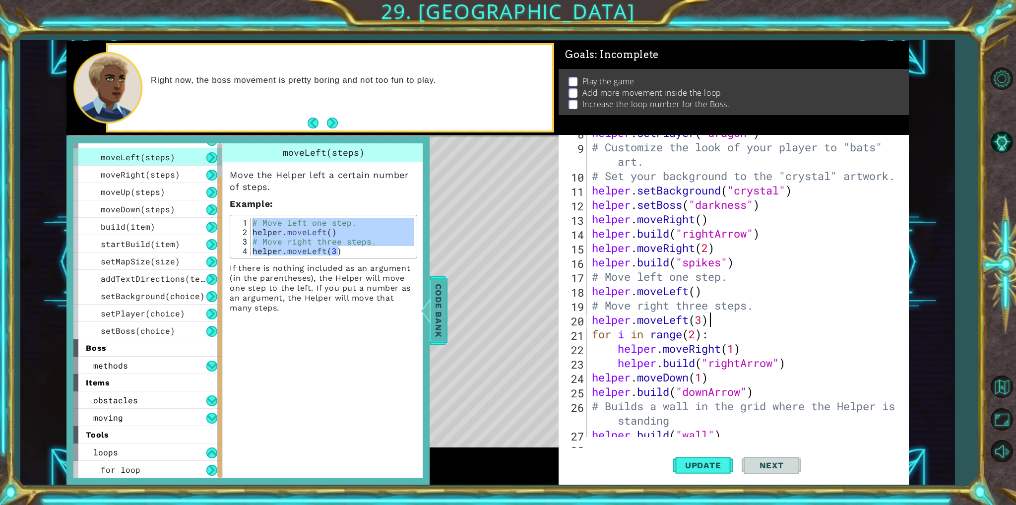
click at [439, 314] on span "Code Bank" at bounding box center [439, 310] width 16 height 61
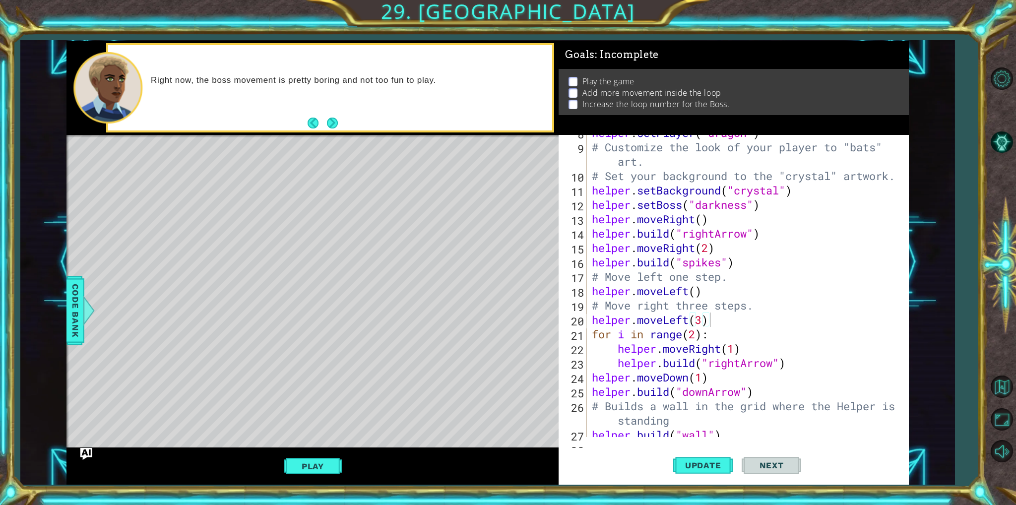
click at [590, 387] on div "helper . setPlayer ( "dragon" ) # Customize the look of your player to "bats" a…" at bounding box center [746, 290] width 313 height 331
click at [588, 377] on div "[DOMAIN_NAME]("downArrow") 8 9 10 11 12 13 14 15 16 17 18 19 20 21 22 23 24 25 …" at bounding box center [732, 286] width 346 height 302
click at [594, 377] on div "helper . setPlayer ( "dragon" ) # Customize the look of your player to "bats" a…" at bounding box center [746, 290] width 313 height 331
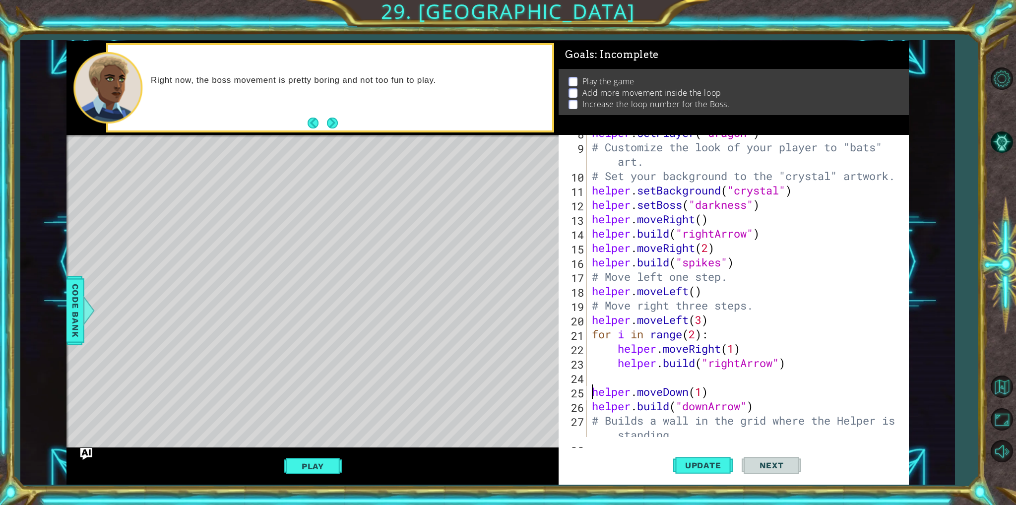
click at [594, 322] on div "helper . setPlayer ( "dragon" ) # Customize the look of your player to "bats" a…" at bounding box center [746, 297] width 313 height 345
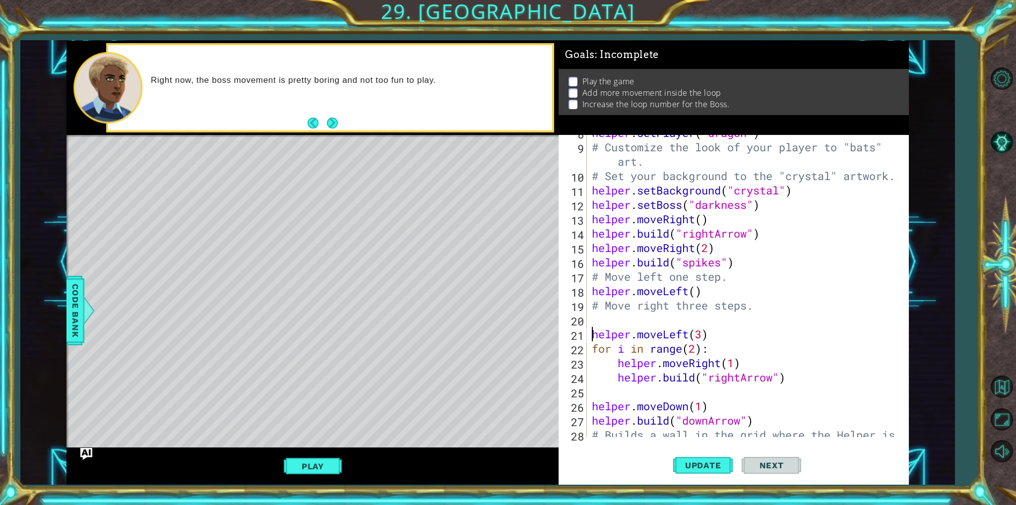
click at [701, 338] on div "helper . setPlayer ( "dragon" ) # Customize the look of your player to "bats" a…" at bounding box center [746, 297] width 313 height 345
click at [655, 370] on div "helper . setPlayer ( "dragon" ) # Customize the look of your player to "bats" a…" at bounding box center [746, 297] width 313 height 345
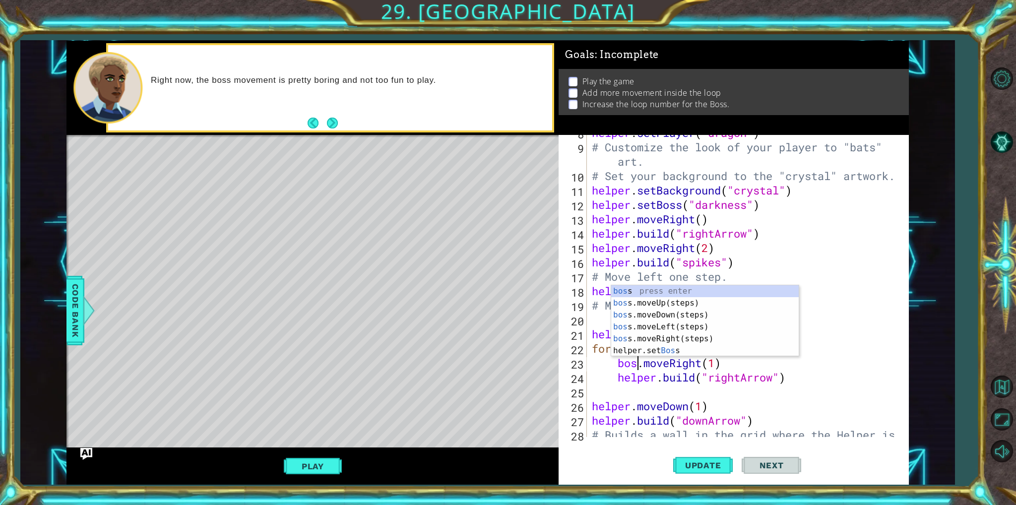
scroll to position [0, 2]
click at [657, 379] on div "helper . setPlayer ( "dragon" ) # Customize the look of your player to "bats" a…" at bounding box center [746, 297] width 313 height 345
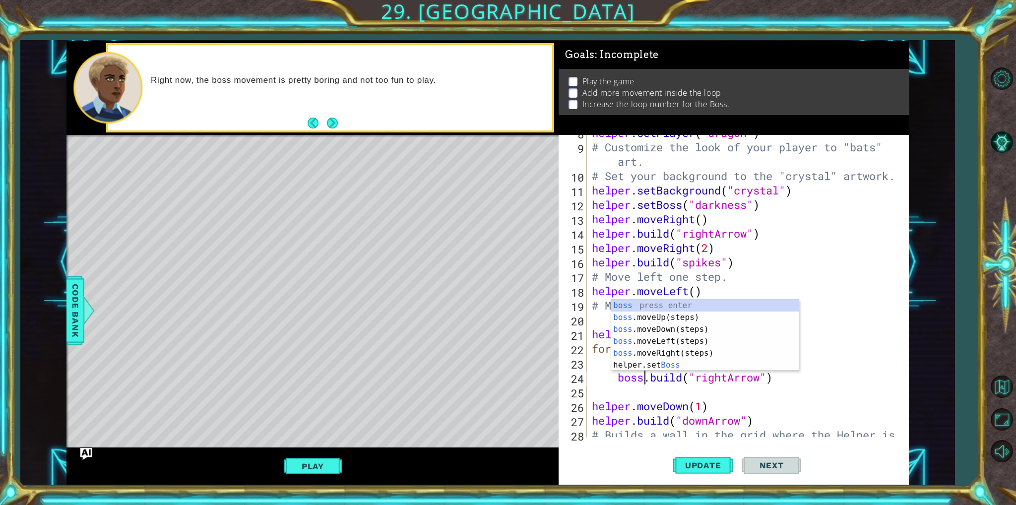
click at [685, 378] on div "helper . setPlayer ( "dragon" ) # Customize the look of your player to "bats" a…" at bounding box center [746, 297] width 313 height 345
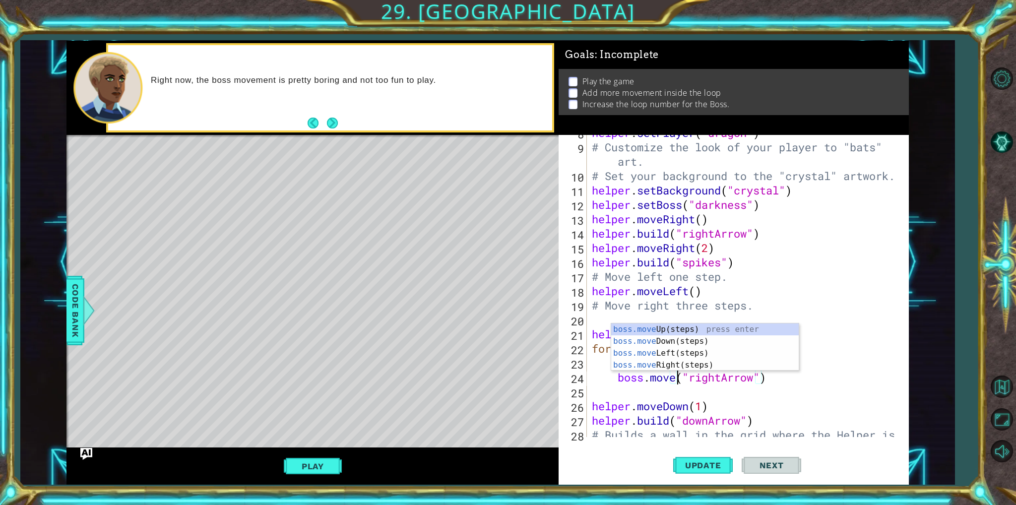
scroll to position [0, 3]
click at [709, 348] on div "boss.move Up(steps) press enter boss.move Down(steps) press enter boss.move Lef…" at bounding box center [705, 358] width 188 height 71
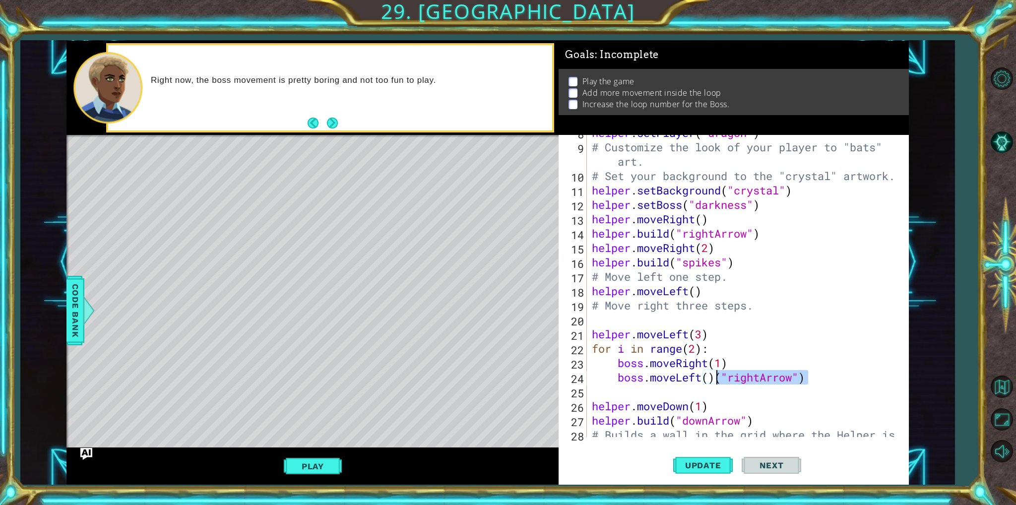
drag, startPoint x: 808, startPoint y: 376, endPoint x: 717, endPoint y: 376, distance: 91.3
click at [717, 376] on div "helper . setPlayer ( "dragon" ) # Customize the look of your player to "bats" a…" at bounding box center [746, 297] width 313 height 345
click at [702, 379] on div "helper . setPlayer ( "dragon" ) # Customize the look of your player to "bats" a…" at bounding box center [746, 297] width 313 height 345
click at [718, 368] on div "helper . setPlayer ( "dragon" ) # Customize the look of your player to "bats" a…" at bounding box center [746, 297] width 313 height 345
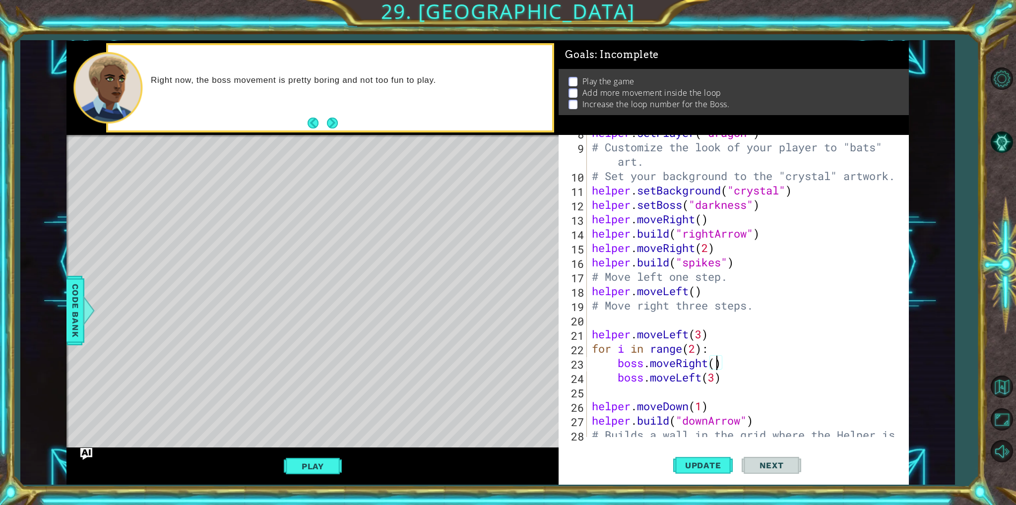
scroll to position [0, 5]
click at [722, 382] on div "helper . setPlayer ( "dragon" ) # Customize the look of your player to "bats" a…" at bounding box center [746, 297] width 313 height 345
type textarea "boss.moveLeft(3)"
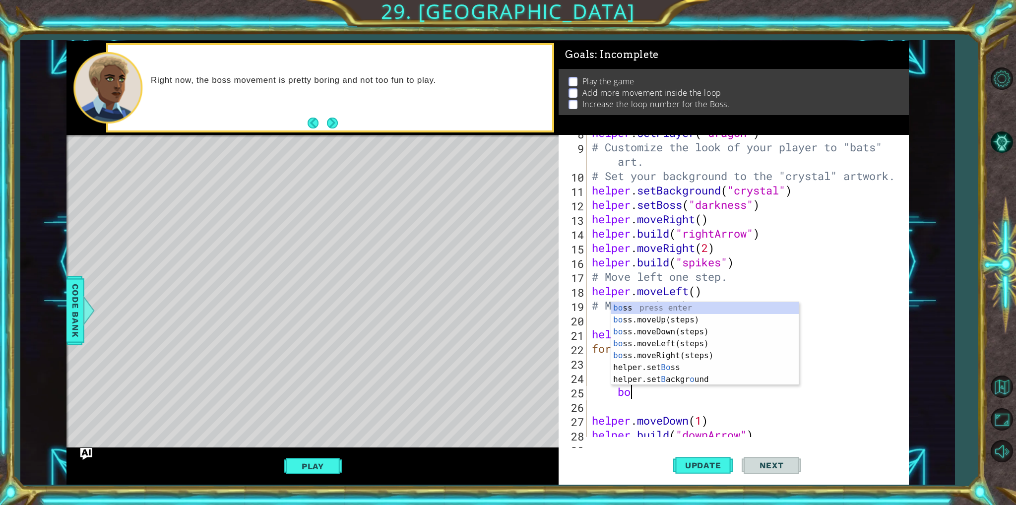
scroll to position [0, 1]
type textarea "boss"
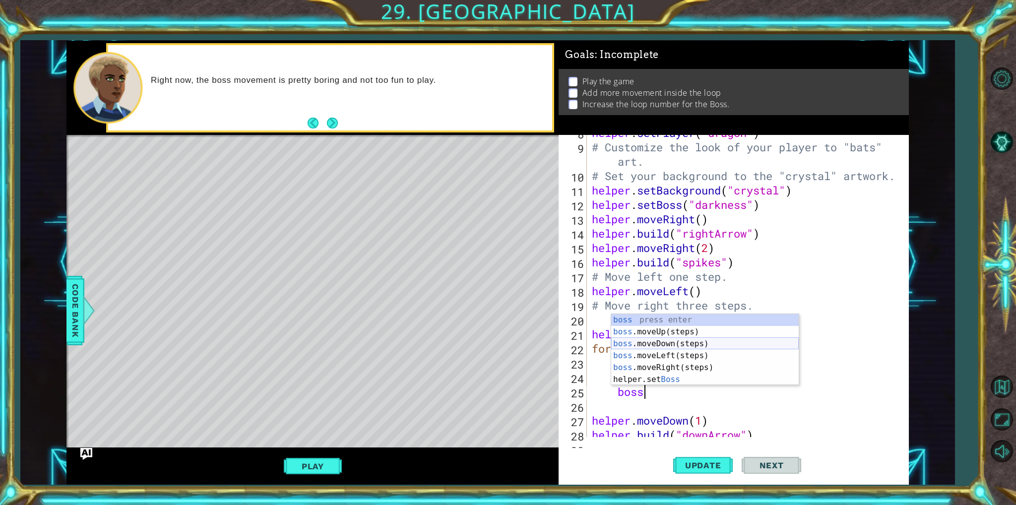
click at [743, 343] on div "boss press enter boss .moveUp(steps) press enter boss .moveDown(steps) press en…" at bounding box center [705, 361] width 188 height 95
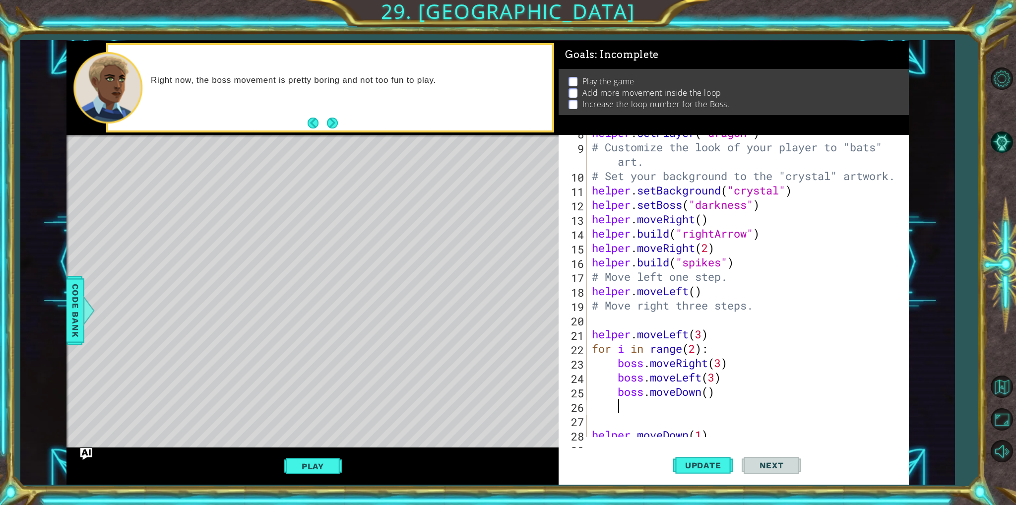
scroll to position [0, 0]
click at [704, 395] on div "helper . setPlayer ( "dragon" ) # Customize the look of your player to "bats" a…" at bounding box center [746, 290] width 313 height 331
click at [697, 390] on div "helper . setPlayer ( "dragon" ) # Customize the look of your player to "bats" a…" at bounding box center [746, 290] width 313 height 331
type textarea "boss.moveUp(1)"
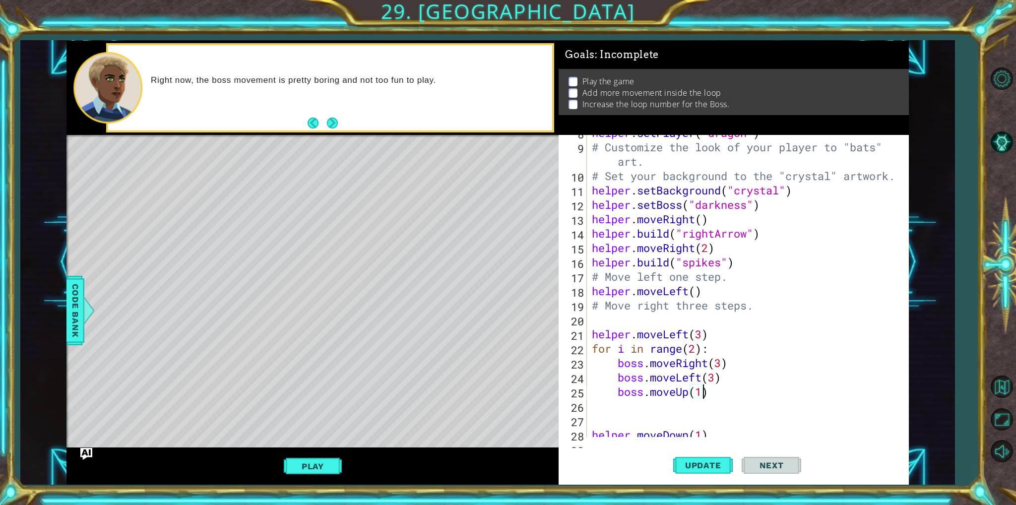
scroll to position [0, 4]
click at [709, 407] on div "helper . setPlayer ( "dragon" ) # Customize the look of your player to "bats" a…" at bounding box center [746, 290] width 313 height 331
click at [709, 471] on button "Update" at bounding box center [703, 465] width 60 height 35
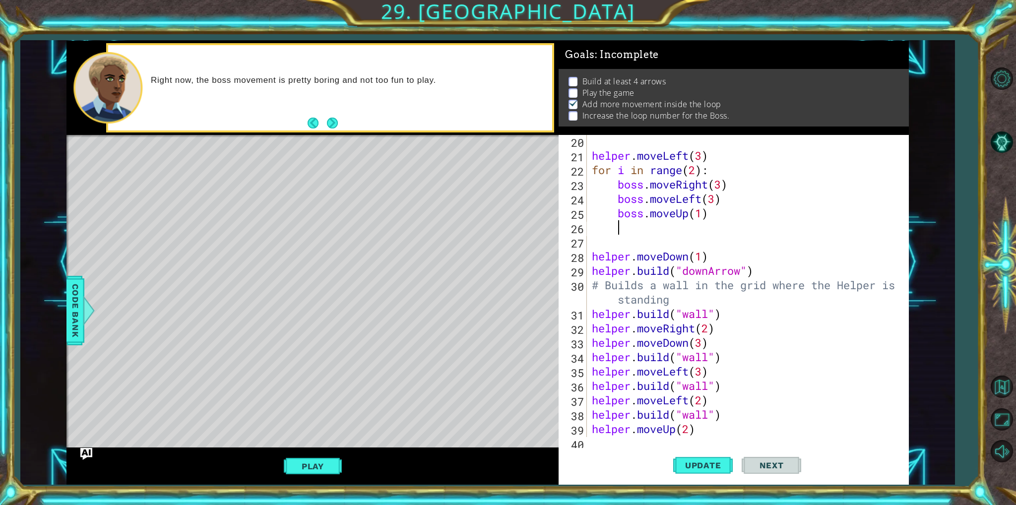
scroll to position [388, 0]
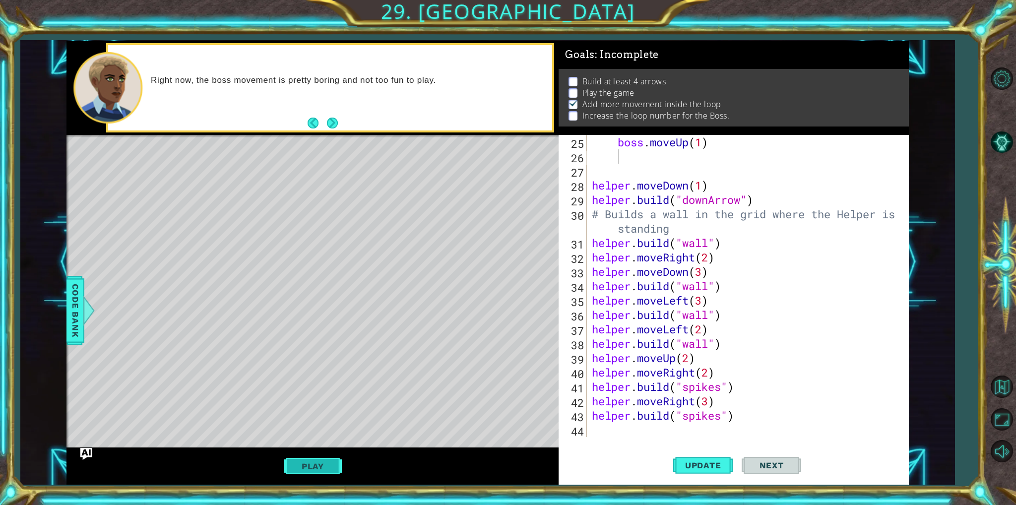
click at [326, 461] on button "Play" at bounding box center [313, 466] width 58 height 19
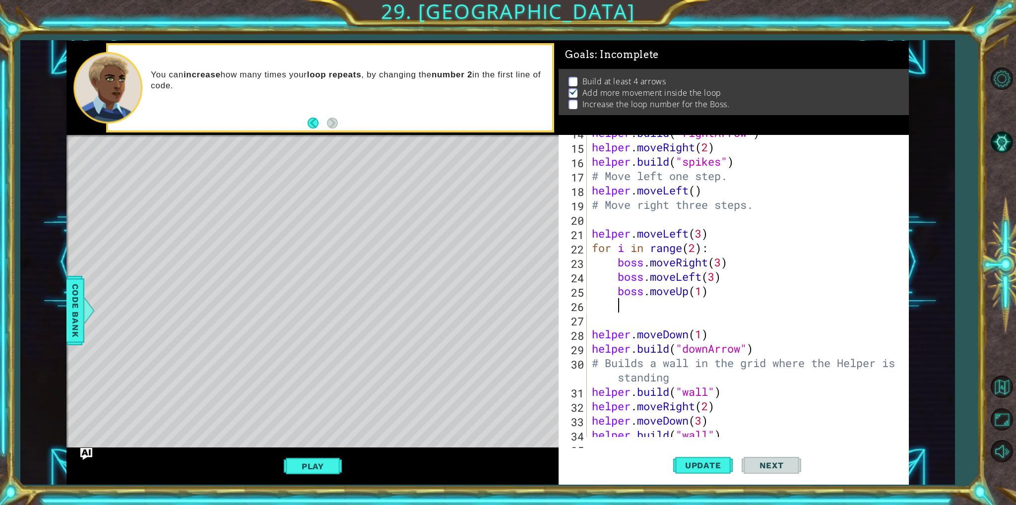
scroll to position [239, 0]
click at [662, 318] on div "helper . build ( "rightArrow" ) helper . moveRight ( 2 ) helper . build ( "spik…" at bounding box center [746, 290] width 313 height 331
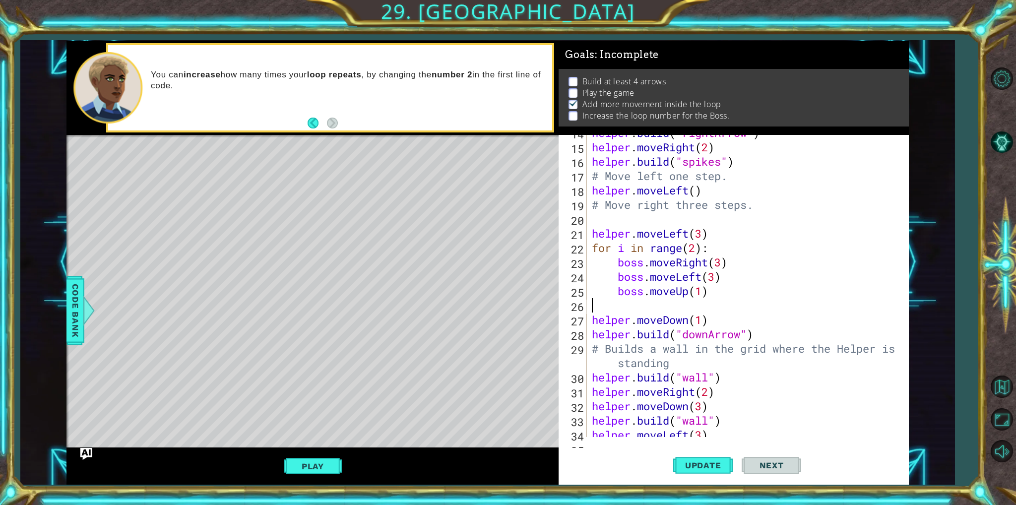
type textarea "boss.moveUp(1)"
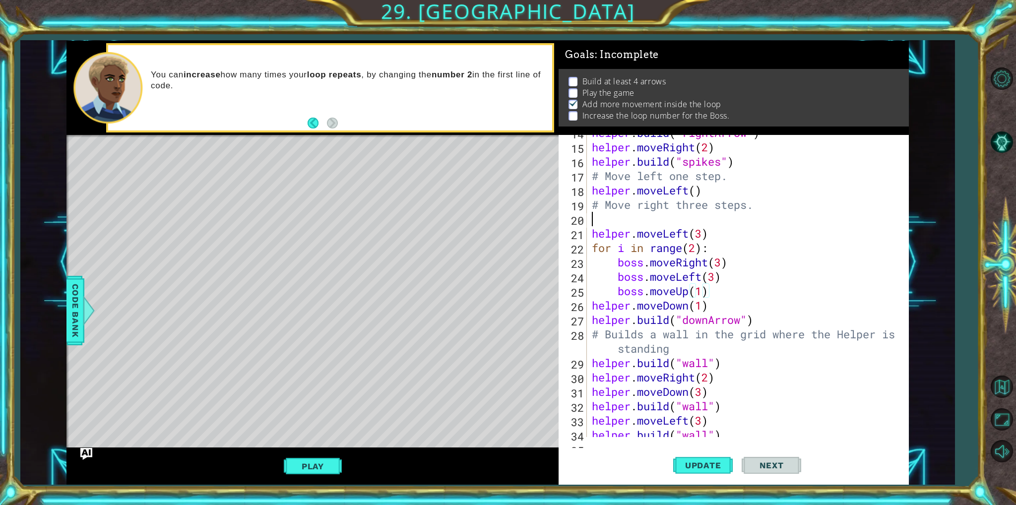
click at [614, 224] on div "helper . build ( "rightArrow" ) helper . moveRight ( 2 ) helper . build ( "spik…" at bounding box center [746, 290] width 313 height 331
type textarea "# Move right three steps."
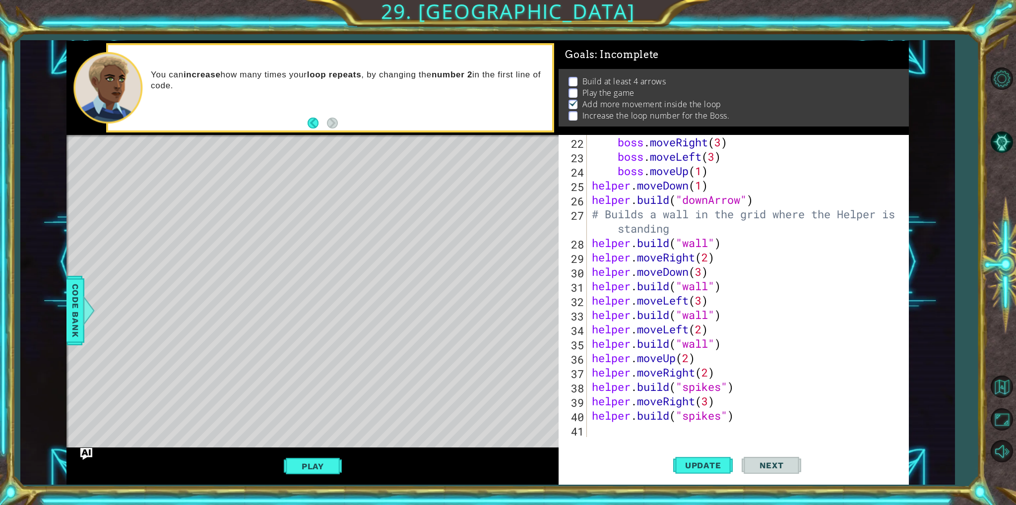
scroll to position [345, 0]
click at [658, 433] on div "boss . moveRight ( 3 ) boss . moveLeft ( 3 ) boss . moveUp ( 1 ) helper . moveD…" at bounding box center [746, 300] width 313 height 331
click at [690, 460] on span "Update" at bounding box center [703, 465] width 56 height 10
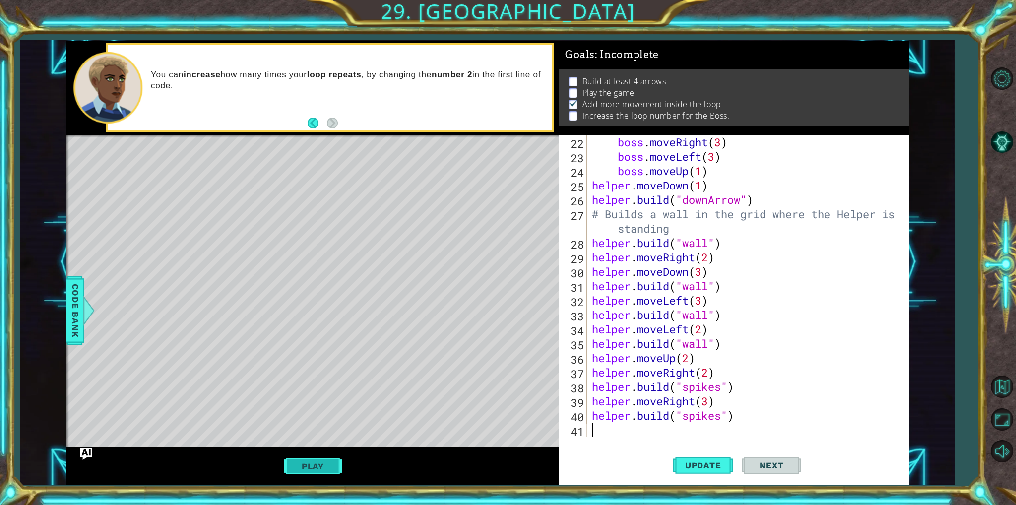
click at [336, 465] on button "Play" at bounding box center [313, 466] width 58 height 19
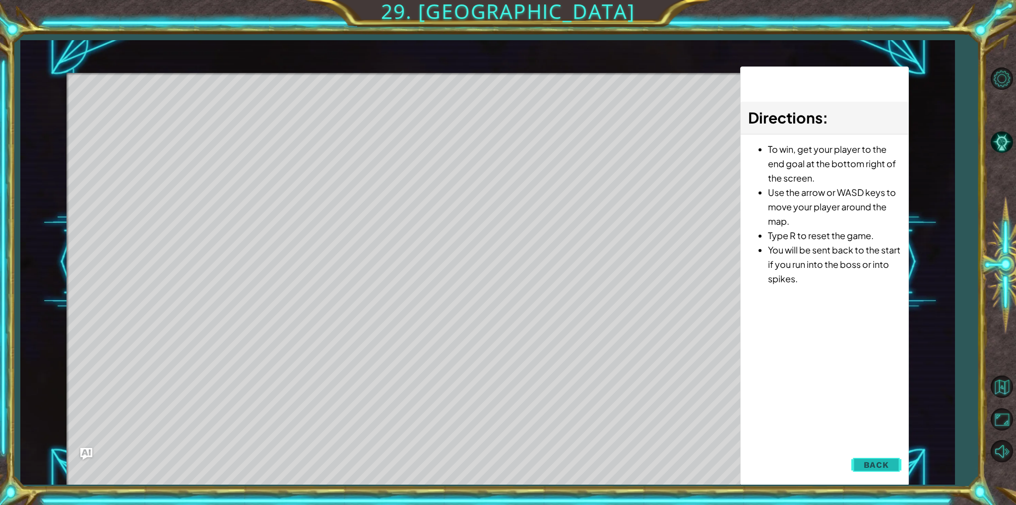
click at [891, 460] on button "Back" at bounding box center [876, 465] width 50 height 20
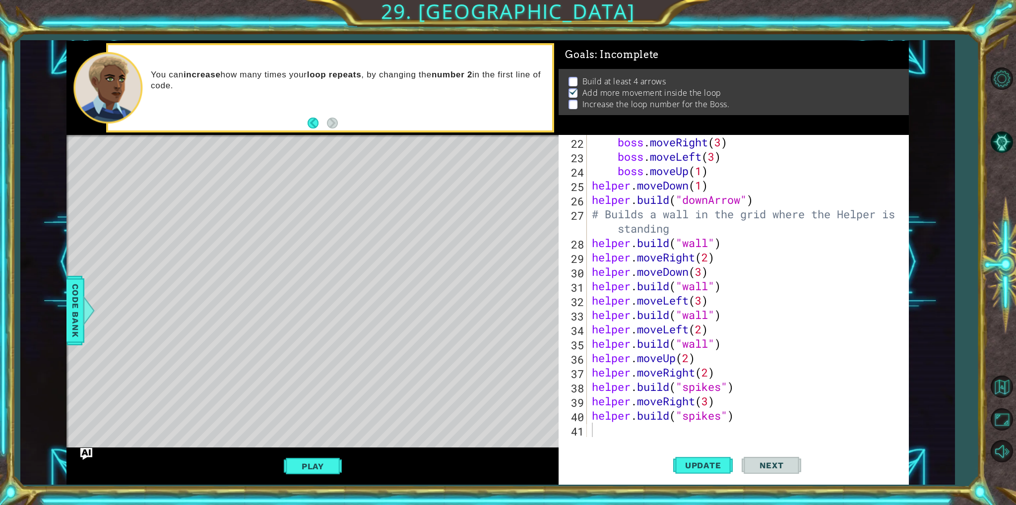
type textarea "[DOMAIN_NAME]("spikes")"
click at [613, 420] on div "boss . moveRight ( 3 ) boss . moveLeft ( 3 ) boss . moveUp ( 1 ) helper . moveD…" at bounding box center [746, 300] width 313 height 331
click at [684, 456] on button "Update" at bounding box center [703, 465] width 60 height 35
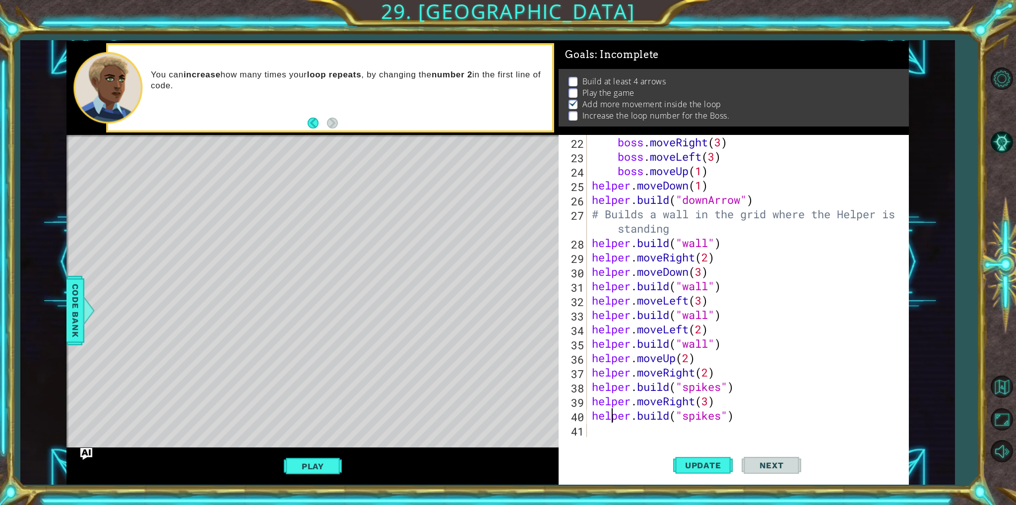
click at [621, 425] on div "boss . moveRight ( 3 ) boss . moveLeft ( 3 ) boss . moveUp ( 1 ) helper . moveD…" at bounding box center [746, 300] width 313 height 331
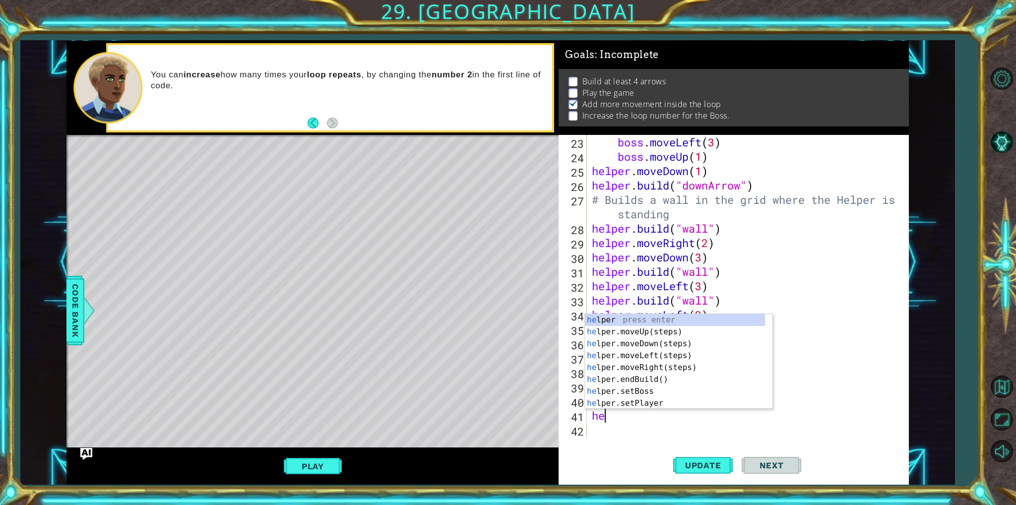
type textarea "h"
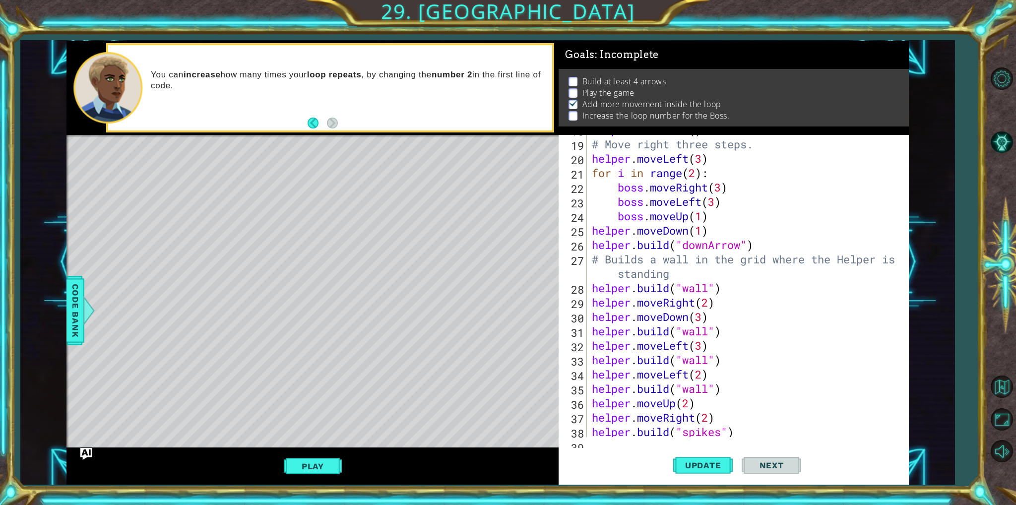
scroll to position [359, 0]
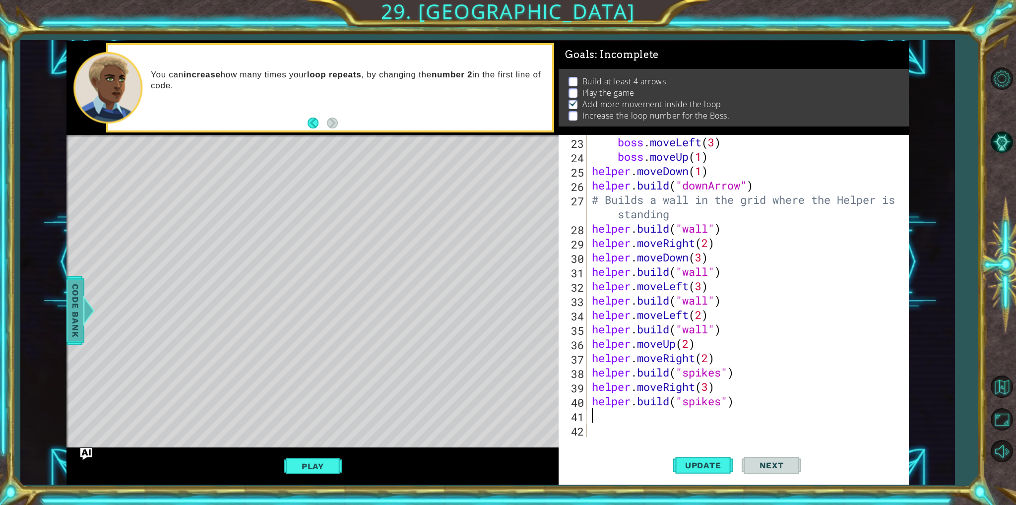
click at [68, 326] on span "Code Bank" at bounding box center [75, 310] width 16 height 61
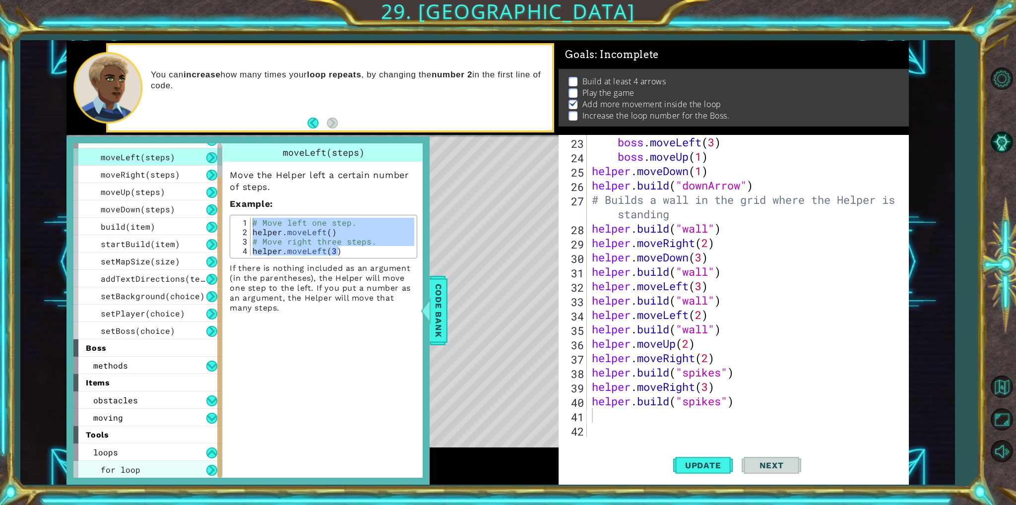
click at [131, 473] on span "for loop" at bounding box center [121, 469] width 40 height 10
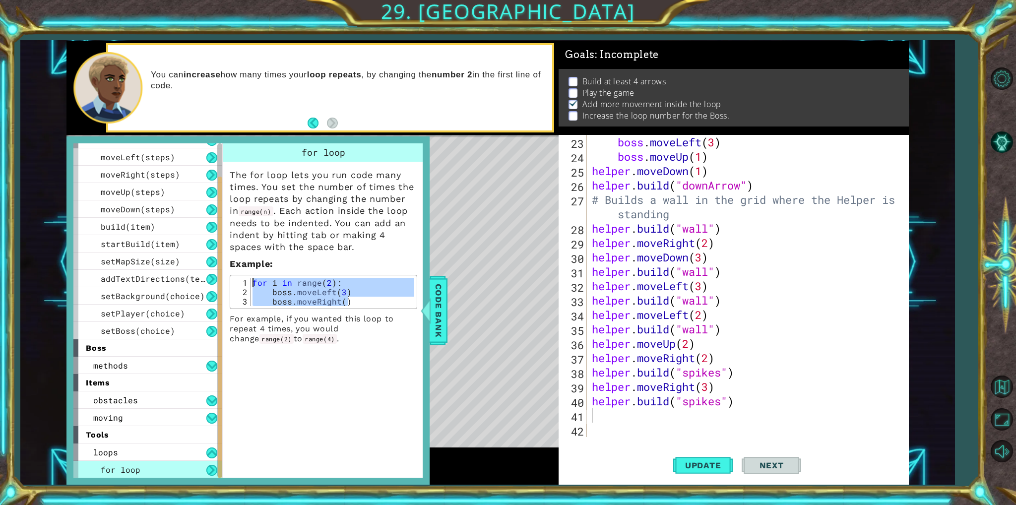
drag, startPoint x: 360, startPoint y: 300, endPoint x: 246, endPoint y: 283, distance: 114.8
click at [246, 283] on div "boss.moveRight() 1 2 3 for i in range ( 2 ) : boss . moveLeft ( 3 ) boss . move…" at bounding box center [324, 292] width 182 height 28
type textarea "for i in range(2): boss.moveLeft(3)"
click at [601, 416] on div "boss . moveLeft ( 3 ) boss . moveUp ( 1 ) helper . moveDown ( 1 ) helper . buil…" at bounding box center [746, 300] width 313 height 331
click at [426, 316] on div at bounding box center [426, 311] width 12 height 30
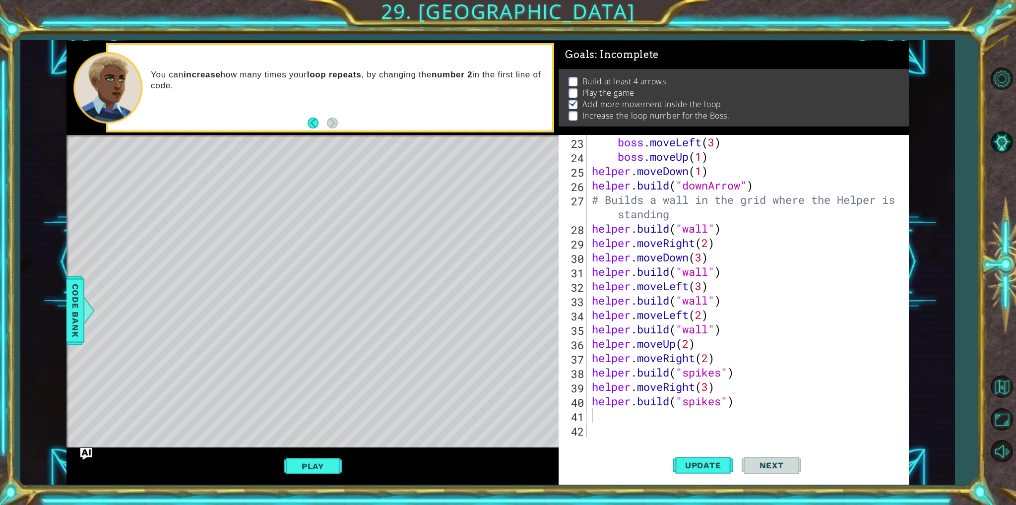
click at [655, 415] on div "boss . moveLeft ( 3 ) boss . moveUp ( 1 ) helper . moveDown ( 1 ) helper . buil…" at bounding box center [746, 300] width 313 height 331
paste textarea "boss.moveRight()"
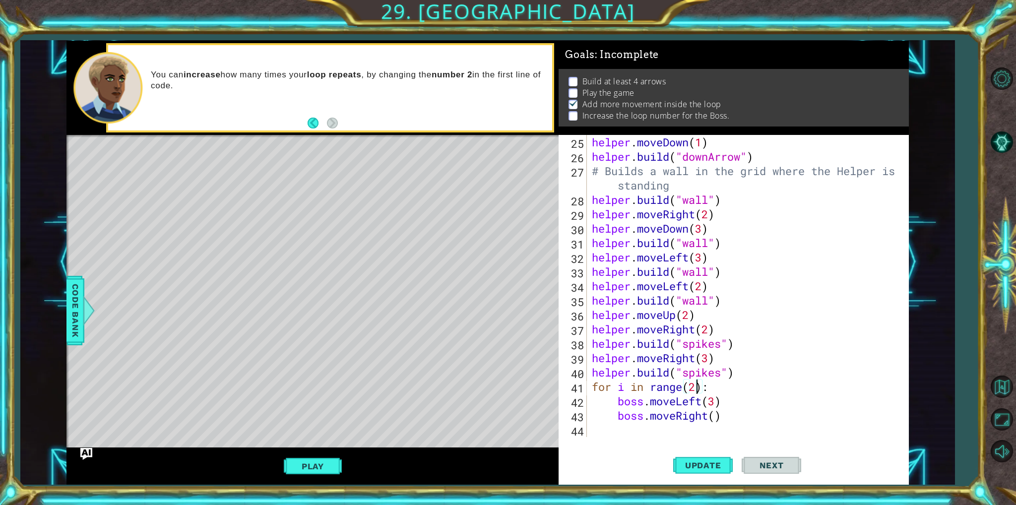
click at [696, 393] on div "helper . moveDown ( 1 ) helper . build ( "downArrow" ) # Builds a wall in the g…" at bounding box center [746, 300] width 313 height 331
click at [716, 403] on div "helper . moveDown ( 1 ) helper . build ( "downArrow" ) # Builds a wall in the g…" at bounding box center [746, 300] width 313 height 331
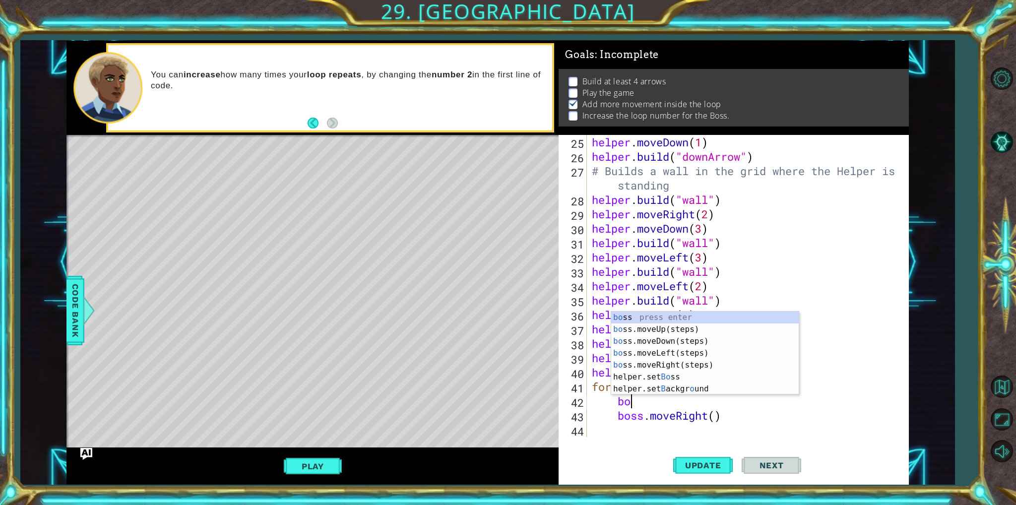
type textarea "b"
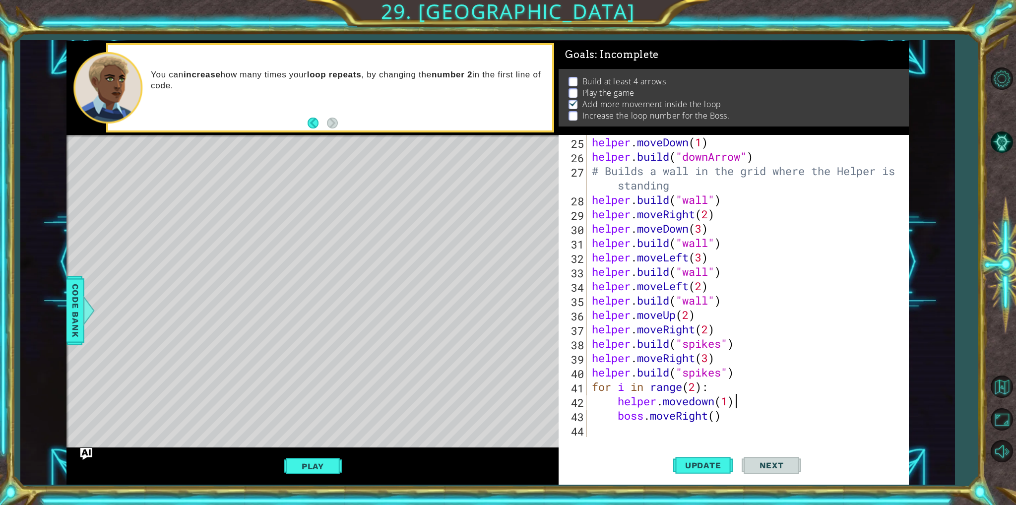
scroll to position [0, 6]
click at [725, 421] on div "helper . moveDown ( 1 ) helper . build ( "downArrow" ) # Builds a wall in the g…" at bounding box center [746, 300] width 313 height 331
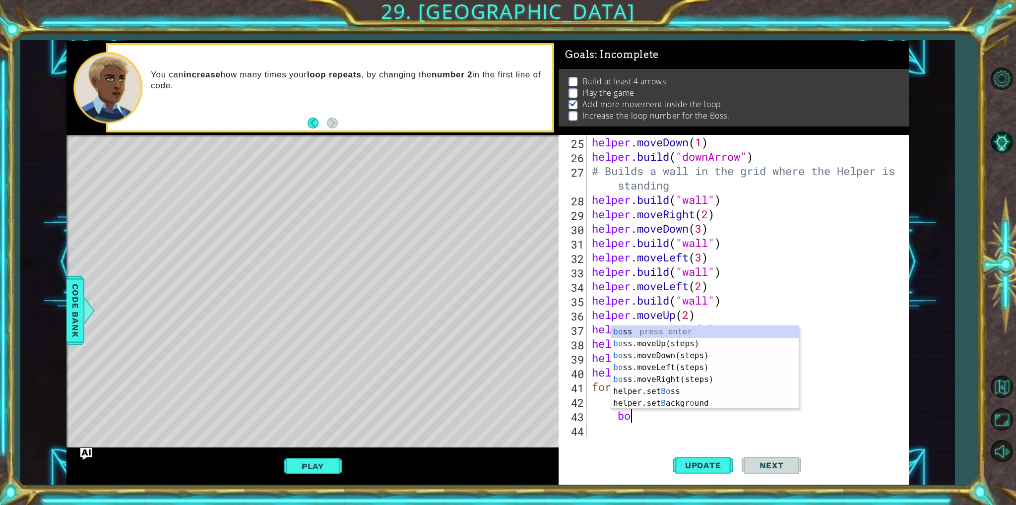
type textarea "b"
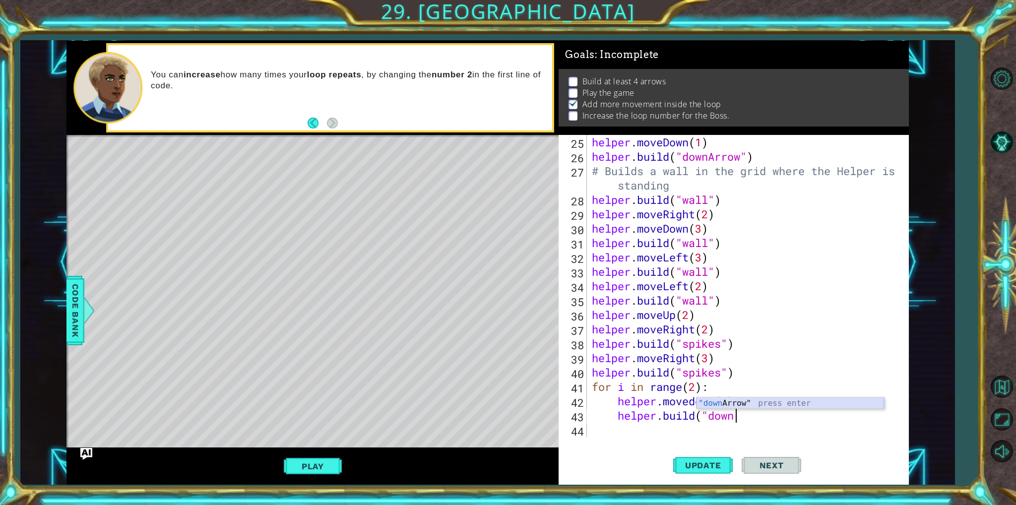
click at [754, 398] on div ""down Arrow" press enter" at bounding box center [790, 415] width 188 height 36
click at [724, 461] on span "Update" at bounding box center [703, 465] width 56 height 10
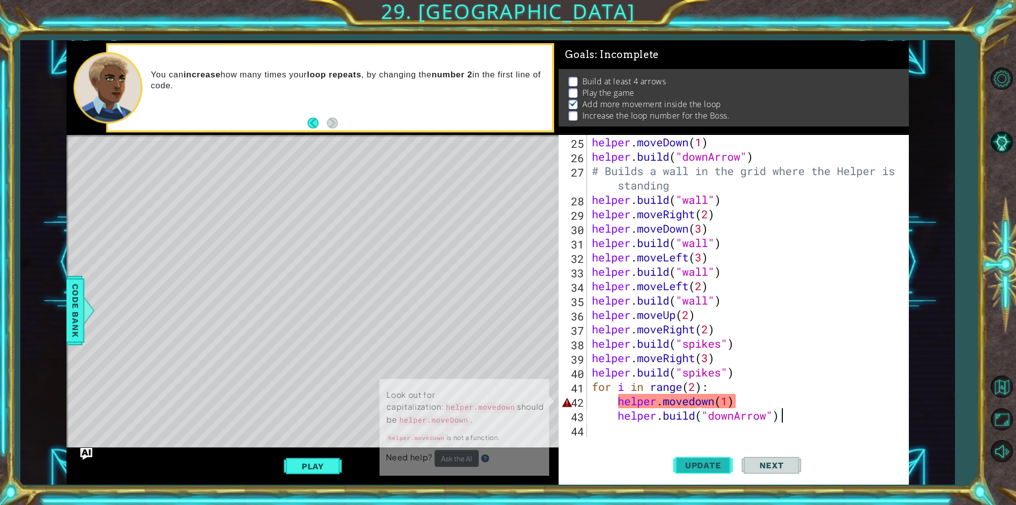
scroll to position [2, 0]
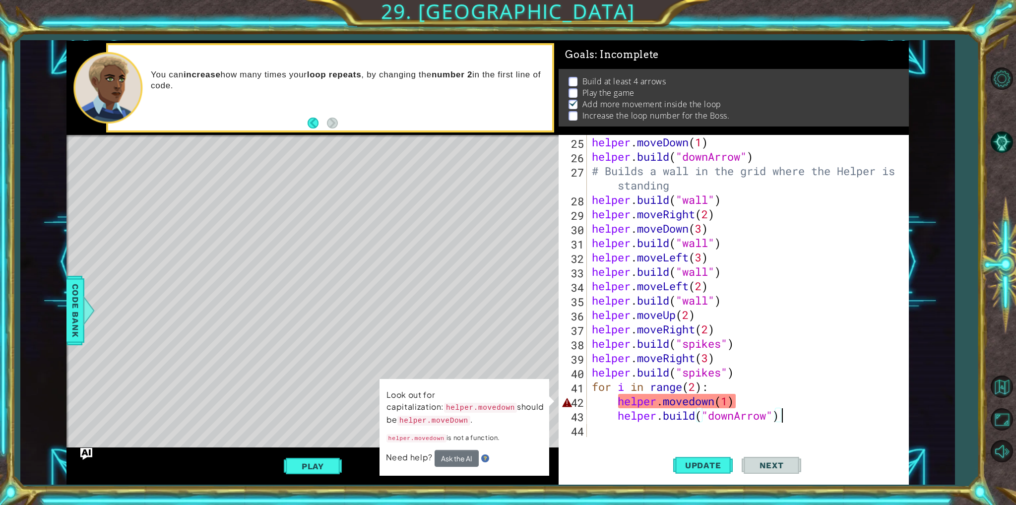
click at [741, 400] on div "helper . moveDown ( 1 ) helper . build ( "downArrow" ) # Builds a wall in the g…" at bounding box center [746, 300] width 313 height 331
click at [696, 405] on div "helper . moveDown ( 1 ) helper . build ( "downArrow" ) # Builds a wall in the g…" at bounding box center [746, 300] width 313 height 331
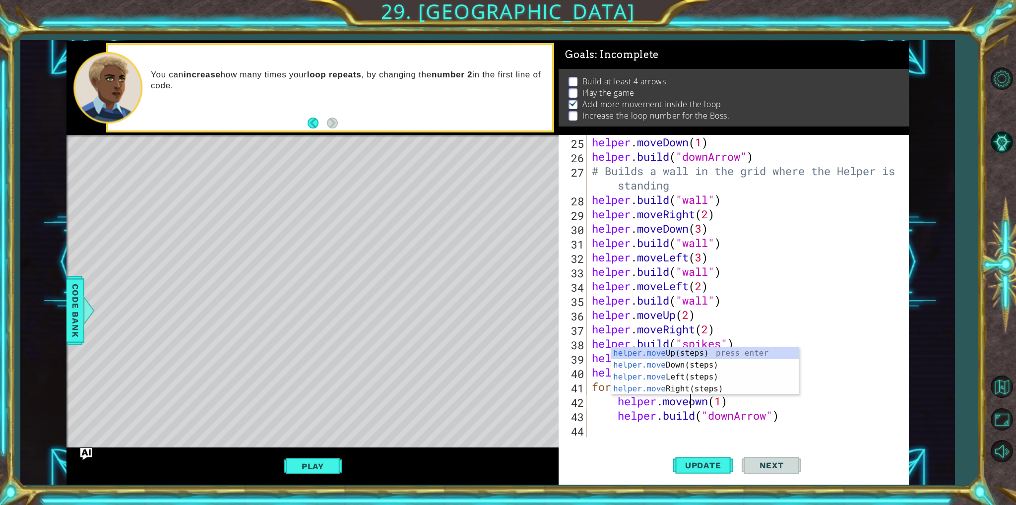
scroll to position [0, 4]
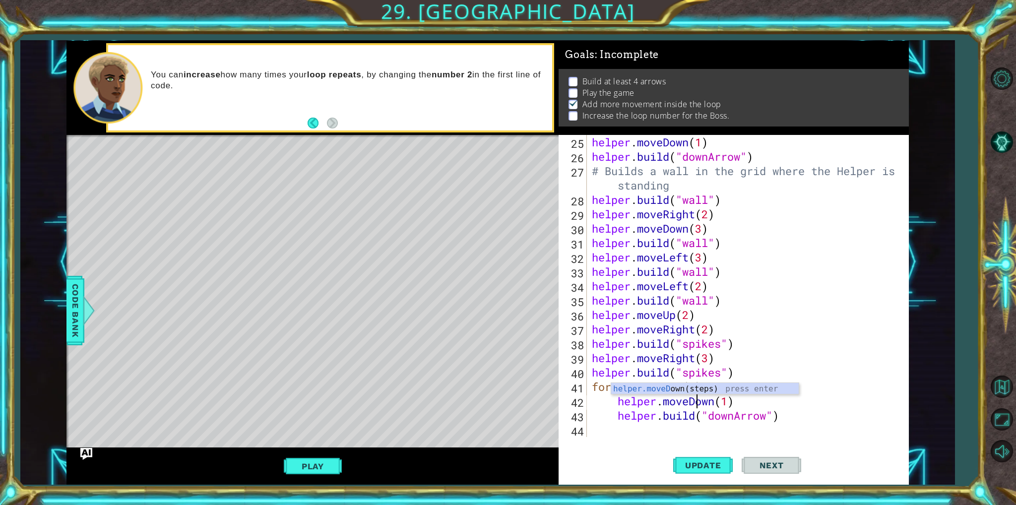
type textarea "helper.moveDown(1)"
click at [716, 441] on div "helper.moveDown(1) 25 26 27 28 29 30 31 32 33 34 35 36 37 38 39 40 41 42 43 44 …" at bounding box center [734, 310] width 350 height 350
click at [703, 457] on button "Update" at bounding box center [703, 465] width 60 height 35
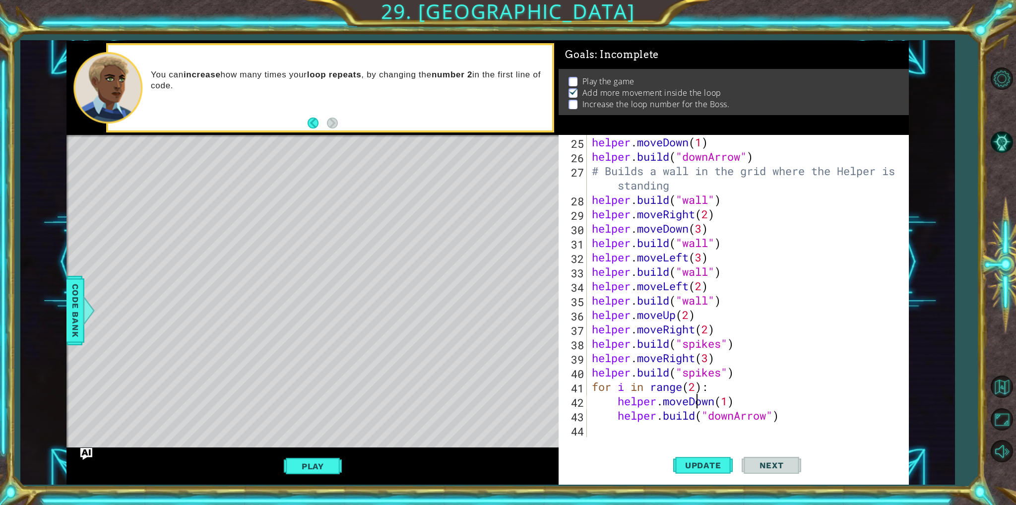
click at [733, 426] on div "helper . moveDown ( 1 ) helper . build ( "downArrow" ) # Builds a wall in the g…" at bounding box center [746, 300] width 313 height 331
